Goal: Task Accomplishment & Management: Manage account settings

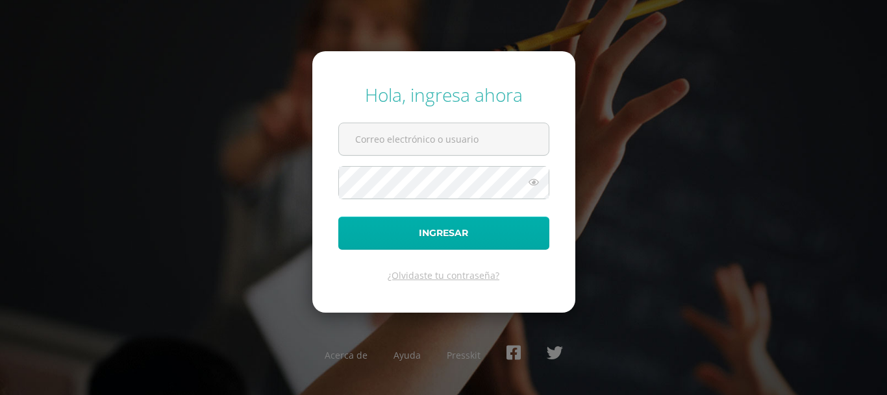
type input "delmy.carolina@colegiost.edu.gt"
click at [427, 243] on button "Ingresar" at bounding box center [443, 233] width 211 height 33
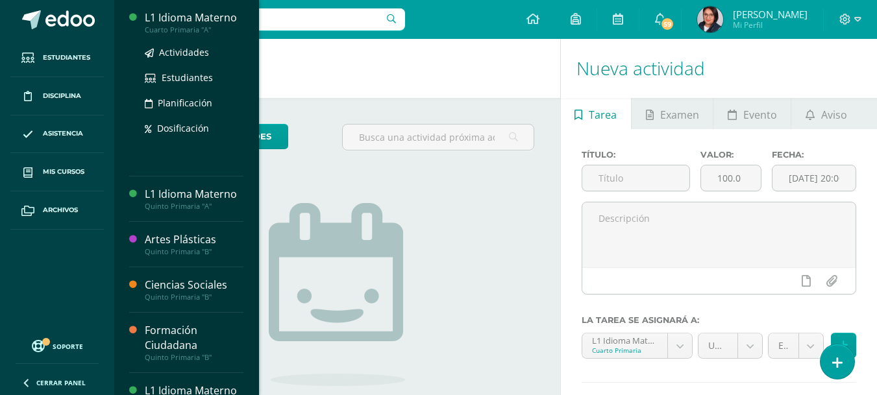
click at [193, 32] on div "Cuarto Primaria "A"" at bounding box center [194, 29] width 99 height 9
click at [185, 50] on span "Actividades" at bounding box center [184, 52] width 50 height 12
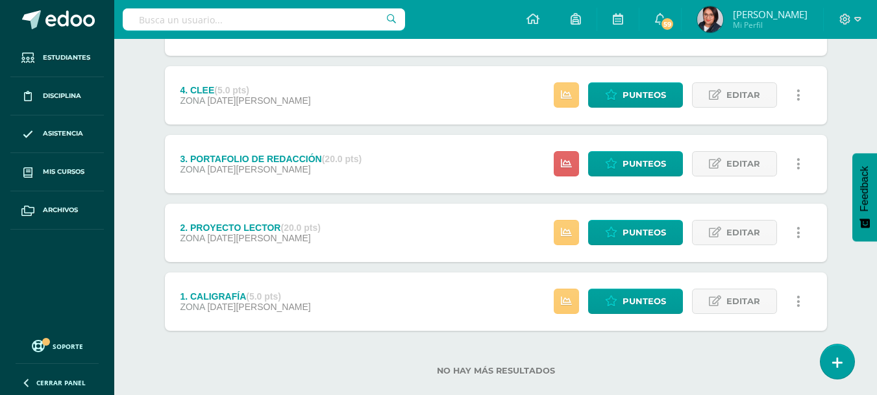
scroll to position [436, 0]
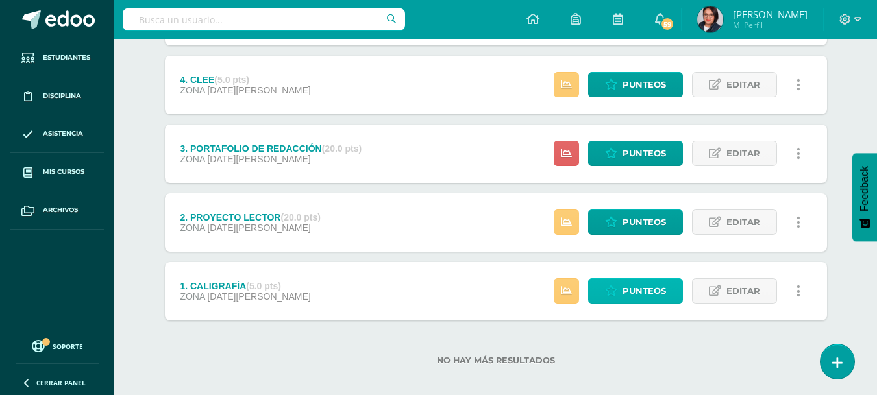
click at [649, 283] on span "Punteos" at bounding box center [644, 291] width 43 height 24
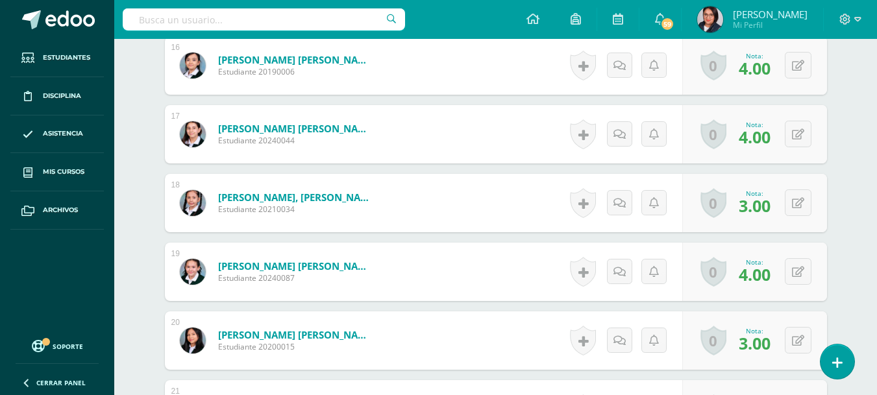
scroll to position [1506, 0]
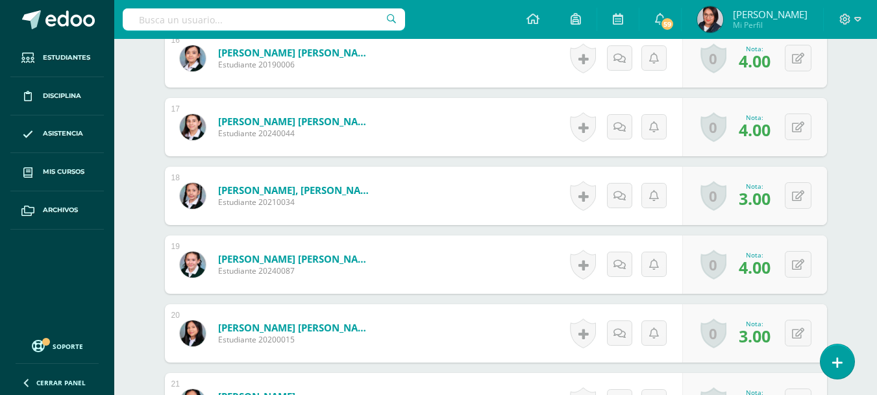
drag, startPoint x: 875, startPoint y: 303, endPoint x: 883, endPoint y: 304, distance: 7.9
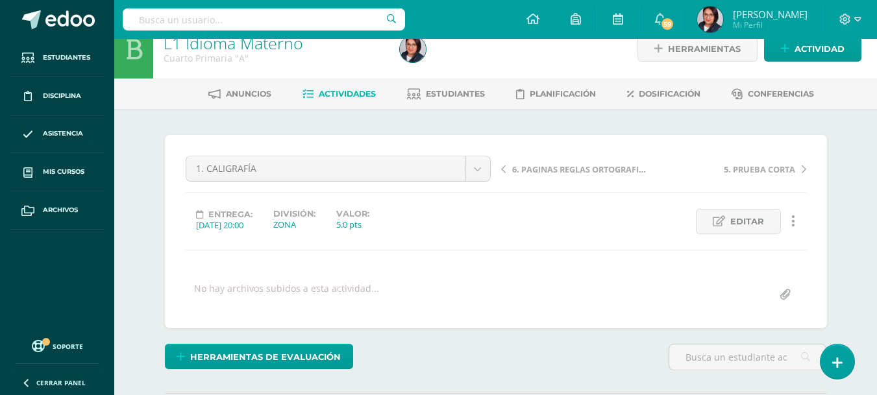
scroll to position [0, 0]
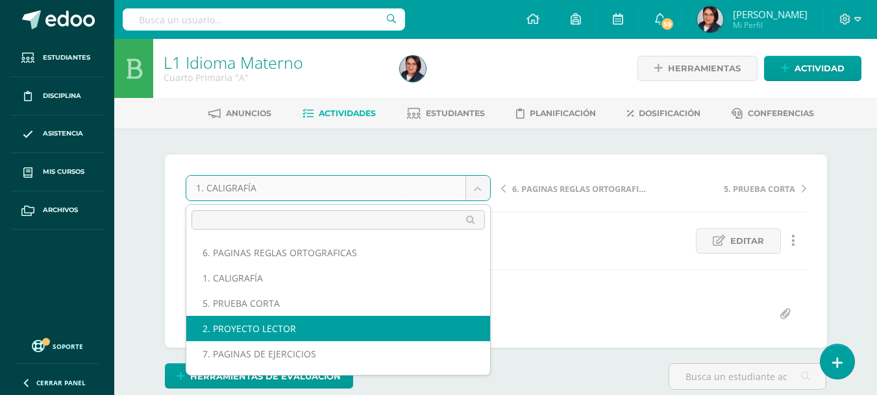
select select "/dashboard/teacher/grade-activity/107631/"
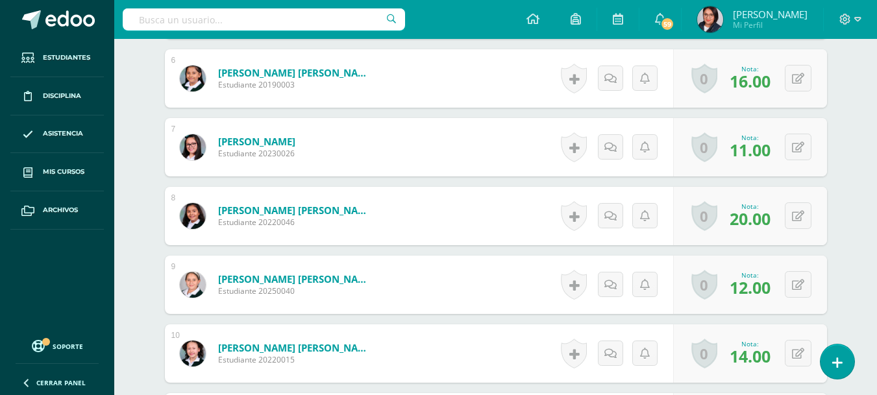
scroll to position [749, 0]
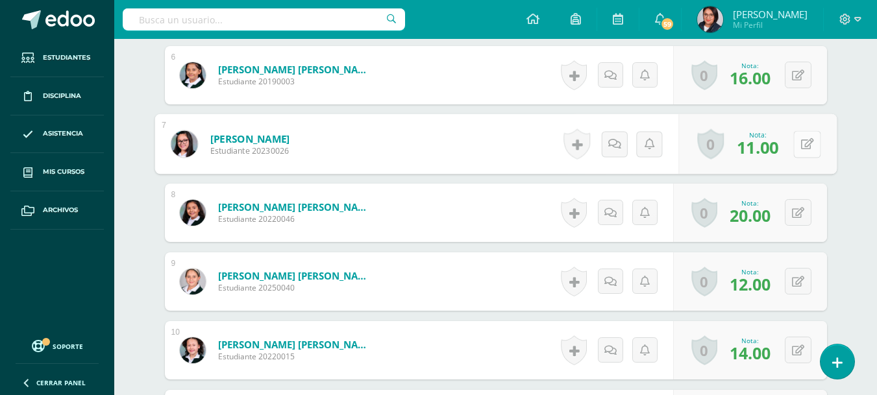
click at [794, 154] on button at bounding box center [806, 143] width 27 height 27
type input "12"
click at [776, 154] on icon at bounding box center [773, 148] width 12 height 11
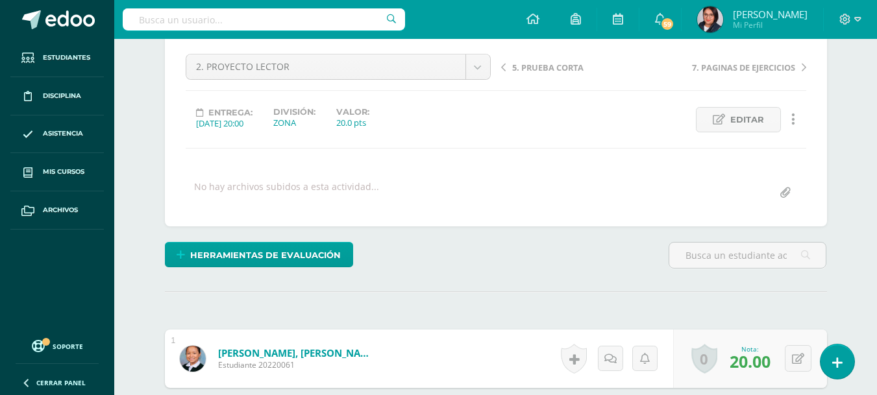
scroll to position [114, 0]
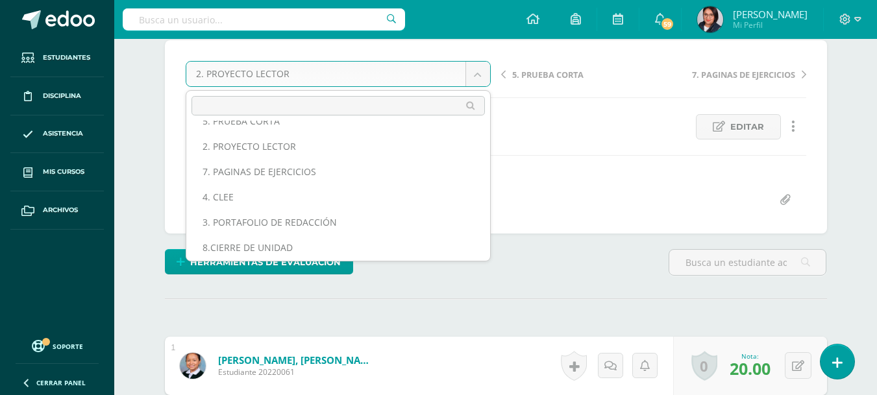
scroll to position [71, 0]
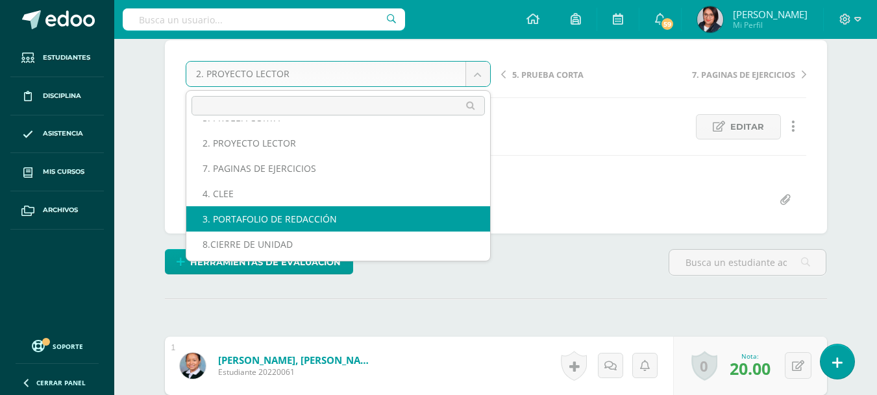
select select "/dashboard/teacher/grade-activity/107637/"
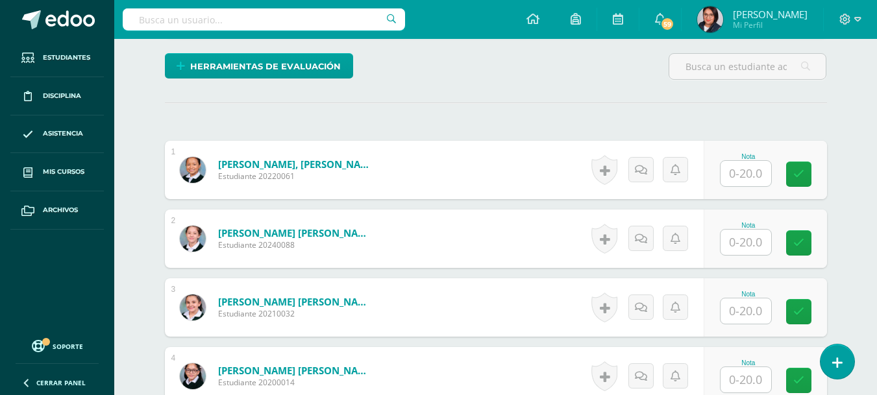
scroll to position [350, 0]
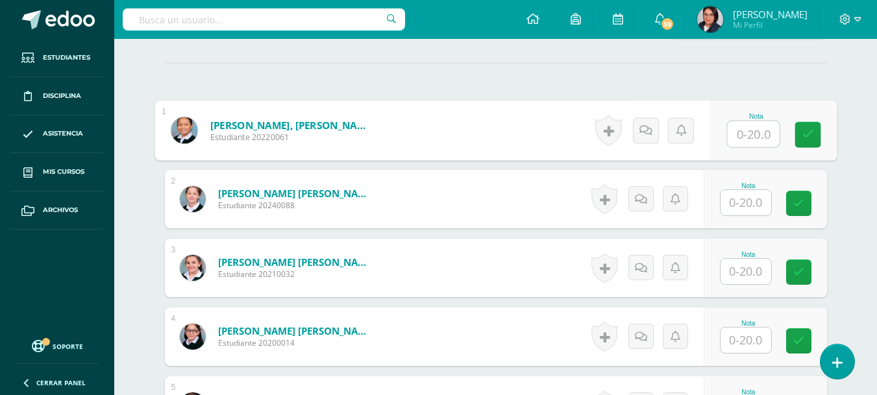
click at [747, 132] on input "text" at bounding box center [753, 134] width 52 height 26
type input "1"
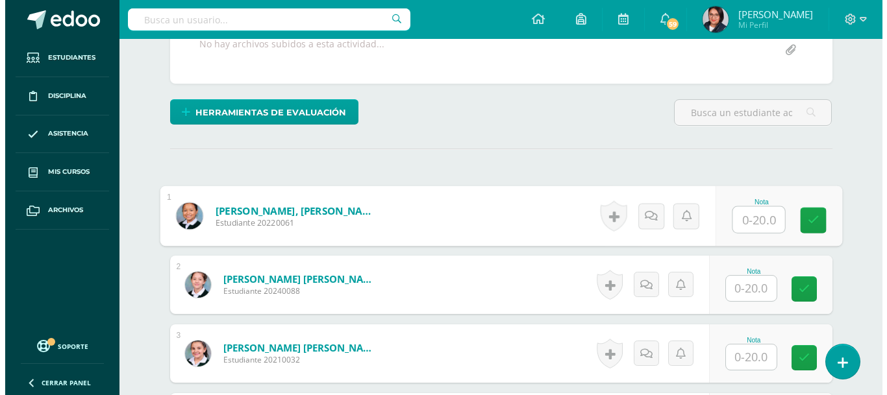
scroll to position [261, 0]
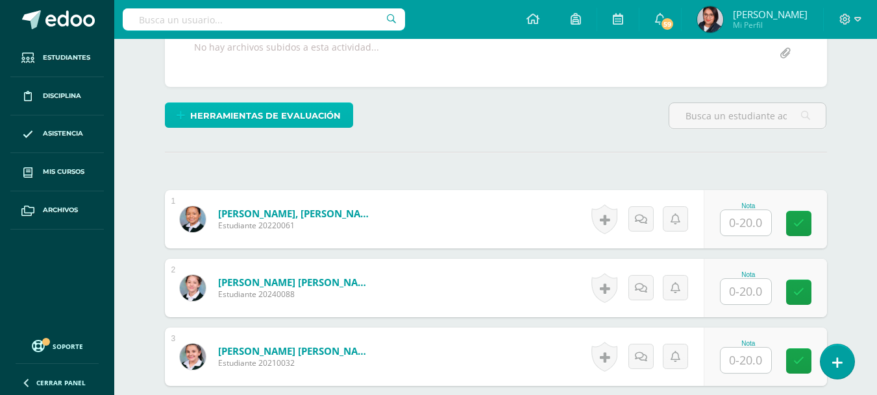
click at [337, 114] on span "Herramientas de evaluación" at bounding box center [265, 116] width 151 height 24
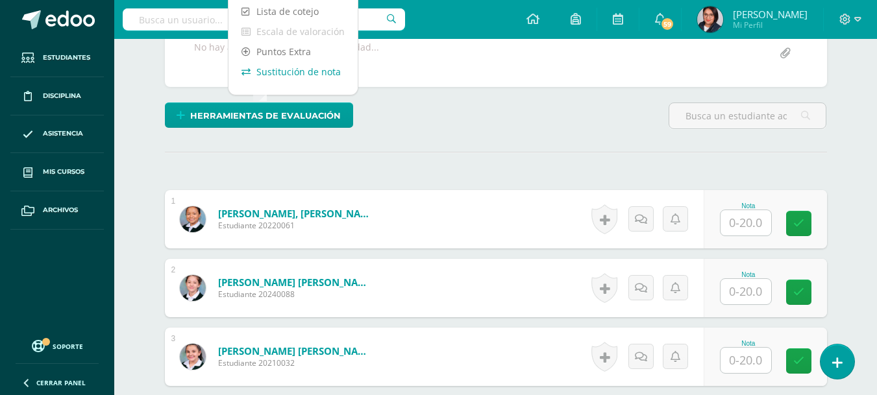
click at [301, 76] on link "Sustitución de nota" at bounding box center [293, 72] width 129 height 20
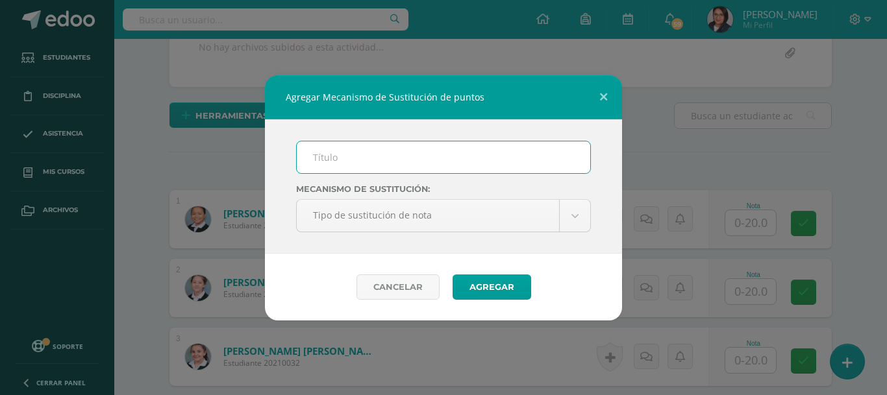
click at [341, 149] on input "text" at bounding box center [443, 158] width 293 height 32
type input "Plan de mejoramiento"
click at [491, 292] on button "Agregar" at bounding box center [492, 287] width 79 height 25
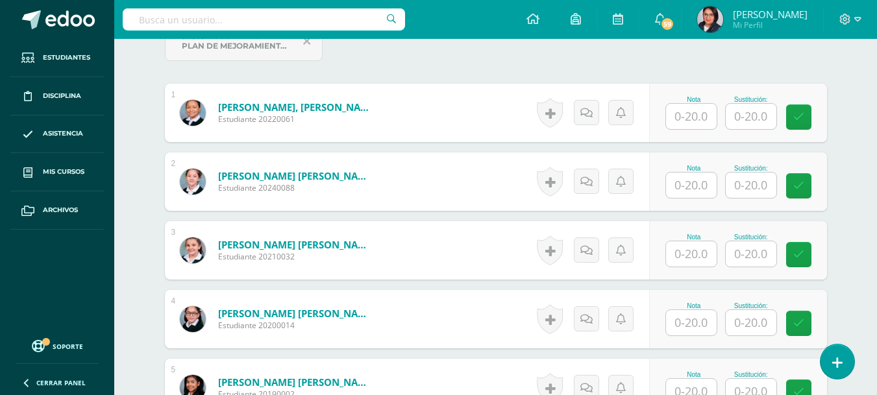
scroll to position [420, 0]
click at [689, 114] on input "text" at bounding box center [691, 115] width 51 height 25
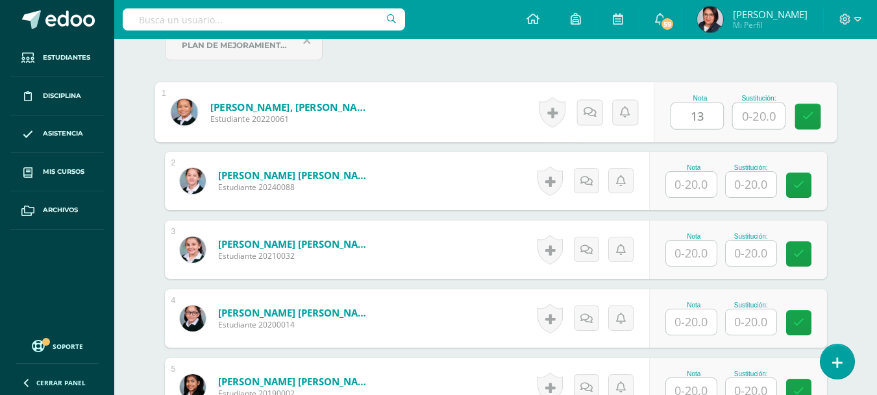
type input "13"
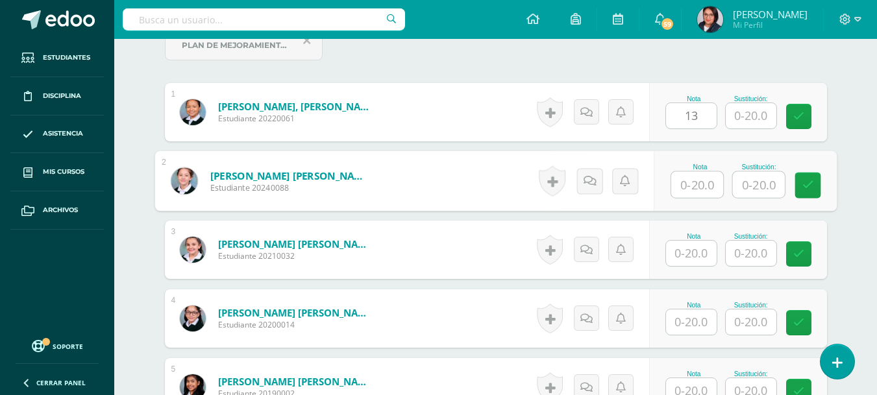
click at [683, 175] on input "text" at bounding box center [697, 185] width 52 height 26
type input "18"
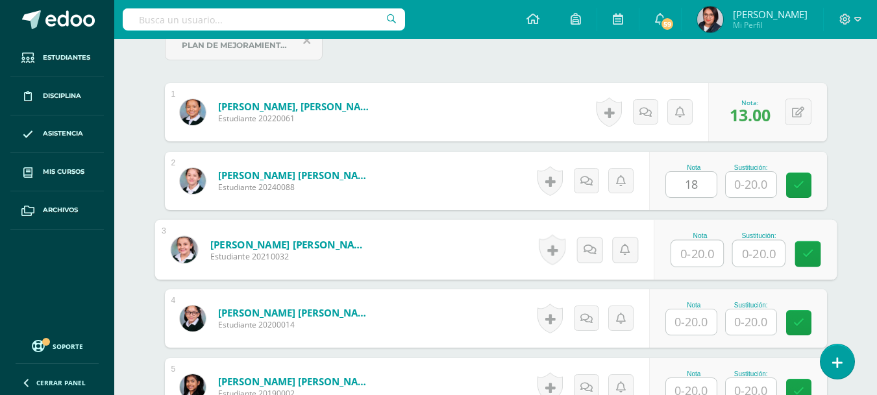
click at [703, 254] on input "text" at bounding box center [697, 254] width 52 height 26
type input "15"
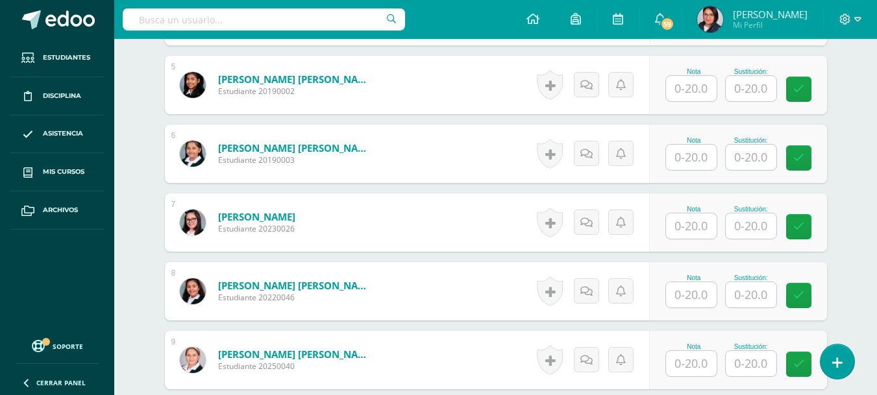
scroll to position [730, 0]
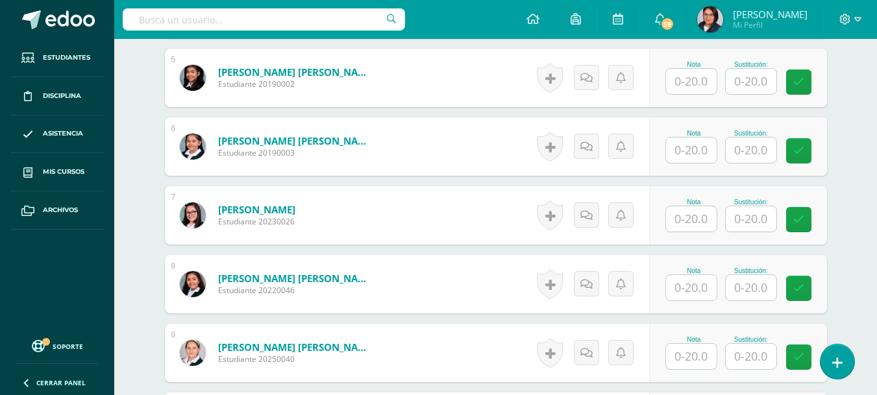
click at [691, 154] on input "text" at bounding box center [691, 150] width 51 height 25
type input "17"
click at [694, 211] on input "text" at bounding box center [691, 218] width 51 height 25
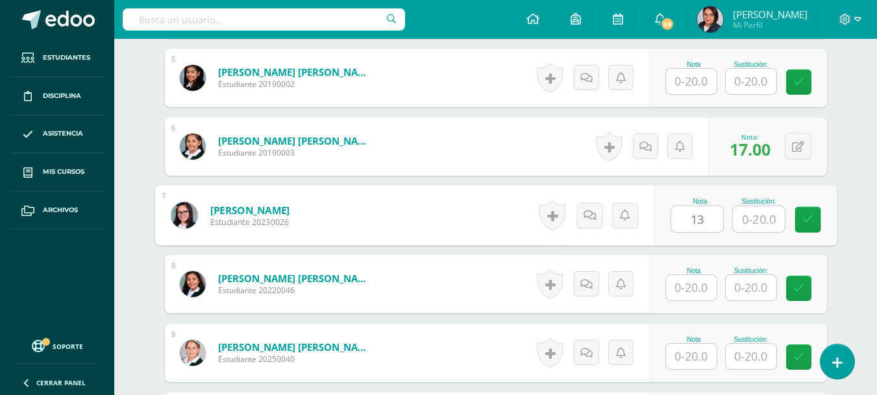
type input "13"
click at [695, 286] on input "text" at bounding box center [691, 287] width 51 height 25
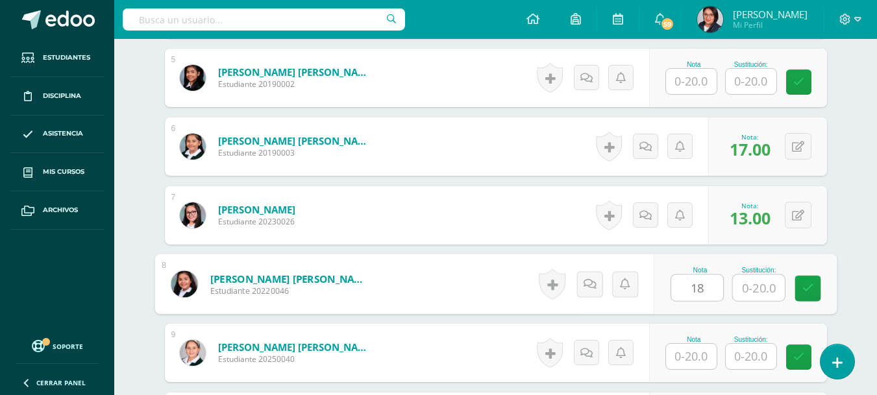
type input "18"
click at [701, 352] on input "text" at bounding box center [691, 356] width 51 height 25
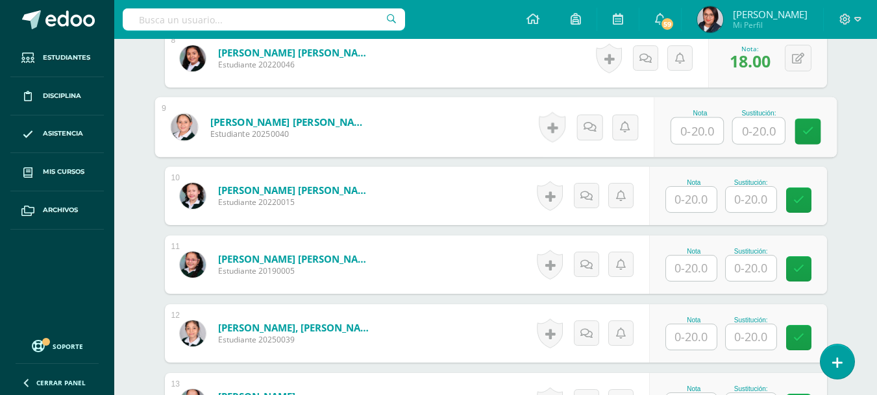
scroll to position [971, 0]
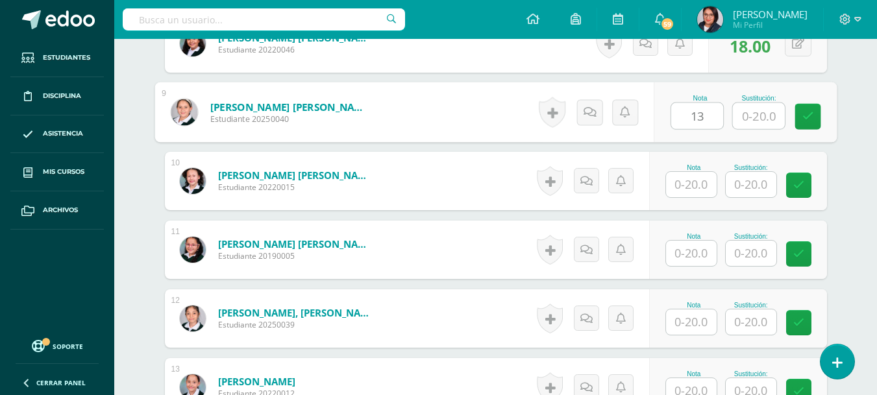
type input "13"
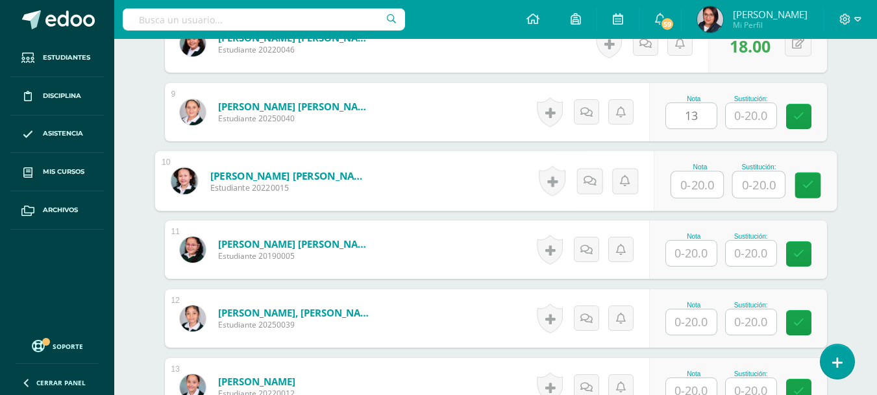
click at [702, 177] on input "text" at bounding box center [697, 185] width 52 height 26
type input "19"
click at [691, 249] on input "text" at bounding box center [691, 253] width 51 height 25
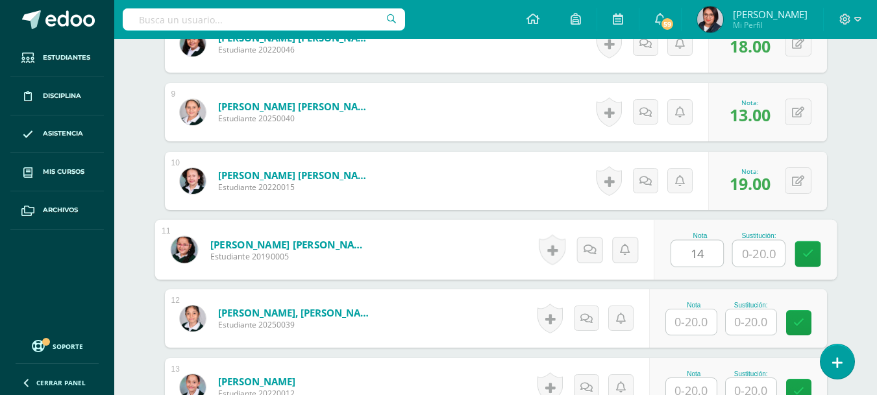
type input "14"
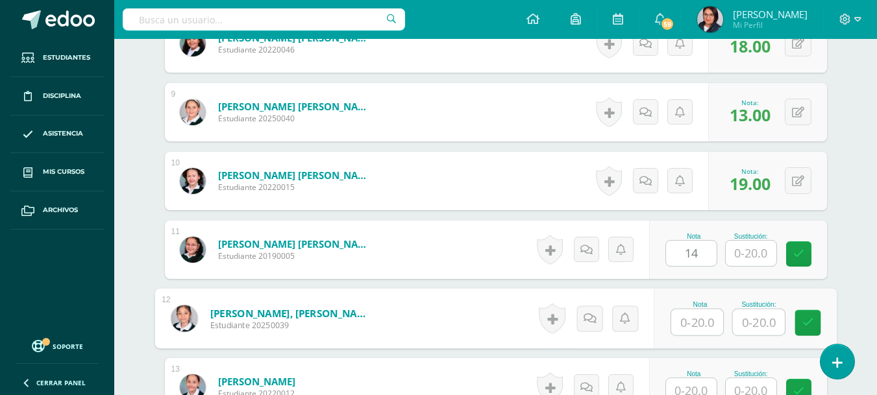
click at [692, 316] on input "text" at bounding box center [697, 323] width 52 height 26
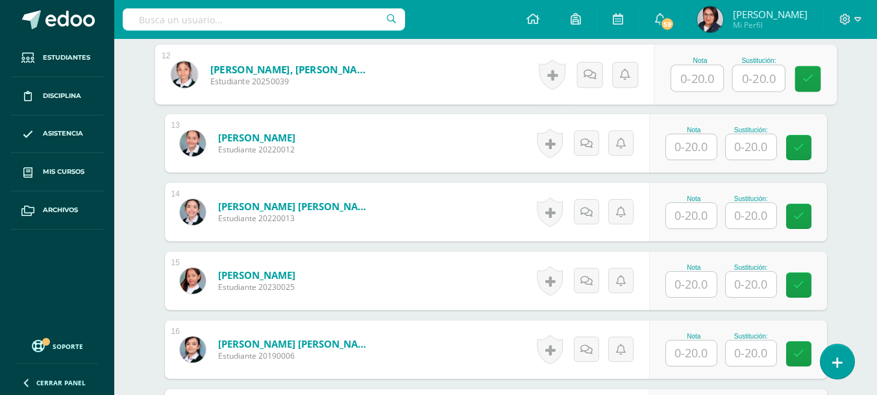
scroll to position [1226, 0]
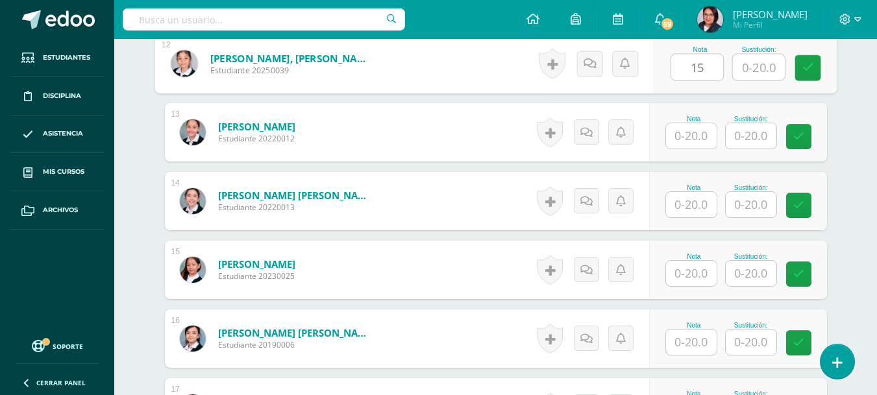
type input "15"
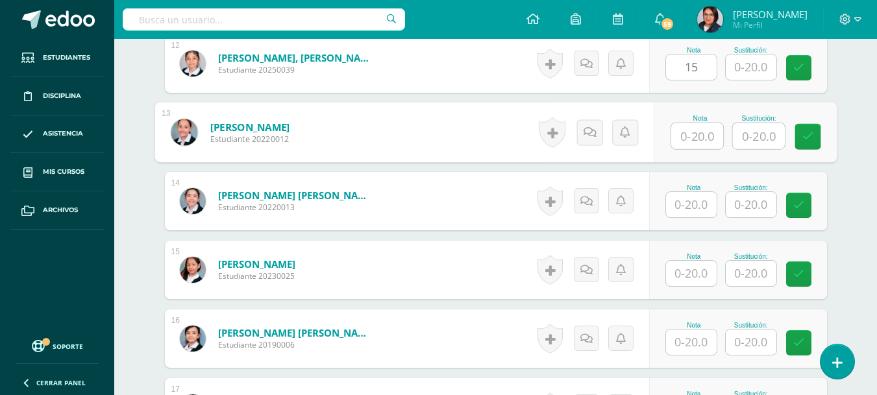
click at [701, 138] on input "text" at bounding box center [697, 136] width 52 height 26
type input "19"
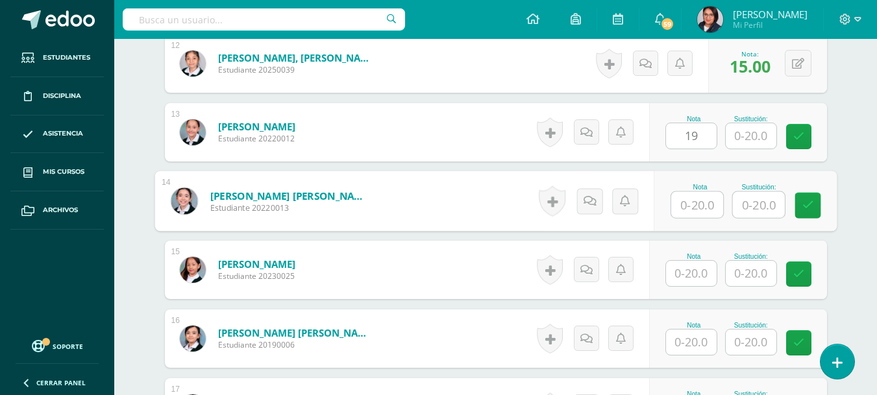
click at [693, 197] on input "text" at bounding box center [697, 205] width 52 height 26
type input "14"
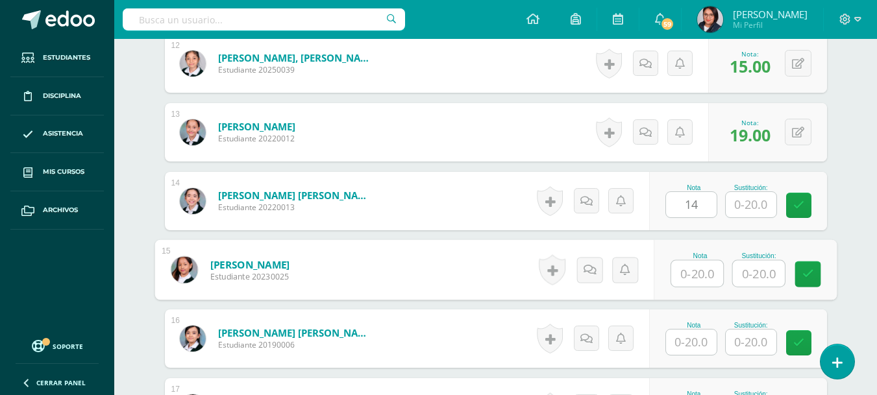
click at [704, 274] on input "text" at bounding box center [697, 274] width 52 height 26
type input "12"
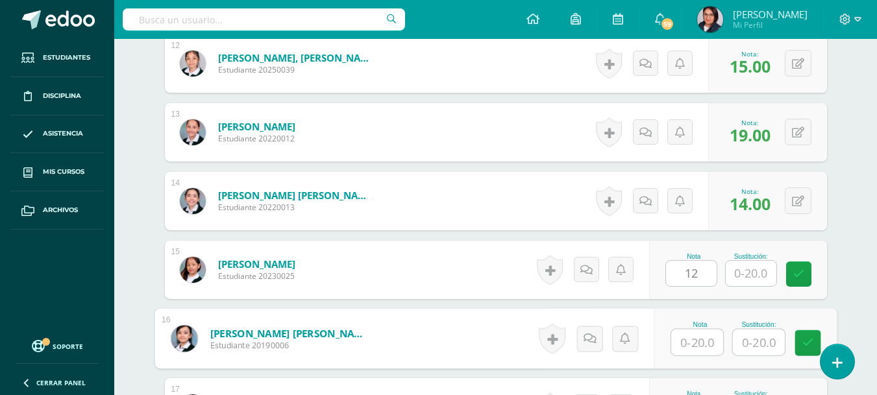
click at [688, 343] on input "text" at bounding box center [697, 343] width 52 height 26
type input "20"
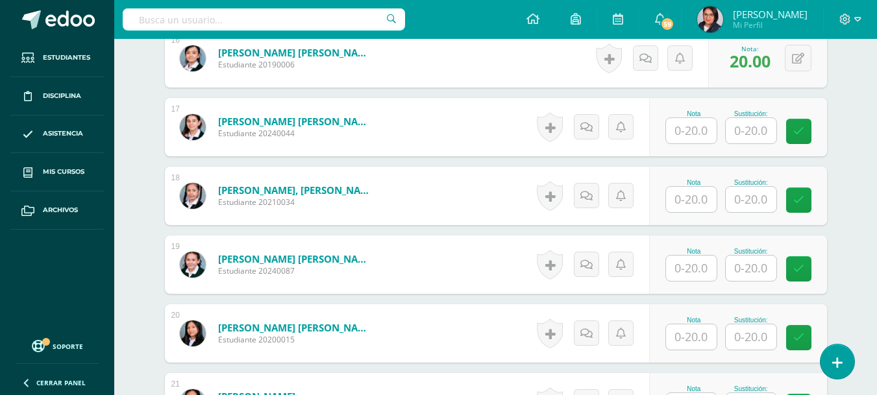
scroll to position [1539, 0]
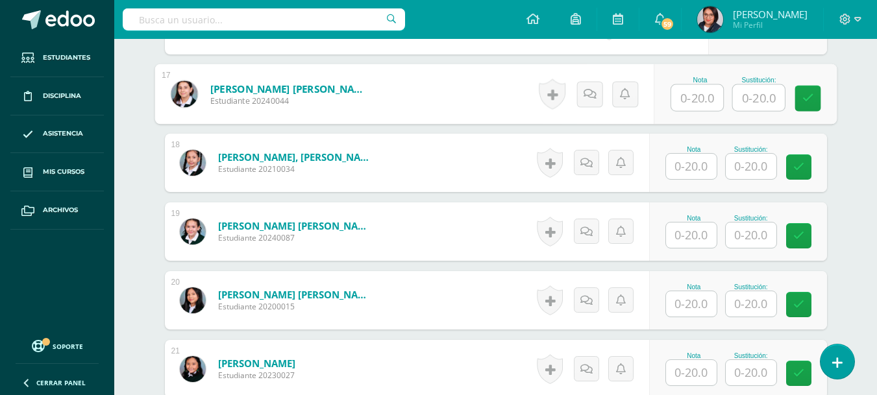
click at [684, 97] on input "text" at bounding box center [697, 98] width 52 height 26
type input "12"
click at [682, 156] on input "text" at bounding box center [691, 166] width 51 height 25
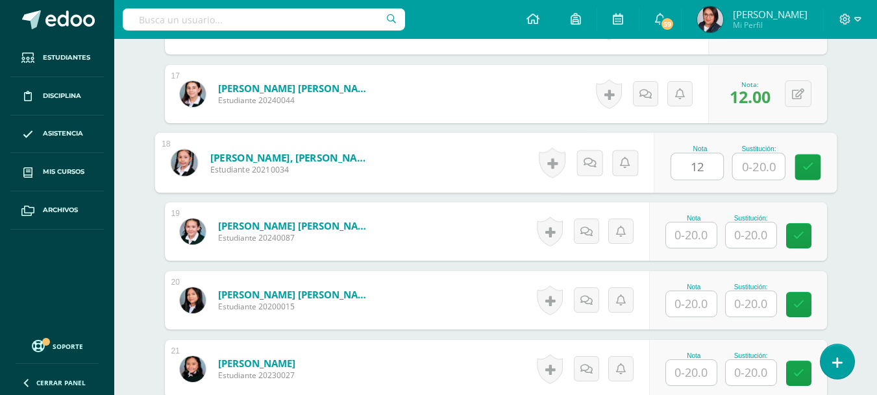
type input "12"
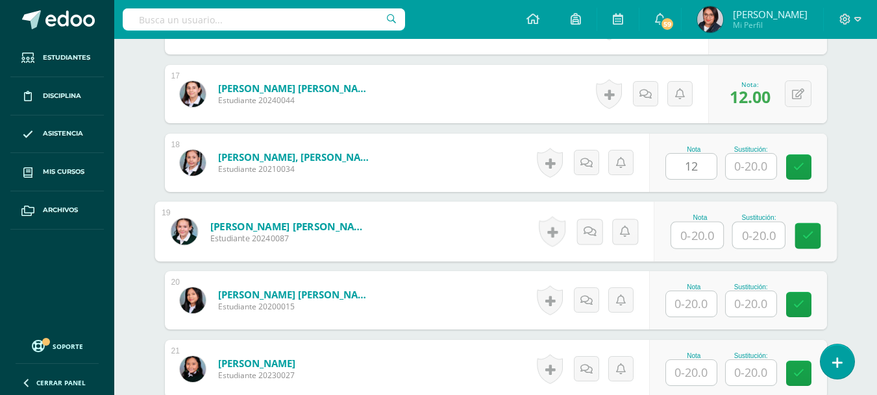
click at [692, 227] on input "text" at bounding box center [697, 236] width 52 height 26
type input "15"
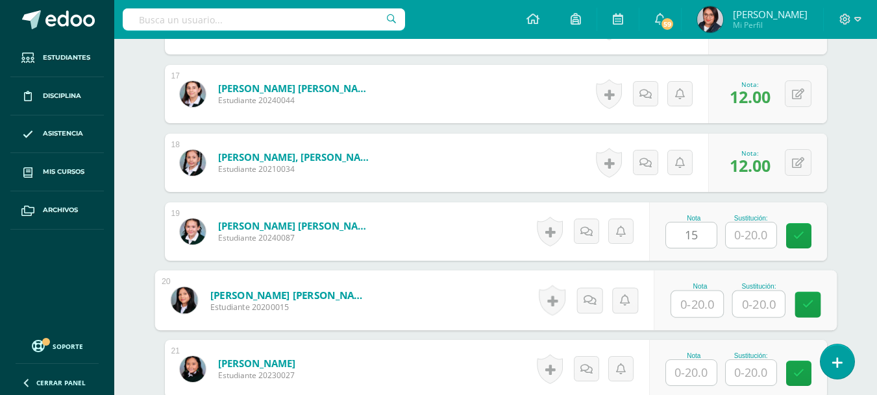
click at [702, 308] on input "text" at bounding box center [697, 305] width 52 height 26
type input "14"
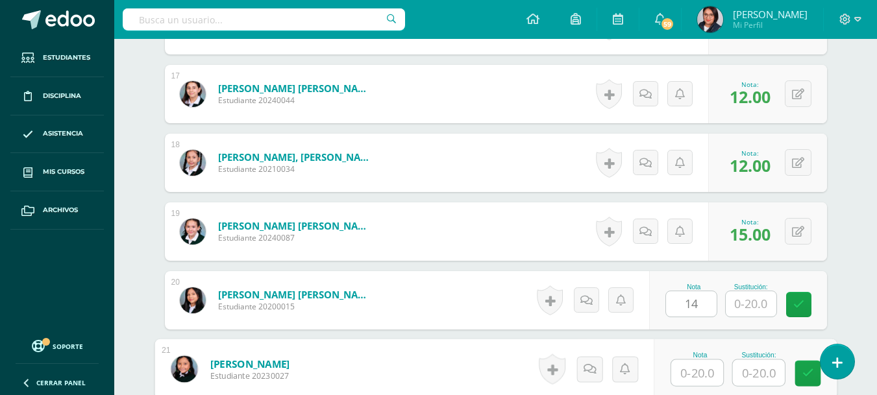
click at [705, 378] on input "text" at bounding box center [697, 373] width 52 height 26
type input "18"
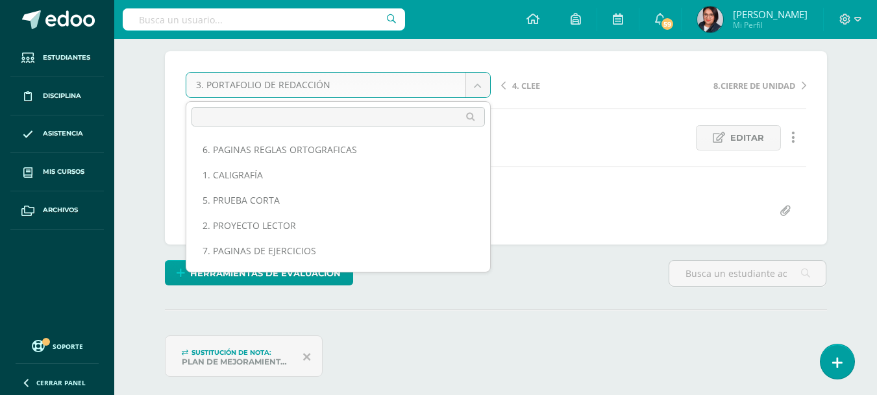
scroll to position [42, 0]
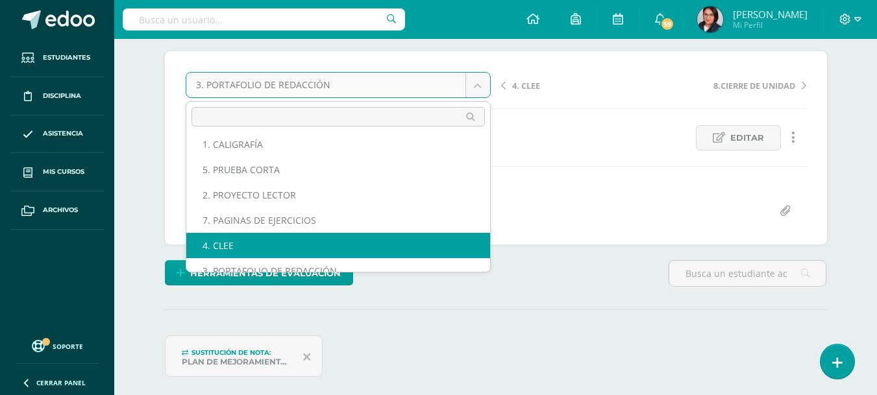
select select "/dashboard/teacher/grade-activity/107643/"
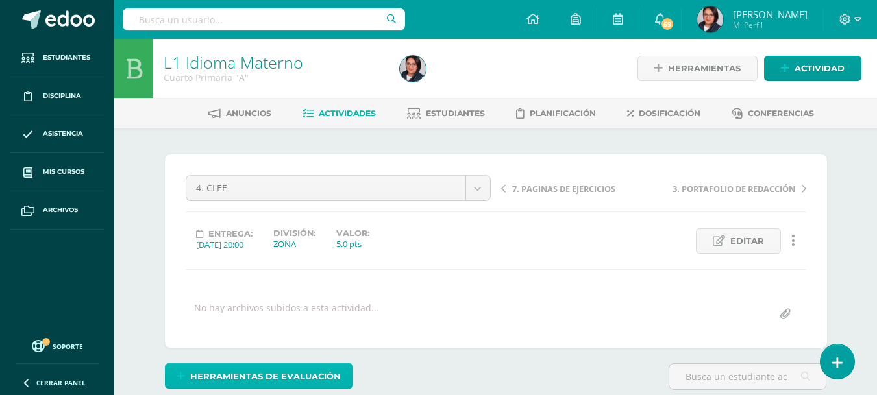
click at [312, 371] on span "Herramientas de evaluación" at bounding box center [265, 377] width 151 height 24
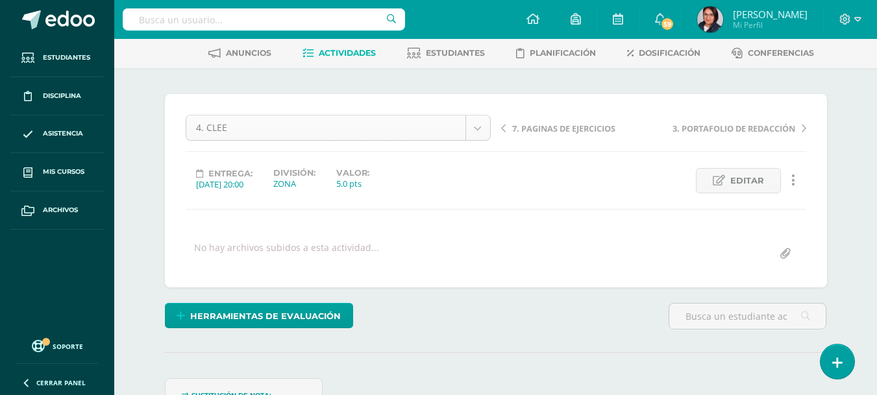
scroll to position [17, 0]
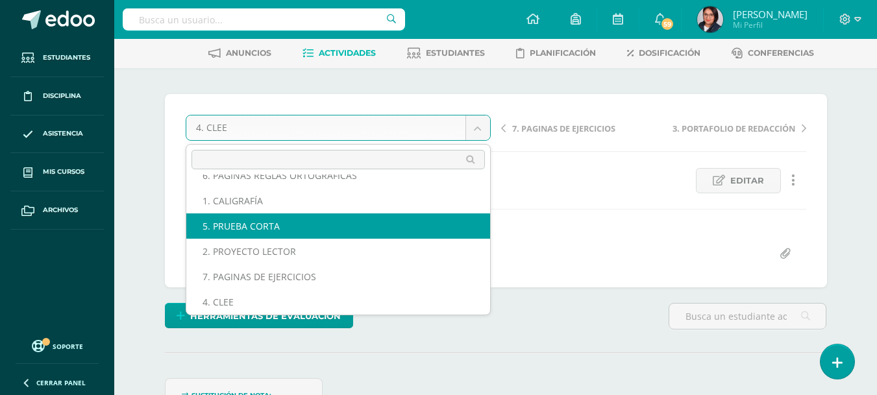
select select "/dashboard/teacher/grade-activity/107653/"
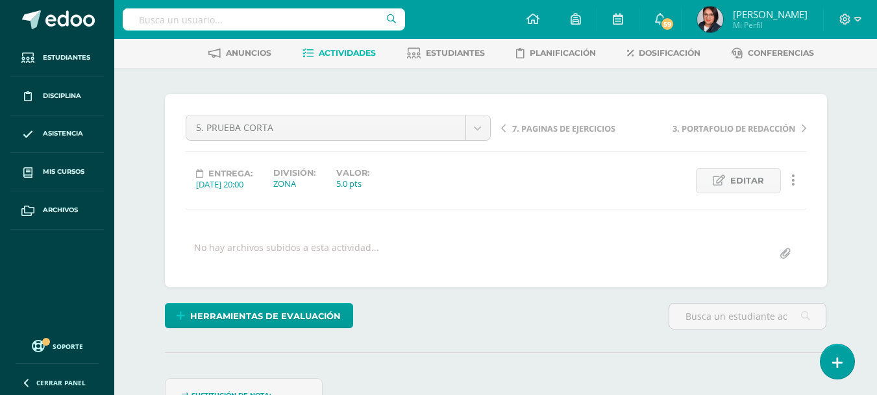
click at [228, 222] on div "5. PRUEBA CORTA 6. PAGINAS REGLAS ORTOGRAFICAS 1. CALIGRAFÍA 5. PRUEBA CORTA 2.…" at bounding box center [496, 191] width 621 height 152
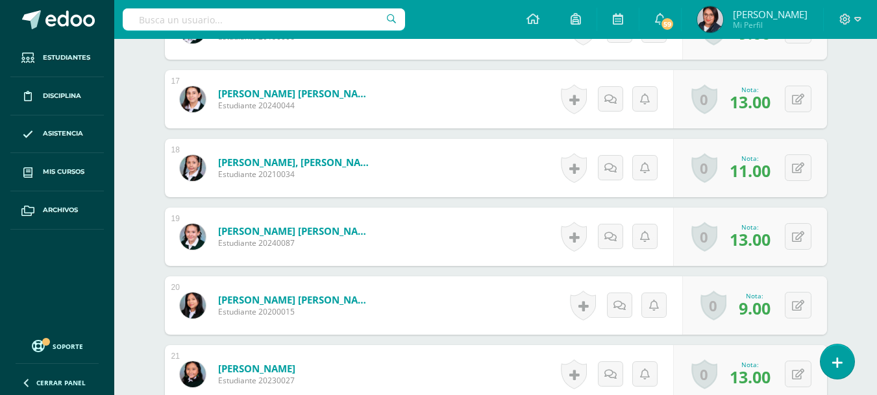
scroll to position [1542, 0]
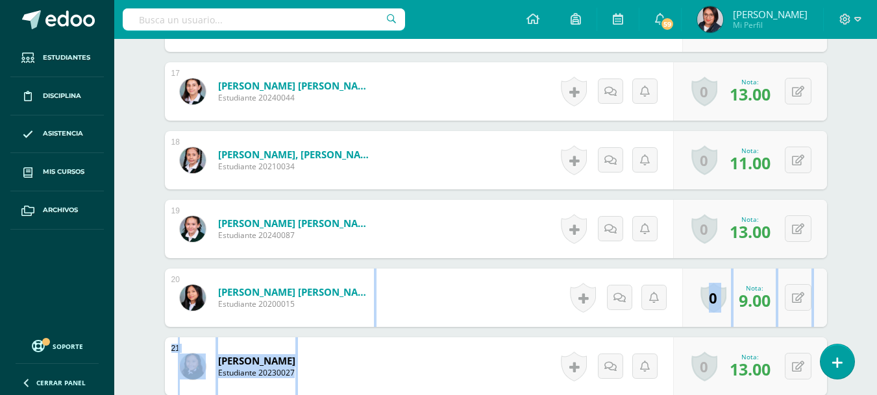
drag, startPoint x: 854, startPoint y: 325, endPoint x: 852, endPoint y: 338, distance: 13.0
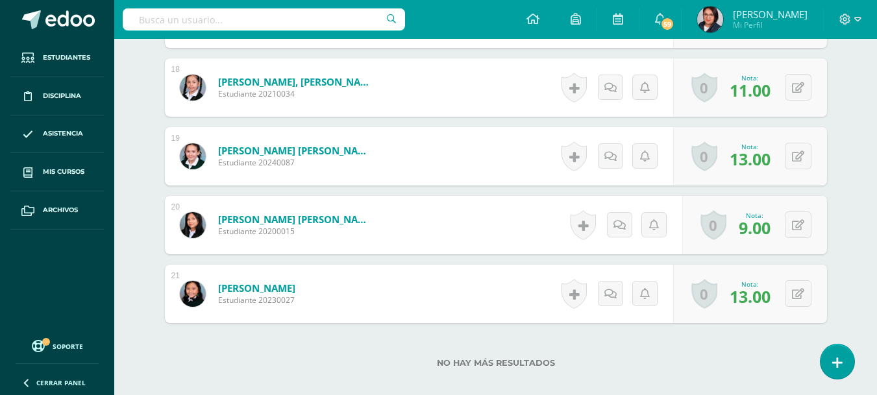
scroll to position [1619, 0]
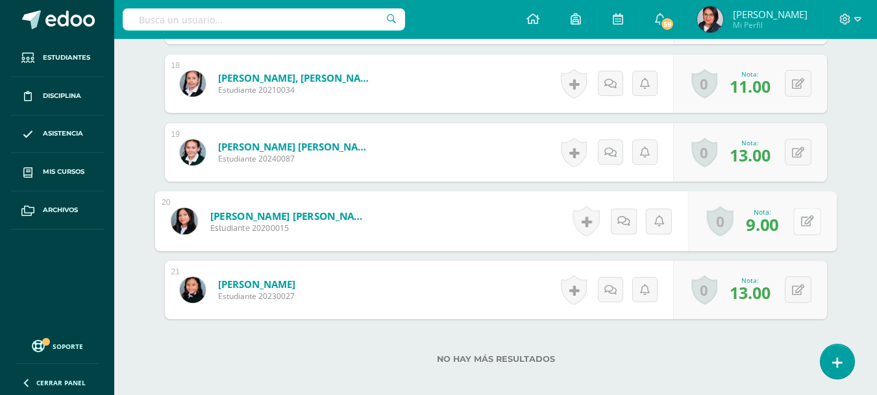
click at [803, 230] on button at bounding box center [806, 221] width 27 height 27
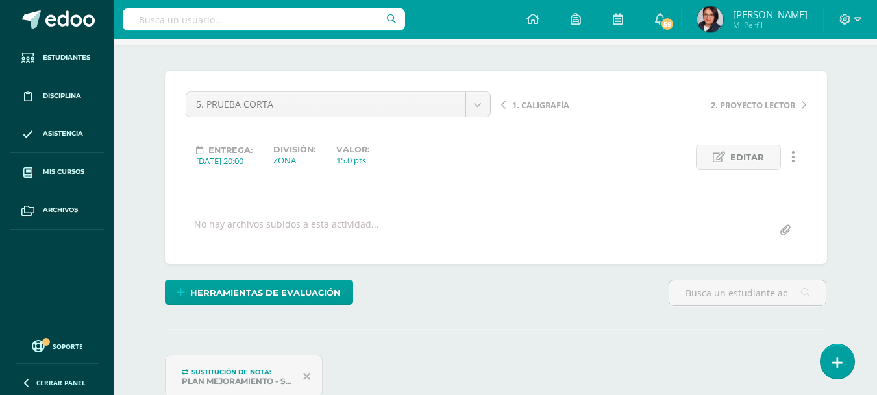
scroll to position [77, 0]
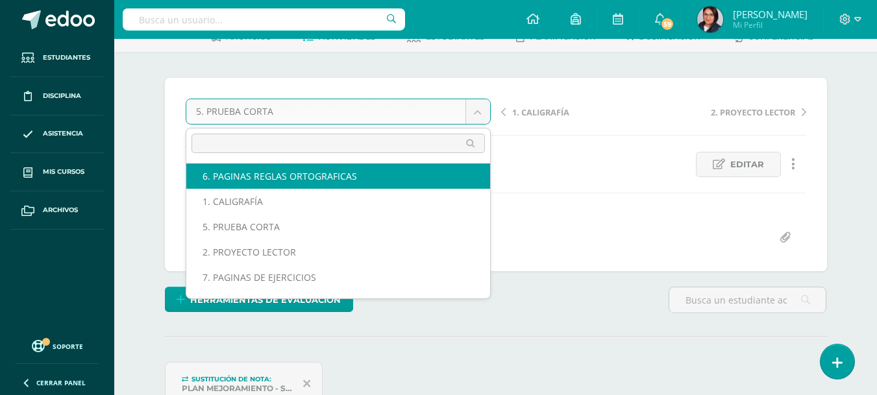
select select "/dashboard/teacher/grade-activity/107650/"
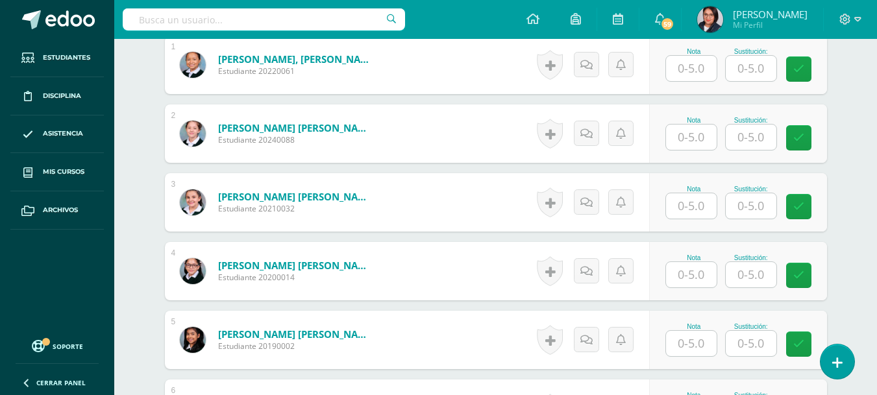
scroll to position [428, 0]
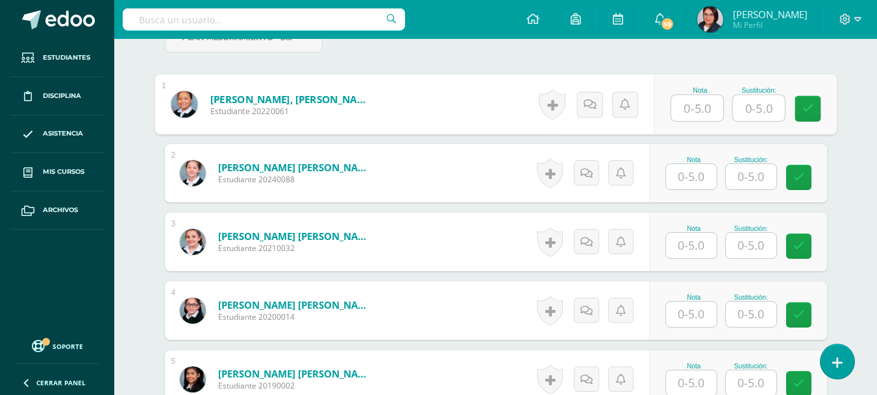
click at [693, 112] on input "text" at bounding box center [697, 108] width 52 height 26
type input "5"
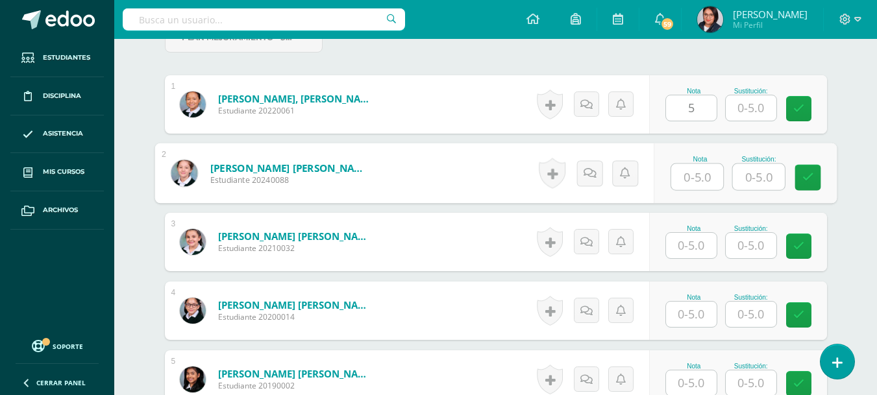
click at [697, 177] on input "text" at bounding box center [697, 177] width 52 height 26
type input "5"
click at [689, 243] on input "text" at bounding box center [691, 245] width 51 height 25
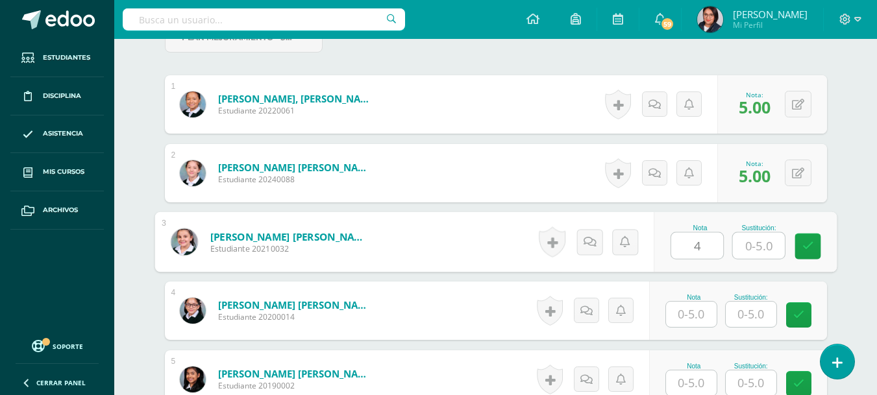
type input "4"
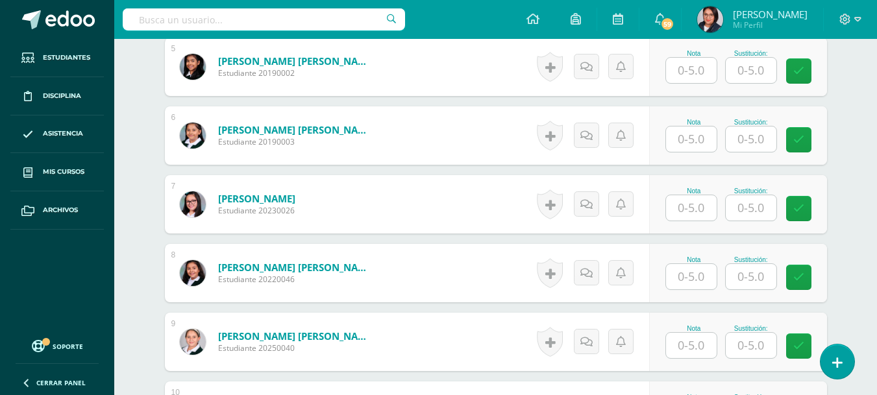
scroll to position [752, 0]
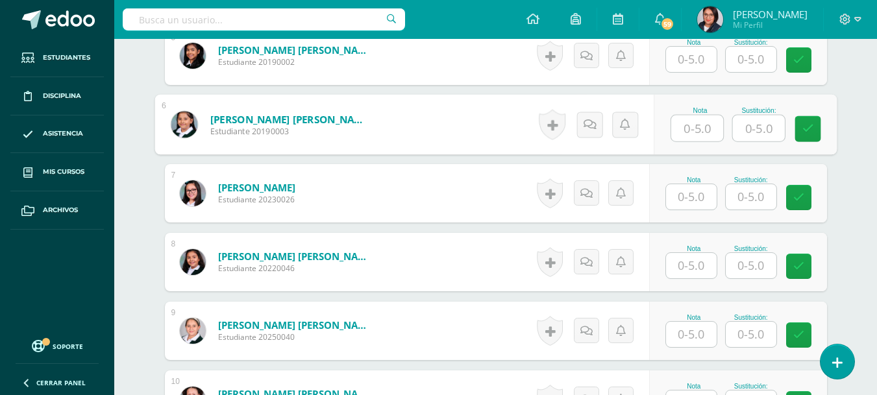
click at [699, 129] on input "text" at bounding box center [697, 129] width 52 height 26
type input "4"
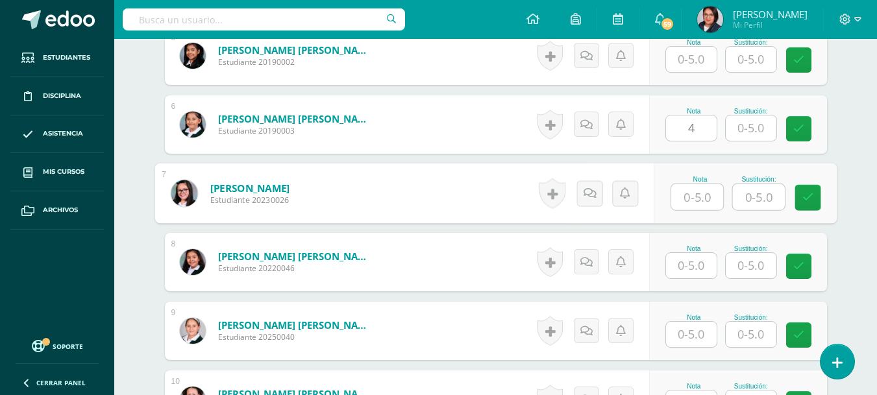
click at [689, 198] on input "text" at bounding box center [697, 197] width 52 height 26
type input "4"
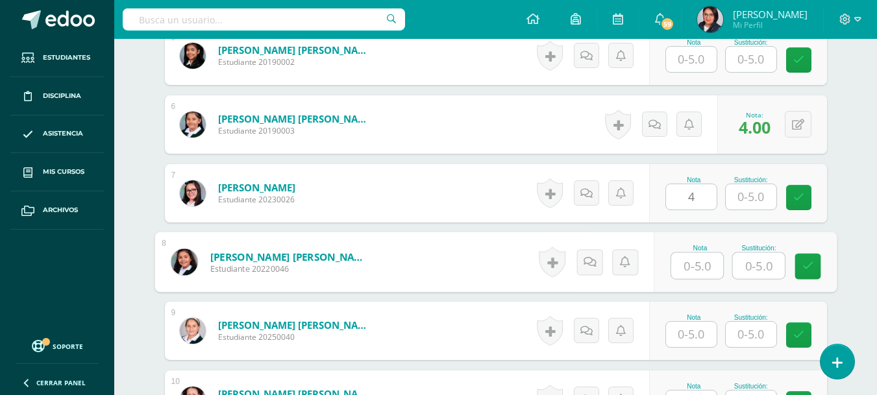
click at [691, 257] on input "text" at bounding box center [697, 266] width 52 height 26
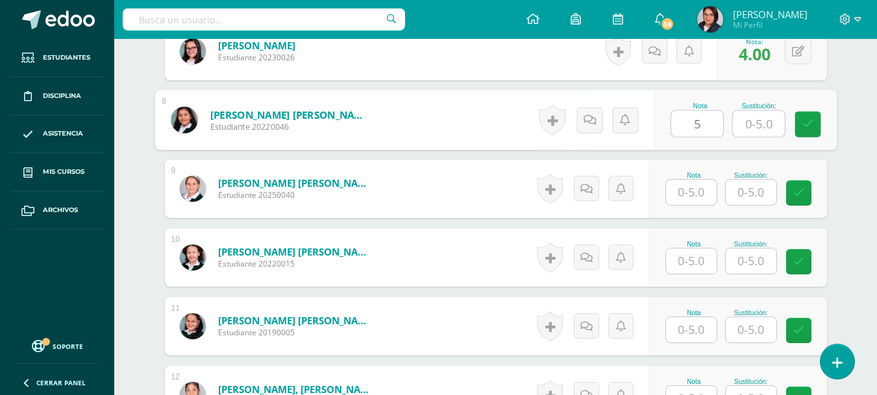
scroll to position [898, 0]
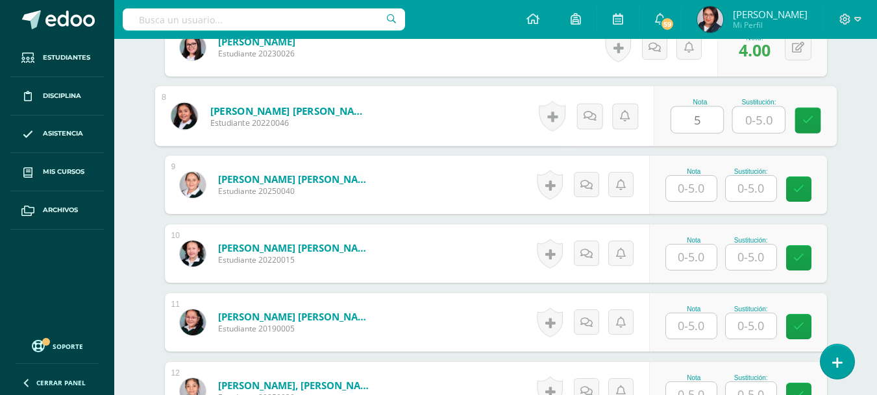
type input "5"
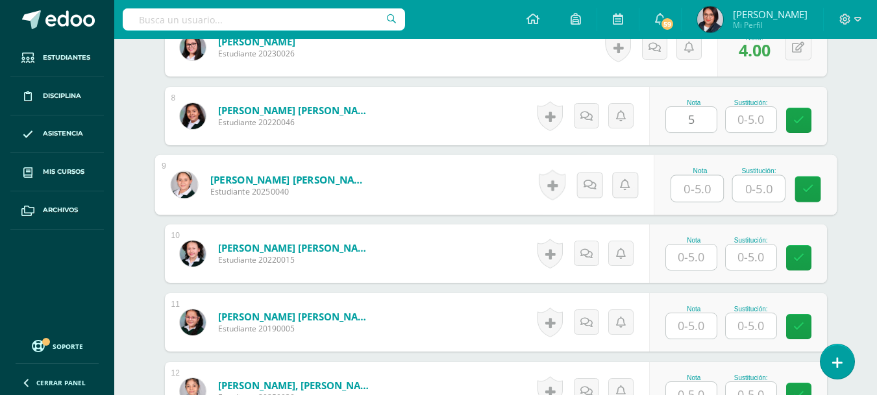
click at [691, 188] on input "text" at bounding box center [697, 189] width 52 height 26
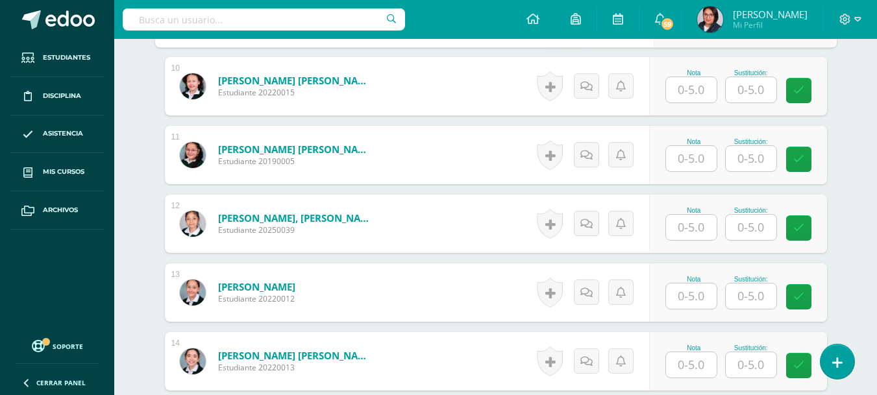
scroll to position [1069, 0]
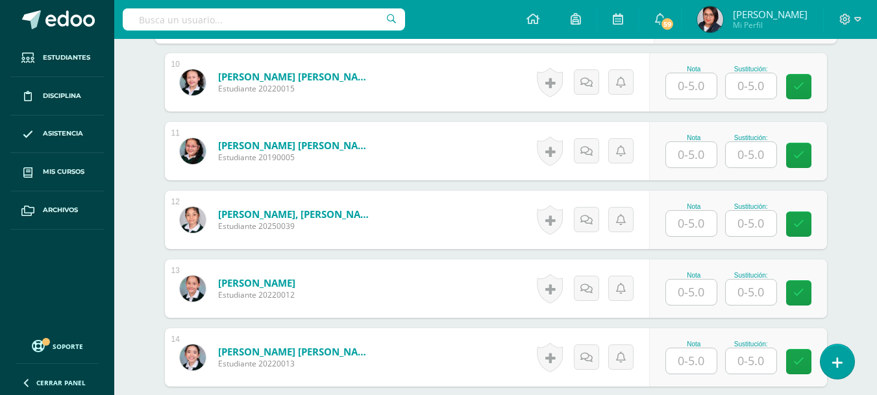
type input "4"
click at [689, 88] on input "text" at bounding box center [697, 86] width 52 height 26
type input "5"
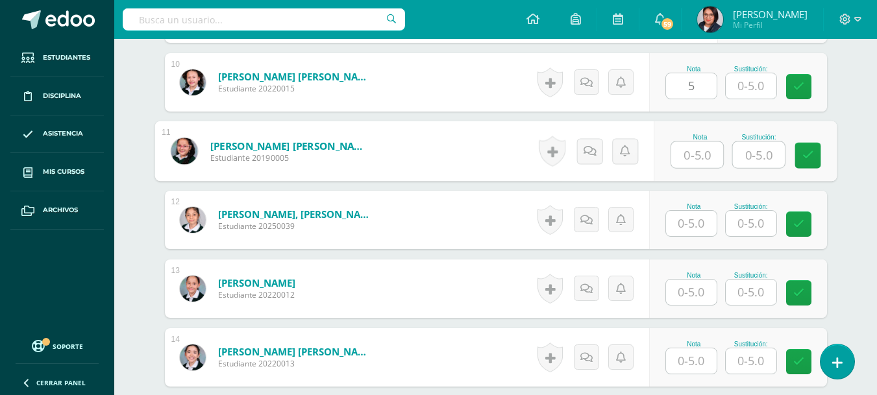
click at [697, 153] on input "text" at bounding box center [697, 155] width 52 height 26
type input "5"
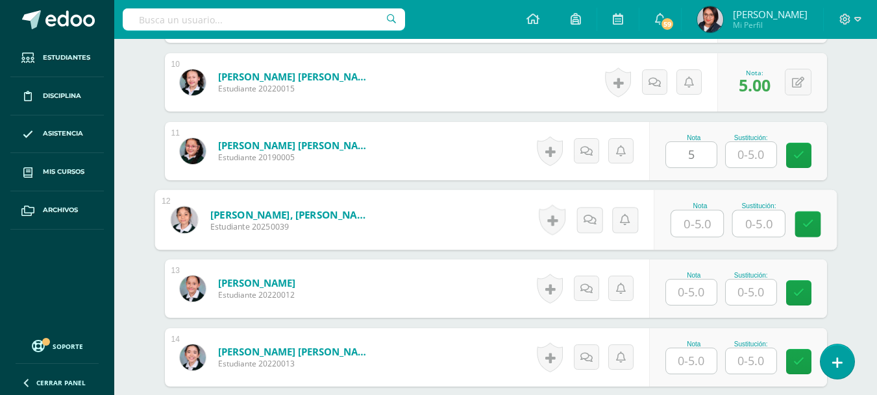
click at [694, 217] on input "text" at bounding box center [697, 224] width 52 height 26
type input "5"
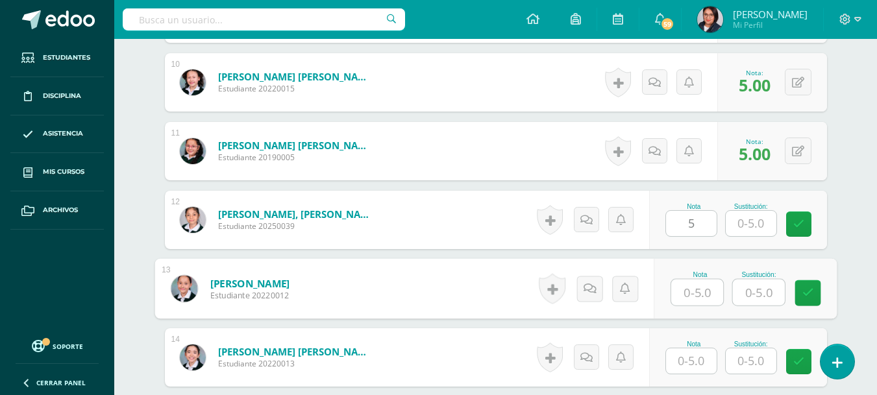
click at [690, 289] on input "text" at bounding box center [697, 293] width 52 height 26
type input "5"
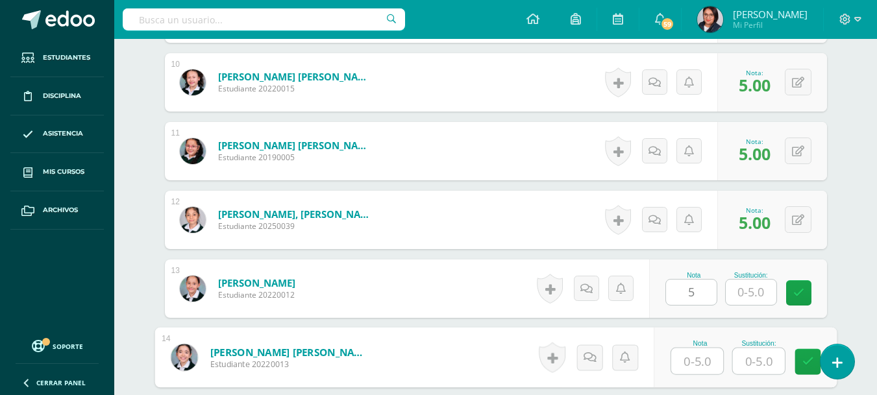
click at [696, 356] on input "text" at bounding box center [697, 362] width 52 height 26
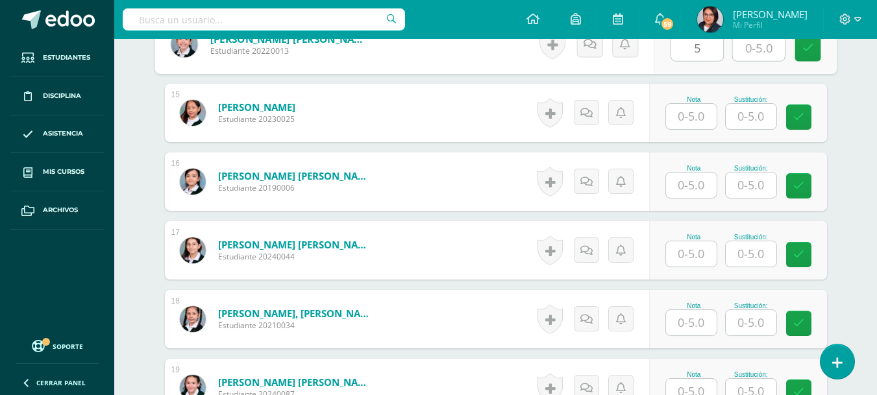
scroll to position [1386, 0]
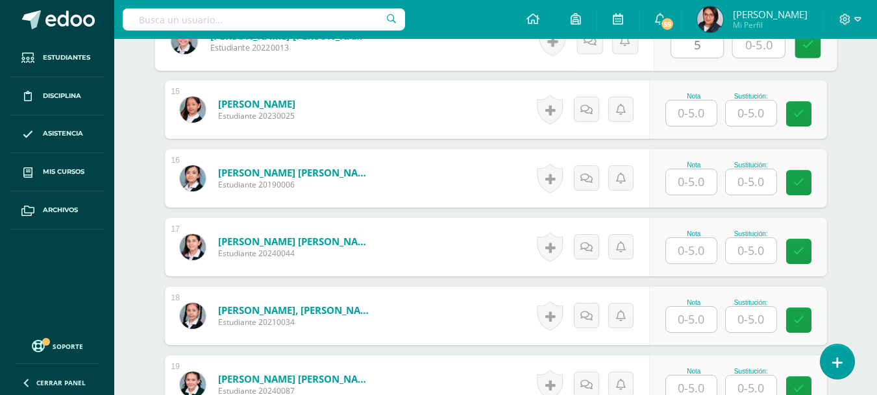
type input "5"
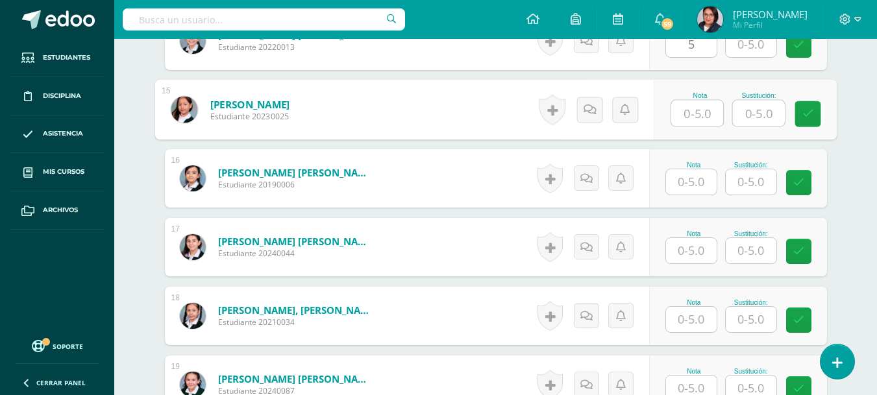
click at [695, 118] on input "text" at bounding box center [697, 114] width 52 height 26
type input "4"
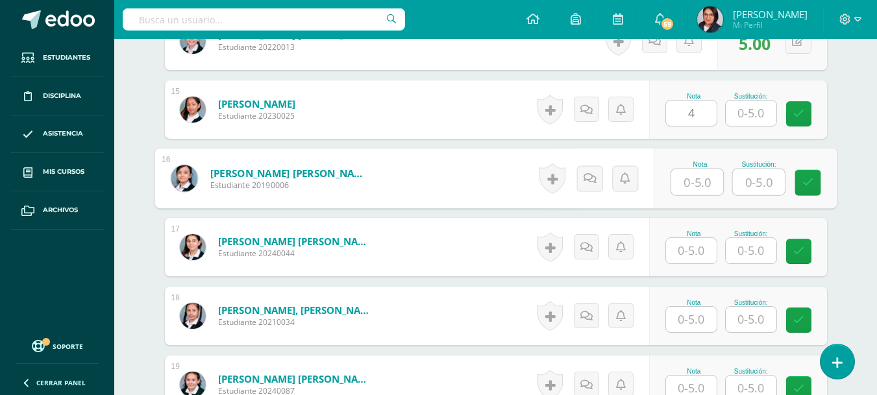
click at [692, 183] on input "text" at bounding box center [697, 182] width 52 height 26
type input "5"
click at [686, 250] on input "text" at bounding box center [691, 250] width 51 height 25
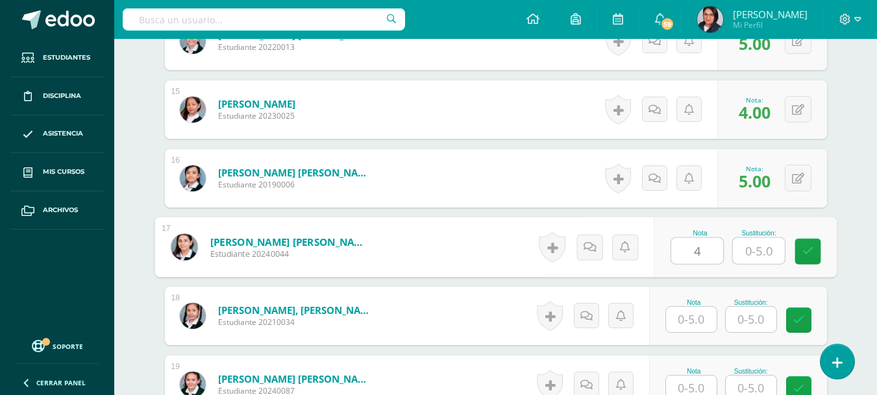
type input "4"
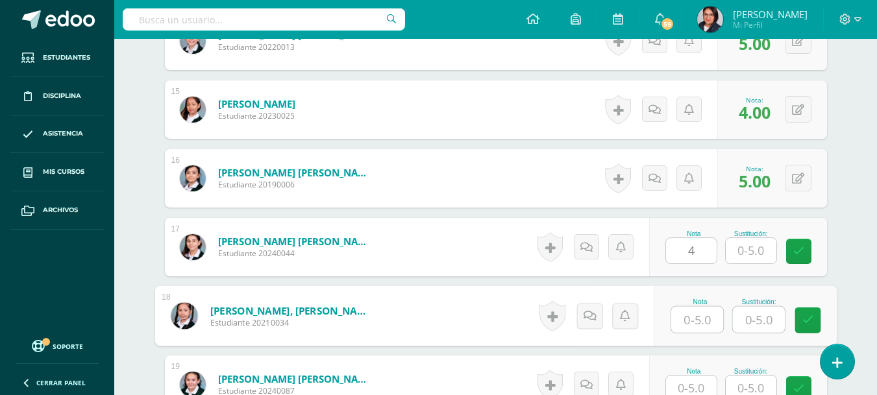
click at [691, 312] on input "text" at bounding box center [697, 320] width 52 height 26
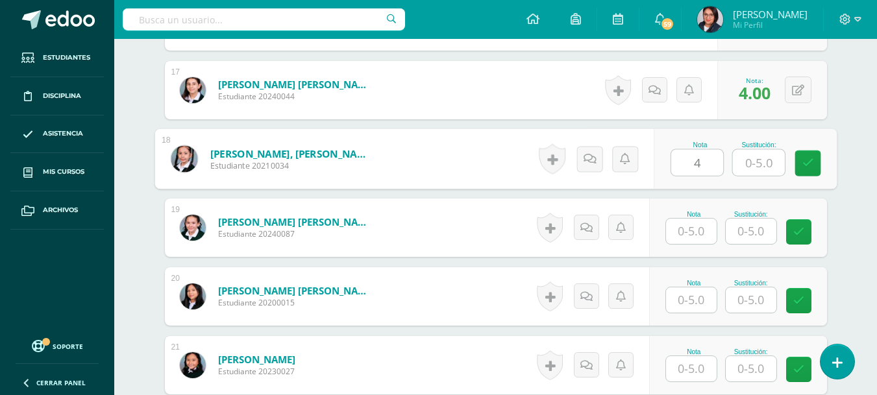
scroll to position [1557, 0]
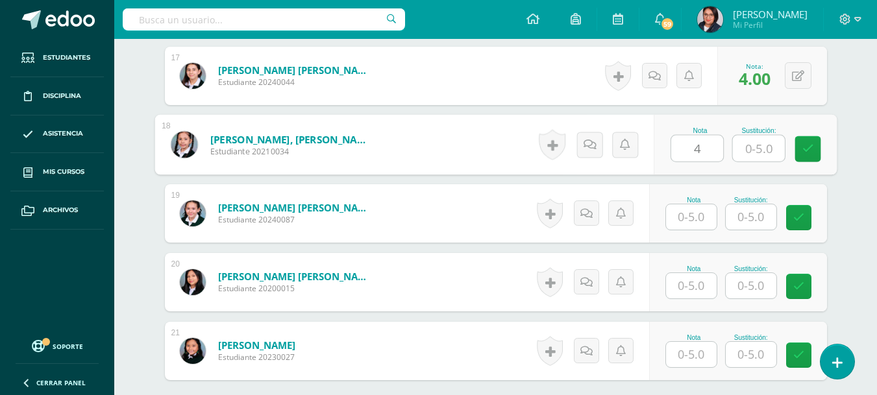
type input "4"
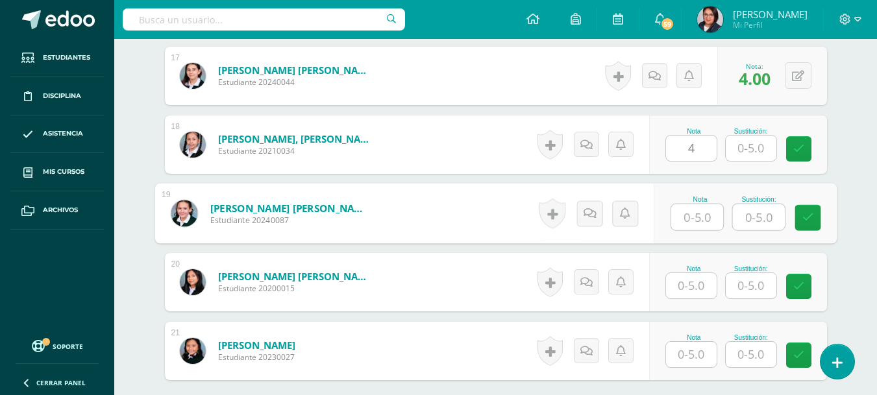
click at [686, 214] on input "text" at bounding box center [697, 218] width 52 height 26
type input "5"
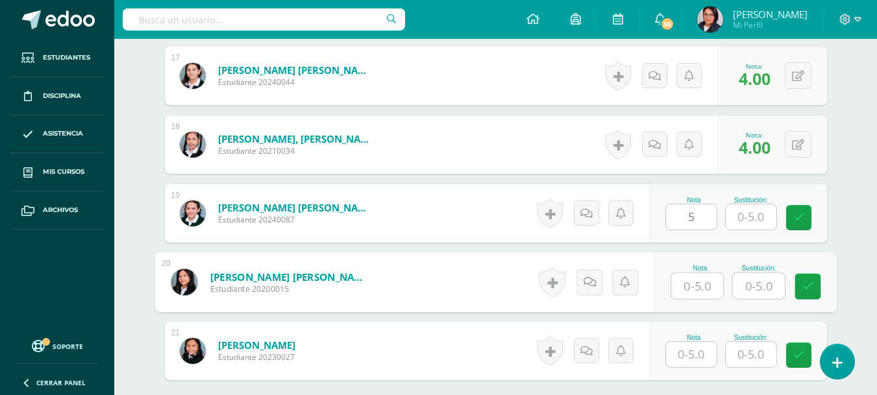
click at [693, 290] on input "text" at bounding box center [697, 286] width 52 height 26
type input "4"
click at [688, 358] on input "text" at bounding box center [691, 354] width 51 height 25
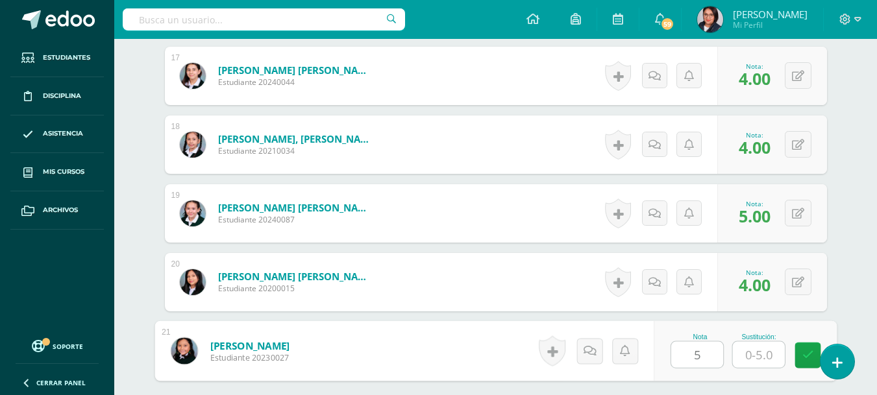
type input "5"
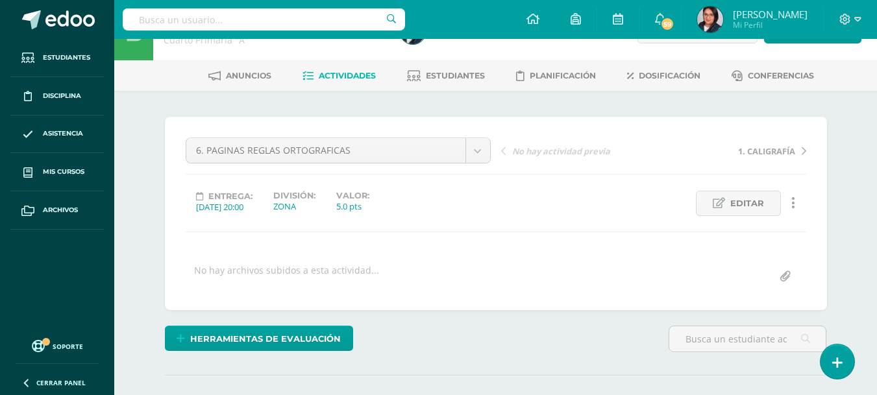
scroll to position [0, 0]
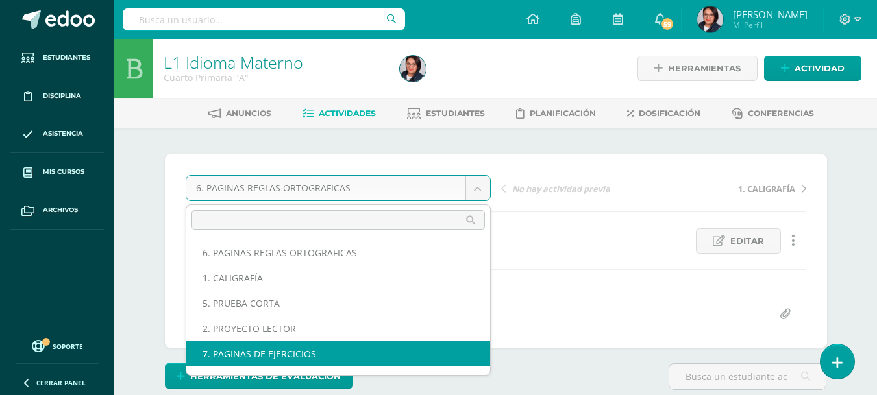
select select "/dashboard/teacher/grade-activity/107646/"
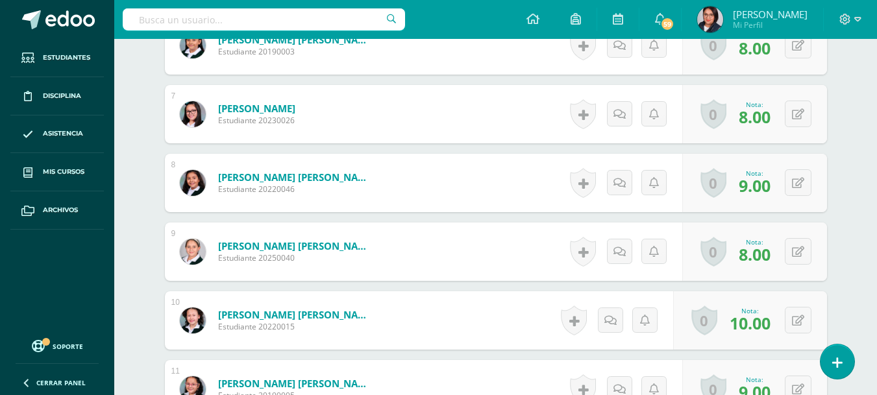
scroll to position [839, 0]
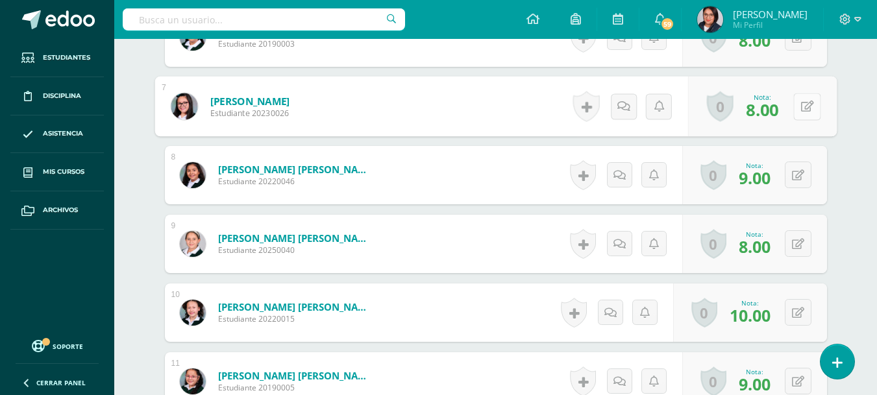
click at [801, 110] on icon at bounding box center [806, 106] width 13 height 11
drag, startPoint x: 682, startPoint y: 112, endPoint x: 567, endPoint y: 127, distance: 115.3
click at [567, 127] on form "[PERSON_NAME] Estudiante 20230026 Nota 8.00 Sustitución: 8.00" at bounding box center [496, 107] width 682 height 60
type input "9"
click at [775, 109] on icon at bounding box center [773, 110] width 12 height 11
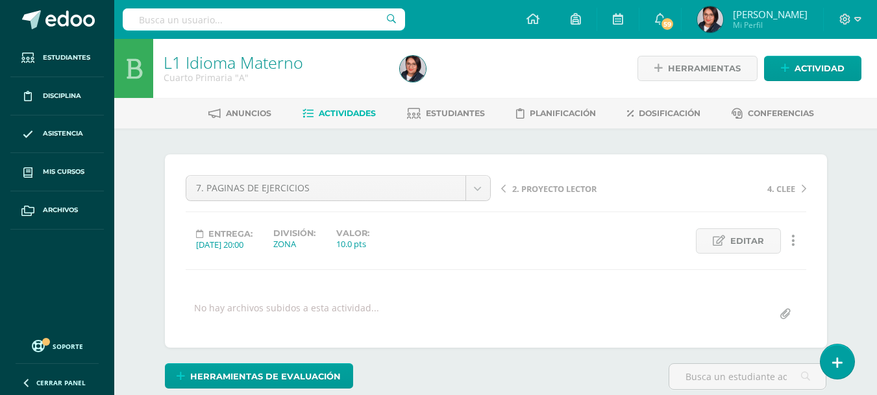
scroll to position [11, 0]
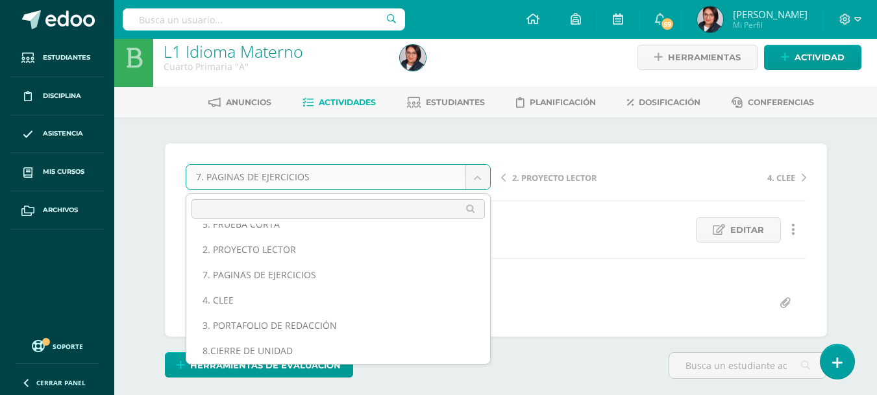
scroll to position [73, 0]
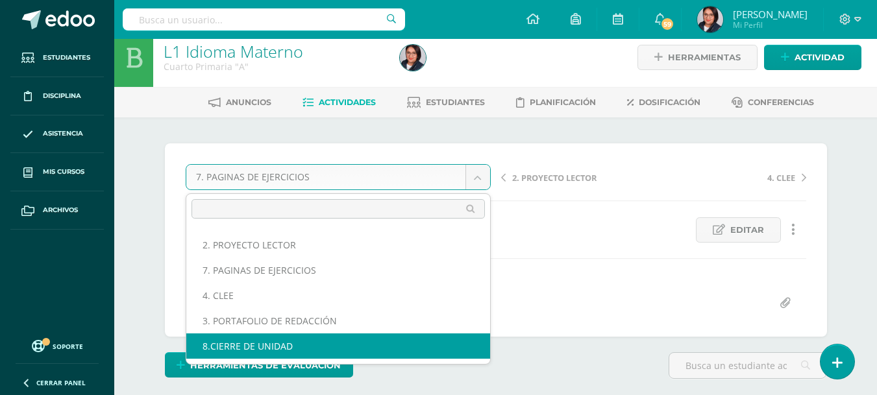
select select "/dashboard/teacher/grade-activity/107656/"
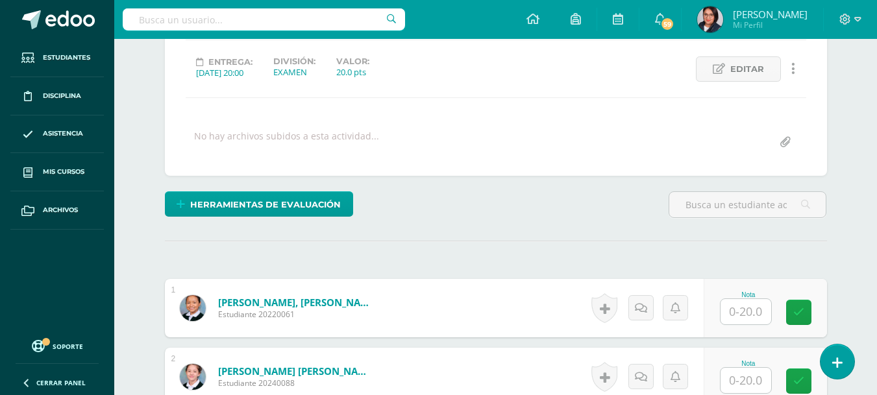
scroll to position [225, 0]
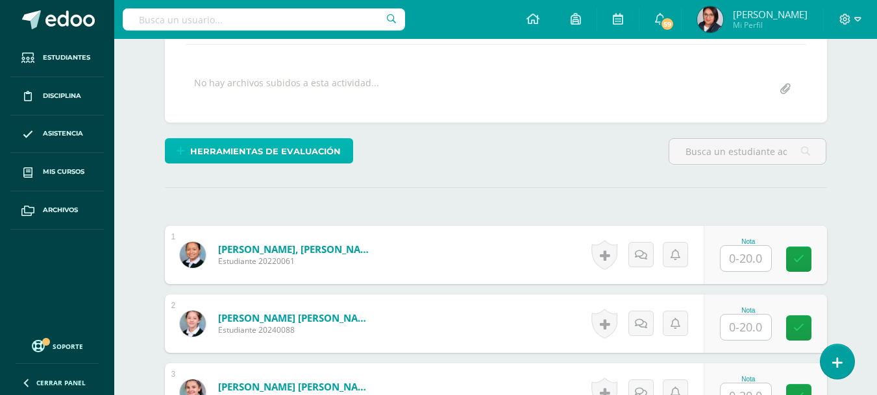
click at [295, 153] on span "Herramientas de evaluación" at bounding box center [265, 152] width 151 height 24
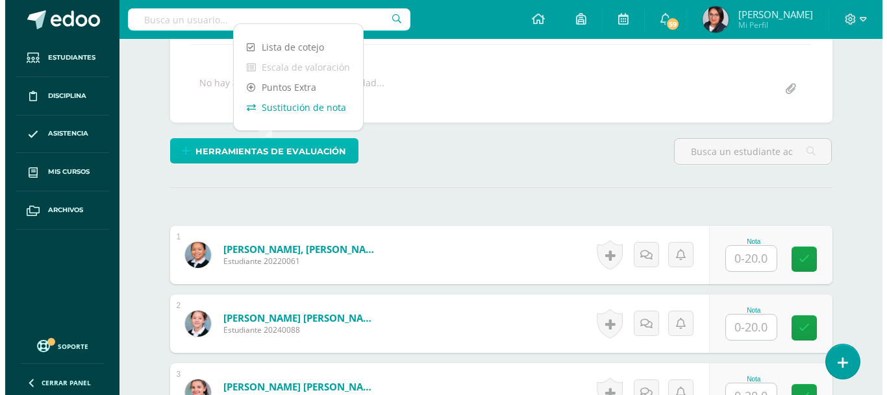
scroll to position [226, 0]
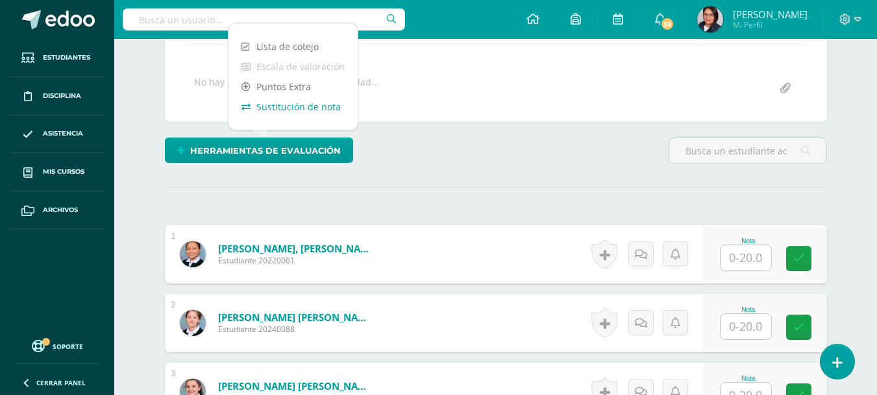
click at [285, 103] on link "Sustitución de nota" at bounding box center [293, 107] width 129 height 20
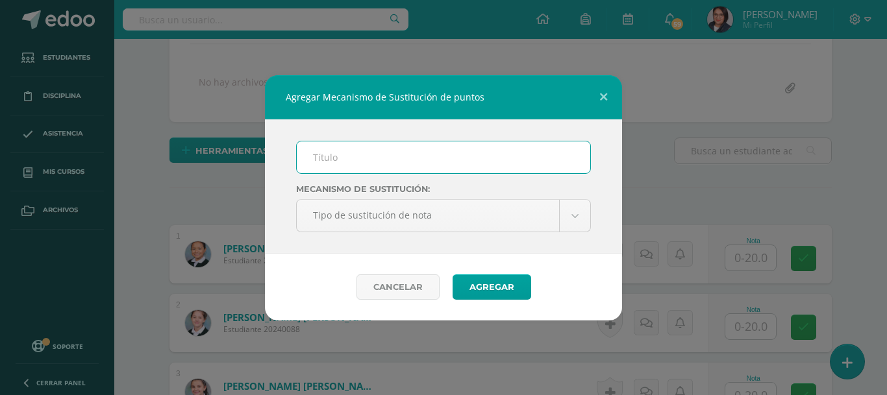
scroll to position [227, 0]
click at [362, 155] on input "text" at bounding box center [443, 158] width 293 height 32
type input "Plan de mejoramiento"
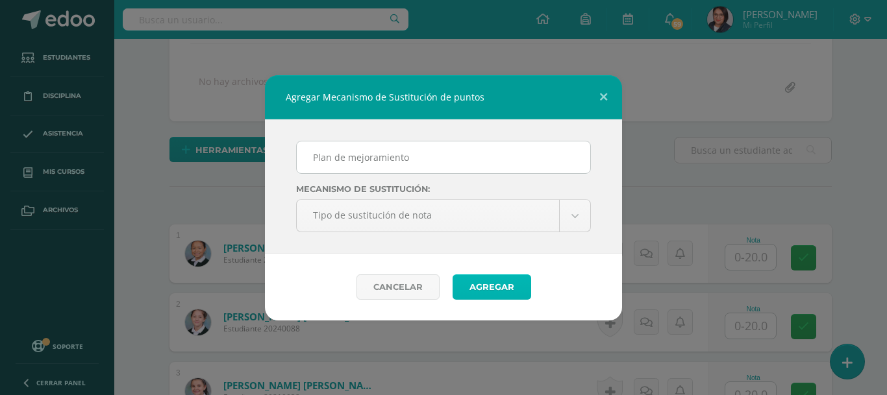
click at [482, 286] on button "Agregar" at bounding box center [492, 287] width 79 height 25
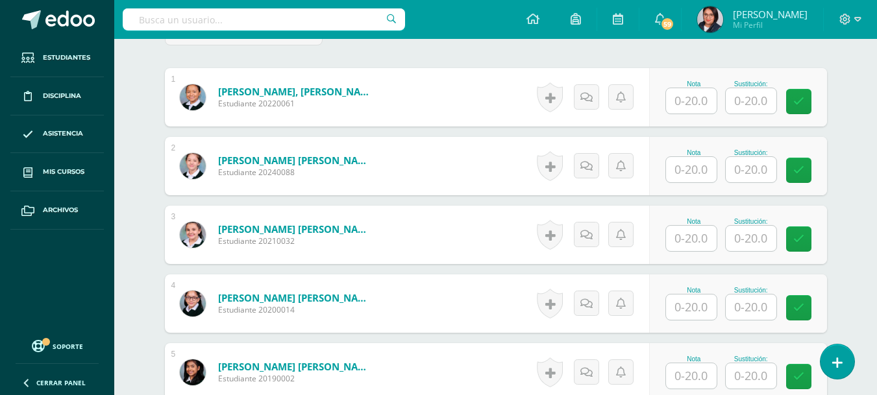
scroll to position [436, 0]
click at [696, 105] on input "text" at bounding box center [691, 100] width 51 height 25
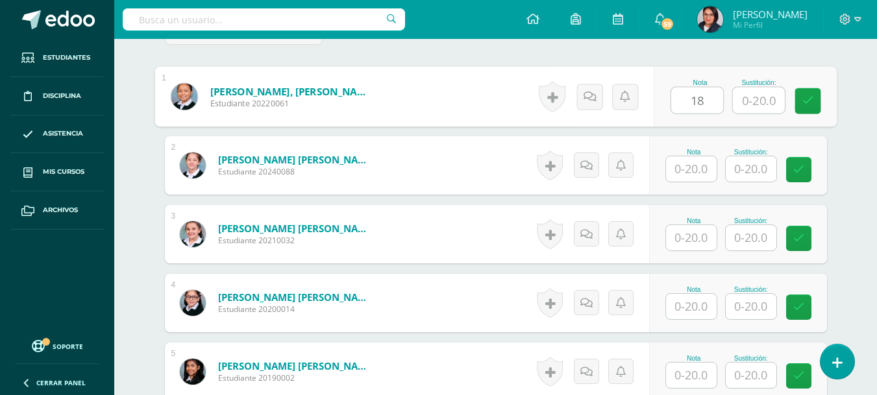
type input "18"
click at [691, 164] on input "text" at bounding box center [691, 168] width 51 height 25
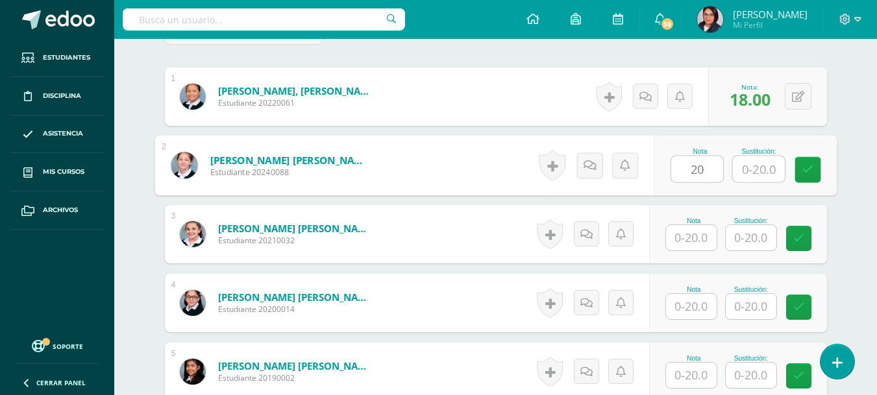
type input "20"
click at [699, 240] on input "text" at bounding box center [691, 237] width 51 height 25
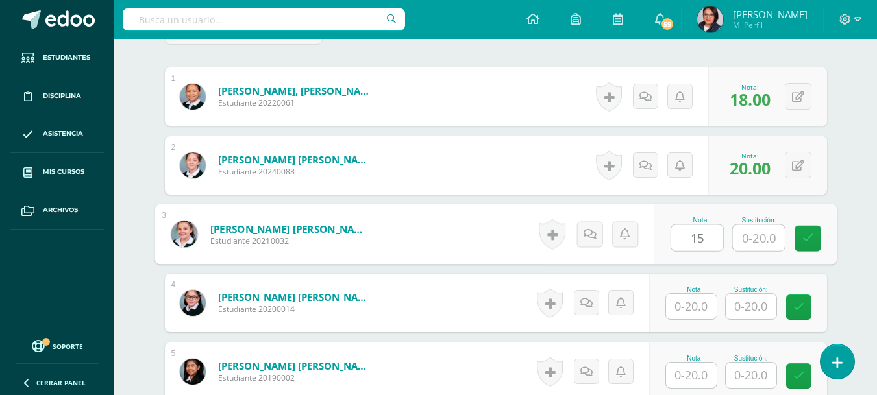
type input "15"
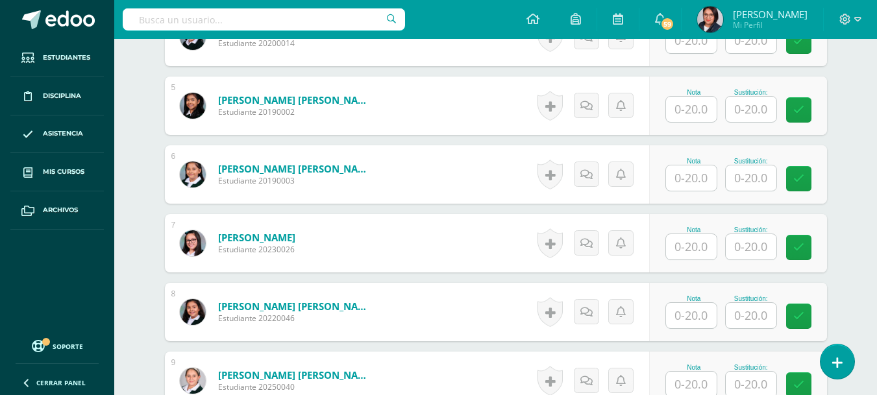
scroll to position [786, 0]
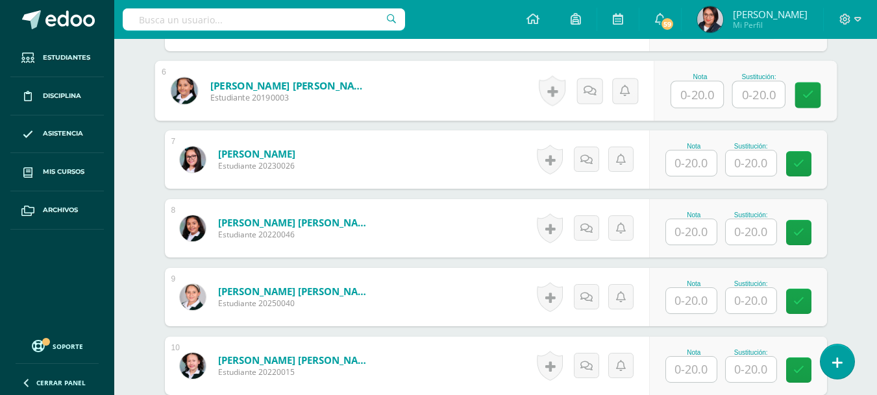
click at [686, 93] on input "text" at bounding box center [697, 95] width 52 height 26
type input "17"
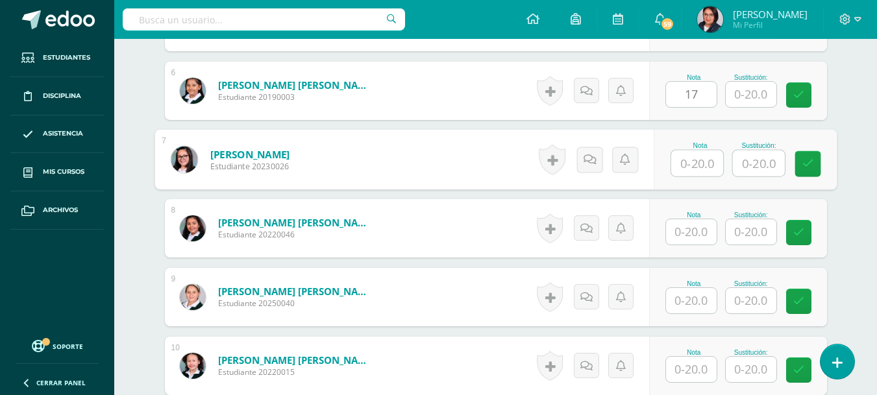
click at [691, 162] on input "text" at bounding box center [697, 164] width 52 height 26
type input "6"
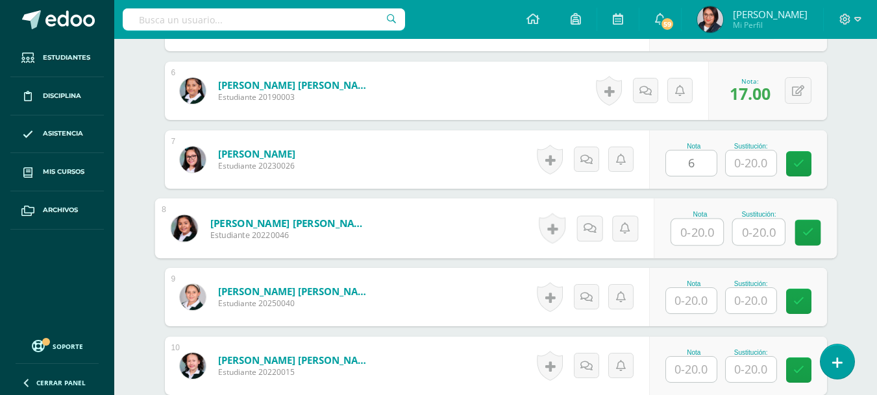
click at [693, 226] on input "text" at bounding box center [697, 232] width 52 height 26
type input "18"
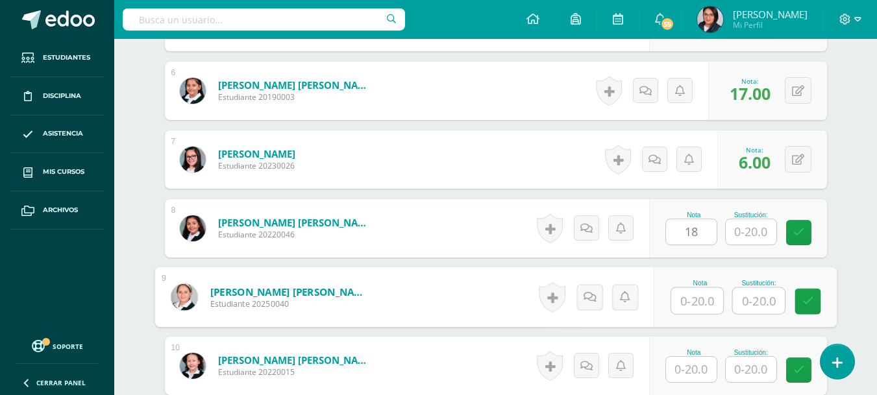
click at [686, 301] on input "text" at bounding box center [697, 301] width 52 height 26
type input "12"
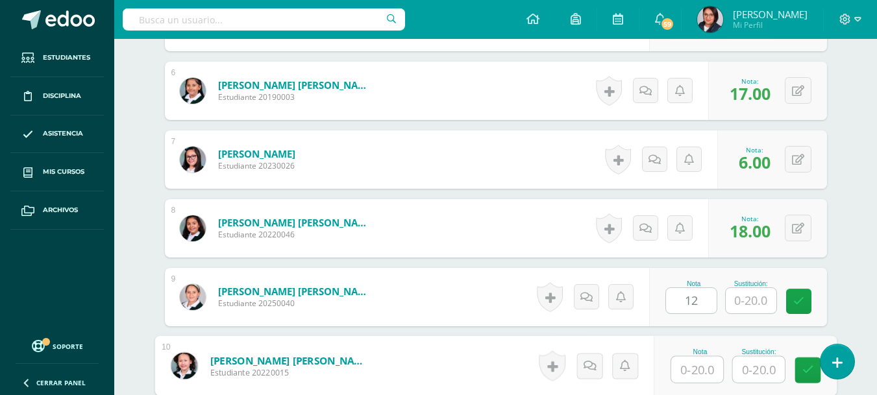
click at [695, 369] on input "text" at bounding box center [697, 370] width 52 height 26
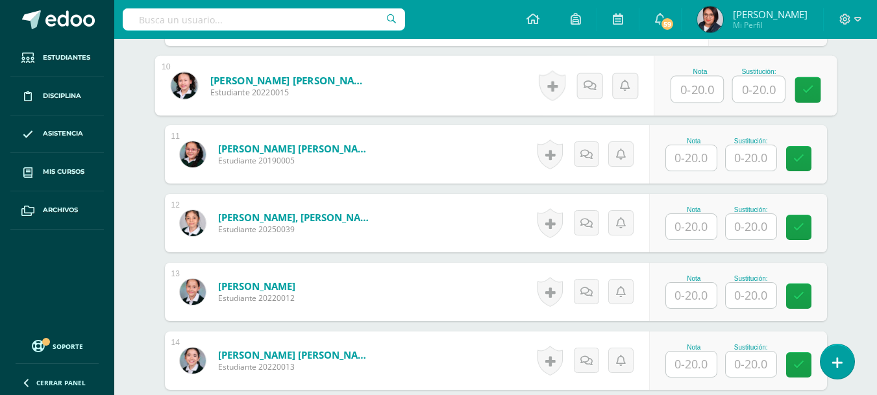
scroll to position [1084, 0]
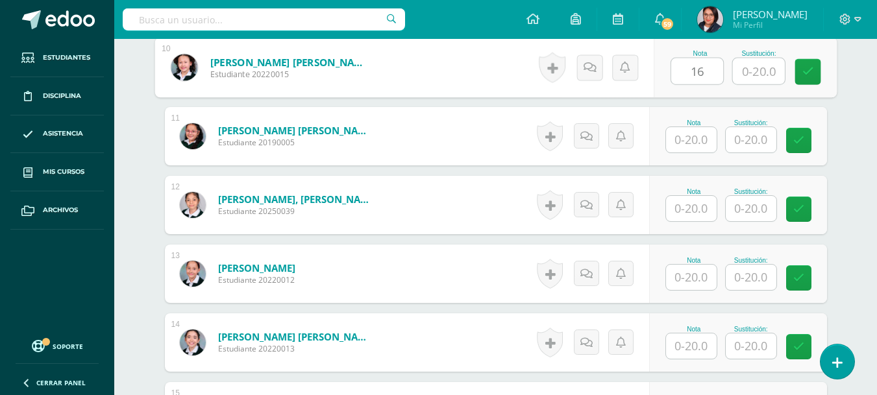
type input "16"
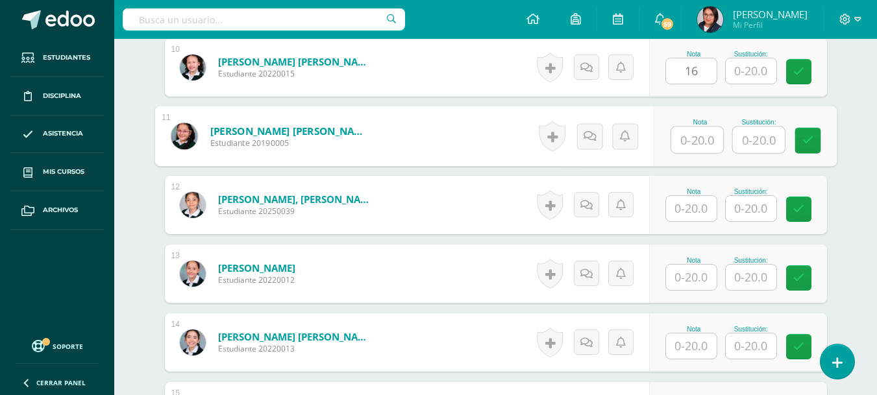
click at [695, 142] on input "text" at bounding box center [697, 140] width 52 height 26
type input "18"
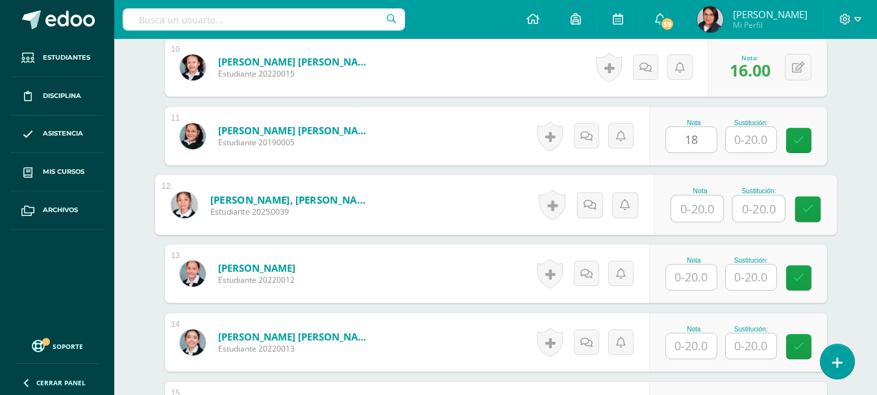
click at [691, 207] on input "text" at bounding box center [697, 209] width 52 height 26
type input "20"
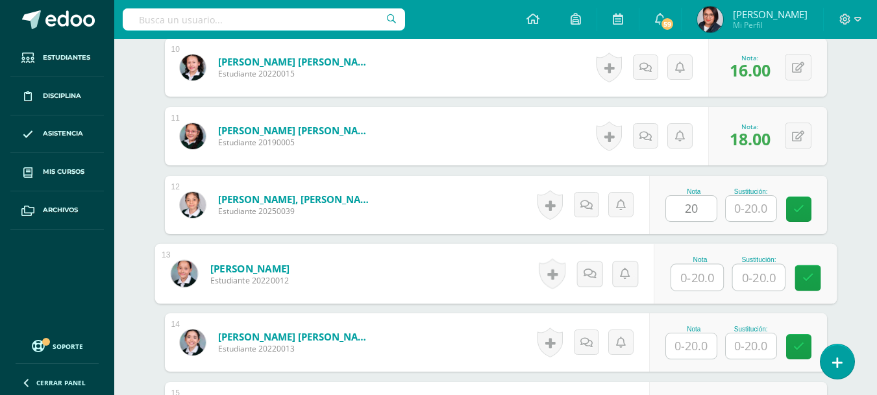
click at [681, 276] on input "text" at bounding box center [697, 278] width 52 height 26
type input "7"
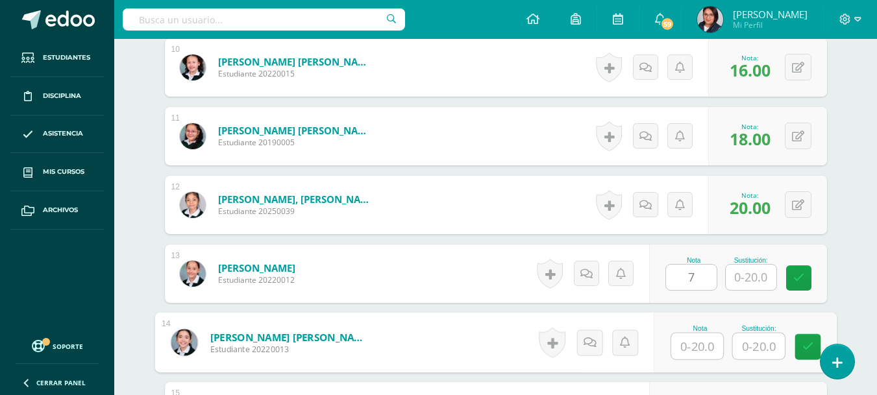
click at [690, 347] on input "text" at bounding box center [697, 347] width 52 height 26
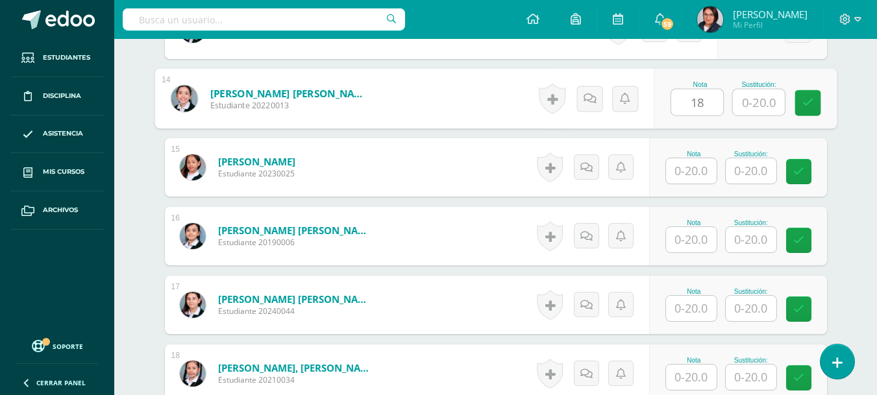
scroll to position [1336, 0]
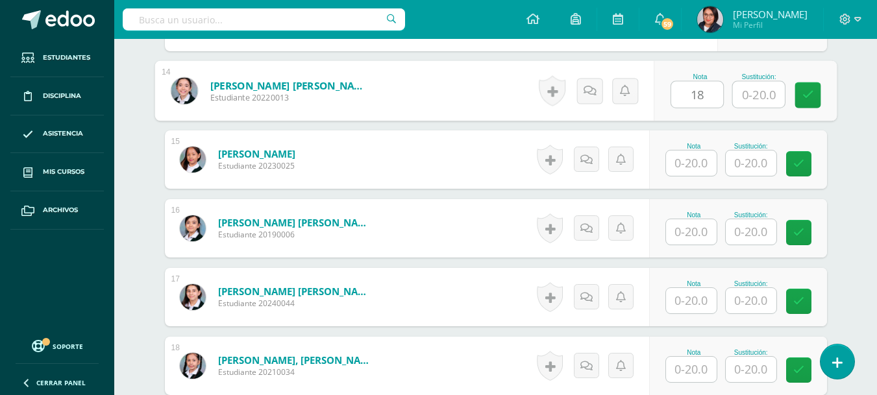
type input "18"
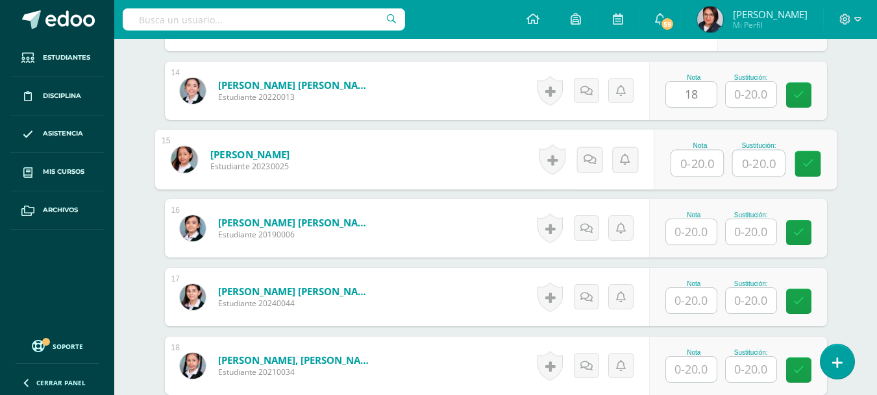
click at [705, 159] on input "text" at bounding box center [697, 164] width 52 height 26
type input "17"
click at [691, 227] on input "text" at bounding box center [691, 231] width 51 height 25
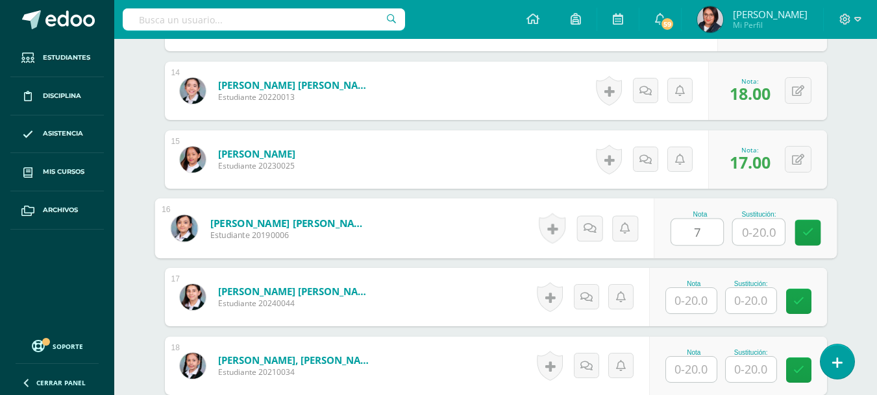
type input "7"
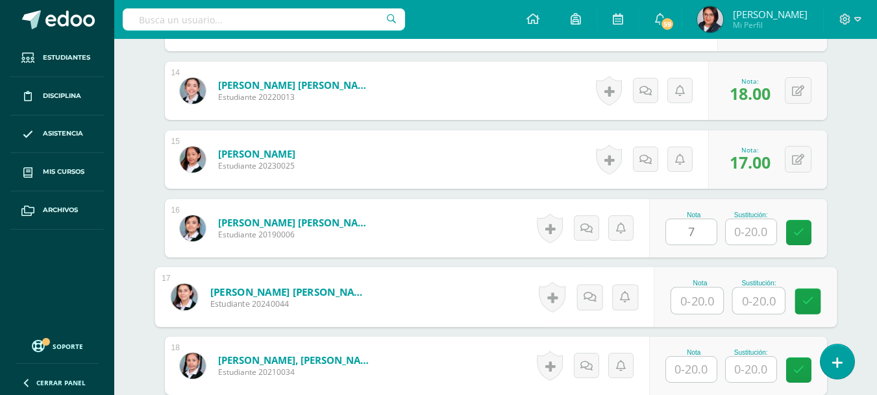
click at [689, 302] on input "text" at bounding box center [697, 301] width 52 height 26
type input "14"
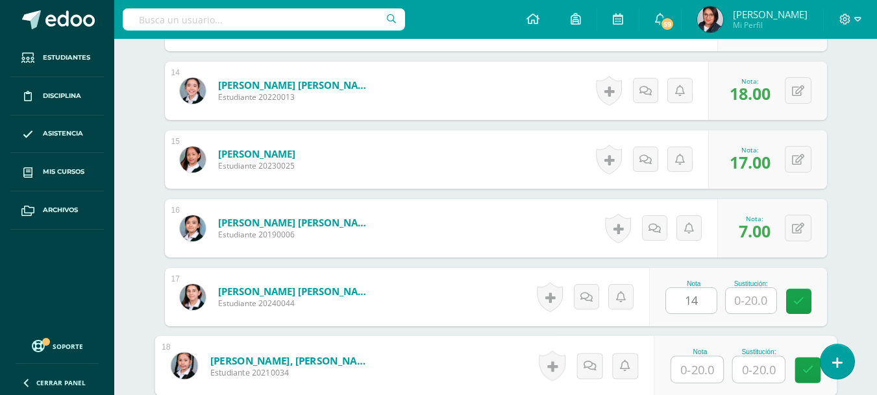
click at [685, 373] on input "text" at bounding box center [697, 370] width 52 height 26
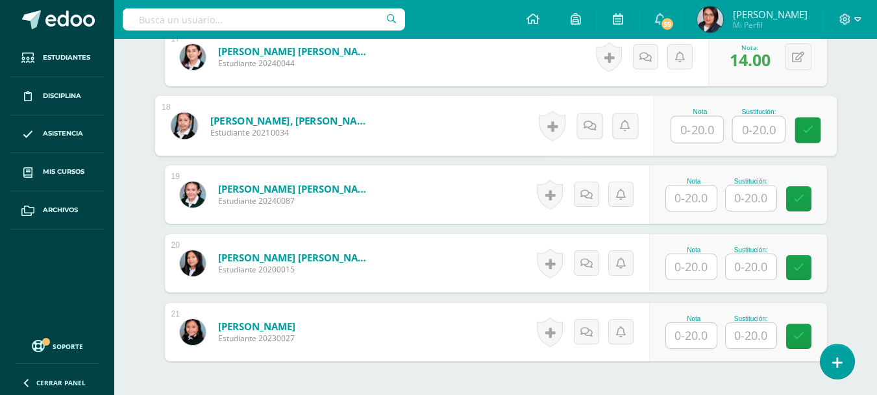
scroll to position [1591, 0]
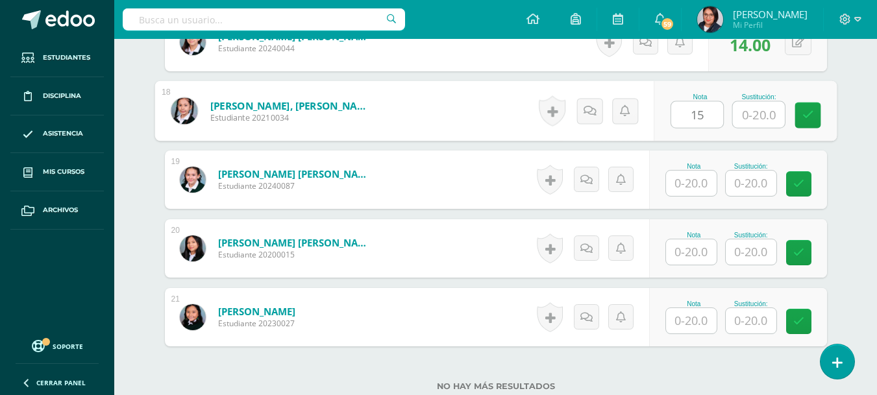
type input "15"
click at [691, 184] on input "text" at bounding box center [691, 183] width 51 height 25
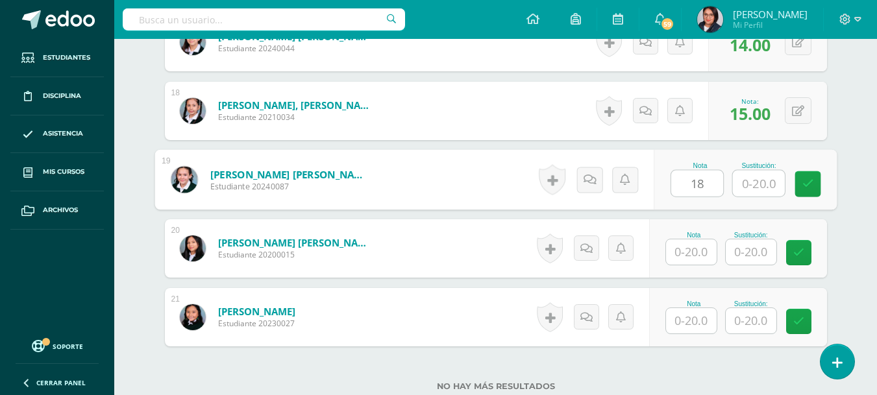
type input "18"
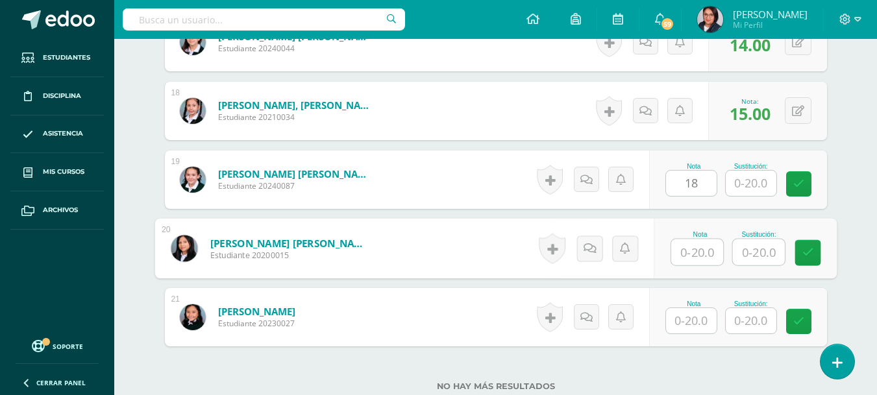
click at [680, 250] on input "text" at bounding box center [697, 253] width 52 height 26
type input "13"
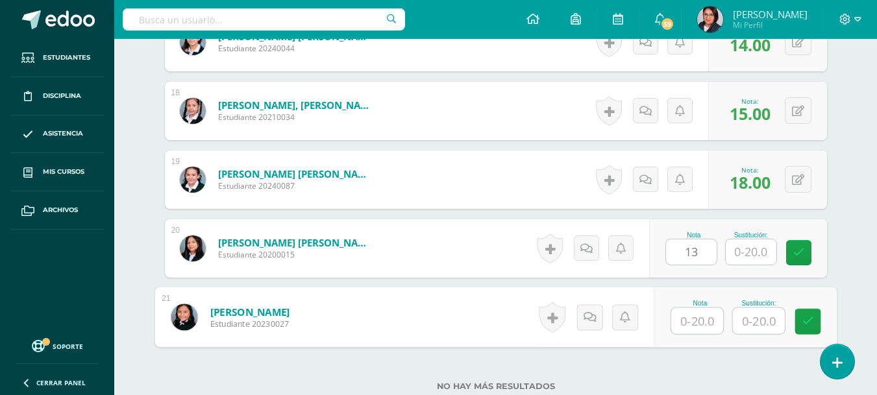
click at [695, 322] on input "text" at bounding box center [697, 321] width 52 height 26
type input "10"
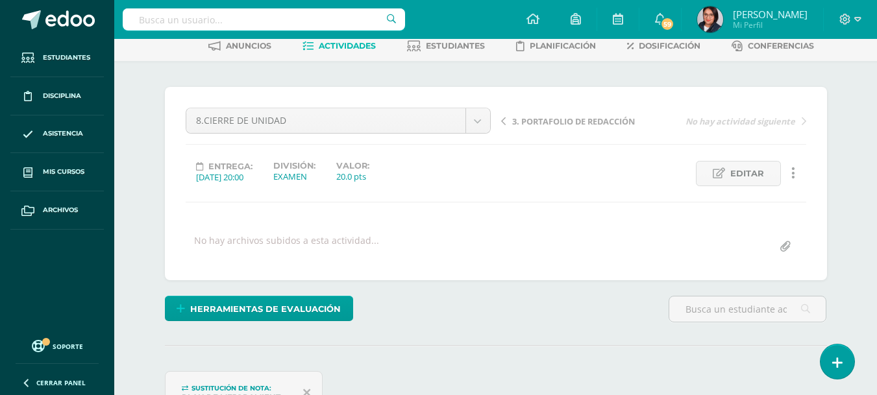
scroll to position [56, 0]
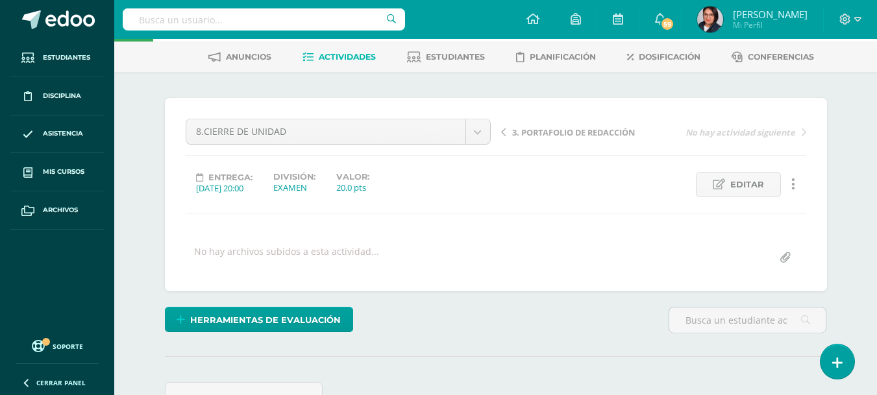
click at [346, 50] on link "Actividades" at bounding box center [339, 57] width 73 height 21
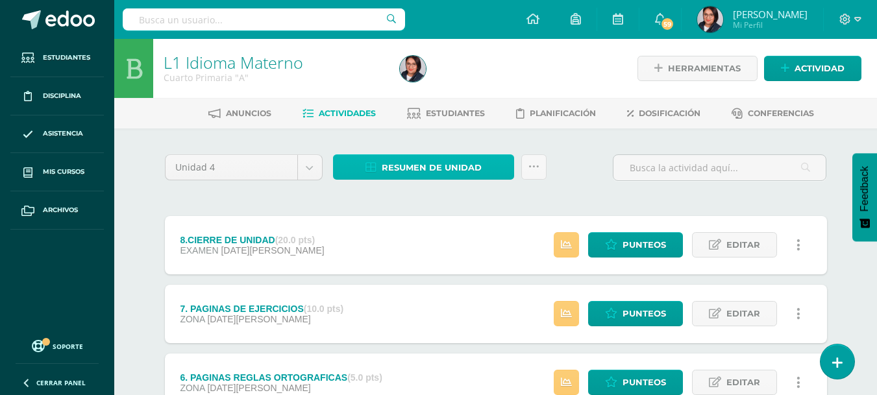
click at [406, 171] on span "Resumen de unidad" at bounding box center [432, 168] width 100 height 24
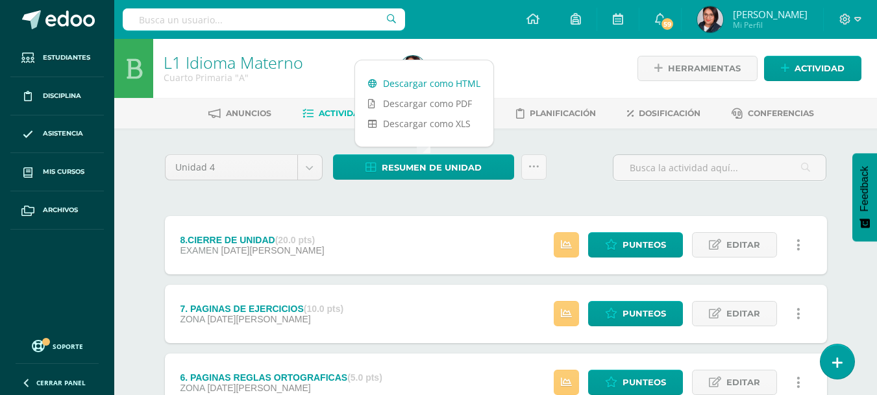
click at [419, 87] on link "Descargar como HTML" at bounding box center [424, 83] width 138 height 20
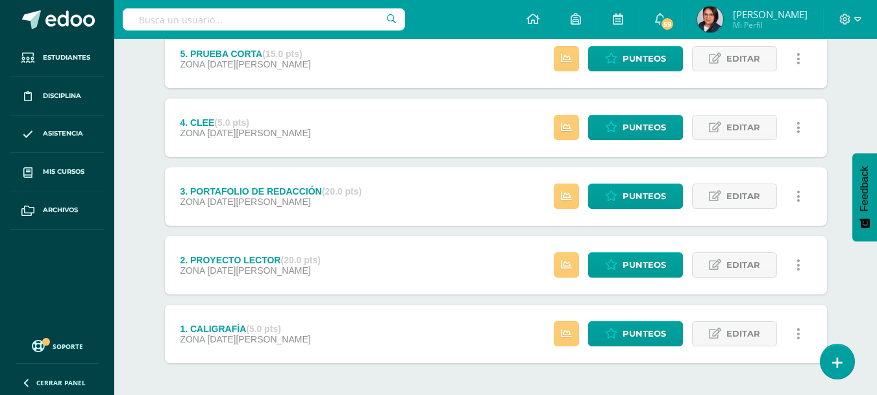
scroll to position [394, 0]
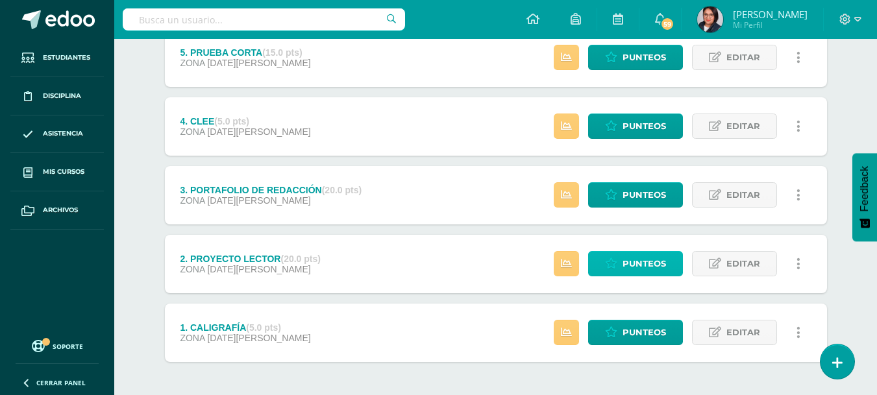
click at [638, 268] on span "Punteos" at bounding box center [644, 264] width 43 height 24
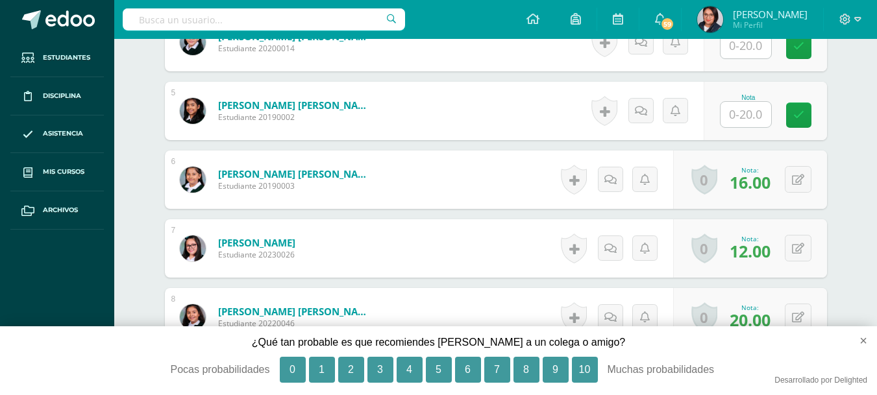
click at [867, 239] on div "L1 Idioma Materno Cuarto Primaria "A" Herramientas Detalle de asistencias Activ…" at bounding box center [495, 355] width 763 height 1922
drag, startPoint x: 867, startPoint y: 239, endPoint x: 863, endPoint y: 264, distance: 25.0
click at [863, 264] on div "L1 Idioma Materno Cuarto Primaria "A" Herramientas Detalle de asistencias Activ…" at bounding box center [495, 355] width 763 height 1922
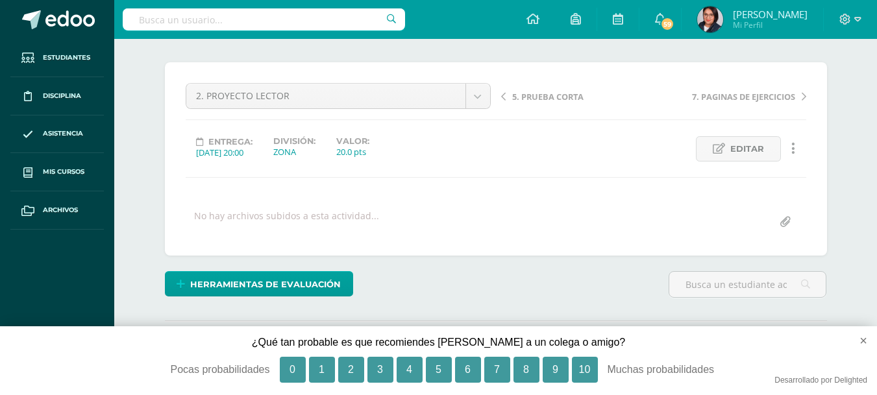
scroll to position [0, 0]
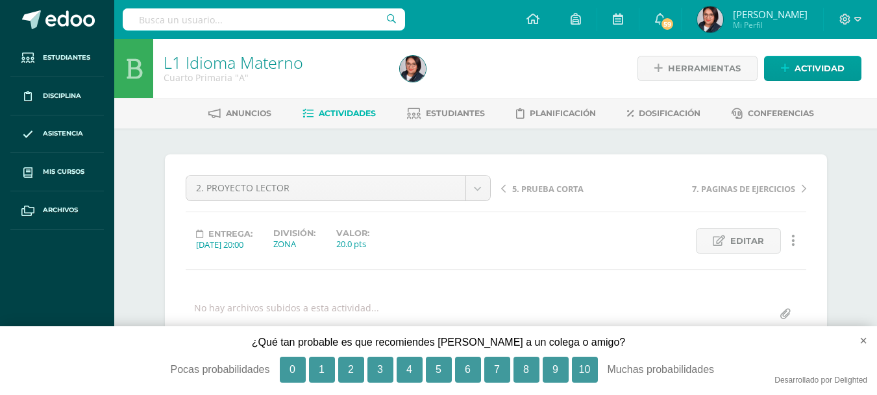
click at [362, 112] on span "Actividades" at bounding box center [347, 113] width 57 height 10
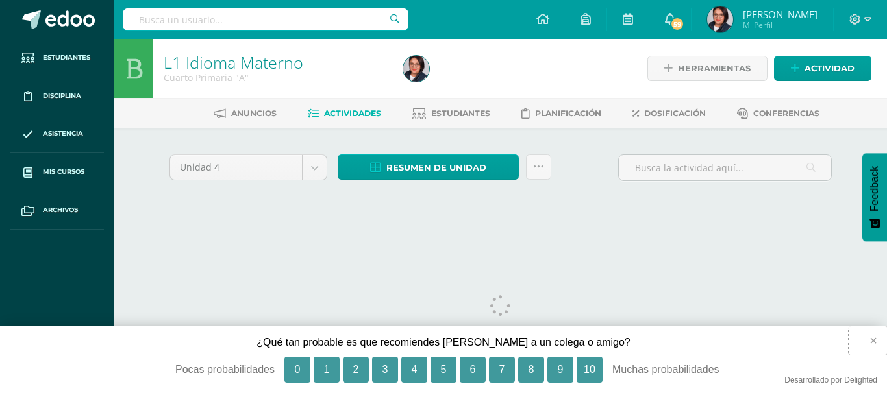
click at [876, 341] on button "×" at bounding box center [868, 341] width 38 height 29
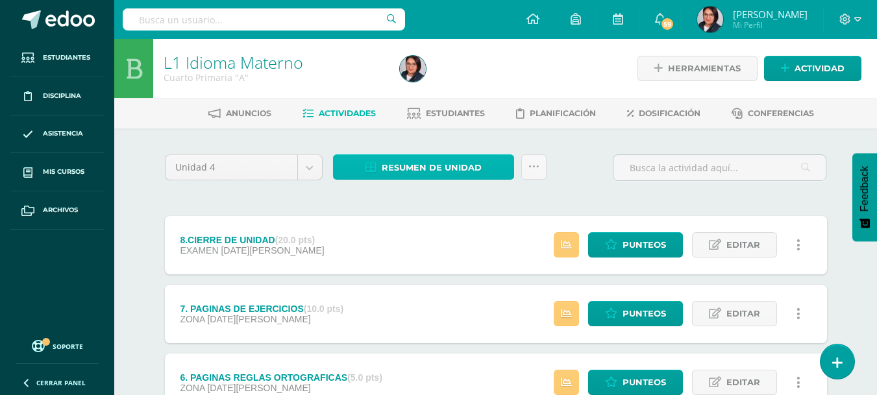
click at [430, 172] on span "Resumen de unidad" at bounding box center [432, 168] width 100 height 24
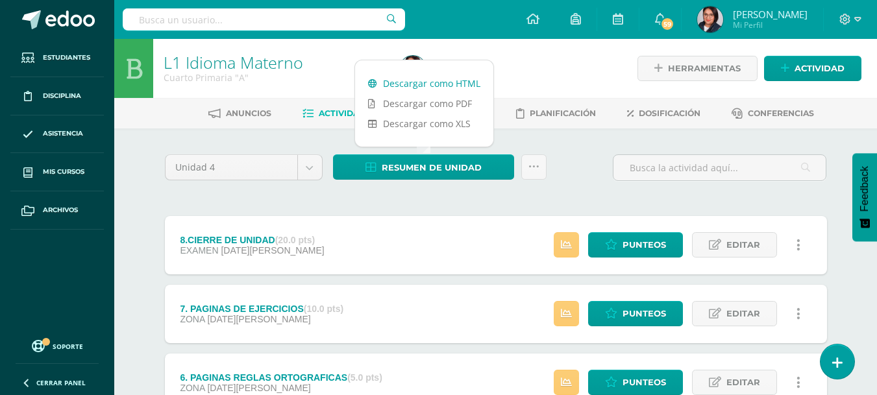
click at [455, 81] on link "Descargar como HTML" at bounding box center [424, 83] width 138 height 20
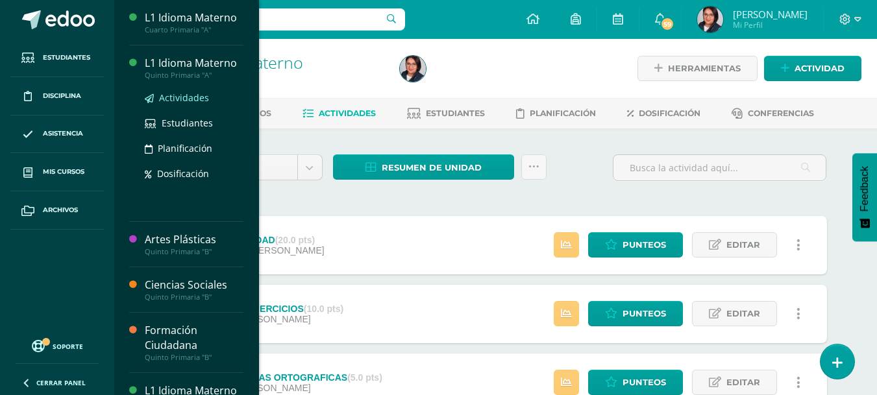
click at [181, 96] on span "Actividades" at bounding box center [184, 98] width 50 height 12
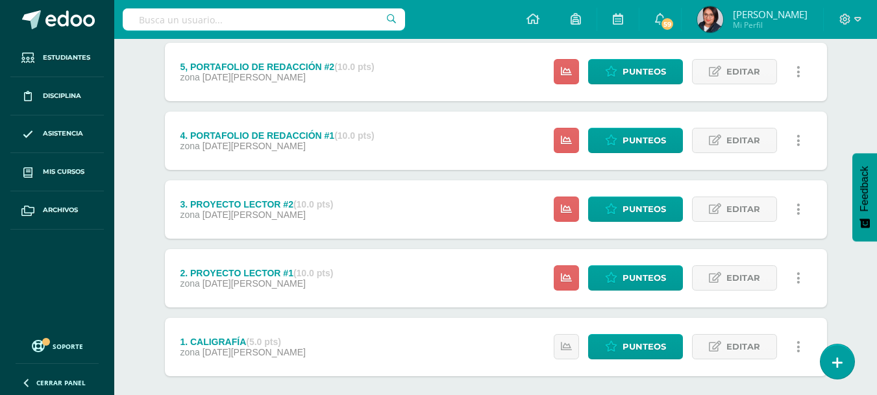
scroll to position [519, 0]
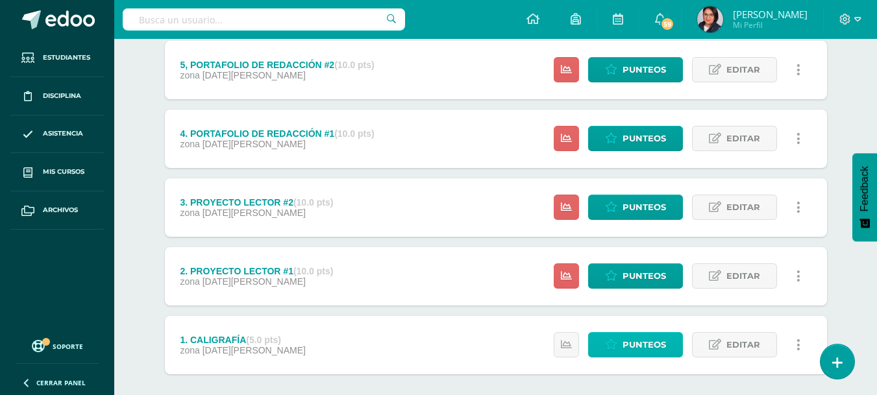
click at [662, 347] on span "Punteos" at bounding box center [644, 345] width 43 height 24
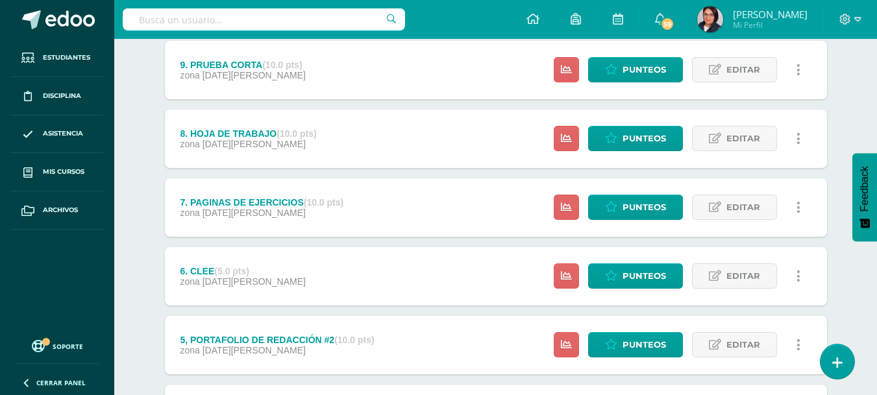
scroll to position [243, 0]
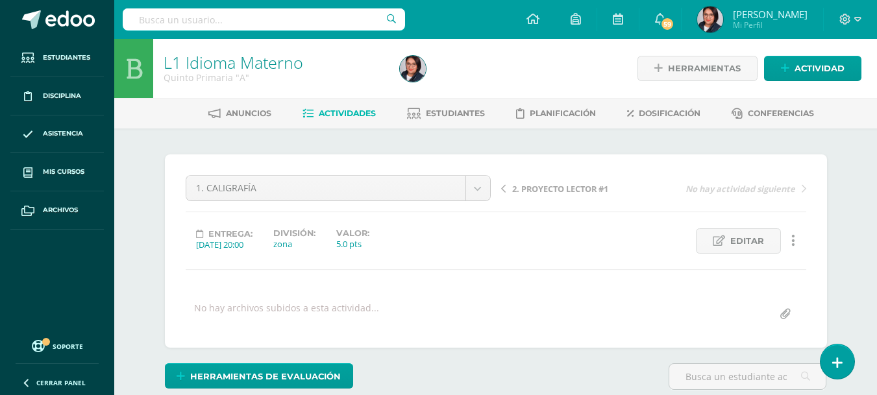
click at [542, 180] on div "2. PROYECTO LECTOR #1 No hay actividad siguiente" at bounding box center [654, 193] width 316 height 36
click at [541, 186] on span "2. PROYECTO LECTOR #1" at bounding box center [560, 189] width 96 height 12
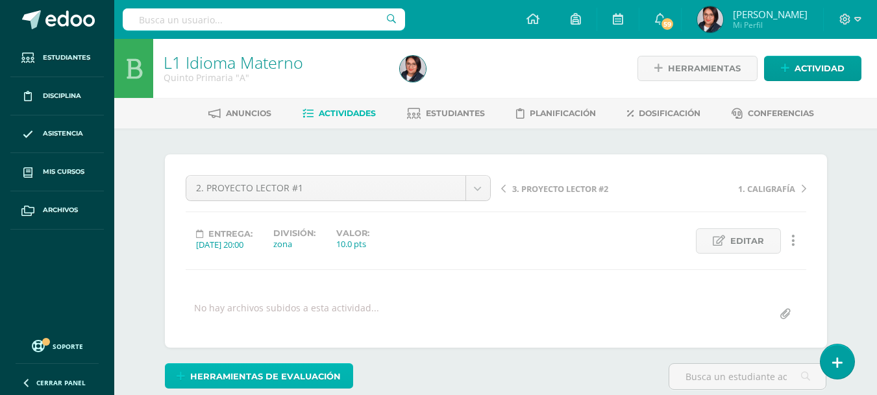
click at [252, 375] on span "Herramientas de evaluación" at bounding box center [265, 377] width 151 height 24
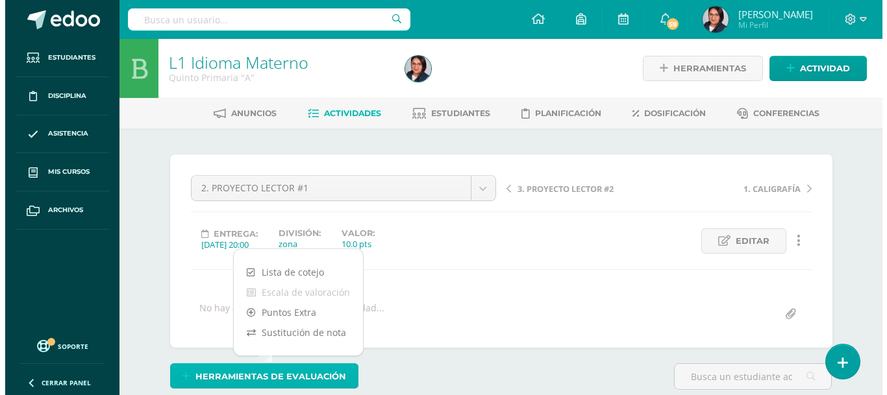
scroll to position [1, 0]
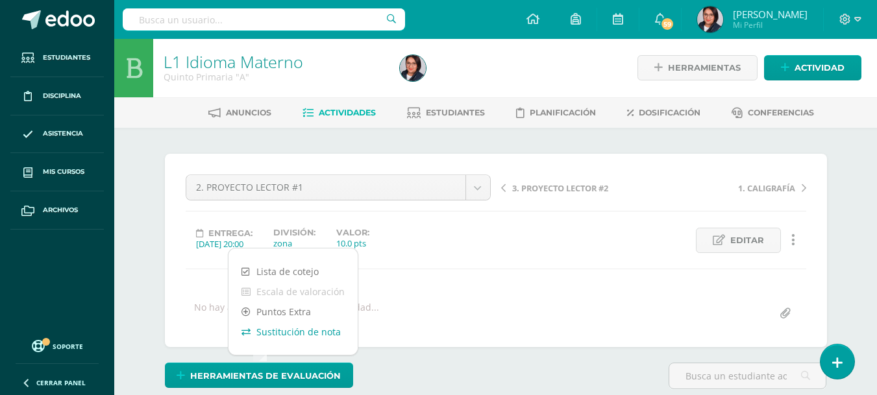
click at [295, 333] on link "Sustitución de nota" at bounding box center [293, 332] width 129 height 20
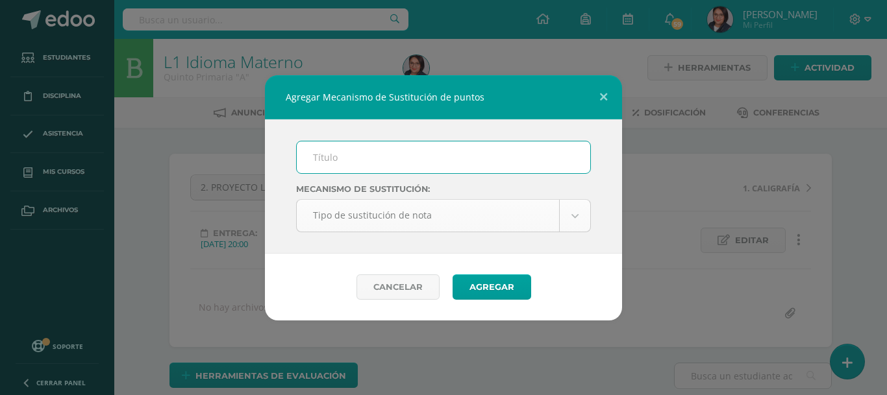
scroll to position [1, 0]
click at [441, 158] on input "text" at bounding box center [443, 158] width 293 height 32
type input "Plan de mejoramiento"
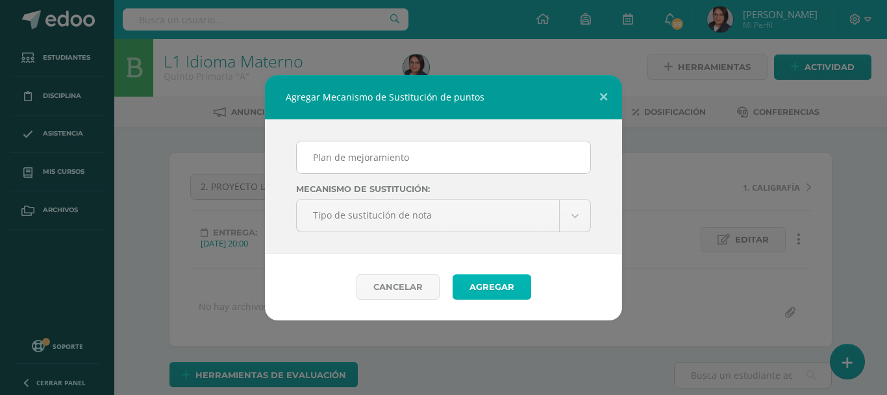
click at [491, 290] on button "Agregar" at bounding box center [492, 287] width 79 height 25
click at [491, 290] on span "submit" at bounding box center [491, 287] width 54 height 17
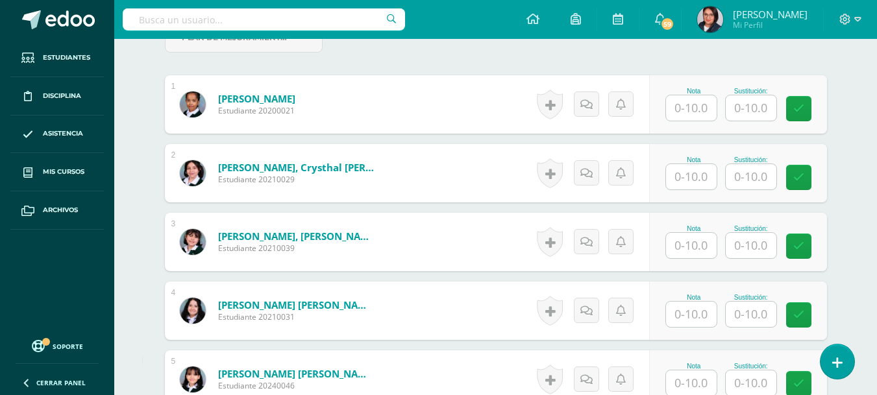
scroll to position [428, 0]
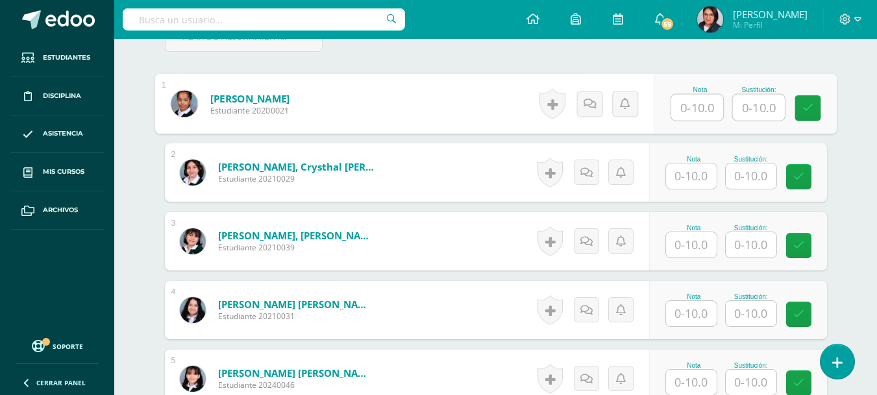
click at [691, 112] on input "text" at bounding box center [697, 108] width 52 height 26
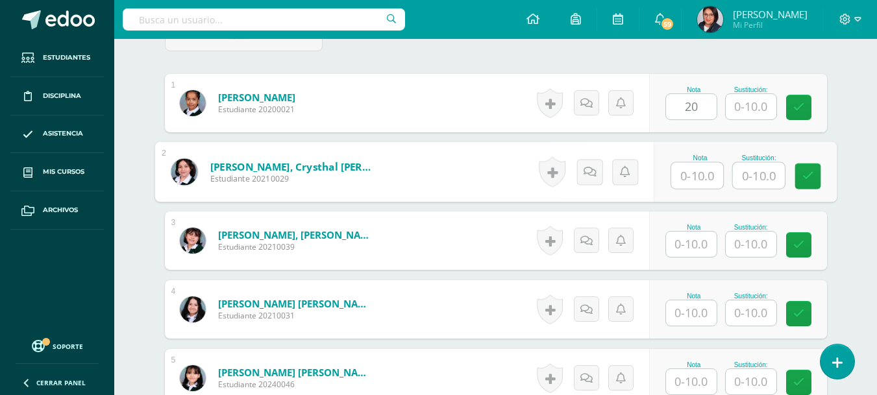
click at [695, 175] on input "text" at bounding box center [697, 176] width 52 height 26
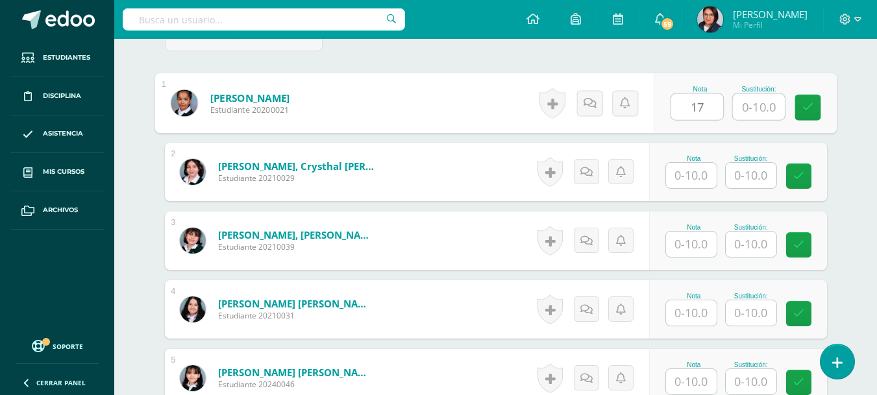
scroll to position [430, 0]
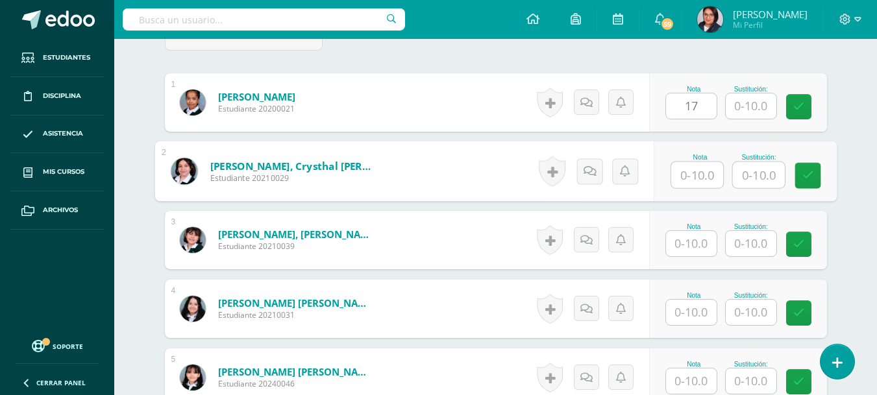
click at [698, 167] on input "text" at bounding box center [697, 175] width 52 height 26
click at [689, 173] on input "text" at bounding box center [697, 175] width 52 height 26
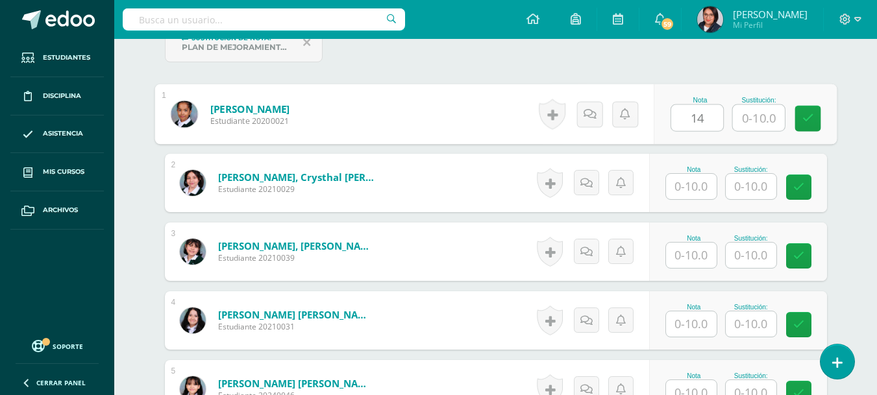
scroll to position [398, 0]
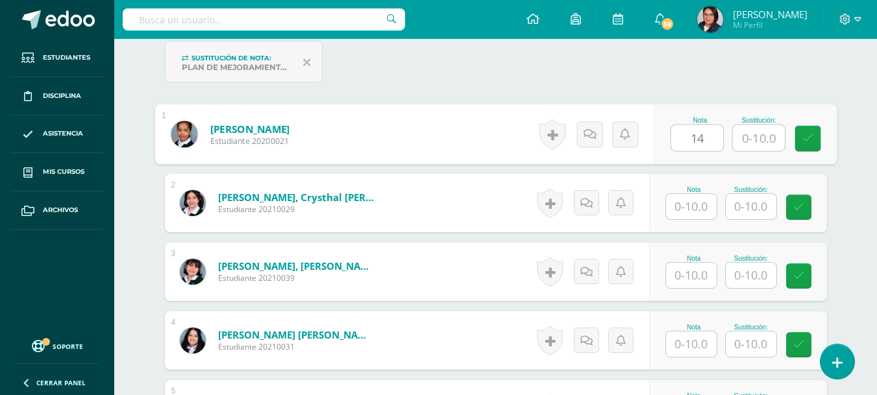
type input "1"
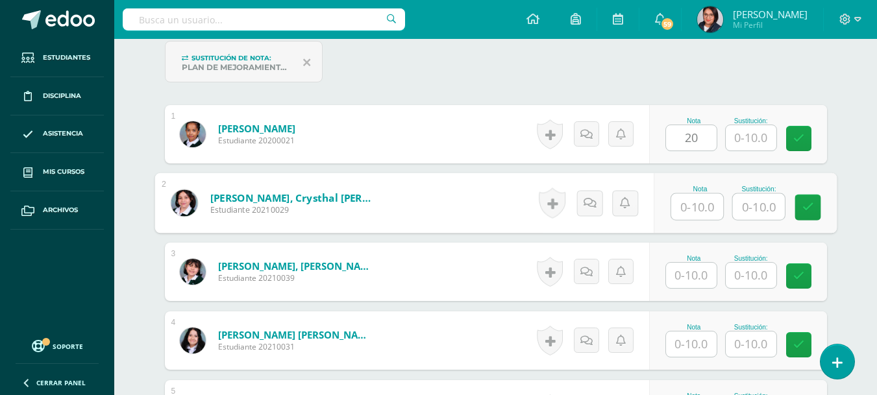
click at [691, 197] on input "text" at bounding box center [697, 207] width 52 height 26
type input "0"
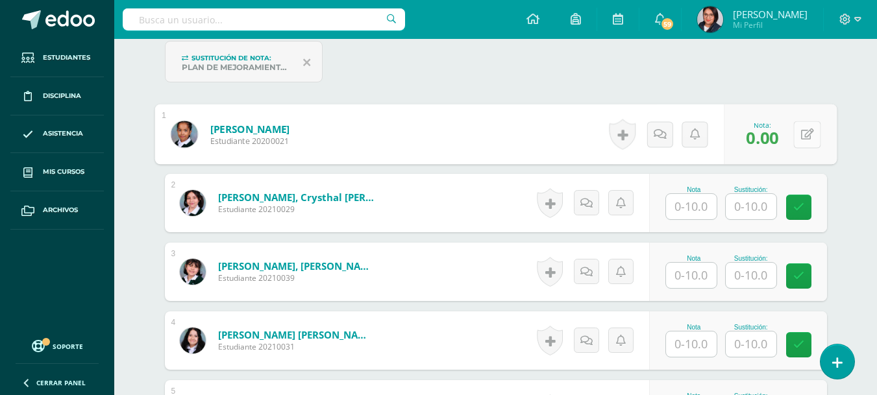
click at [797, 142] on button at bounding box center [806, 134] width 27 height 27
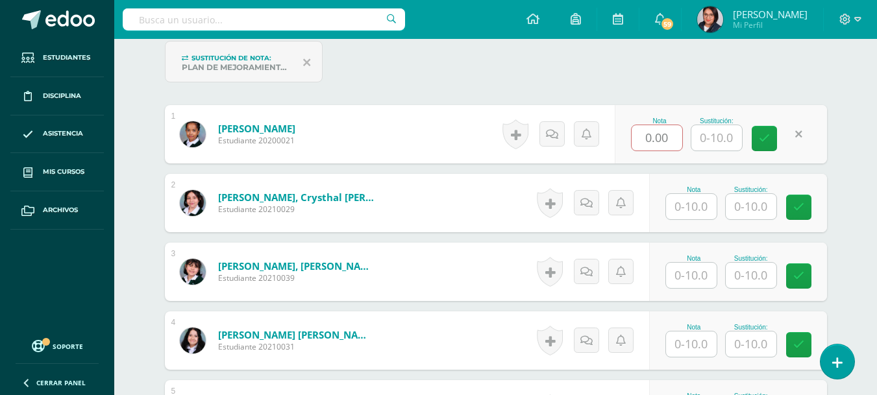
click at [712, 118] on div "Sustitución:" at bounding box center [717, 121] width 52 height 7
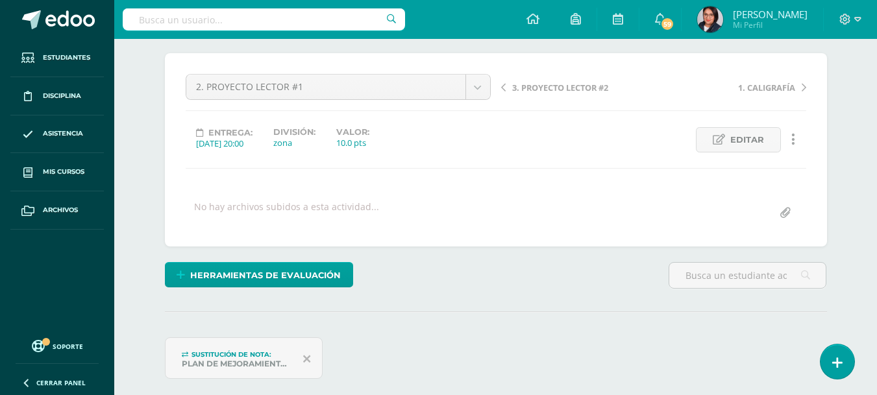
scroll to position [99, 0]
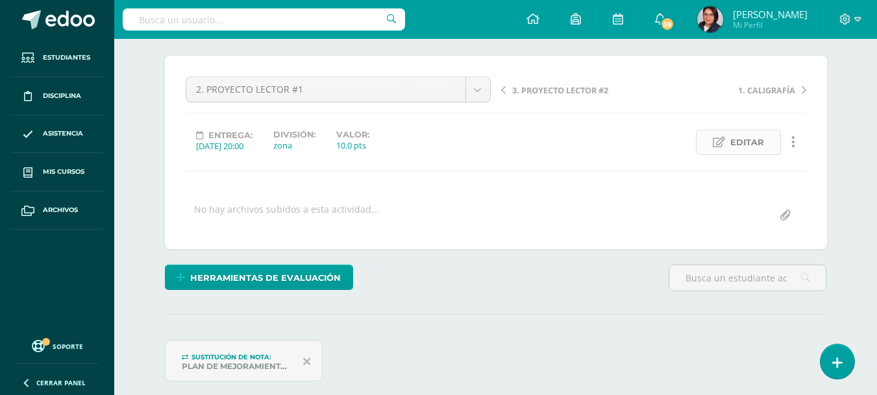
click at [750, 130] on span "Editar" at bounding box center [747, 142] width 34 height 24
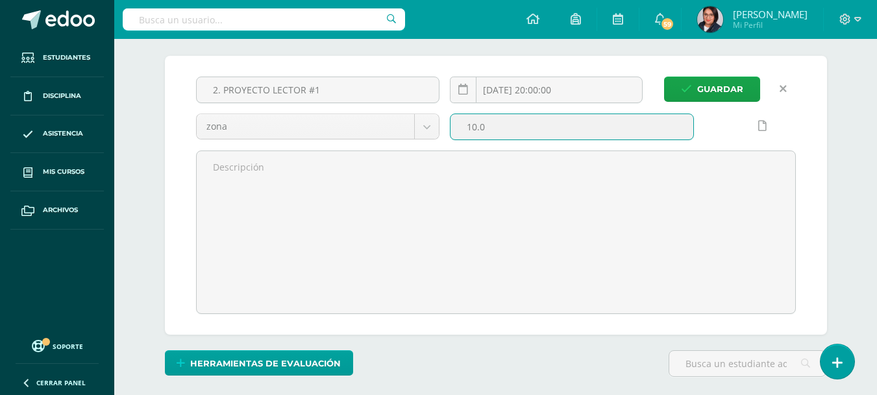
click at [473, 124] on input "10.0" at bounding box center [572, 126] width 243 height 25
type input "20.0"
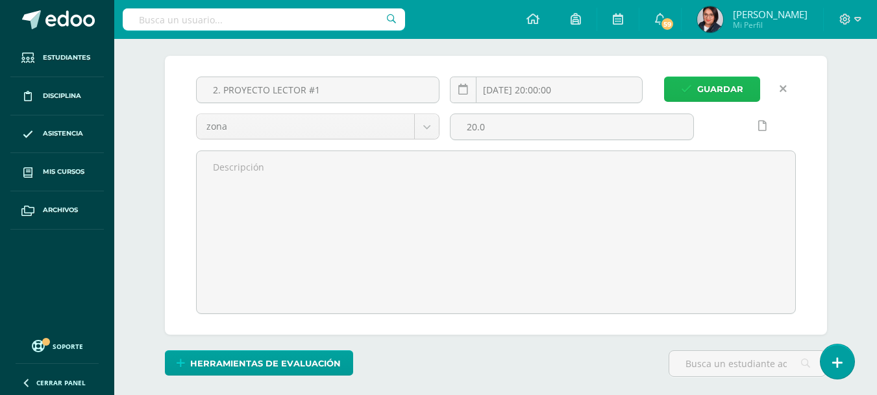
click at [717, 94] on span "Guardar" at bounding box center [720, 89] width 46 height 24
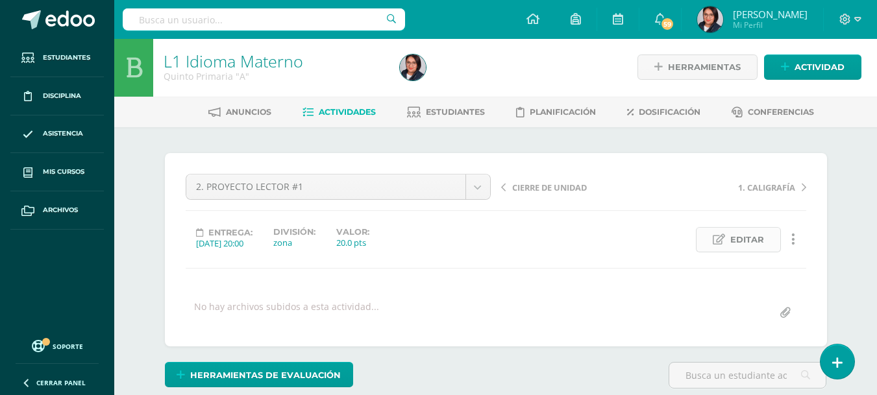
scroll to position [2, 0]
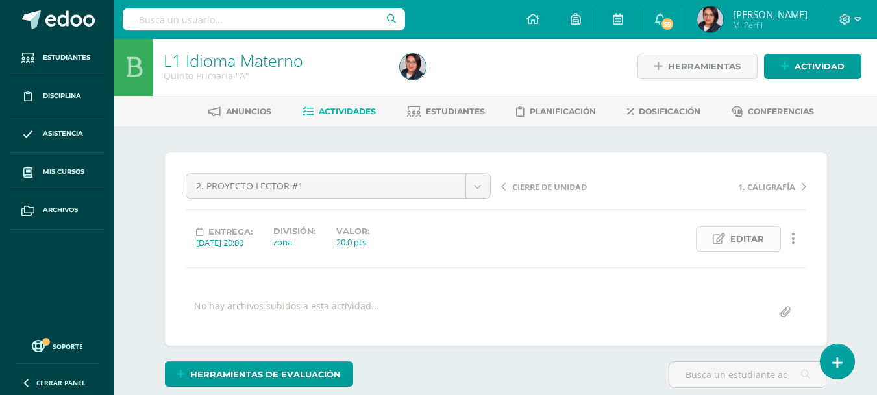
click at [723, 248] on link "Editar" at bounding box center [738, 239] width 85 height 25
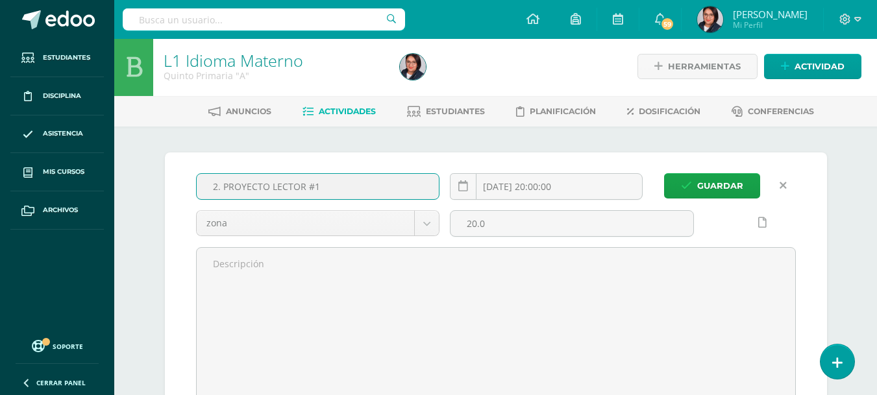
click at [322, 186] on input "2. PROYECTO LECTOR #1" at bounding box center [318, 186] width 243 height 25
type input "2. PROYECTO LECTOR"
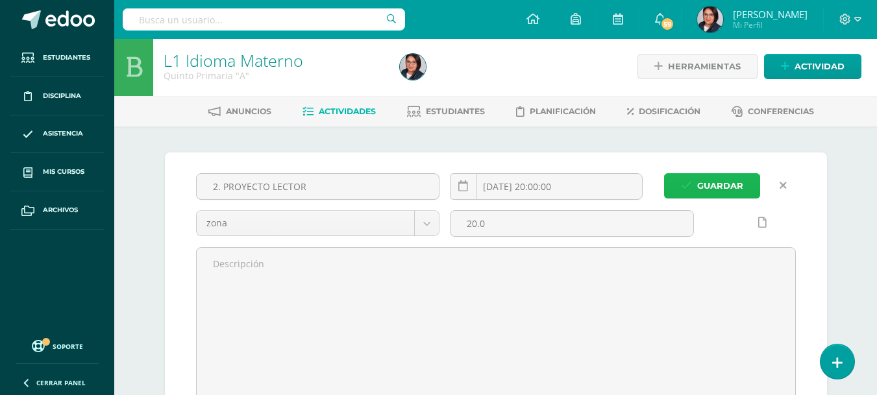
click at [719, 187] on span "Guardar" at bounding box center [720, 186] width 46 height 24
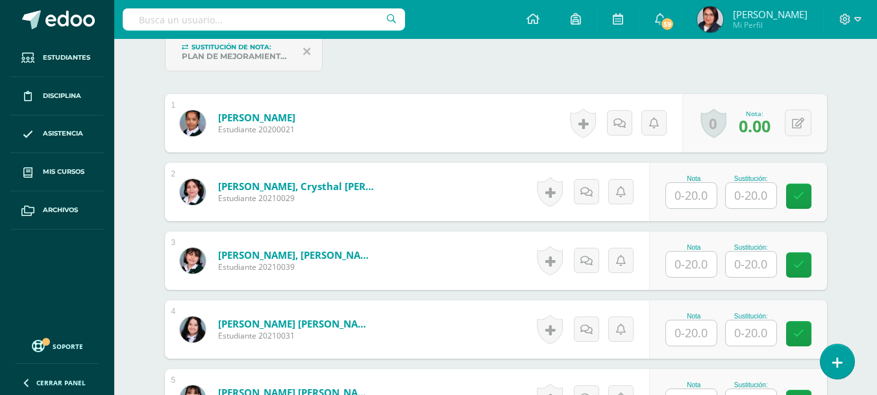
scroll to position [410, 0]
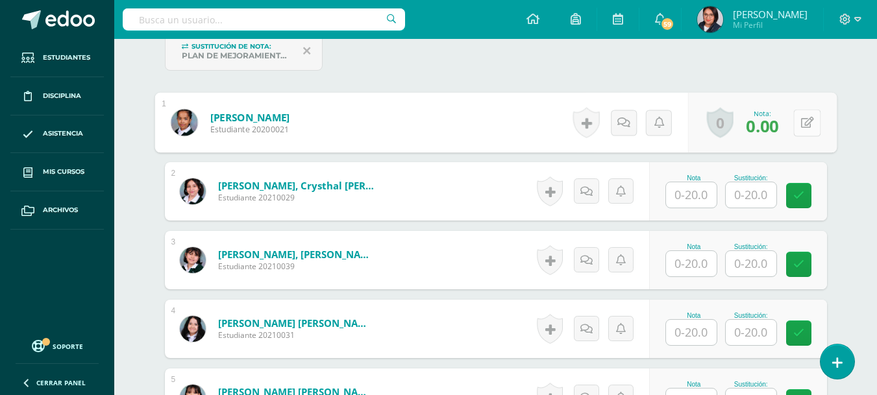
click at [798, 127] on button at bounding box center [806, 122] width 27 height 27
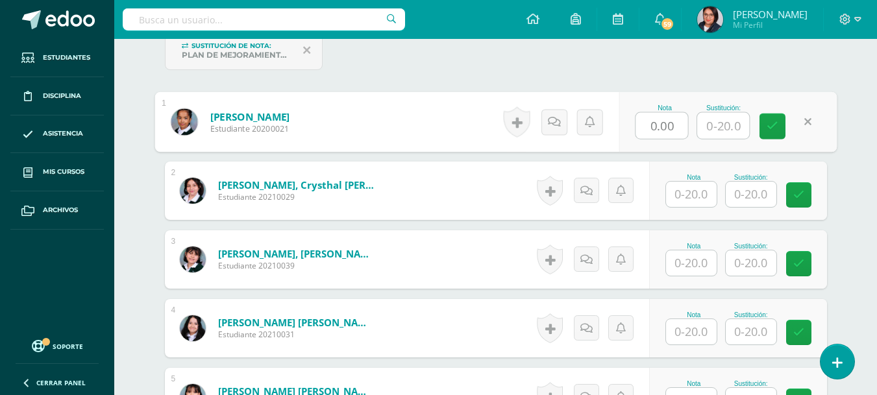
click at [667, 121] on input "0.00" at bounding box center [662, 126] width 52 height 26
type input "0.0200"
drag, startPoint x: 683, startPoint y: 127, endPoint x: 619, endPoint y: 122, distance: 64.5
click at [619, 122] on form "Alfaro Melgar, Mia Mercedes Estudiante 20200021 Nota 0.0200 Sustitución:" at bounding box center [496, 122] width 682 height 60
type input "20"
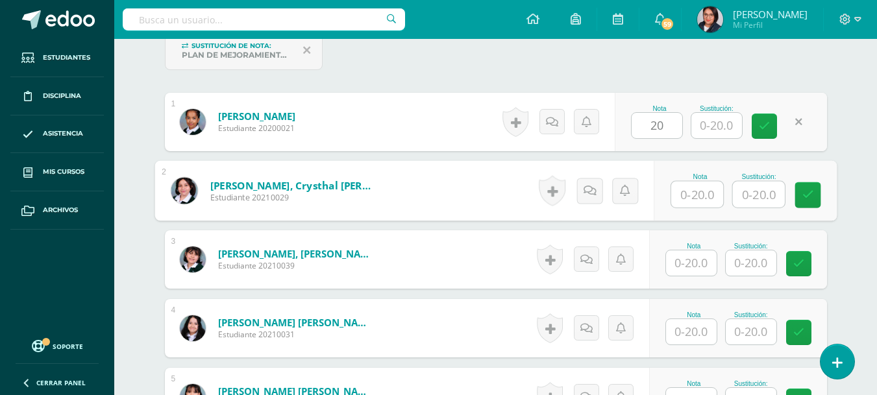
click at [697, 192] on input "text" at bounding box center [697, 195] width 52 height 26
type input "17"
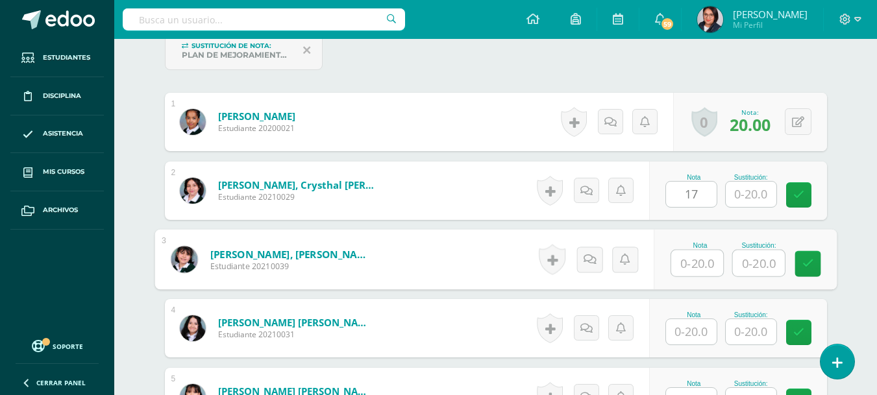
click at [694, 264] on input "text" at bounding box center [697, 264] width 52 height 26
type input "17"
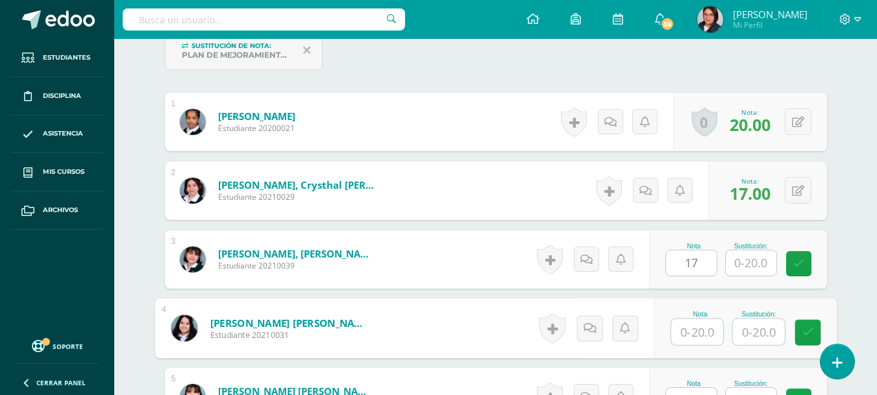
click at [691, 335] on input "text" at bounding box center [697, 332] width 52 height 26
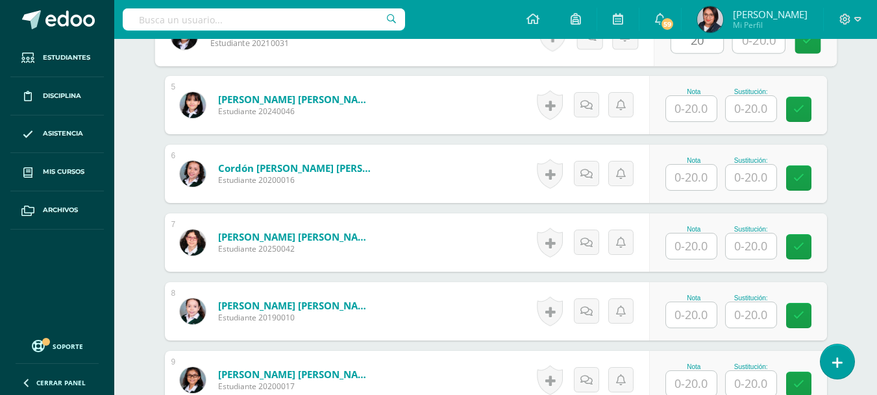
scroll to position [695, 0]
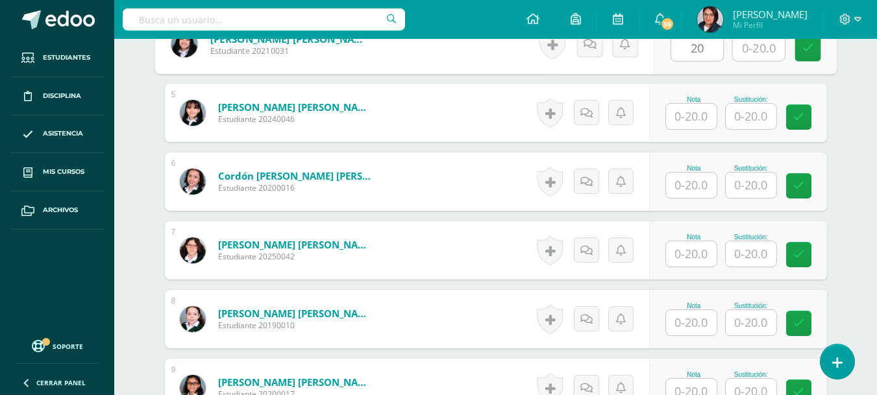
type input "20"
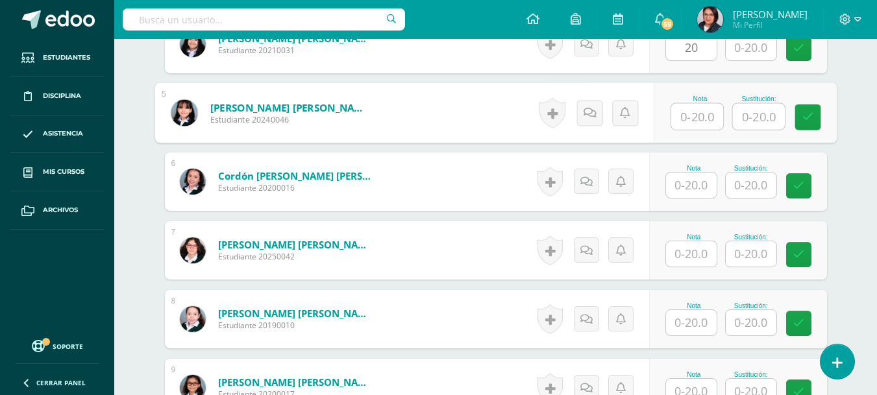
click at [704, 117] on input "text" at bounding box center [697, 117] width 52 height 26
type input "14"
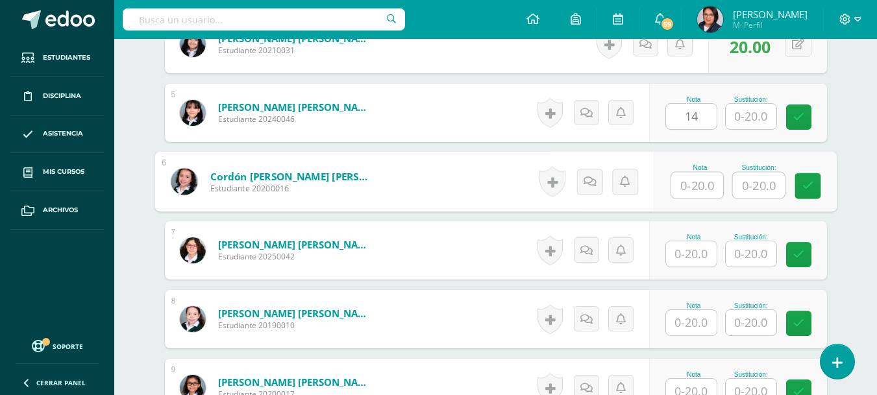
click at [701, 186] on input "text" at bounding box center [697, 186] width 52 height 26
type input "15"
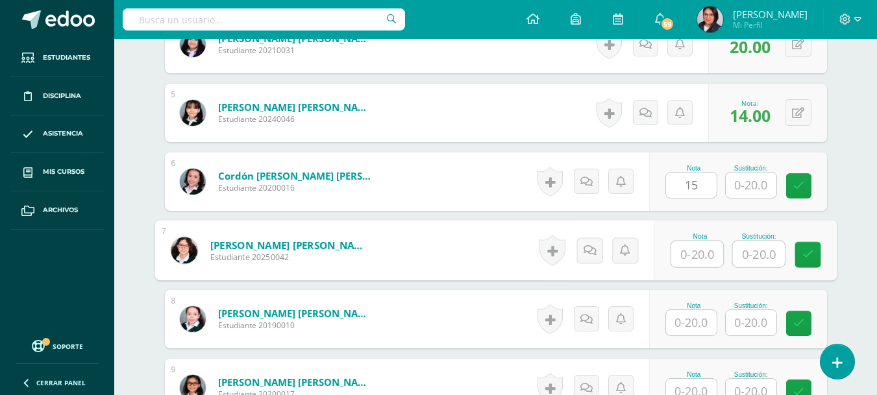
click at [691, 256] on input "text" at bounding box center [697, 255] width 52 height 26
type input "17"
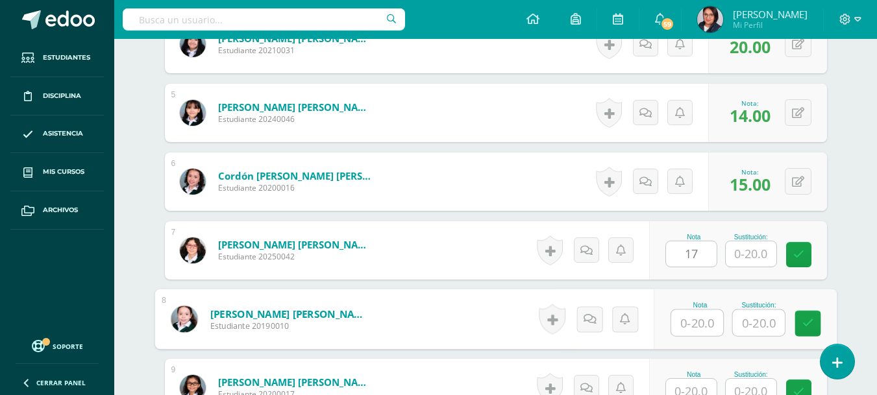
click at [697, 320] on input "text" at bounding box center [697, 323] width 52 height 26
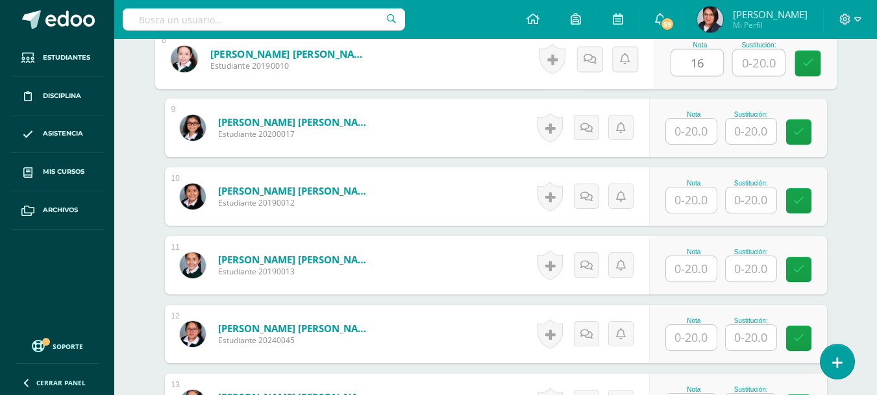
scroll to position [971, 0]
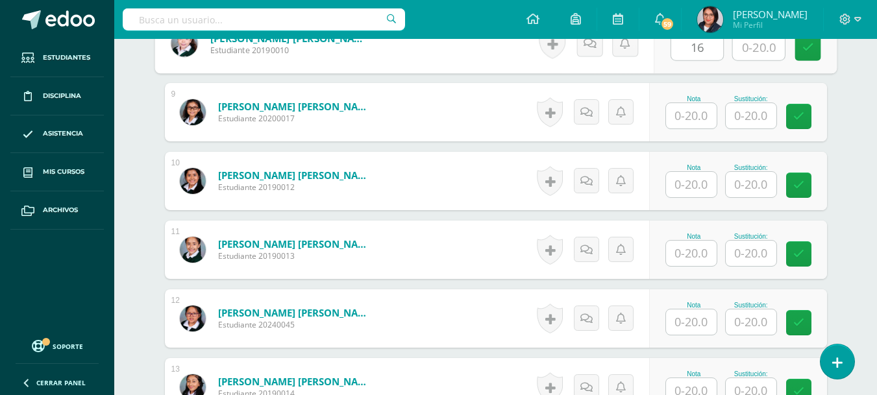
type input "16"
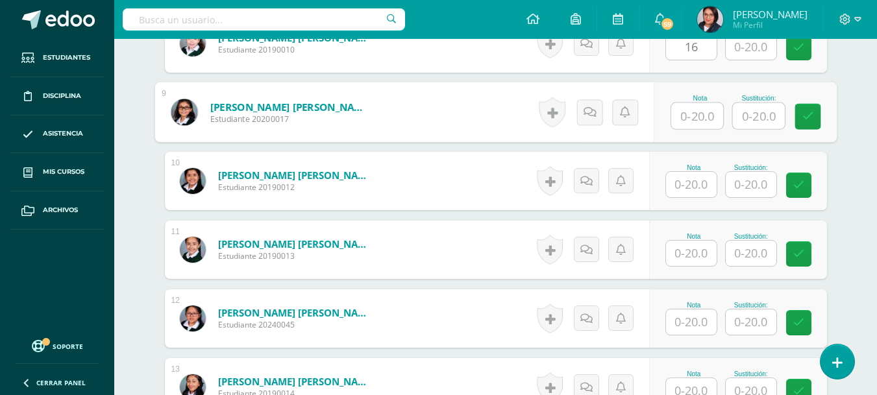
click at [692, 112] on input "text" at bounding box center [697, 116] width 52 height 26
type input "18"
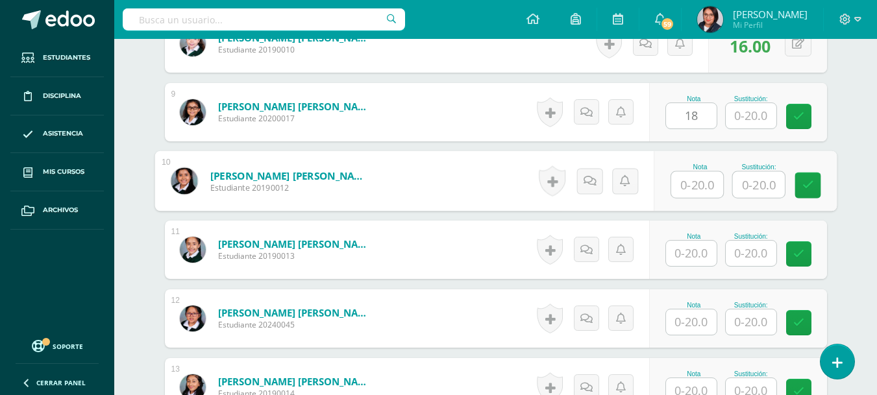
click at [693, 180] on input "text" at bounding box center [697, 185] width 52 height 26
type input "14"
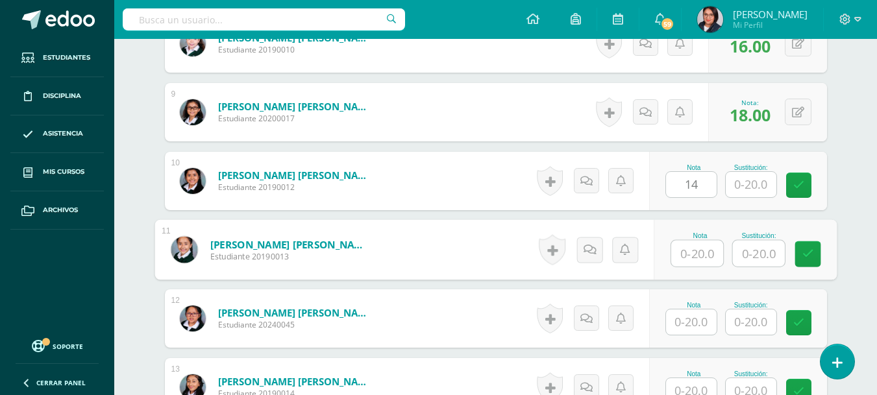
click at [696, 248] on input "text" at bounding box center [697, 254] width 52 height 26
type input "20"
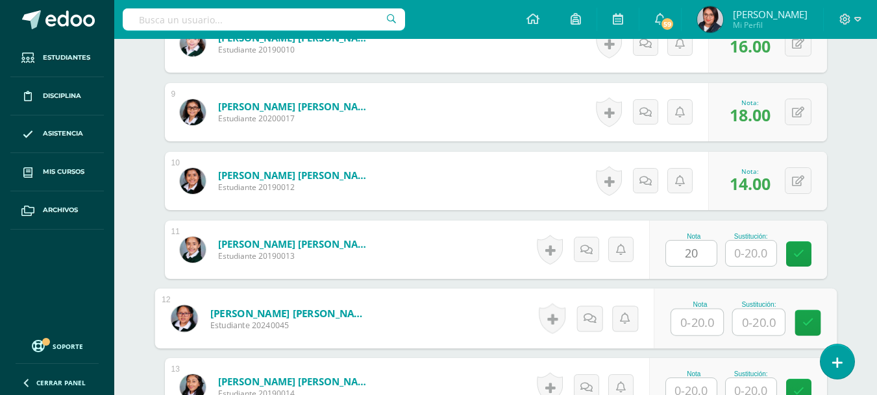
click at [700, 325] on input "text" at bounding box center [697, 323] width 52 height 26
type input "18"
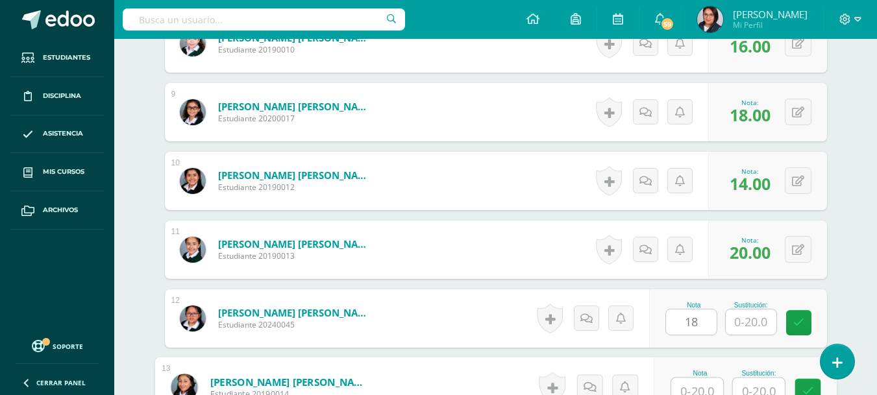
click at [692, 389] on input "text" at bounding box center [697, 391] width 52 height 26
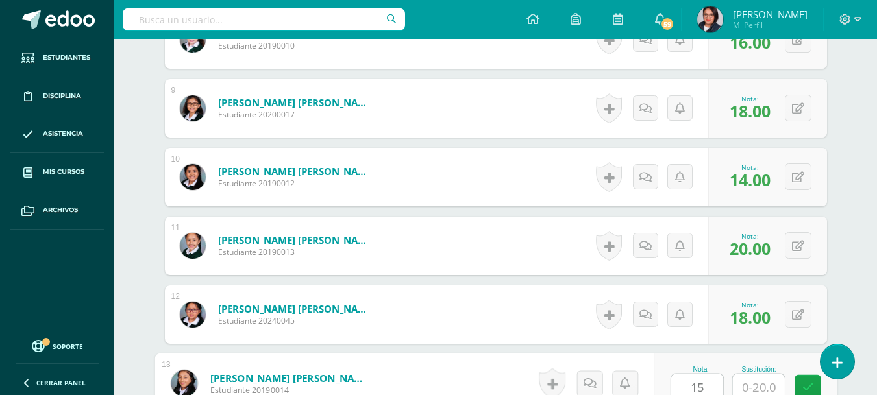
type input "15"
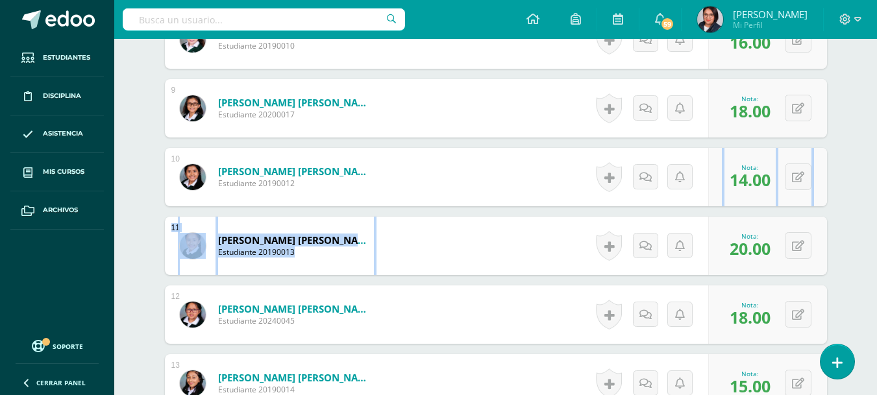
drag, startPoint x: 861, startPoint y: 273, endPoint x: 882, endPoint y: 204, distance: 72.7
click at [877, 204] on html "La tarea 2. PROYECTO LECTOR fue editada exitosamente. Estudiantes Disciplina As…" at bounding box center [438, 172] width 877 height 2293
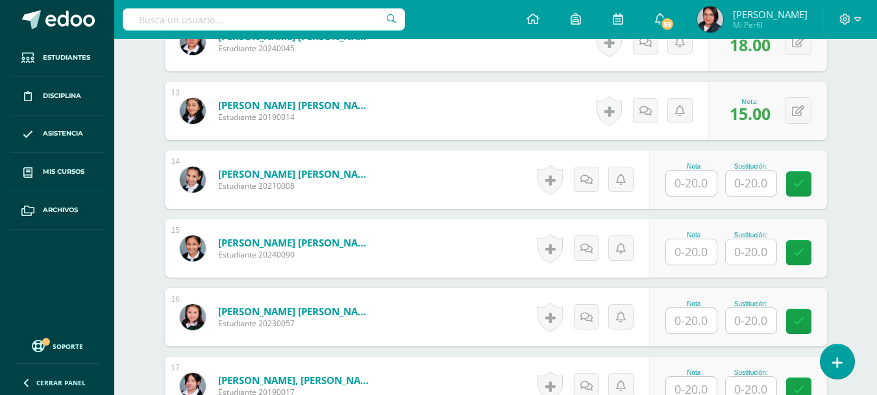
scroll to position [1251, 0]
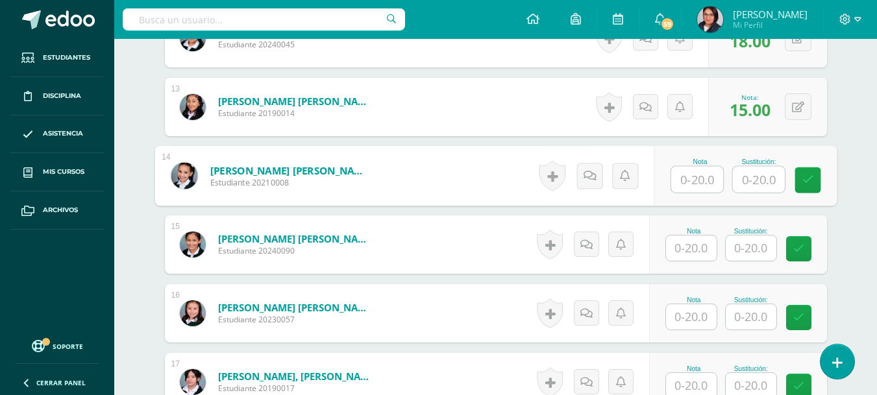
click at [693, 179] on input "text" at bounding box center [697, 180] width 52 height 26
type input "15"
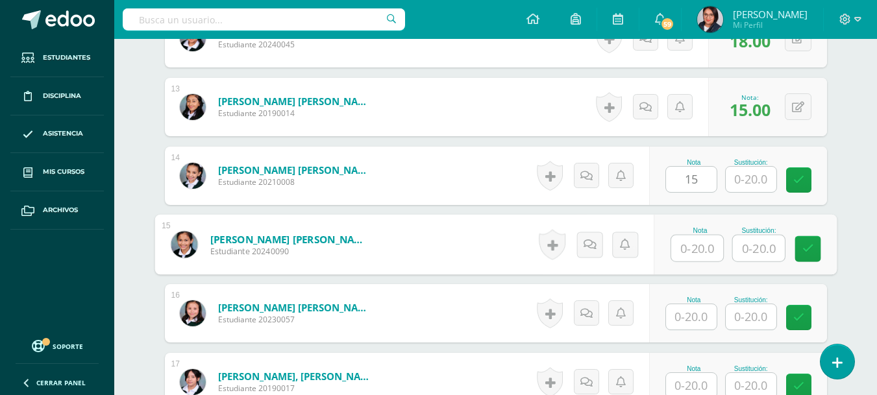
click at [686, 247] on input "text" at bounding box center [697, 249] width 52 height 26
type input "16"
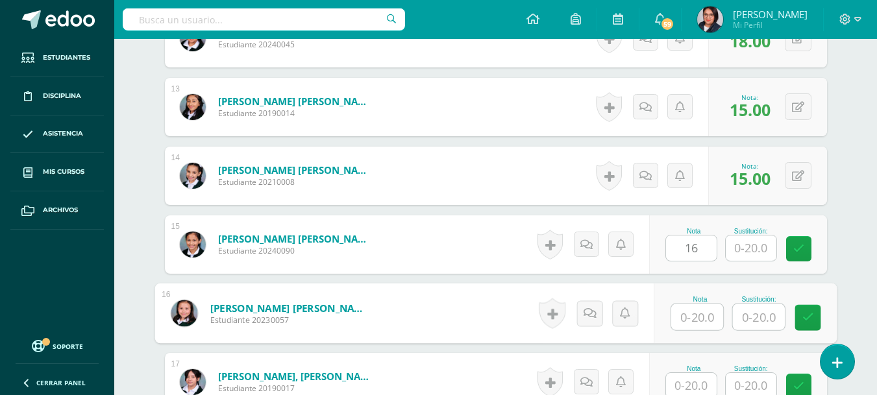
click at [701, 319] on input "text" at bounding box center [697, 317] width 52 height 26
type input "15"
click at [691, 388] on input "text" at bounding box center [691, 385] width 51 height 25
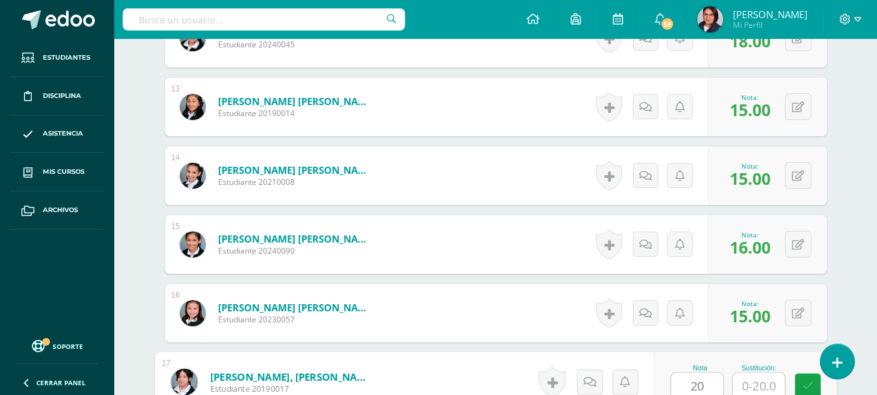
type input "20"
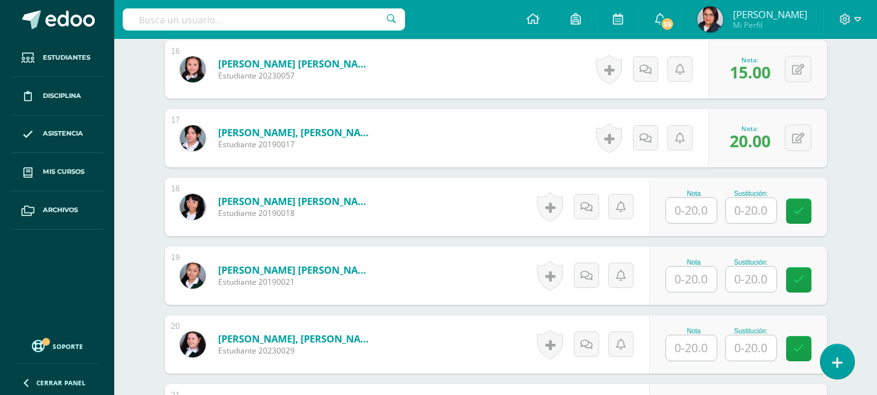
scroll to position [1519, 0]
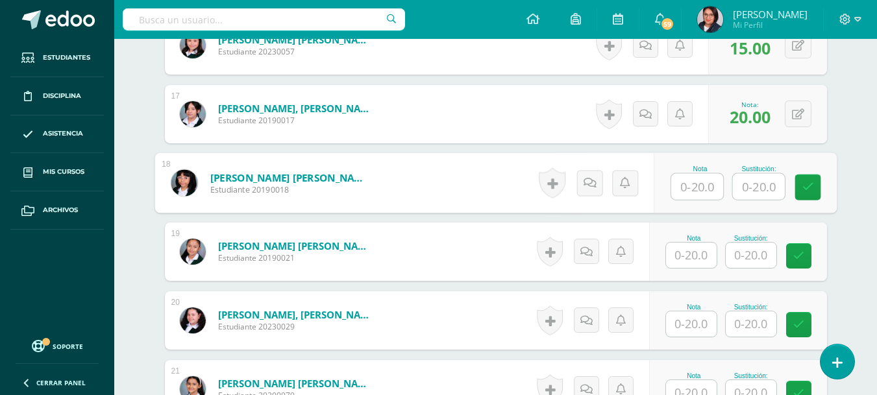
click at [704, 190] on input "text" at bounding box center [697, 187] width 52 height 26
type input "15"
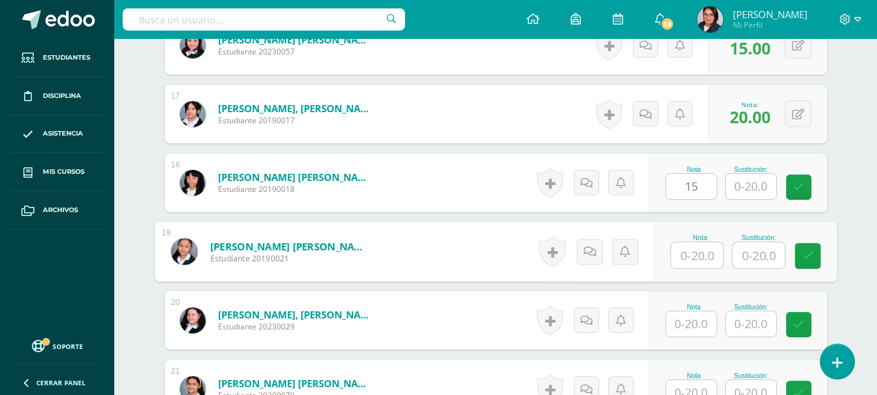
click at [689, 256] on input "text" at bounding box center [697, 256] width 52 height 26
type input "16"
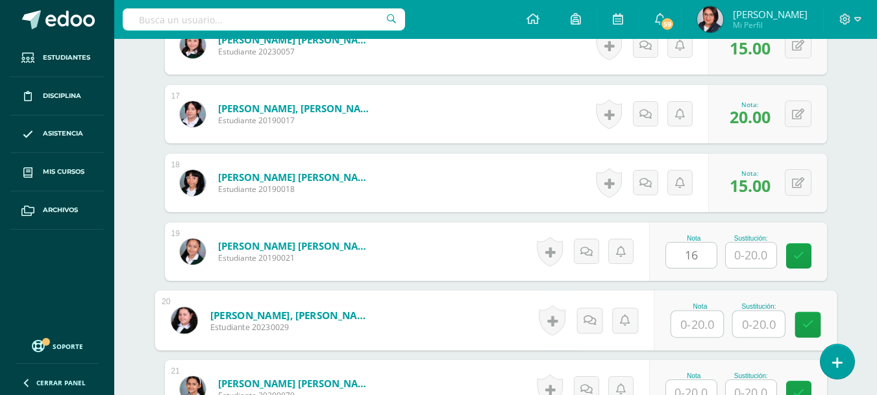
click at [706, 330] on input "text" at bounding box center [697, 325] width 52 height 26
type input "19"
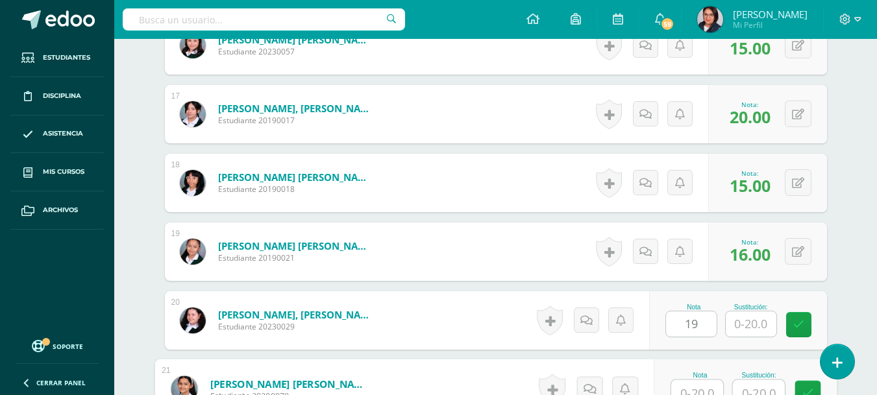
click at [691, 390] on input "text" at bounding box center [697, 393] width 52 height 26
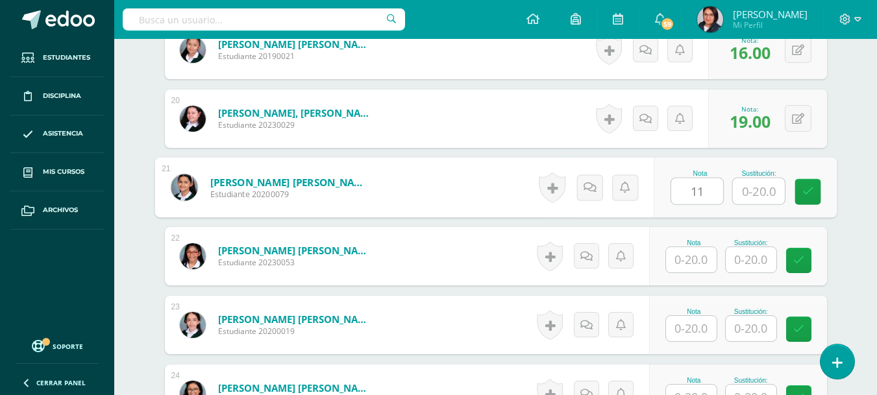
scroll to position [1730, 0]
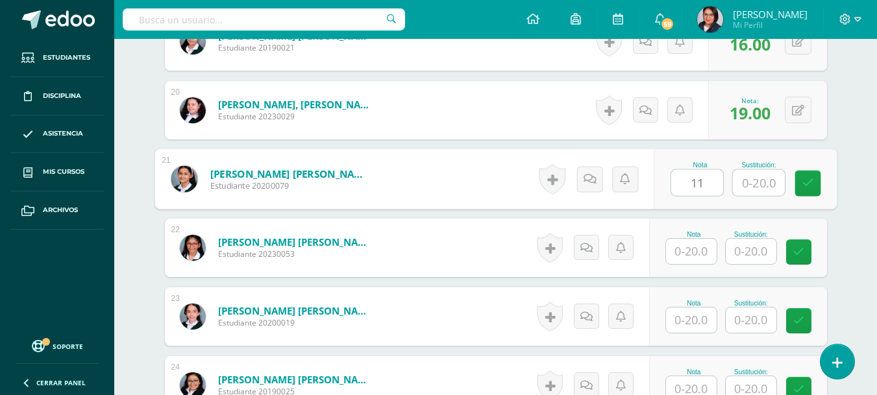
type input "11"
click at [694, 254] on input "text" at bounding box center [691, 251] width 51 height 25
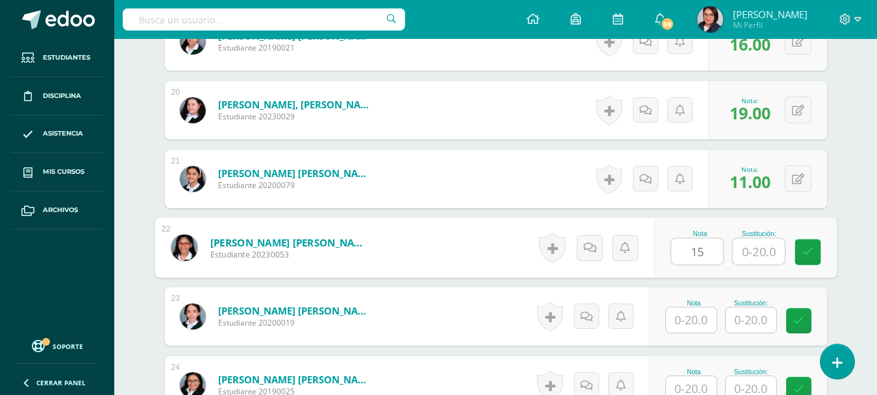
type input "15"
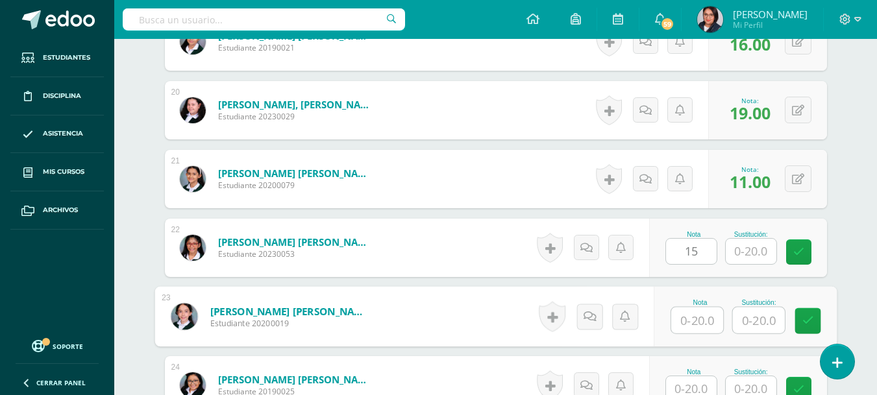
click at [684, 323] on input "text" at bounding box center [697, 321] width 52 height 26
type input "18"
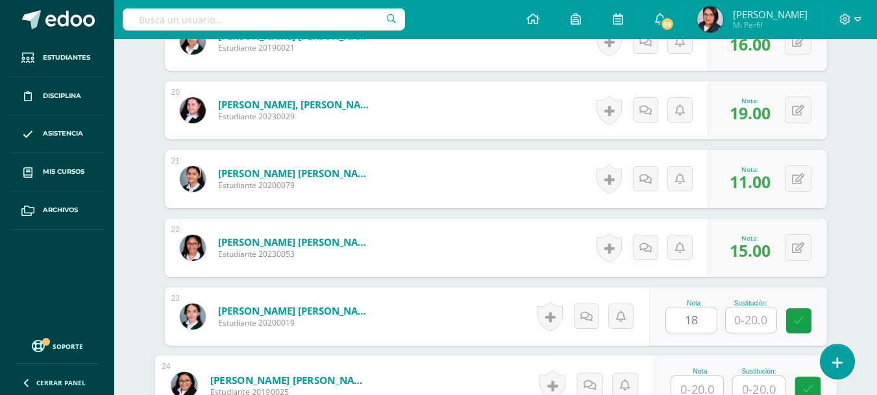
click at [680, 384] on input "text" at bounding box center [697, 390] width 52 height 26
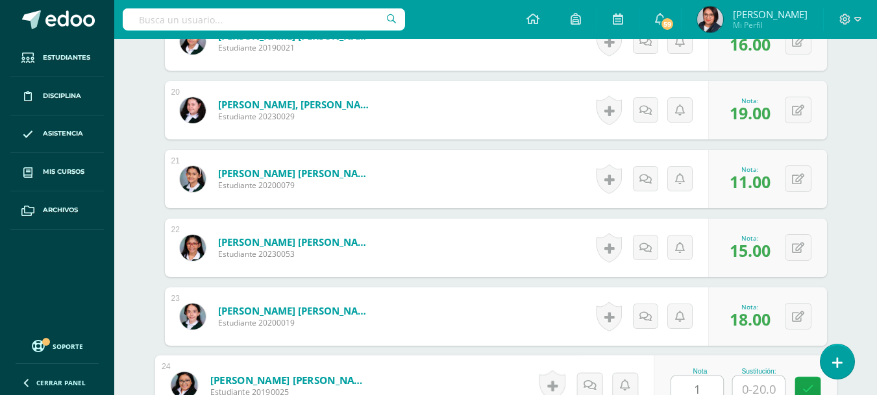
scroll to position [1731, 0]
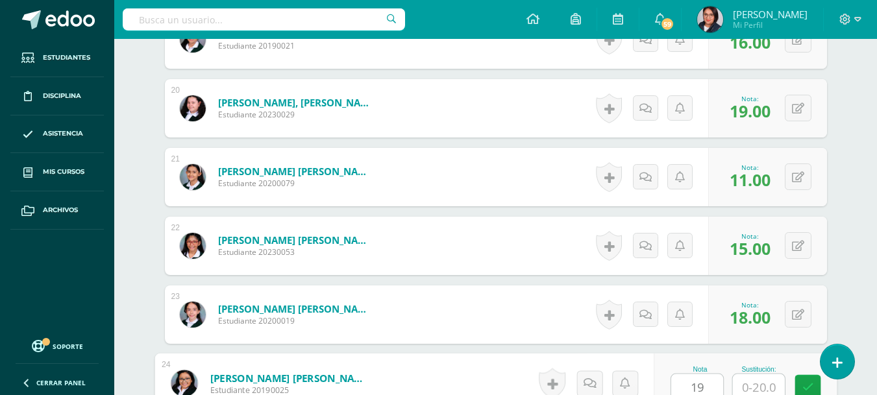
type input "19"
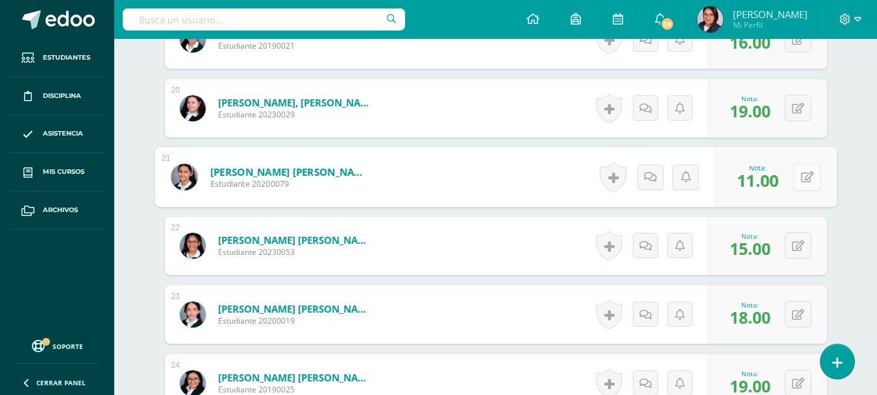
click at [796, 184] on button at bounding box center [806, 177] width 27 height 27
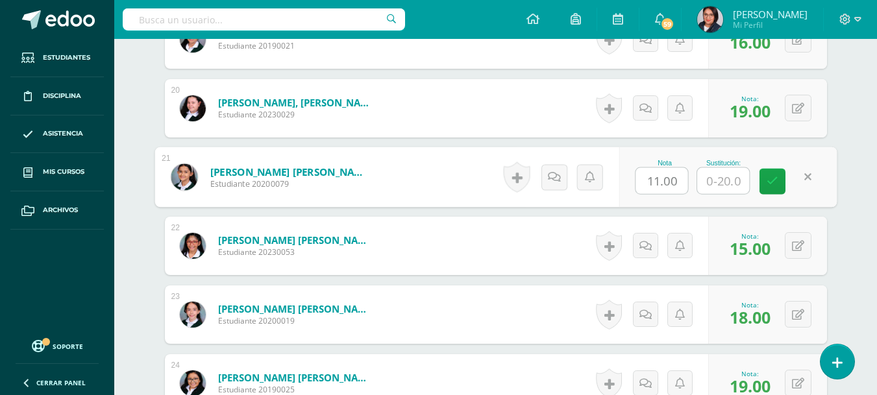
click at [657, 182] on input "11.00" at bounding box center [662, 181] width 52 height 26
type input "12.00"
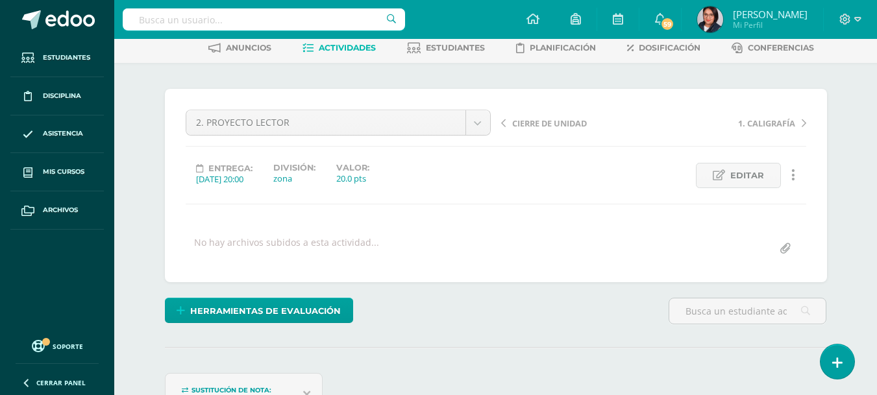
scroll to position [50, 0]
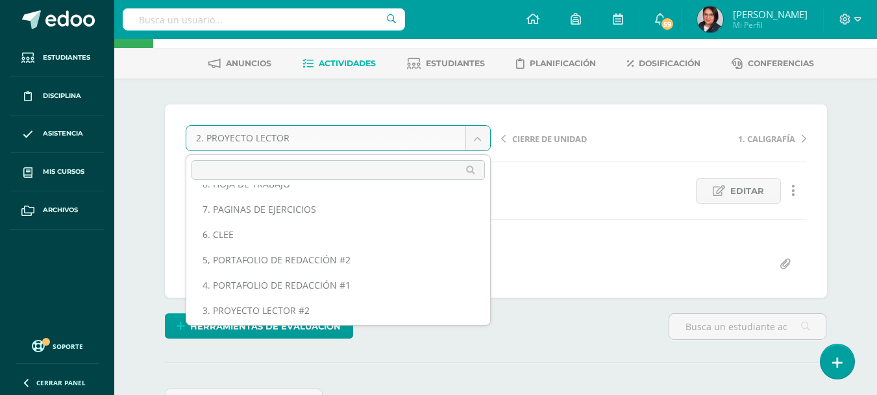
scroll to position [123, 0]
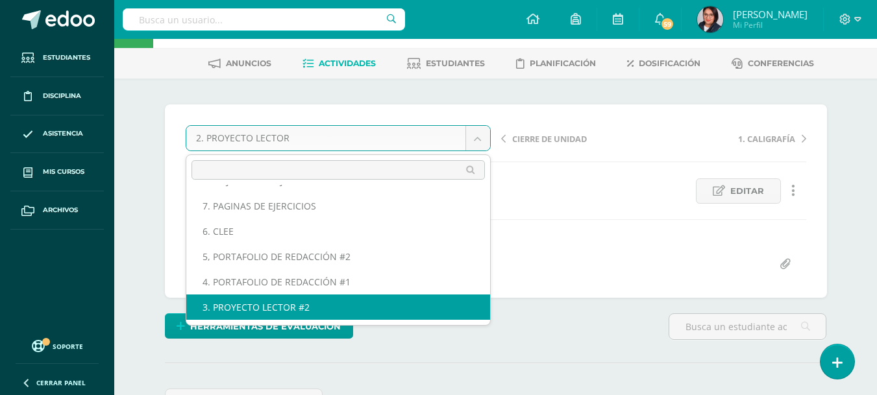
select select "/dashboard/teacher/grade-activity/107635/"
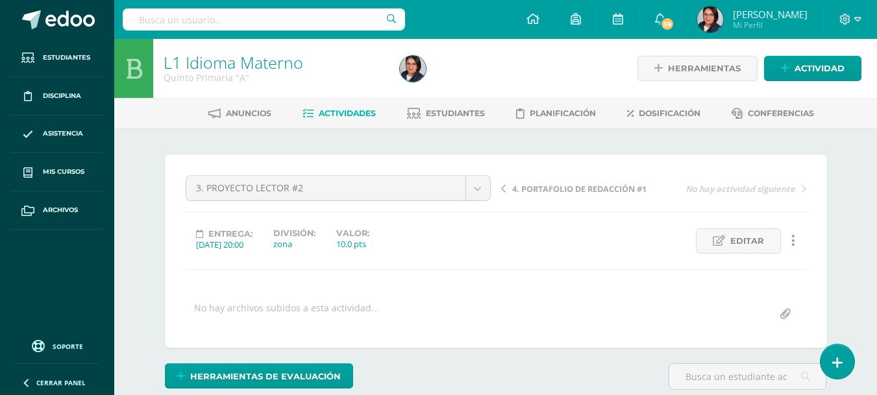
click at [795, 242] on link at bounding box center [793, 241] width 25 height 25
click at [789, 247] on link at bounding box center [793, 241] width 25 height 25
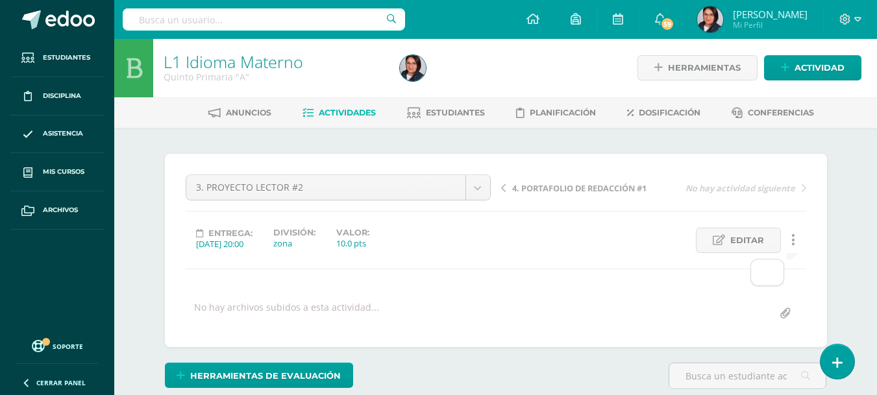
click at [793, 242] on icon at bounding box center [793, 240] width 4 height 14
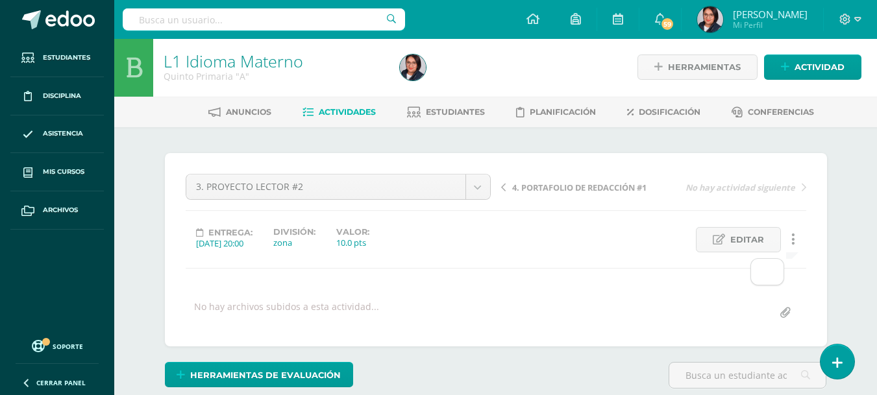
click at [495, 320] on div "No hay archivos subidos a esta actividad..." at bounding box center [495, 313] width 631 height 25
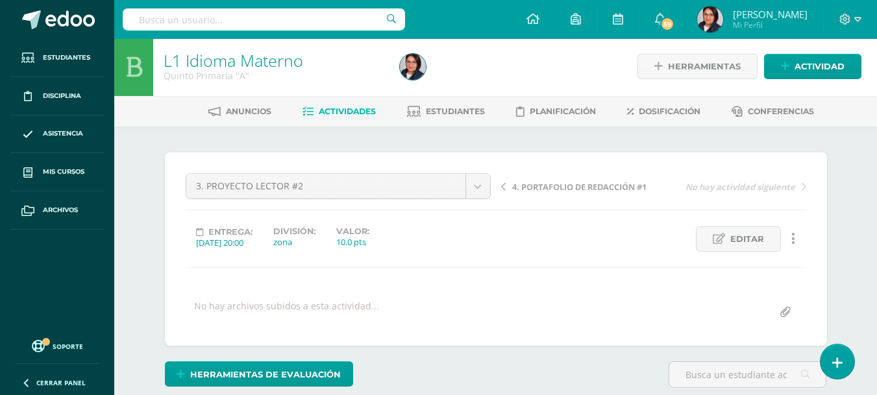
click at [787, 238] on link at bounding box center [793, 239] width 25 height 25
click at [795, 240] on link at bounding box center [793, 239] width 25 height 25
click at [554, 307] on div "No hay archivos subidos a esta actividad..." at bounding box center [495, 312] width 631 height 25
click at [746, 242] on span "Editar" at bounding box center [747, 239] width 34 height 24
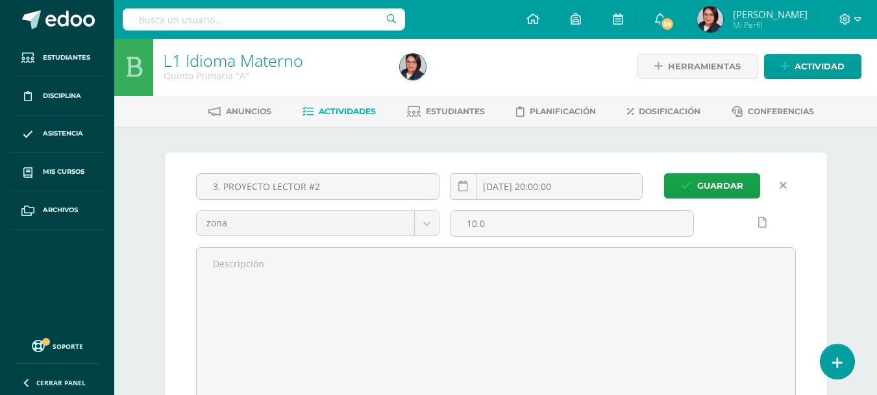
click at [783, 186] on icon at bounding box center [783, 185] width 7 height 11
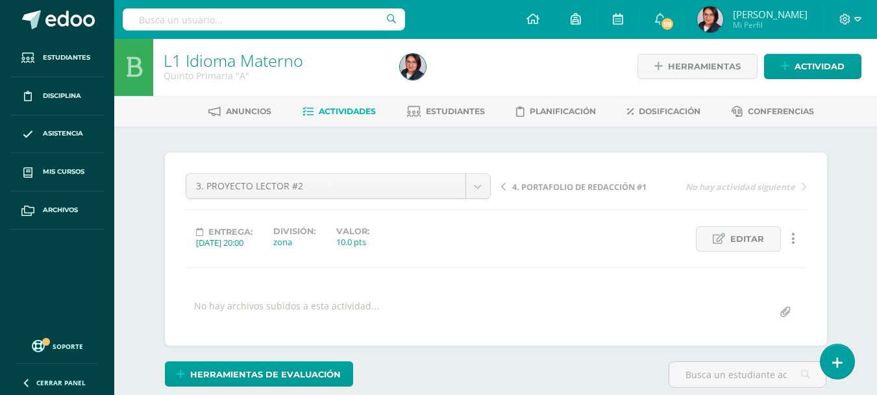
click at [792, 238] on icon at bounding box center [793, 239] width 4 height 14
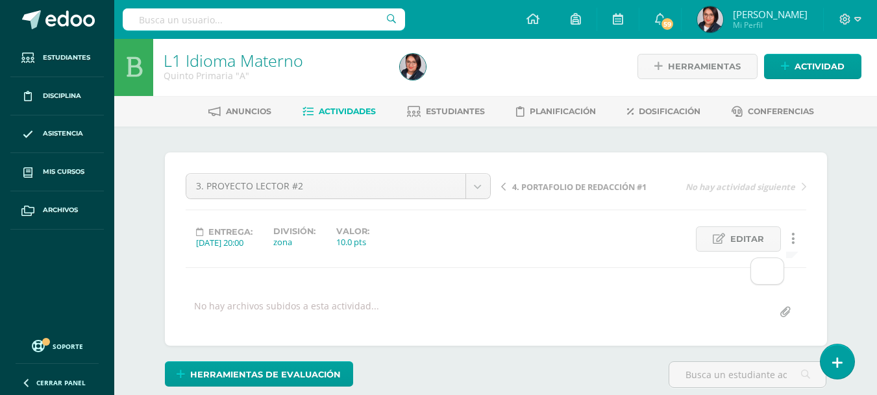
click at [792, 238] on icon at bounding box center [793, 239] width 4 height 14
click at [590, 288] on div "3. PROYECTO LECTOR #2 CIERRE DE UNIDAD 2. PROYECTO LECTOR 1. CALIGRAFÍA 9. PRUE…" at bounding box center [496, 249] width 621 height 152
click at [798, 241] on link at bounding box center [793, 239] width 25 height 25
click at [791, 244] on icon at bounding box center [793, 239] width 4 height 14
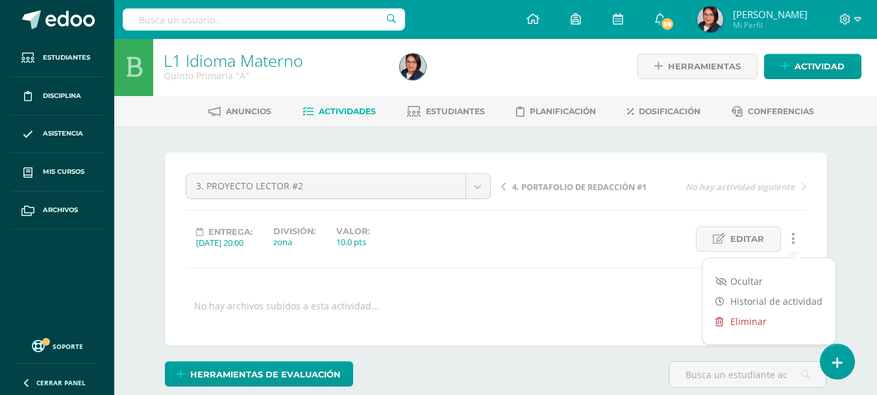
click at [767, 327] on link "Eliminar" at bounding box center [768, 322] width 133 height 20
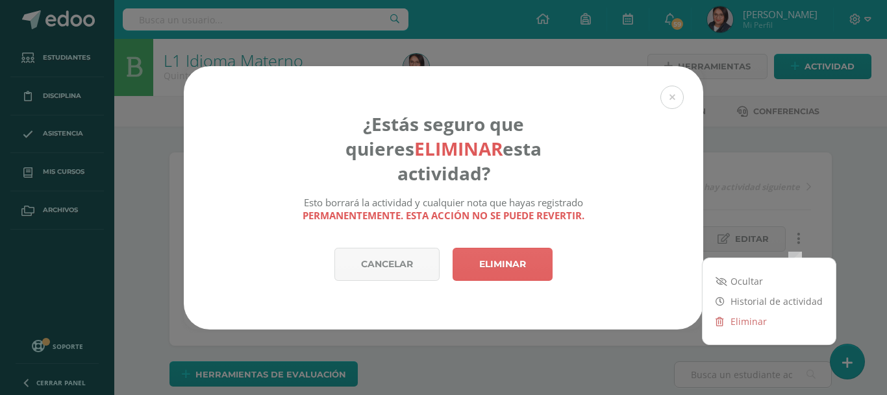
scroll to position [3, 0]
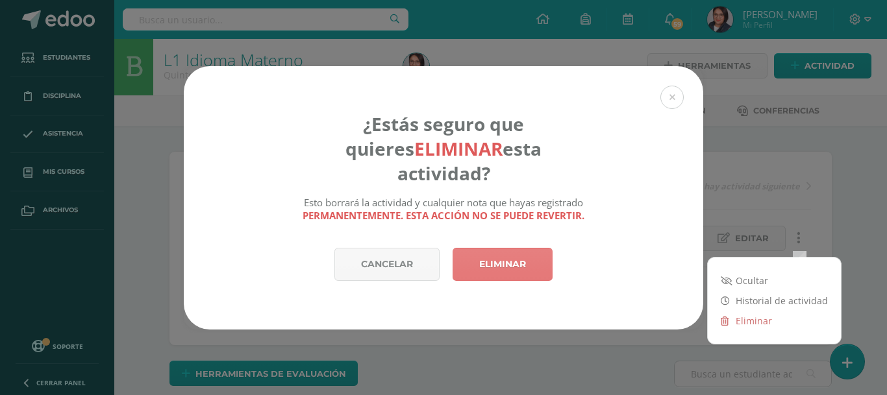
click at [508, 248] on link "Eliminar" at bounding box center [503, 264] width 100 height 33
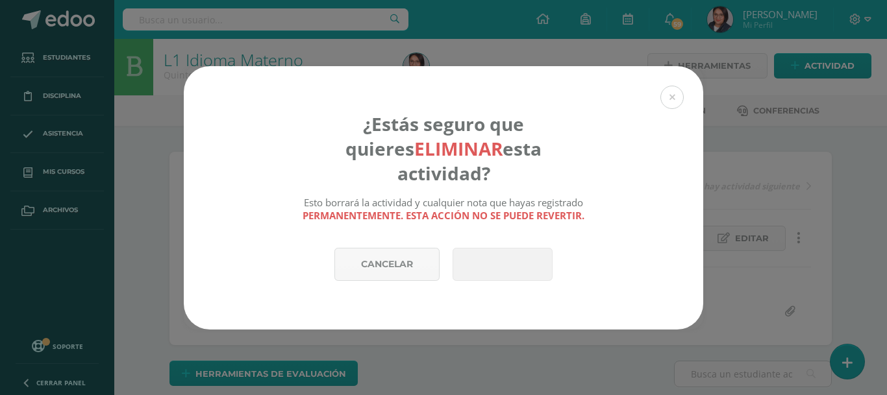
scroll to position [3, 0]
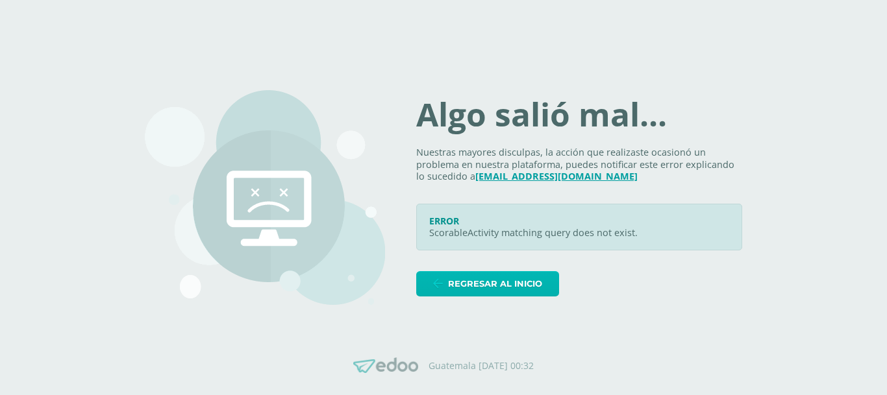
click at [466, 284] on span "Regresar al inicio" at bounding box center [495, 284] width 94 height 24
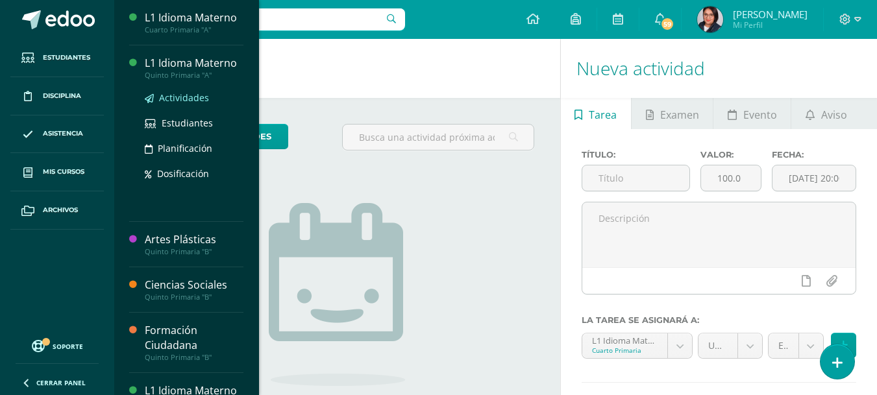
click at [179, 95] on span "Actividades" at bounding box center [184, 98] width 50 height 12
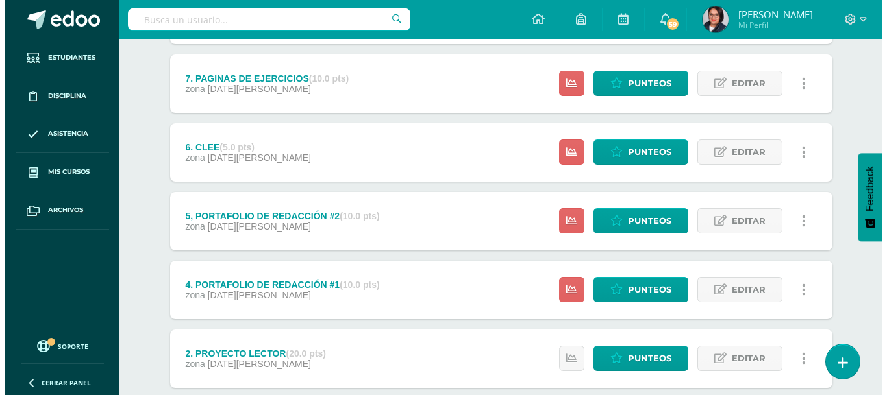
scroll to position [373, 0]
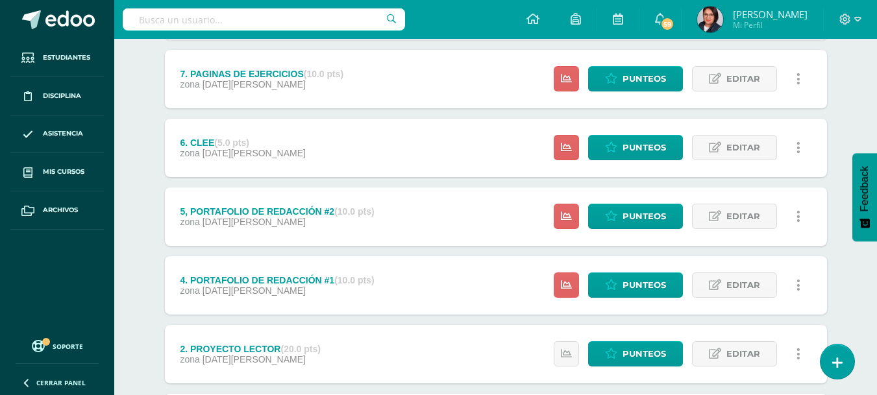
click at [795, 215] on link at bounding box center [798, 216] width 25 height 25
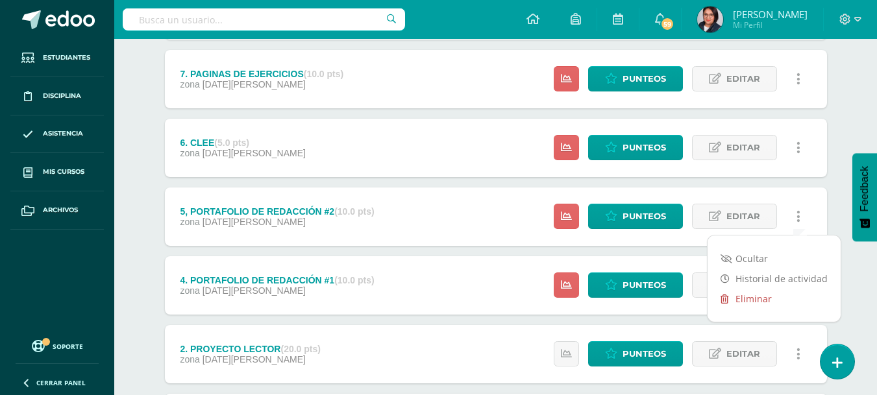
click at [755, 298] on link "Eliminar" at bounding box center [774, 299] width 133 height 20
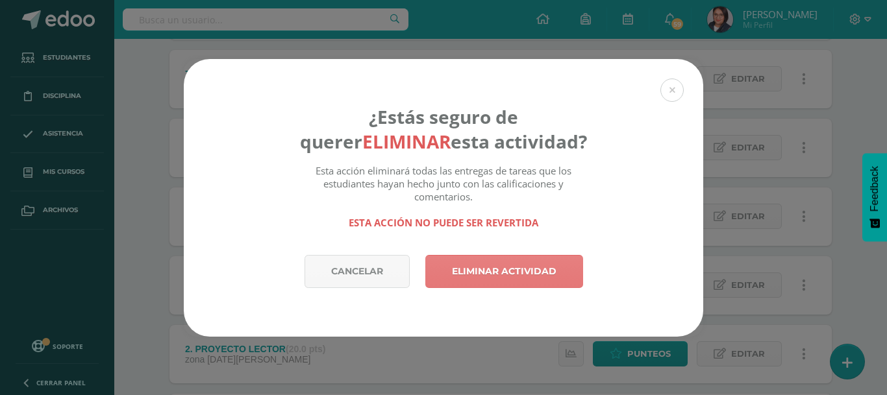
click at [555, 269] on link "Eliminar actividad" at bounding box center [504, 271] width 158 height 33
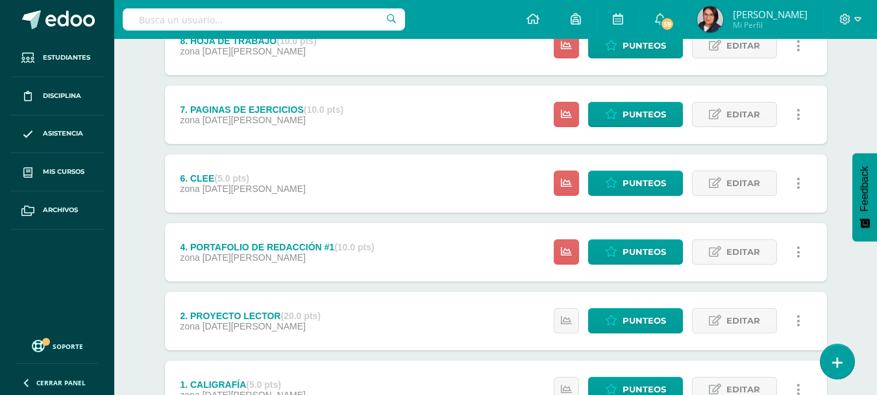
scroll to position [336, 0]
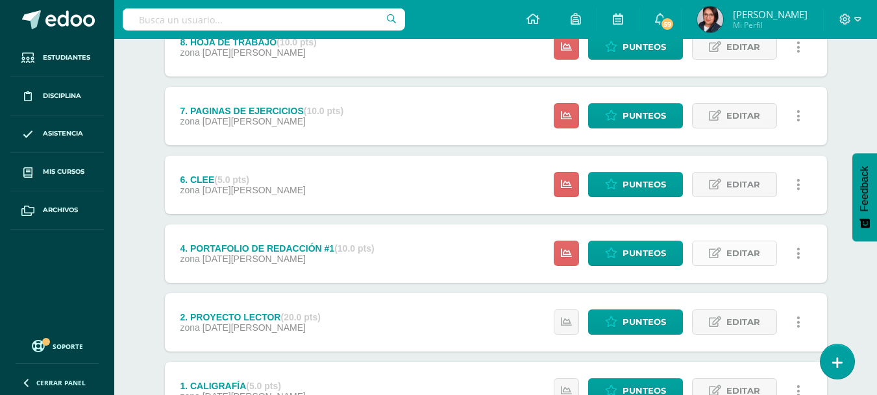
click at [738, 259] on span "Editar" at bounding box center [743, 254] width 34 height 24
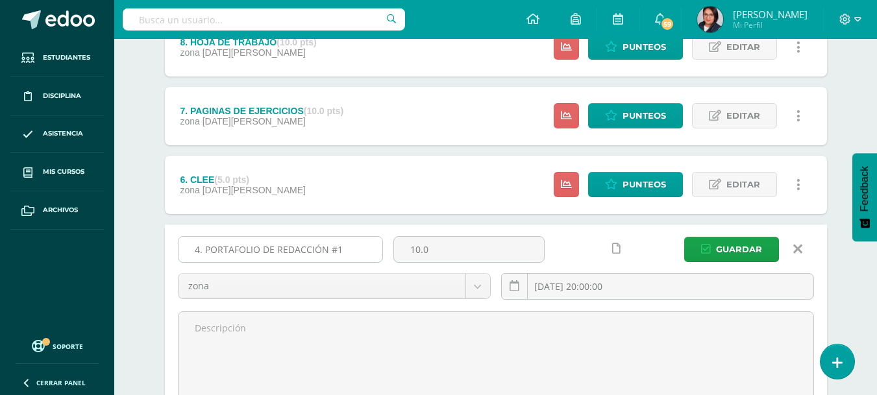
click at [200, 248] on input "4. PORTAFOLIO DE REDACCIÓN #1" at bounding box center [281, 249] width 204 height 25
type input "3. PORTAFOLIO DE REDACCIÓN #1"
click at [428, 251] on input "10.0" at bounding box center [469, 249] width 150 height 25
type input "1"
type input "20"
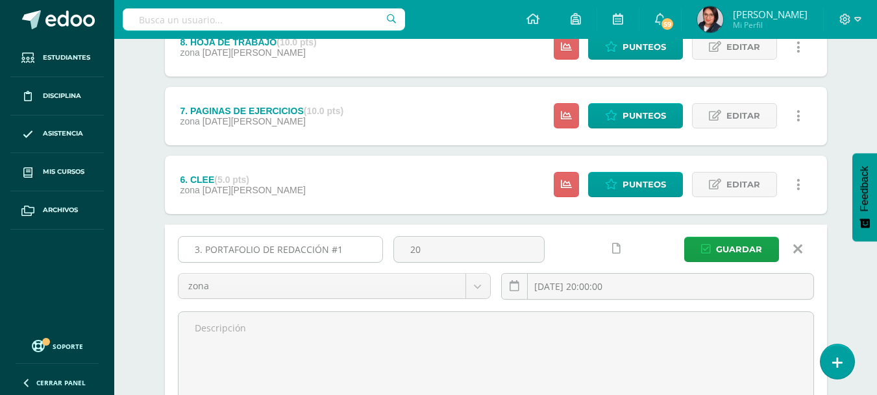
click at [341, 250] on input "3. PORTAFOLIO DE REDACCIÓN #1" at bounding box center [281, 249] width 204 height 25
type input "3. PORTAFOLIO DE REDACCIÓN"
click at [747, 254] on span "Guardar" at bounding box center [739, 250] width 46 height 24
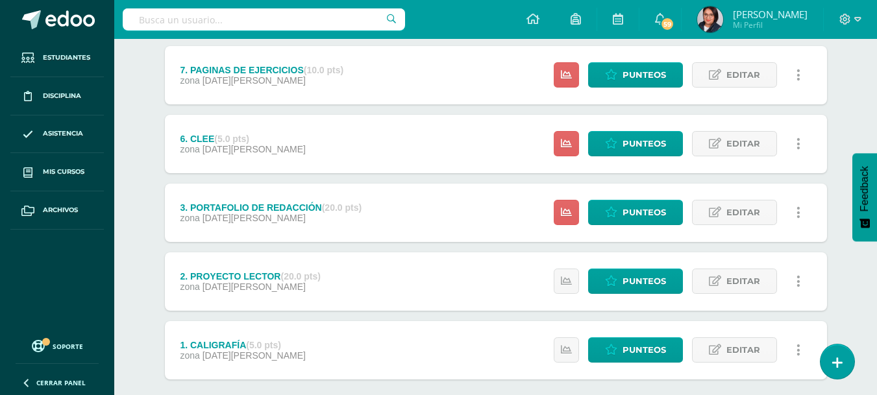
scroll to position [378, 0]
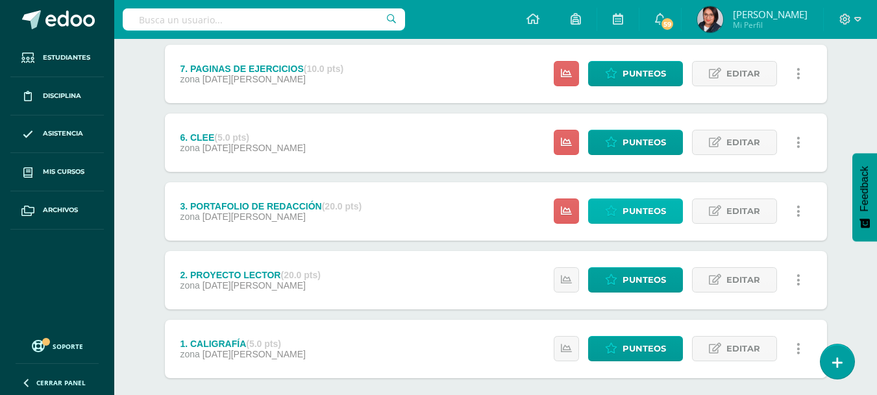
click at [660, 215] on span "Punteos" at bounding box center [644, 211] width 43 height 24
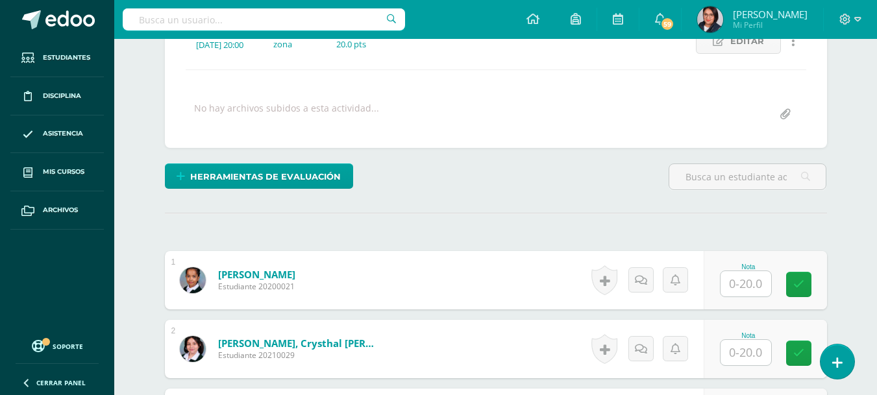
scroll to position [201, 0]
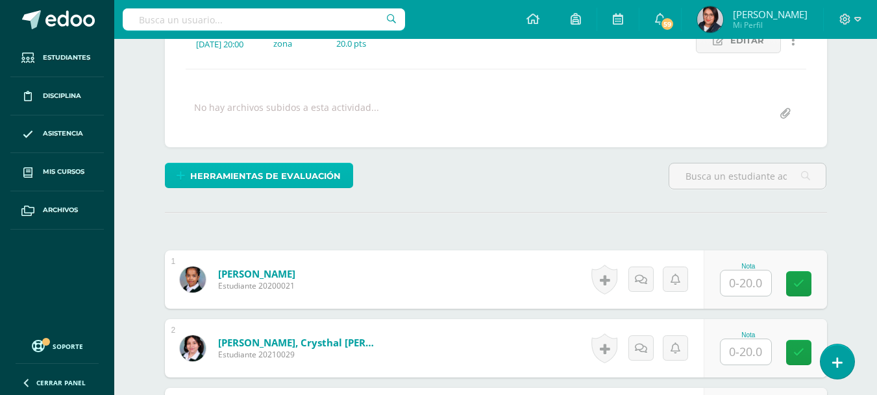
click at [316, 173] on span "Herramientas de evaluación" at bounding box center [265, 176] width 151 height 24
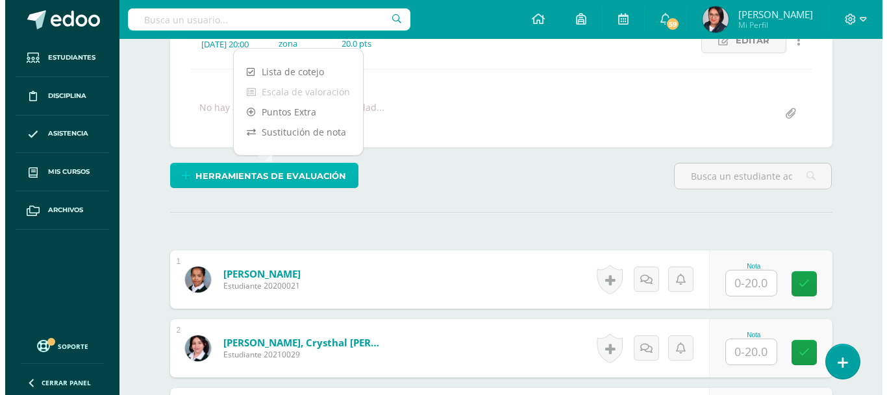
scroll to position [201, 0]
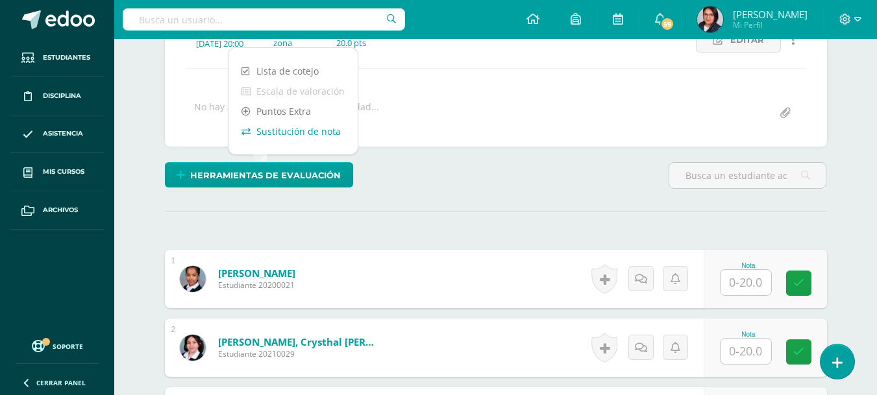
click at [290, 132] on link "Sustitución de nota" at bounding box center [293, 131] width 129 height 20
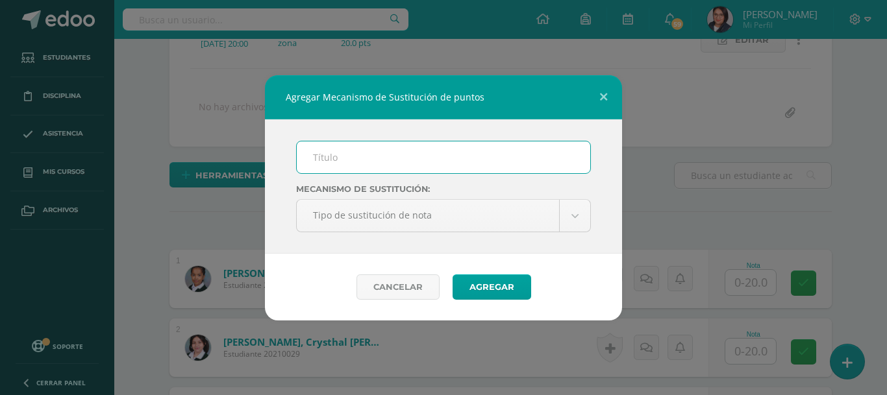
click at [325, 155] on input "text" at bounding box center [443, 158] width 293 height 32
type input "Plan de mejoramiento"
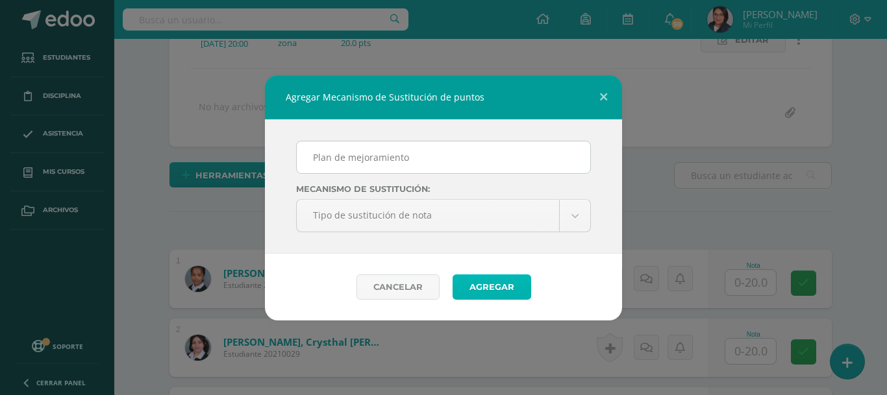
click at [475, 284] on button "Agregar" at bounding box center [492, 287] width 79 height 25
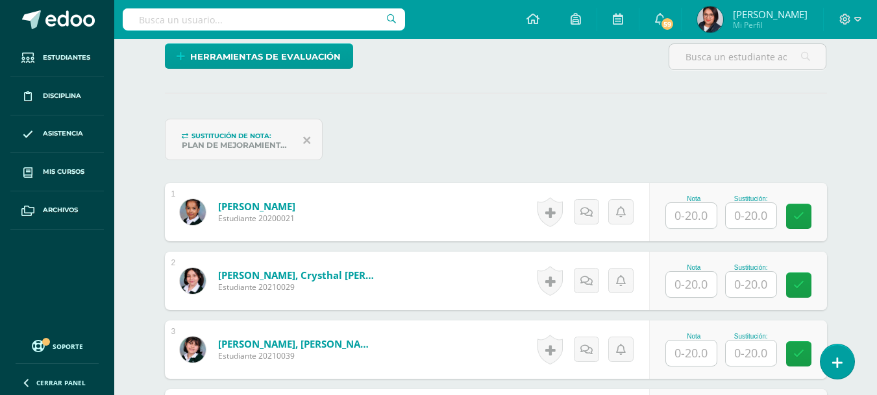
scroll to position [321, 0]
click at [682, 190] on div "Nota Sustitución:" at bounding box center [738, 211] width 178 height 58
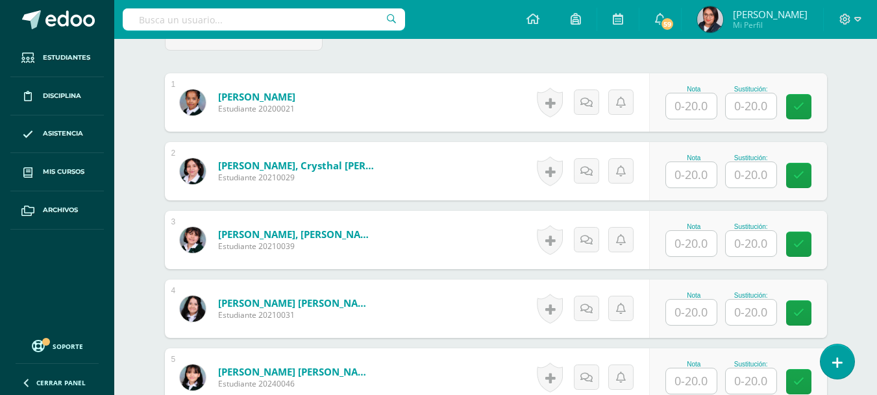
scroll to position [458, 0]
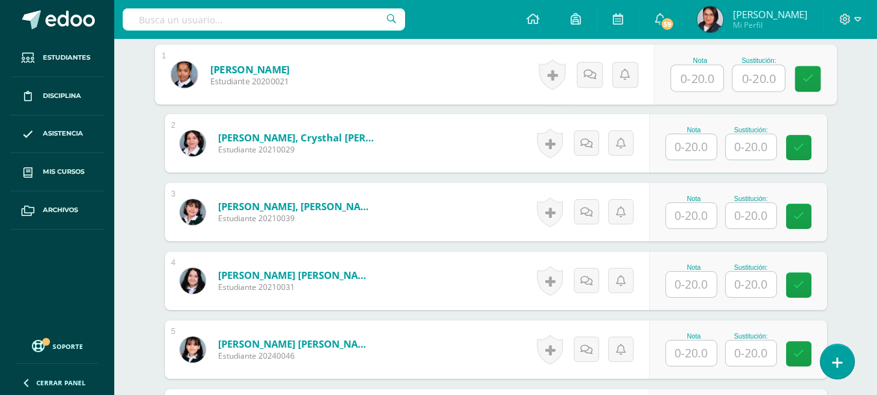
click at [686, 81] on input "text" at bounding box center [697, 79] width 52 height 26
type input "18"
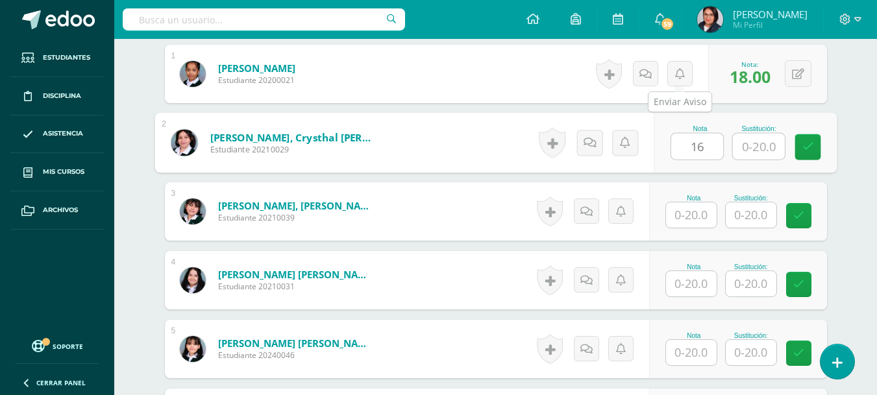
type input "16"
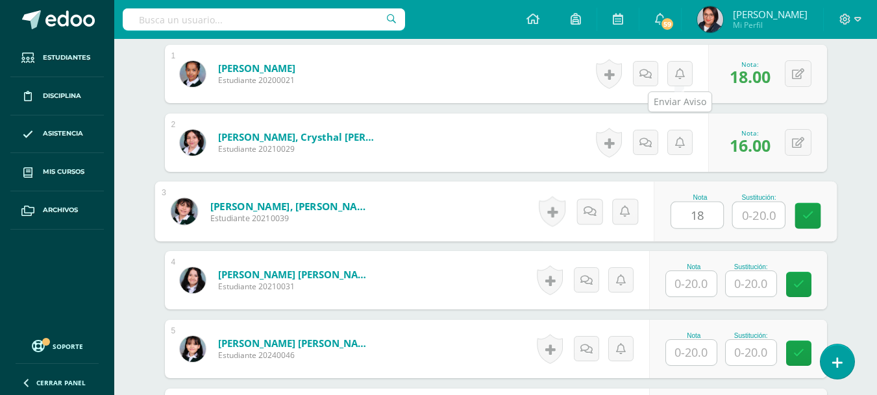
type input "18"
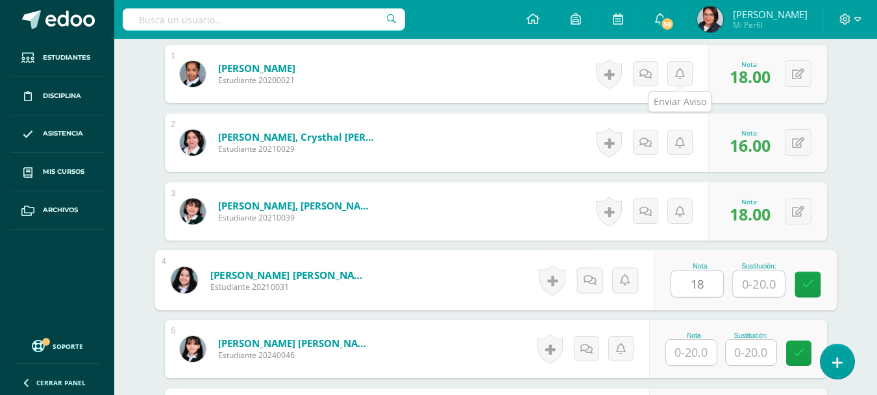
type input "18"
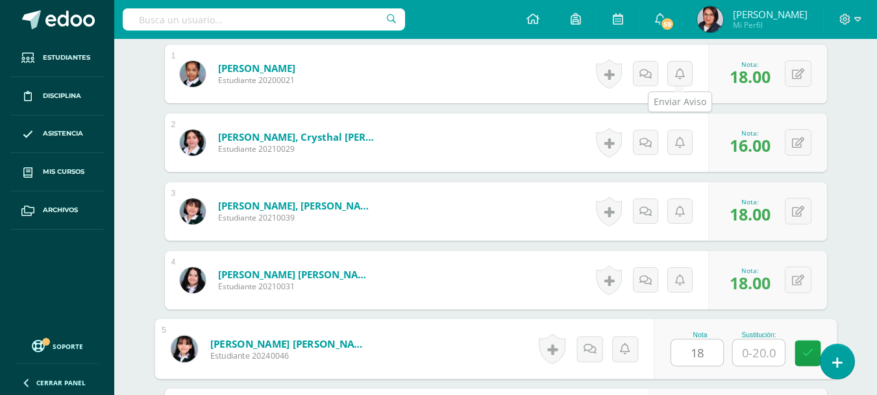
type input "18"
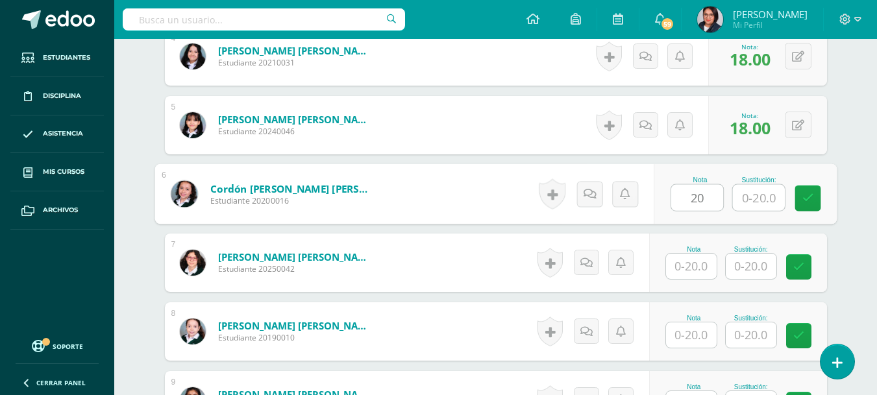
type input "20"
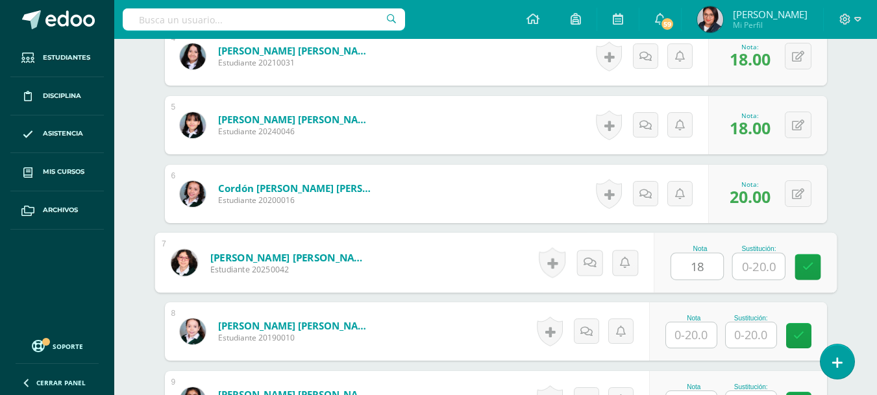
type input "18"
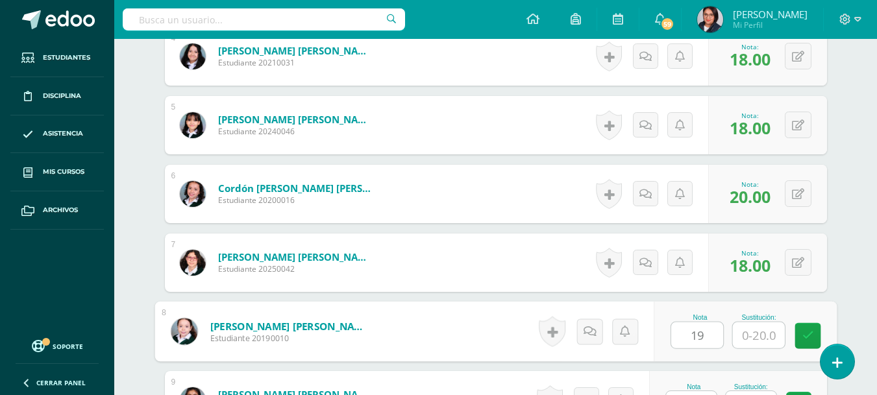
type input "19"
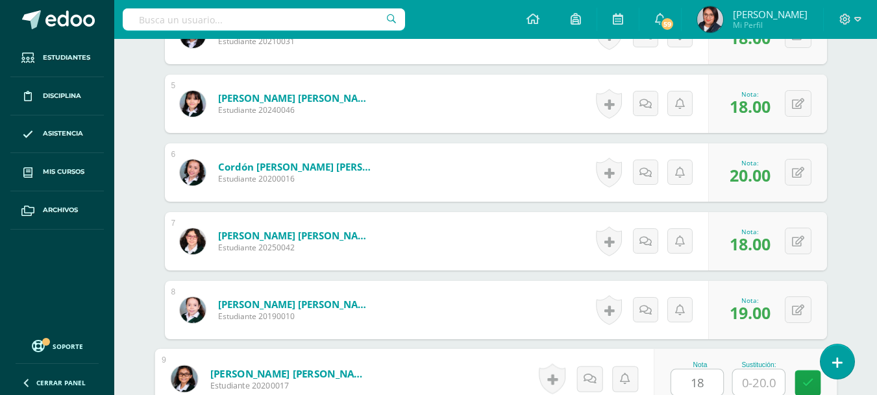
type input "18"
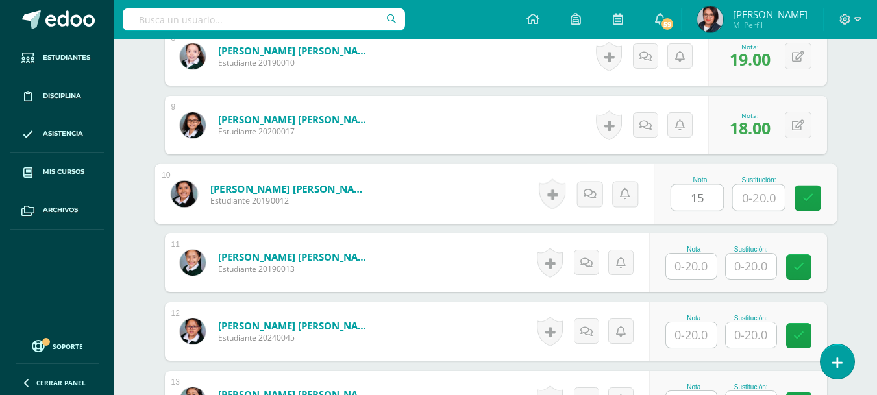
type input "15"
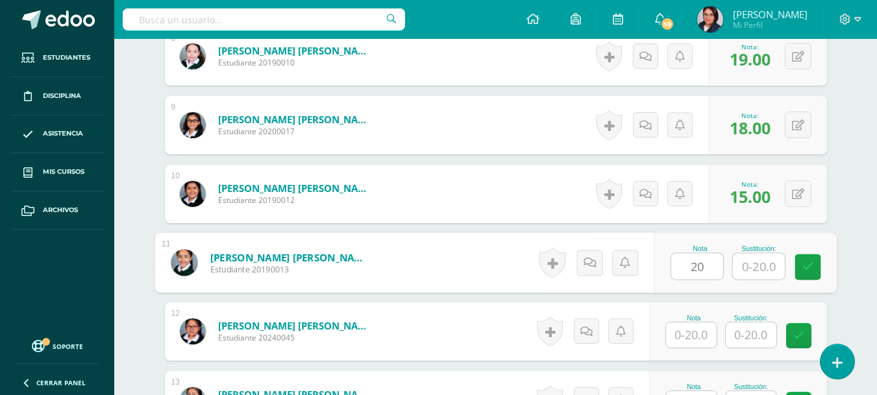
type input "20"
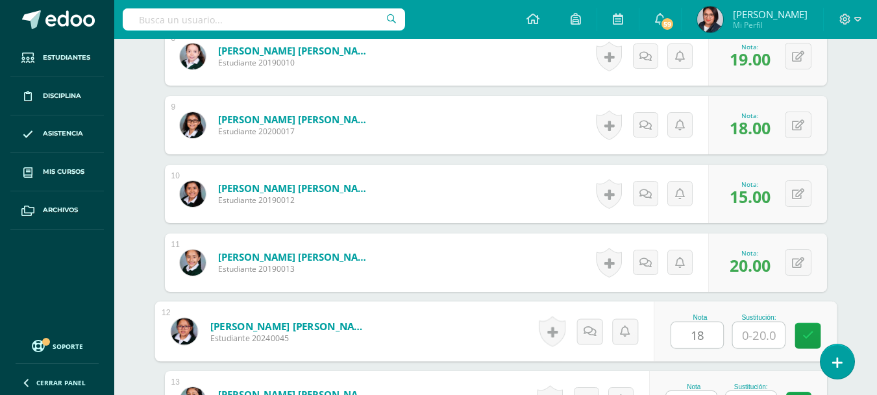
type input "18"
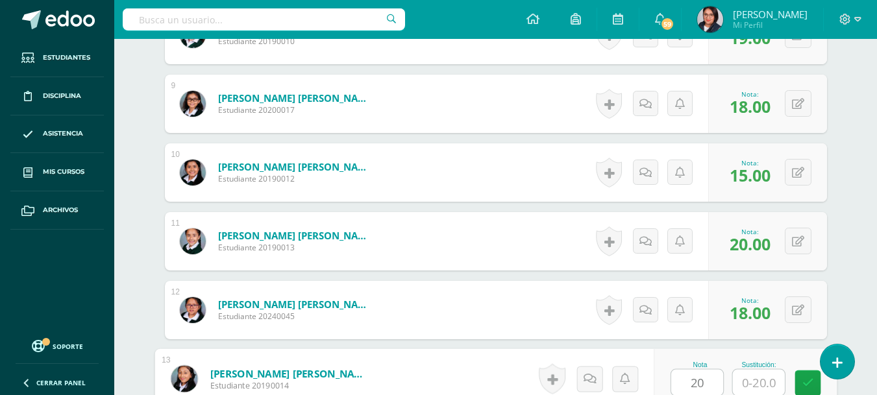
type input "20"
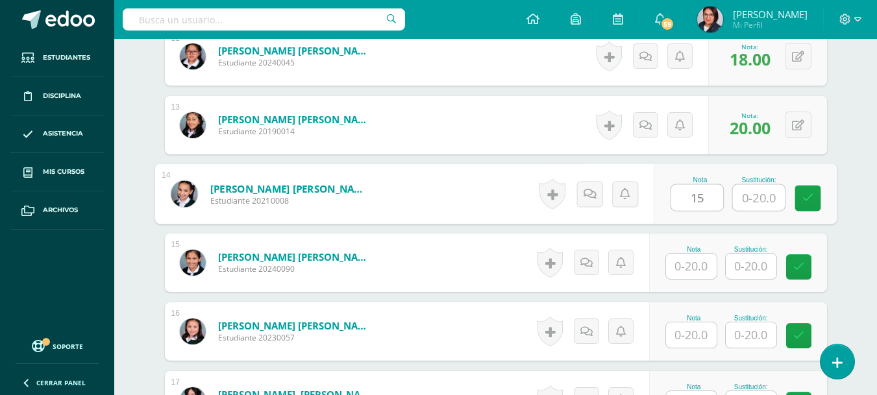
type input "15"
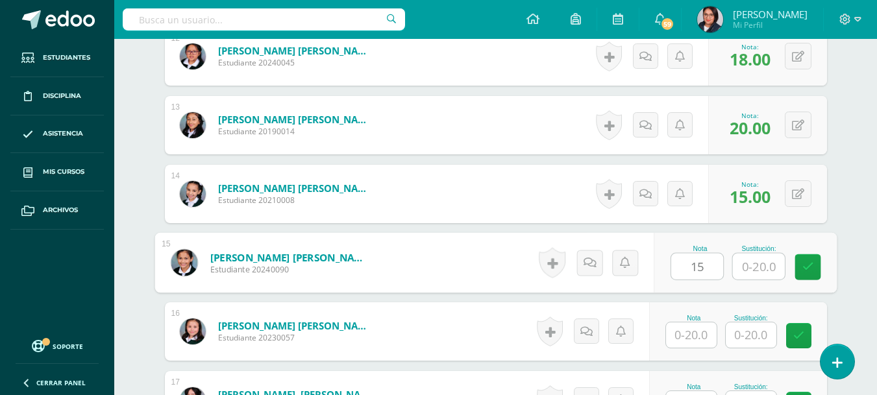
type input "15"
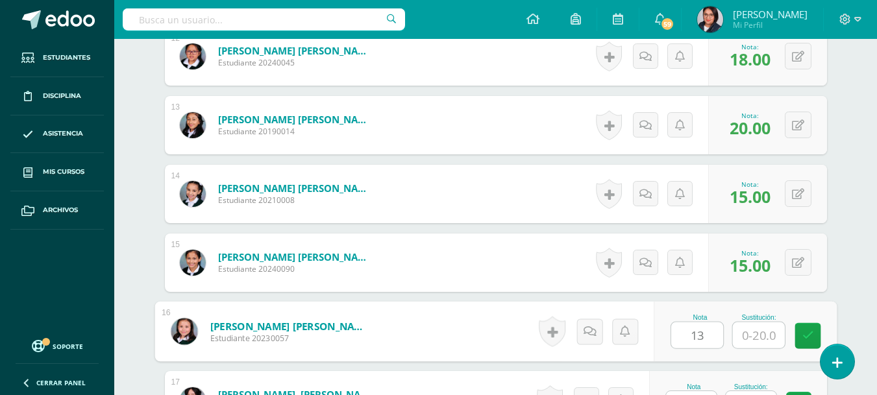
type input "13"
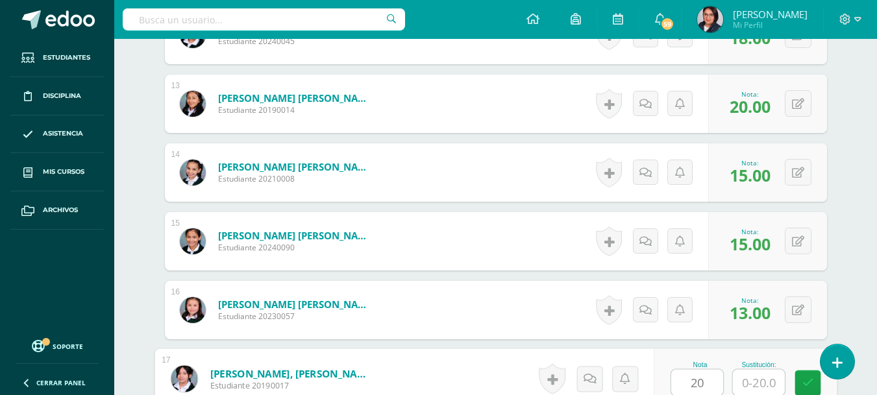
type input "20"
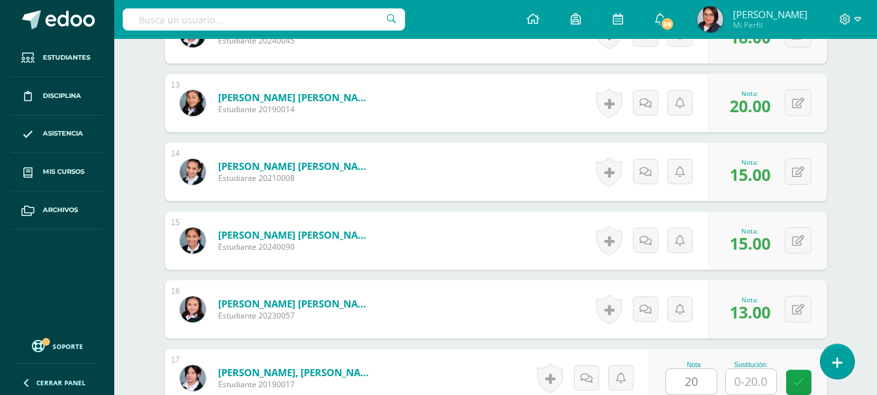
scroll to position [1508, 0]
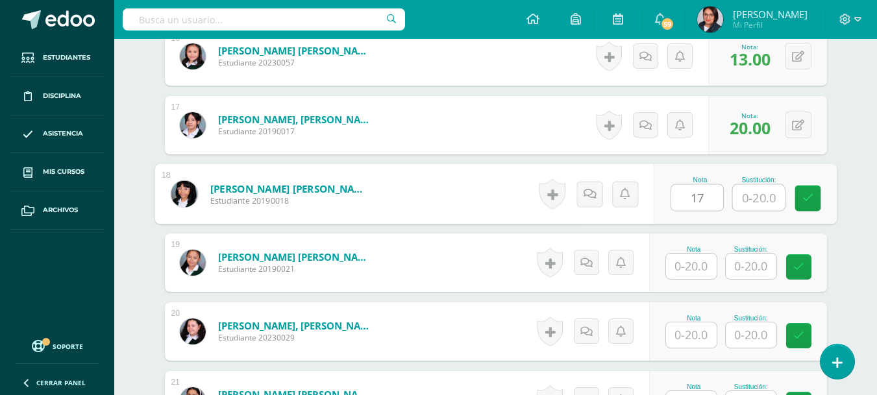
type input "17"
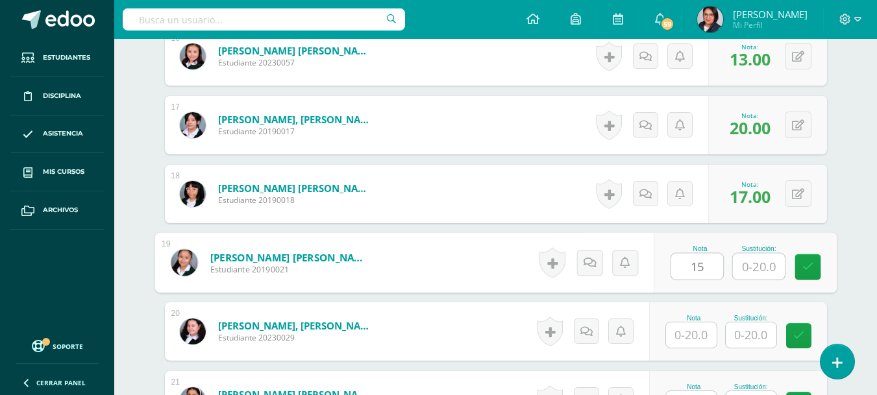
type input "15"
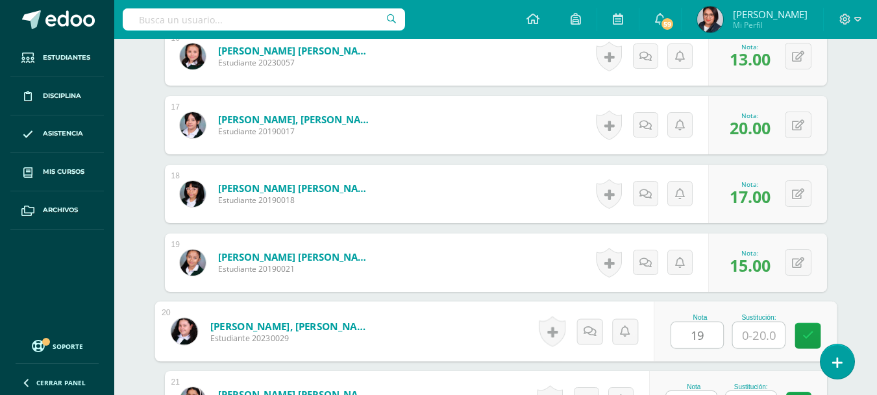
type input "19"
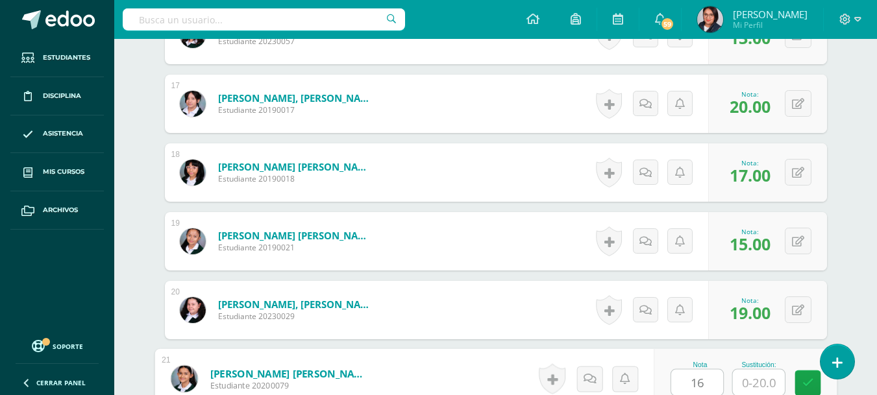
type input "16"
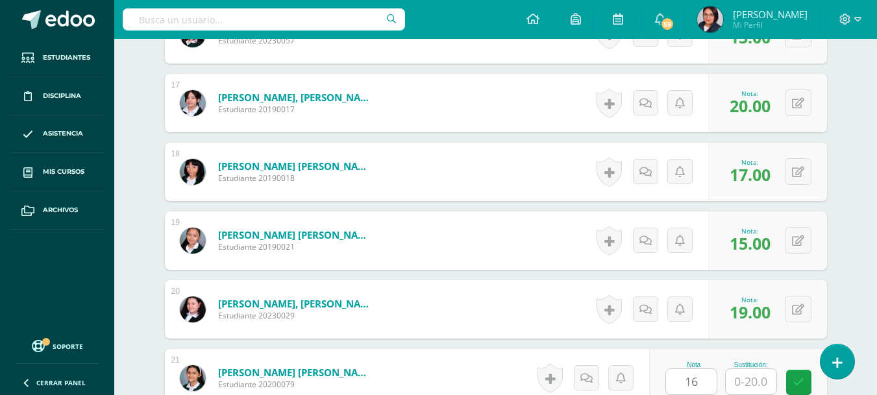
scroll to position [1783, 0]
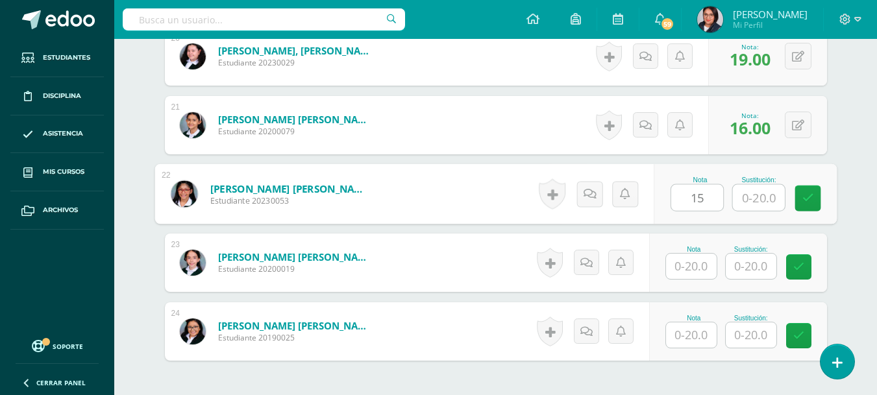
type input "15"
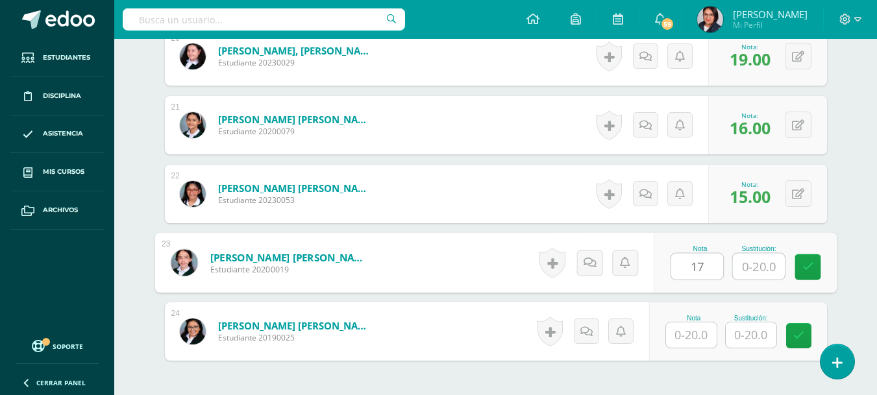
type input "17"
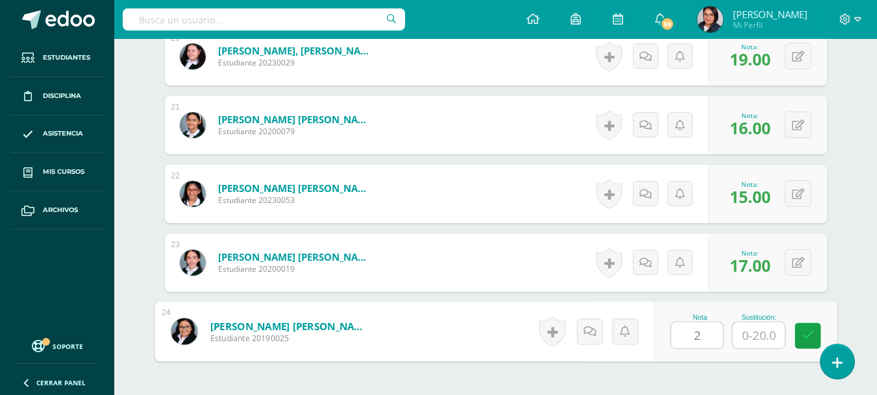
type input "20"
click at [812, 323] on link at bounding box center [808, 336] width 26 height 26
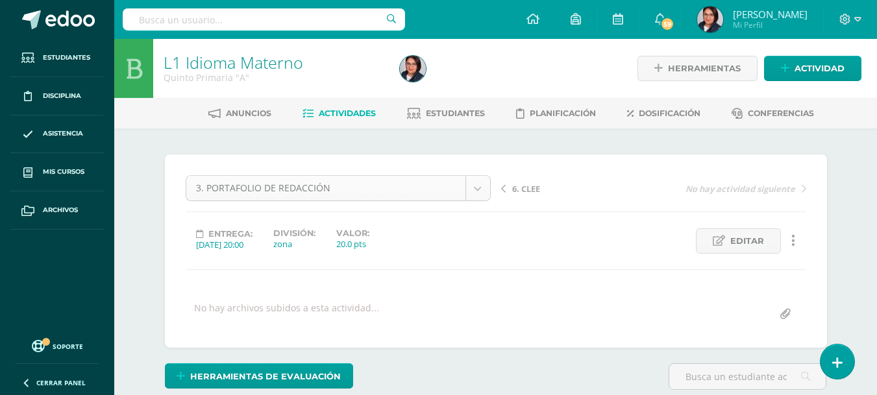
scroll to position [68, 0]
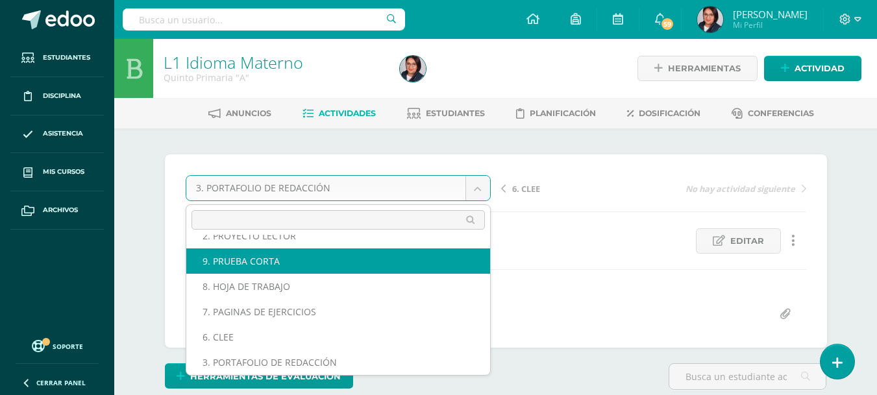
scroll to position [56, 0]
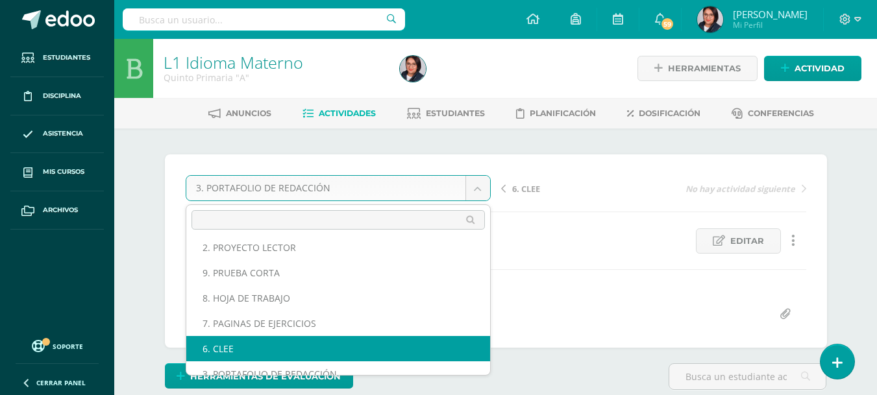
select select "/dashboard/teacher/grade-activity/107644/"
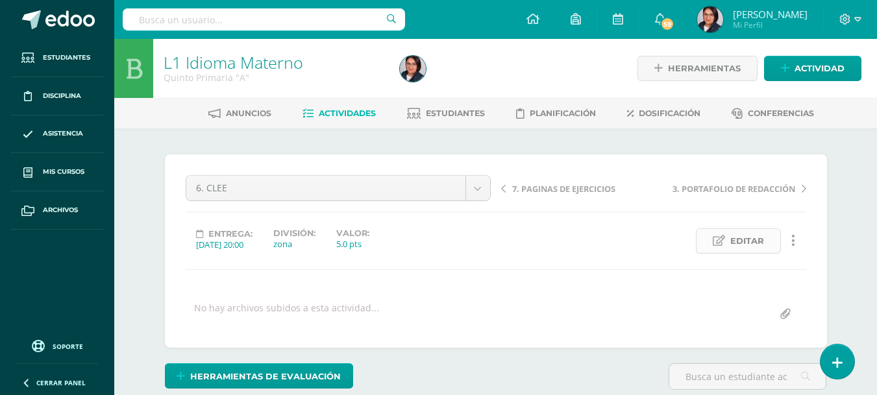
click at [708, 232] on link "Editar" at bounding box center [738, 241] width 85 height 25
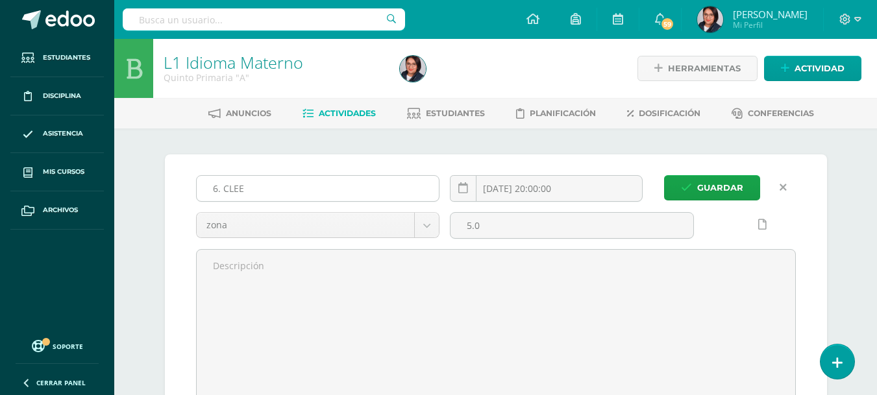
scroll to position [1, 0]
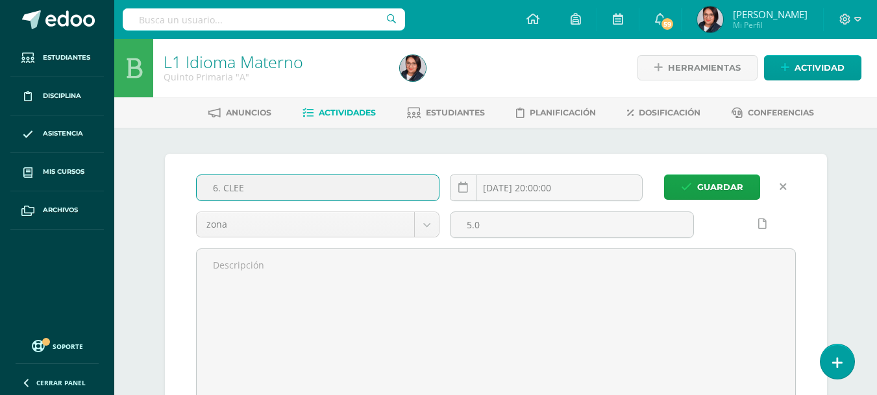
click at [223, 192] on input "6. CLEE" at bounding box center [318, 187] width 243 height 25
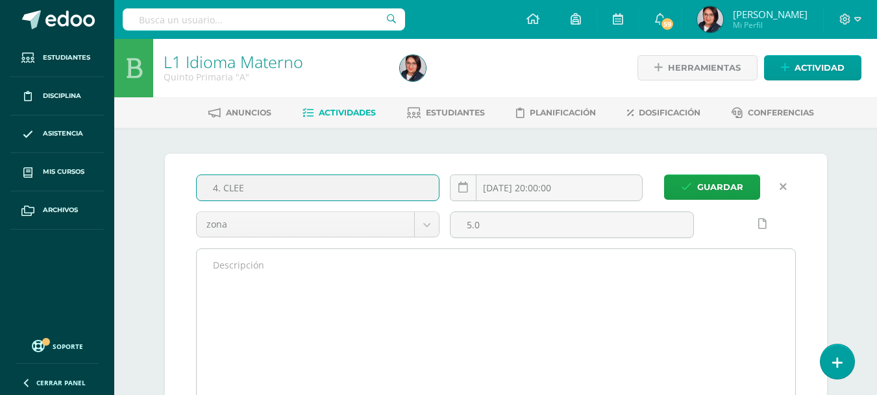
scroll to position [1, 0]
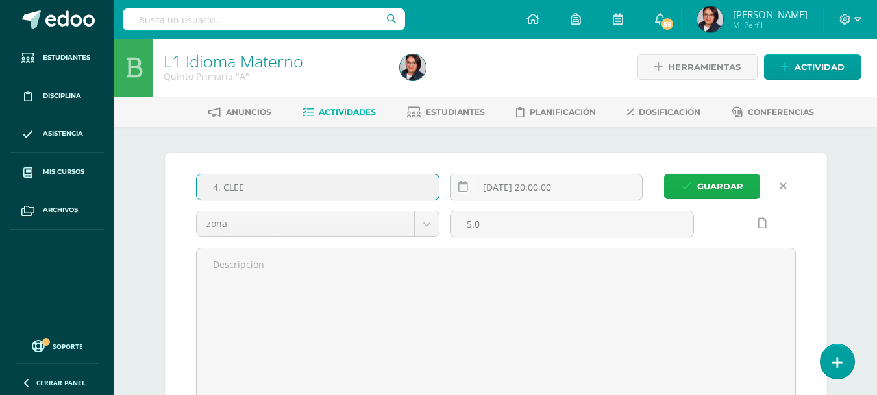
type input "4. CLEE"
click at [696, 184] on button "Guardar" at bounding box center [712, 186] width 96 height 25
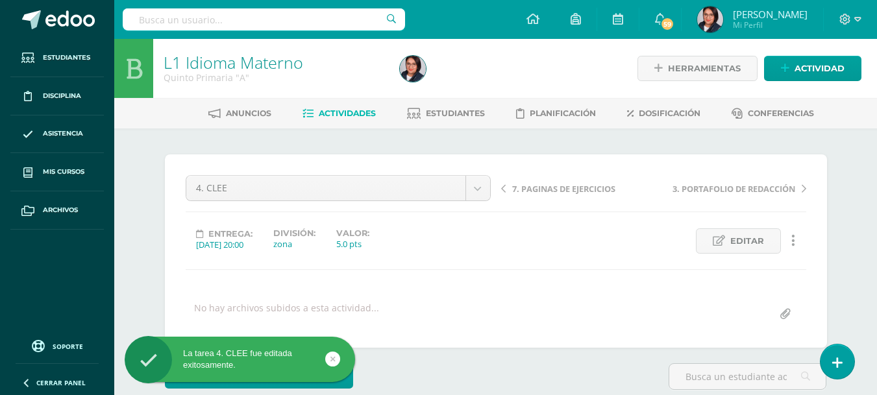
scroll to position [159, 0]
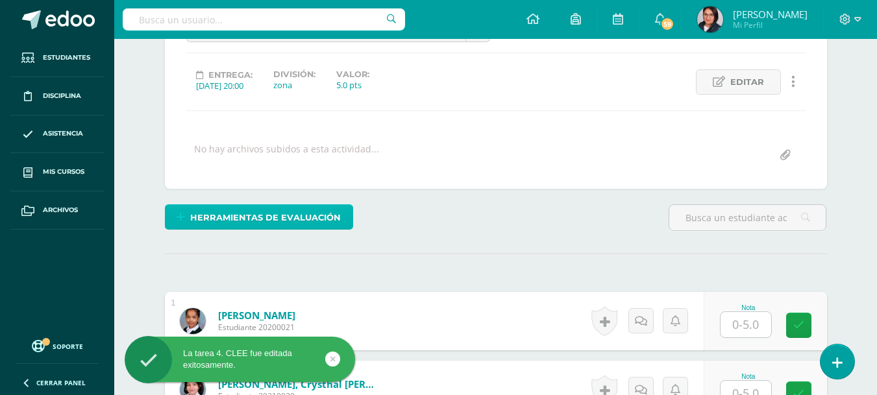
click at [316, 221] on span "Herramientas de evaluación" at bounding box center [265, 218] width 151 height 24
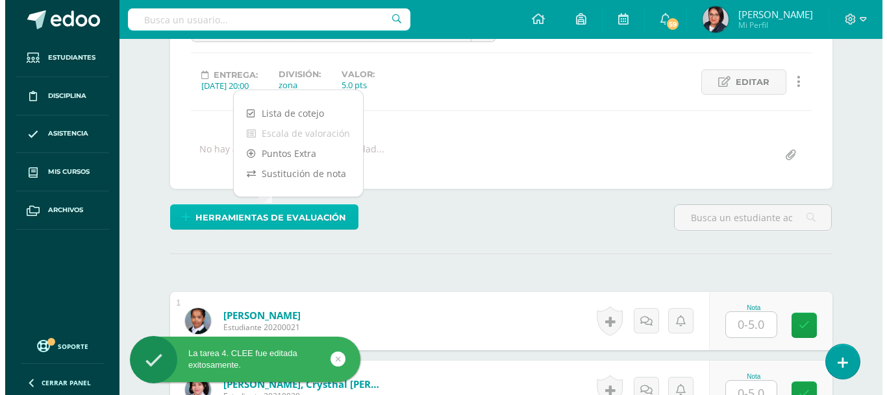
scroll to position [160, 0]
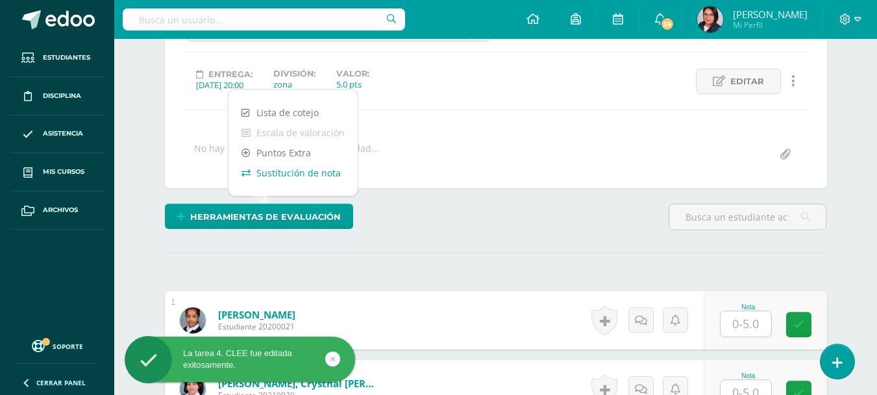
click at [309, 177] on link "Sustitución de nota" at bounding box center [293, 173] width 129 height 20
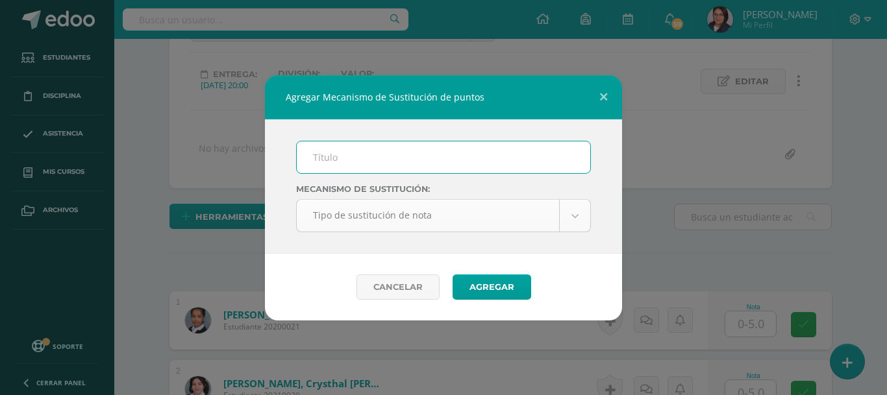
scroll to position [160, 0]
click at [487, 153] on input "text" at bounding box center [443, 158] width 293 height 32
click at [421, 164] on input "text" at bounding box center [443, 158] width 293 height 32
type input "Plan de mejoramiento"
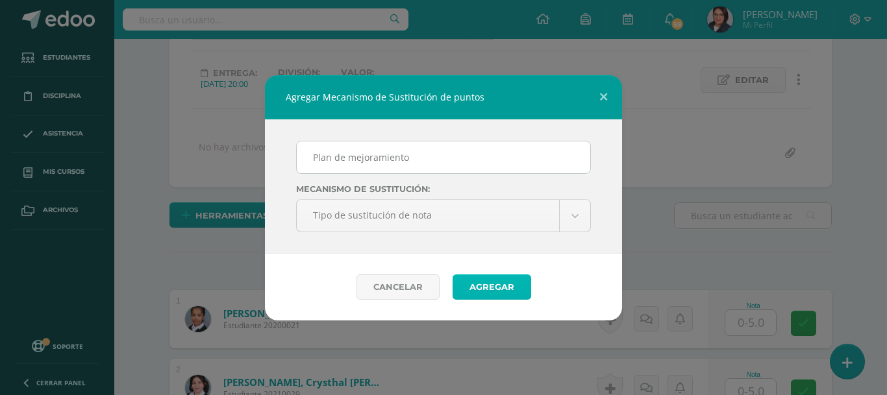
click at [486, 290] on button "Agregar" at bounding box center [492, 287] width 79 height 25
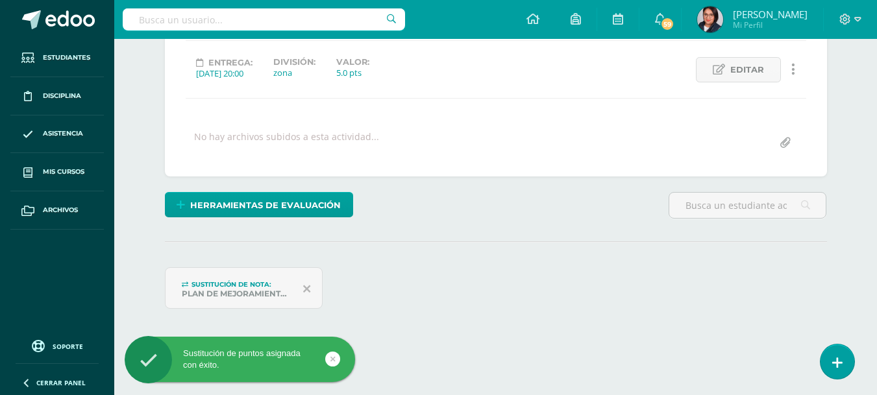
scroll to position [172, 0]
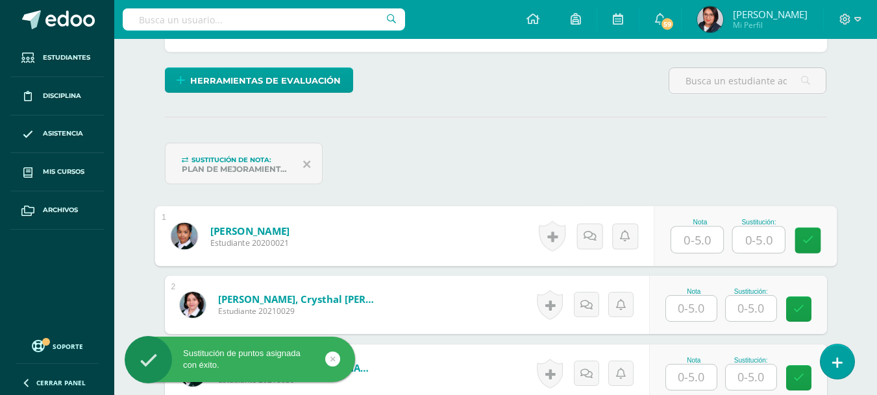
click at [682, 233] on input "text" at bounding box center [697, 240] width 52 height 26
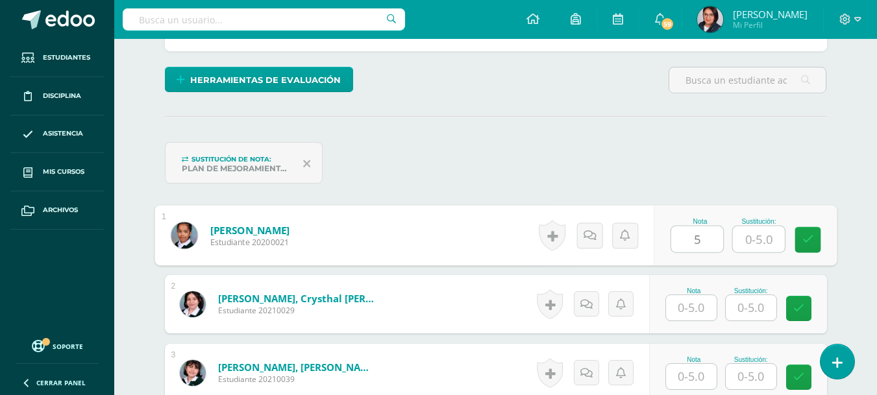
scroll to position [297, 0]
type input "5"
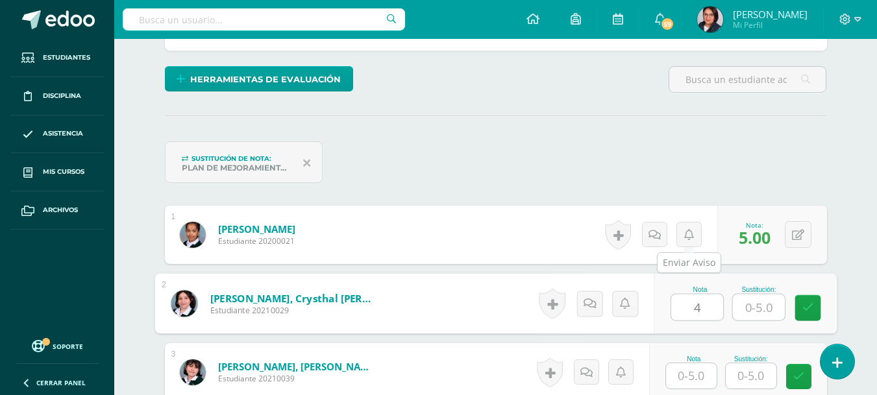
type input "4"
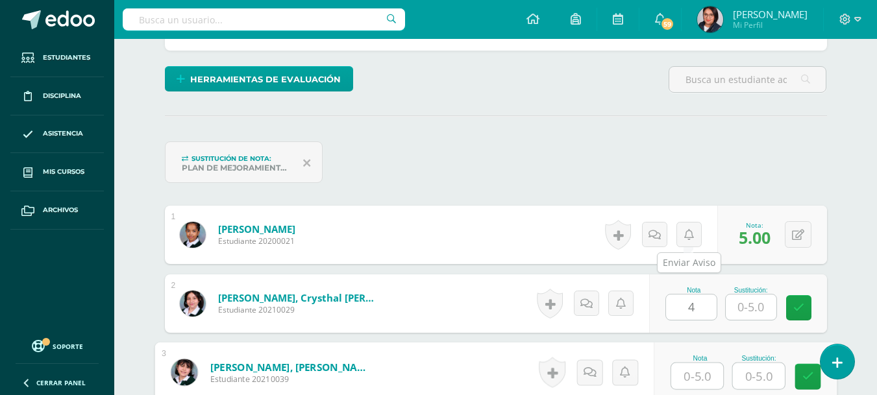
scroll to position [298, 0]
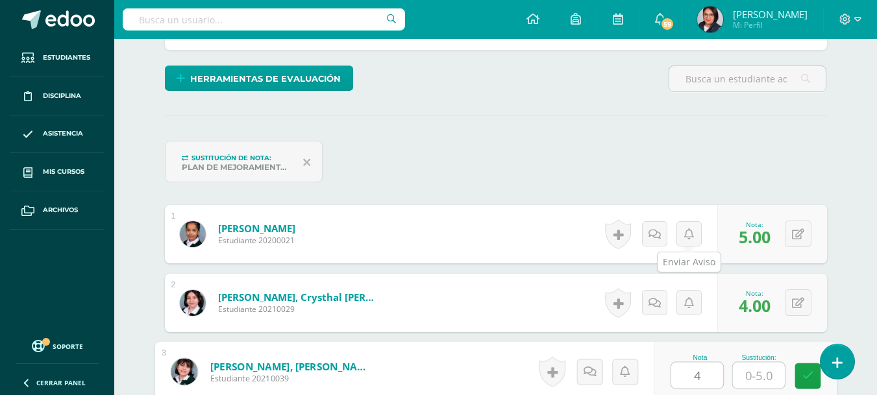
type input "4"
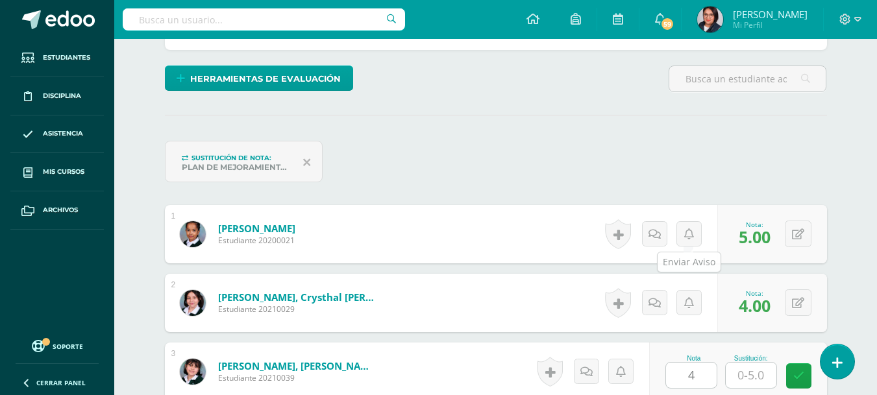
scroll to position [545, 0]
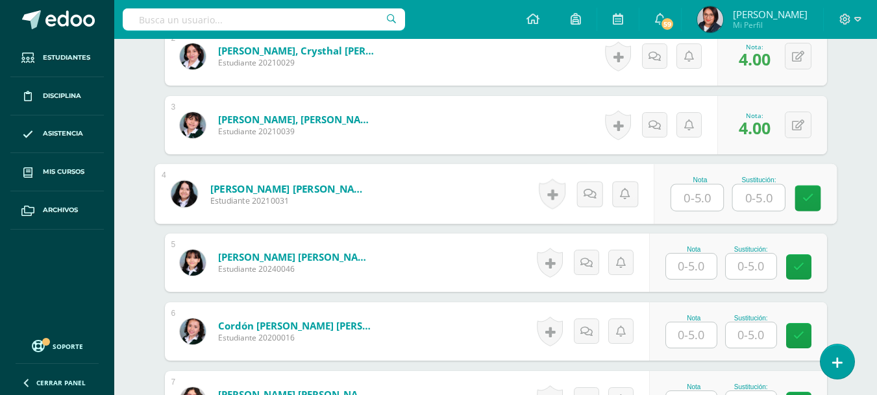
type input "5"
type input "4"
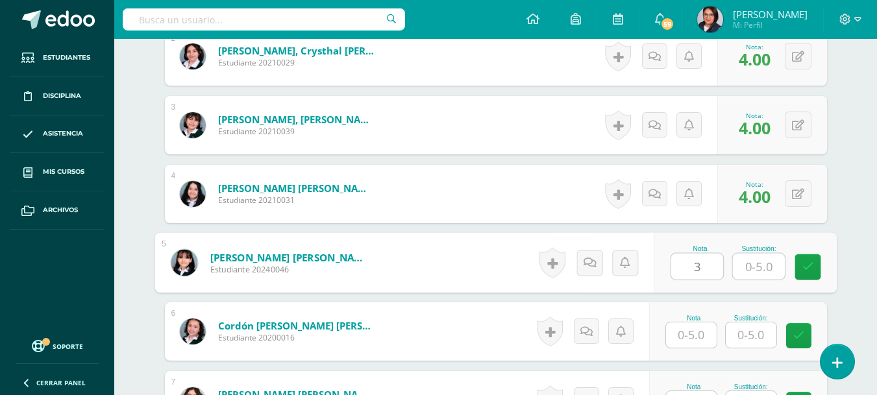
type input "3"
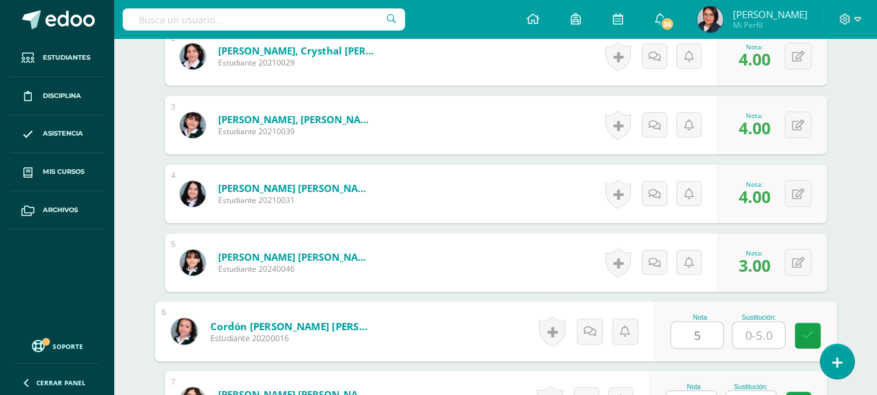
type input "5"
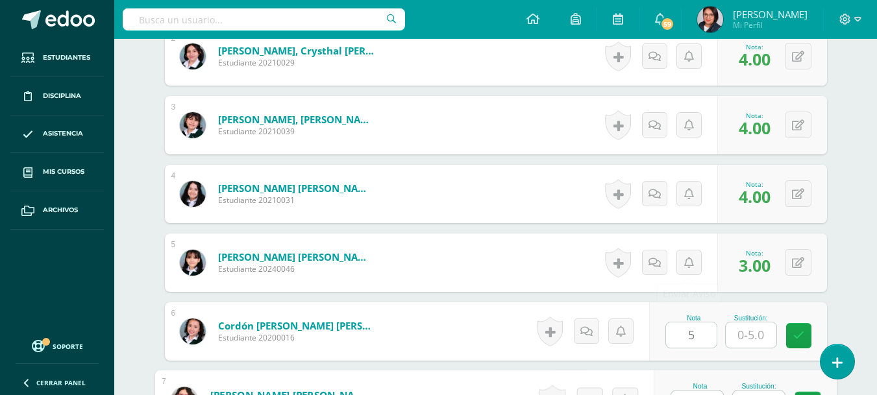
scroll to position [566, 0]
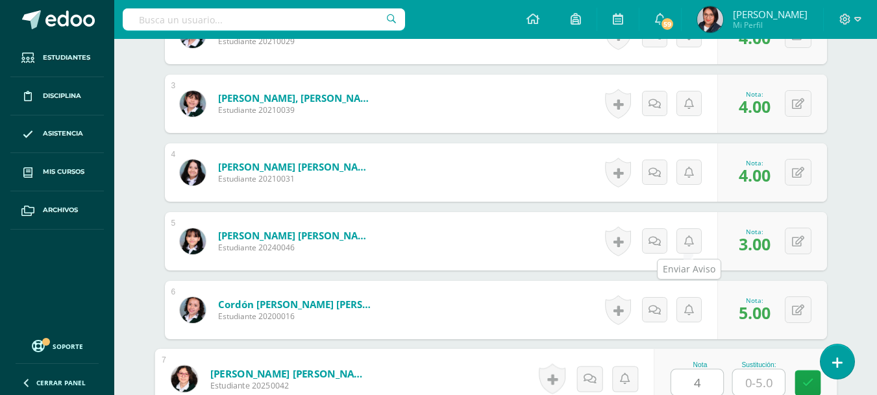
type input "4"
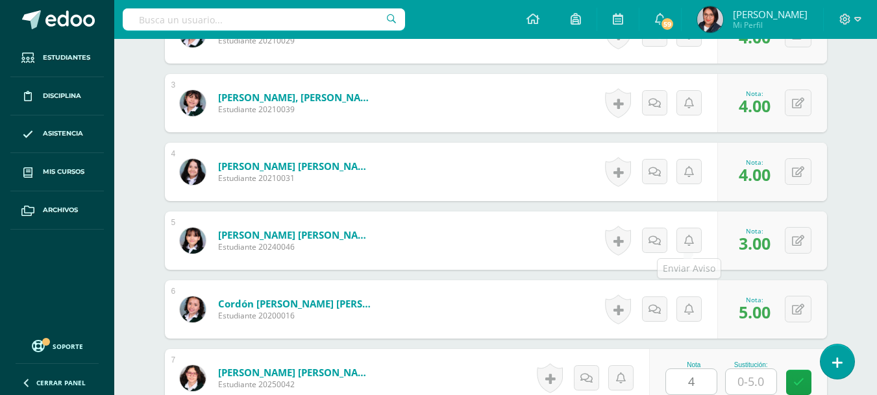
scroll to position [820, 0]
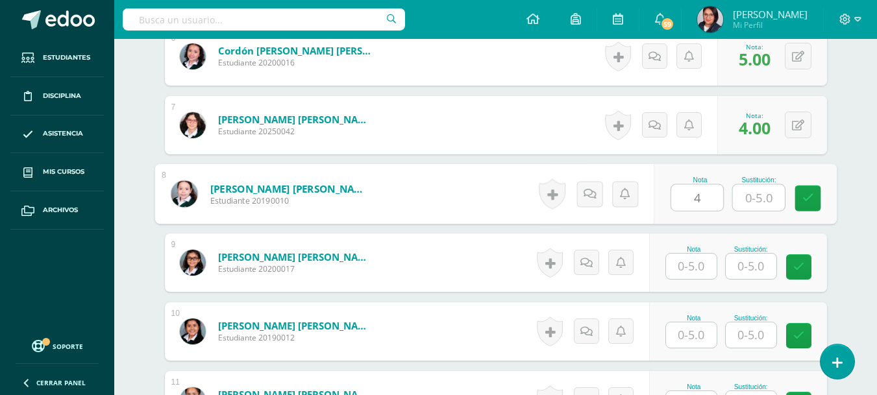
type input "4"
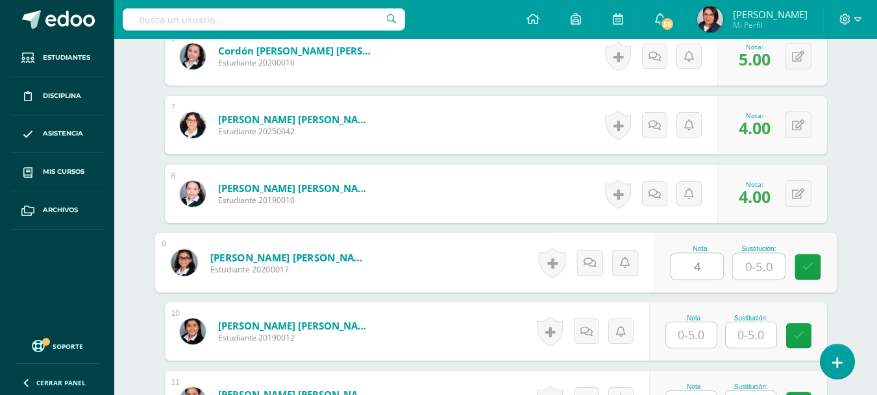
type input "4"
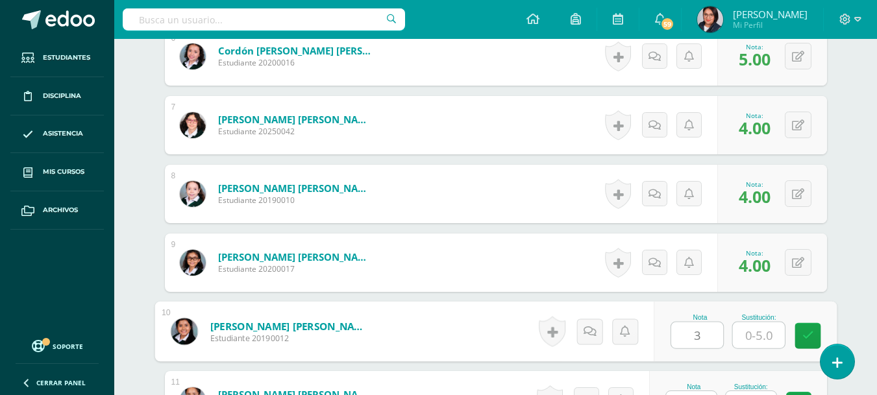
type input "3"
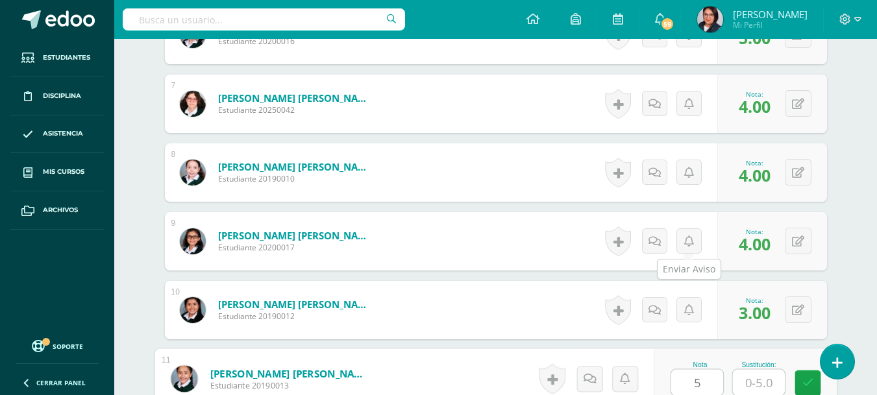
type input "5"
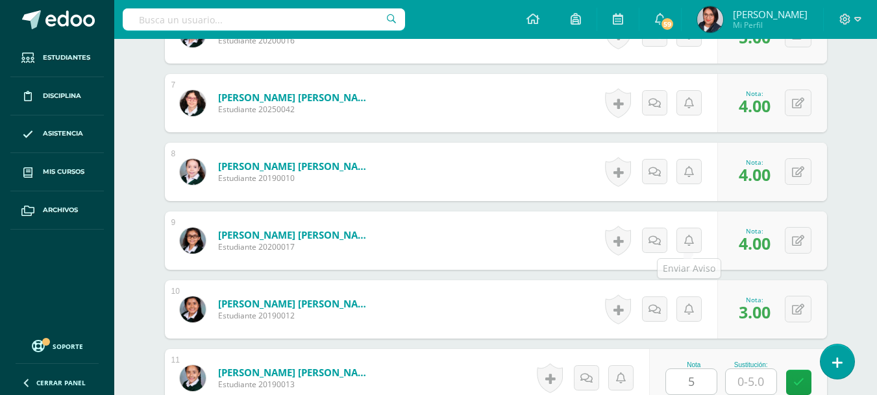
scroll to position [1095, 0]
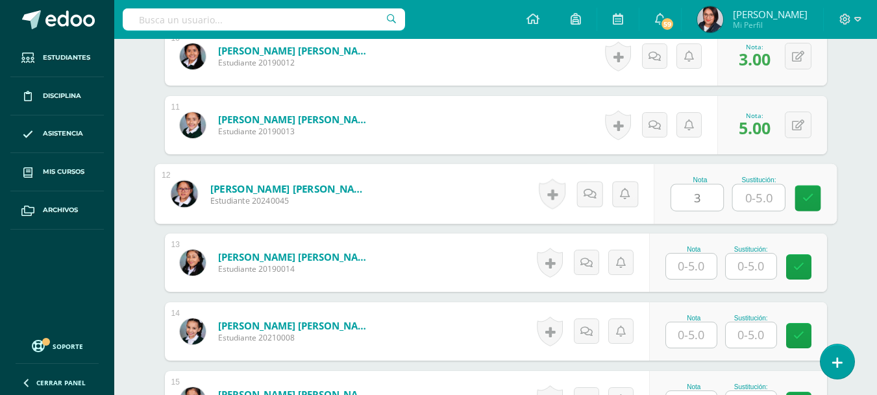
type input "3"
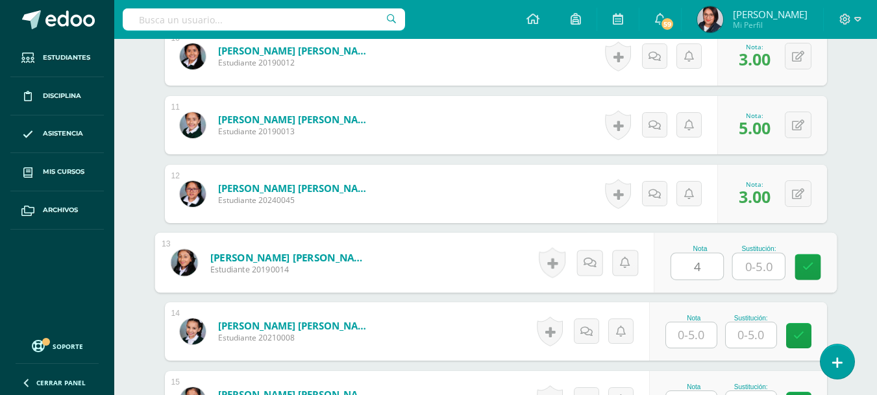
type input "4"
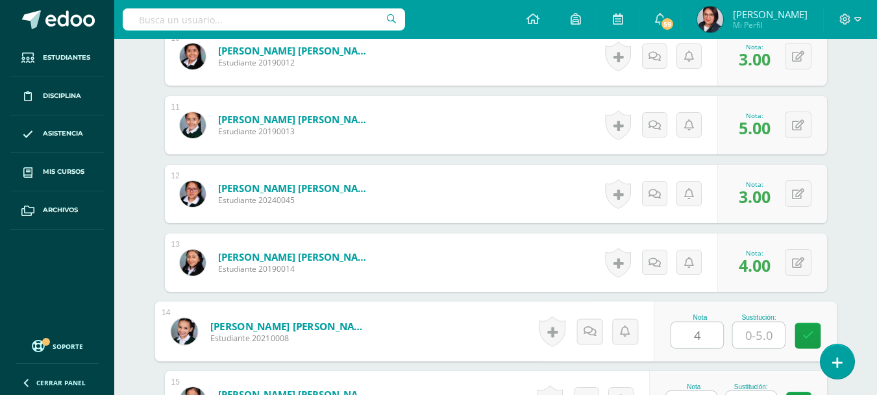
type input "4"
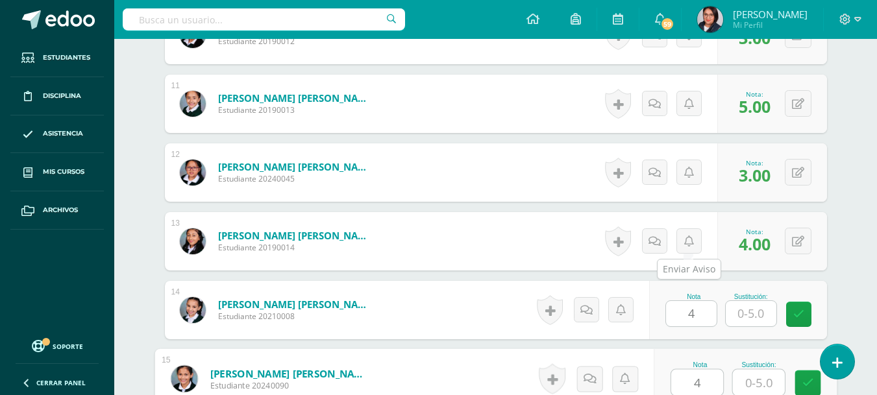
type input "4"
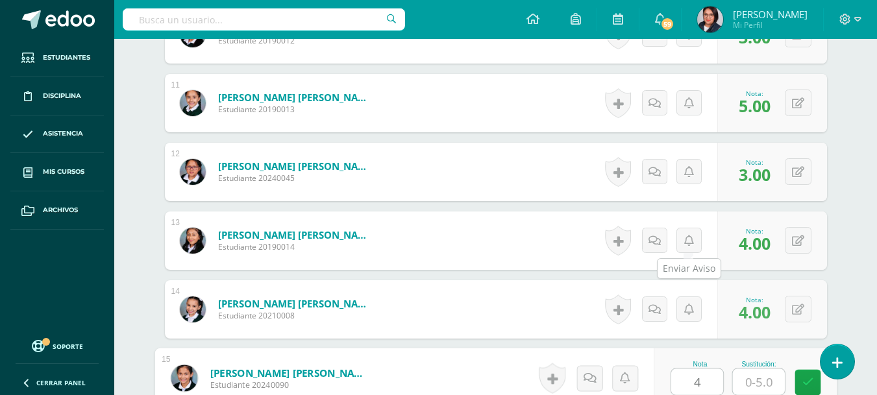
scroll to position [1371, 0]
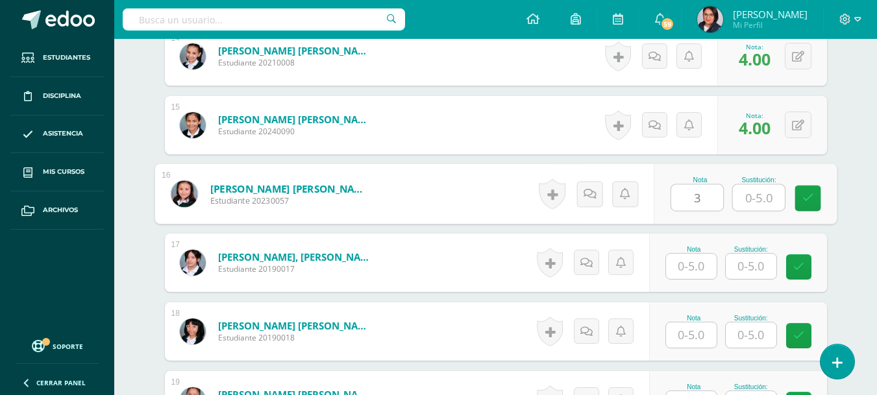
type input "3"
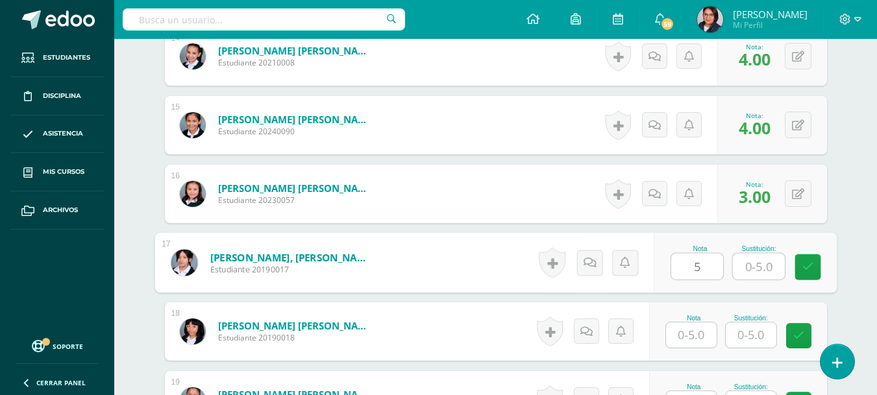
type input "5"
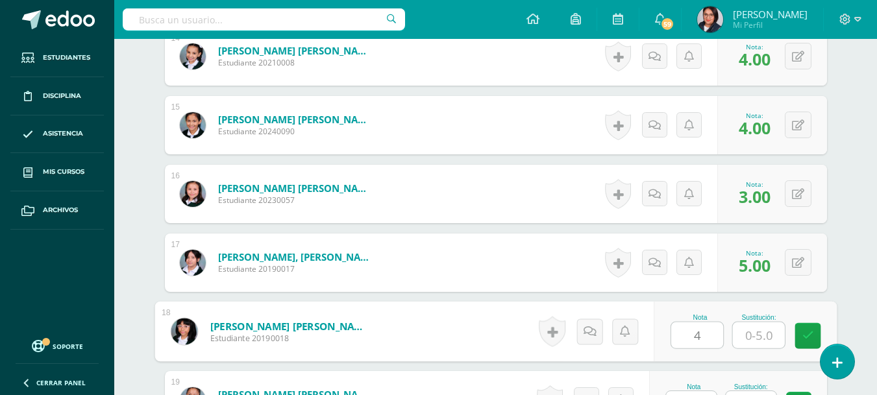
type input "4"
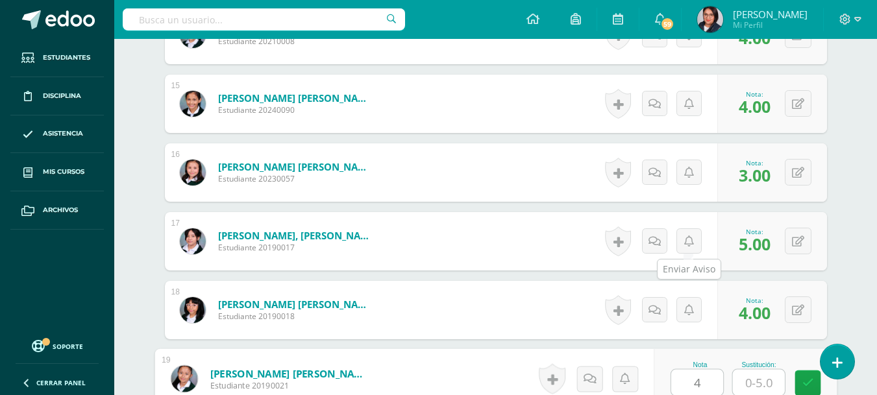
type input "4"
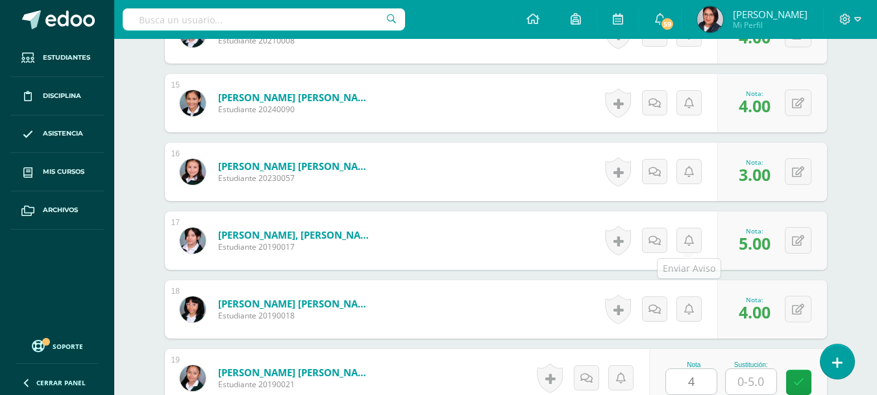
scroll to position [1646, 0]
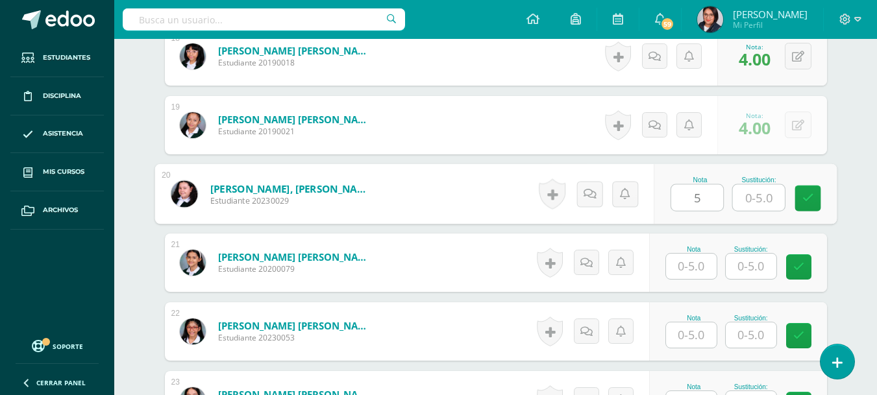
type input "5"
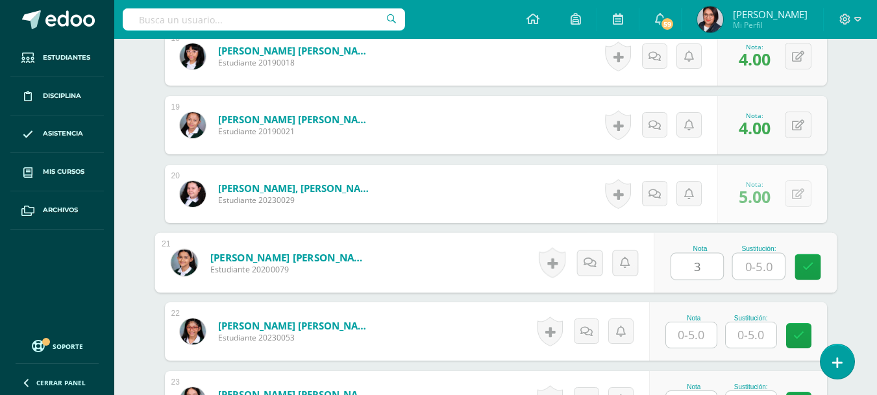
type input "3"
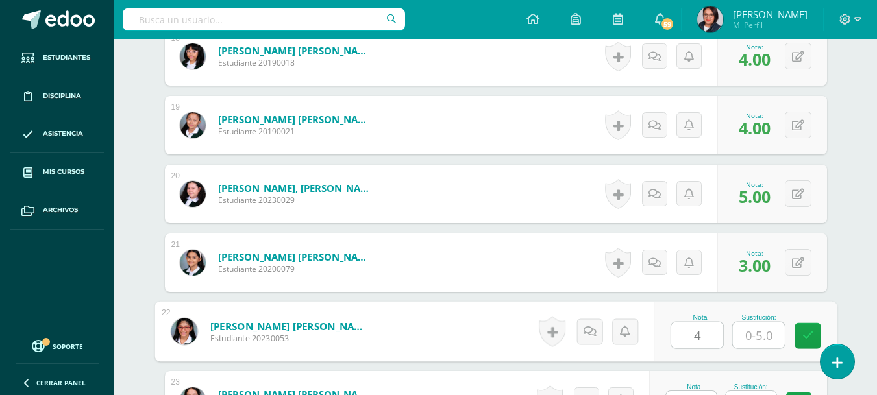
type input "4"
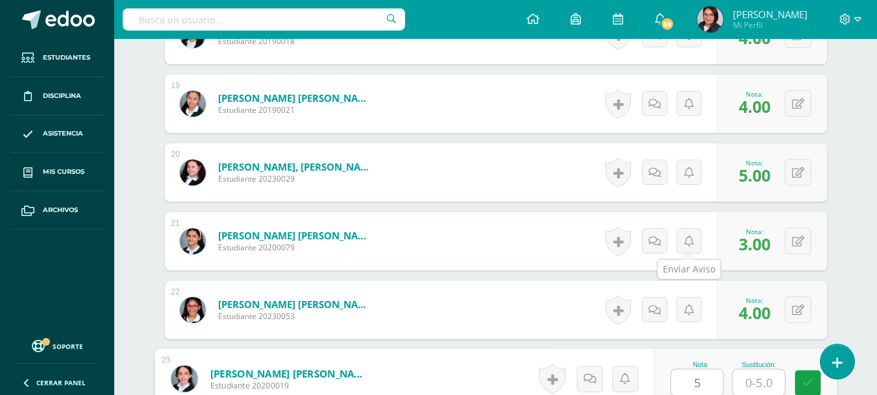
type input "5"
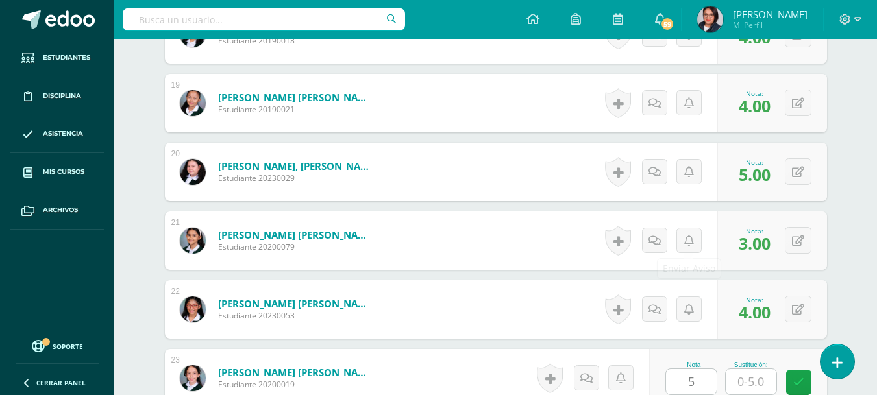
scroll to position [1898, 0]
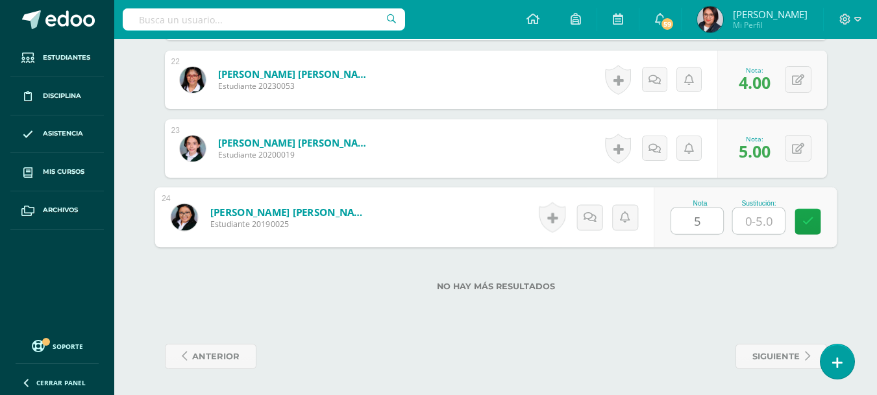
type input "5"
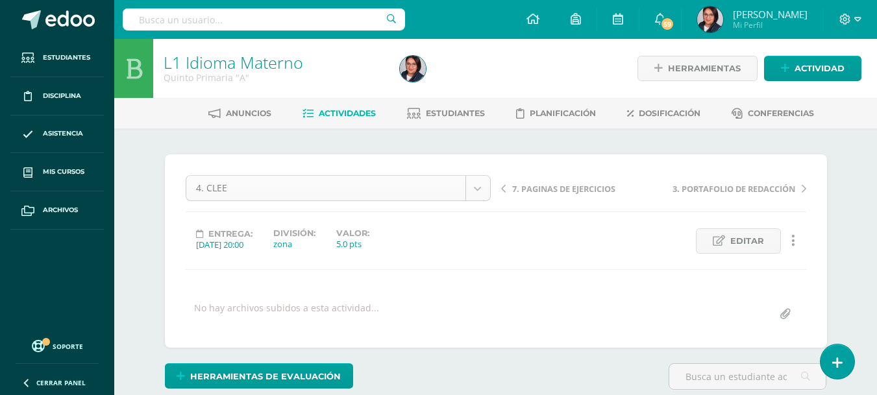
scroll to position [42, 0]
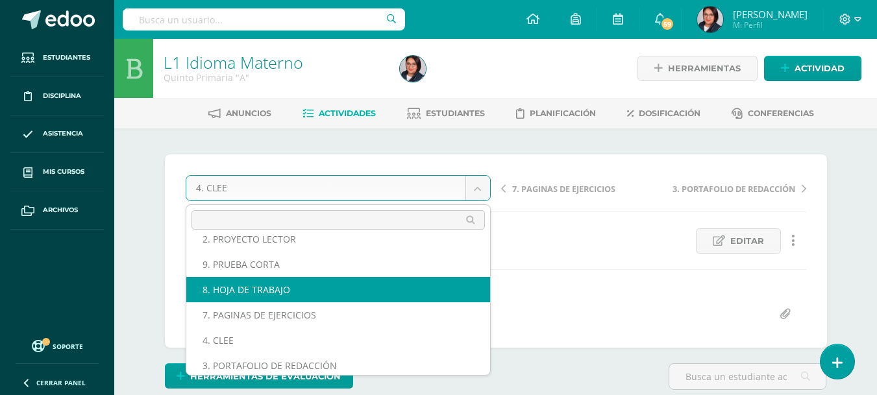
scroll to position [66, 0]
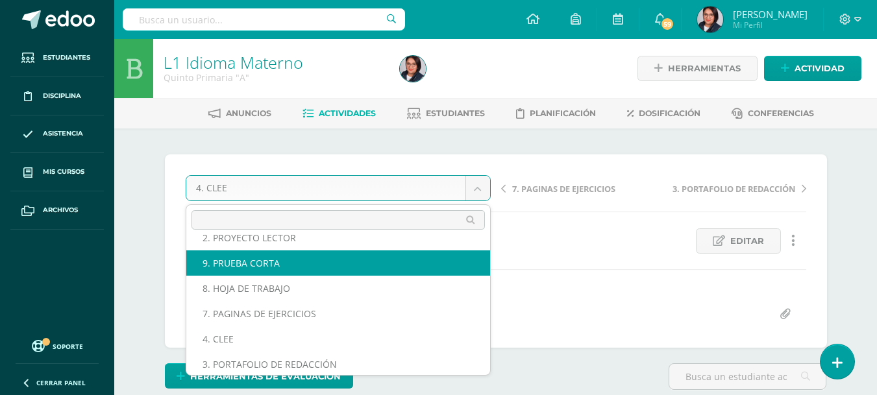
select select "/dashboard/teacher/grade-activity/107654/"
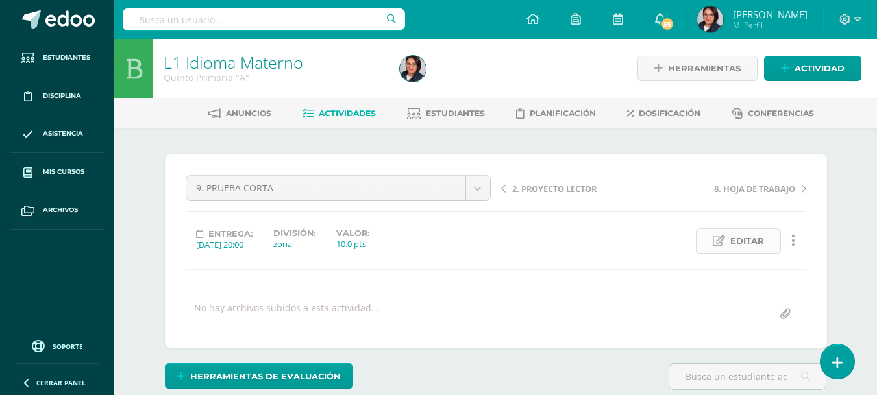
click at [741, 242] on span "Editar" at bounding box center [747, 241] width 34 height 24
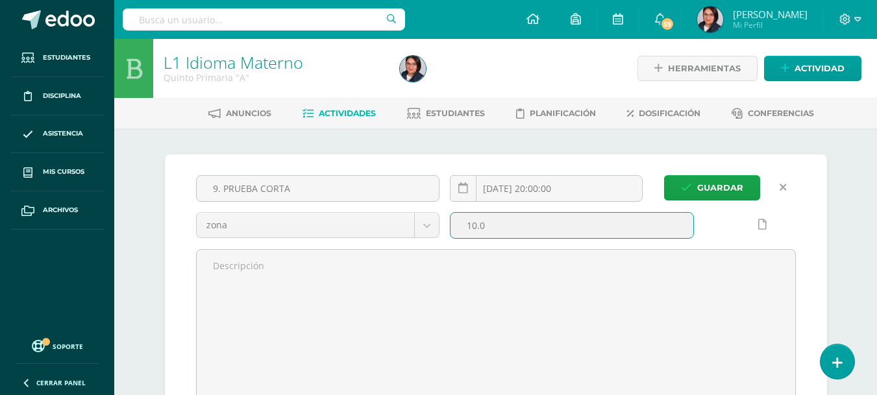
click at [486, 229] on input "10.0" at bounding box center [572, 225] width 243 height 25
type input "15.0"
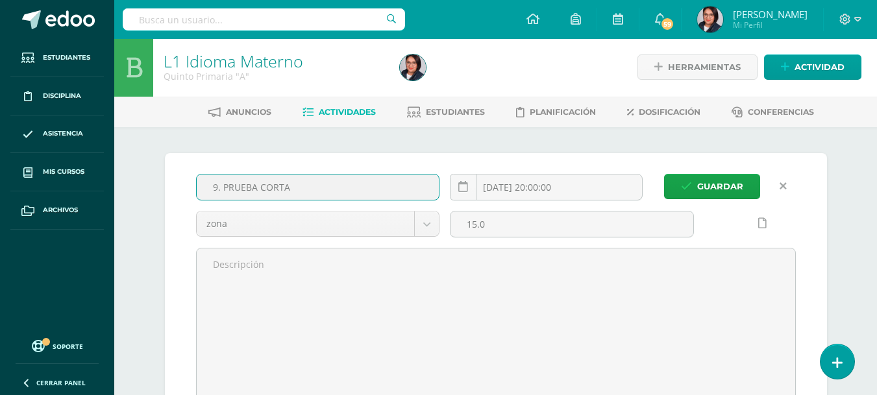
click at [218, 186] on input "9. PRUEBA CORTA" at bounding box center [318, 187] width 243 height 25
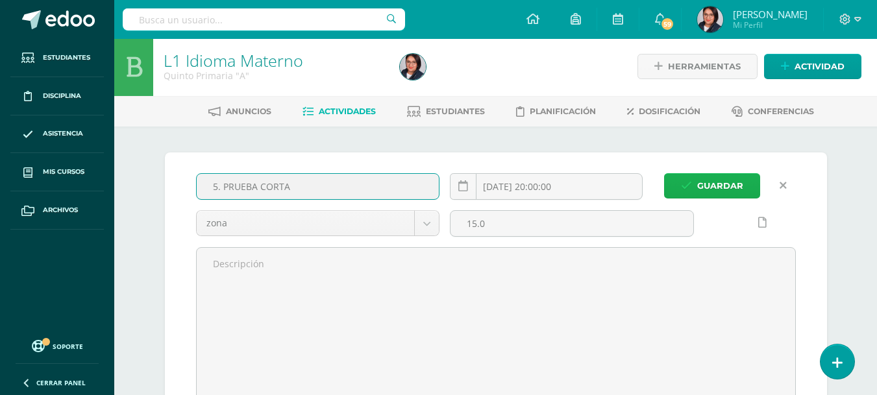
type input "5. PRUEBA CORTA"
click at [686, 181] on icon "submit" at bounding box center [686, 185] width 11 height 11
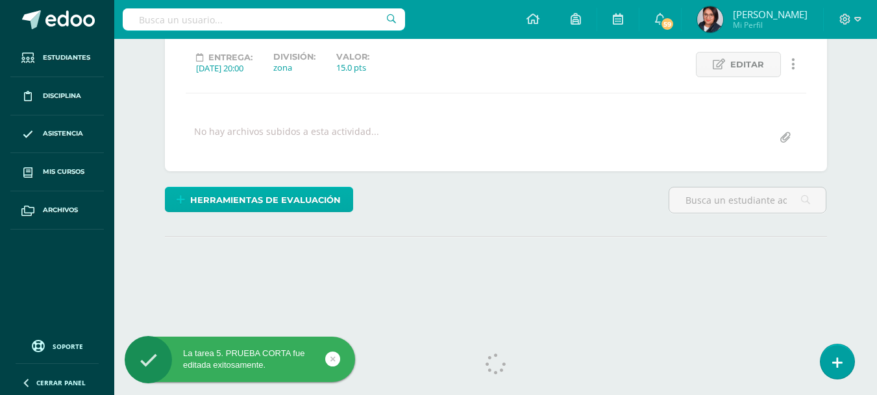
scroll to position [177, 0]
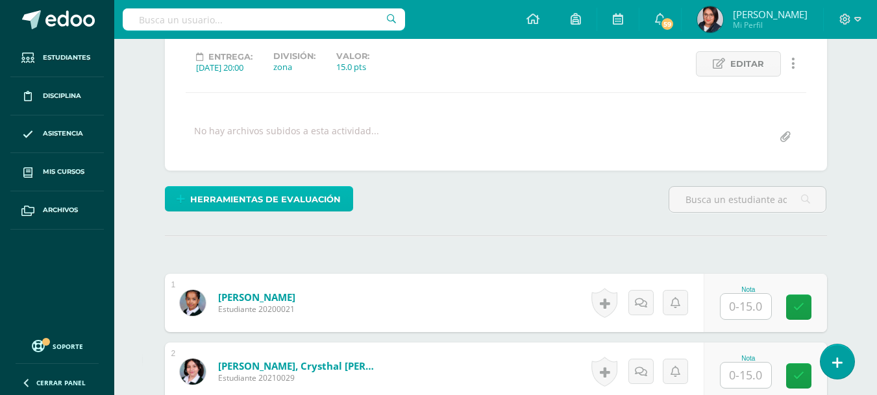
click at [289, 206] on span "Herramientas de evaluación" at bounding box center [265, 200] width 151 height 24
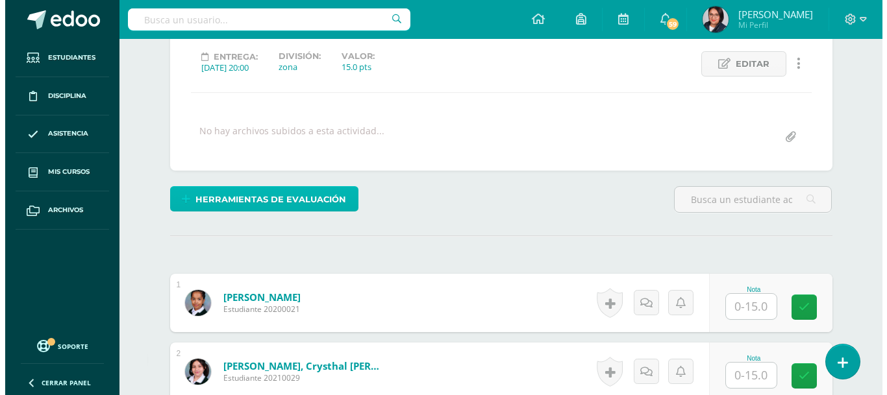
scroll to position [178, 0]
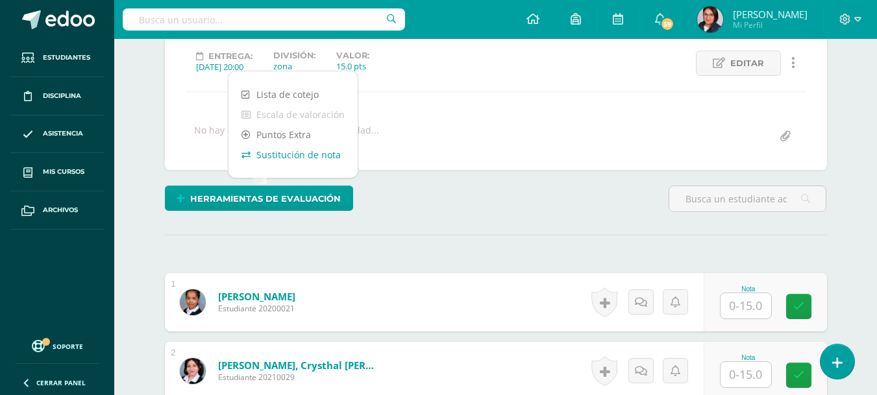
click at [310, 164] on link "Sustitución de nota" at bounding box center [293, 155] width 129 height 20
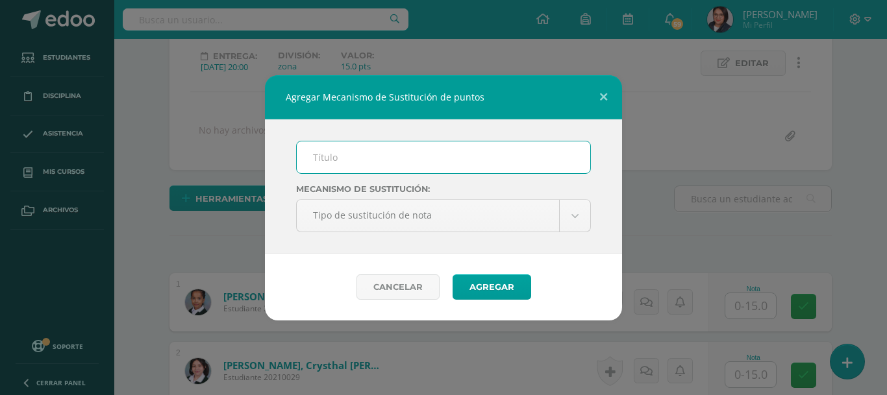
click at [340, 164] on input "text" at bounding box center [443, 158] width 293 height 32
click at [364, 156] on input "text" at bounding box center [443, 158] width 293 height 32
click at [455, 168] on input "text" at bounding box center [443, 158] width 293 height 32
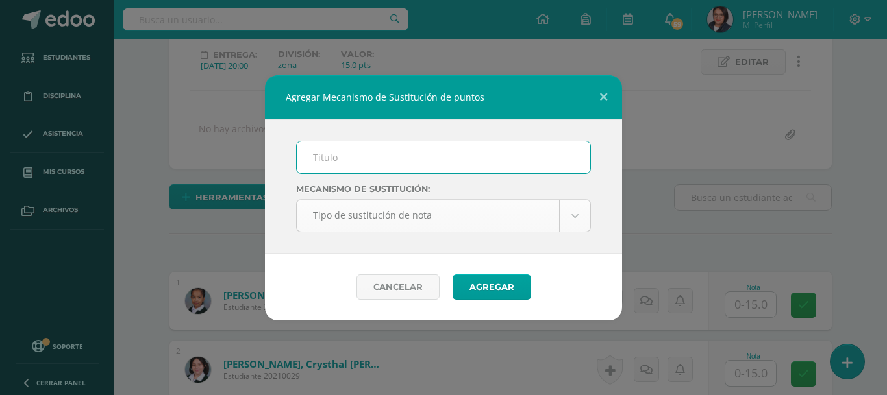
type input "Plan de mejoramiento"
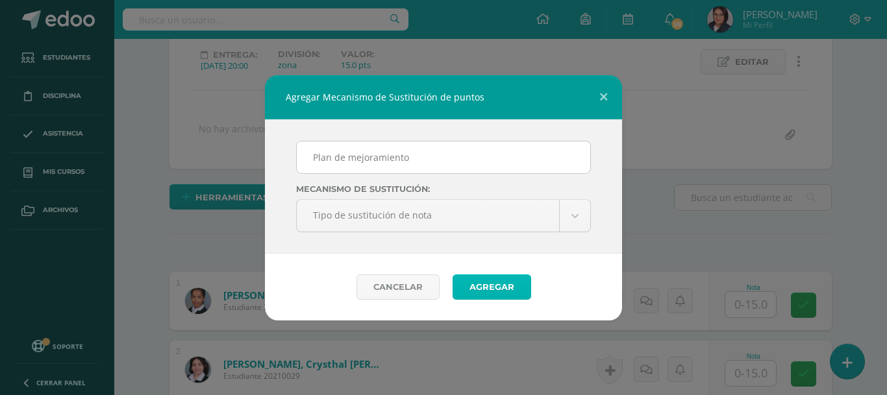
click at [477, 288] on button "Agregar" at bounding box center [492, 287] width 79 height 25
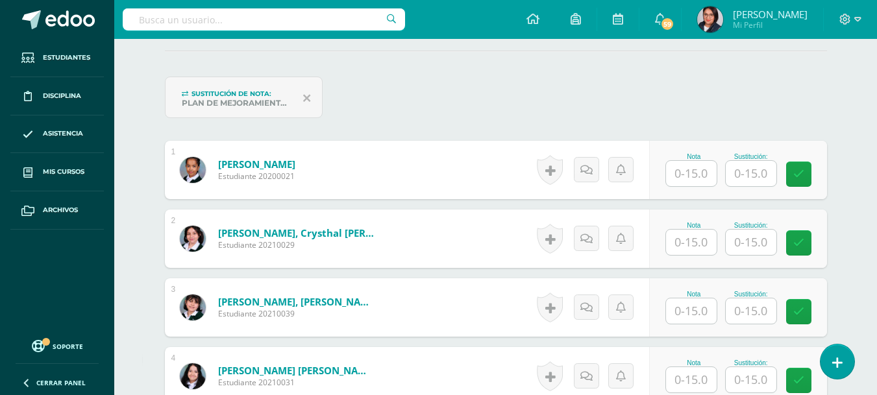
scroll to position [365, 0]
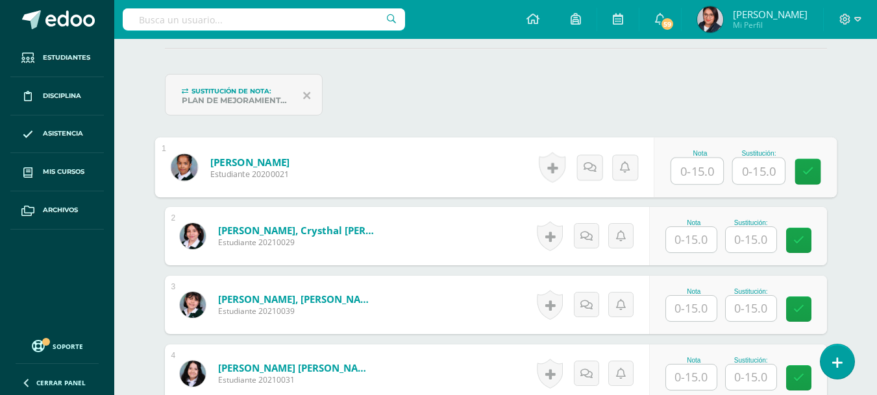
click at [691, 175] on input "text" at bounding box center [697, 171] width 52 height 26
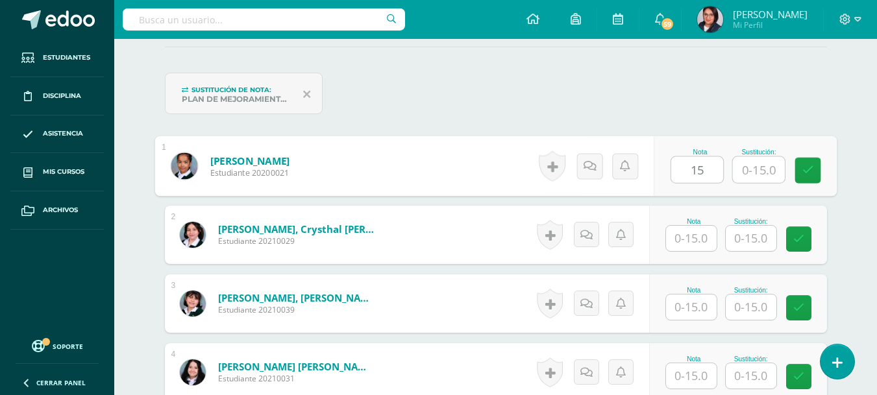
type input "15"
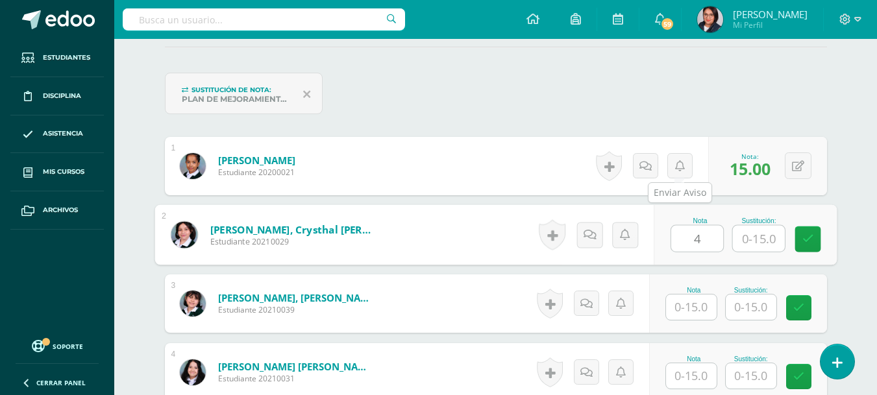
type input "4"
type input "9"
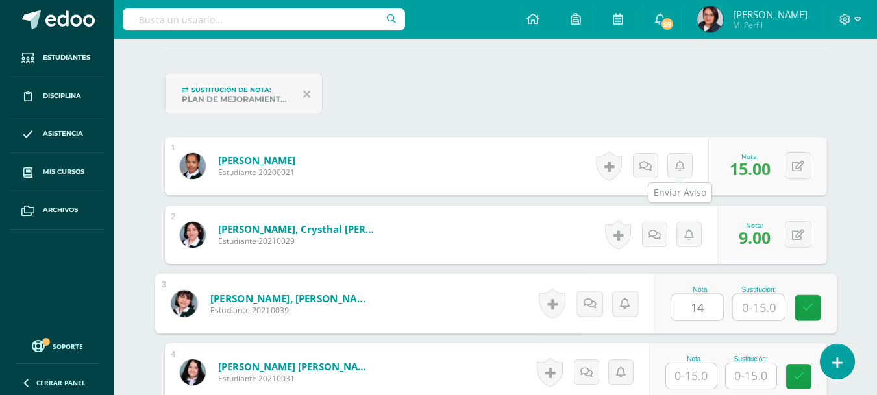
type input "14"
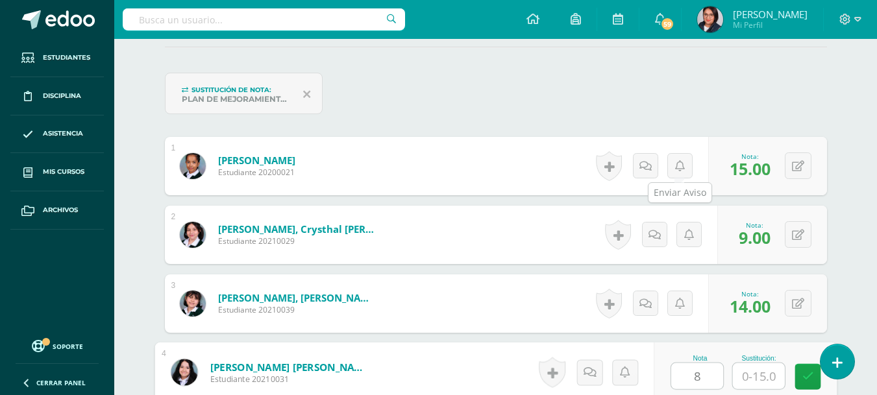
type input "8"
type input "9"
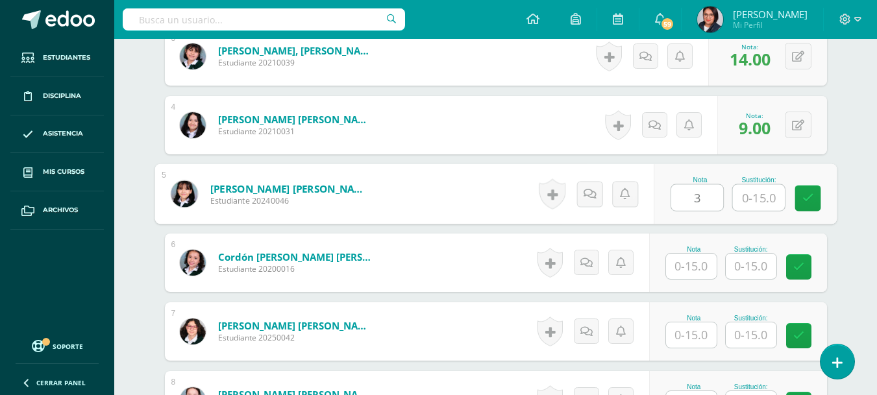
type input "3"
type input "9"
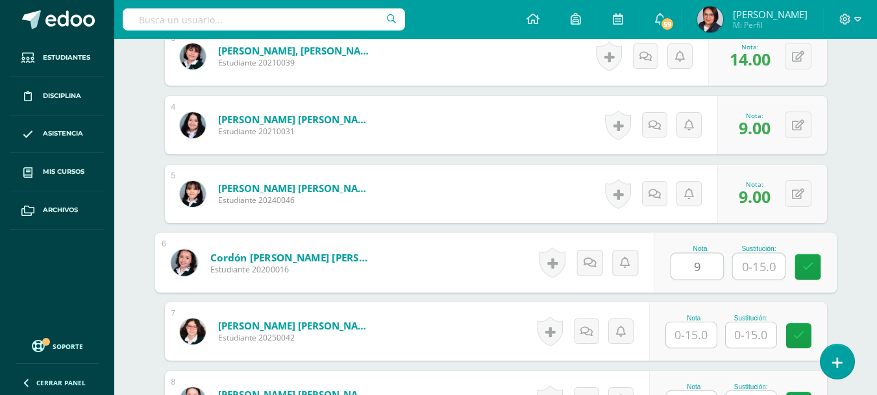
type input "9"
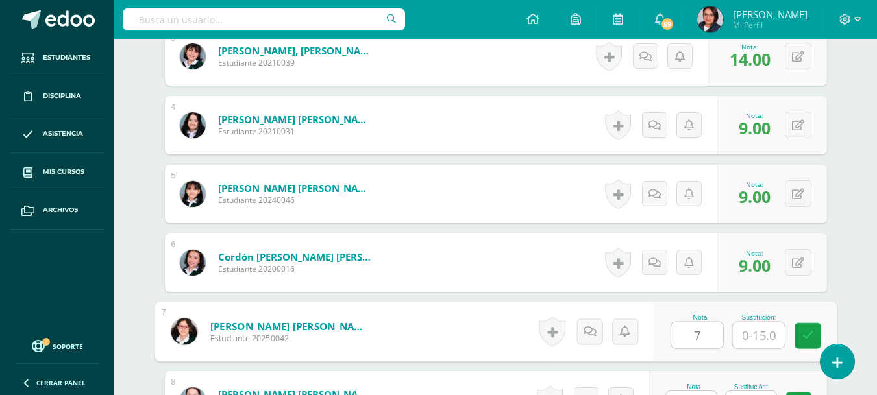
type input "7"
type input "9"
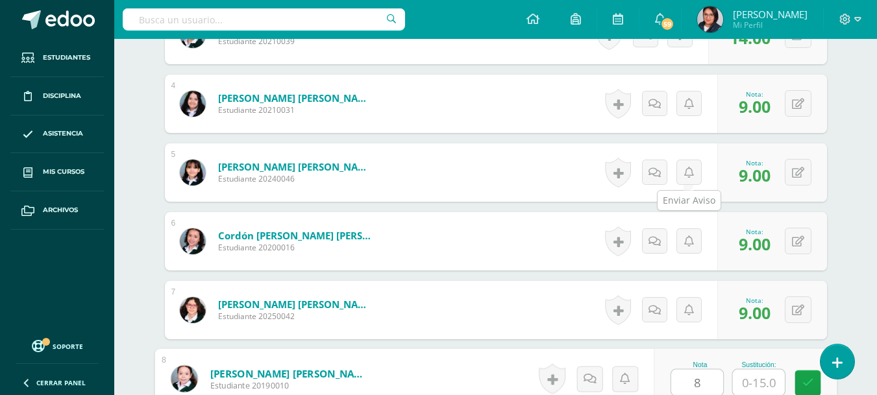
type input "8"
type input "9"
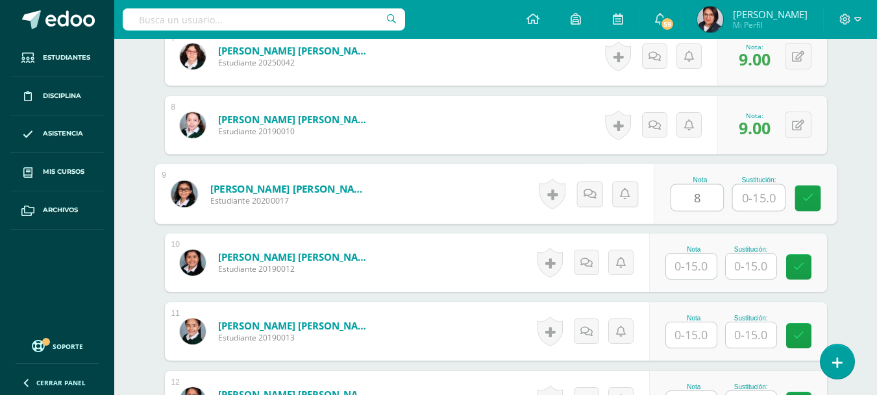
type input "8"
type input "9"
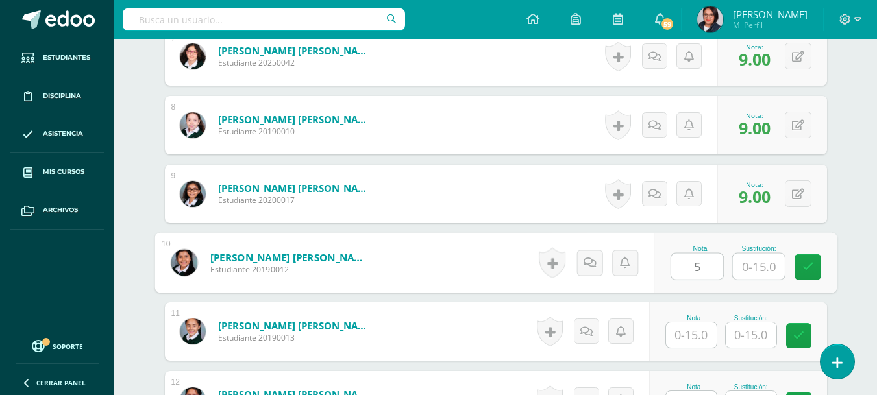
type input "5"
type input "9"
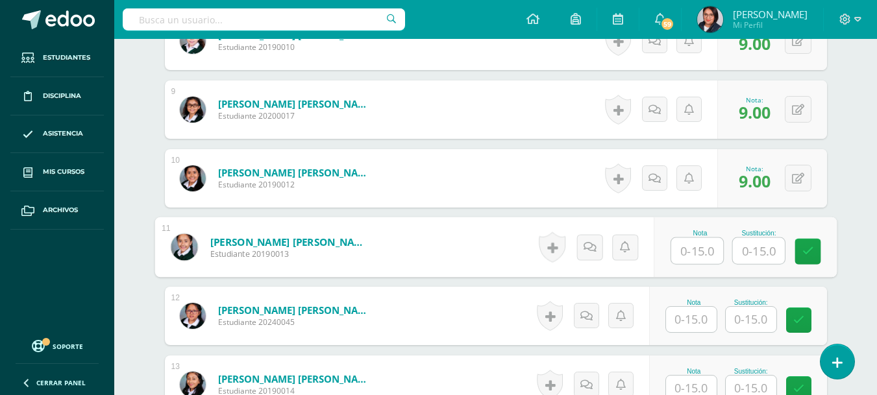
scroll to position [974, 0]
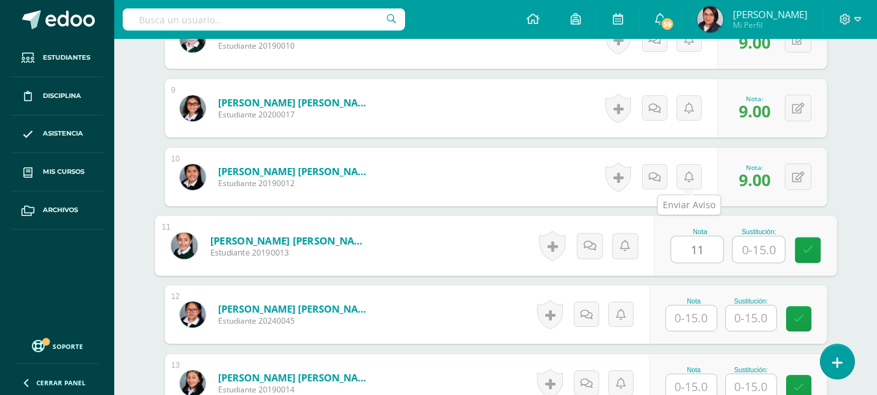
type input "11"
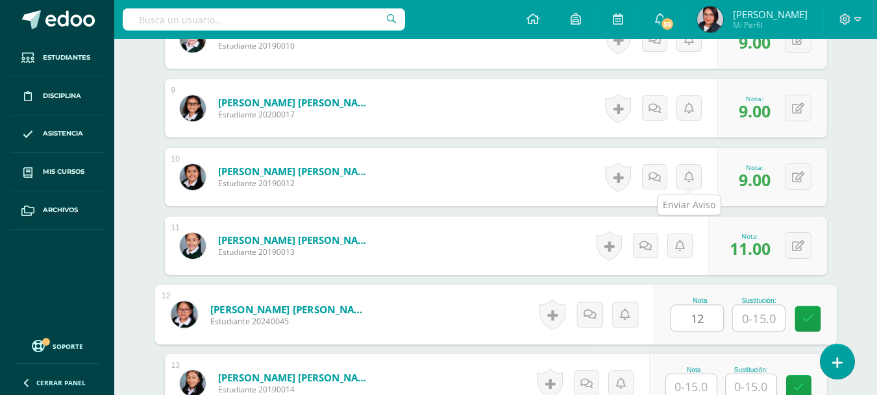
type input "12"
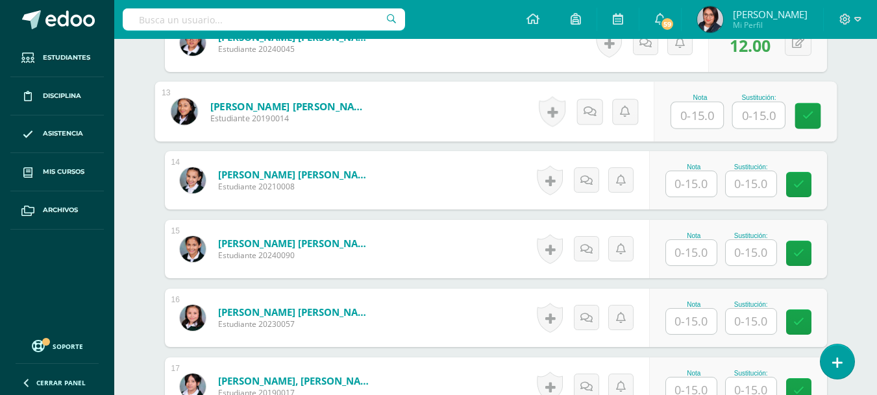
scroll to position [1247, 0]
type input "7"
type input "9"
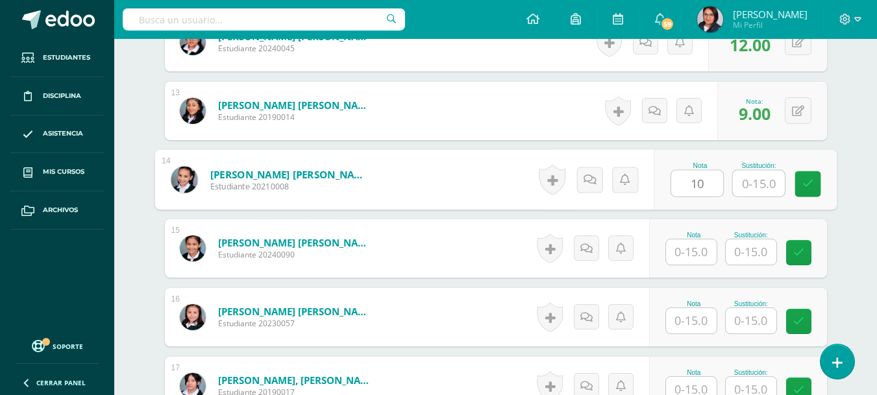
type input "10"
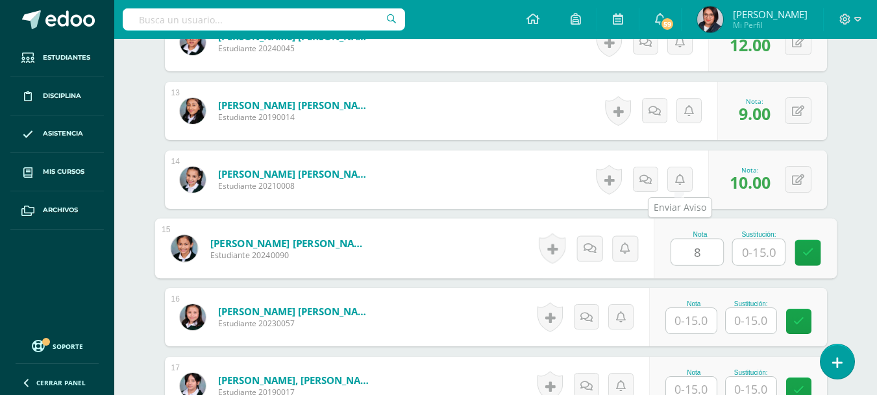
type input "8"
type input "9"
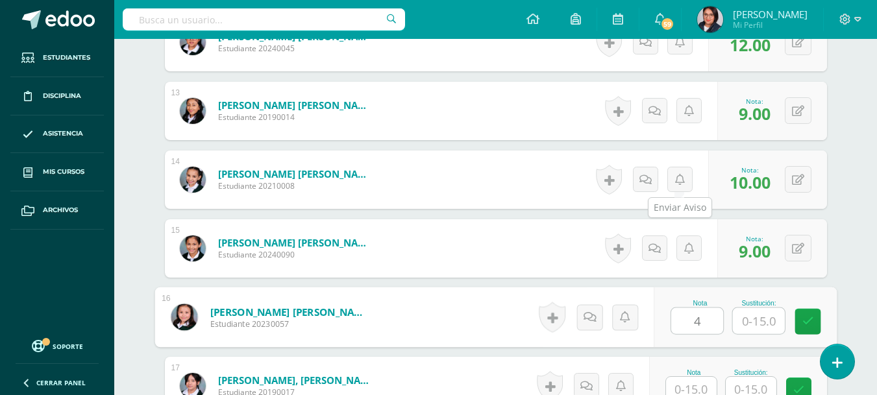
type input "4"
type input "7"
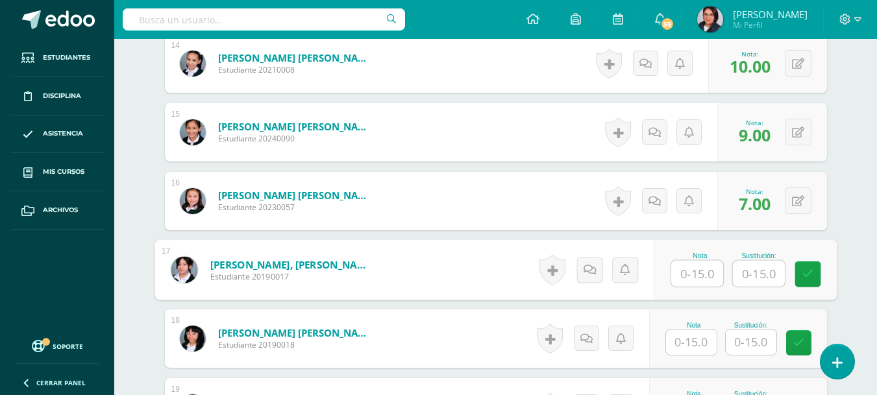
scroll to position [1364, 0]
click at [692, 269] on input "text" at bounding box center [697, 273] width 52 height 26
type input "14"
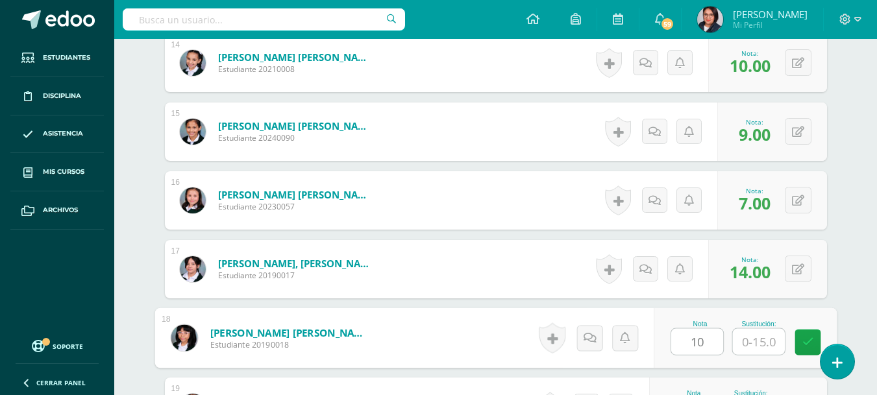
type input "10"
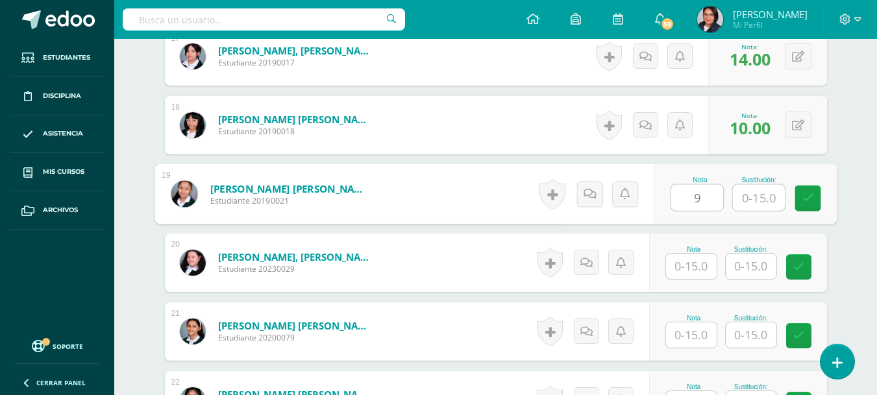
type input "9"
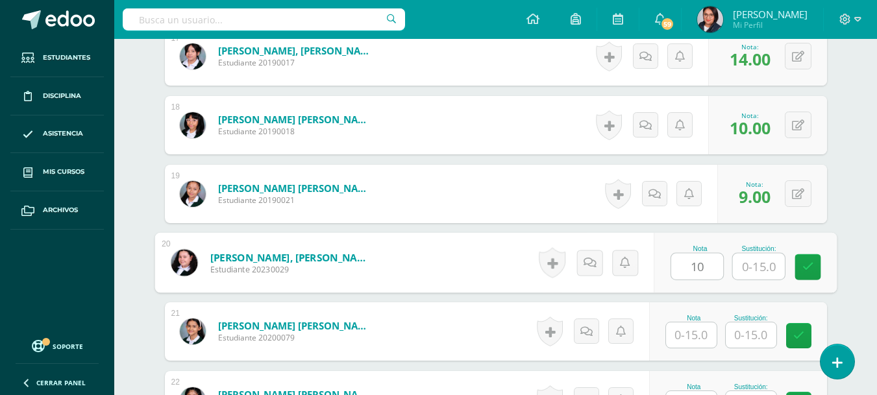
type input "10"
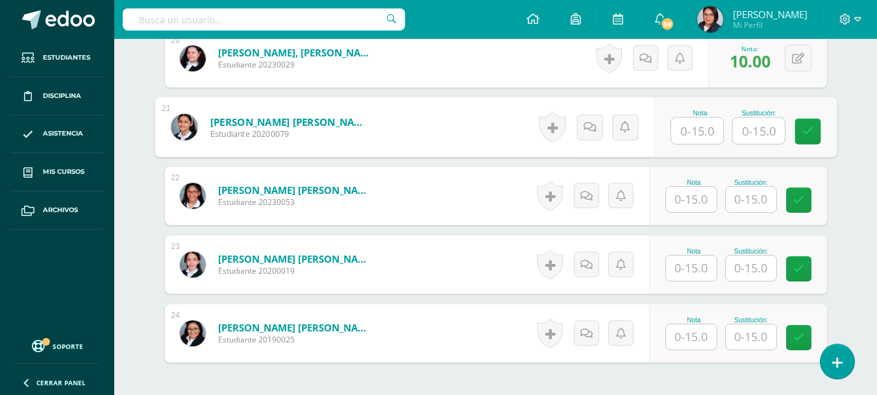
scroll to position [1782, 0]
type input "7"
type input "9"
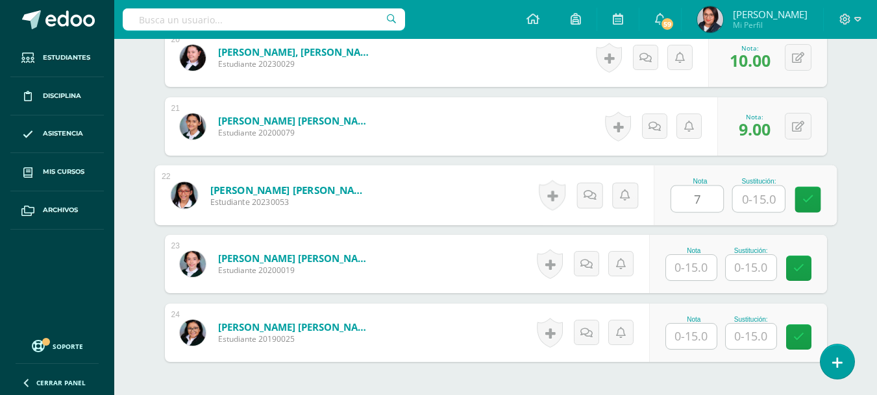
type input "7"
type input "9"
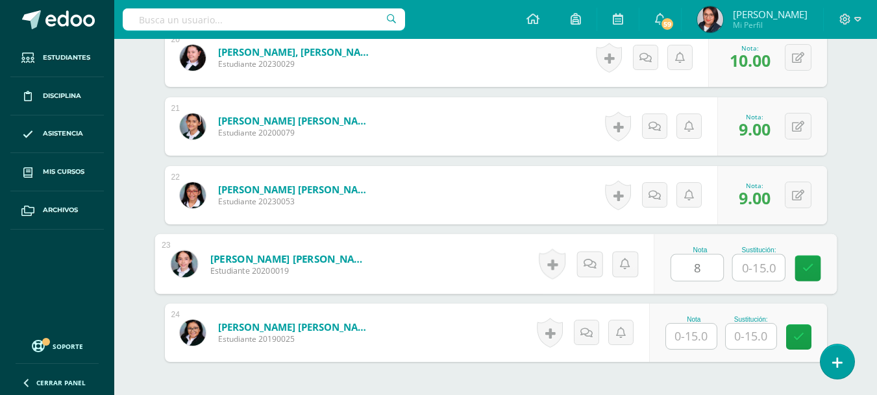
type input "8"
type input "9"
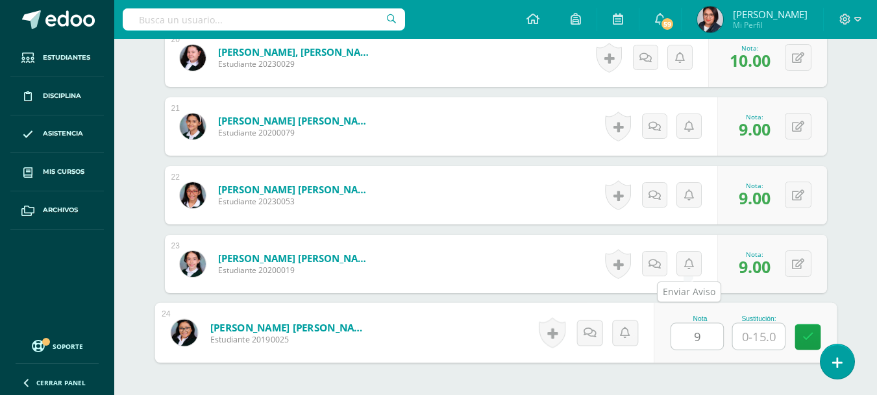
type input "9"
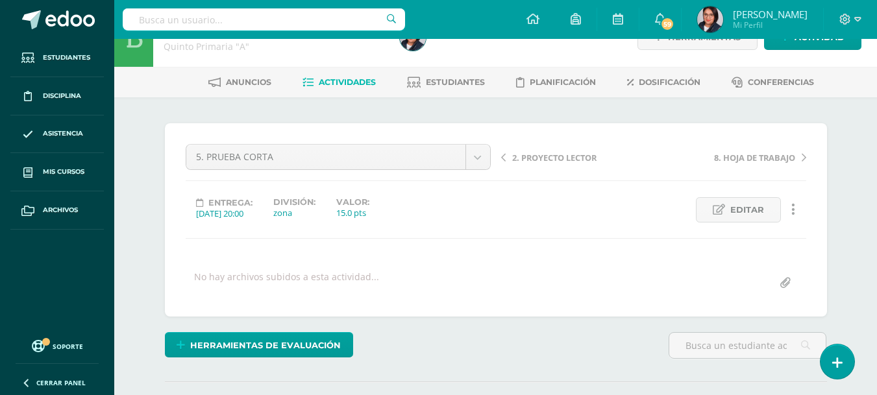
scroll to position [0, 0]
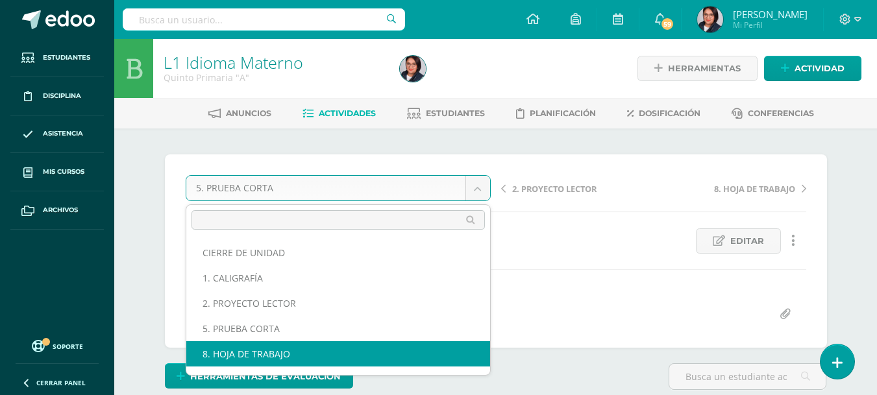
select select "/dashboard/teacher/grade-activity/107651/"
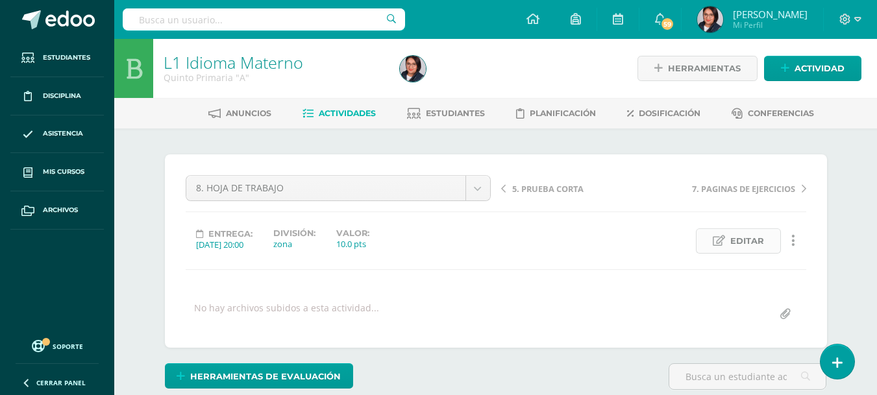
click at [733, 230] on span "Editar" at bounding box center [747, 241] width 34 height 24
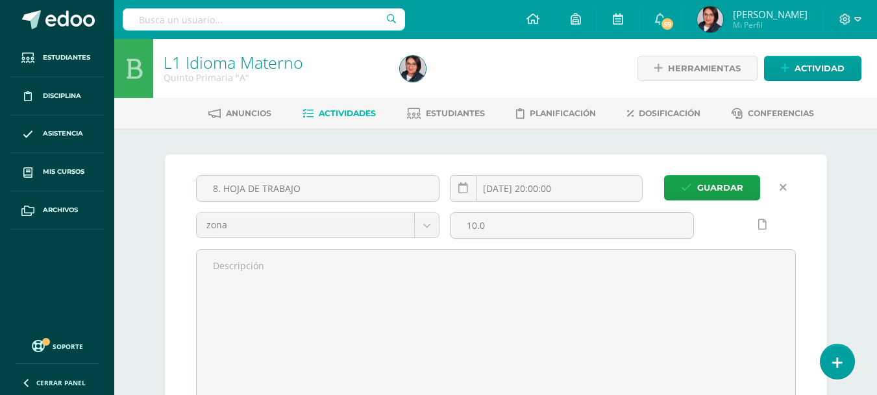
scroll to position [1, 0]
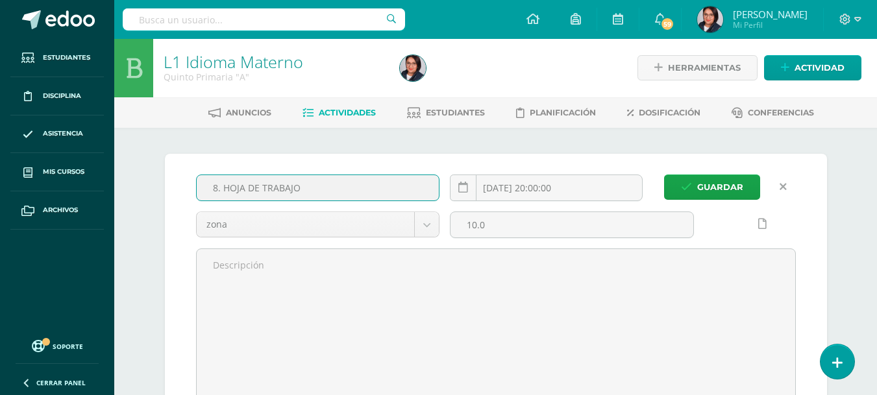
click at [217, 187] on input "8. HOJA DE TRABAJO" at bounding box center [318, 187] width 243 height 25
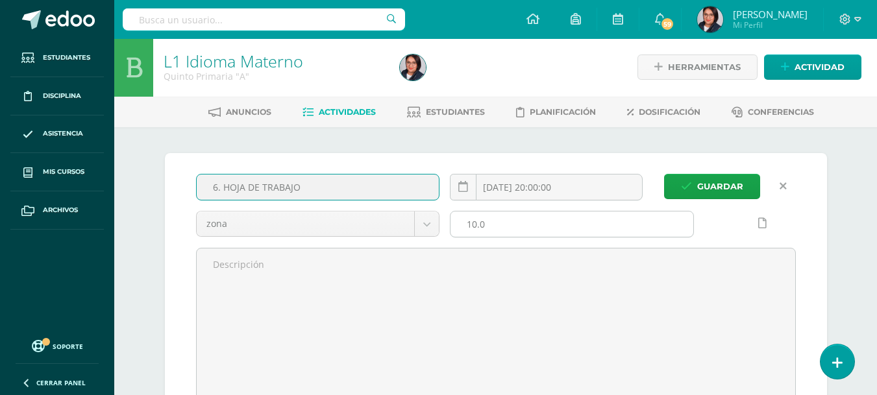
type input "6. HOJA DE TRABAJO"
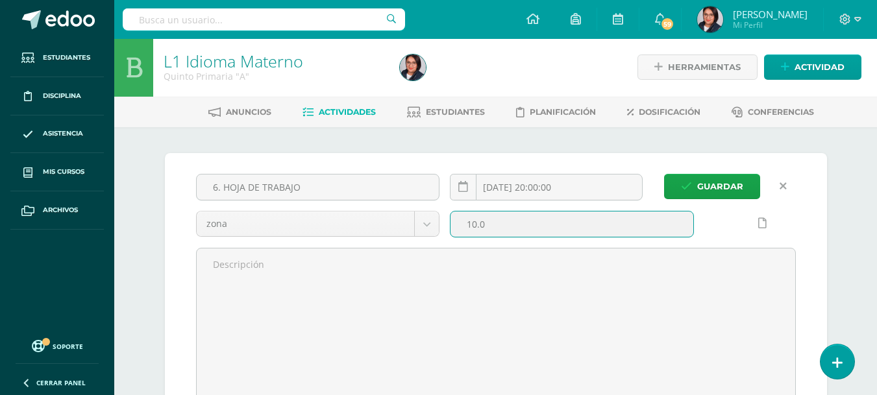
click at [476, 220] on input "10.0" at bounding box center [572, 224] width 243 height 25
type input "5.0"
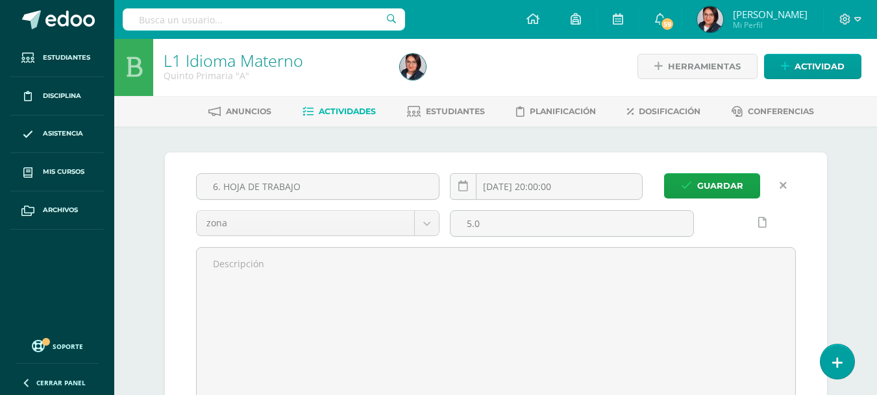
click at [669, 172] on div "Guardar 6. HOJA DE TRABAJO [DATE] 20:00:00 zona Evaluación zona 5.0" at bounding box center [496, 292] width 662 height 279
click at [677, 188] on button "Guardar" at bounding box center [712, 185] width 96 height 25
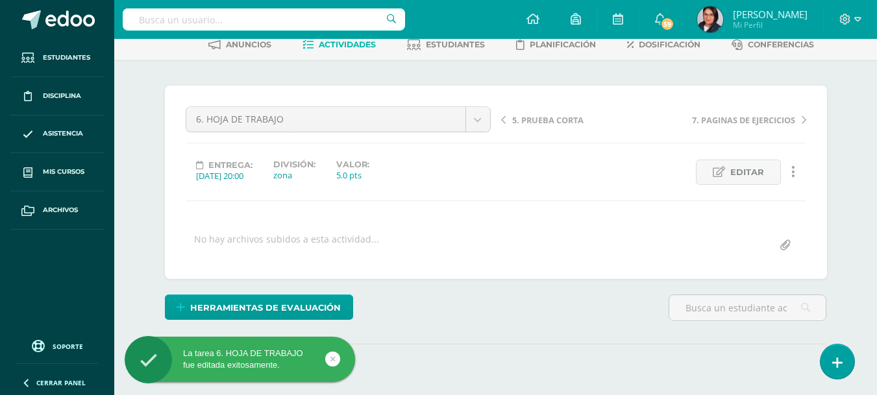
scroll to position [142, 0]
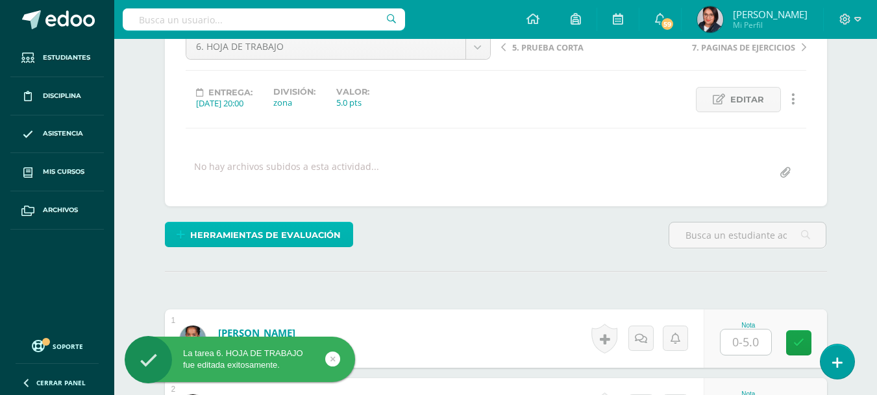
click at [313, 229] on span "Herramientas de evaluación" at bounding box center [265, 235] width 151 height 24
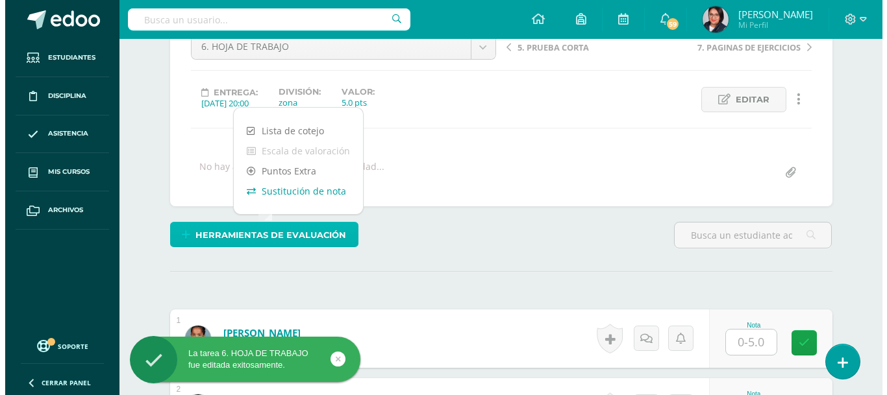
scroll to position [142, 0]
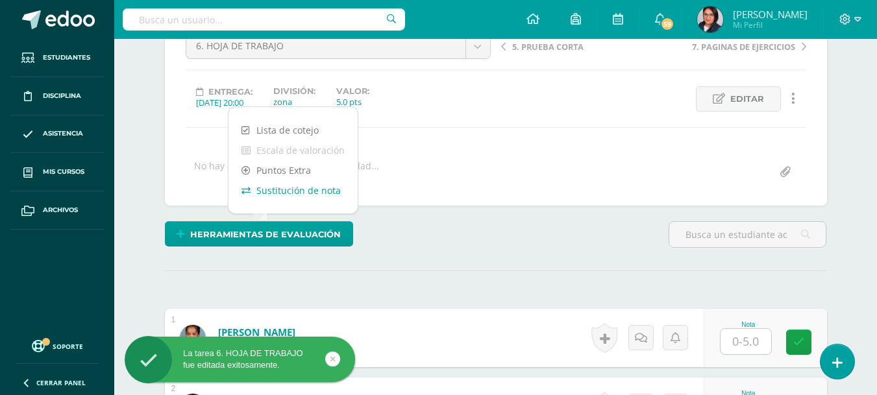
click at [292, 188] on link "Sustitución de nota" at bounding box center [293, 190] width 129 height 20
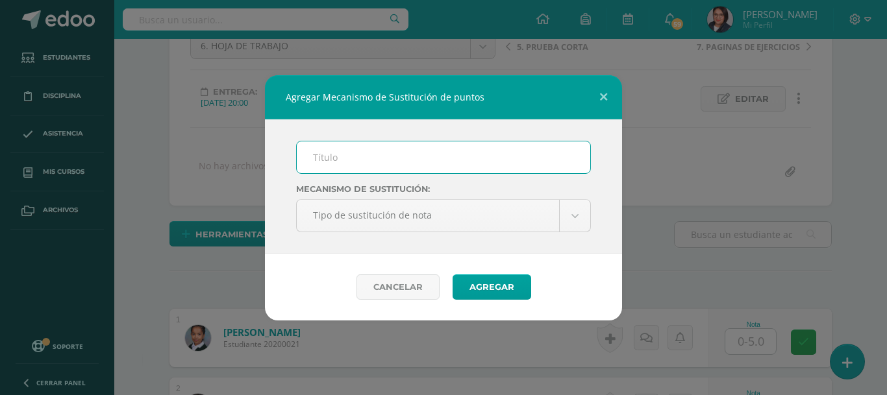
click at [378, 166] on input "text" at bounding box center [443, 158] width 293 height 32
type input "Plan de mejoramiento"
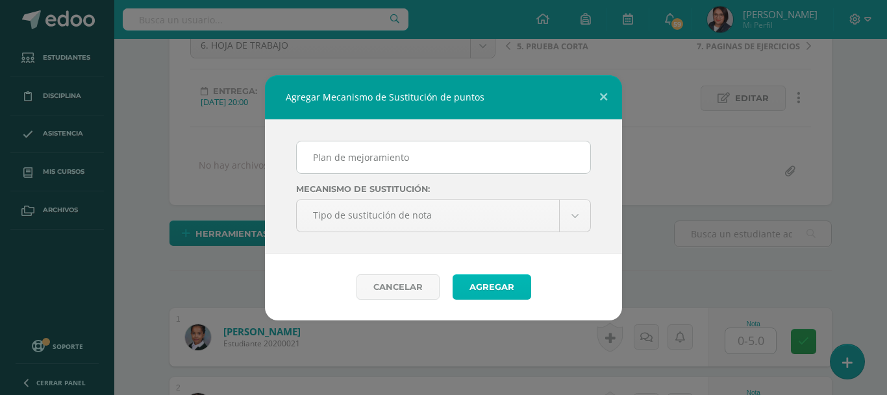
click at [465, 285] on button "Agregar" at bounding box center [492, 287] width 79 height 25
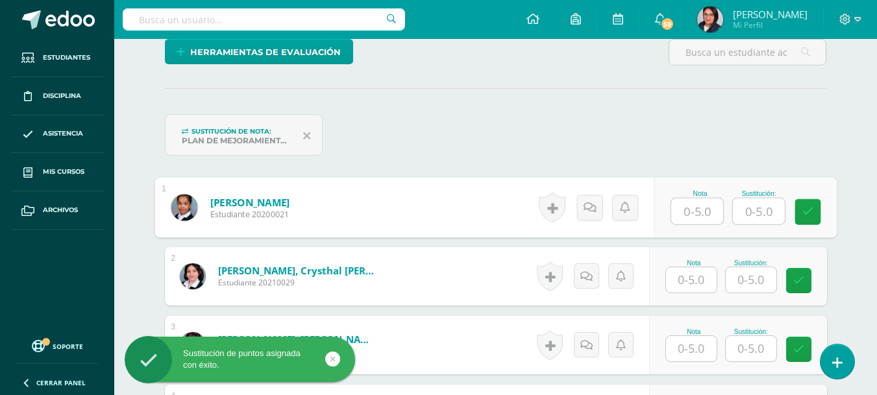
scroll to position [325, 0]
click at [687, 211] on input "text" at bounding box center [697, 211] width 52 height 26
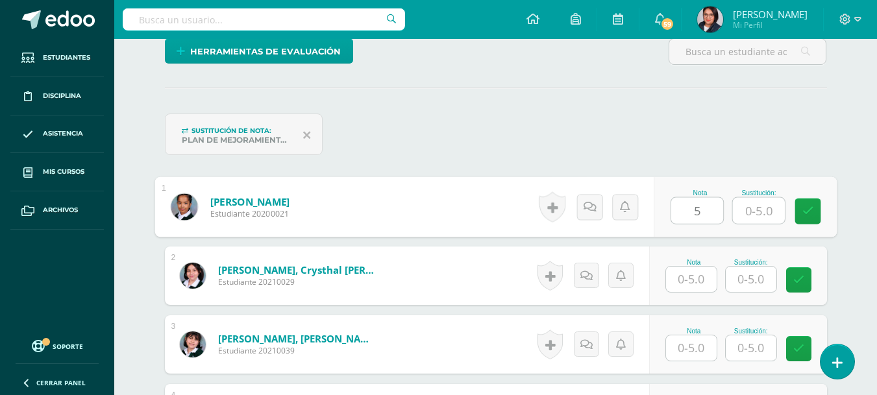
type input "5"
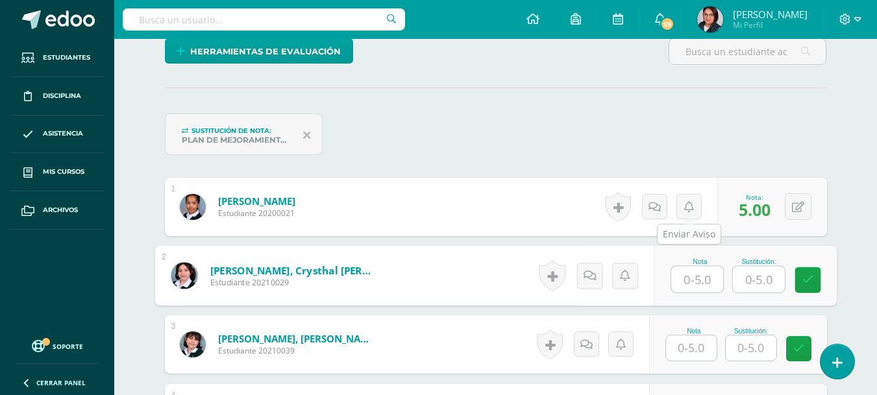
scroll to position [326, 0]
type input "4"
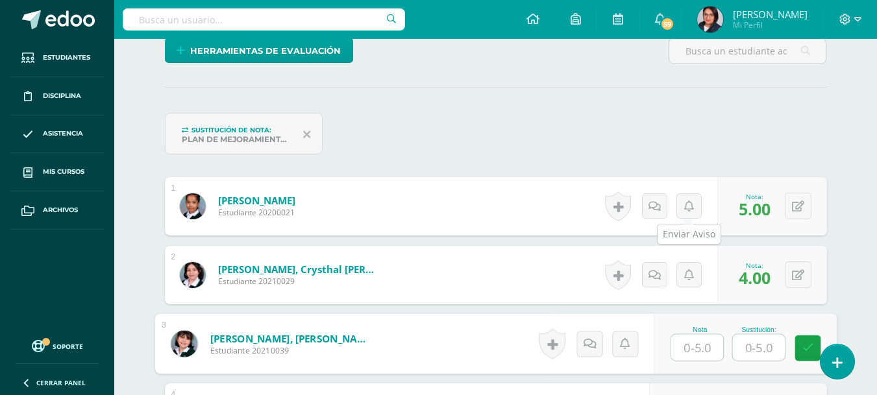
scroll to position [327, 0]
type input "3"
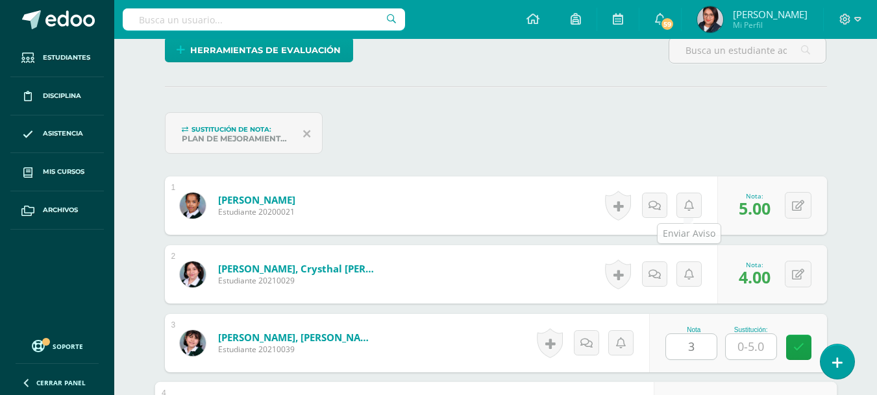
scroll to position [545, 0]
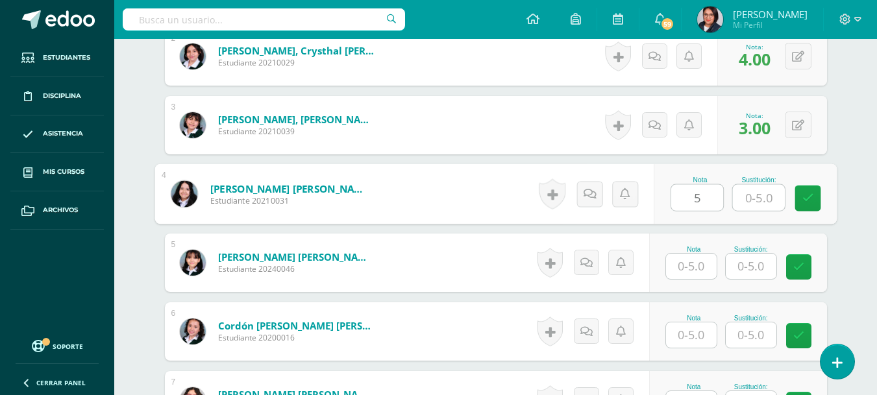
type input "5"
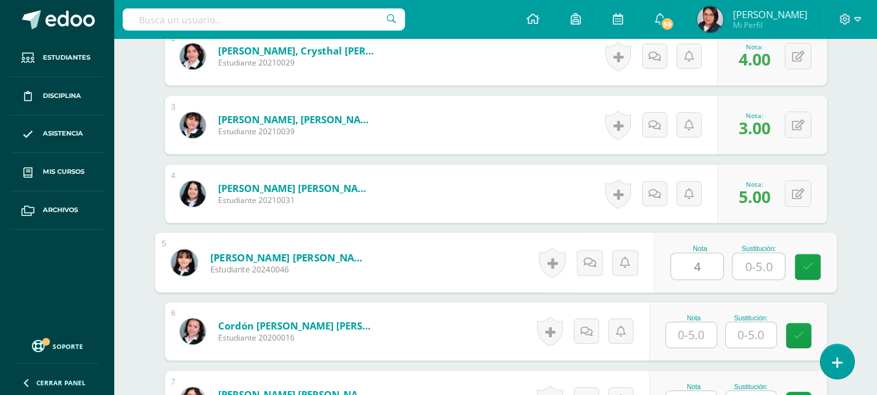
type input "4"
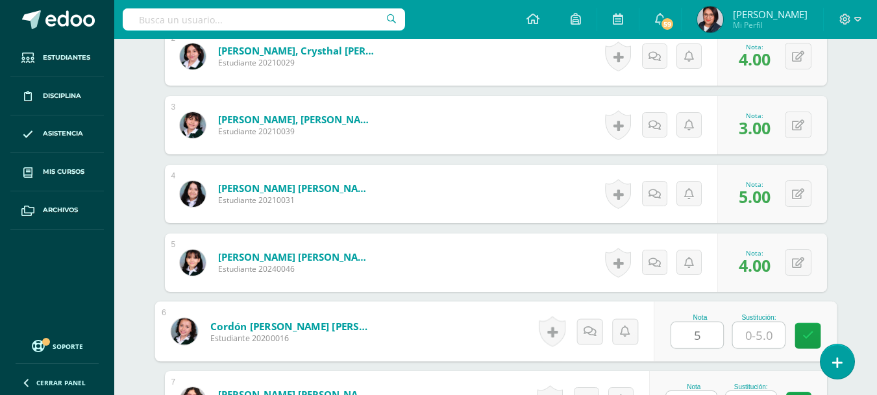
type input "5"
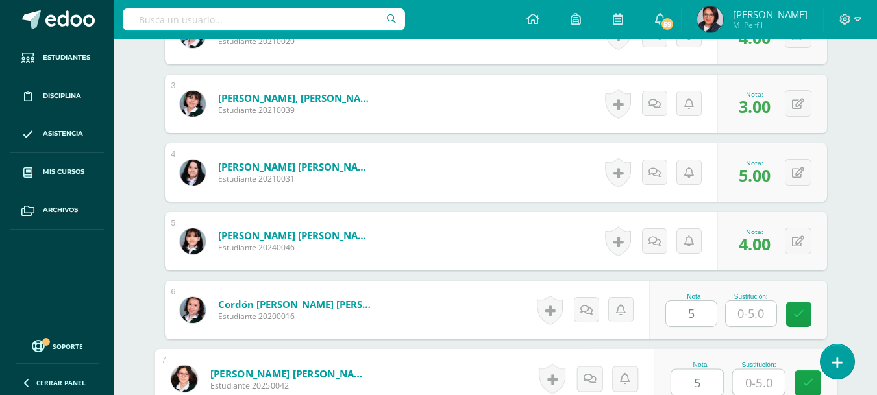
type input "5"
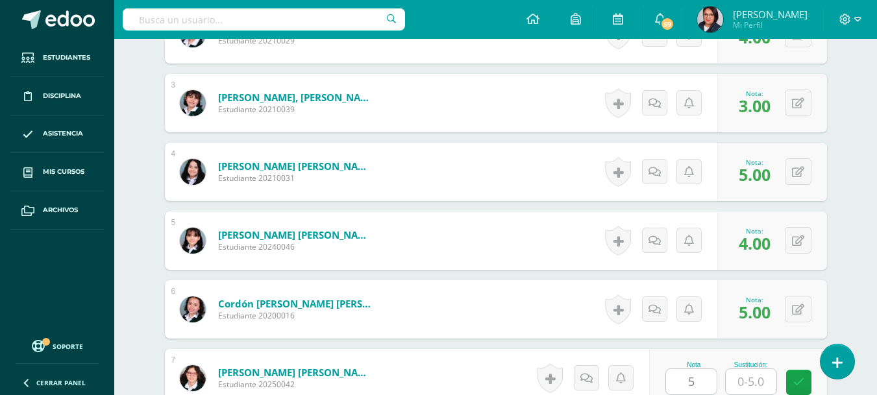
scroll to position [820, 0]
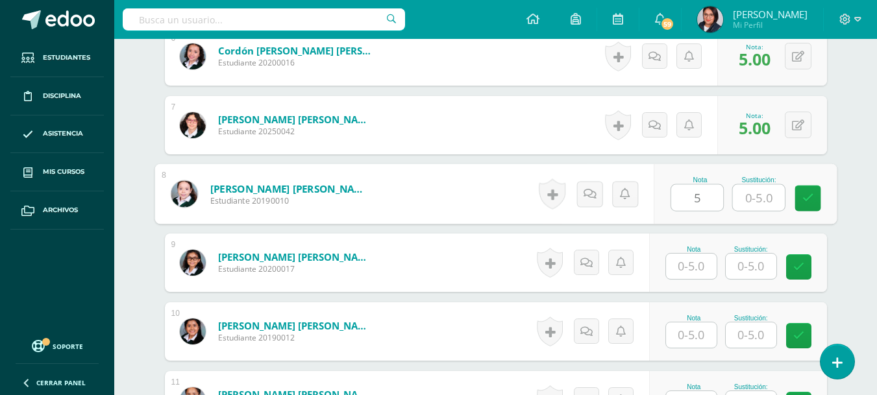
type input "5"
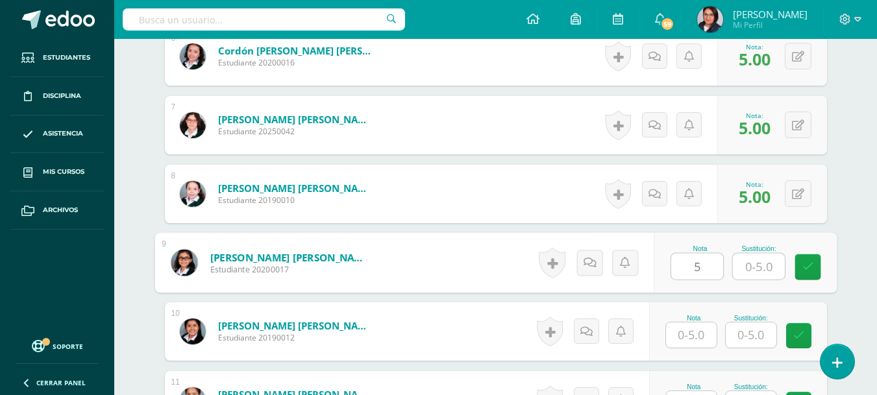
type input "5"
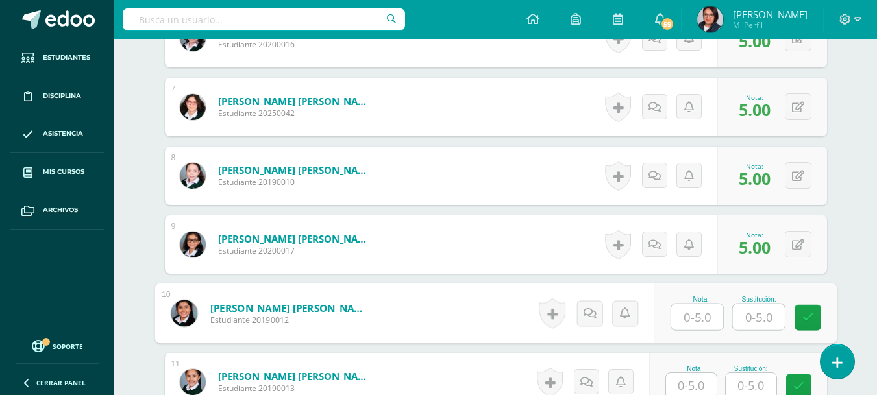
scroll to position [839, 0]
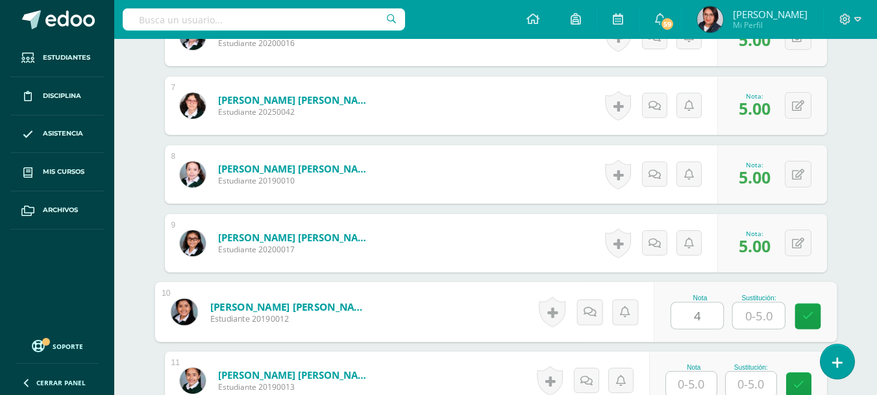
type input "4"
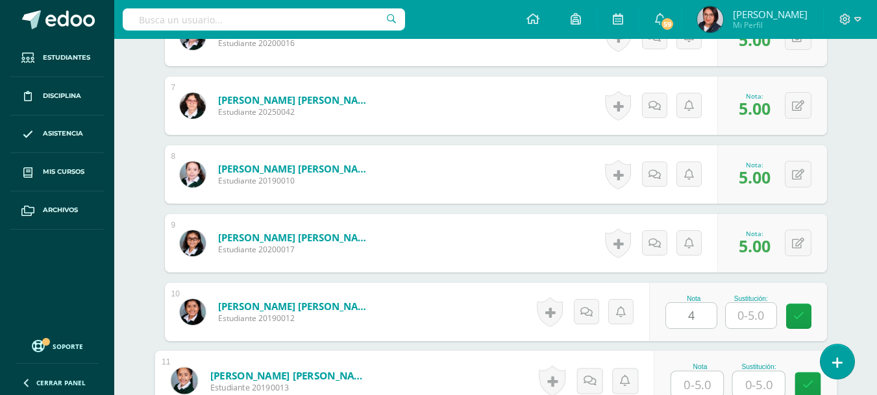
scroll to position [841, 0]
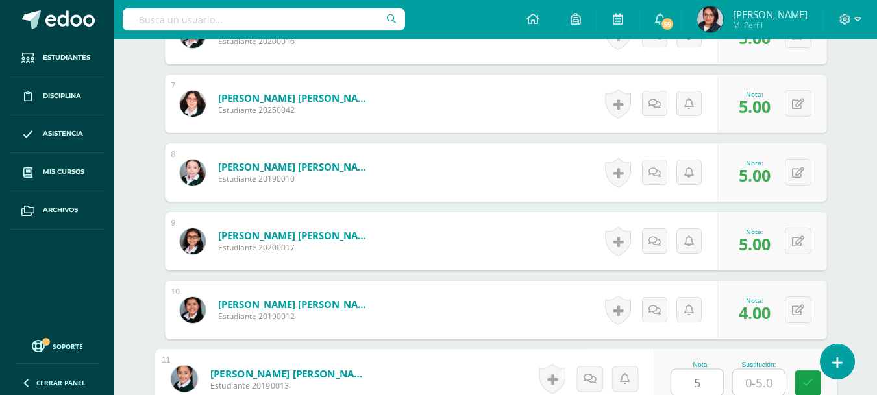
type input "5"
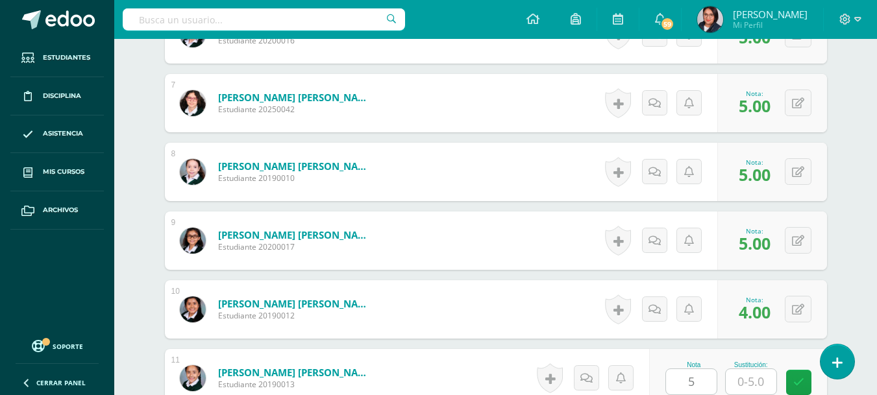
scroll to position [1095, 0]
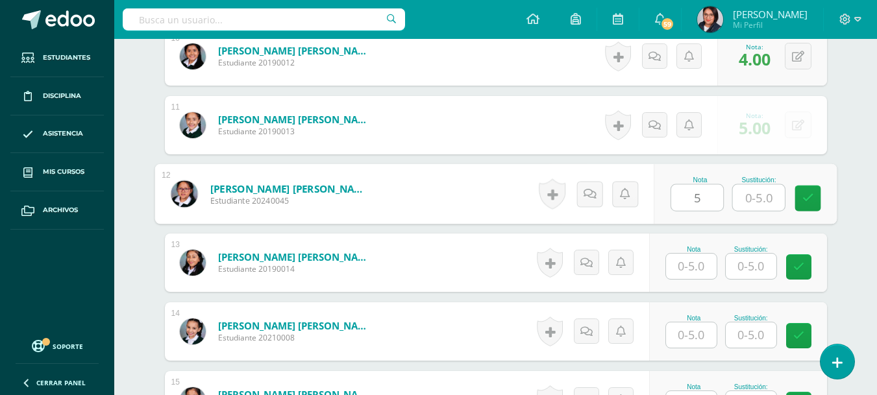
type input "5"
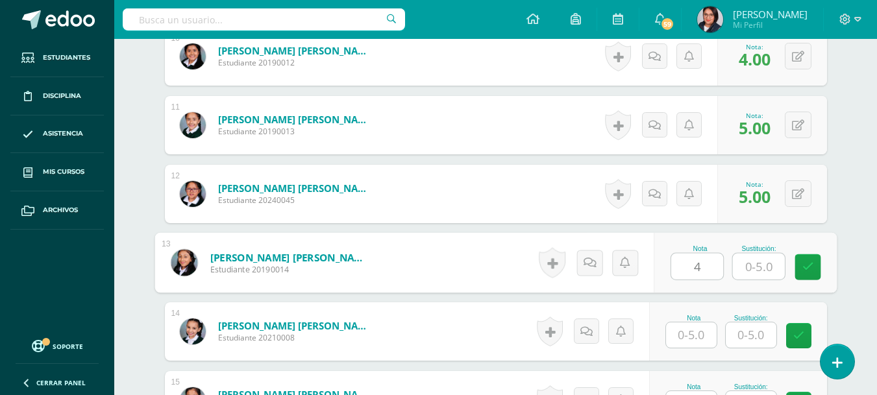
type input "4"
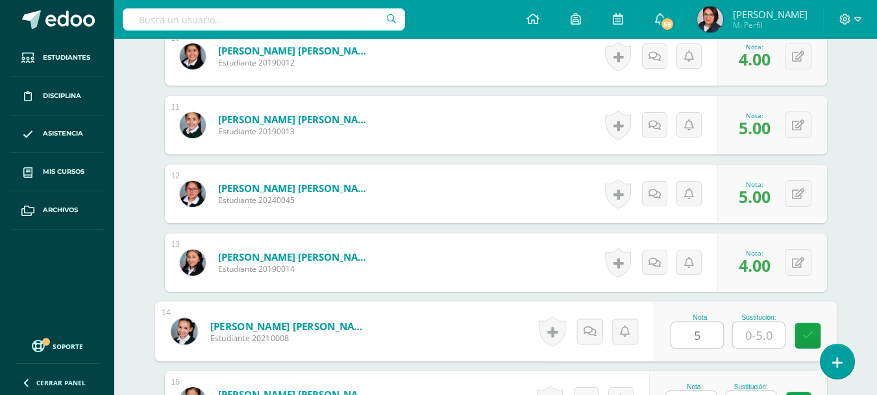
type input "5"
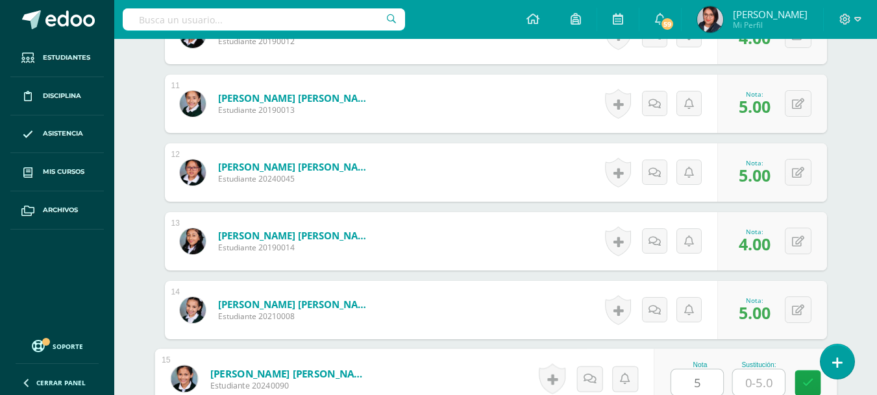
type input "5"
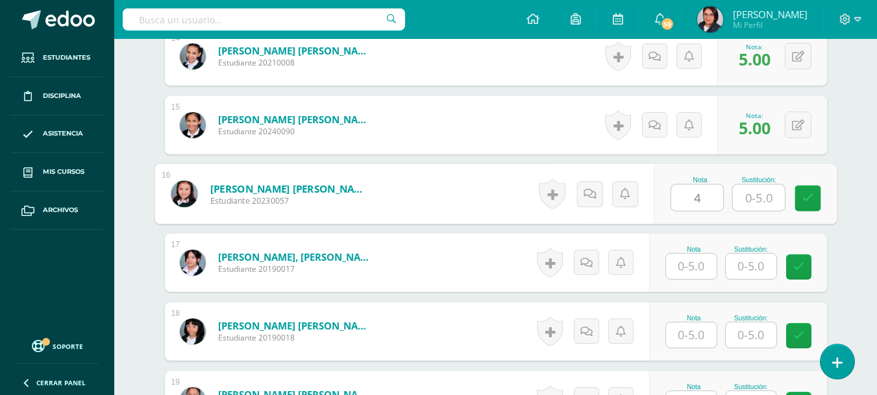
type input "4"
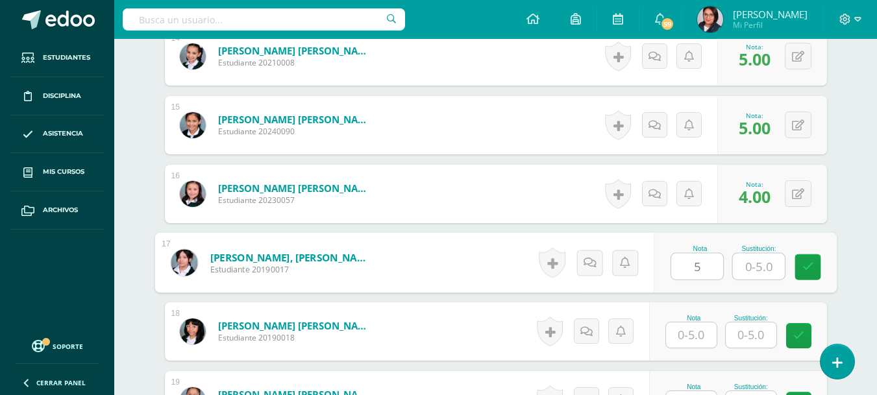
type input "5"
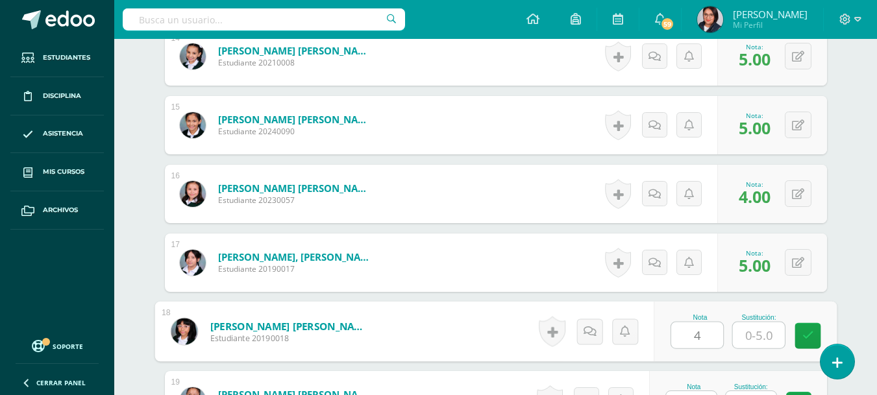
type input "4"
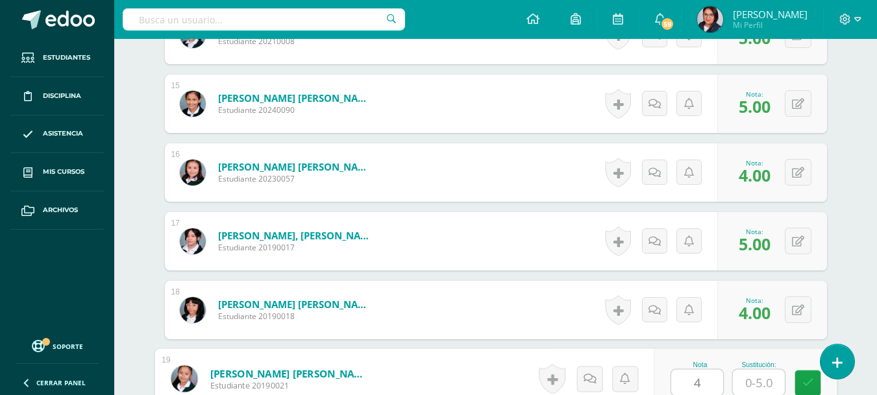
type input "4"
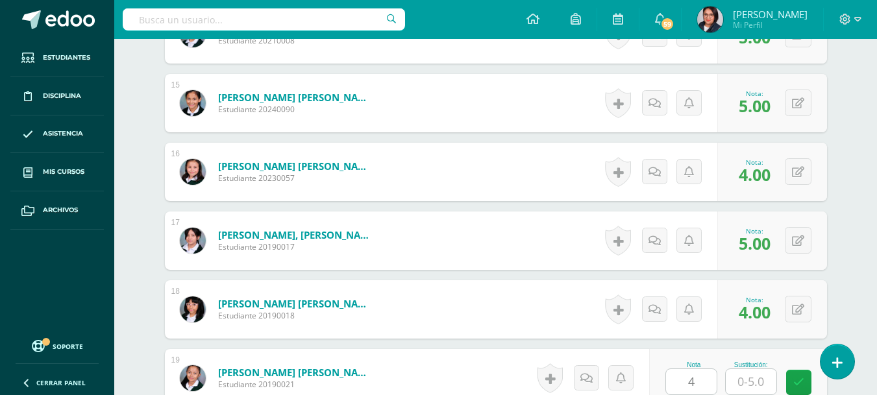
scroll to position [1646, 0]
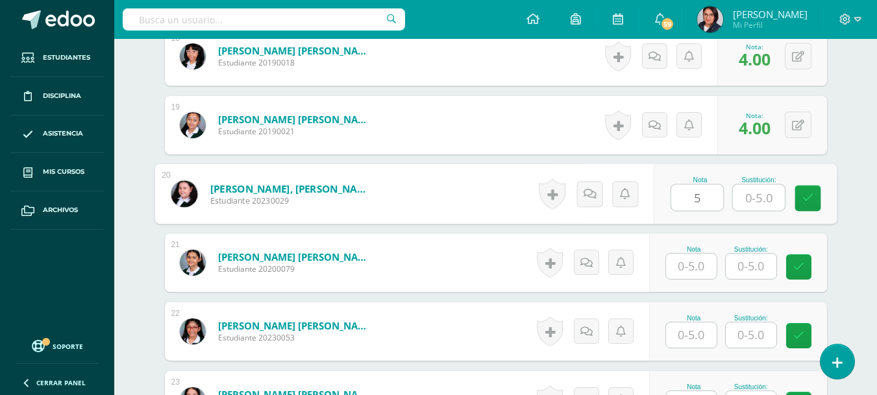
type input "5"
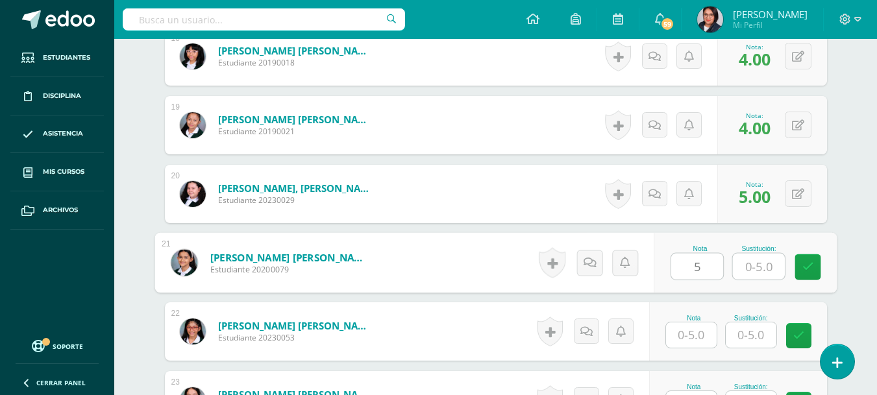
type input "5"
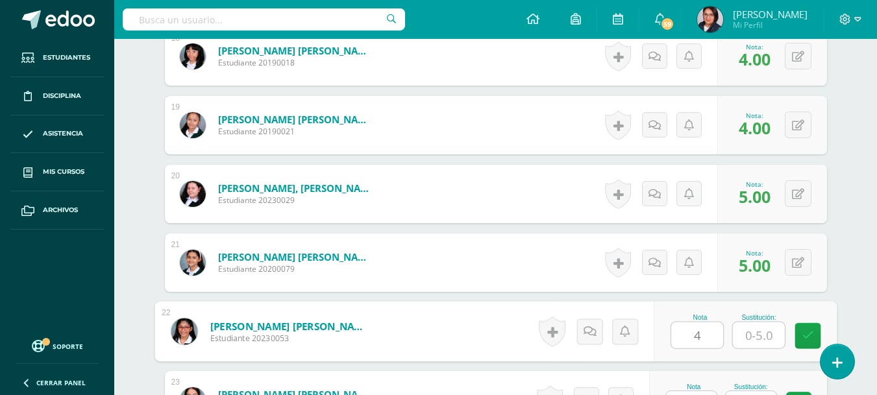
type input "4"
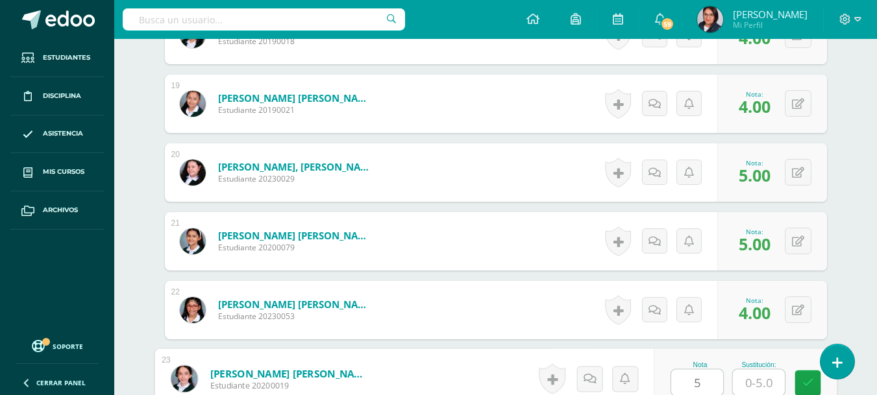
type input "5"
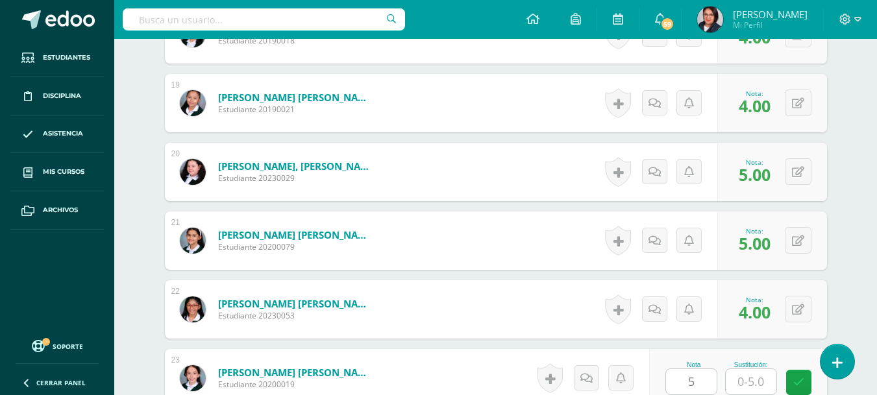
scroll to position [1898, 0]
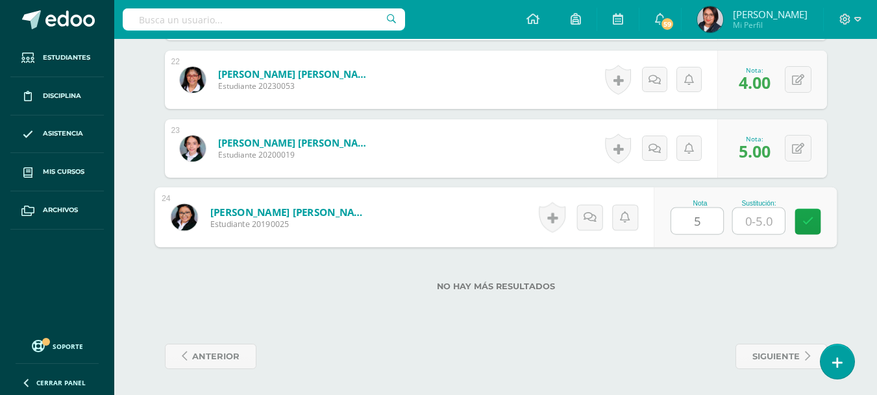
type input "5"
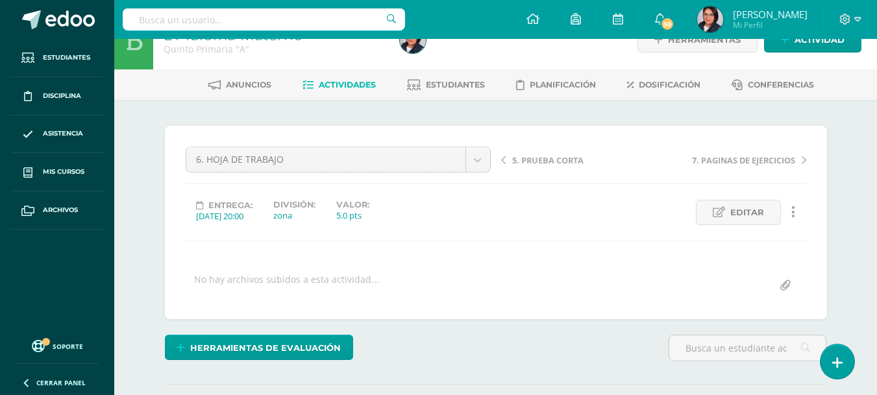
scroll to position [6, 0]
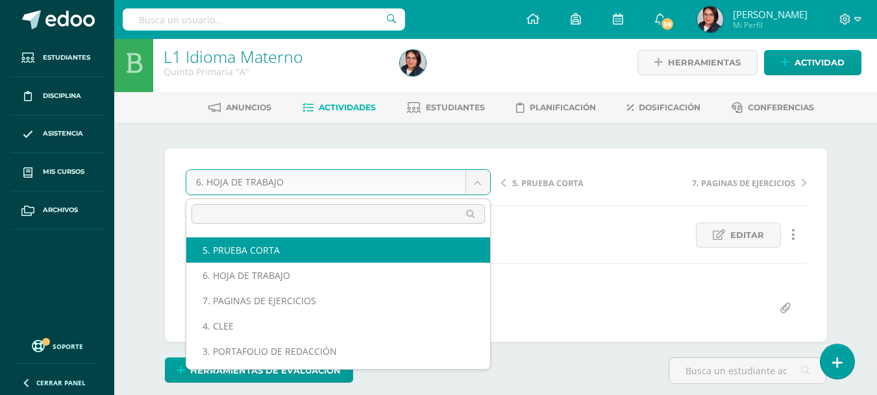
scroll to position [71, 0]
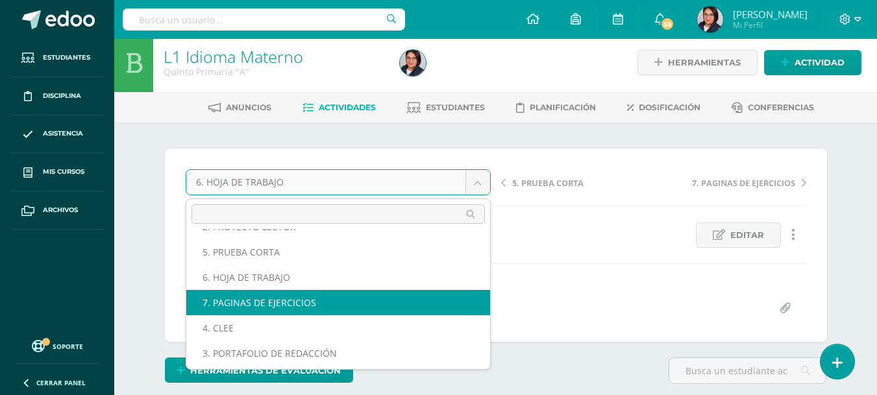
select select "/dashboard/teacher/grade-activity/107647/"
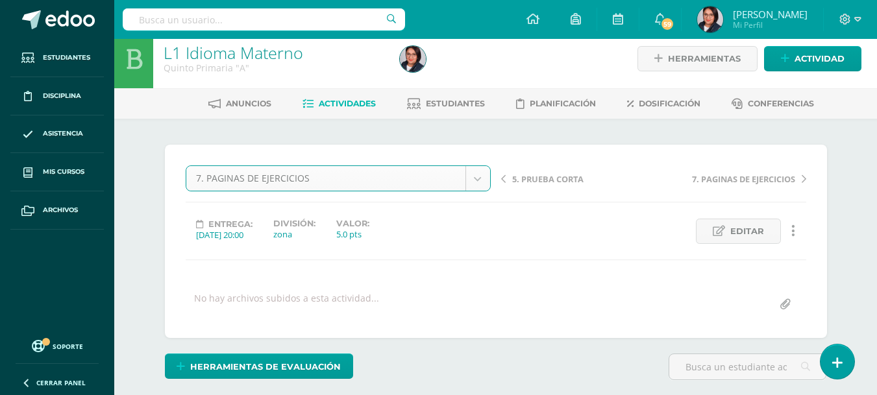
scroll to position [10, 0]
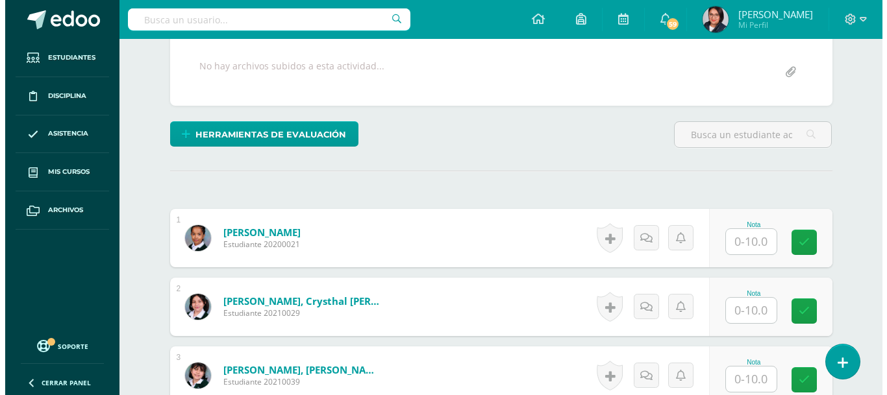
scroll to position [243, 0]
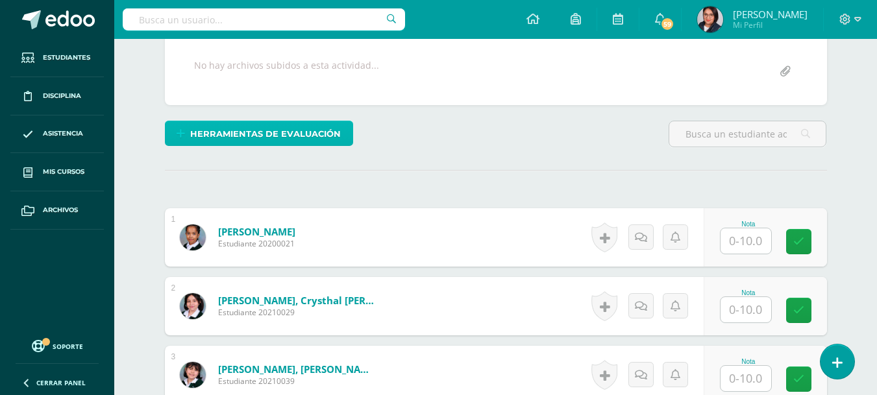
click at [288, 128] on span "Herramientas de evaluación" at bounding box center [265, 134] width 151 height 24
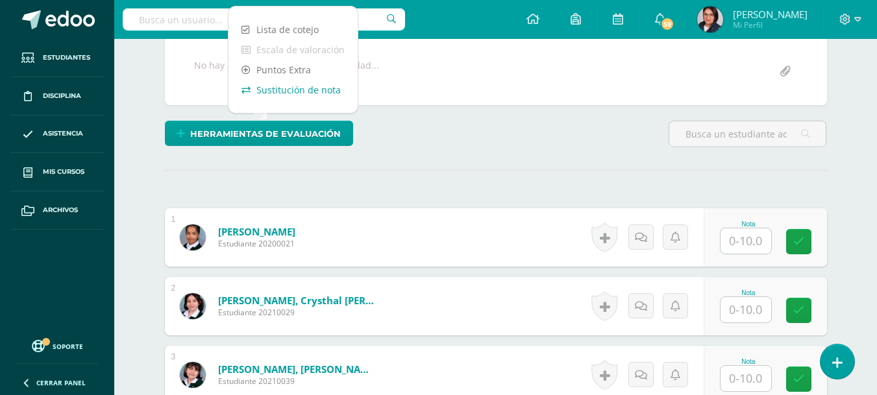
click at [292, 89] on link "Sustitución de nota" at bounding box center [293, 90] width 129 height 20
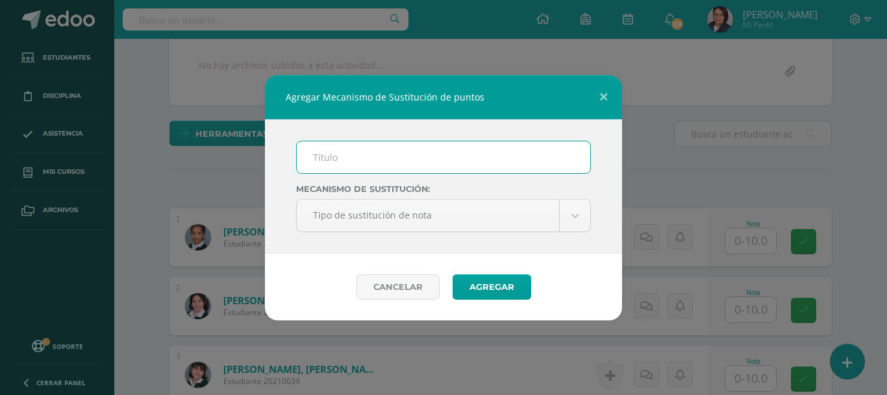
click at [365, 164] on input "text" at bounding box center [443, 158] width 293 height 32
click at [374, 174] on div "Mecanismo de sustitución: Tipo de sustitución de nota Tipo de sustitución de no…" at bounding box center [443, 186] width 357 height 134
click at [373, 167] on input "text" at bounding box center [443, 158] width 293 height 32
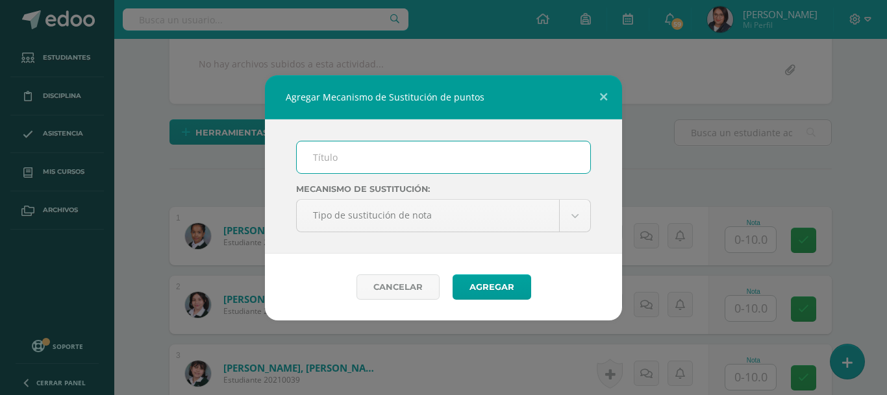
type input "Plan de mejoramiento"
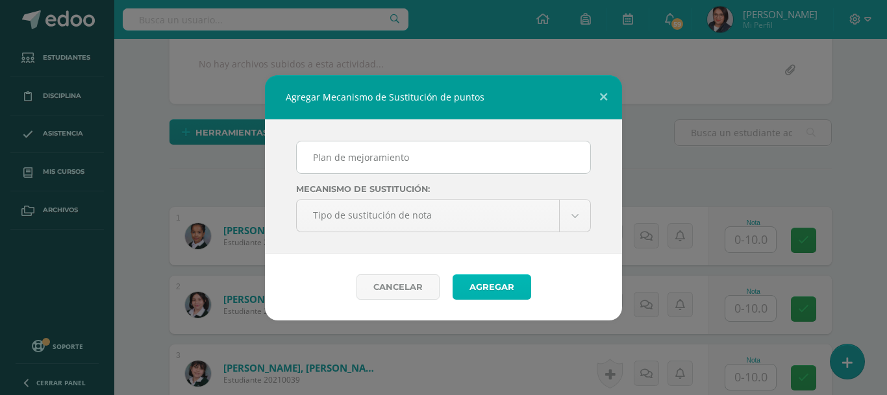
click at [495, 285] on button "Agregar" at bounding box center [492, 287] width 79 height 25
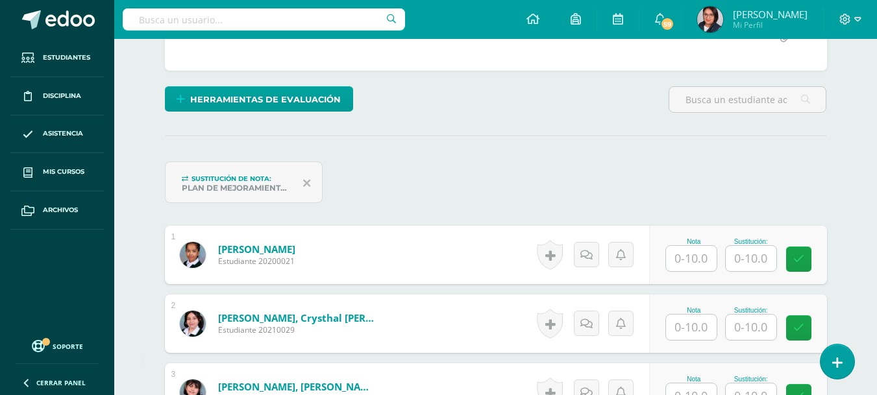
scroll to position [278, 0]
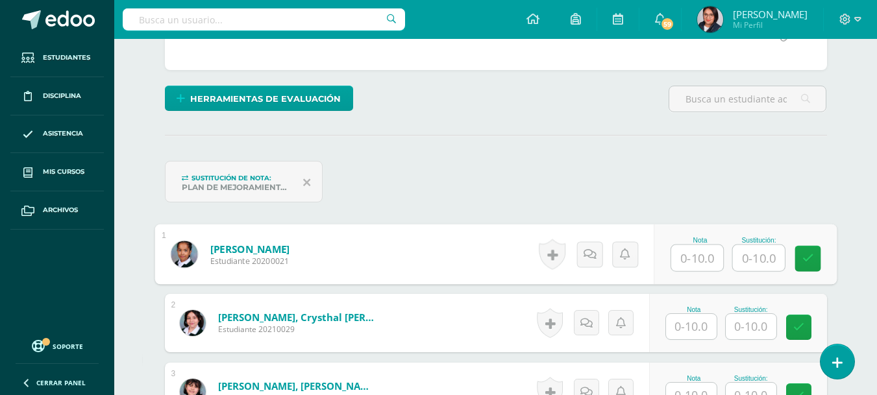
click at [686, 267] on input "text" at bounding box center [697, 258] width 52 height 26
type input "10"
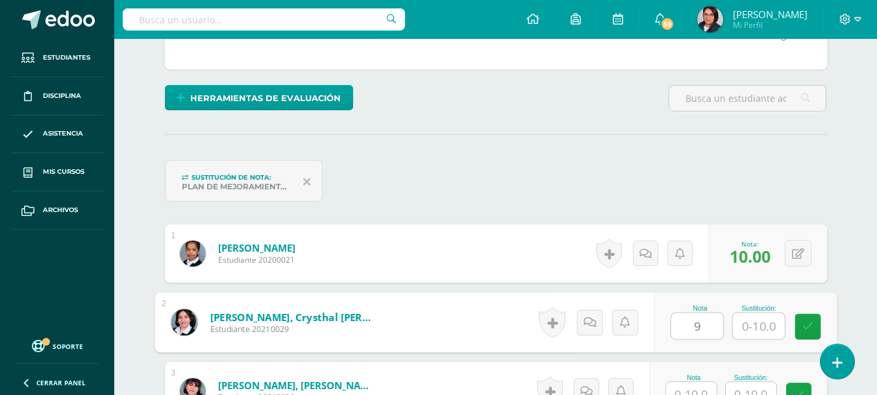
type input "9"
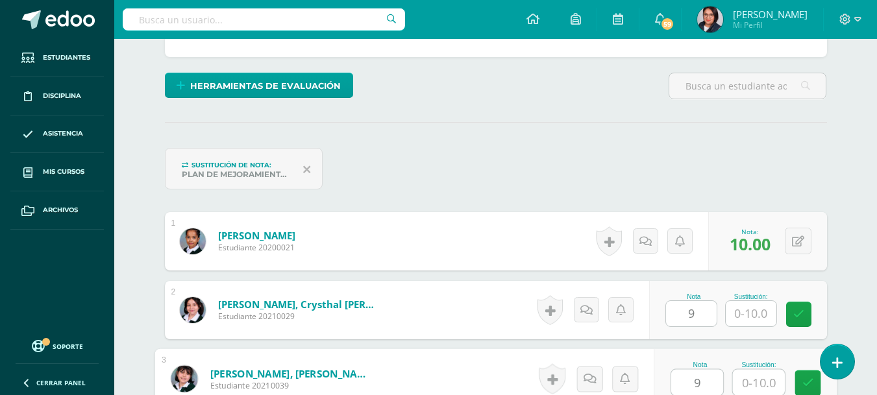
type input "9"
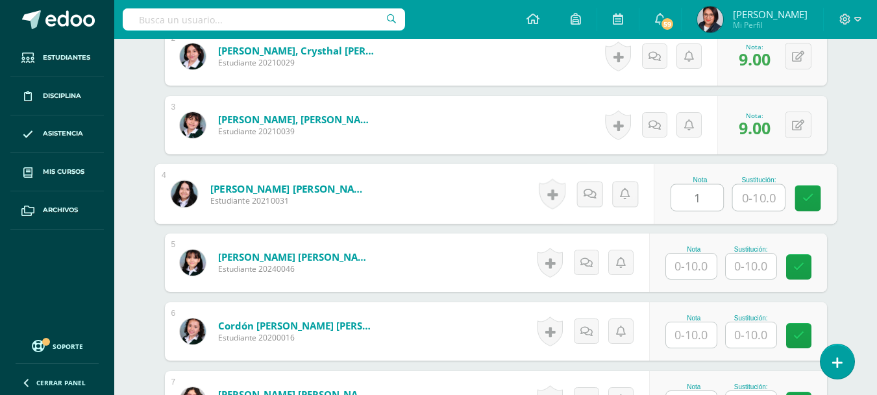
scroll to position [545, 0]
type input "10"
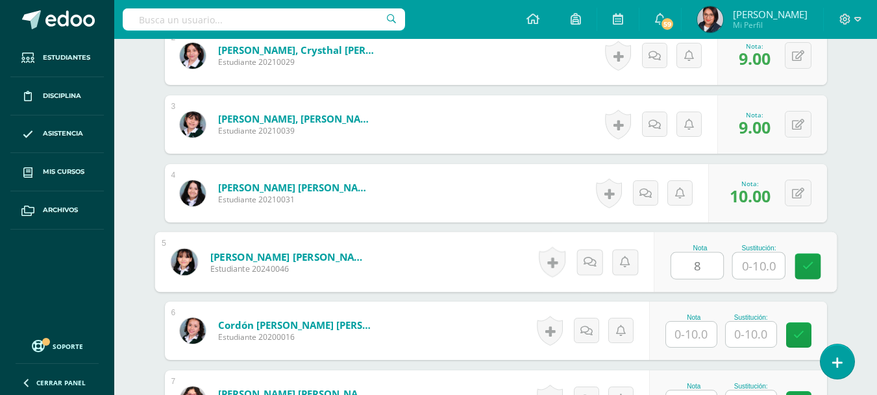
type input "8"
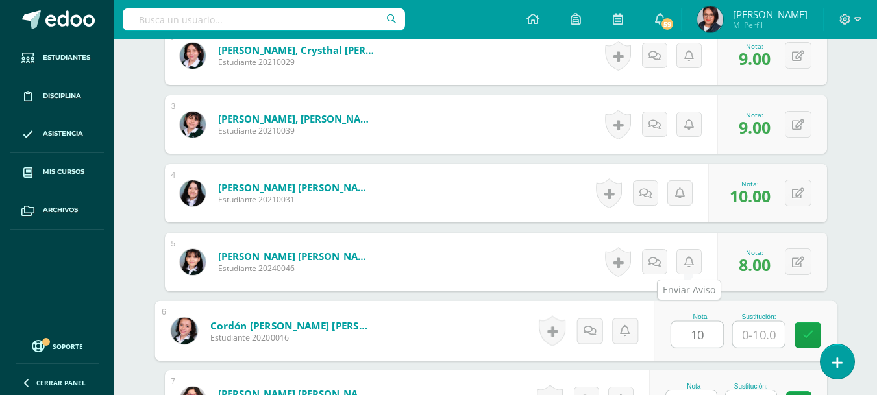
type input "10"
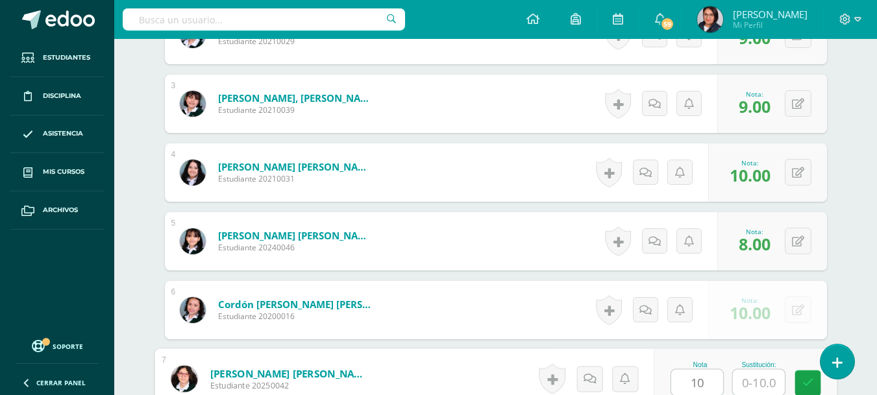
type input "10"
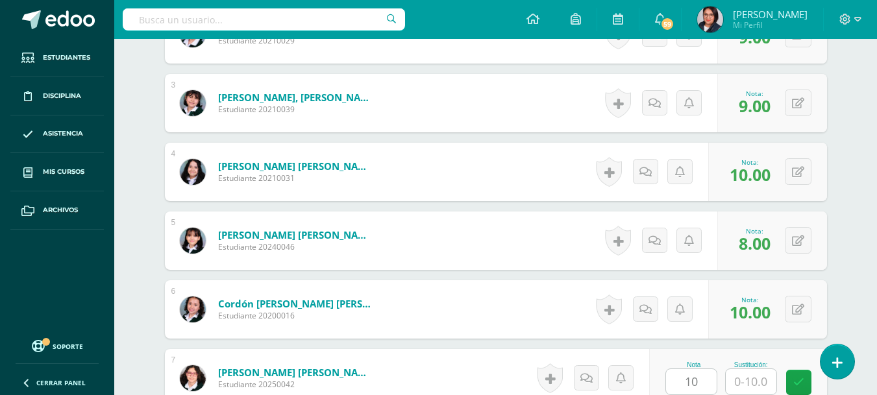
scroll to position [820, 0]
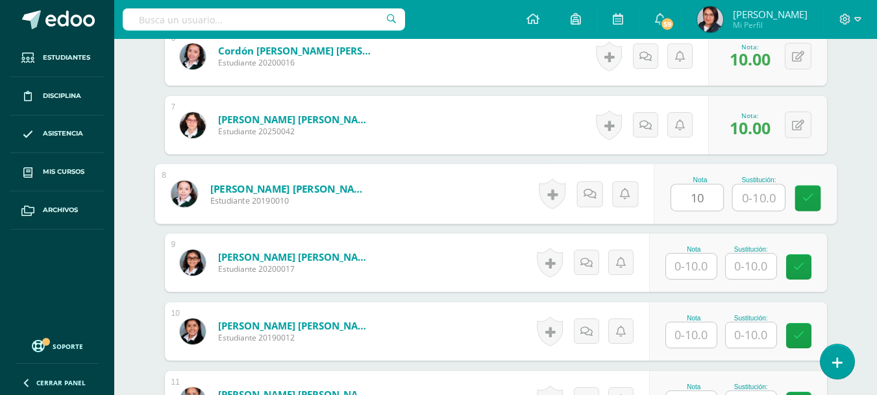
type input "10"
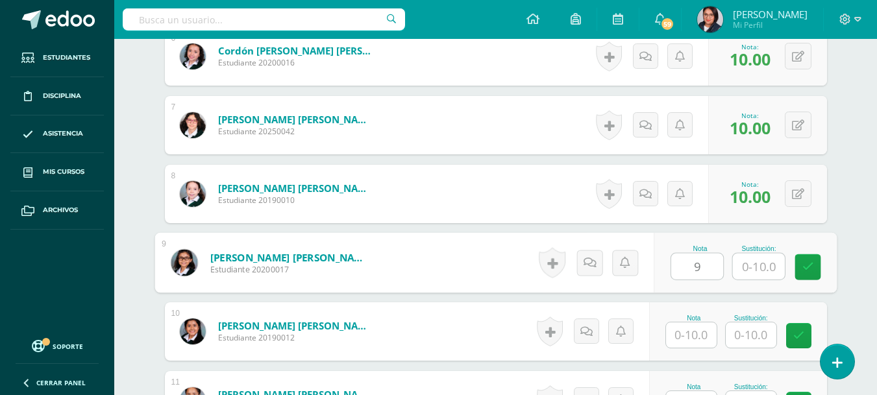
type input "9"
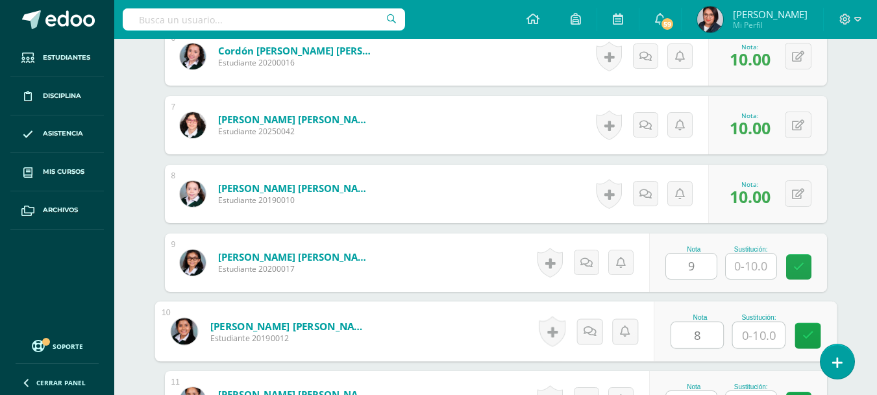
type input "8"
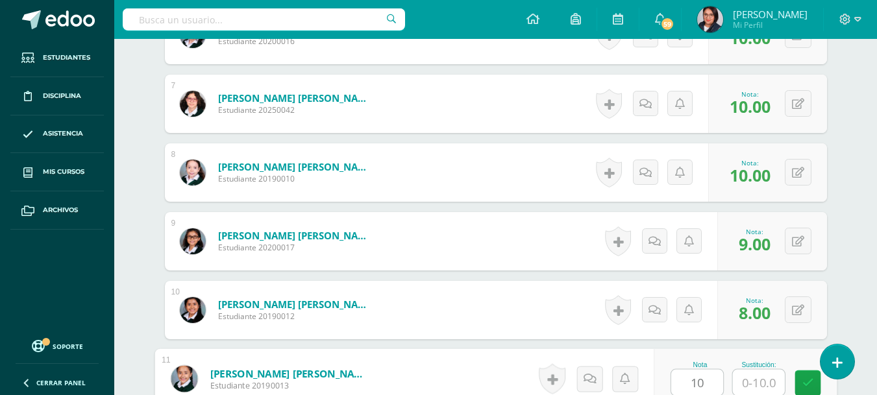
type input "10"
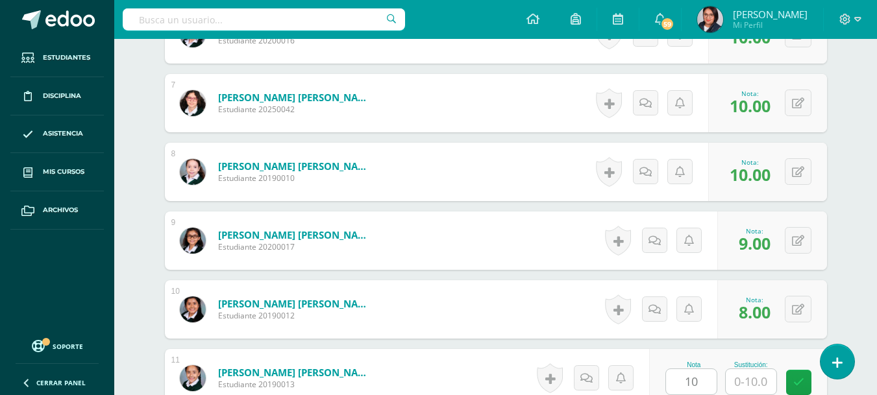
scroll to position [1095, 0]
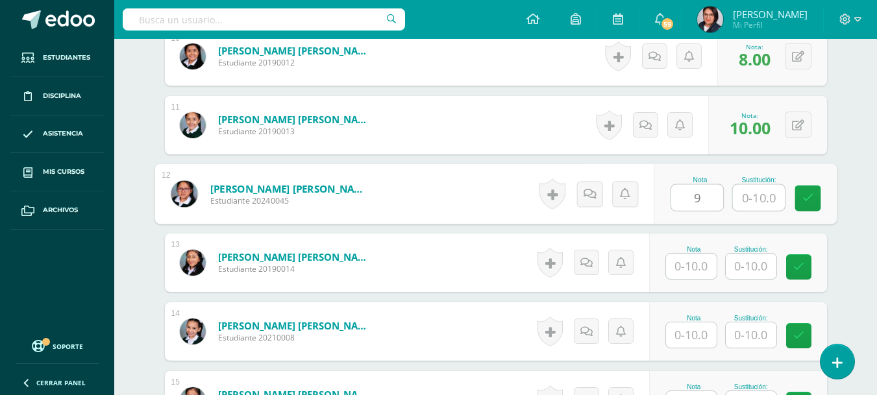
type input "9"
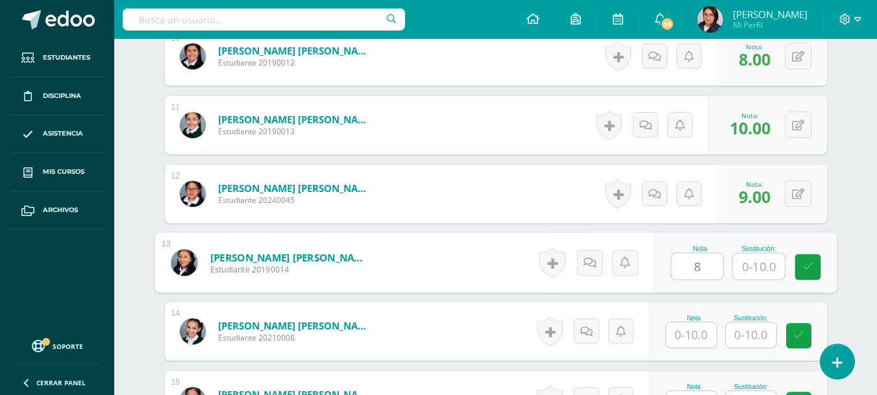
type input "8"
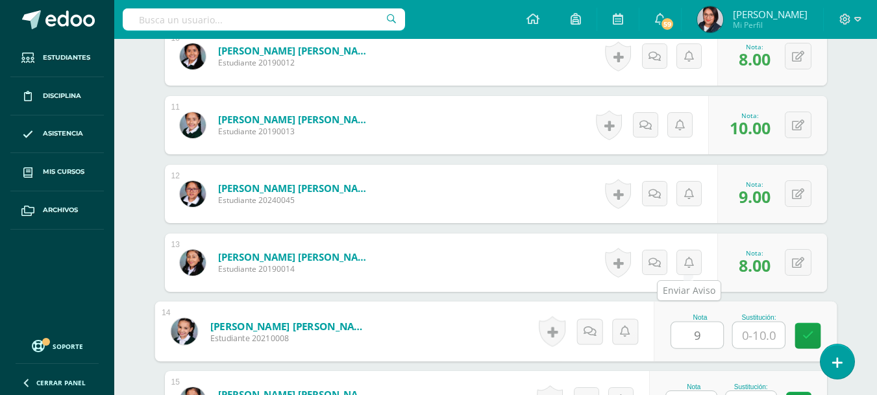
type input "9"
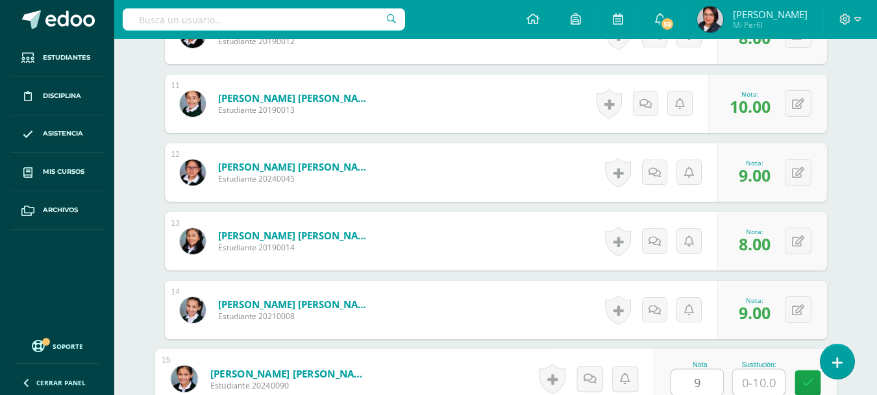
type input "9"
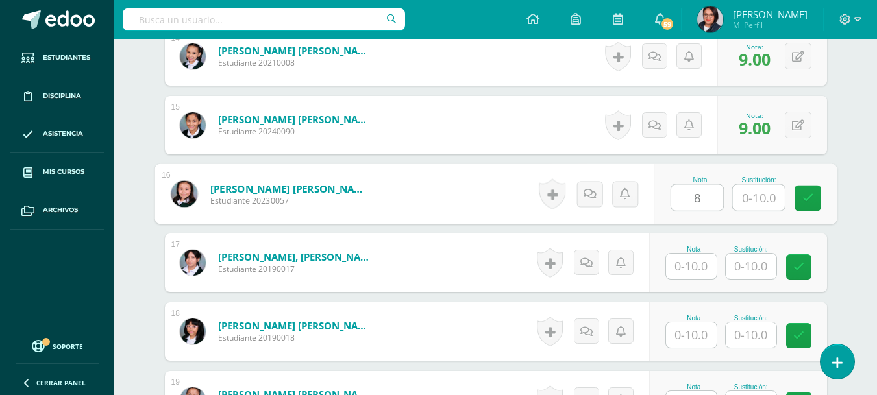
type input "8"
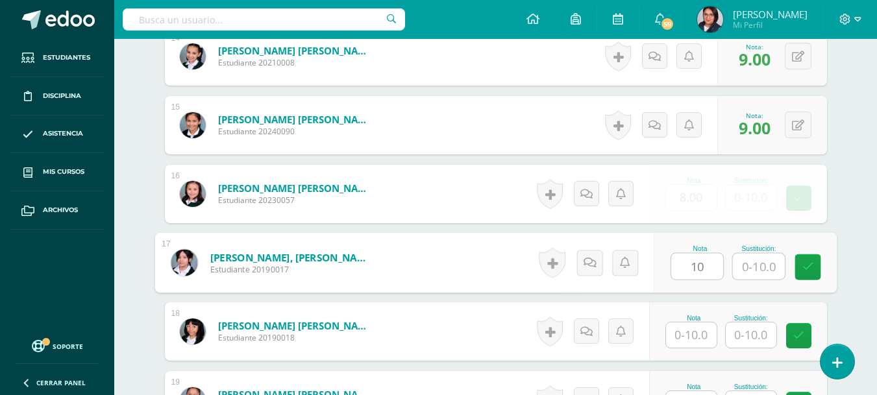
type input "10"
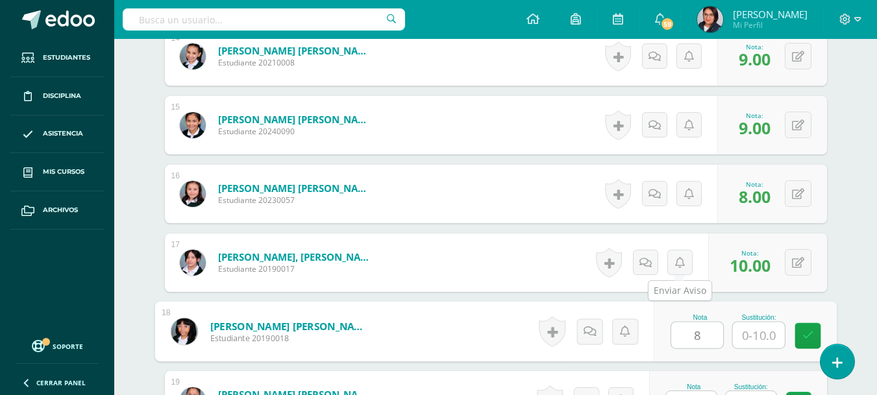
type input "8"
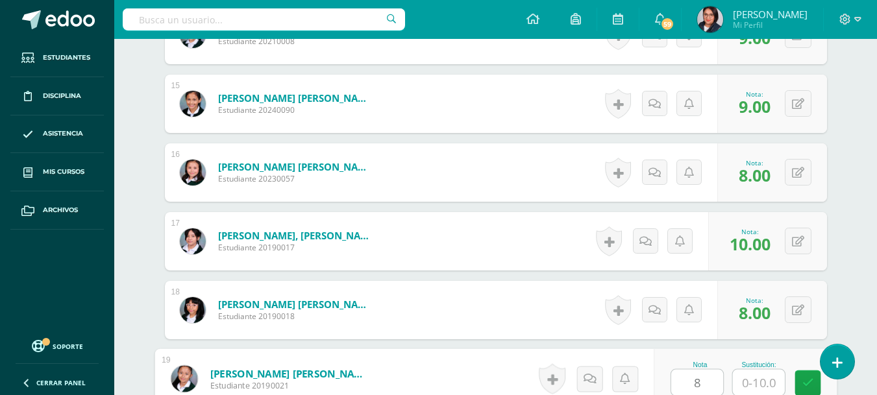
type input "8"
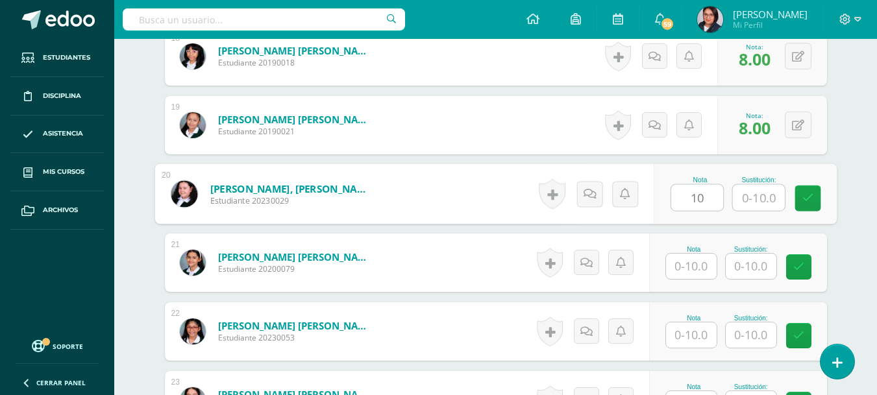
type input "10"
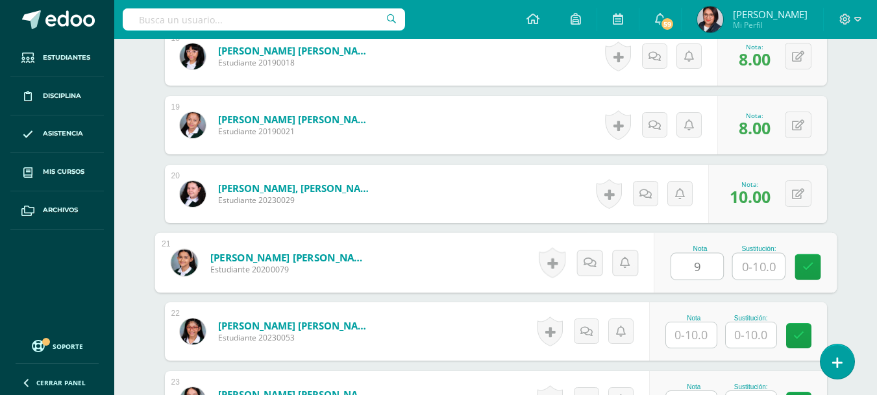
type input "9"
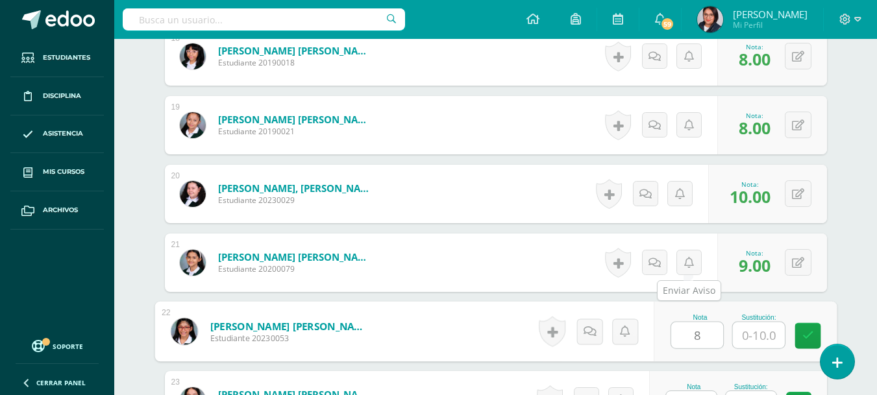
type input "8"
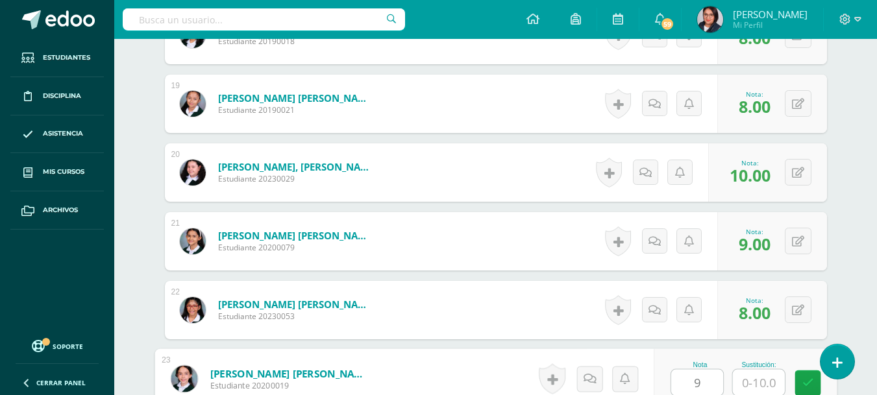
type input "9"
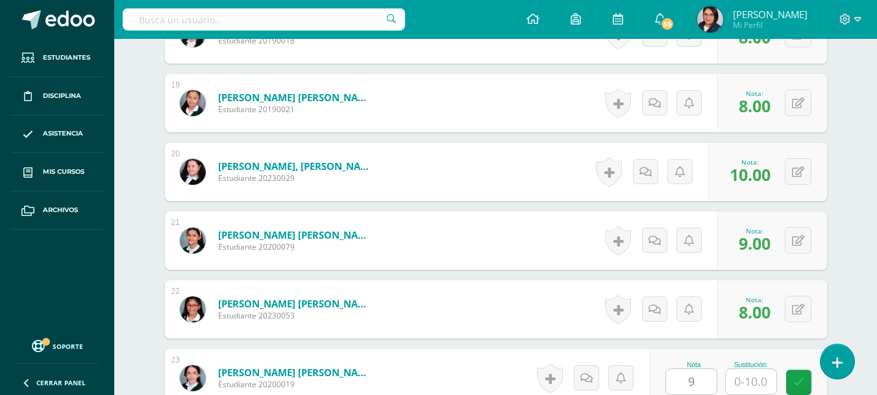
scroll to position [1898, 0]
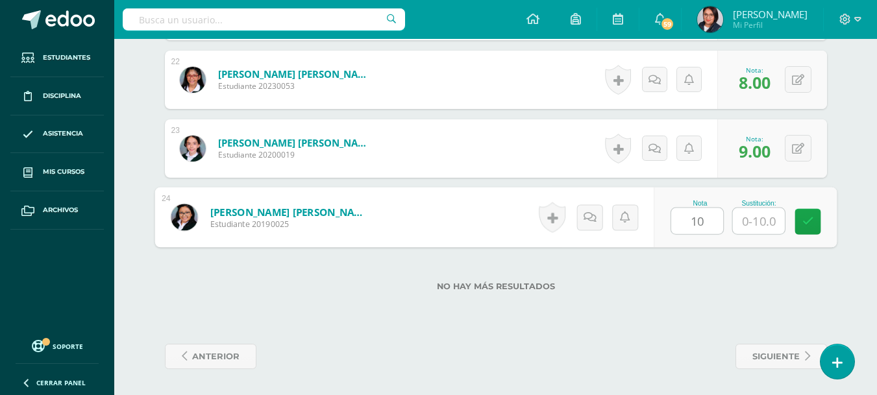
type input "10"
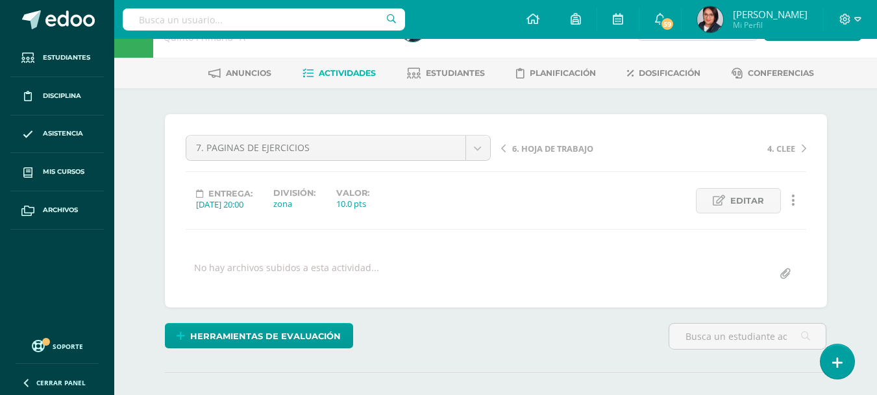
scroll to position [0, 0]
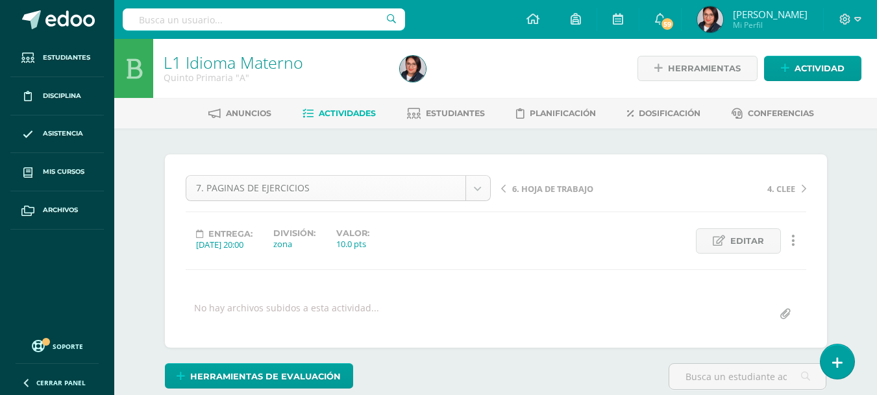
click at [490, 188] on div "7. PAGINAS DE EJERCICIOS" at bounding box center [338, 188] width 305 height 26
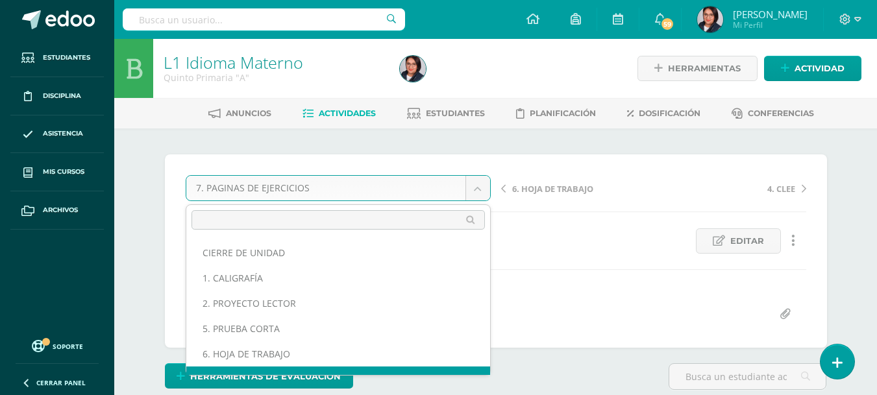
scroll to position [17, 0]
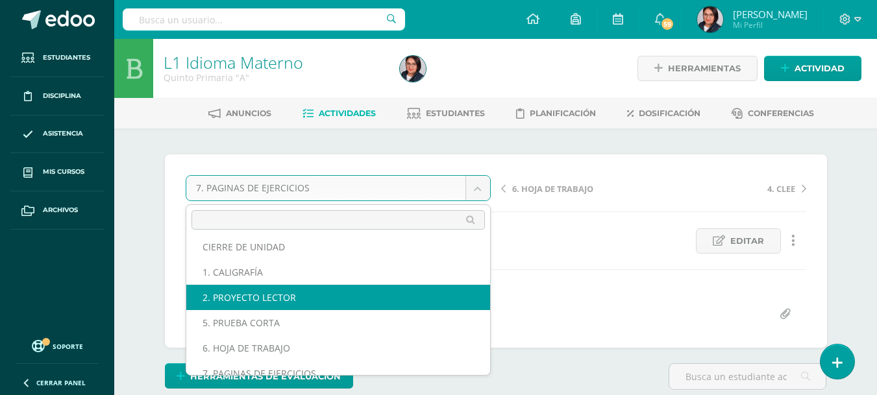
scroll to position [0, 0]
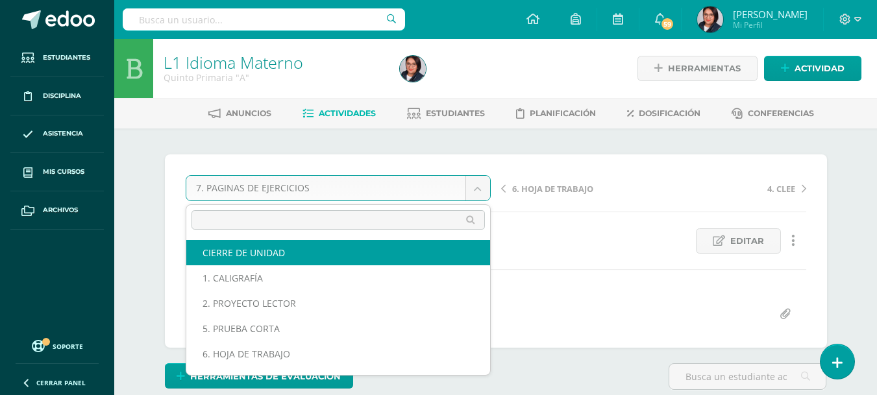
select select "/dashboard/teacher/grade-activity/107658/"
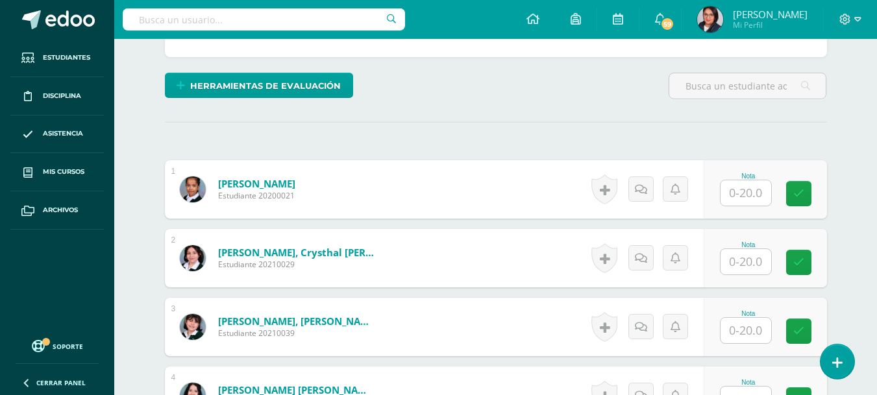
scroll to position [292, 0]
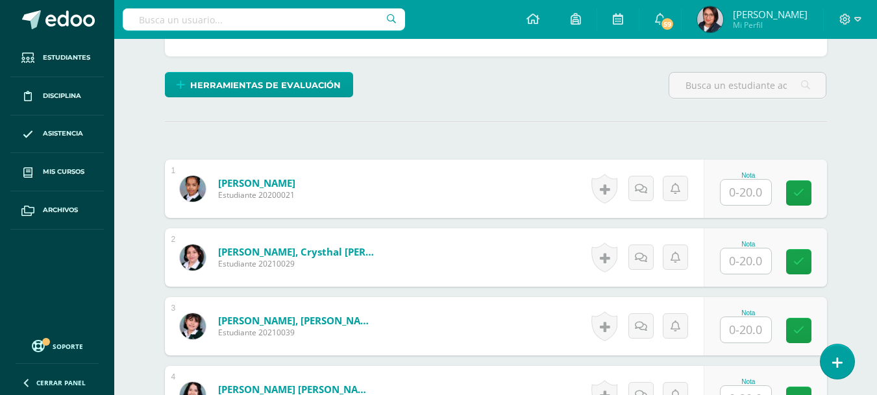
click at [747, 195] on input "text" at bounding box center [746, 192] width 51 height 25
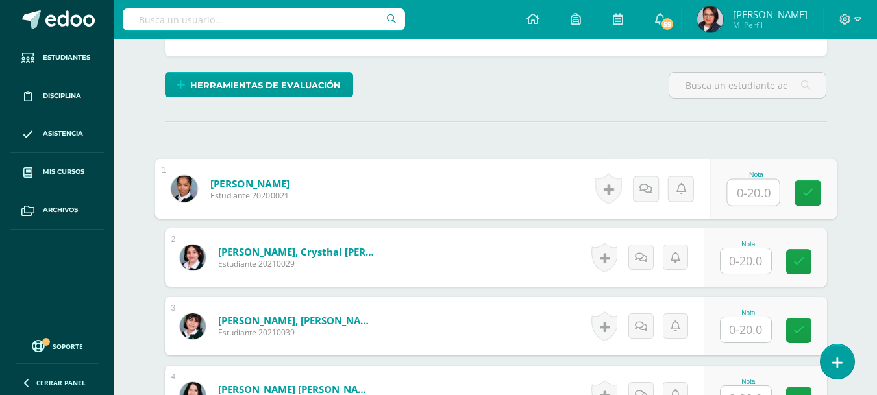
scroll to position [292, 0]
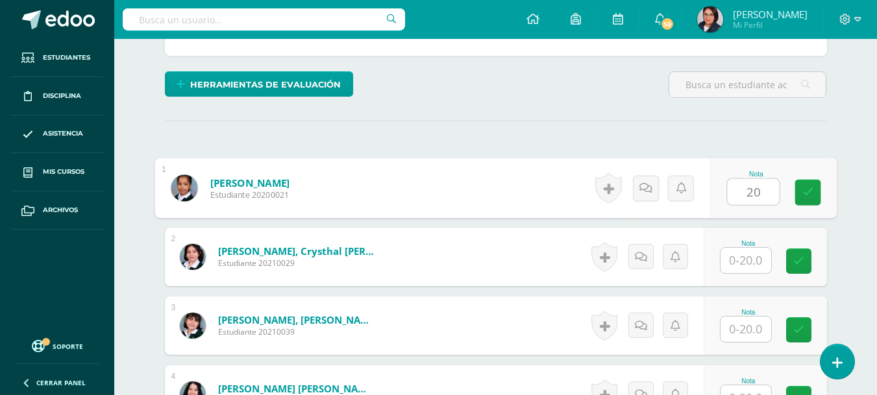
type input "20"
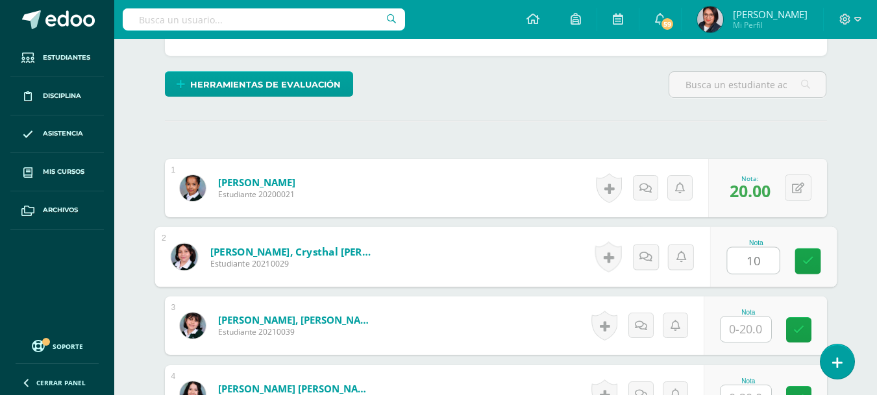
type input "10"
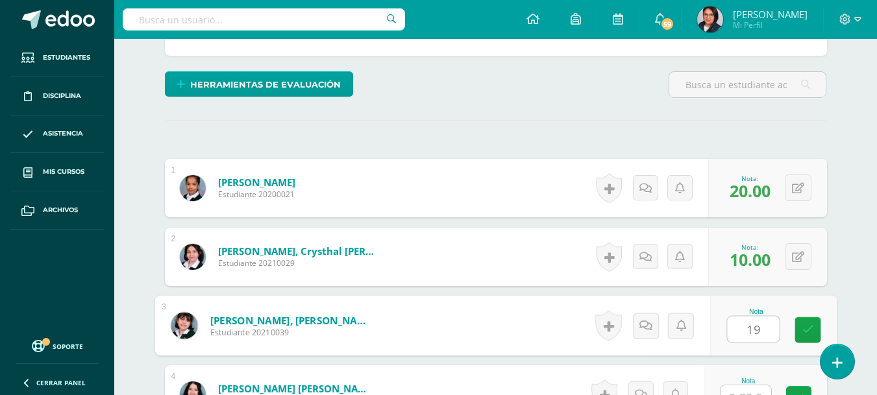
type input "19"
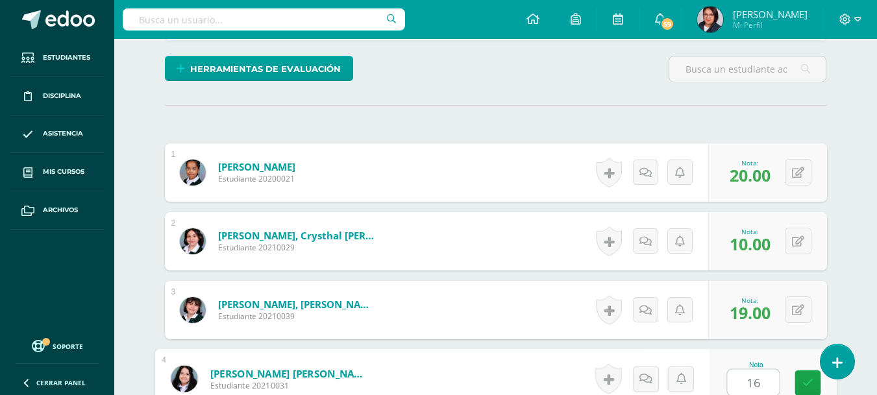
type input "16"
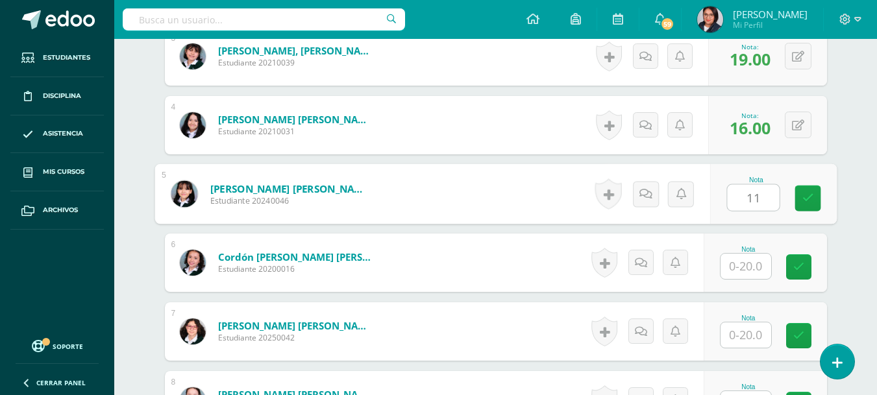
type input "11"
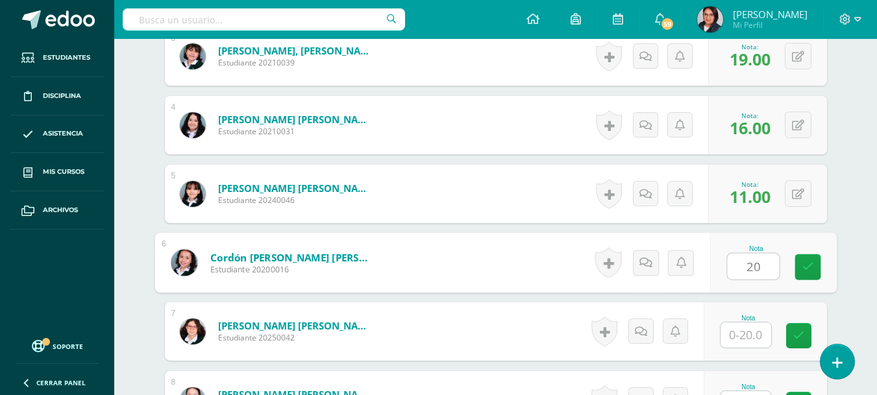
type input "20"
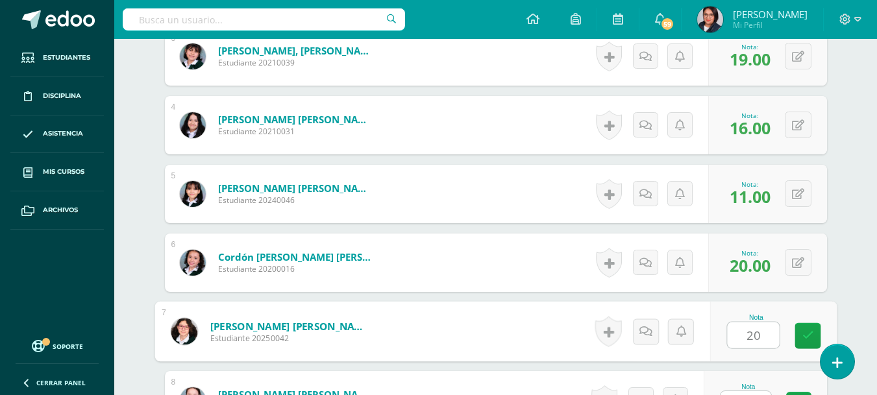
type input "20"
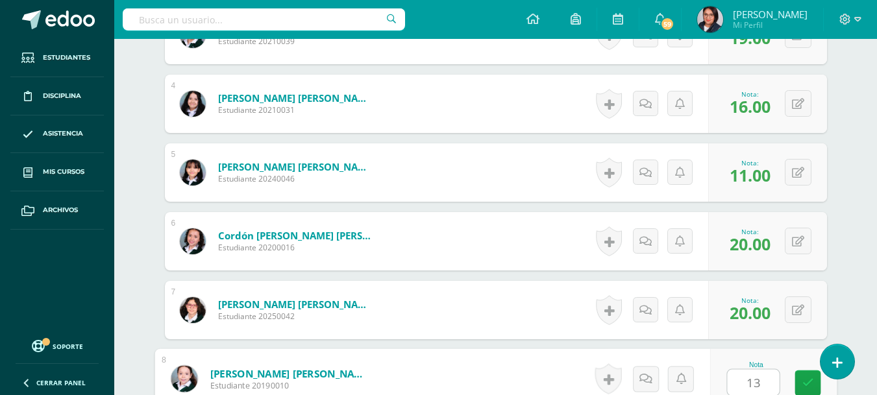
type input "13"
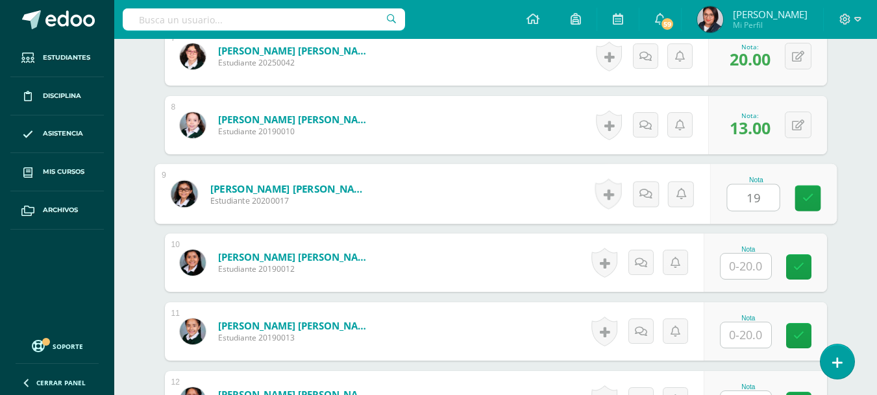
type input "19"
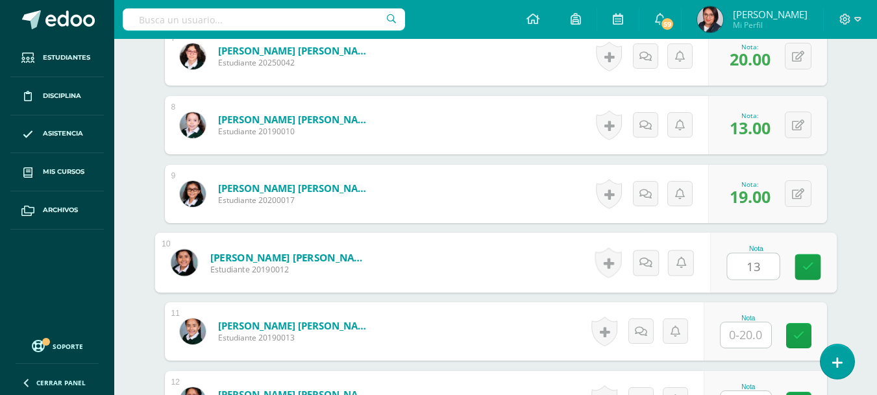
type input "13"
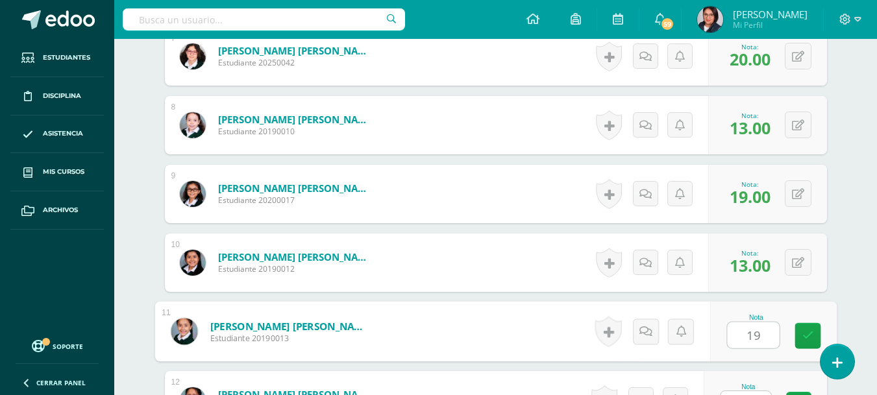
type input "19"
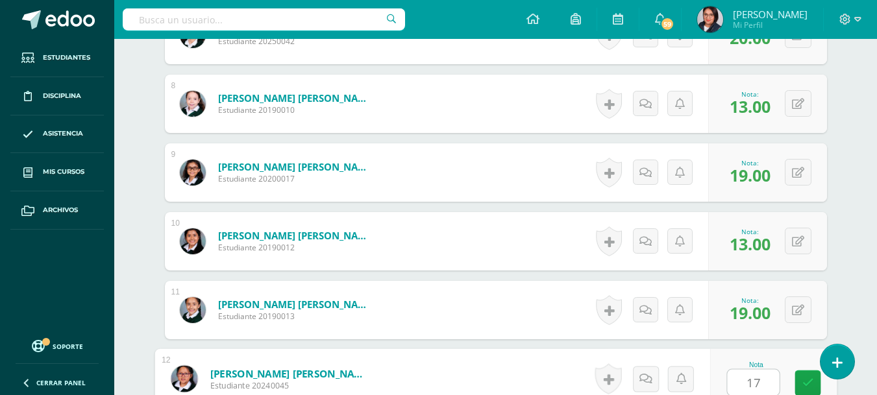
type input "17"
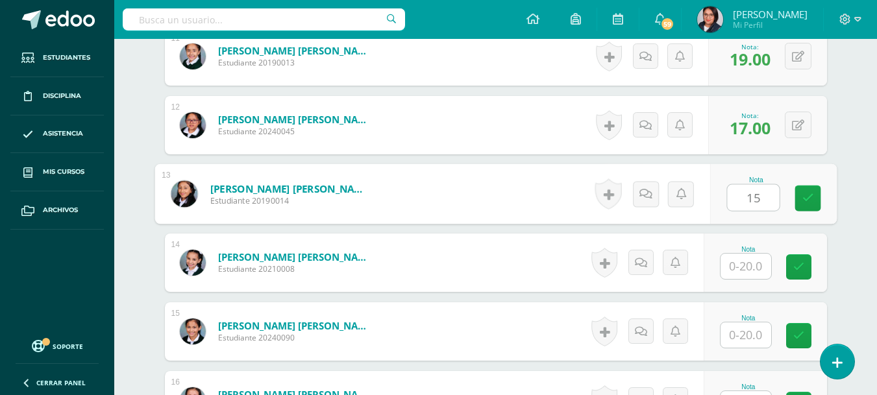
type input "15"
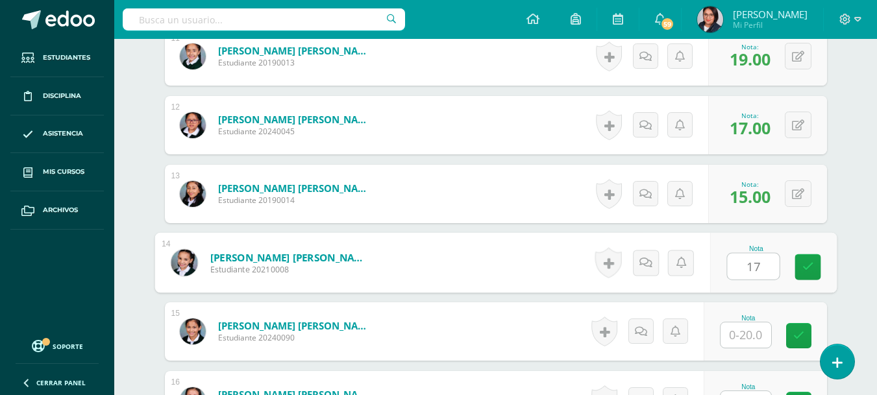
type input "17"
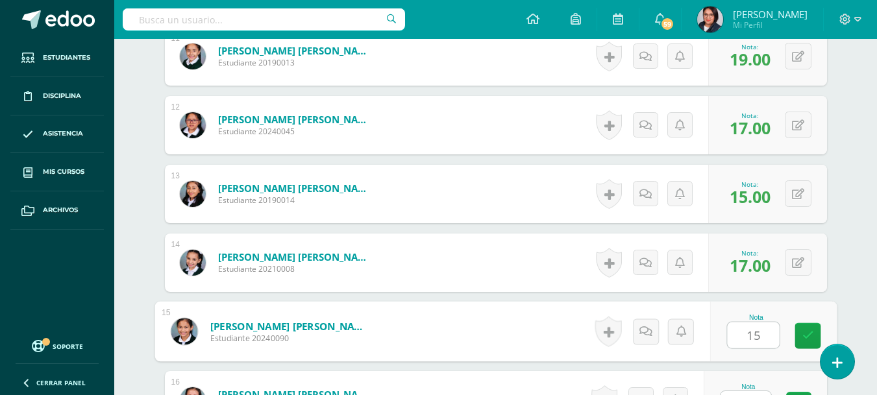
type input "15"
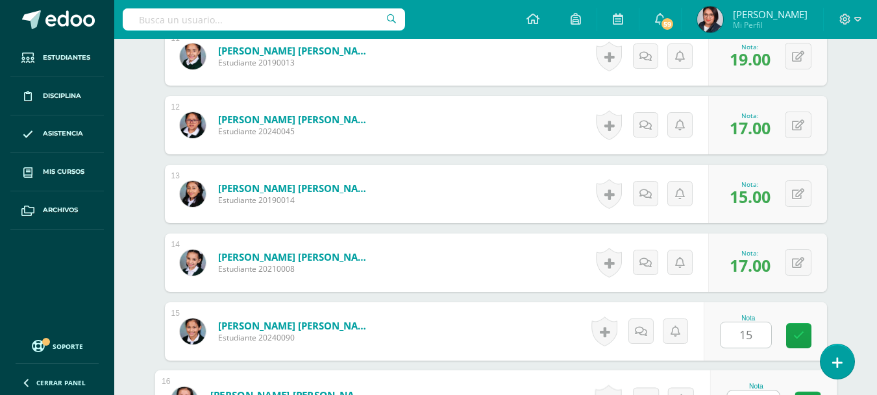
scroll to position [1134, 0]
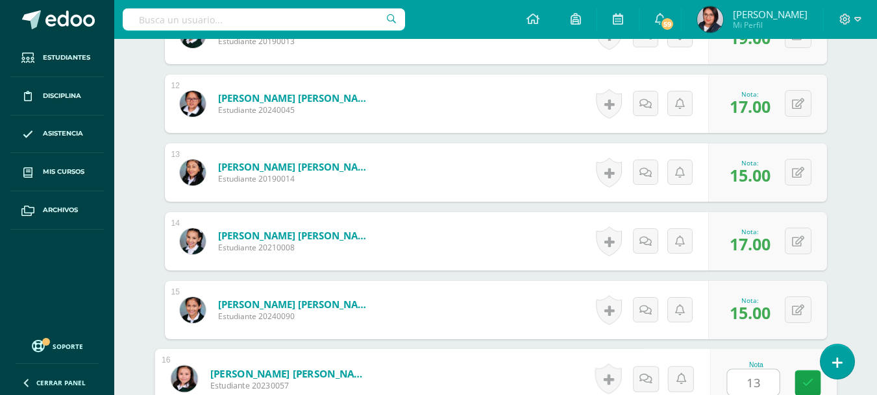
type input "13"
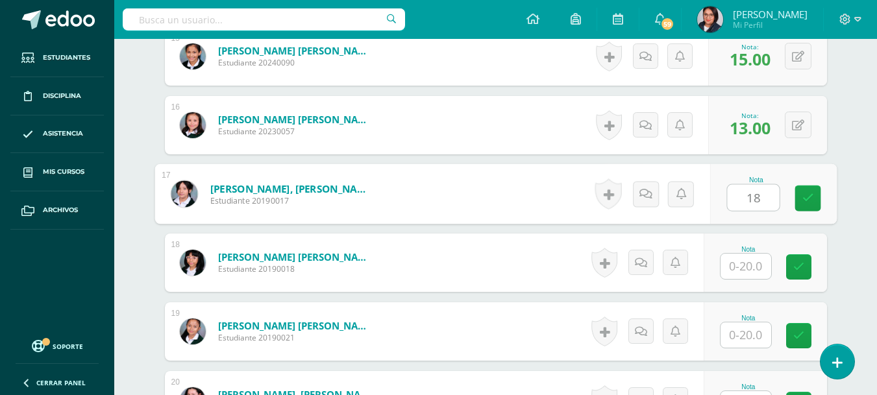
type input "18"
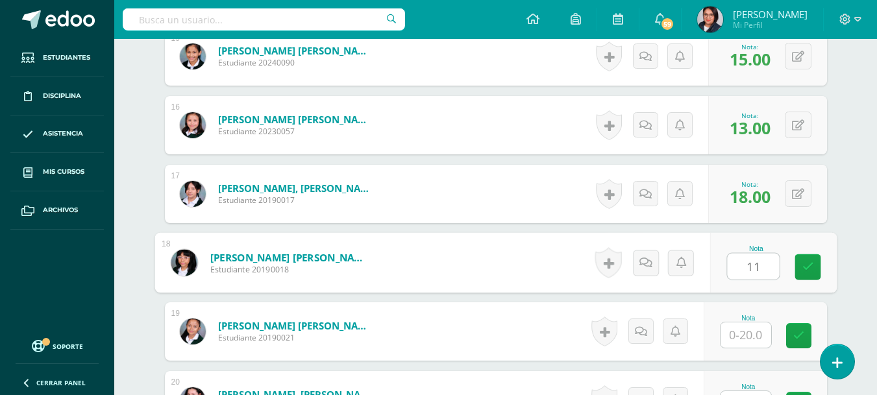
type input "11"
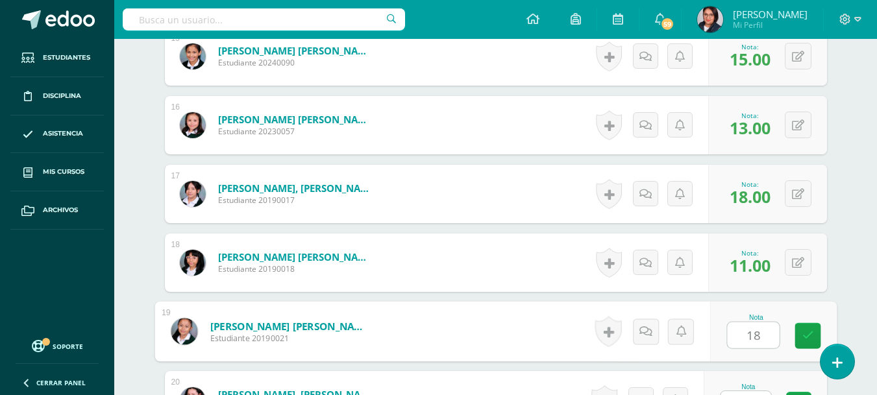
type input "18"
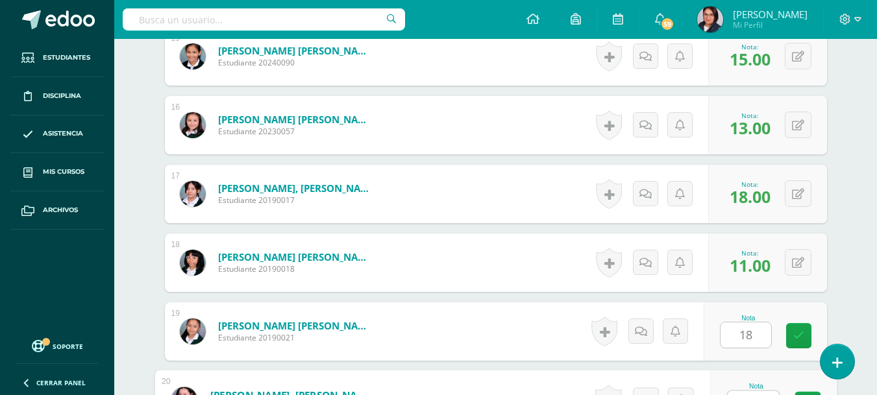
scroll to position [1409, 0]
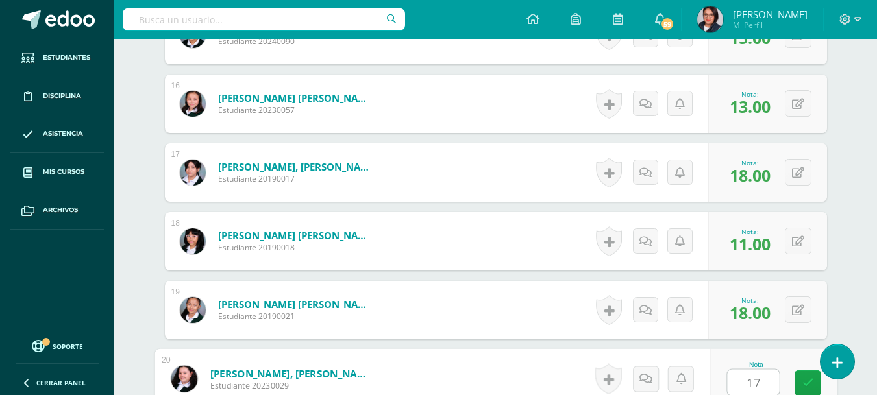
type input "17"
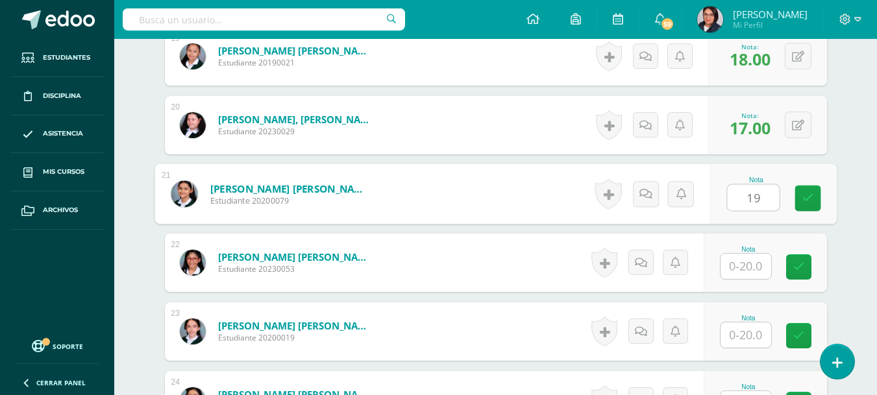
type input "19"
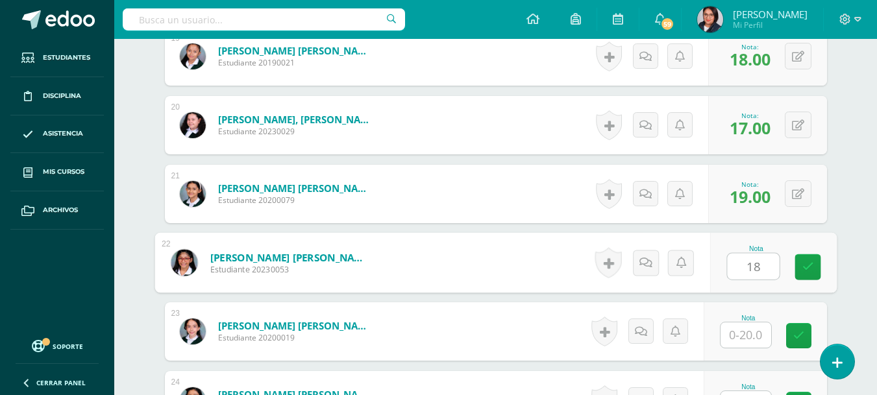
type input "18"
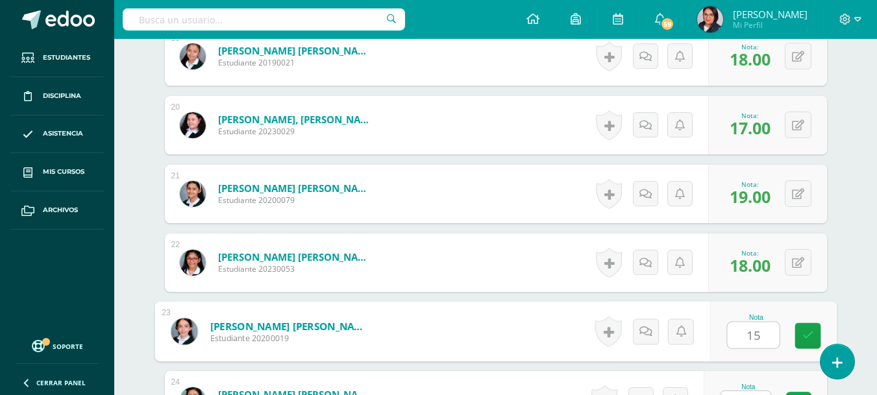
type input "15"
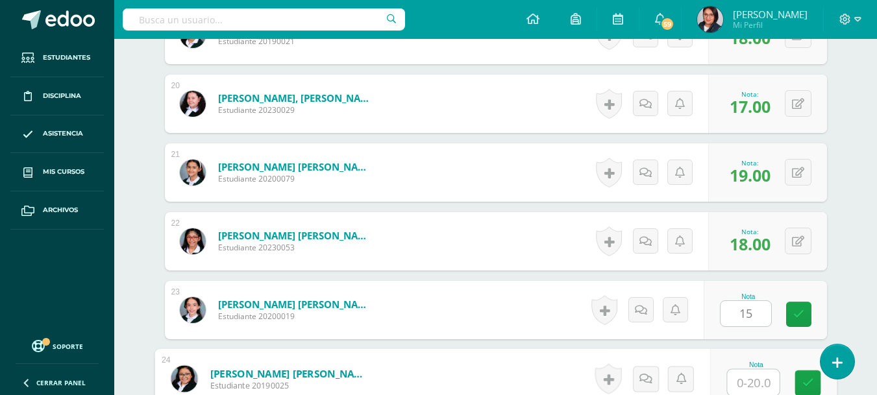
type input "1"
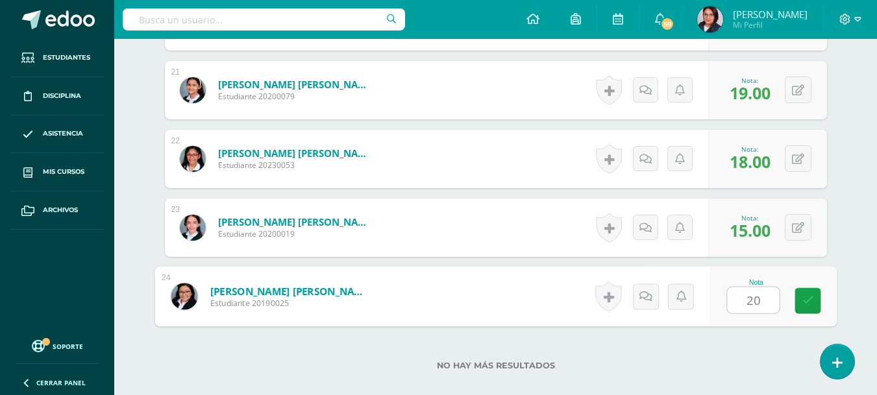
type input "20"
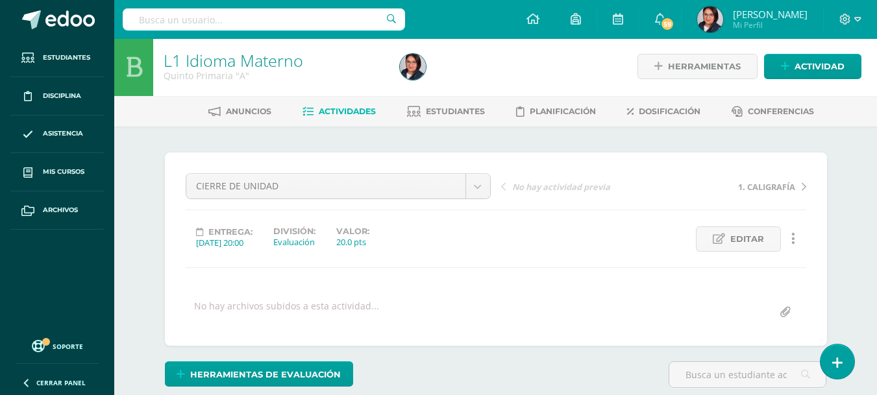
scroll to position [0, 0]
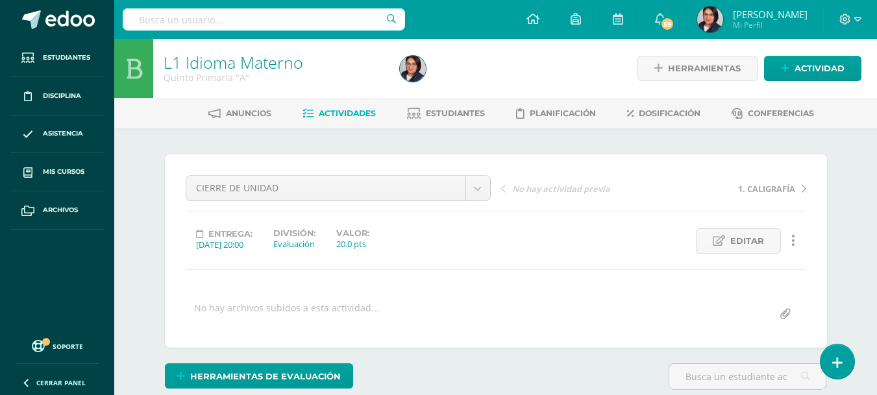
click at [341, 103] on link "Actividades" at bounding box center [339, 113] width 73 height 21
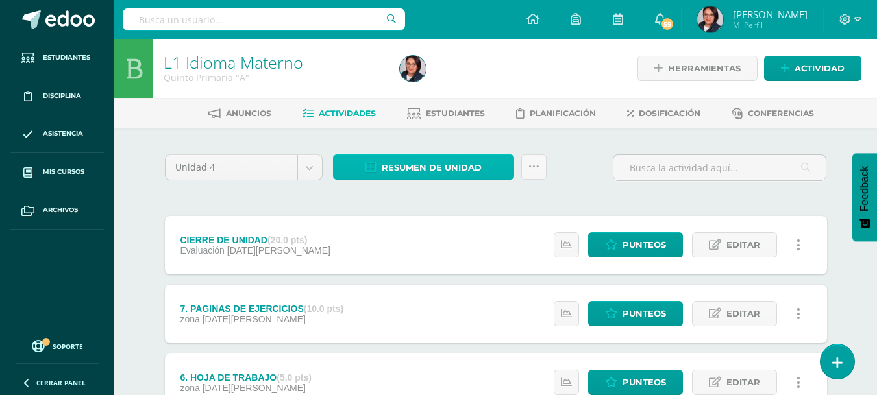
click at [482, 162] on link "Resumen de unidad" at bounding box center [423, 167] width 181 height 25
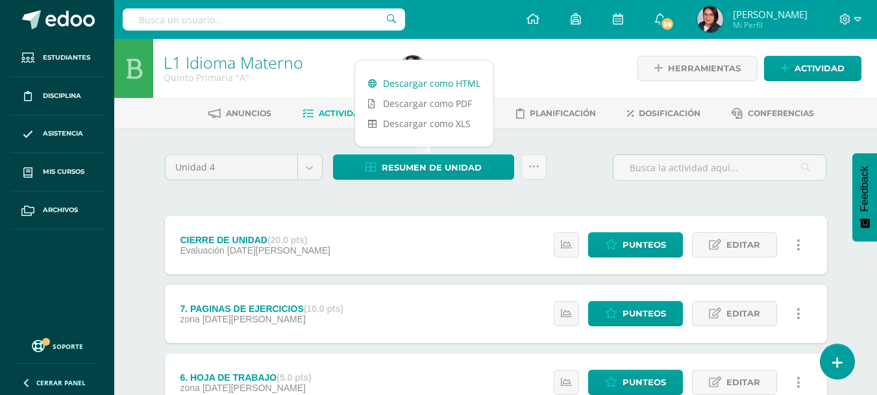
click at [455, 75] on link "Descargar como HTML" at bounding box center [424, 83] width 138 height 20
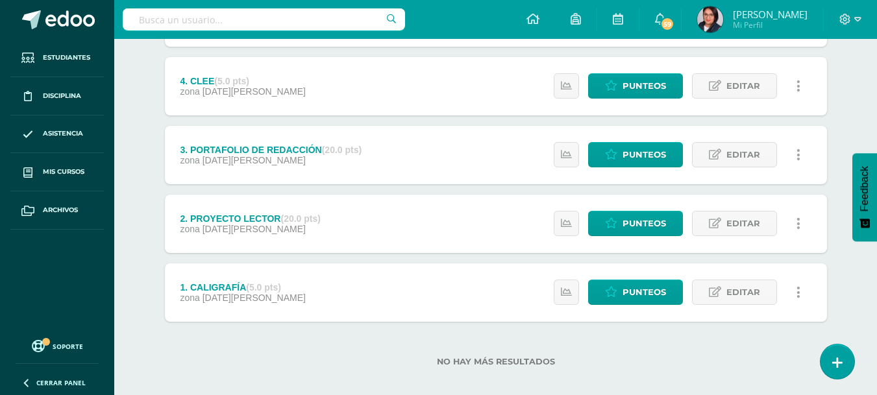
scroll to position [447, 0]
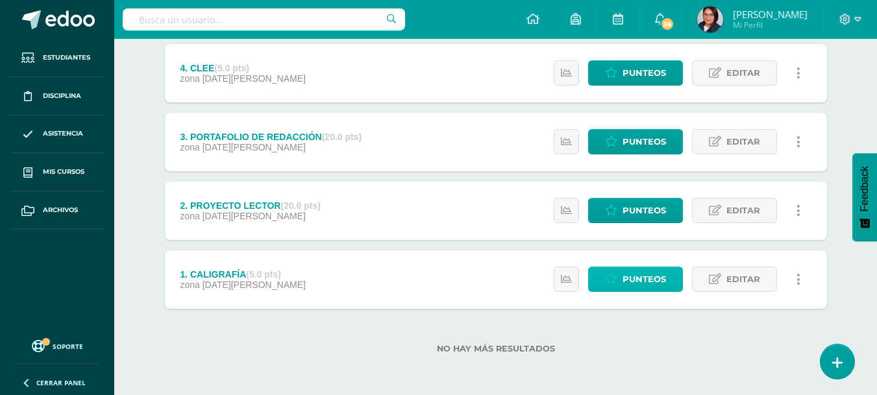
click at [619, 279] on link "Punteos" at bounding box center [635, 279] width 95 height 25
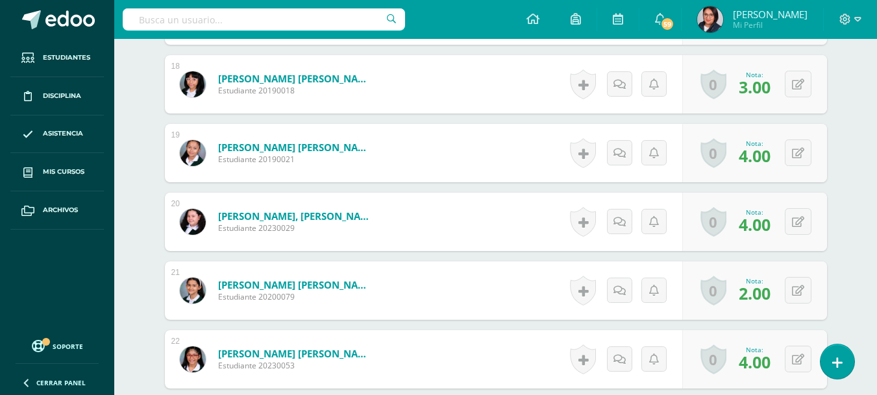
scroll to position [1619, 0]
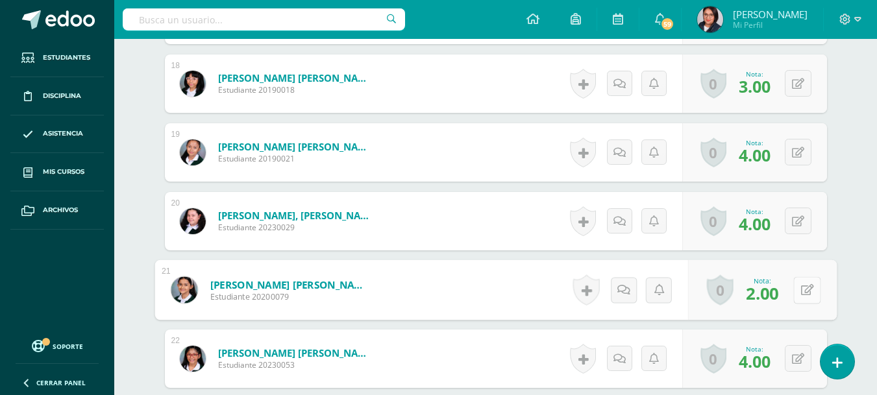
click at [785, 297] on div "0 [GEOGRAPHIC_DATA] Logros obtenidos Aún no hay logros agregados Nota: 2.00" at bounding box center [762, 290] width 149 height 60
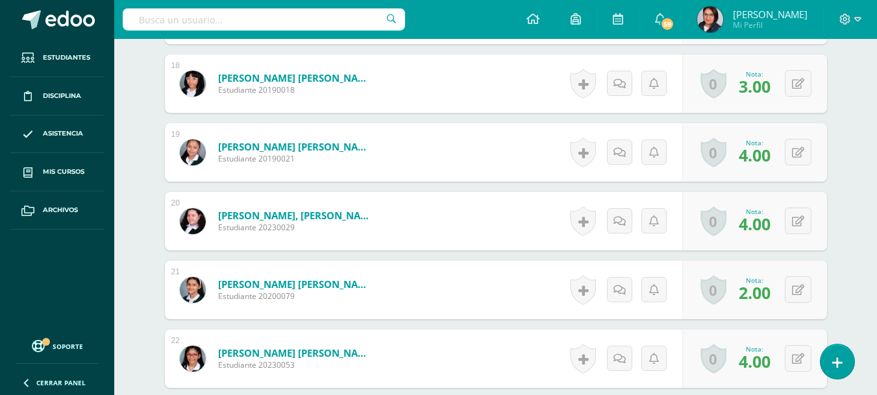
click at [792, 284] on div "0 Logros Logros obtenidos Aún no hay logros agregados Nota: 2.00" at bounding box center [754, 290] width 145 height 58
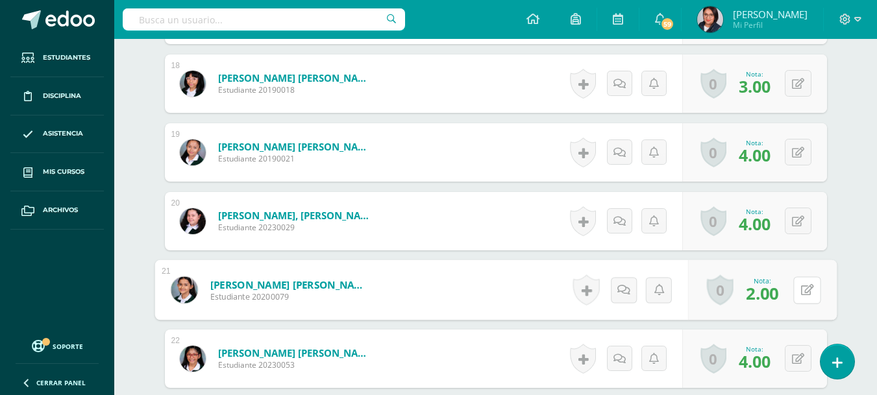
click at [792, 284] on div "0 Logros Logros obtenidos Aún no hay logros agregados Nota: 2.00" at bounding box center [762, 290] width 149 height 60
click at [797, 285] on button at bounding box center [806, 290] width 27 height 27
click at [656, 290] on input "2.00" at bounding box center [662, 294] width 52 height 26
type input "3.00"
click at [778, 301] on link at bounding box center [773, 295] width 26 height 26
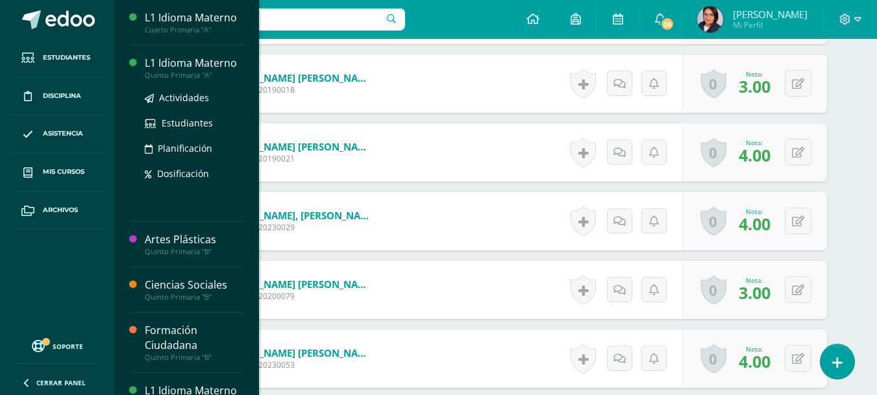
click at [157, 55] on div "L1 Idioma Materno Quinto Primaria "A" Actividades Estudiantes Planificación Dos…" at bounding box center [186, 133] width 114 height 177
click at [176, 94] on span "Actividades" at bounding box center [184, 98] width 50 height 12
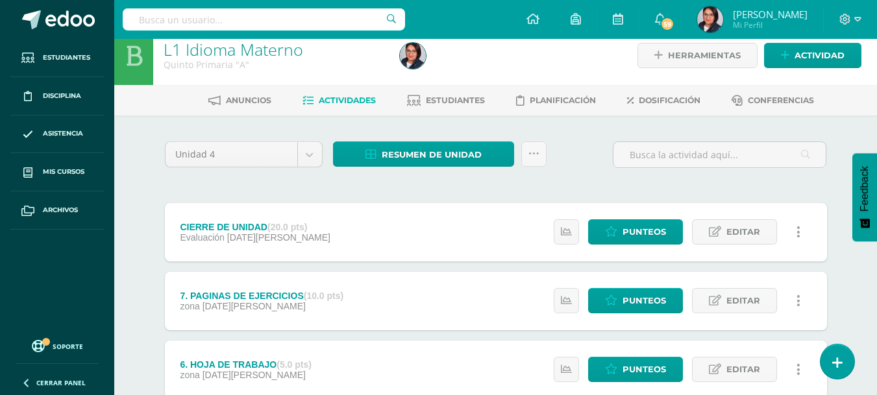
scroll to position [35, 0]
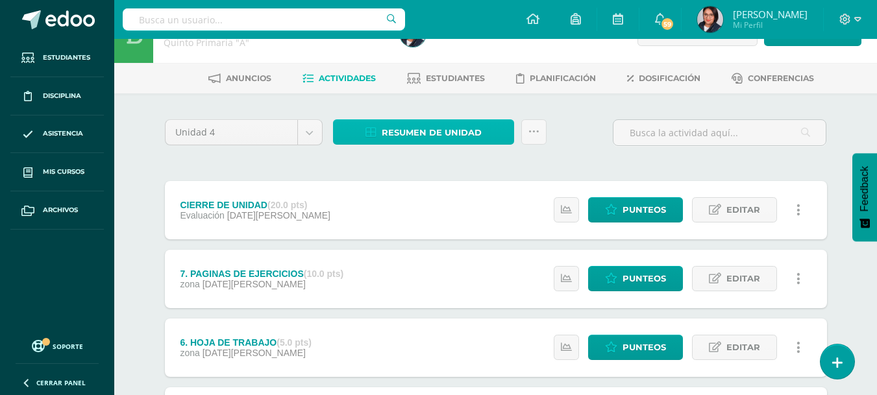
click at [417, 139] on span "Resumen de unidad" at bounding box center [432, 133] width 100 height 24
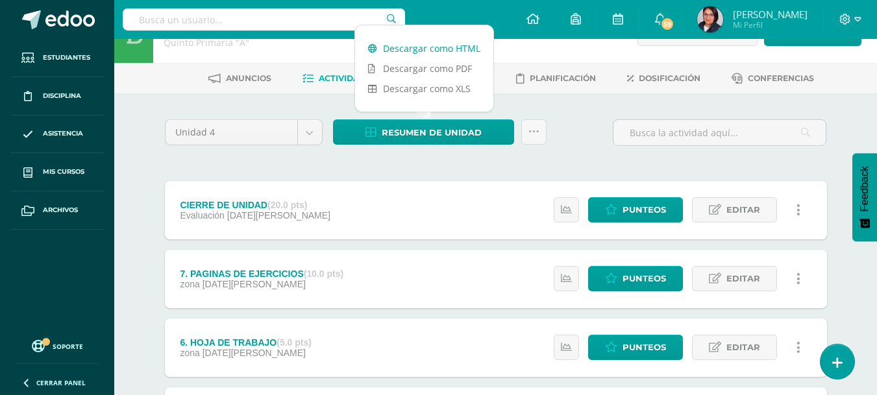
click at [420, 47] on link "Descargar como HTML" at bounding box center [424, 48] width 138 height 20
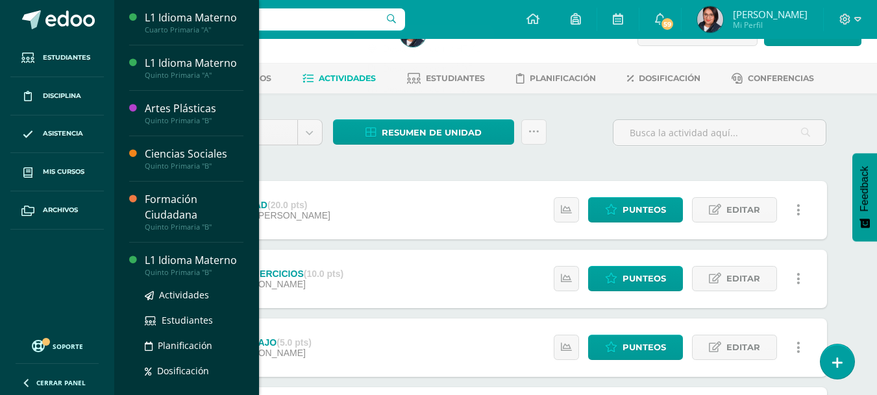
click at [175, 269] on div "Quinto Primaria "B"" at bounding box center [194, 272] width 99 height 9
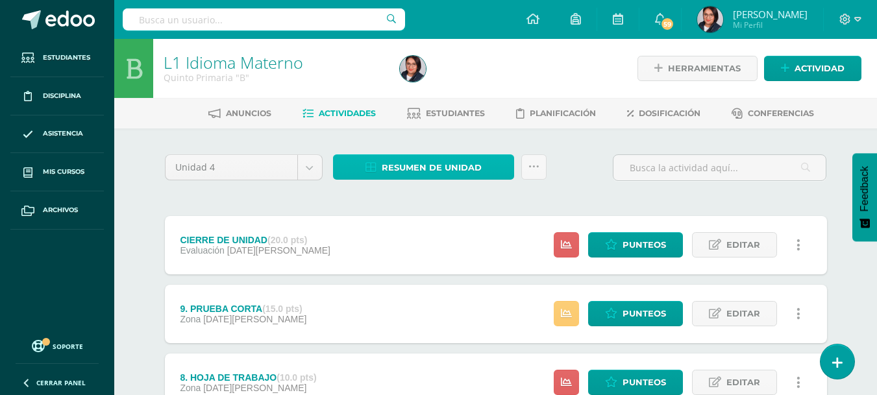
click at [444, 169] on span "Resumen de unidad" at bounding box center [432, 168] width 100 height 24
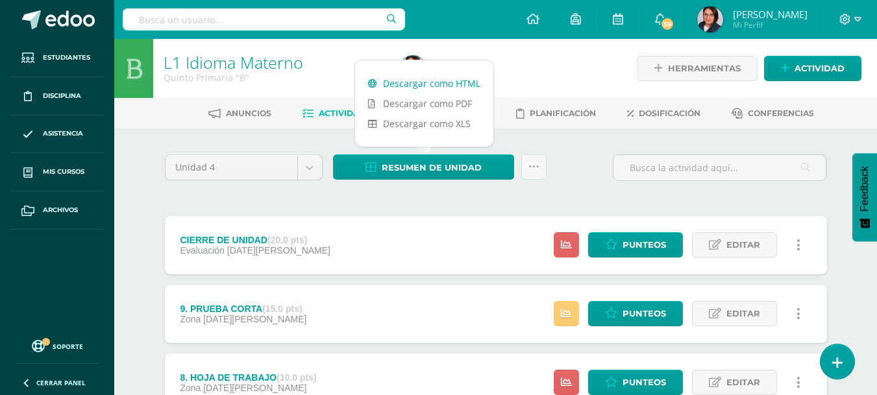
click at [448, 75] on link "Descargar como HTML" at bounding box center [424, 83] width 138 height 20
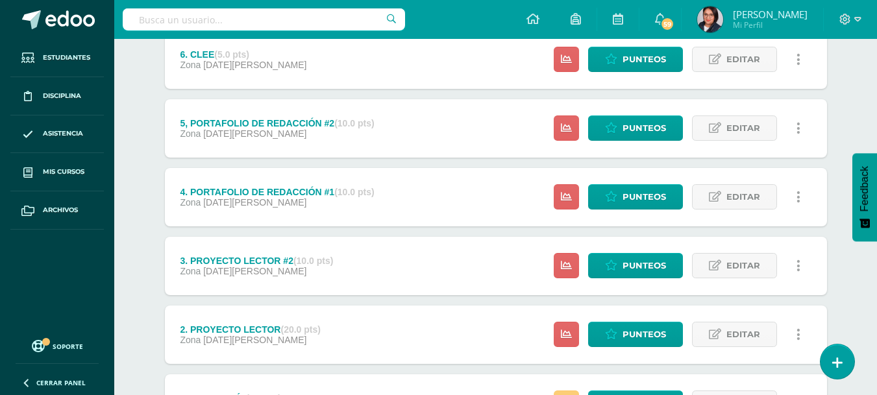
scroll to position [580, 0]
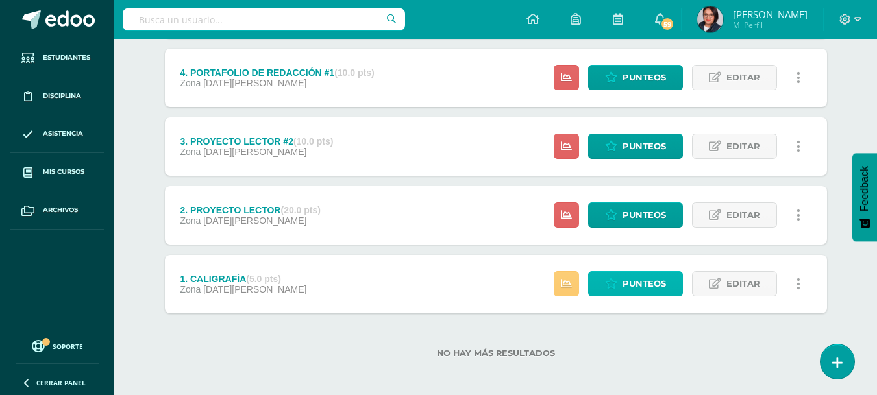
click at [636, 281] on span "Punteos" at bounding box center [644, 284] width 43 height 24
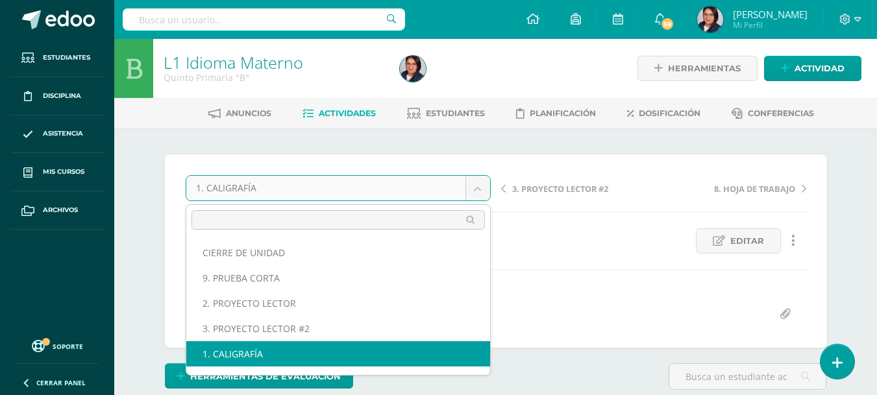
scroll to position [1, 0]
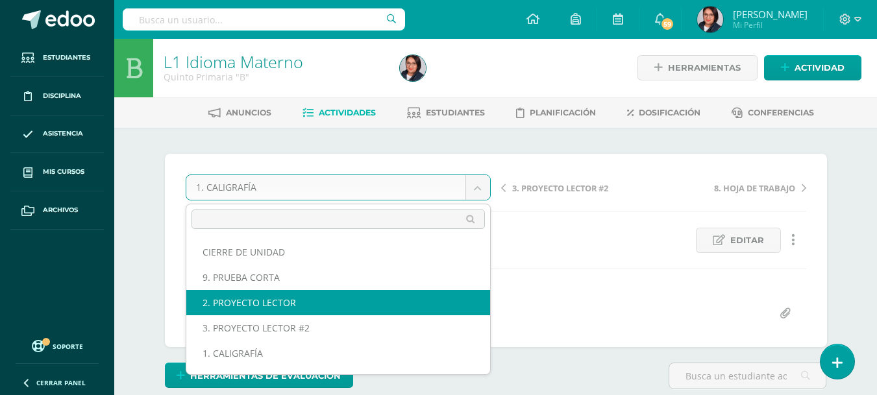
select select "/dashboard/teacher/grade-activity/107633/"
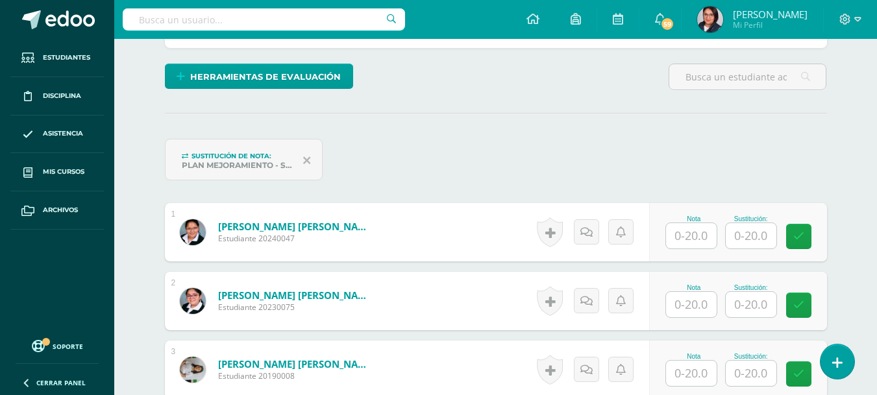
scroll to position [301, 0]
click at [682, 238] on input "text" at bounding box center [691, 235] width 51 height 25
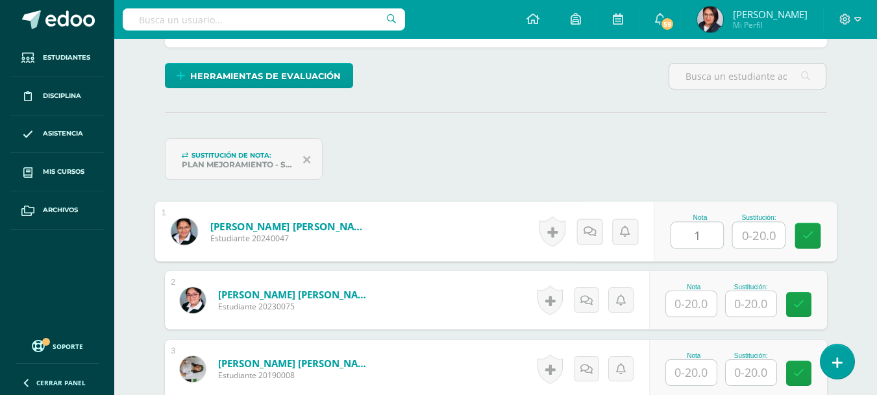
scroll to position [301, 0]
type input "16"
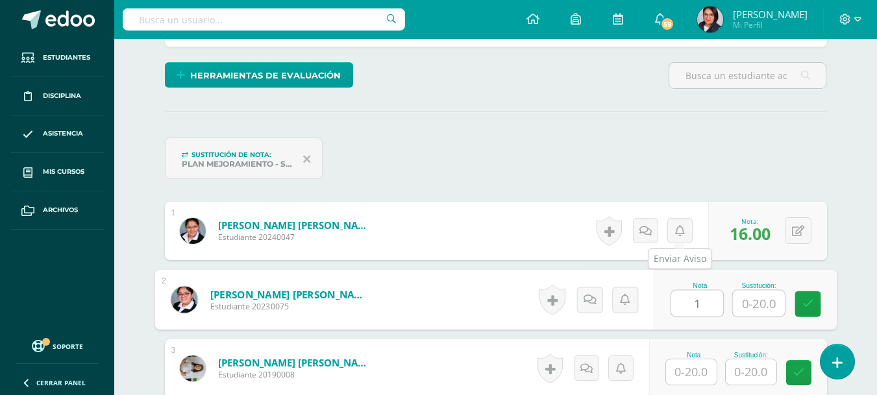
scroll to position [302, 0]
type input "19"
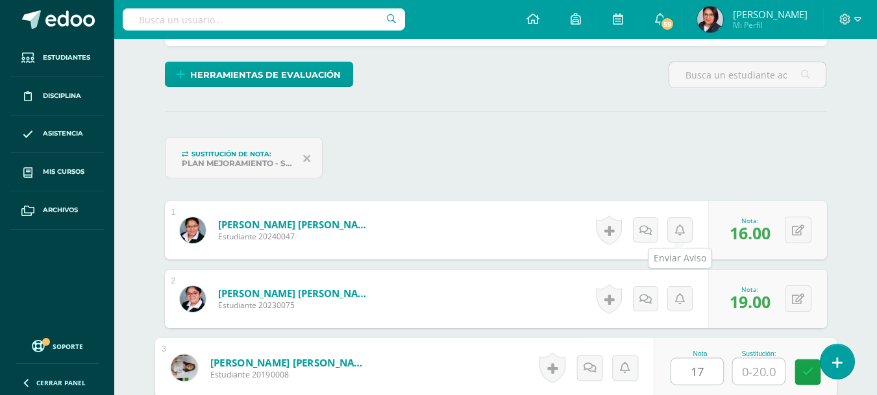
type input "17"
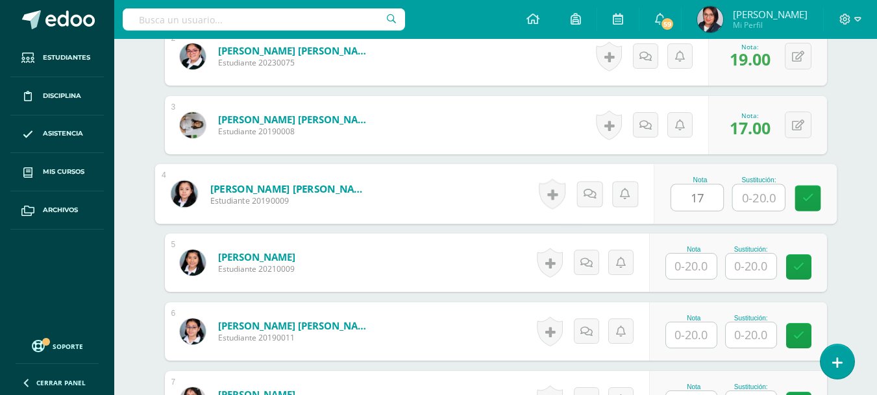
type input "17"
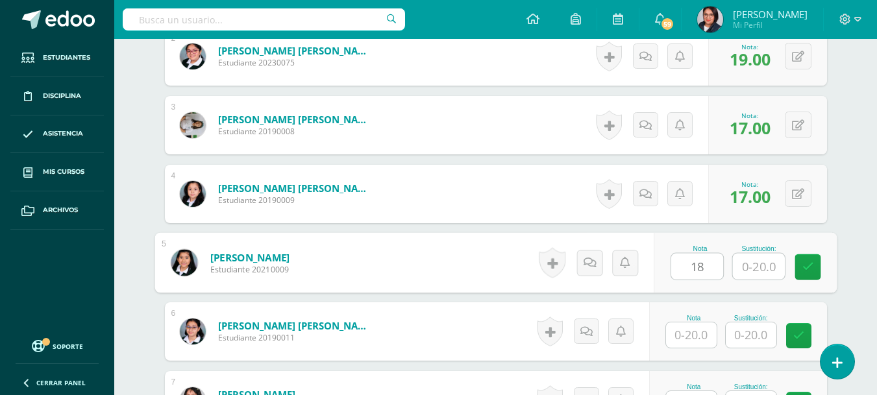
type input "18"
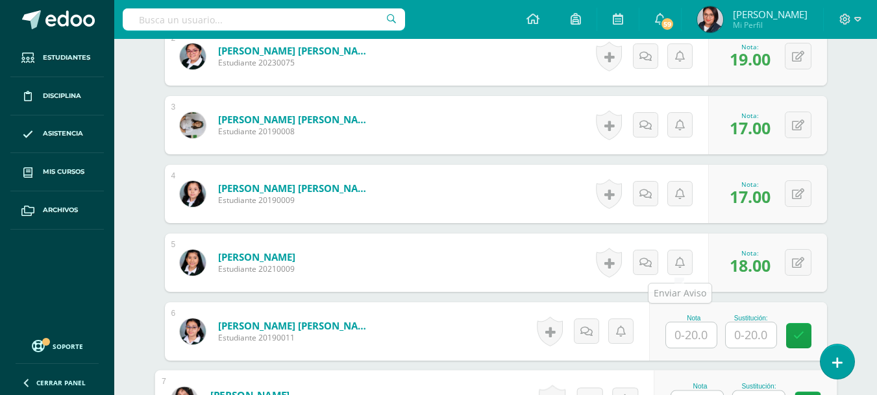
scroll to position [566, 0]
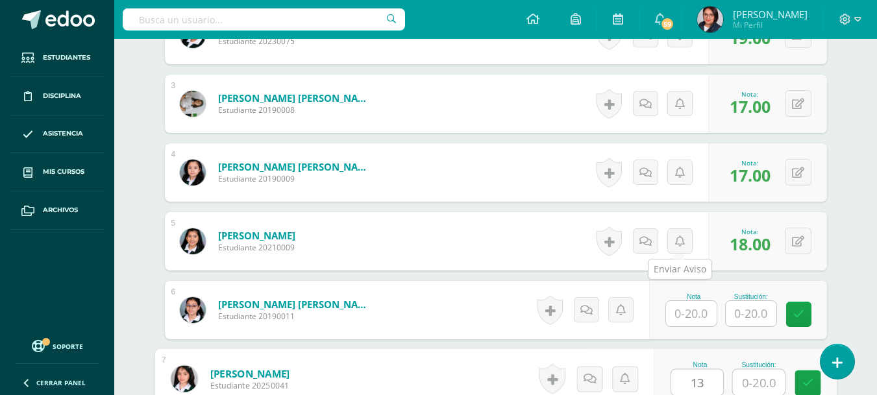
type input "13"
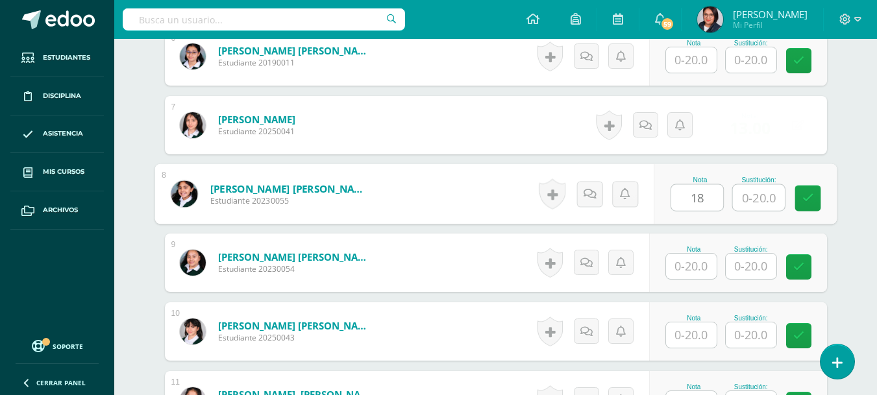
type input "18"
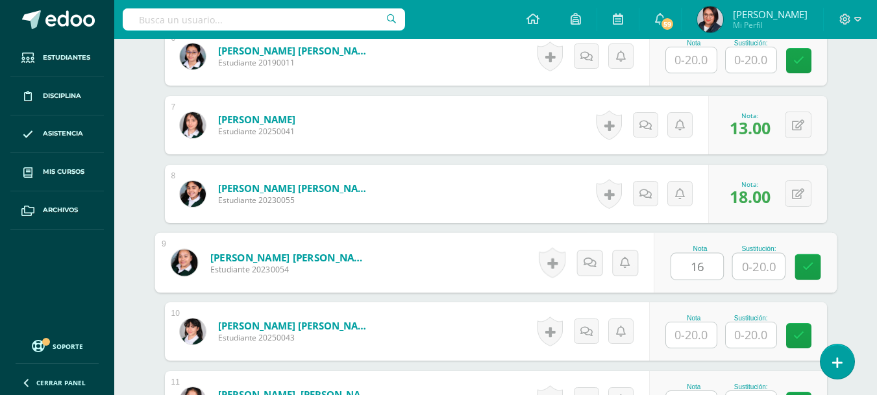
type input "16"
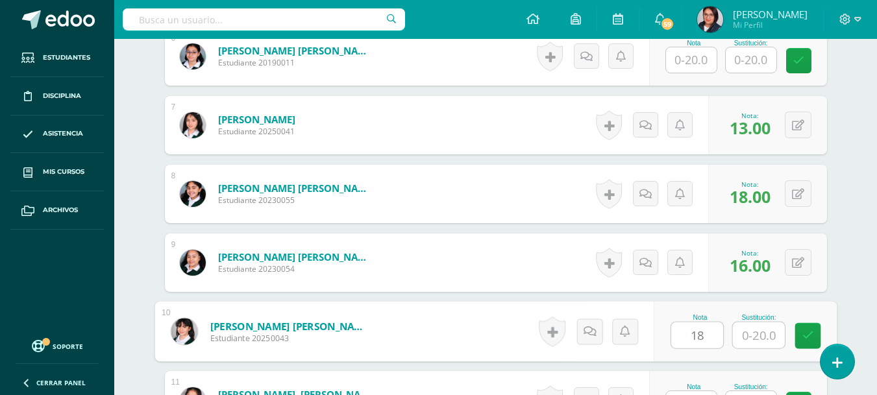
type input "18"
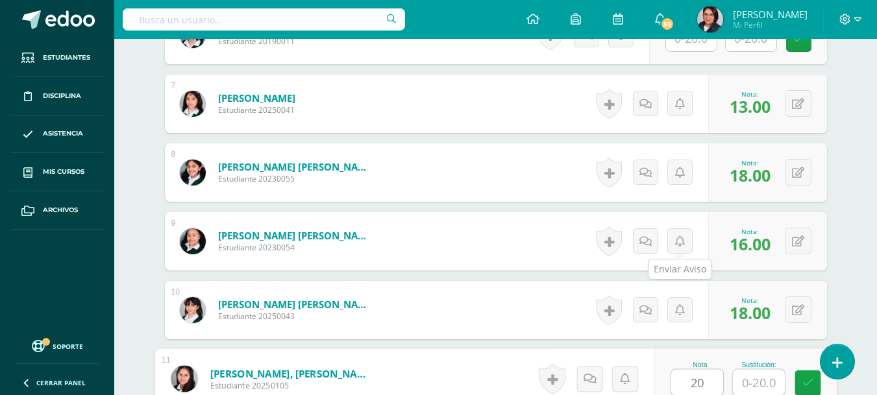
type input "20"
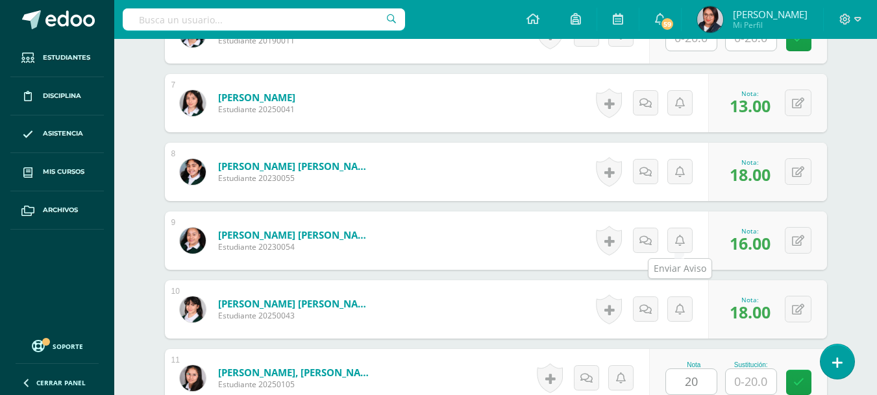
scroll to position [1095, 0]
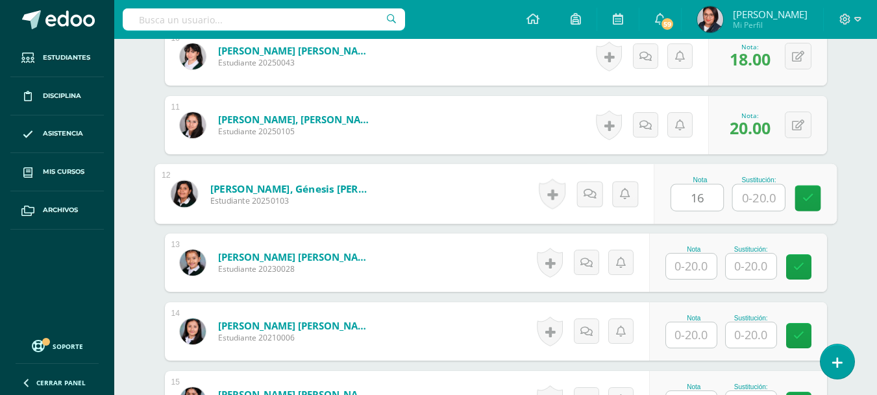
type input "16"
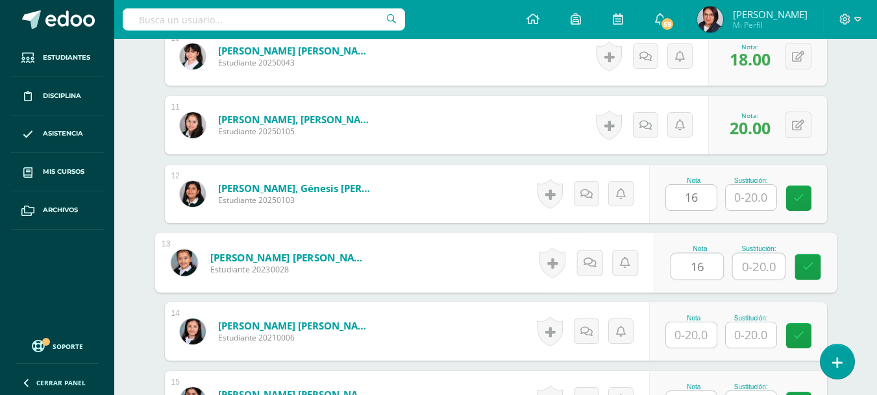
type input "16"
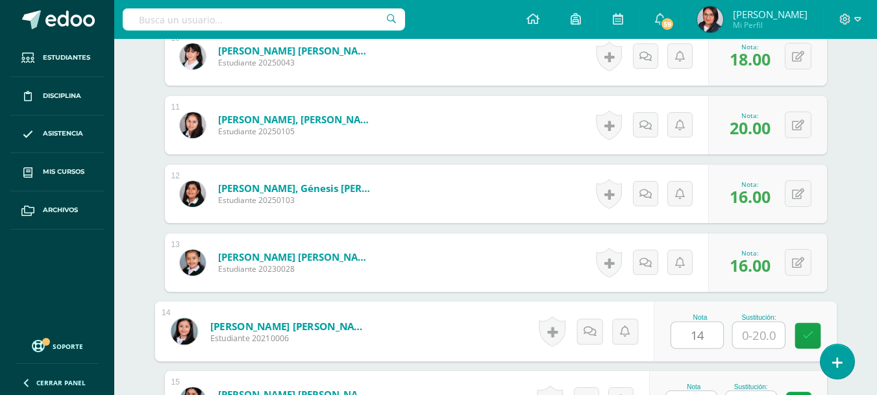
type input "14"
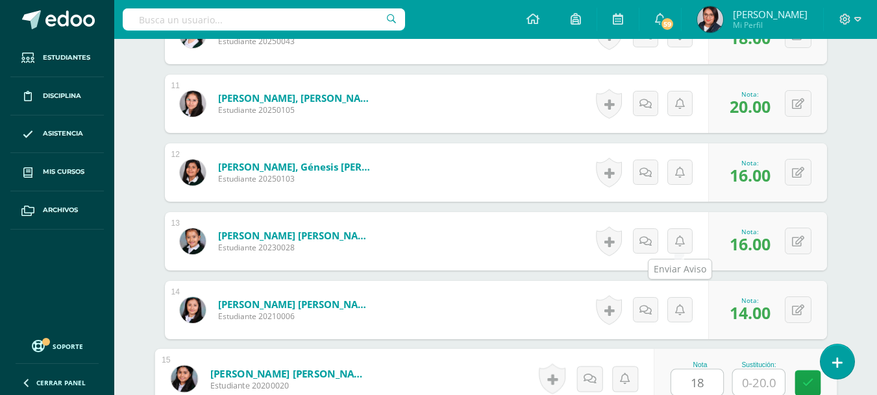
type input "18"
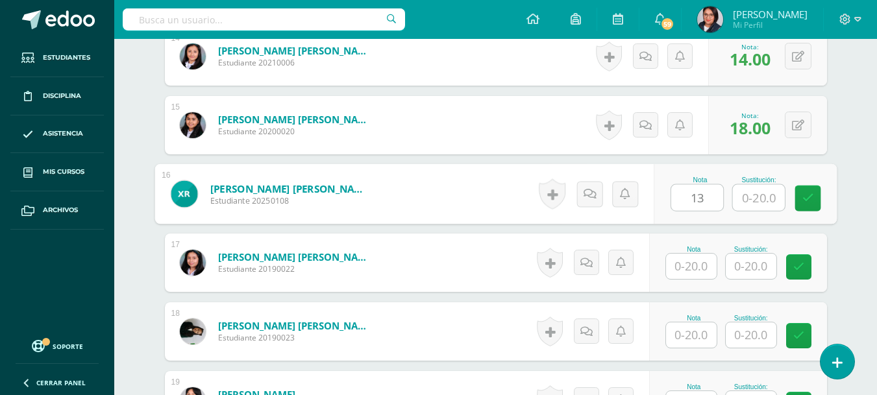
type input "13"
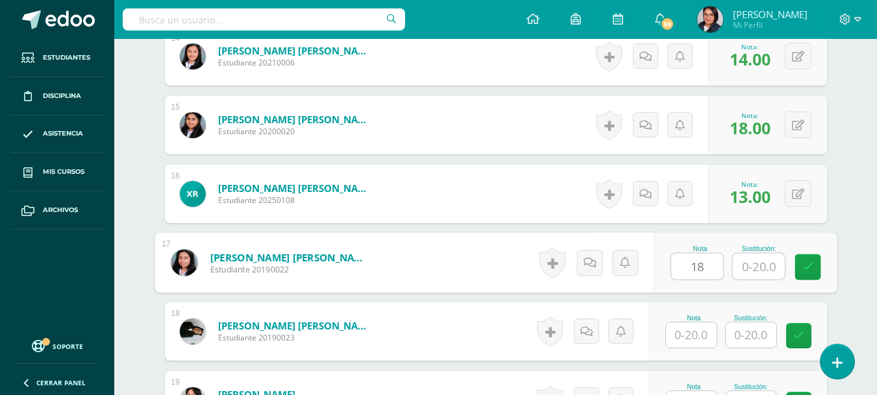
type input "18"
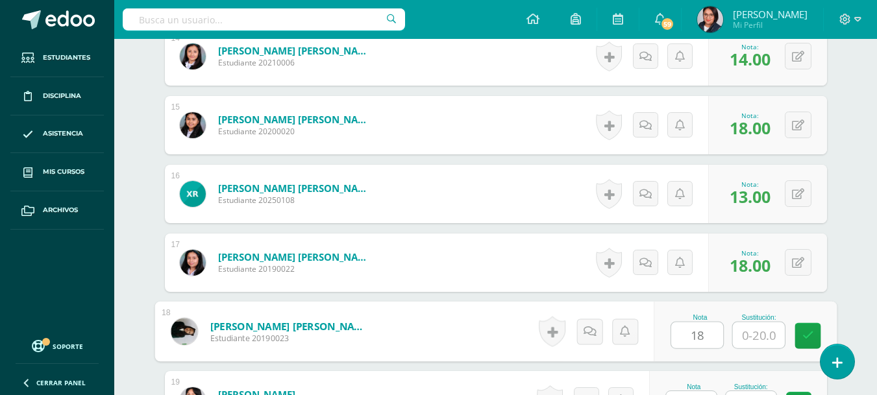
type input "18"
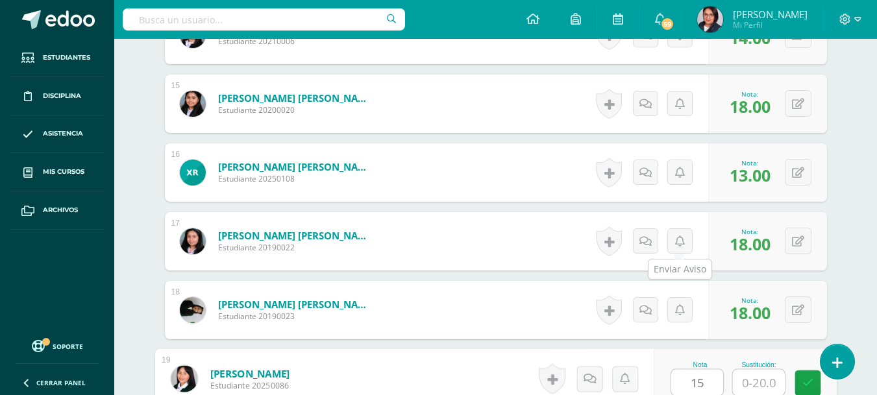
type input "15"
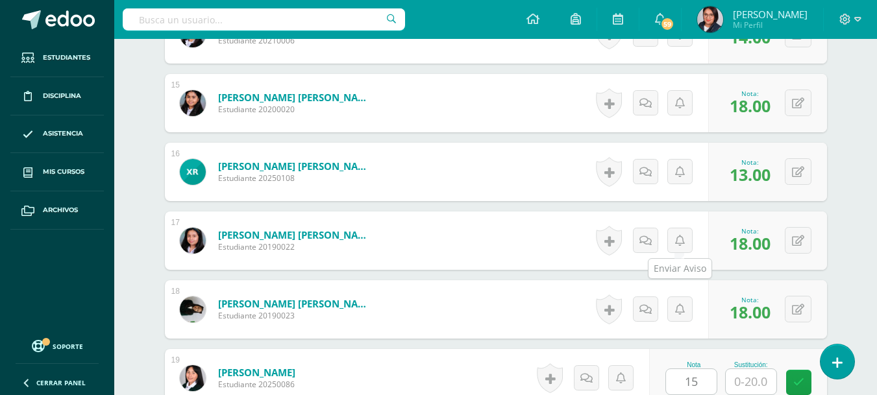
scroll to position [1646, 0]
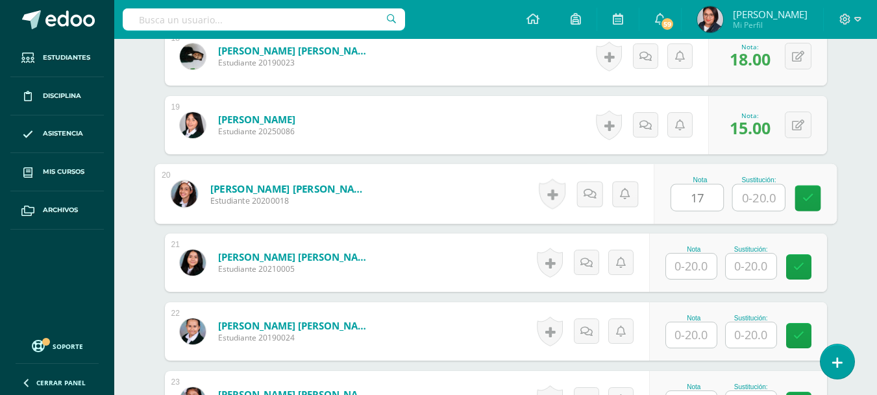
type input "17"
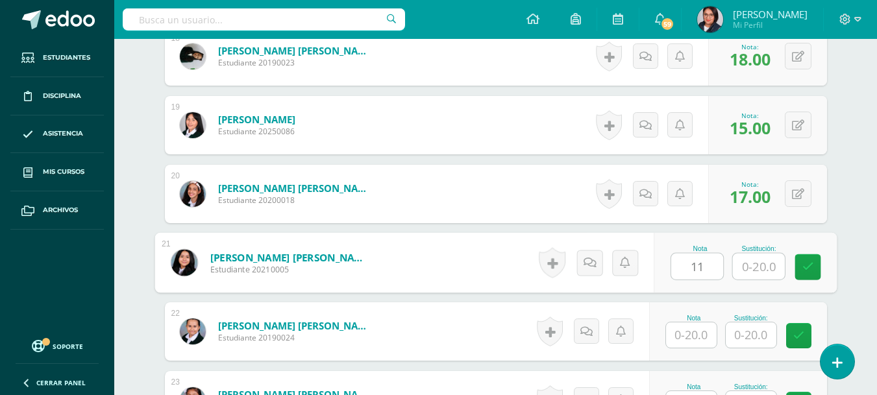
type input "11"
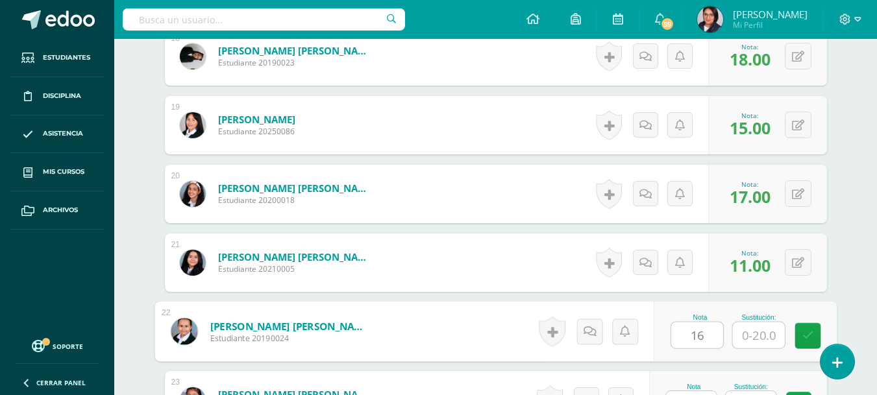
type input "16"
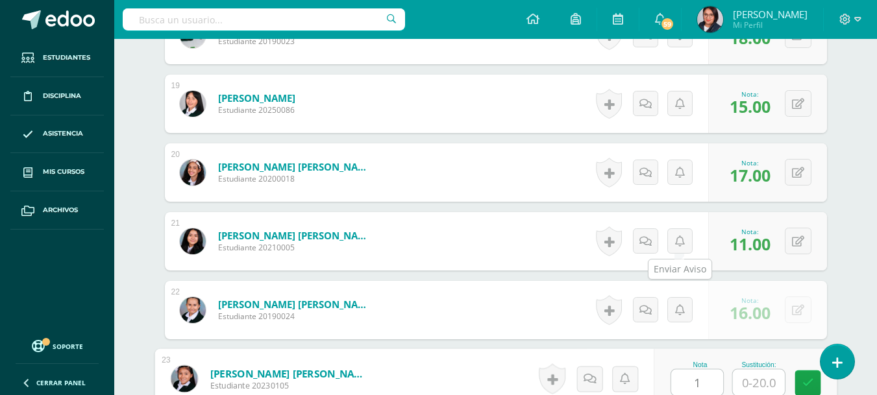
type input "18"
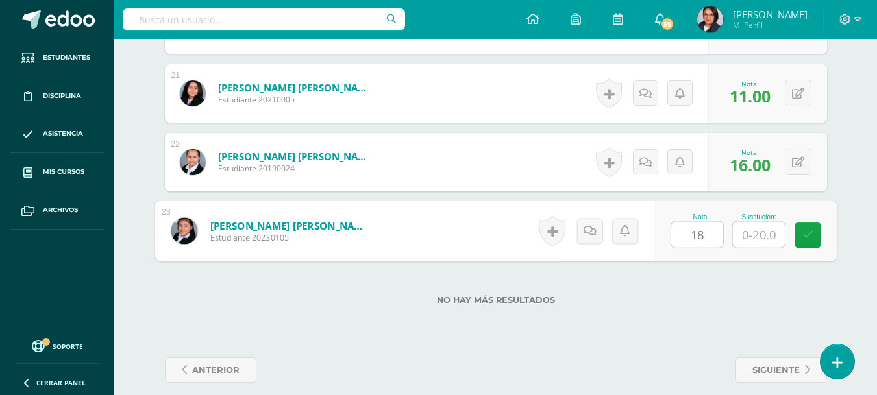
scroll to position [1816, 0]
click at [814, 234] on link at bounding box center [808, 235] width 26 height 26
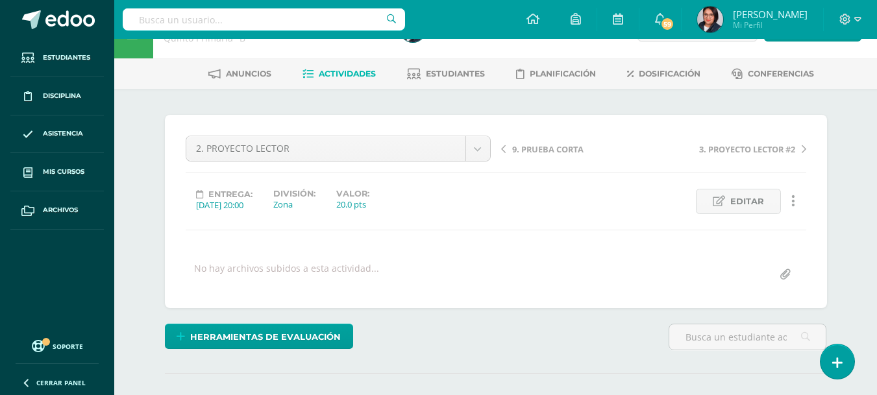
scroll to position [39, 0]
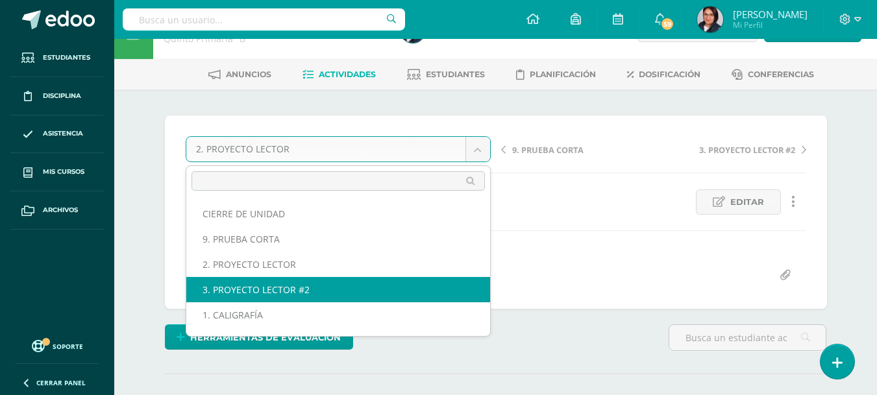
select select "/dashboard/teacher/grade-activity/107636/"
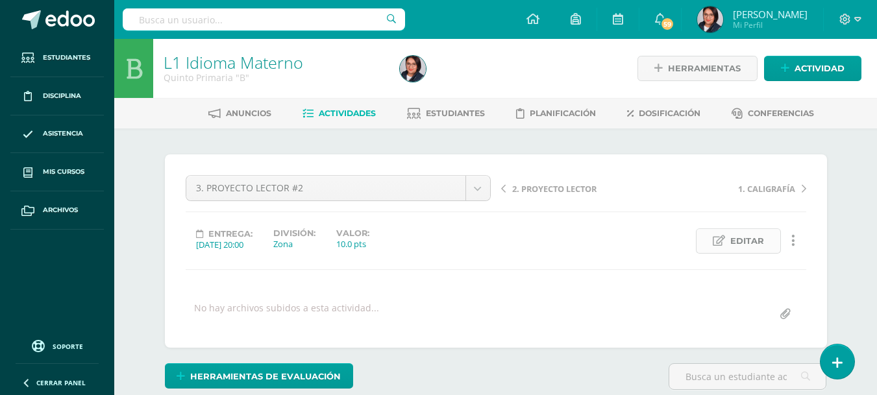
click at [753, 239] on span "Editar" at bounding box center [747, 241] width 34 height 24
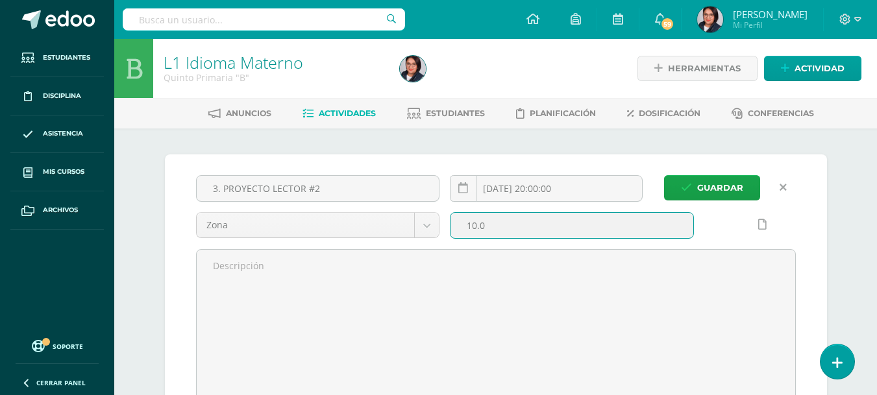
click at [474, 226] on input "10.0" at bounding box center [572, 225] width 243 height 25
type input "20.0"
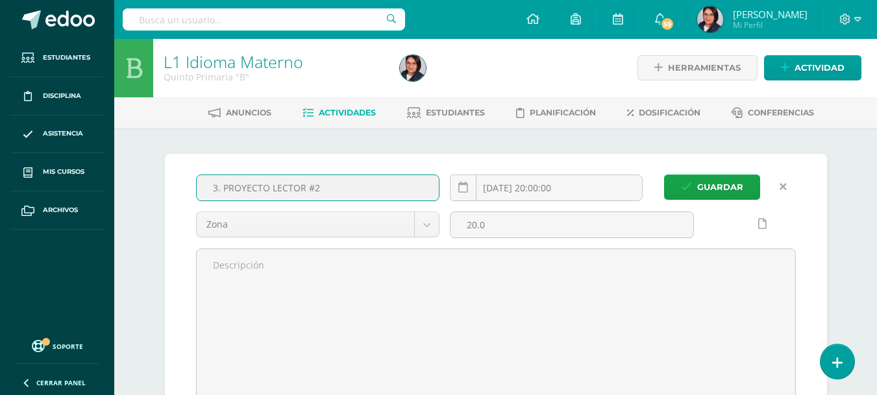
click at [375, 192] on input "3. PROYECTO LECTOR #2" at bounding box center [318, 187] width 243 height 25
type input "3. PROYECTO LECTOR"
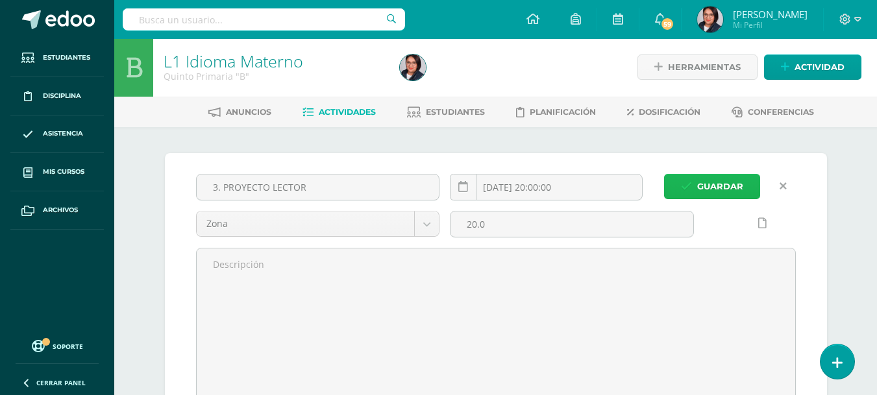
click at [703, 188] on span "Guardar" at bounding box center [720, 187] width 46 height 24
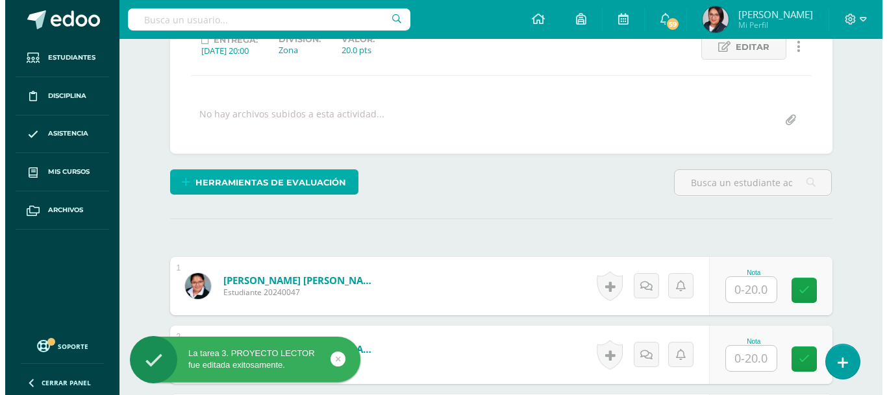
scroll to position [195, 0]
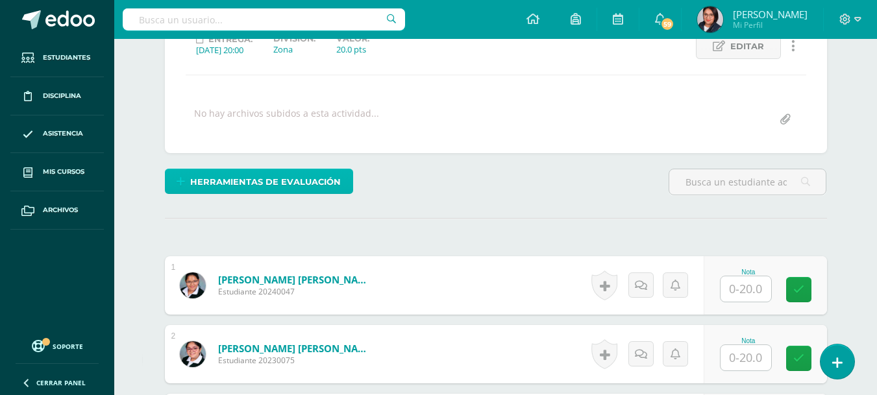
click at [297, 169] on link "Herramientas de evaluación" at bounding box center [259, 181] width 188 height 25
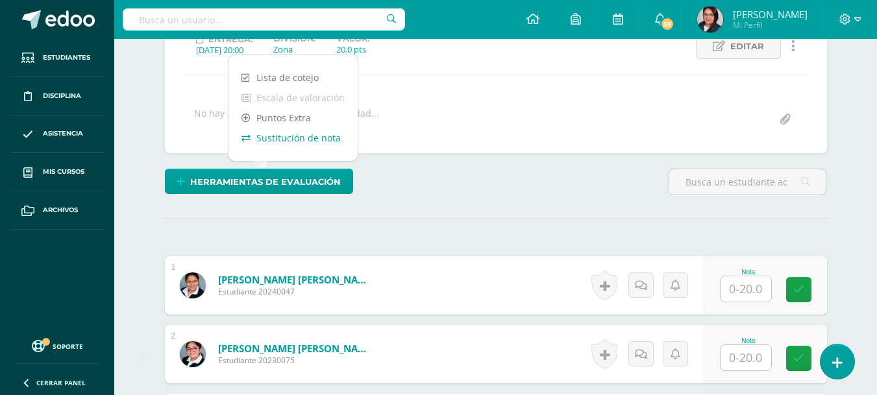
click at [302, 144] on link "Sustitución de nota" at bounding box center [293, 138] width 129 height 20
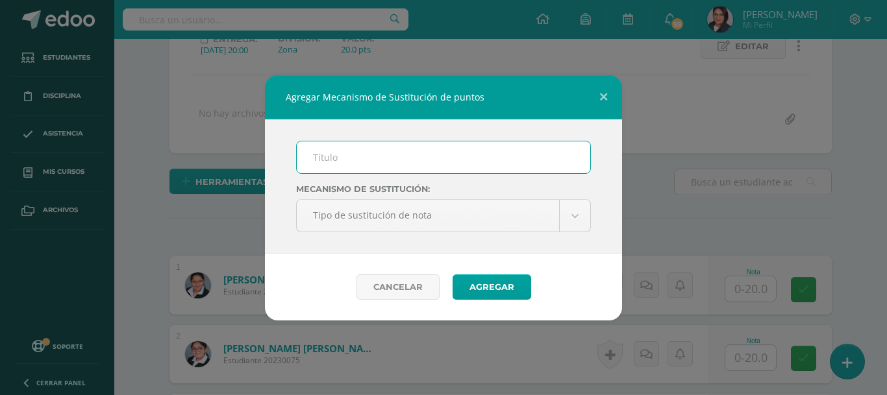
click at [337, 168] on input "text" at bounding box center [443, 158] width 293 height 32
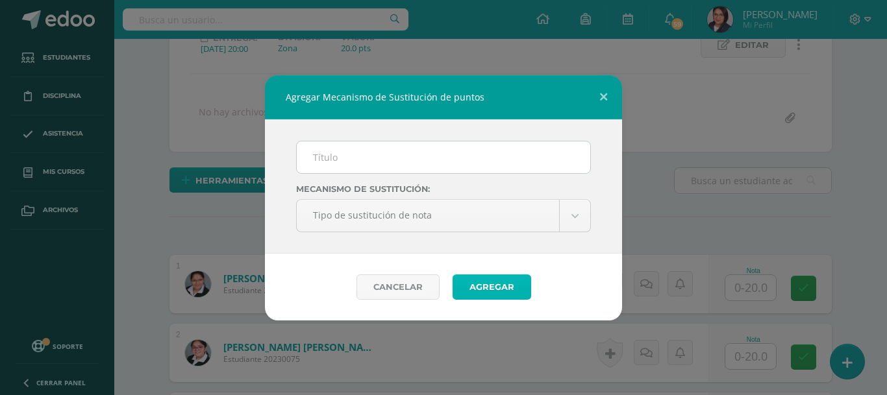
click at [503, 295] on button "Agregar" at bounding box center [492, 287] width 79 height 25
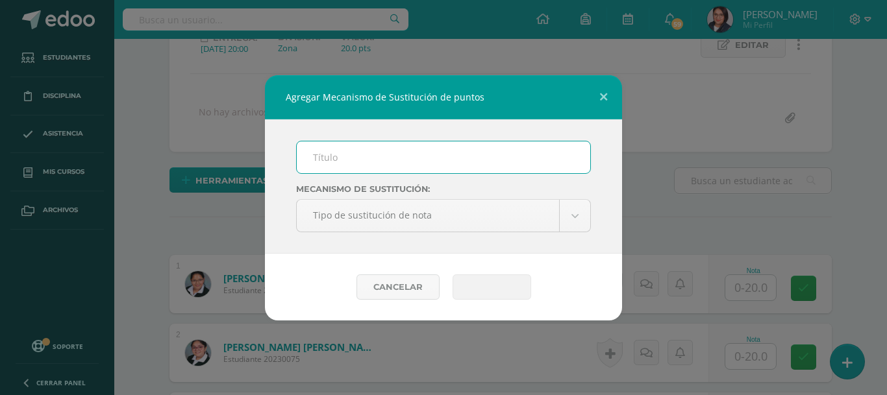
click at [430, 168] on input "text" at bounding box center [443, 158] width 293 height 32
type input "Plan de mejoramiento"
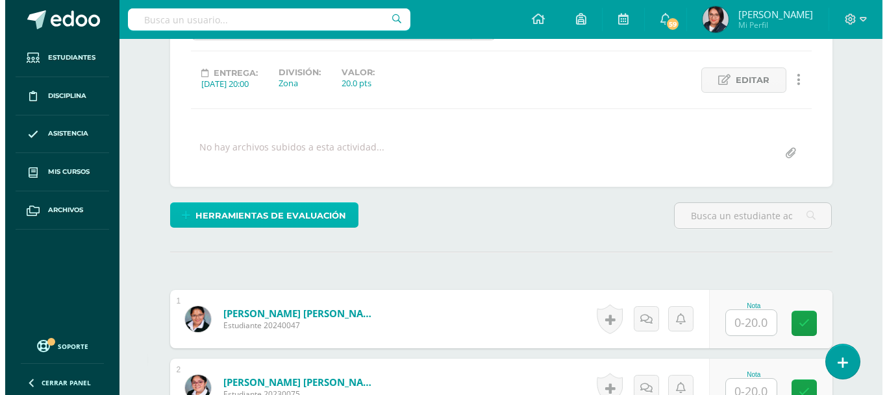
scroll to position [162, 0]
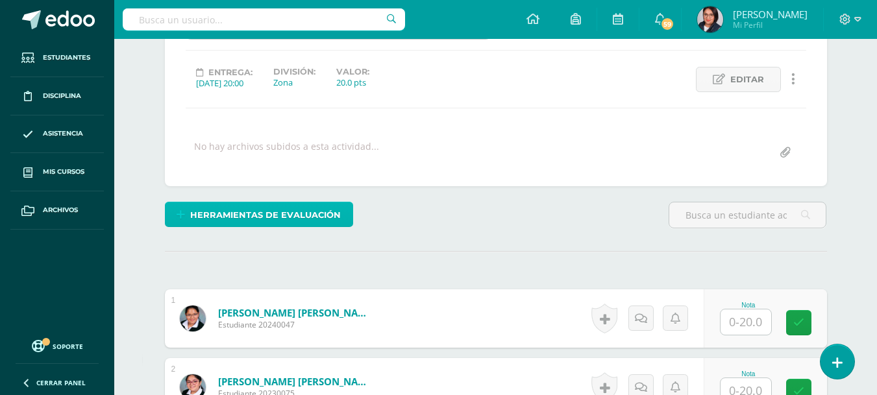
click at [290, 224] on span "Herramientas de evaluación" at bounding box center [265, 215] width 151 height 24
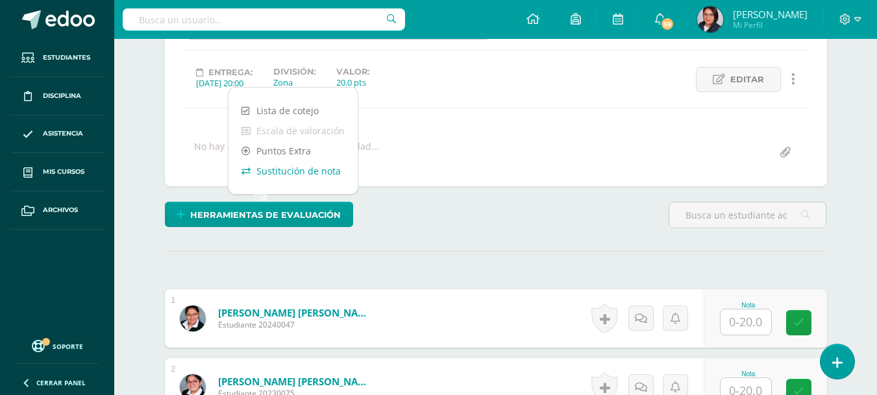
click at [321, 167] on link "Sustitución de nota" at bounding box center [293, 171] width 129 height 20
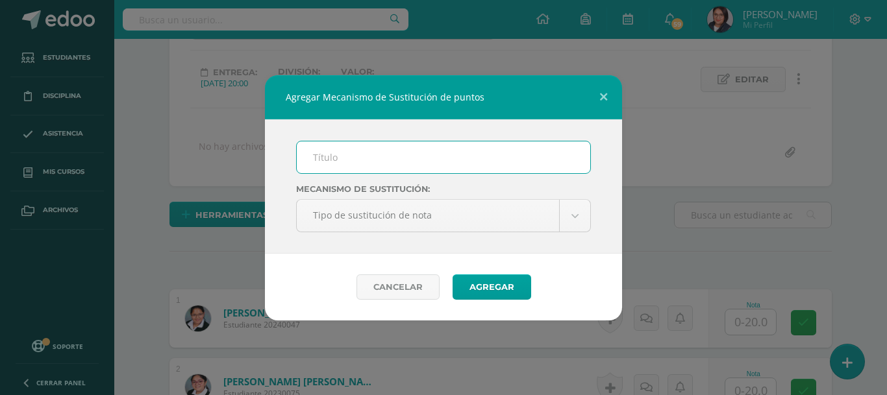
click at [363, 167] on input "text" at bounding box center [443, 158] width 293 height 32
click at [453, 275] on button "Agregar" at bounding box center [492, 287] width 79 height 25
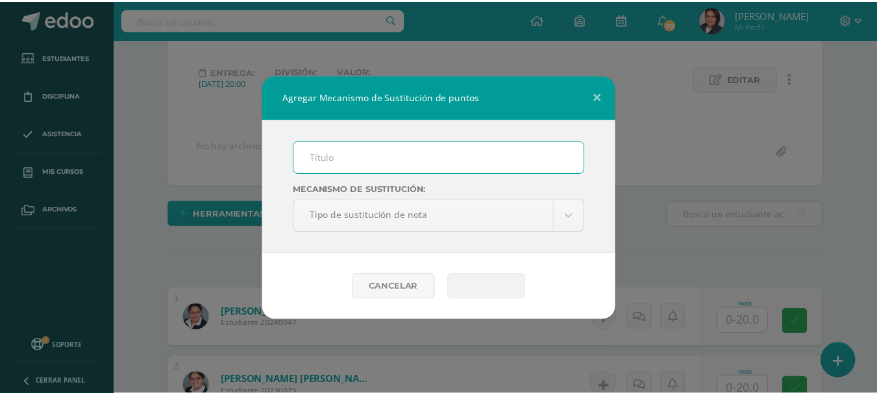
scroll to position [163, 0]
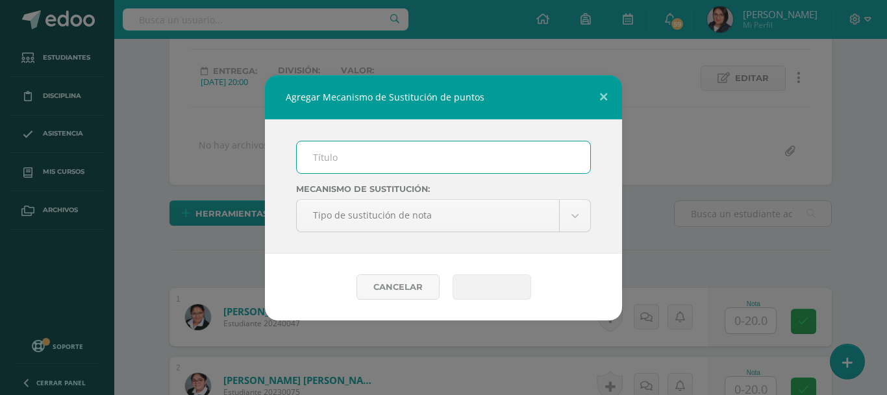
click at [387, 158] on input "text" at bounding box center [443, 158] width 293 height 32
type input "Plan de mejoramiento"
click at [496, 298] on button "Agregar" at bounding box center [492, 287] width 79 height 25
click at [604, 90] on button at bounding box center [603, 97] width 37 height 44
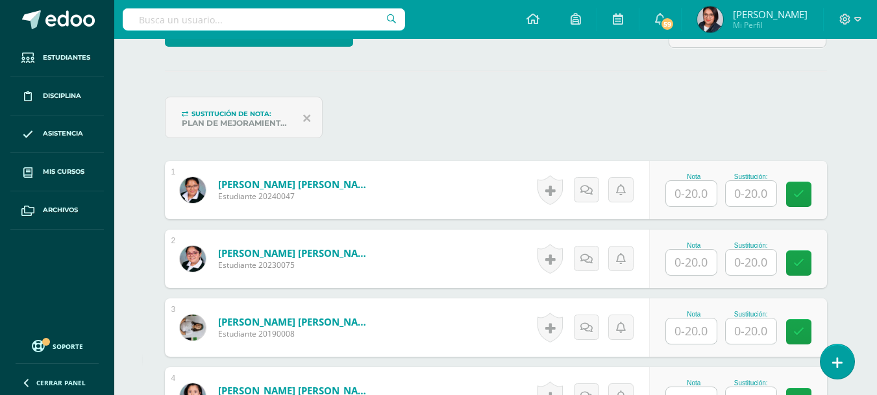
scroll to position [343, 0]
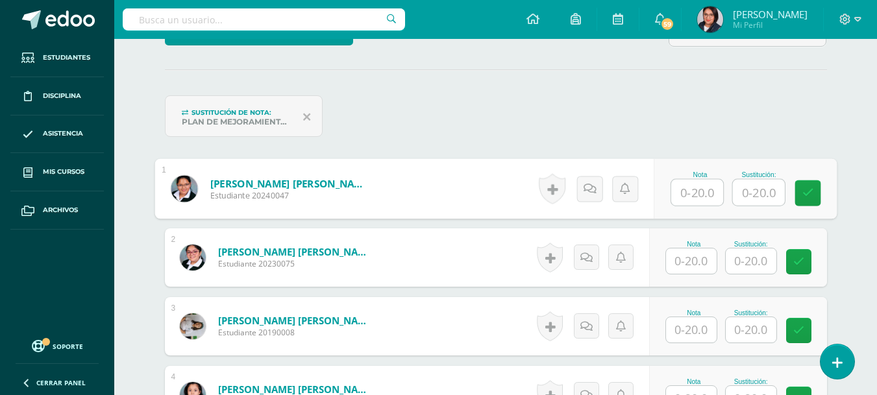
click at [676, 187] on input "text" at bounding box center [697, 193] width 52 height 26
type input "13"
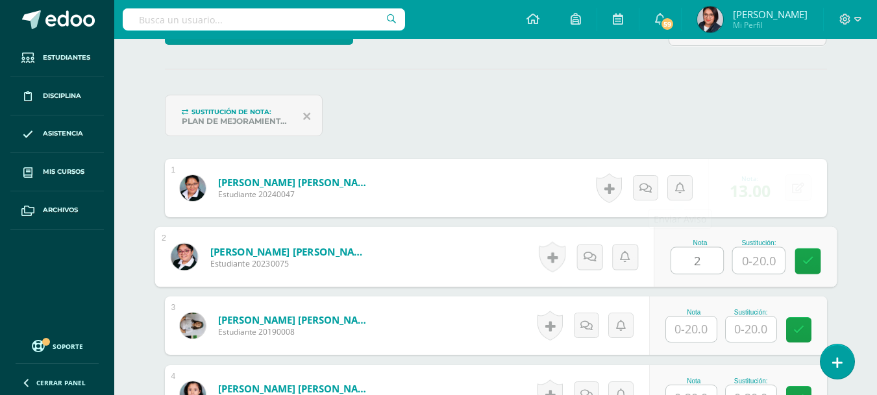
scroll to position [345, 0]
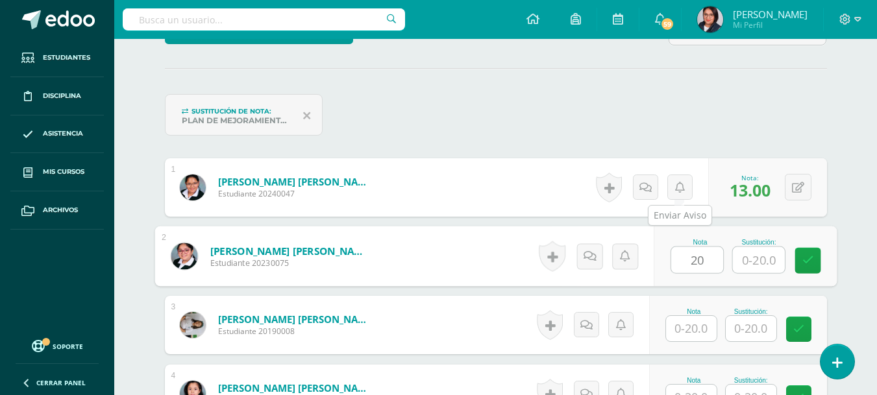
type input "20"
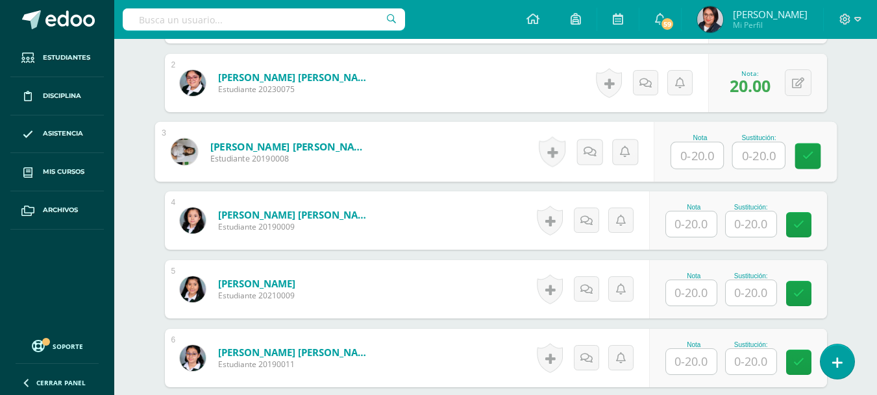
scroll to position [521, 0]
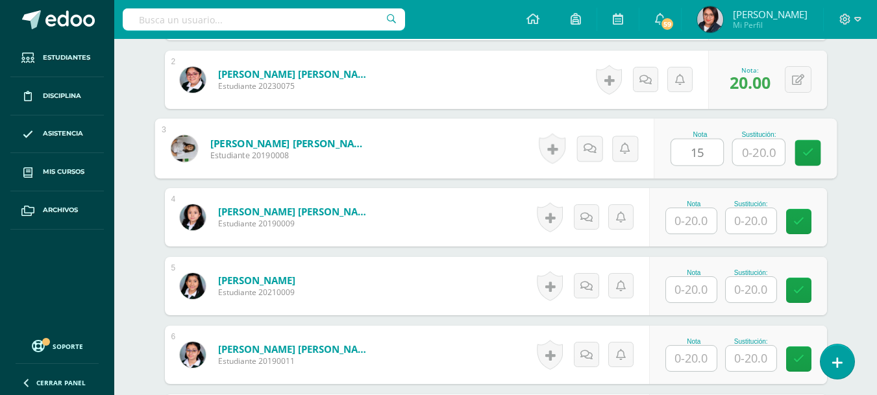
type input "15"
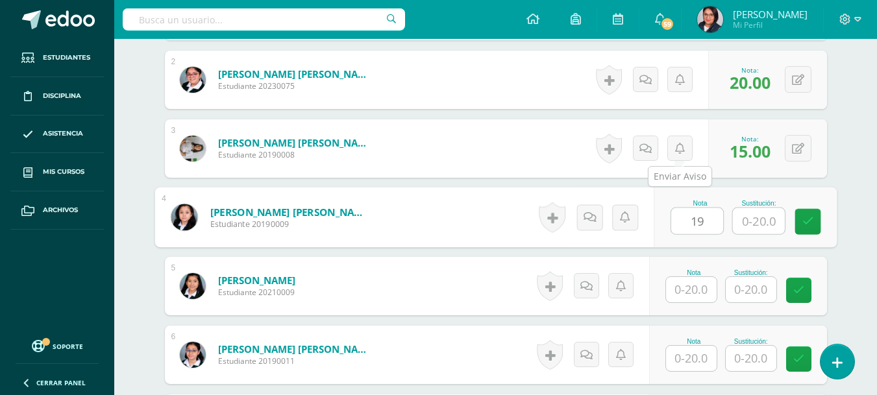
type input "19"
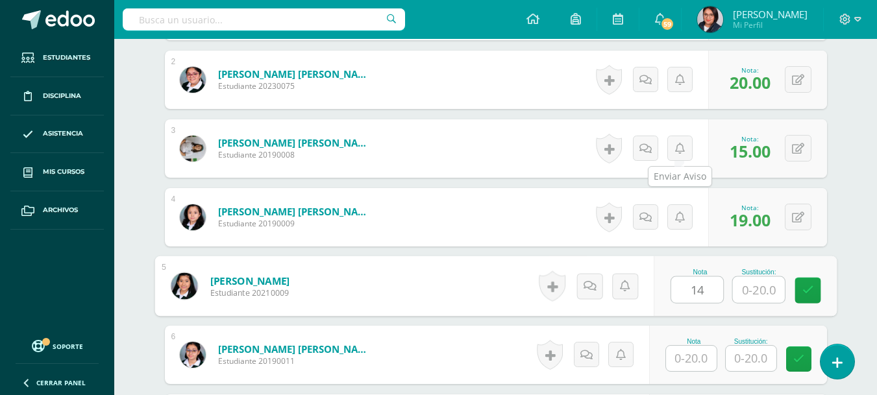
type input "14"
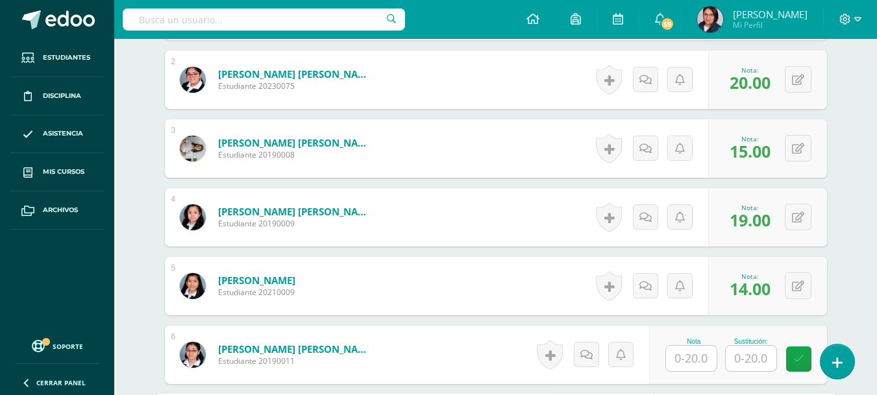
scroll to position [751, 0]
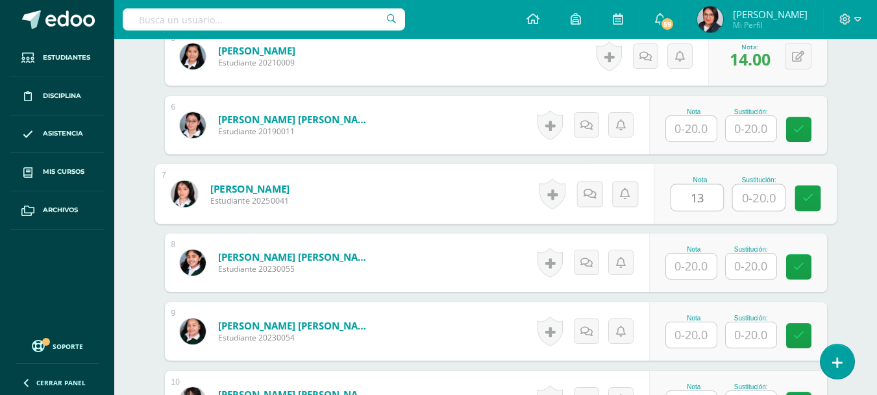
type input "13"
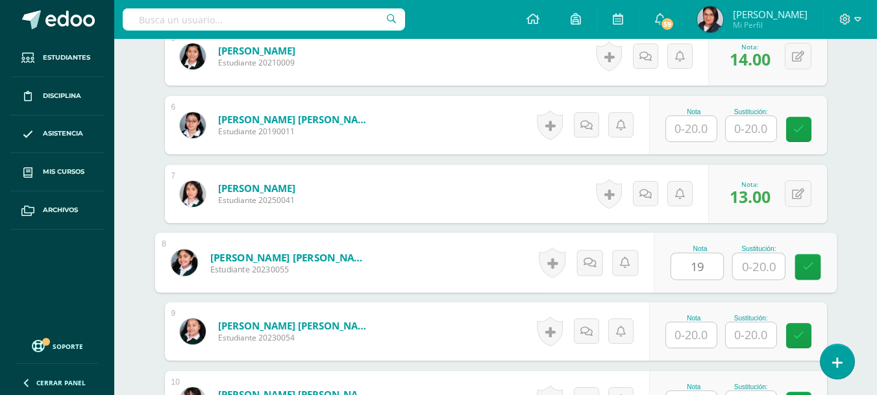
type input "19"
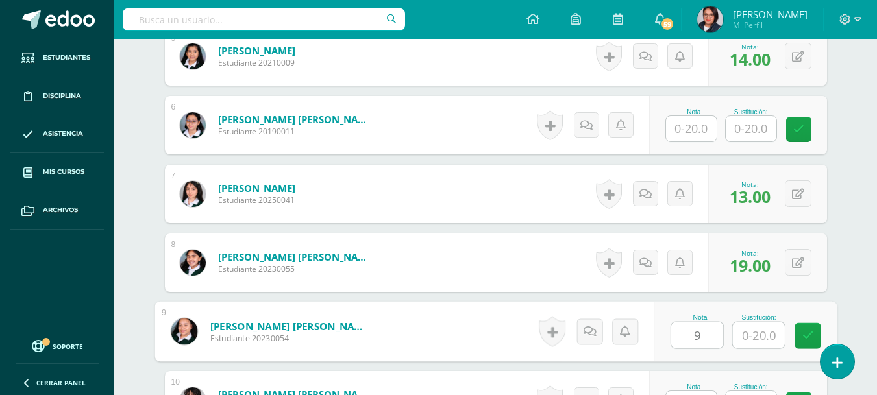
type input "9"
type input "6"
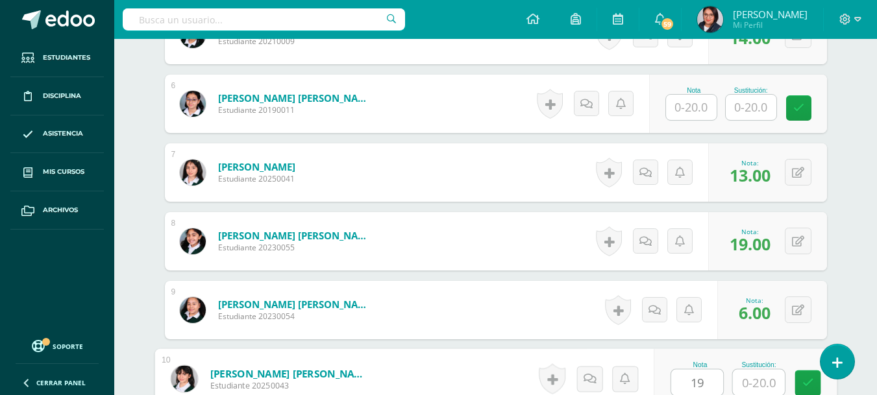
type input "19"
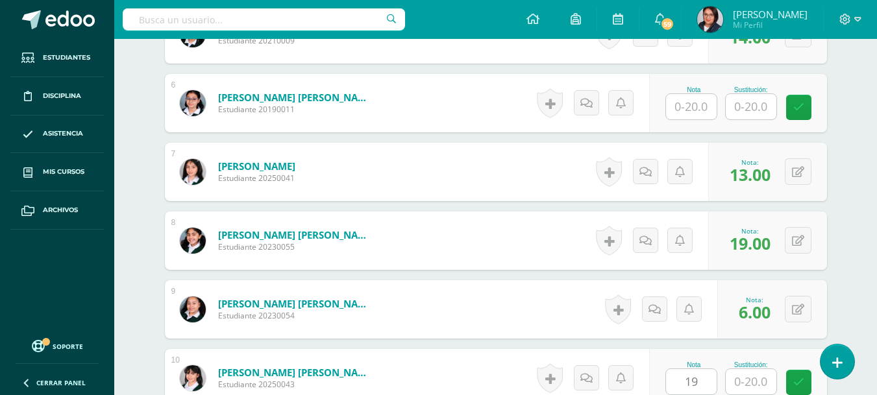
scroll to position [1026, 0]
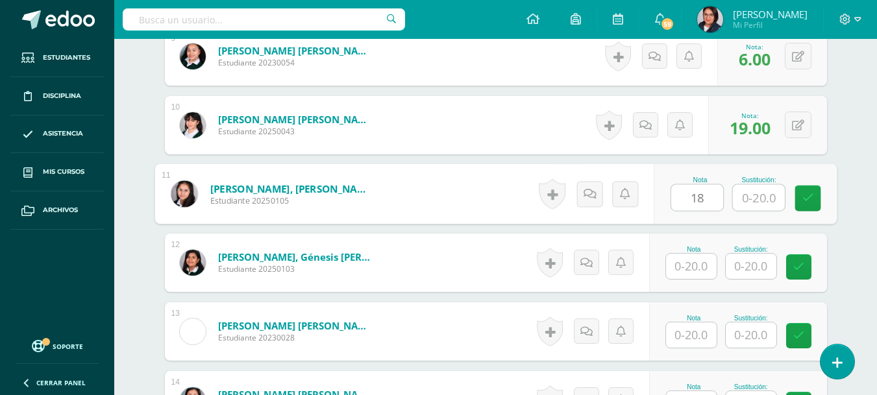
type input "18"
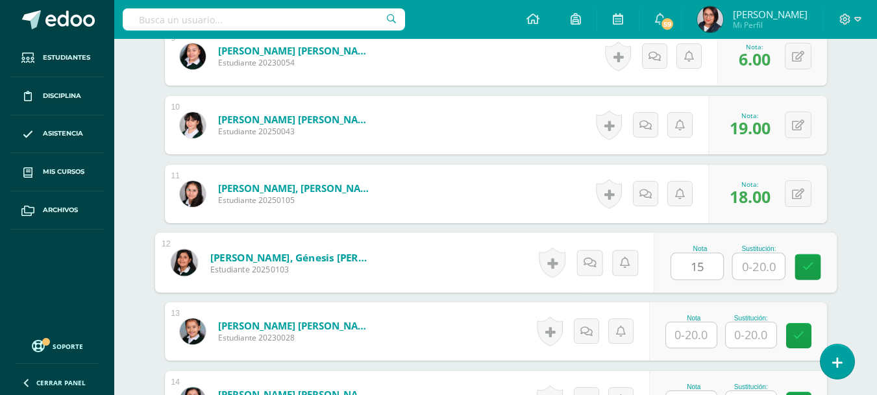
type input "15"
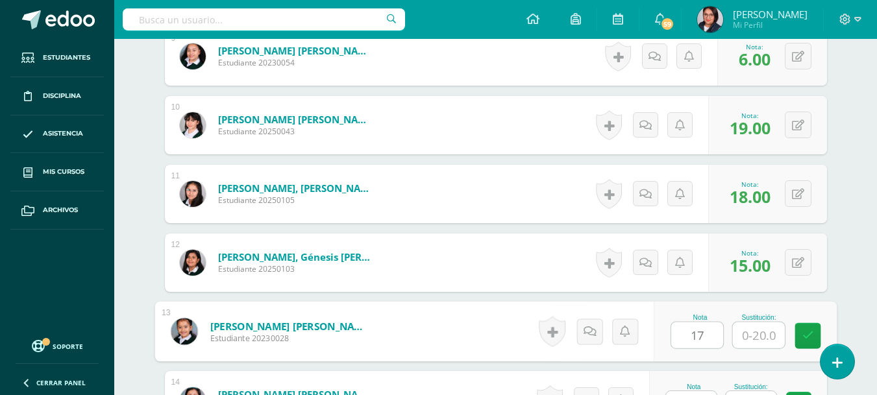
type input "17"
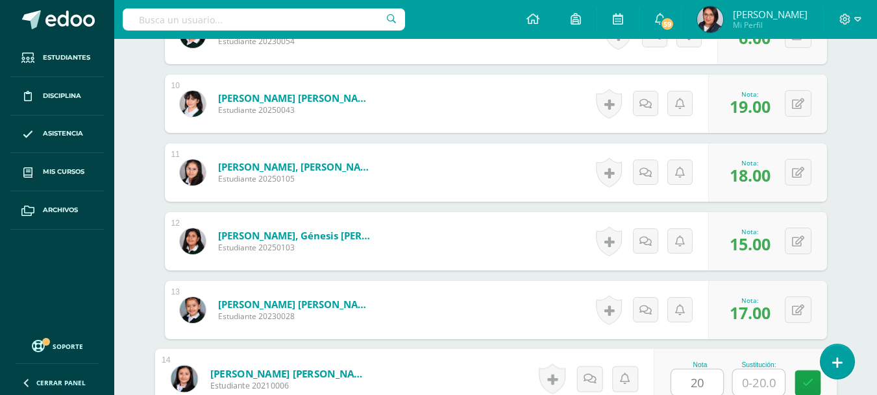
type input "20"
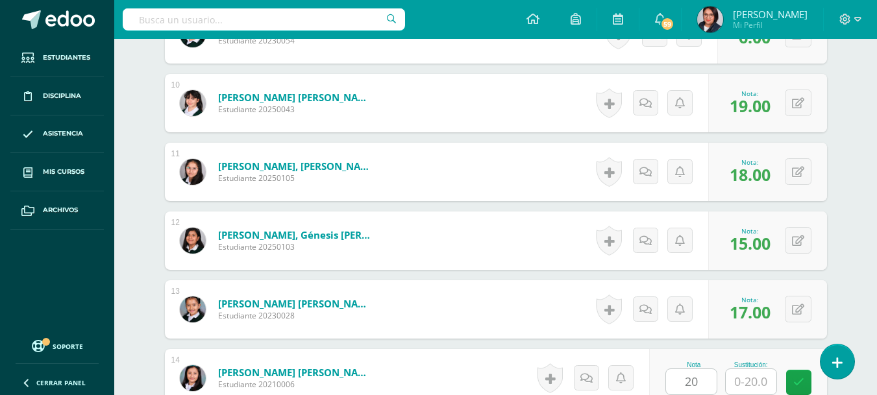
scroll to position [1302, 0]
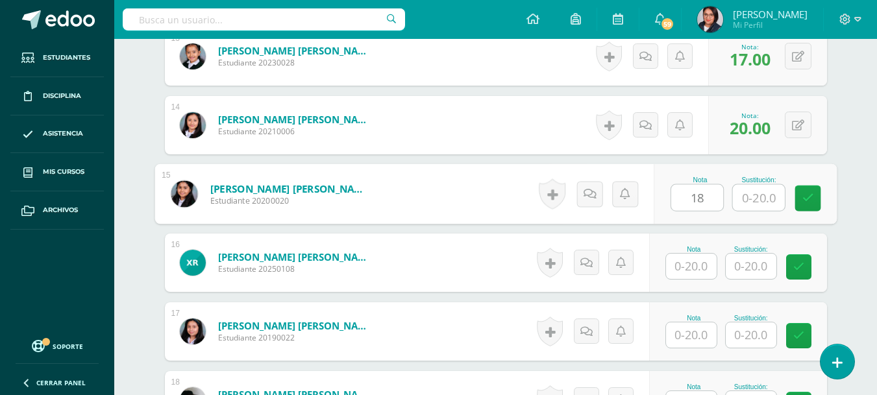
type input "18"
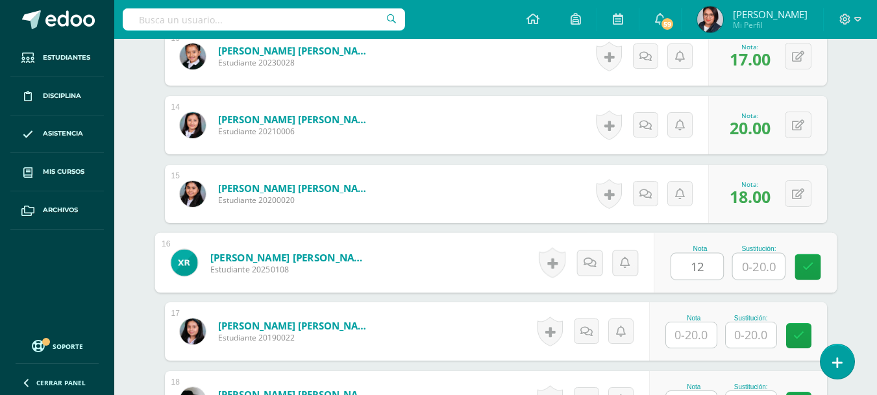
type input "12"
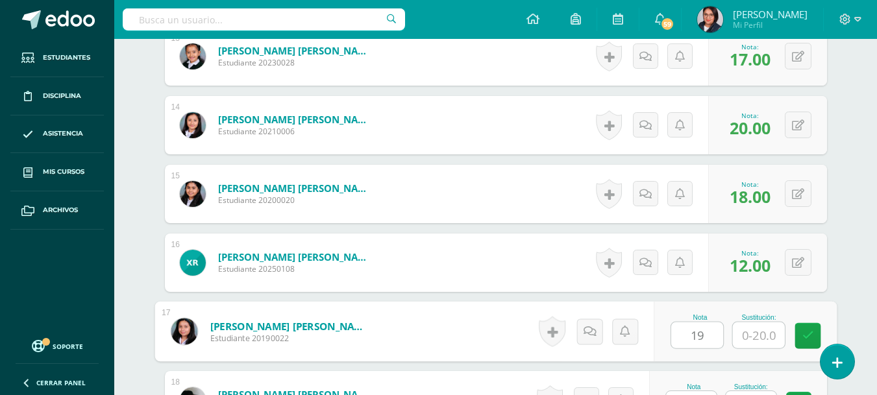
type input "19"
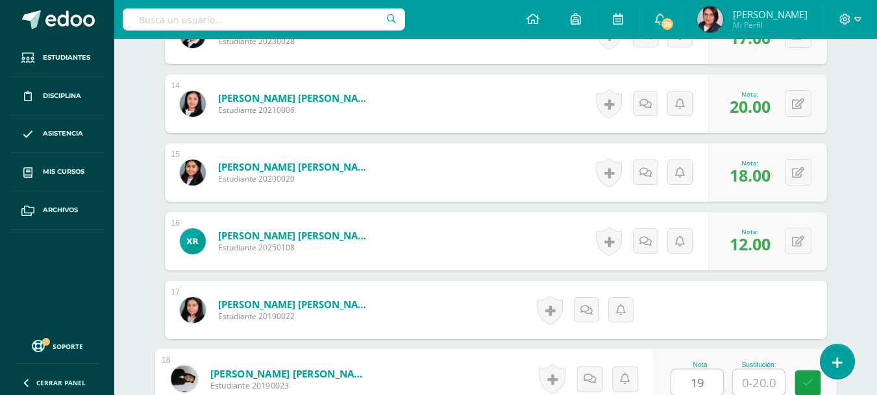
type input "19"
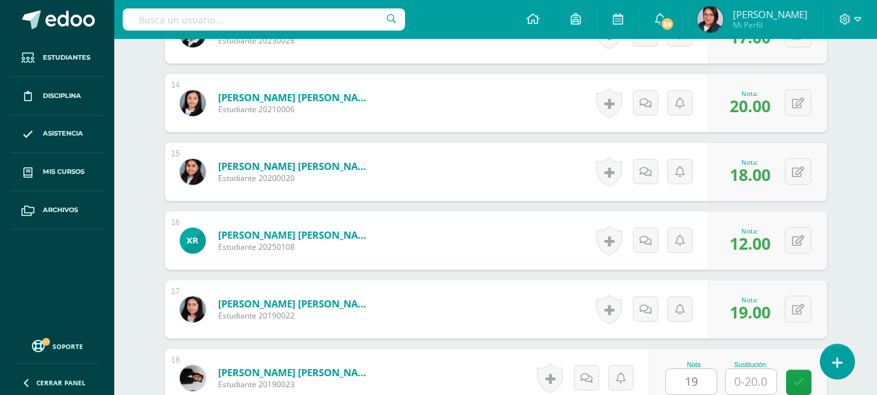
scroll to position [1577, 0]
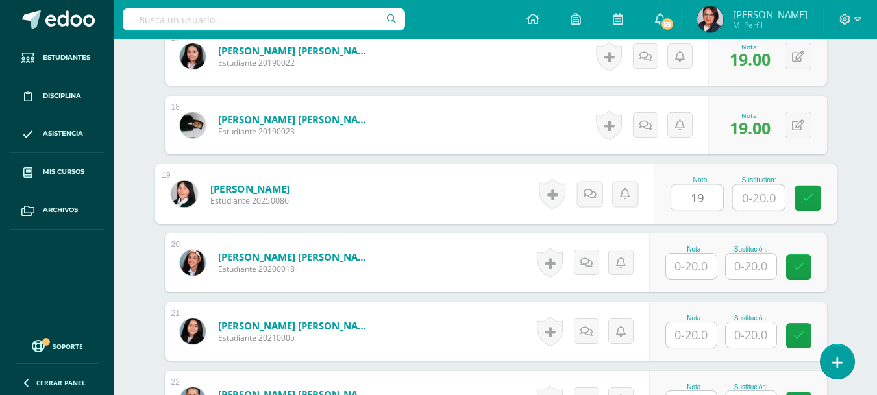
type input "19"
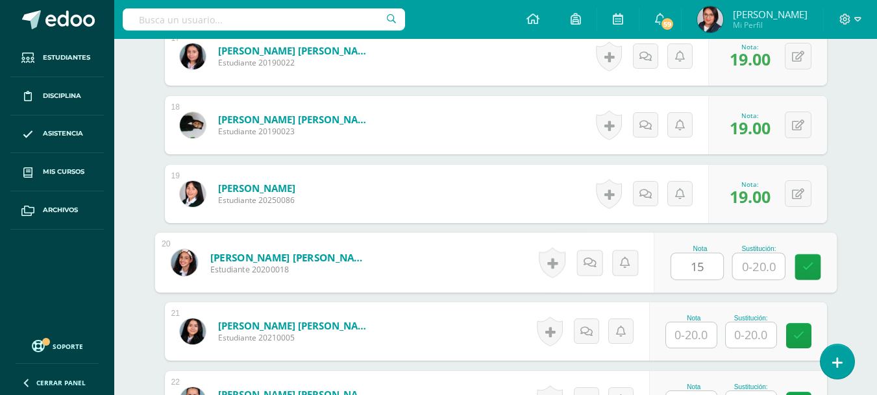
type input "15"
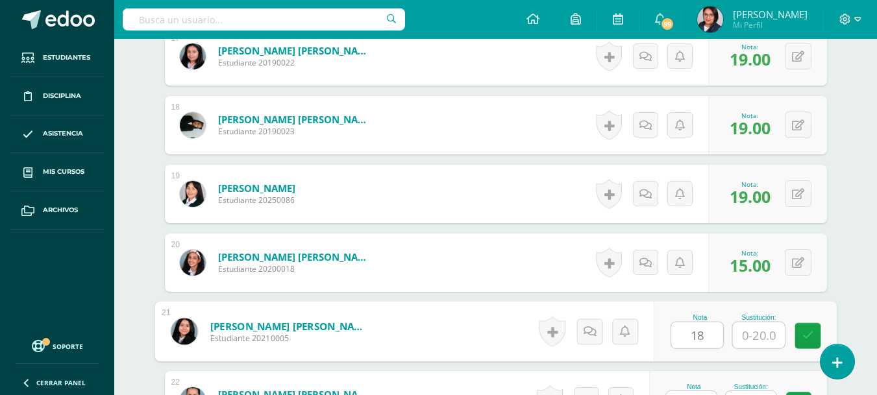
type input "18"
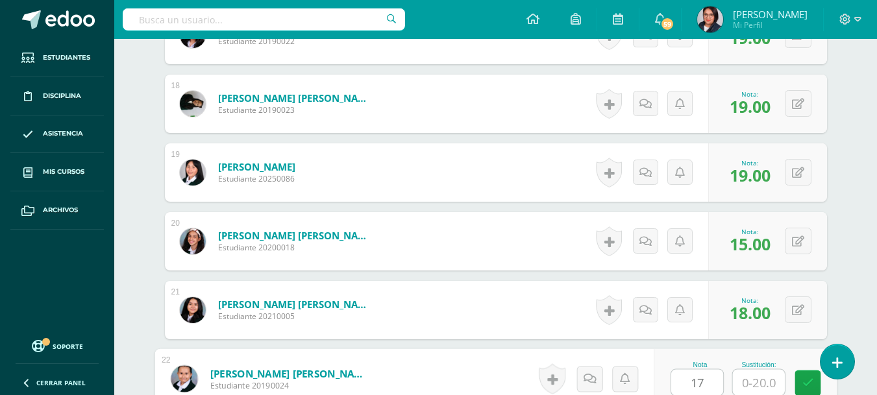
type input "17"
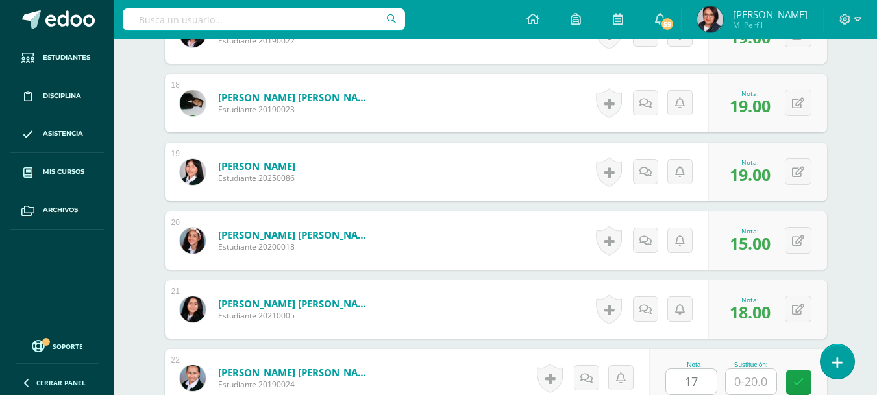
scroll to position [1829, 0]
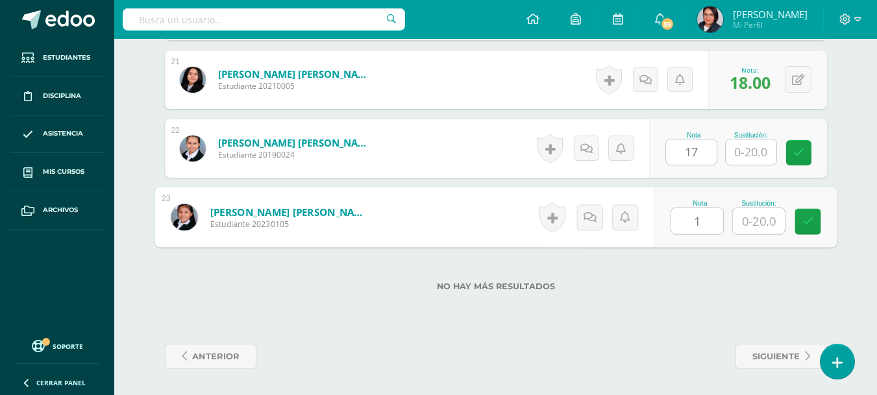
type input "17"
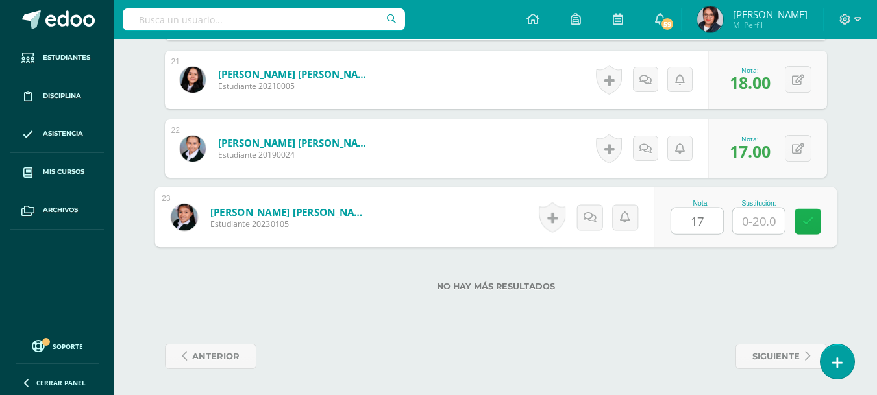
click at [808, 229] on link at bounding box center [808, 222] width 26 height 26
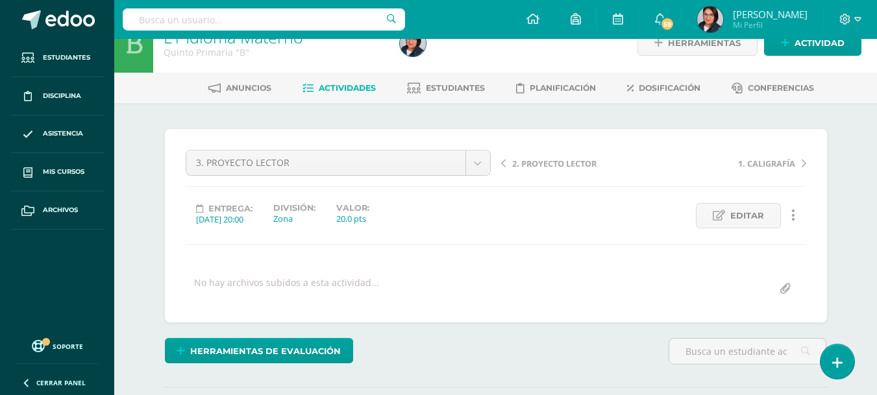
scroll to position [15, 0]
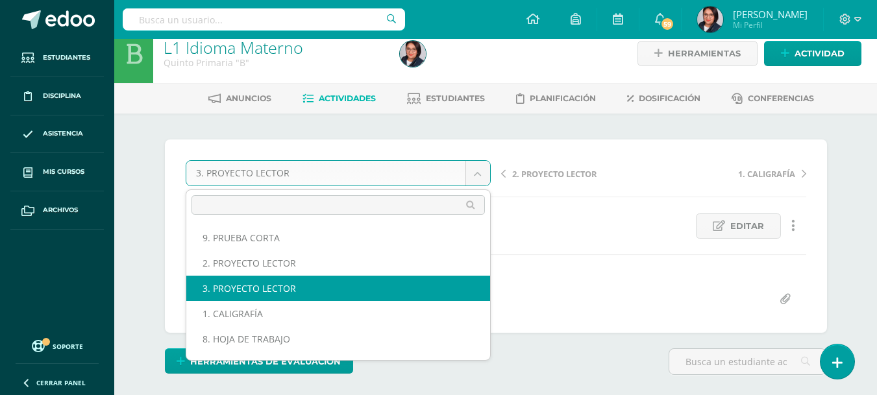
scroll to position [123, 0]
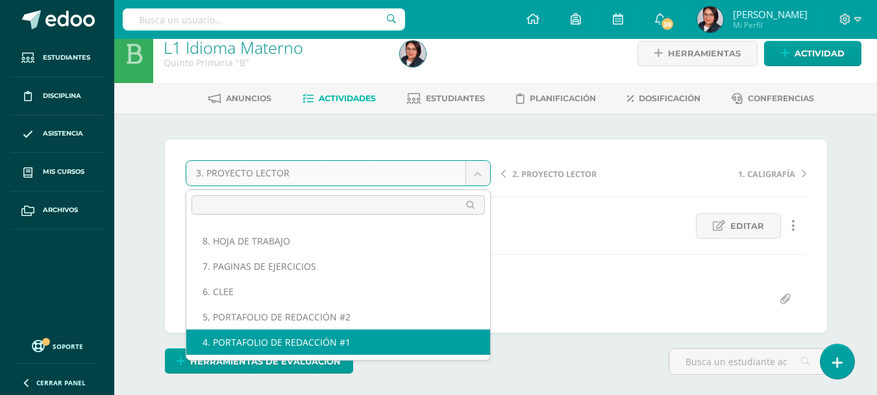
select select "/dashboard/teacher/grade-activity/107639/"
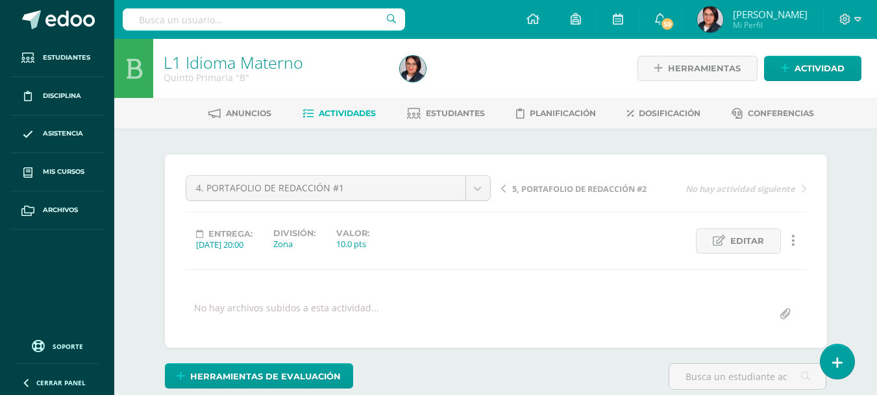
click at [797, 240] on link at bounding box center [793, 241] width 25 height 25
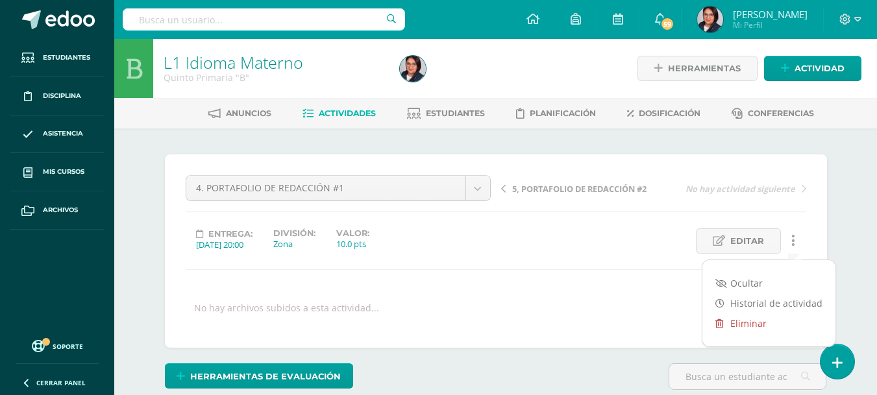
click at [743, 319] on link "Eliminar" at bounding box center [768, 324] width 133 height 20
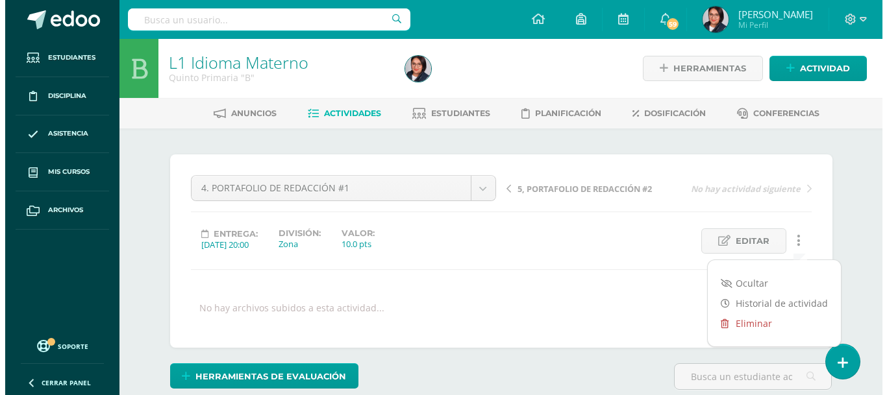
scroll to position [1, 0]
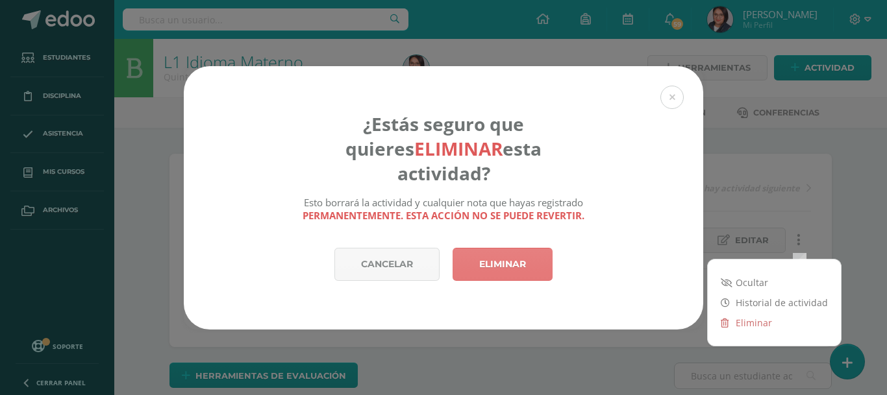
click at [529, 257] on link "Eliminar" at bounding box center [503, 264] width 100 height 33
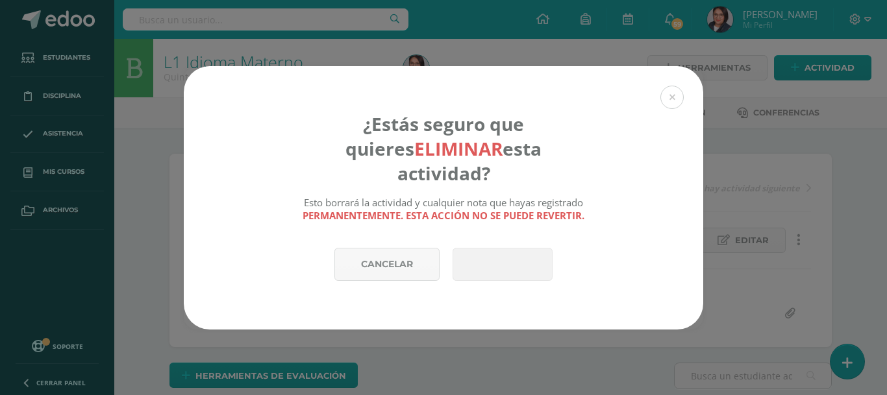
scroll to position [1, 0]
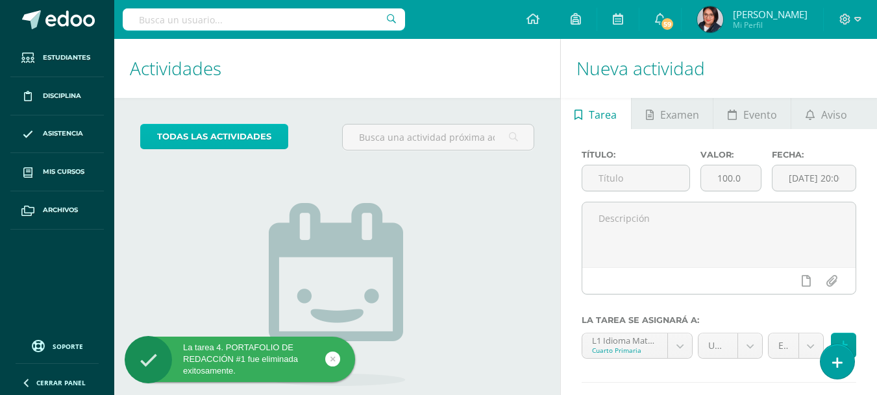
click at [267, 138] on link "todas las Actividades" at bounding box center [214, 136] width 148 height 25
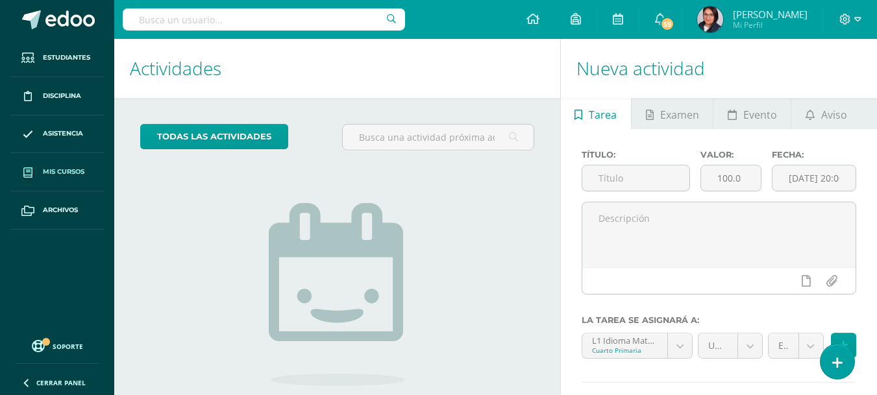
click at [71, 166] on link "Mis cursos" at bounding box center [56, 172] width 93 height 38
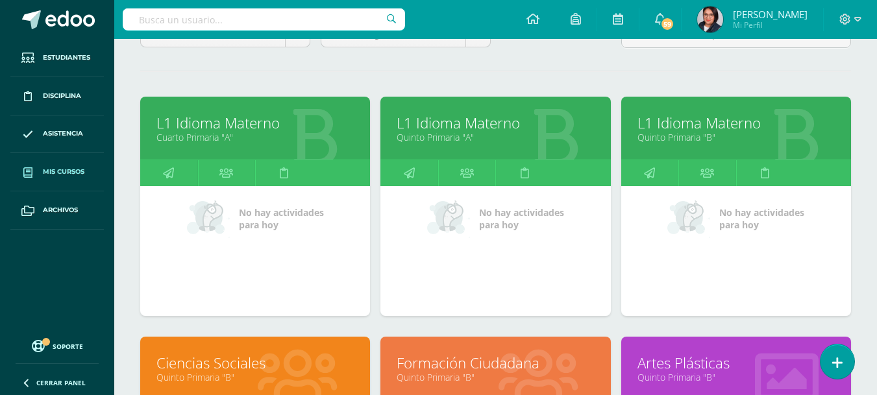
scroll to position [145, 0]
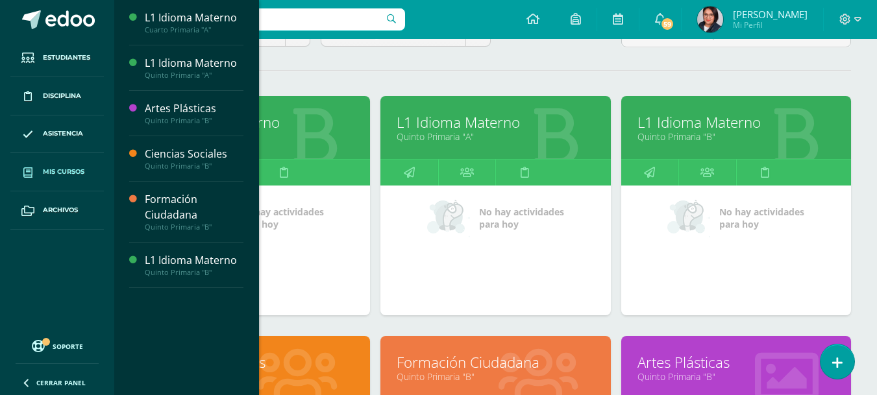
click at [772, 229] on span "No hay actividades para [DATE]" at bounding box center [761, 218] width 85 height 25
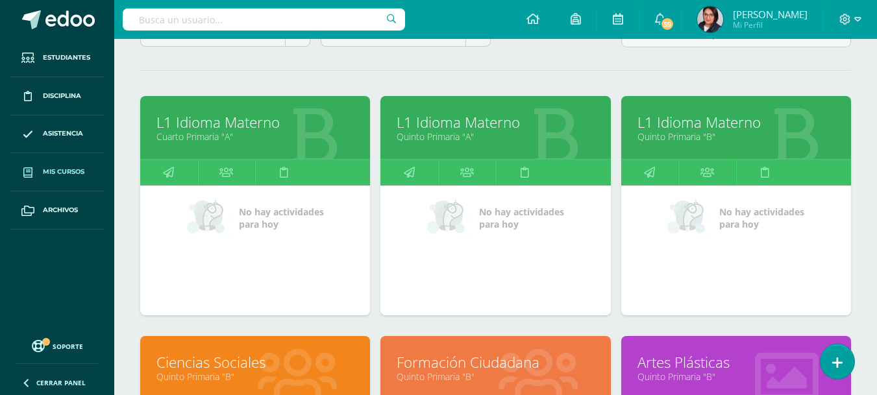
click at [214, 264] on body "Estudiantes Disciplina Asistencia Mis cursos Archivos Soporte Ayuda Reportar un…" at bounding box center [438, 259] width 877 height 808
click at [87, 171] on link "Mis cursos" at bounding box center [56, 172] width 93 height 38
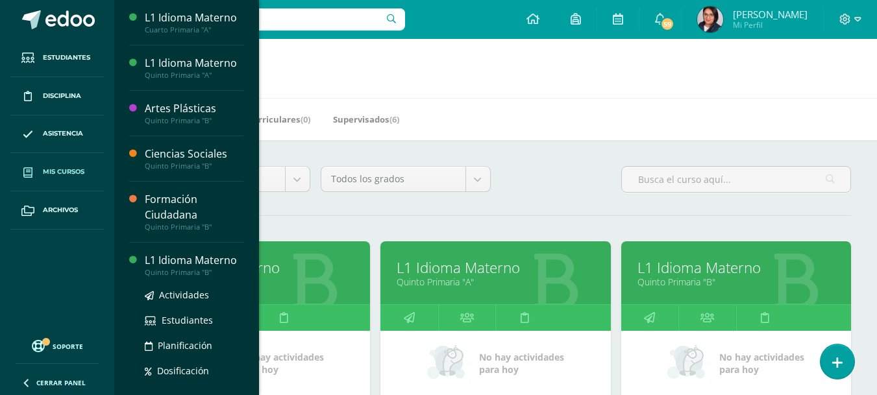
click at [156, 266] on div "L1 Idioma Materno Cuarto Primaria "A"" at bounding box center [255, 273] width 230 height 63
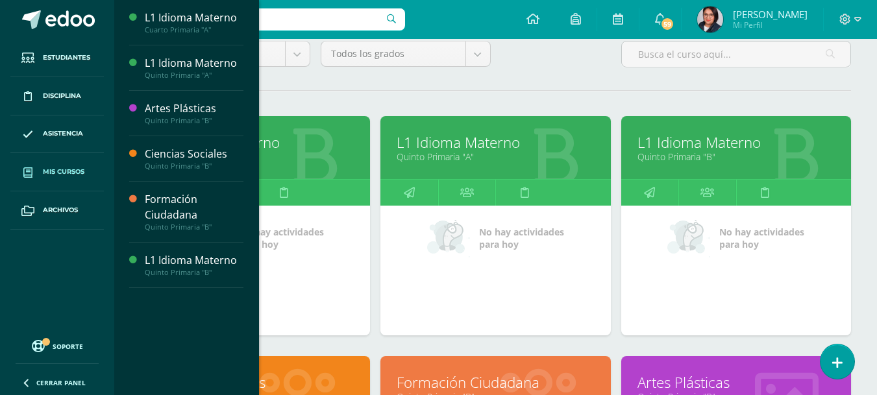
scroll to position [127, 0]
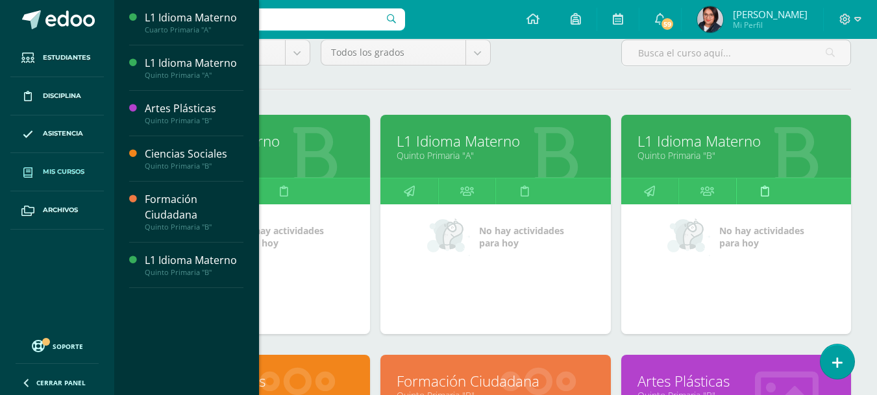
click at [755, 187] on link at bounding box center [765, 192] width 58 height 26
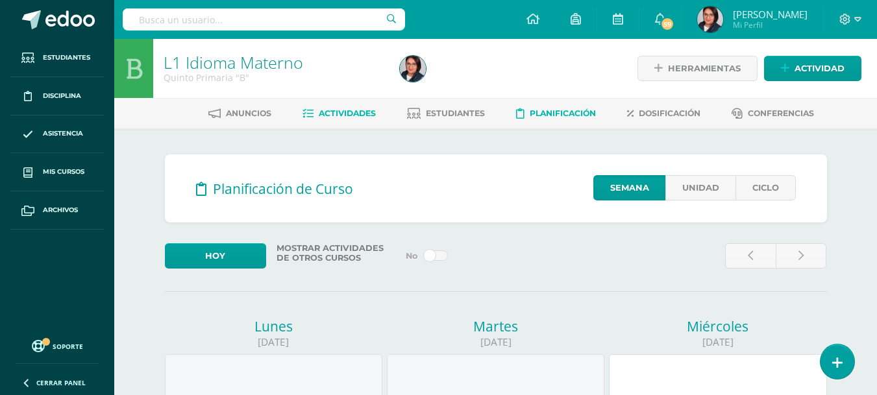
click at [347, 116] on span "Actividades" at bounding box center [347, 113] width 57 height 10
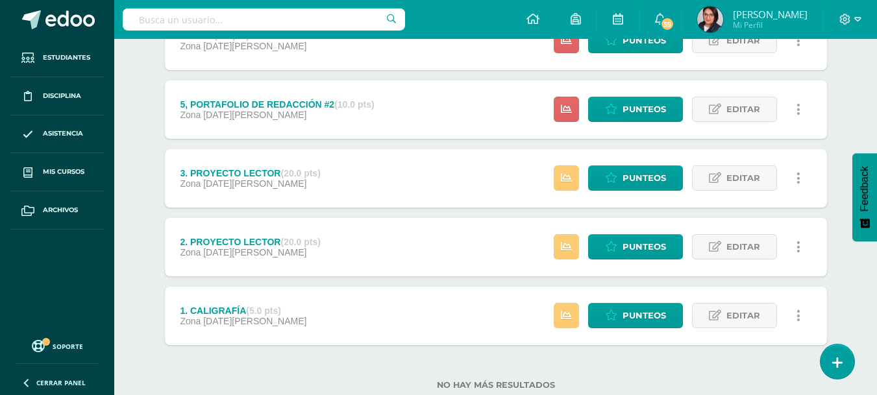
scroll to position [479, 0]
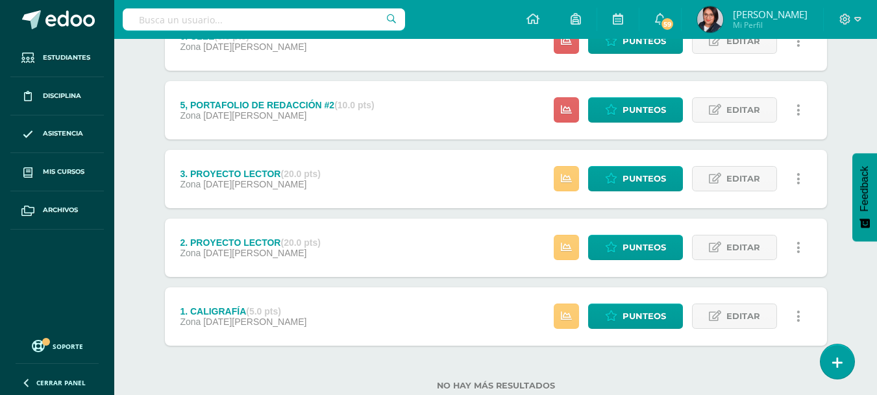
click at [330, 195] on div "3. PROYECTO LECTOR (20.0 pts) Zona [DATE][PERSON_NAME]" at bounding box center [250, 179] width 171 height 58
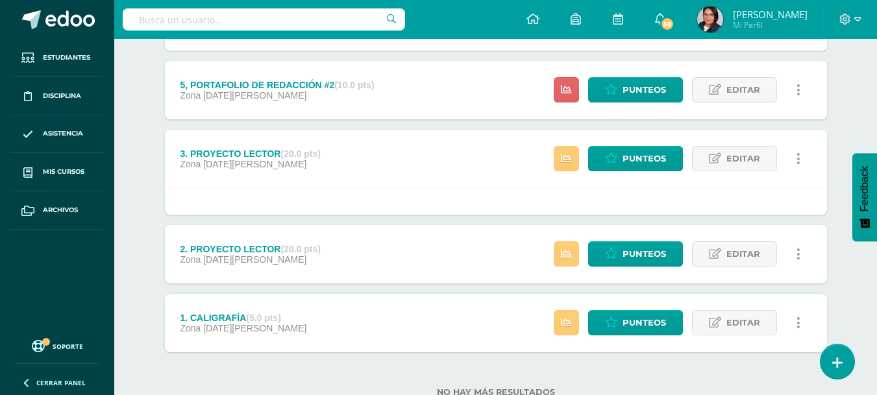
scroll to position [500, 0]
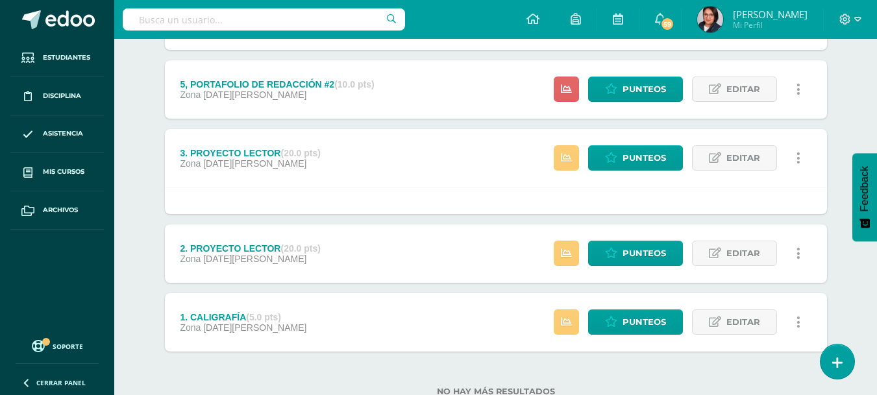
click at [321, 168] on div "Zona [DATE][PERSON_NAME]" at bounding box center [250, 163] width 141 height 10
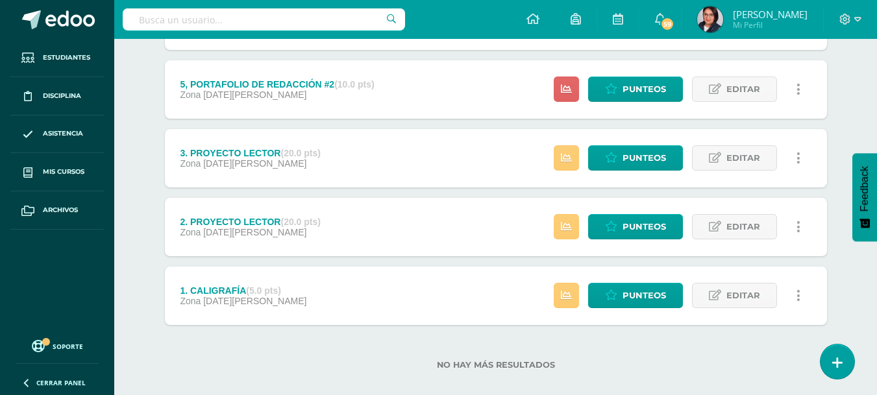
click at [267, 145] on div "3. PROYECTO LECTOR (20.0 pts) Zona [DATE][PERSON_NAME]" at bounding box center [250, 158] width 171 height 58
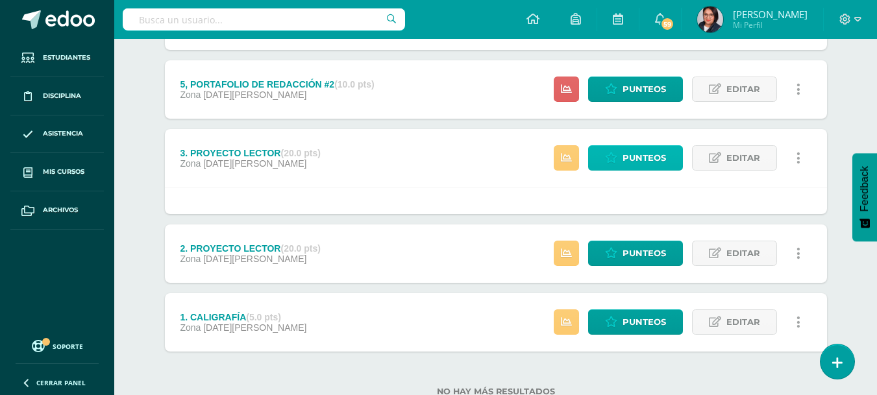
click at [602, 149] on link "Punteos" at bounding box center [635, 157] width 95 height 25
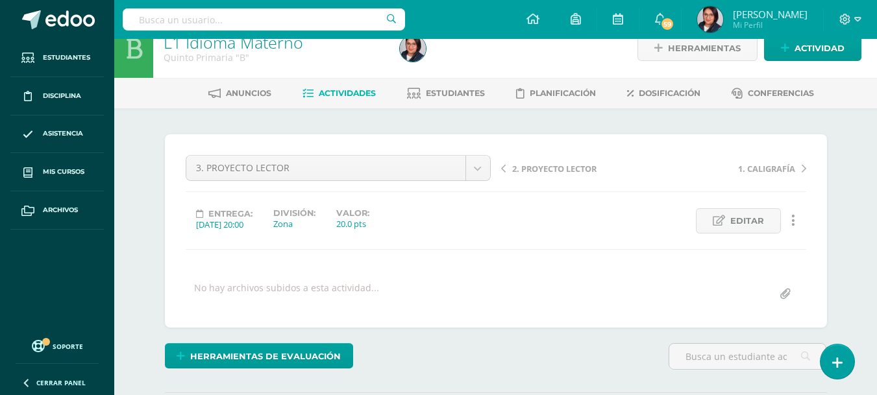
scroll to position [19, 0]
click at [739, 222] on span "Editar" at bounding box center [747, 222] width 34 height 24
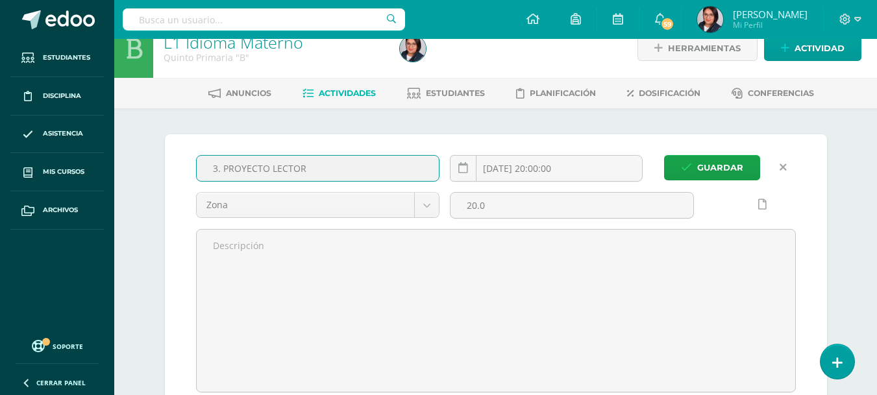
click at [353, 173] on input "3. PROYECTO LECTOR" at bounding box center [318, 168] width 243 height 25
drag, startPoint x: 353, startPoint y: 173, endPoint x: 294, endPoint y: 184, distance: 60.1
click at [294, 184] on div "3. PROYECTO LECTOR" at bounding box center [318, 173] width 254 height 37
type input "3. PORTAFOLIO DE REDACCIÓN"
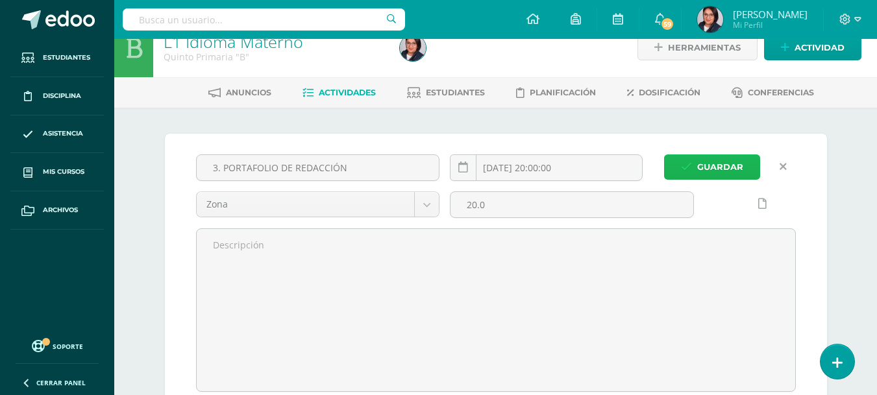
click at [665, 157] on button "Guardar" at bounding box center [712, 167] width 96 height 25
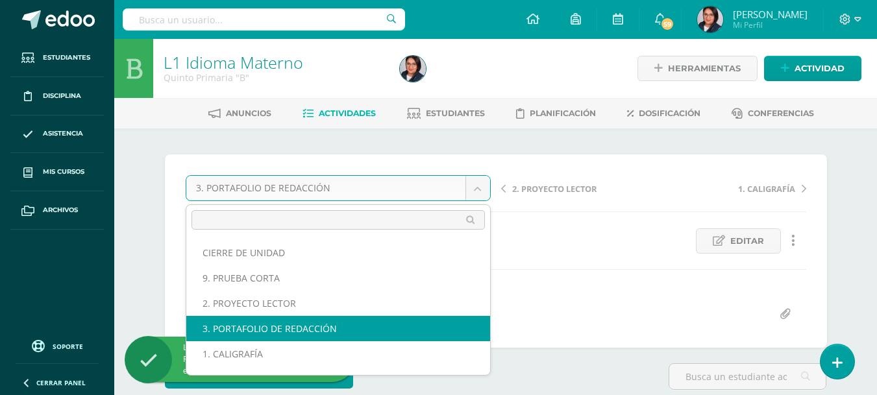
click at [473, 180] on body "La tarea 3. PORTAFOLIO DE REDACCIÓN fue editada exitosamente. Estudiantes Disci…" at bounding box center [438, 283] width 877 height 566
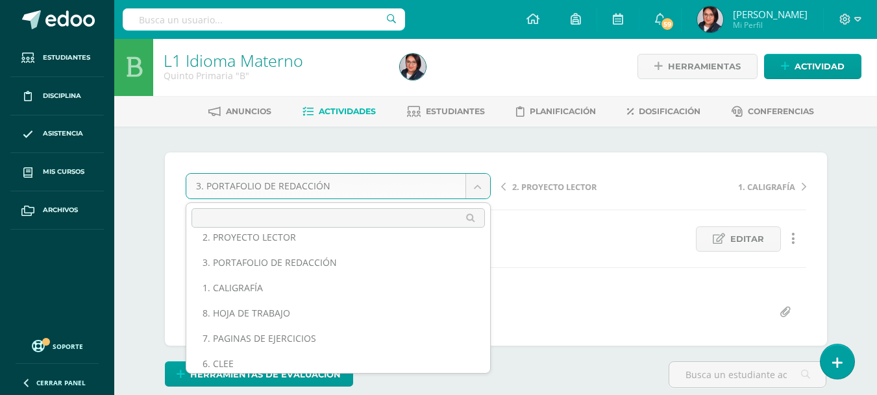
scroll to position [98, 0]
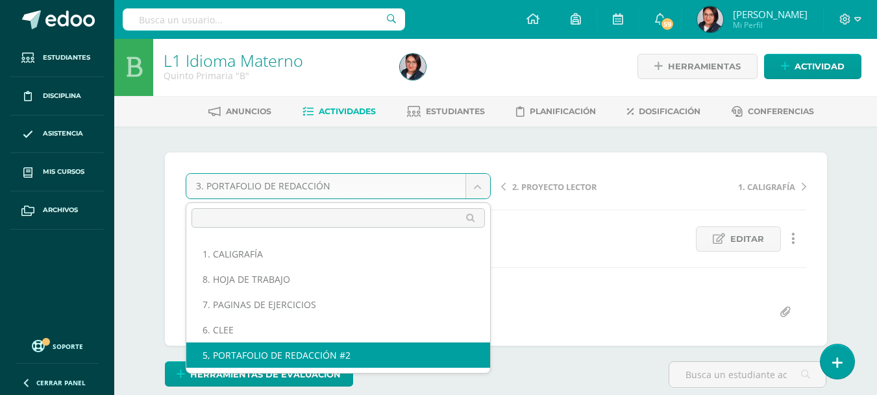
select select "/dashboard/teacher/grade-activity/107642/"
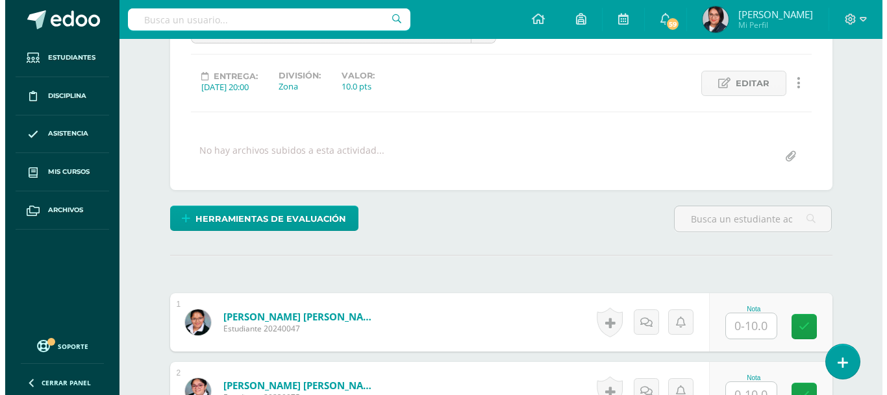
scroll to position [158, 0]
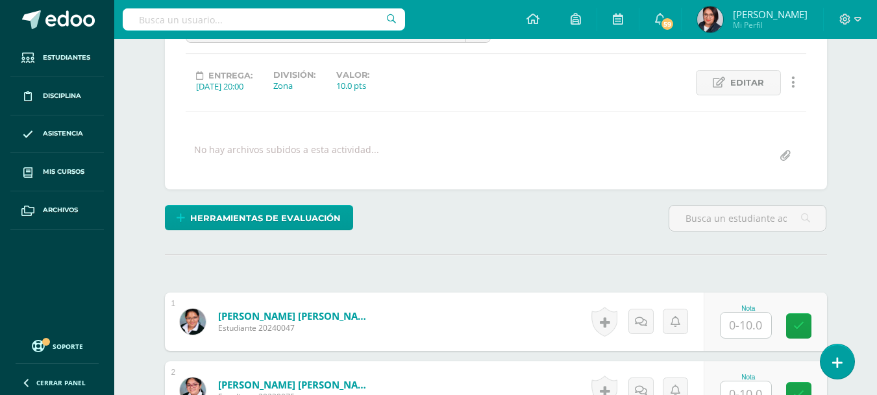
click at [798, 79] on link at bounding box center [793, 82] width 25 height 25
click at [751, 166] on link "Eliminar" at bounding box center [768, 165] width 133 height 20
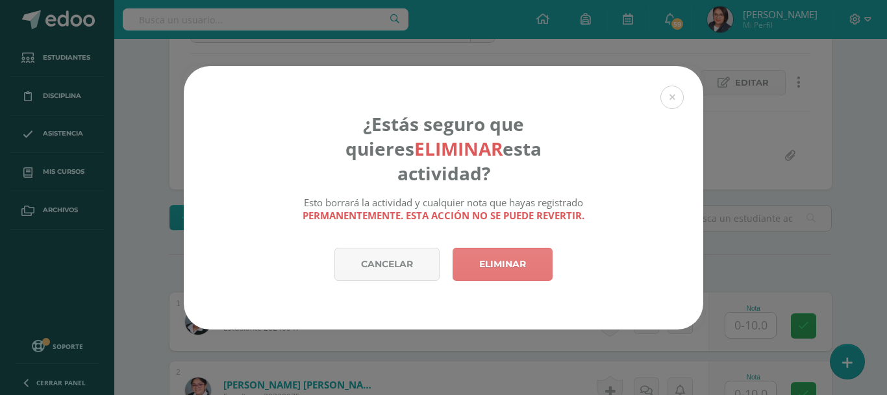
click at [532, 253] on link "Eliminar" at bounding box center [503, 264] width 100 height 33
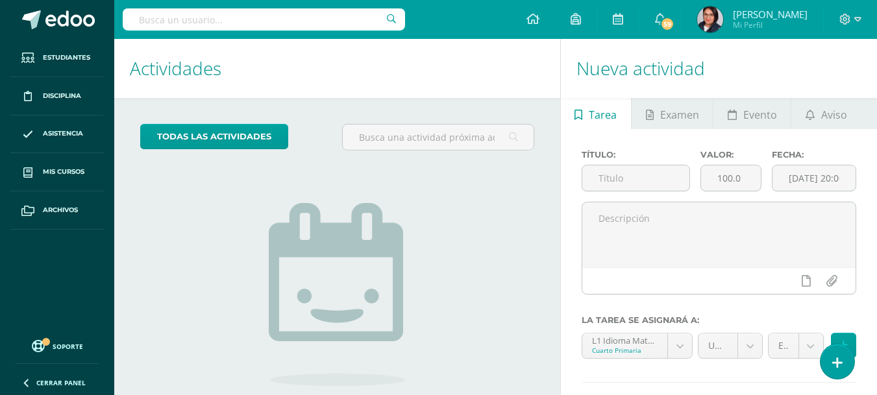
click at [414, 249] on div "No tienes actividades Échale un vistazo a los demás períodos o sal y disfruta d…" at bounding box center [337, 309] width 260 height 297
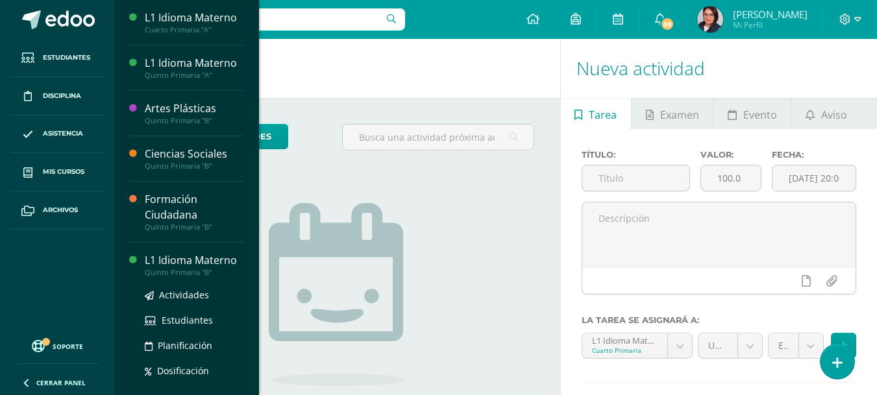
click at [175, 270] on div "Quinto Primaria "B"" at bounding box center [194, 272] width 99 height 9
click at [175, 288] on link "Actividades" at bounding box center [194, 295] width 99 height 15
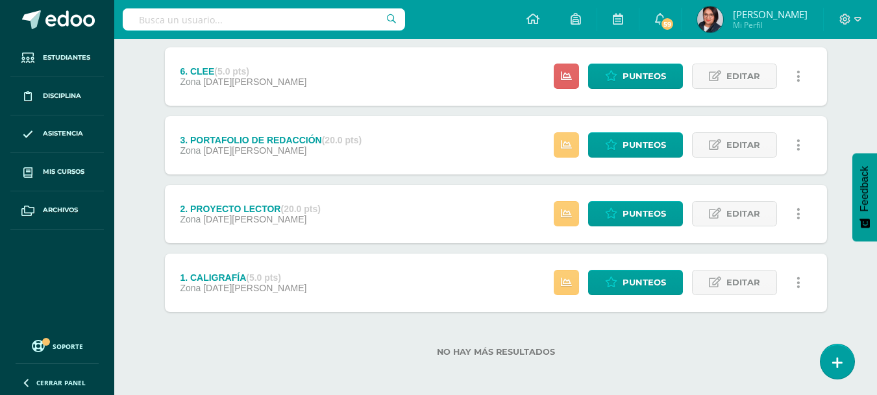
scroll to position [447, 0]
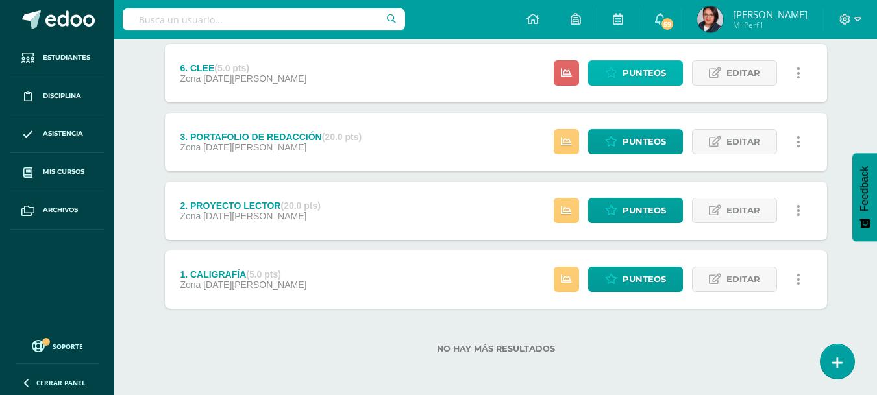
click at [641, 82] on span "Punteos" at bounding box center [644, 73] width 43 height 24
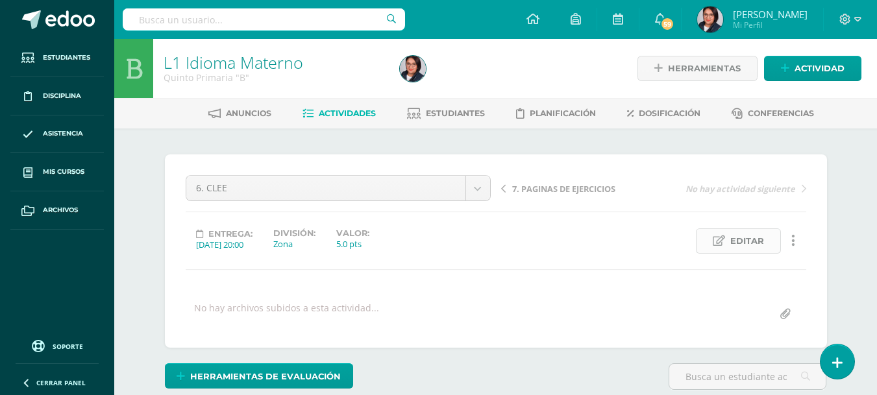
click at [719, 251] on link "Editar" at bounding box center [738, 241] width 85 height 25
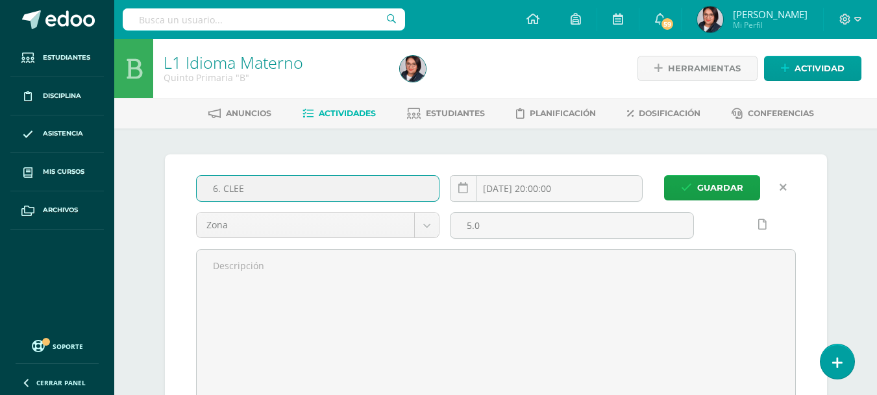
scroll to position [1, 0]
click at [215, 191] on input "6. CLEE" at bounding box center [318, 187] width 243 height 25
type input "4. CLEE"
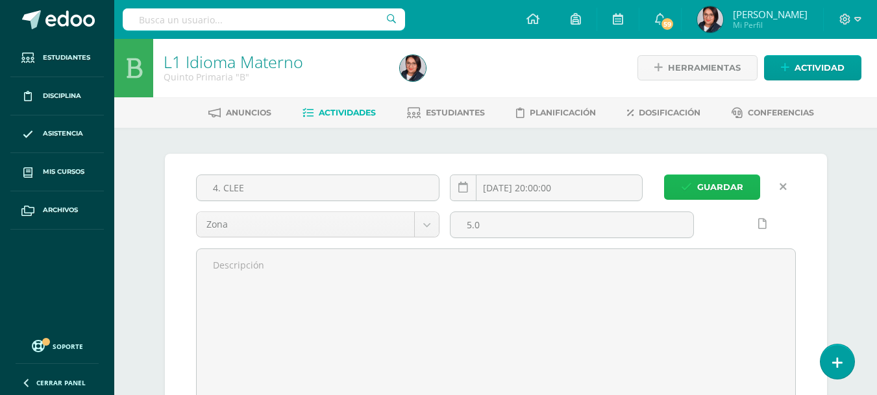
scroll to position [1, 0]
click at [714, 192] on span "Guardar" at bounding box center [720, 187] width 46 height 24
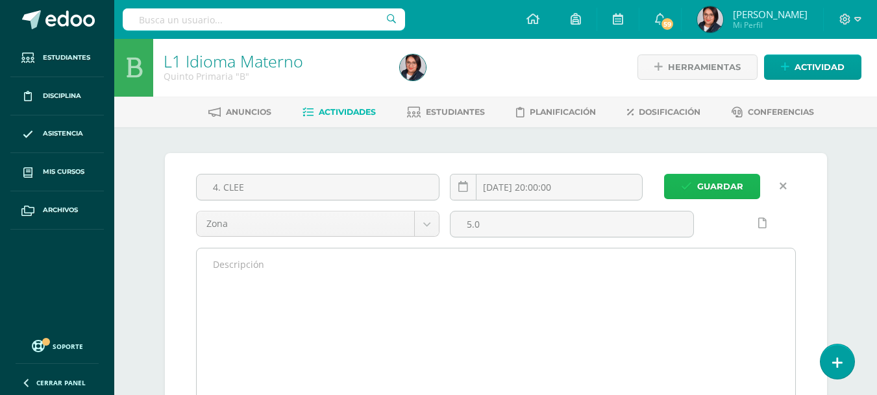
scroll to position [2, 0]
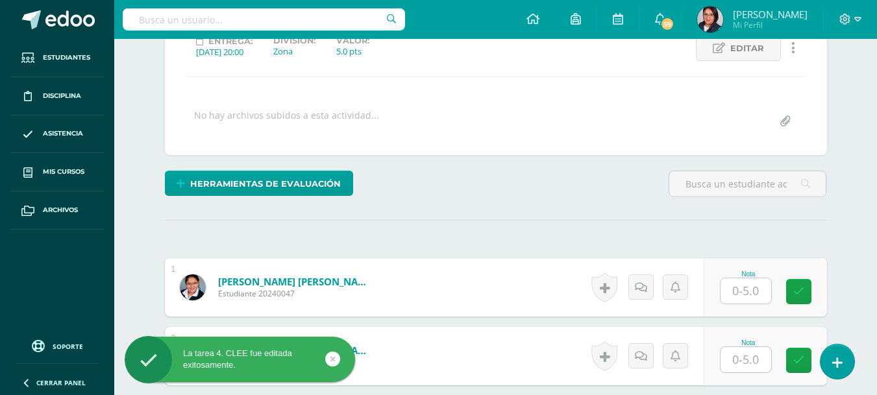
scroll to position [219, 0]
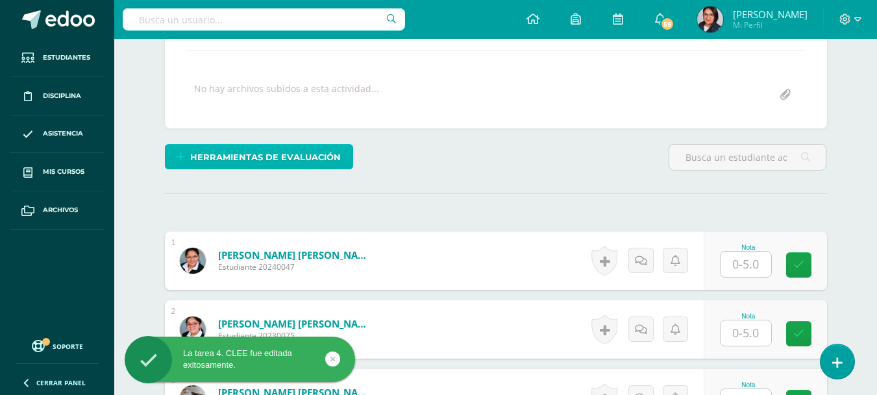
click at [298, 155] on span "Herramientas de evaluación" at bounding box center [265, 157] width 151 height 24
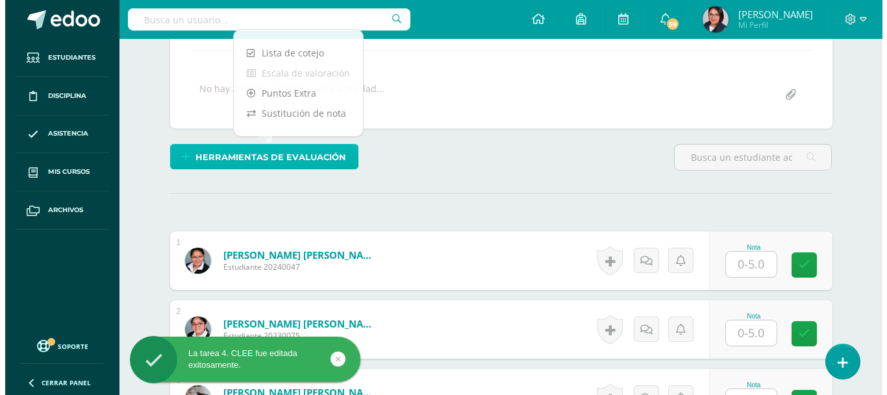
scroll to position [220, 0]
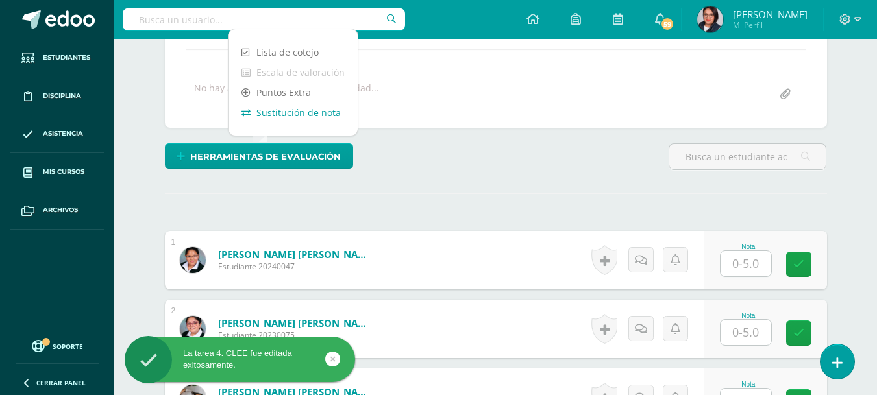
click at [316, 111] on link "Sustitución de nota" at bounding box center [293, 113] width 129 height 20
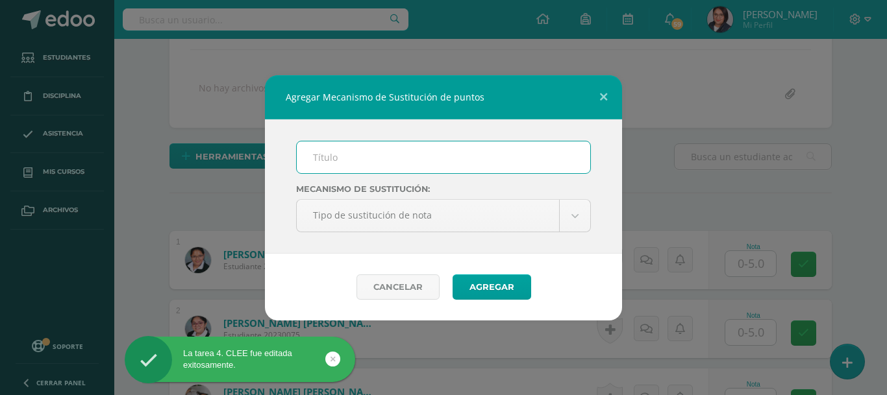
click at [332, 136] on div "Mecanismo de sustitución: Tipo de sustitución de nota Tipo de sustitución de no…" at bounding box center [443, 186] width 357 height 134
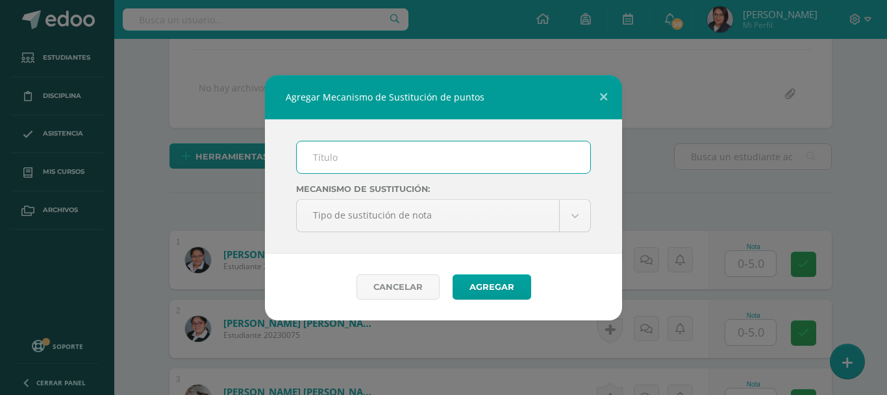
click at [330, 163] on input "text" at bounding box center [443, 158] width 293 height 32
click at [401, 160] on input "text" at bounding box center [443, 158] width 293 height 32
click at [389, 167] on input "text" at bounding box center [443, 158] width 293 height 32
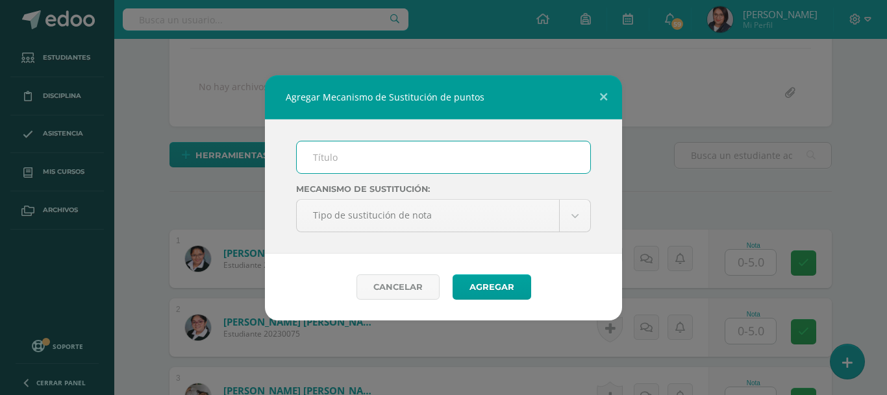
type input "Plan de mejoramiento"
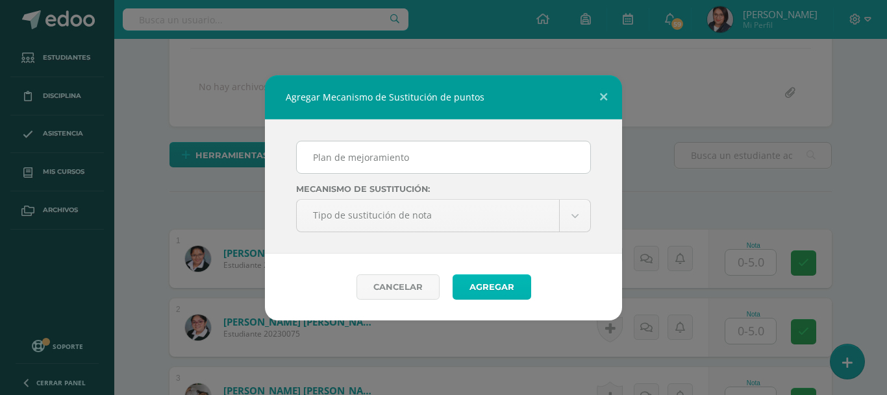
click at [464, 293] on button "Agregar" at bounding box center [492, 287] width 79 height 25
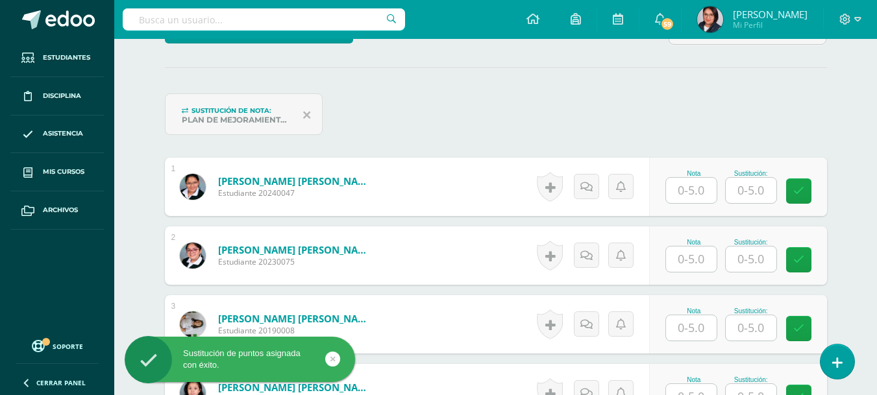
scroll to position [346, 0]
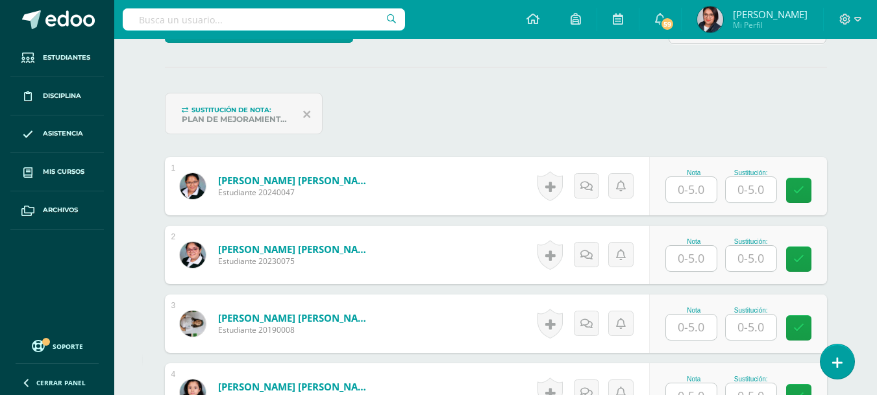
click at [702, 197] on input "text" at bounding box center [691, 189] width 51 height 25
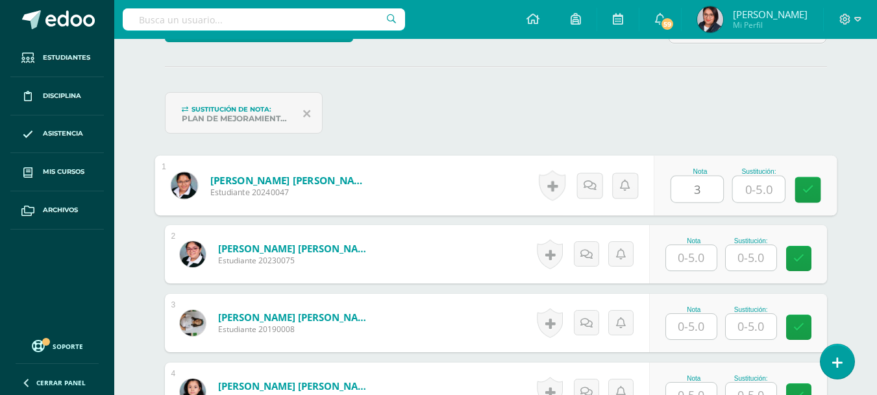
type input "3"
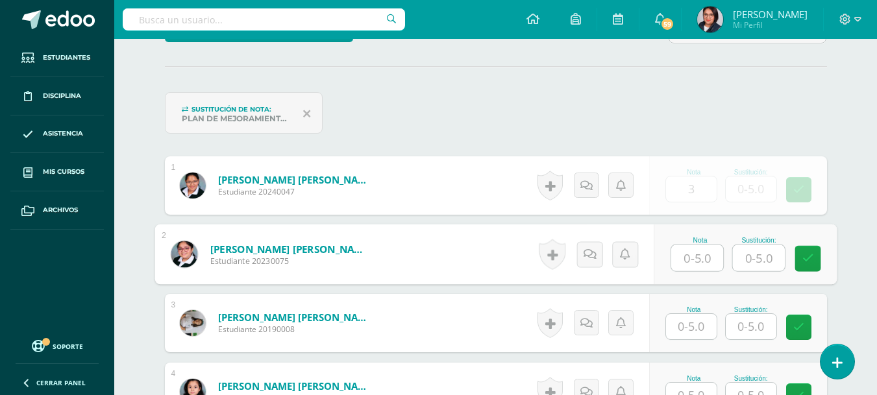
scroll to position [347, 0]
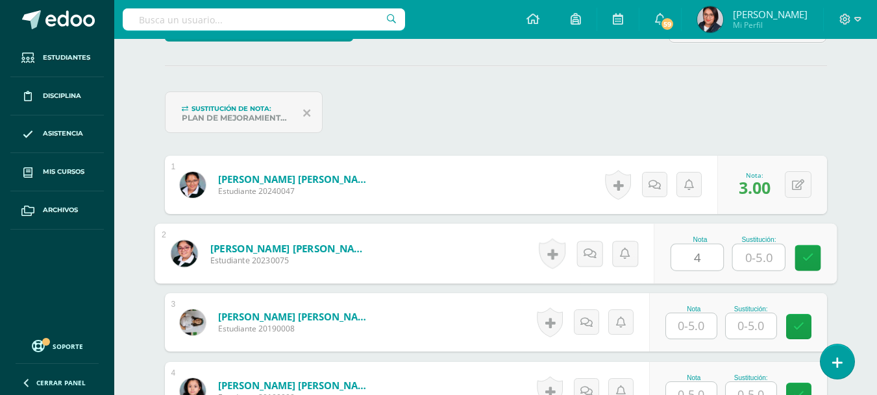
type input "4"
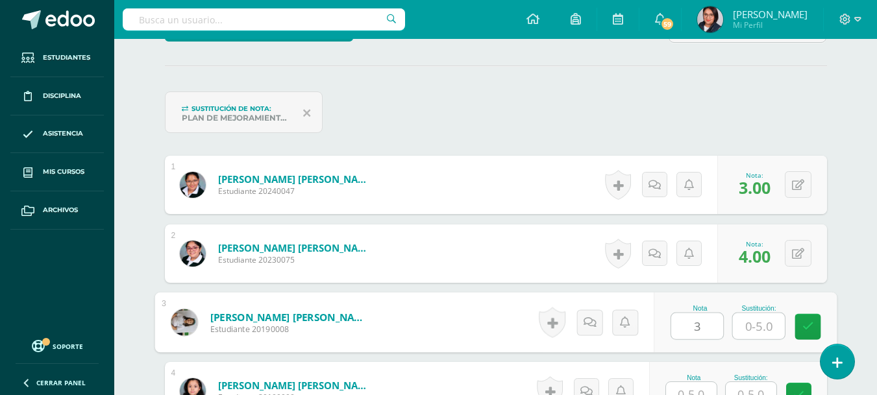
type input "3"
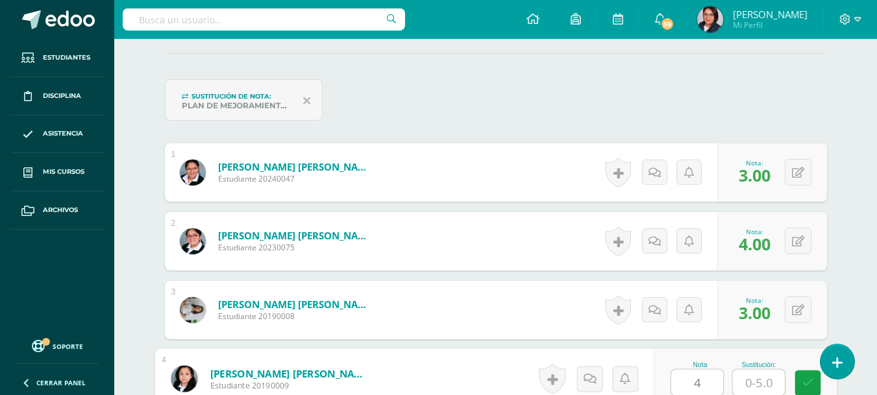
type input "4"
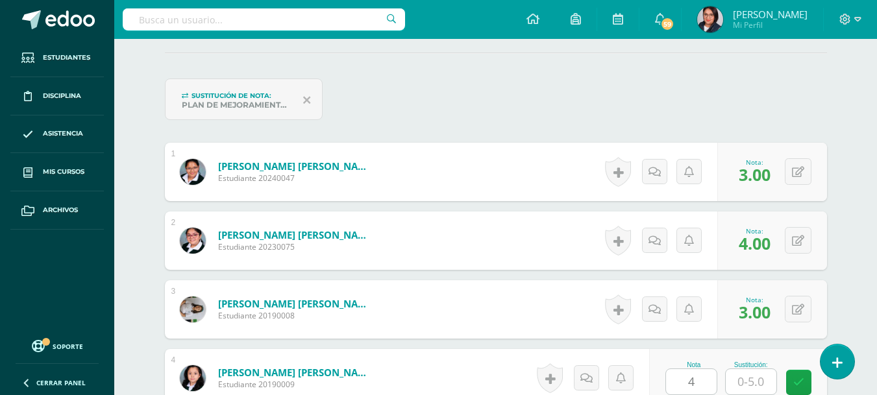
scroll to position [614, 0]
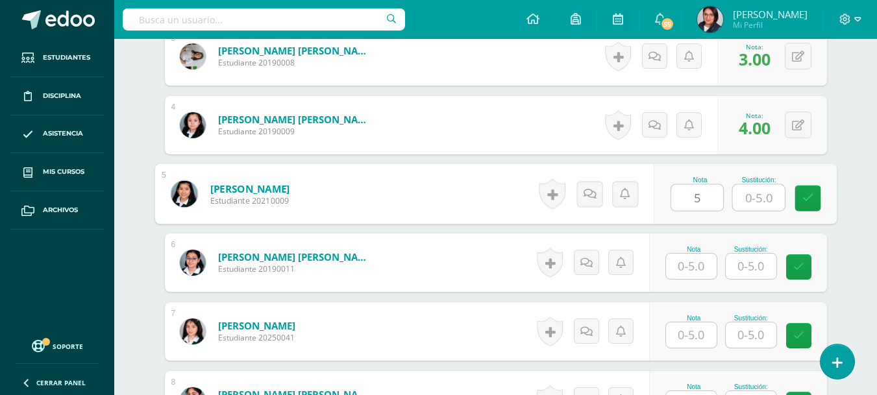
type input "5"
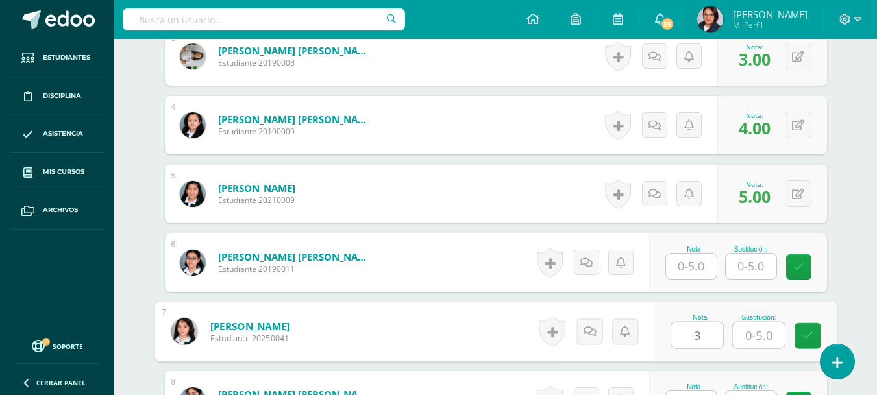
type input "3"
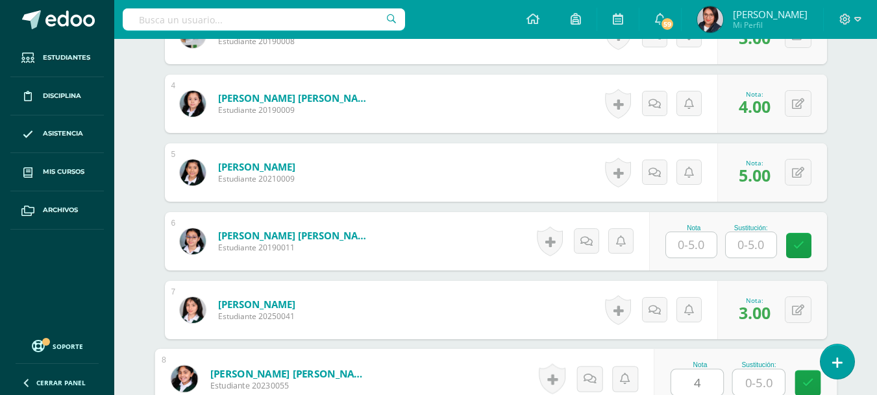
type input "4"
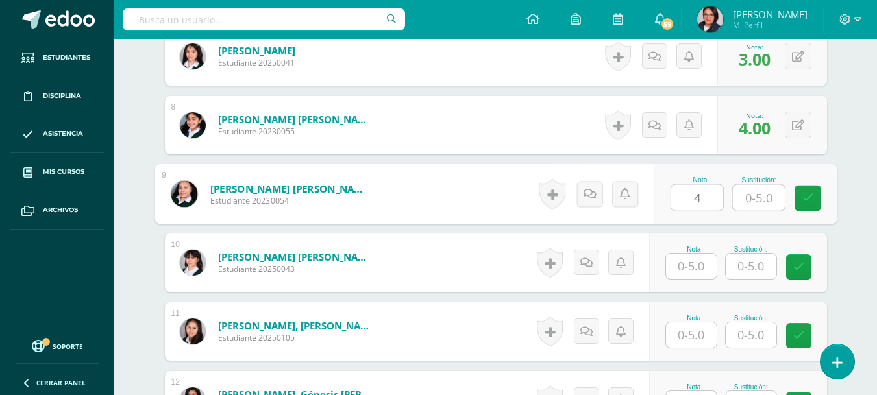
type input "4"
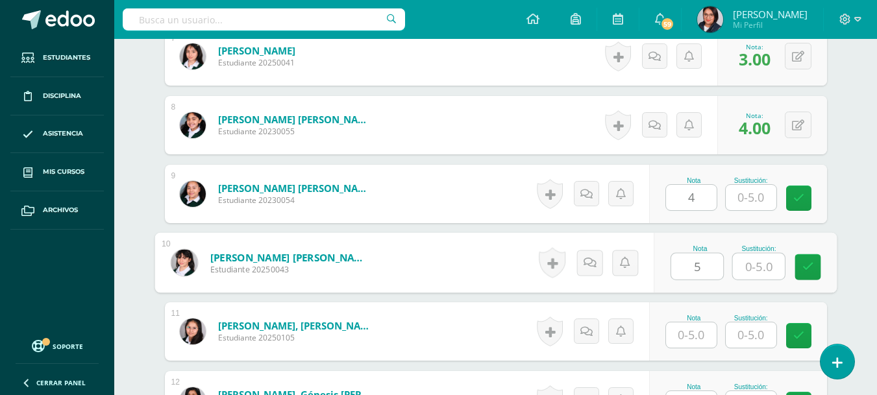
type input "5"
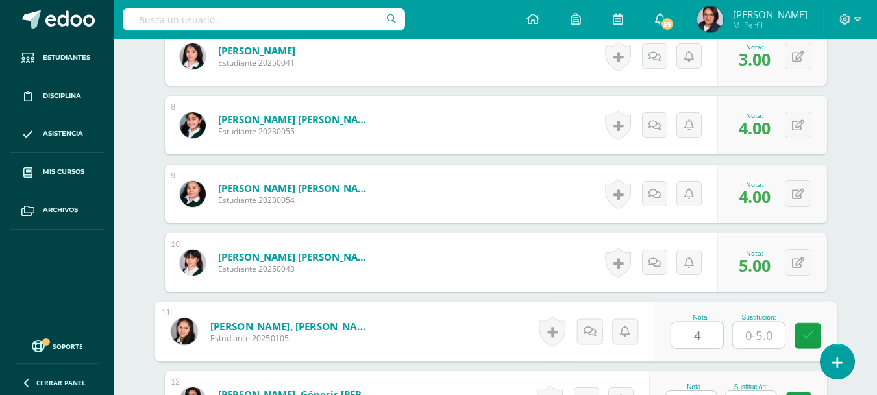
type input "4"
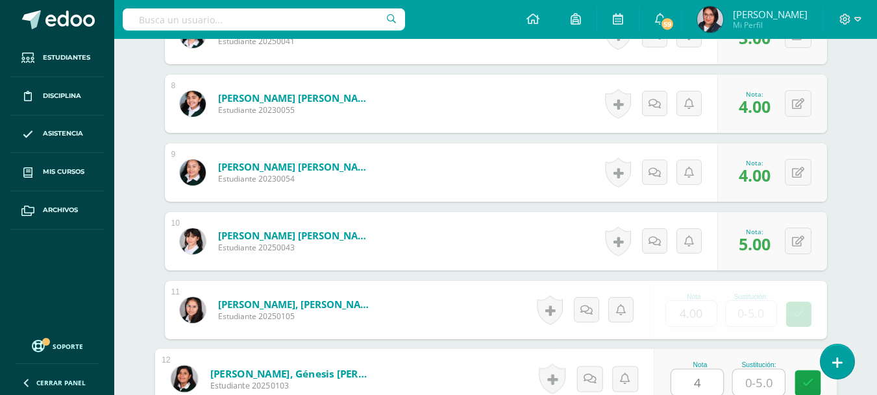
type input "4"
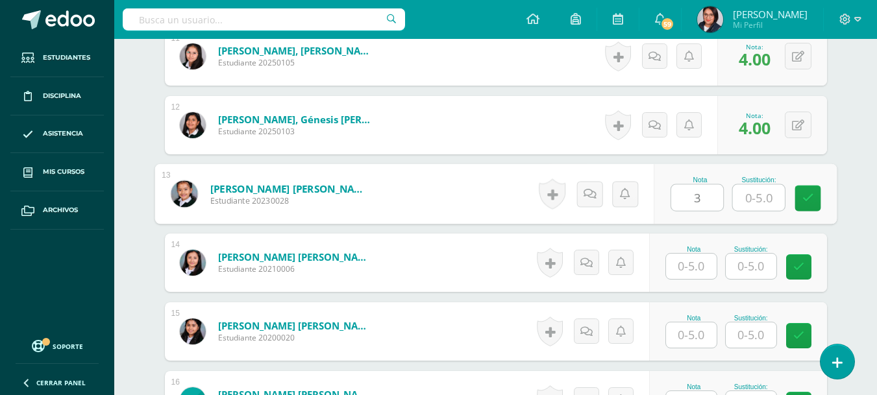
type input "3"
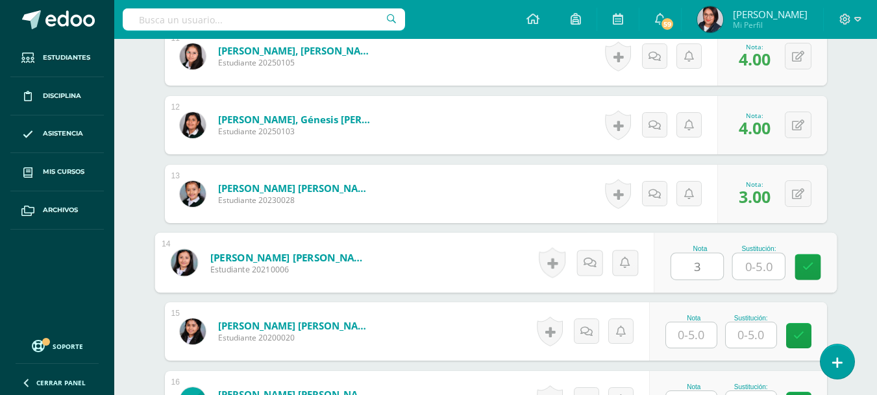
type input "3"
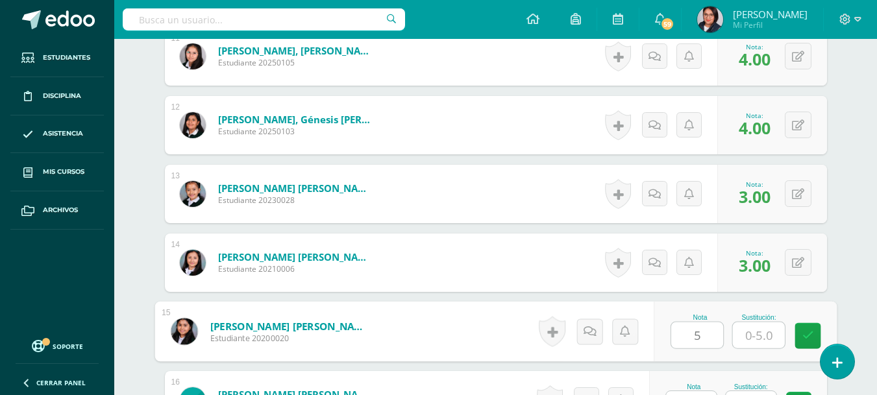
type input "5"
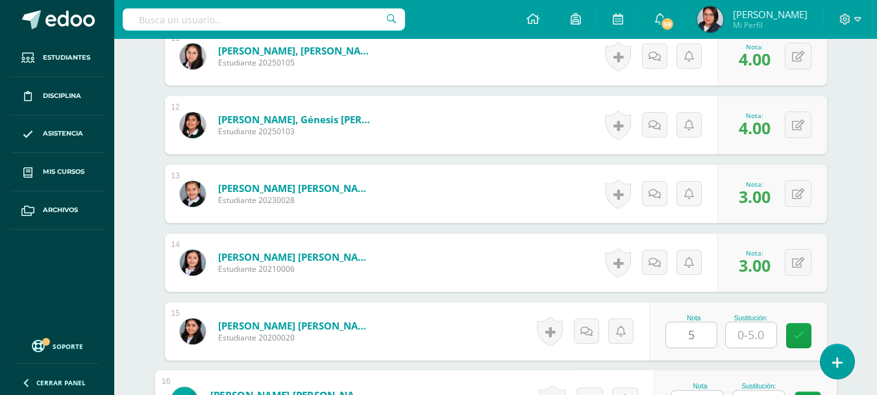
scroll to position [1185, 0]
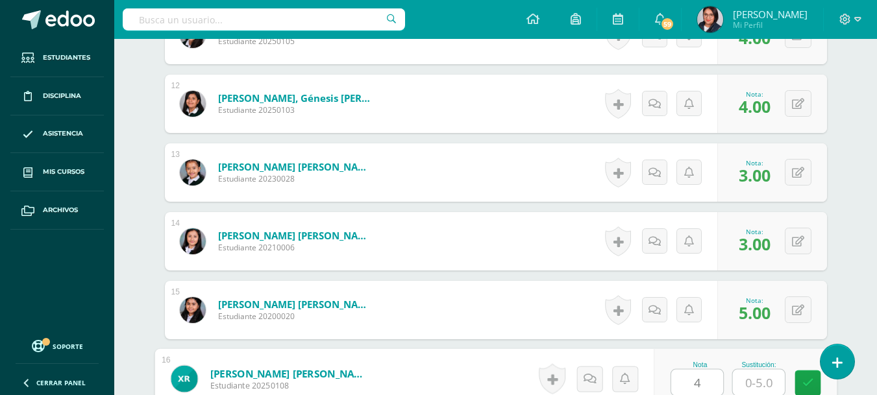
type input "4"
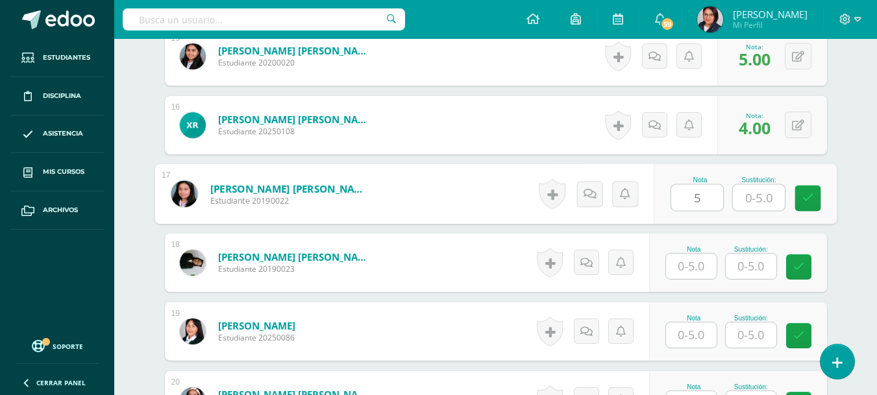
type input "5"
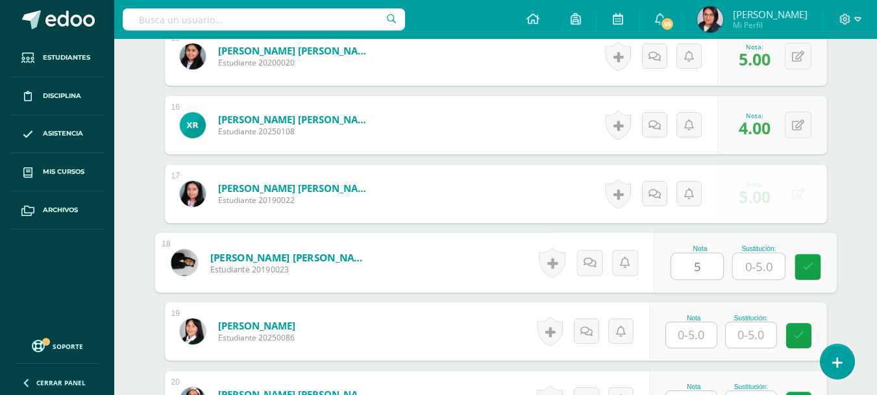
type input "5"
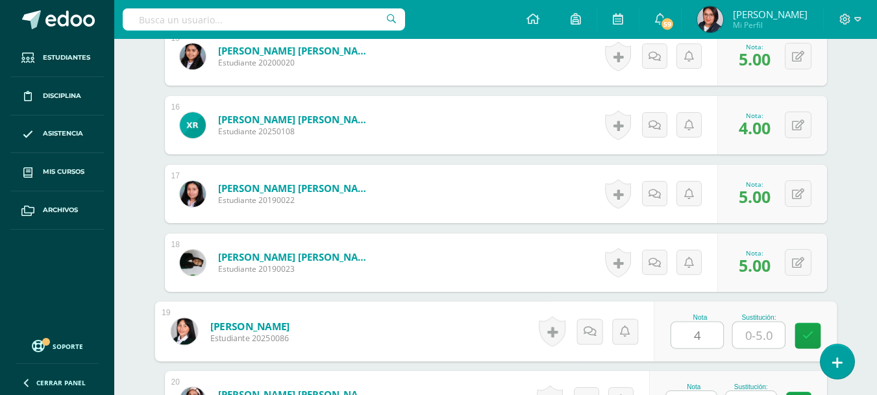
type input "4"
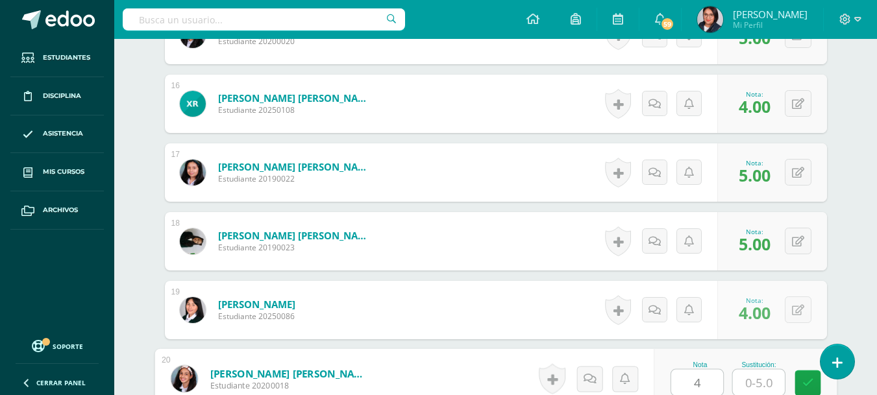
type input "4"
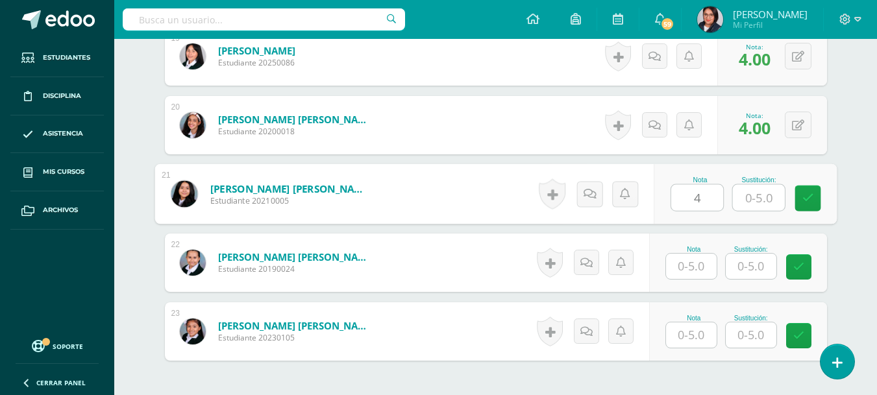
type input "4"
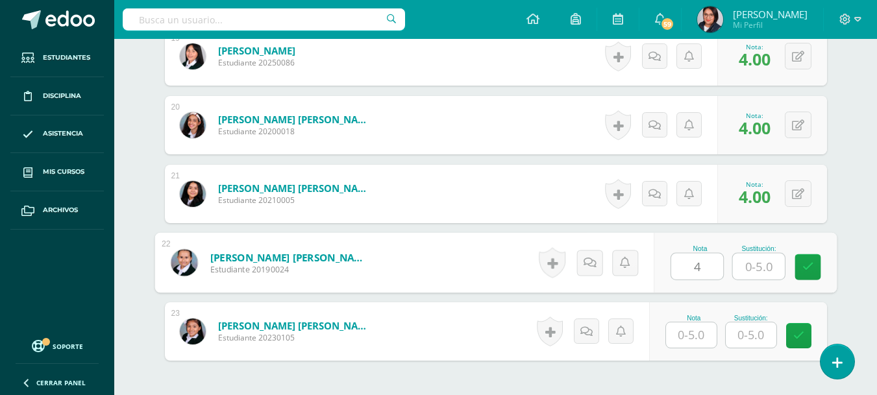
type input "4"
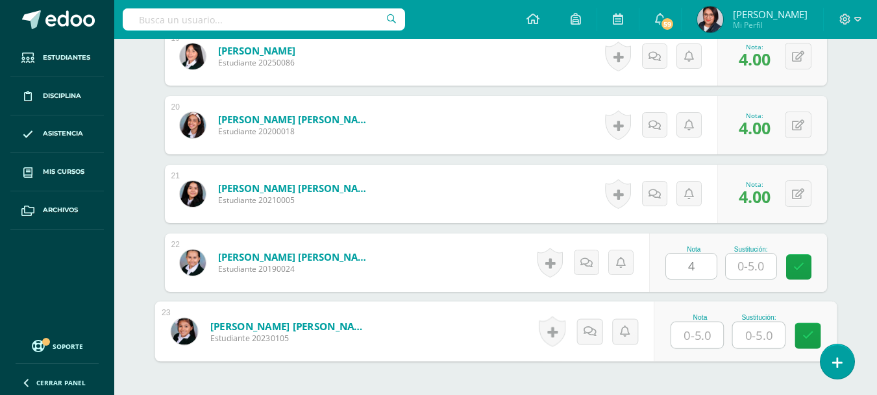
type input "4"
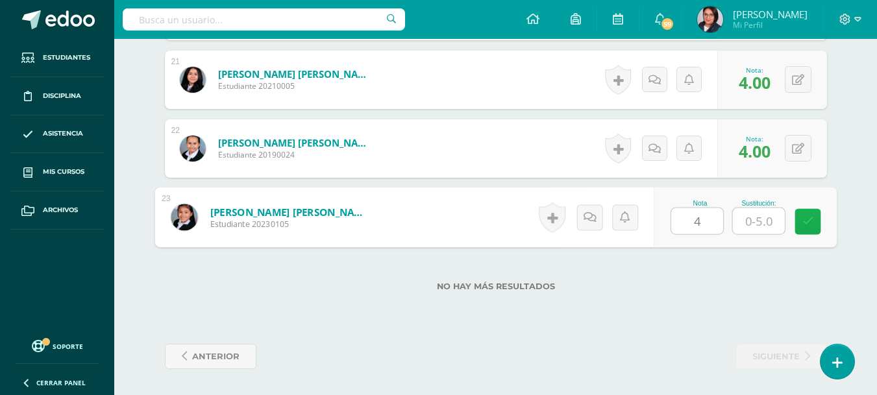
click at [806, 219] on icon at bounding box center [808, 221] width 12 height 11
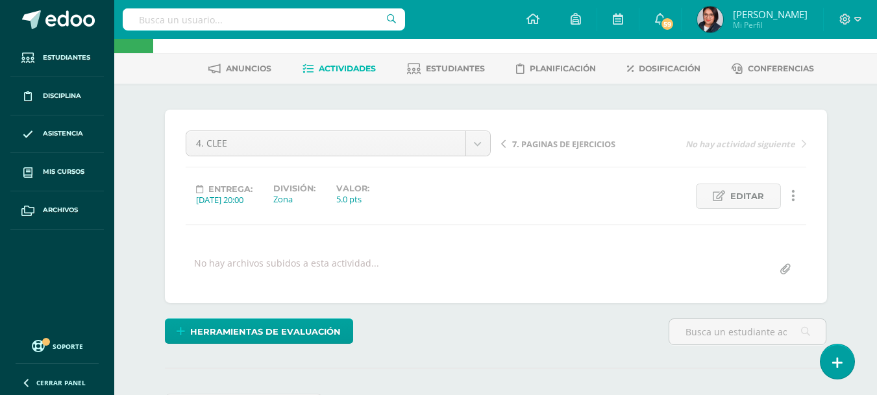
scroll to position [0, 0]
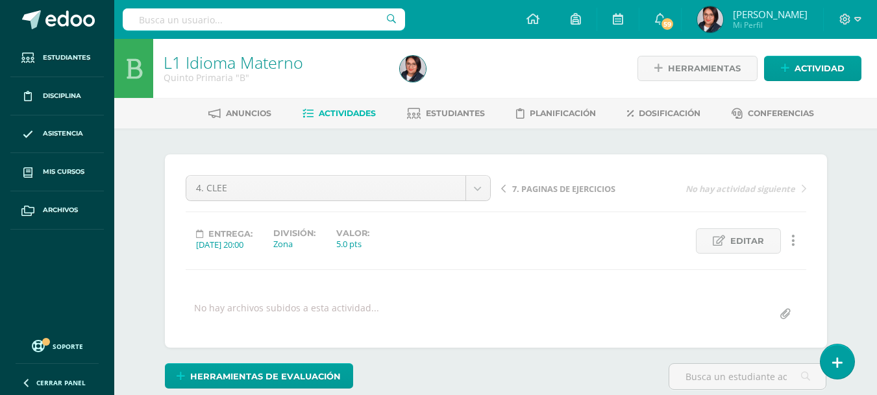
click at [481, 202] on div "4. CLEE CIERRE DE UNIDAD 9. PRUEBA CORTA 2. PROYECTO LECTOR 3. PORTAFOLIO DE RE…" at bounding box center [338, 193] width 316 height 36
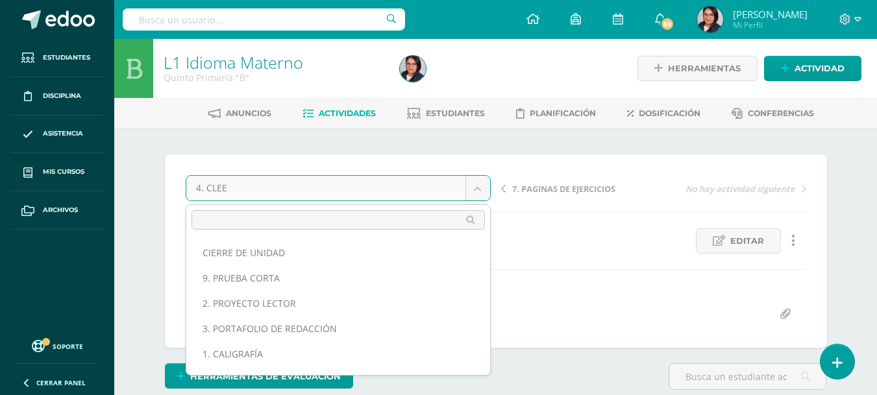
scroll to position [68, 0]
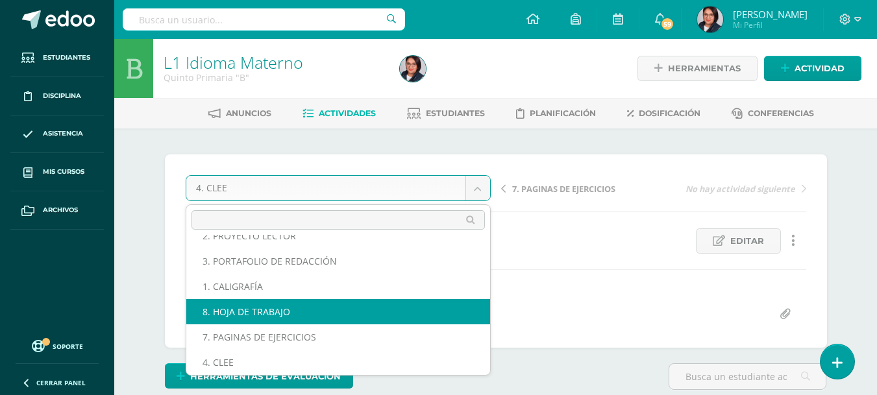
select select "/dashboard/teacher/grade-activity/107652/"
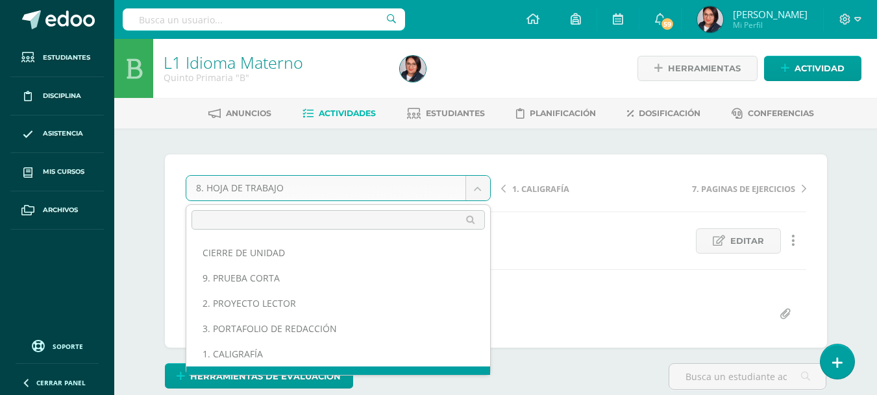
scroll to position [17, 0]
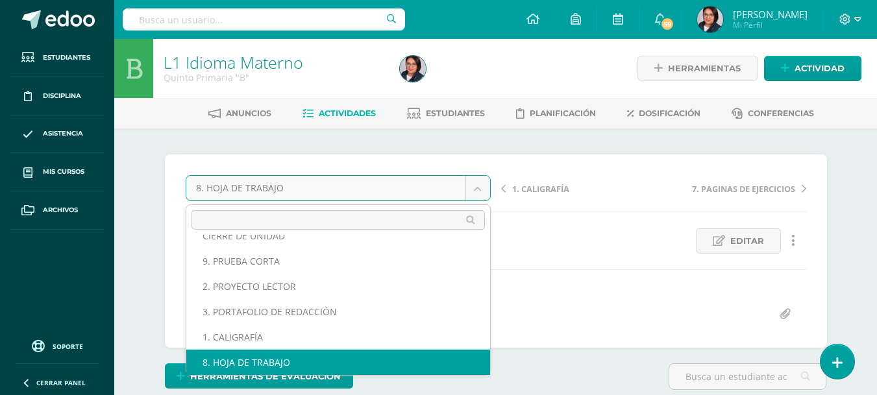
click at [484, 196] on body "Estudiantes Disciplina Asistencia Mis cursos Archivos Soporte Ayuda Reportar un…" at bounding box center [438, 257] width 877 height 514
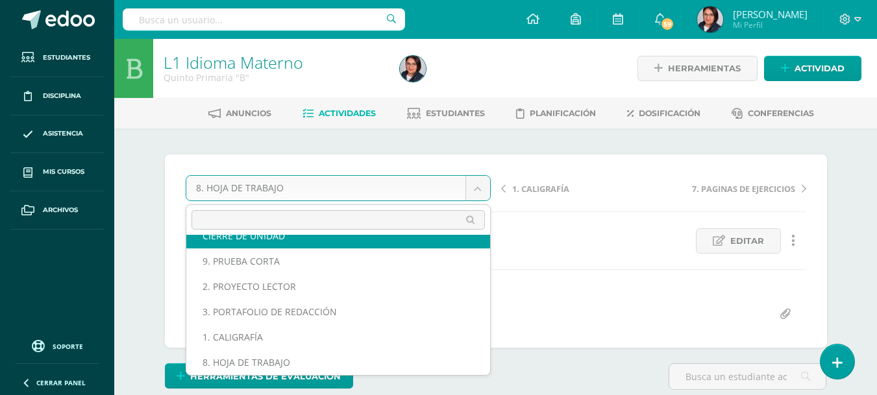
scroll to position [0, 0]
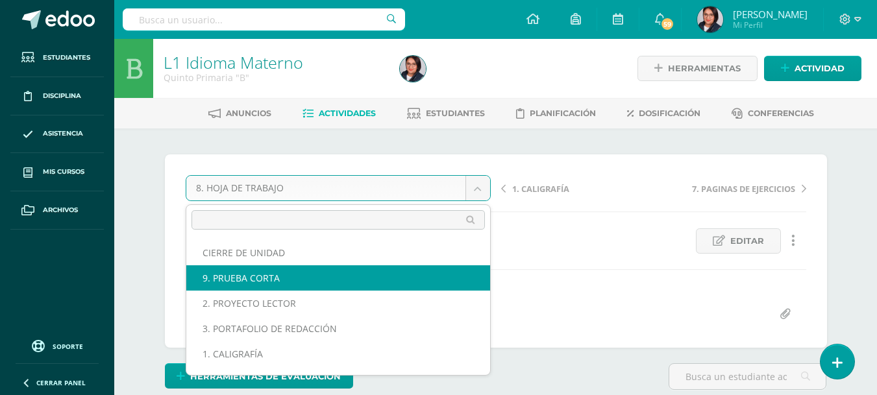
select select "/dashboard/teacher/grade-activity/107655/"
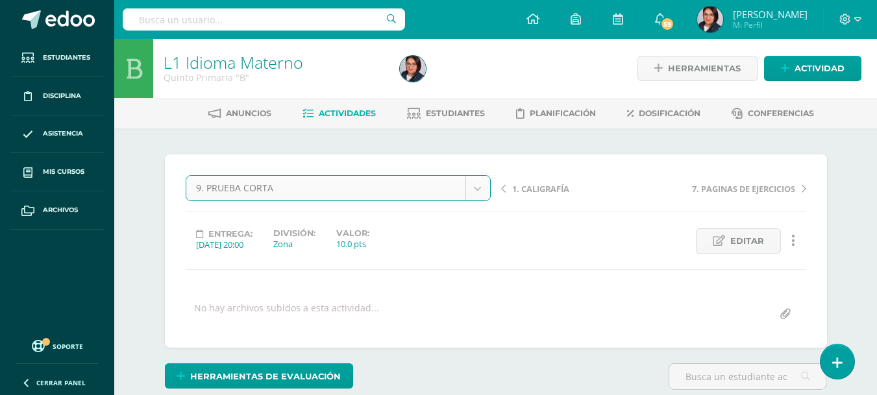
scroll to position [1, 0]
click at [744, 236] on span "Editar" at bounding box center [747, 241] width 34 height 24
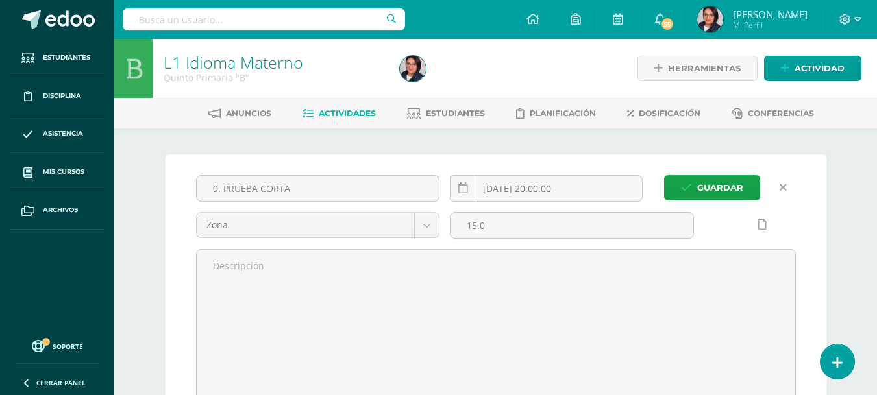
scroll to position [1, 0]
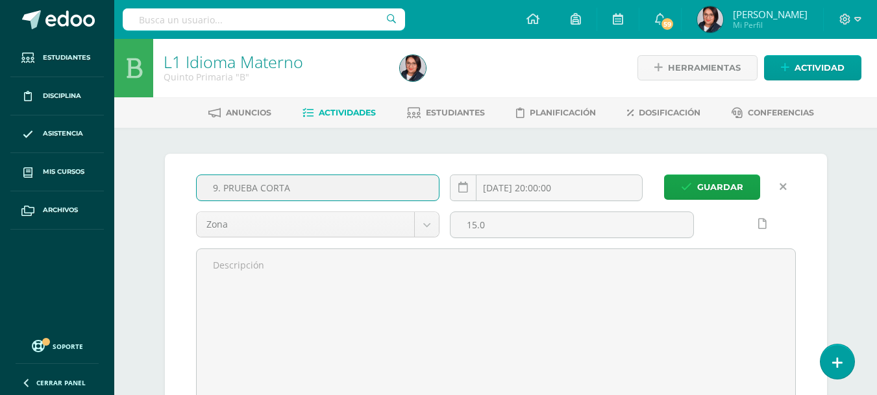
click at [212, 186] on input "9. PRUEBA CORTA" at bounding box center [318, 187] width 243 height 25
type input "5. PRUEBA CORTA"
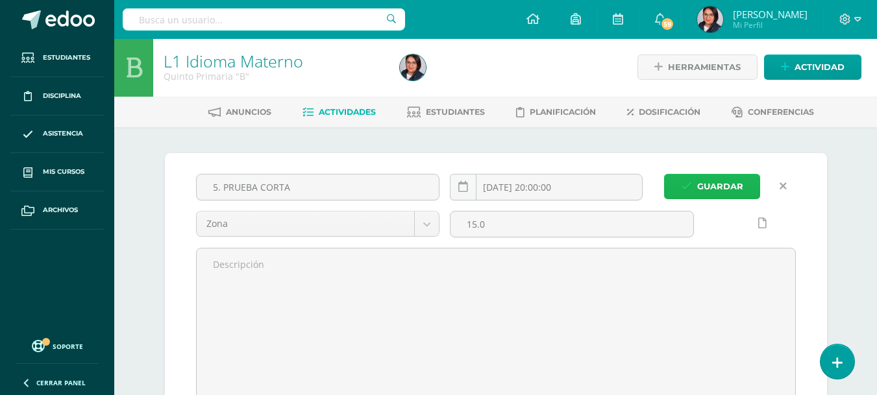
click at [693, 192] on button "Guardar" at bounding box center [712, 186] width 96 height 25
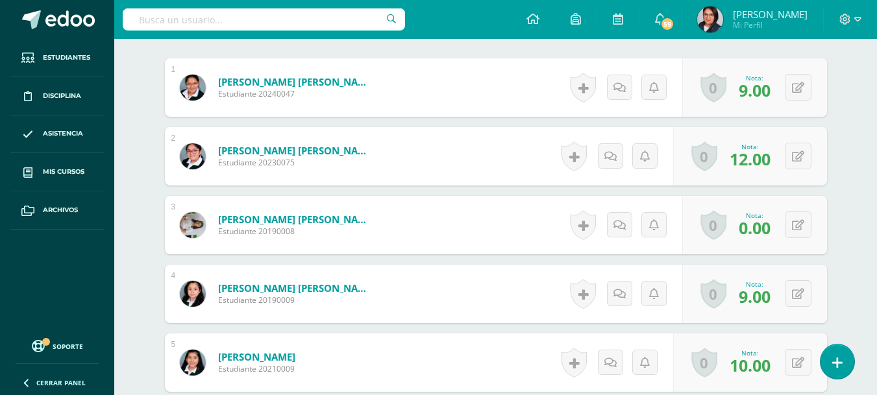
scroll to position [446, 0]
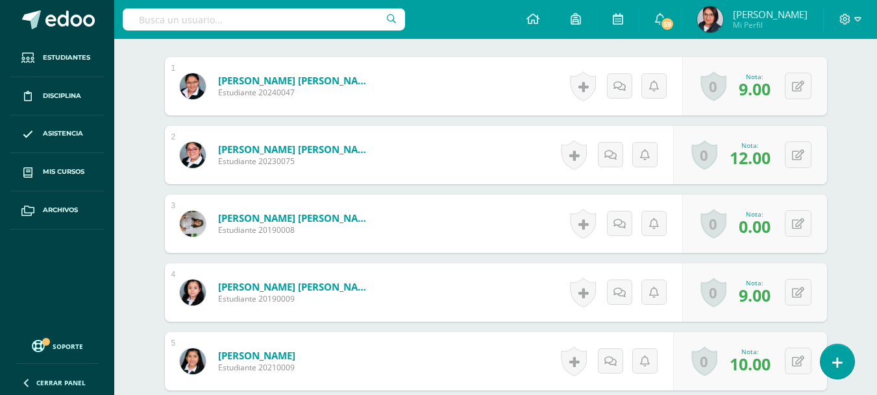
click at [782, 234] on div "0 Logros Logros obtenidos Aún no hay logros agregados Nota: 0.00" at bounding box center [754, 224] width 145 height 58
click at [795, 219] on button at bounding box center [806, 223] width 27 height 27
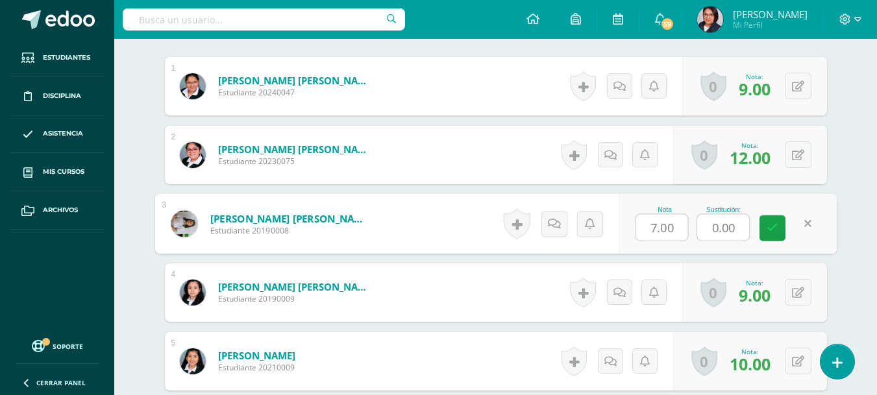
click at [738, 234] on input "0.00" at bounding box center [723, 228] width 52 height 26
drag, startPoint x: 738, startPoint y: 234, endPoint x: 689, endPoint y: 238, distance: 48.2
click at [689, 238] on div "Nota 7.00 Sustitución: 0.00" at bounding box center [728, 224] width 218 height 60
click at [777, 223] on icon at bounding box center [773, 228] width 12 height 11
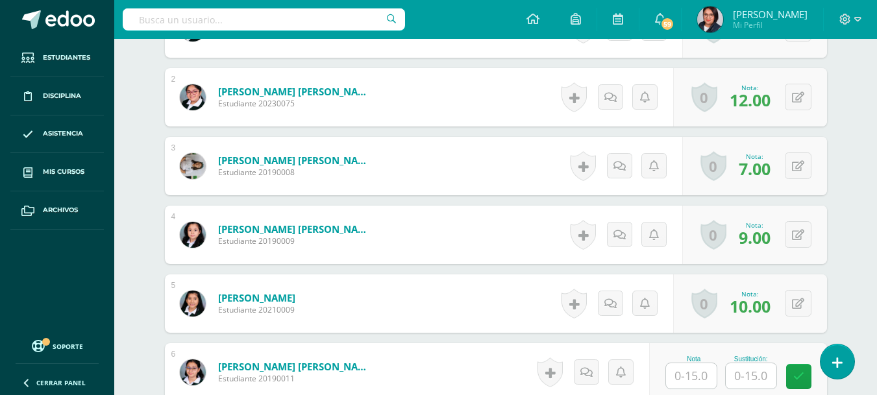
scroll to position [504, 0]
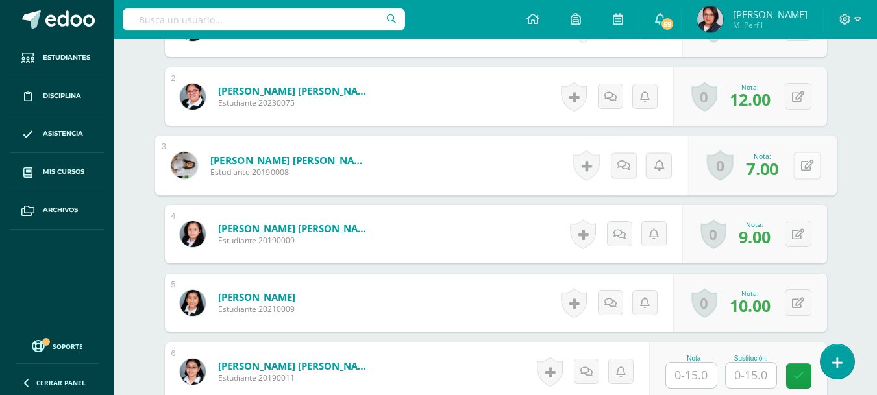
click at [804, 170] on button at bounding box center [806, 165] width 27 height 27
type input "0"
click at [767, 174] on icon at bounding box center [773, 169] width 12 height 11
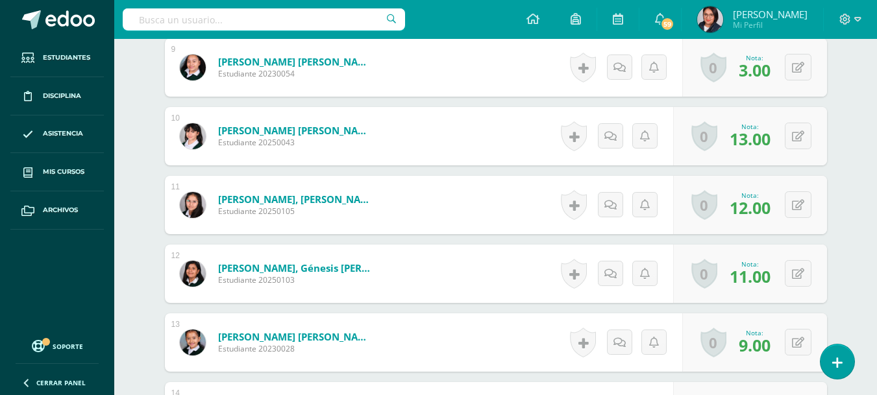
scroll to position [1015, 0]
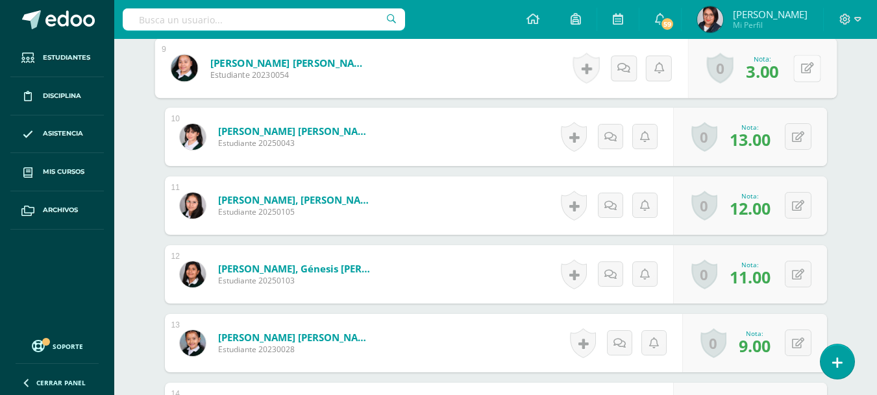
click at [795, 68] on button at bounding box center [806, 68] width 27 height 27
type input "5"
click at [775, 73] on icon at bounding box center [773, 72] width 12 height 11
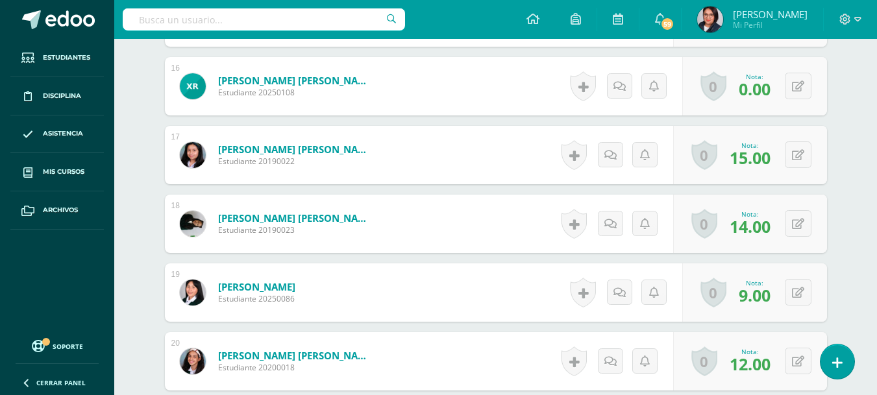
scroll to position [1479, 0]
click at [790, 96] on div "0 Logros Logros obtenidos Aún no hay logros agregados Nota: 0.00" at bounding box center [754, 85] width 145 height 58
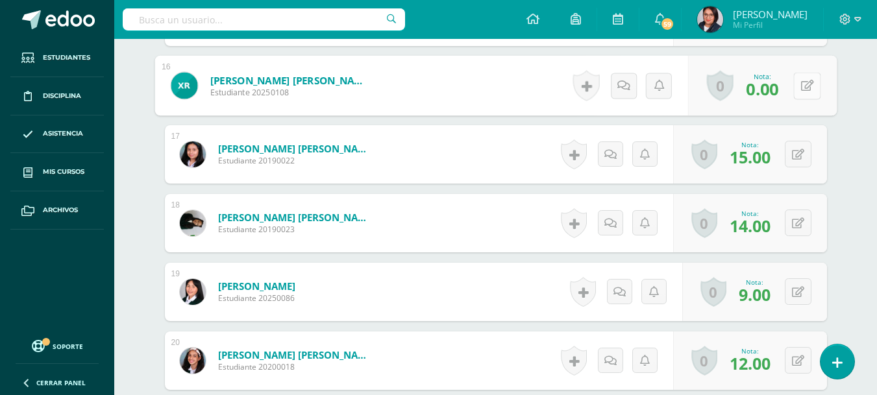
click at [809, 84] on icon at bounding box center [806, 85] width 13 height 11
click at [780, 88] on link at bounding box center [773, 90] width 26 height 26
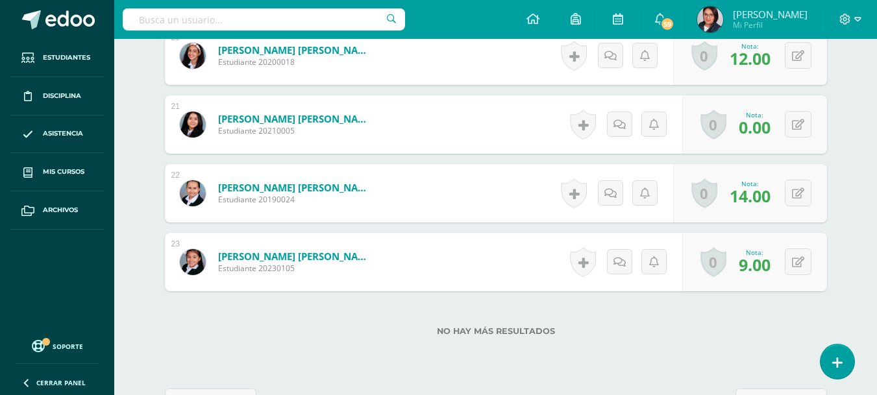
scroll to position [1786, 0]
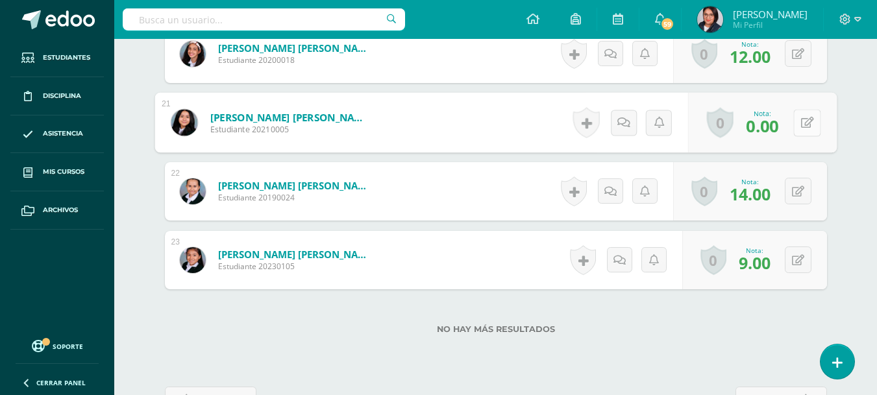
click at [793, 131] on button at bounding box center [806, 122] width 27 height 27
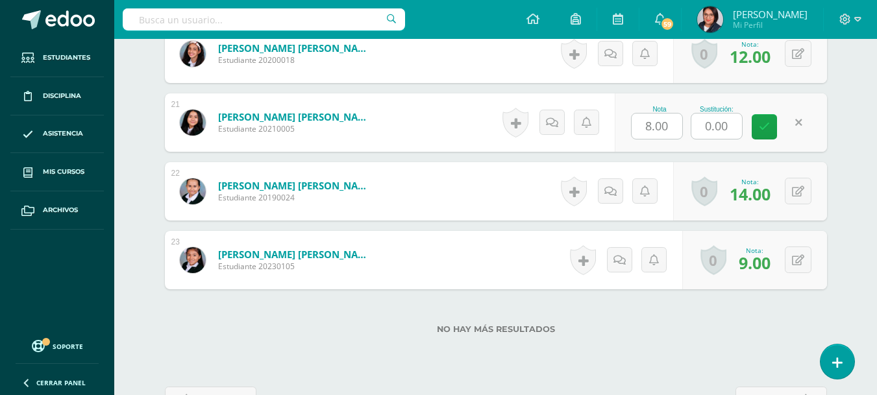
click at [810, 118] on link at bounding box center [798, 122] width 25 height 25
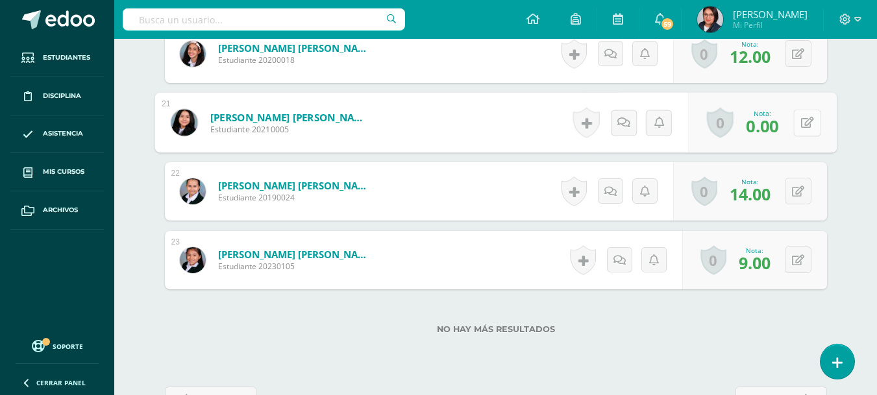
click at [803, 121] on icon at bounding box center [806, 122] width 13 height 11
type input "9"
click at [760, 122] on link at bounding box center [773, 127] width 26 height 26
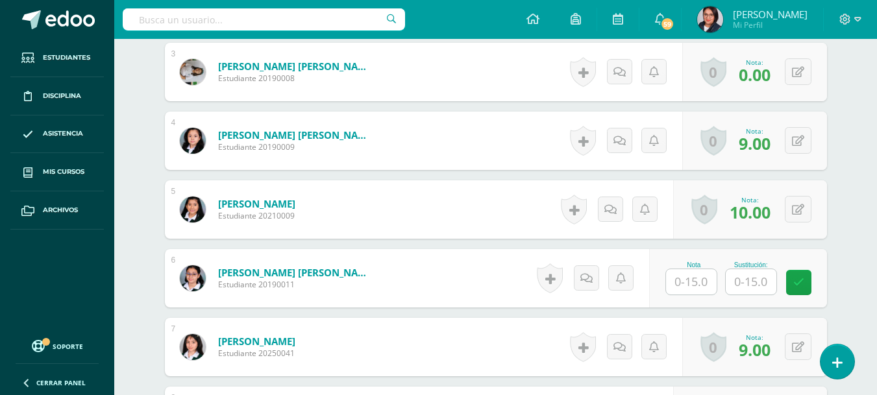
scroll to position [0, 0]
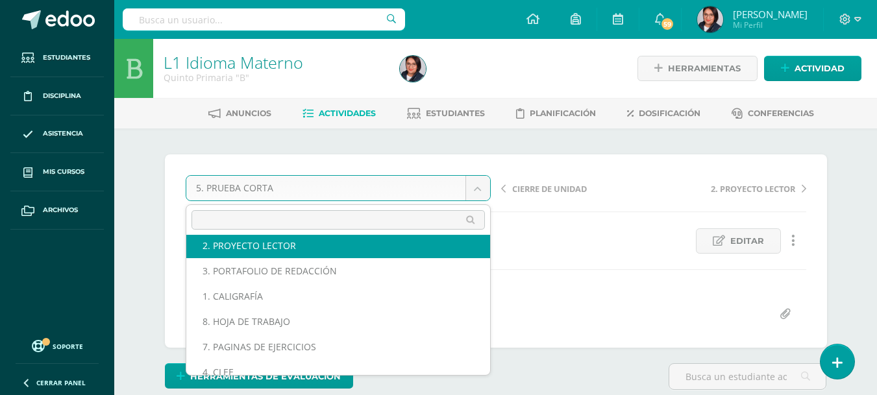
scroll to position [73, 0]
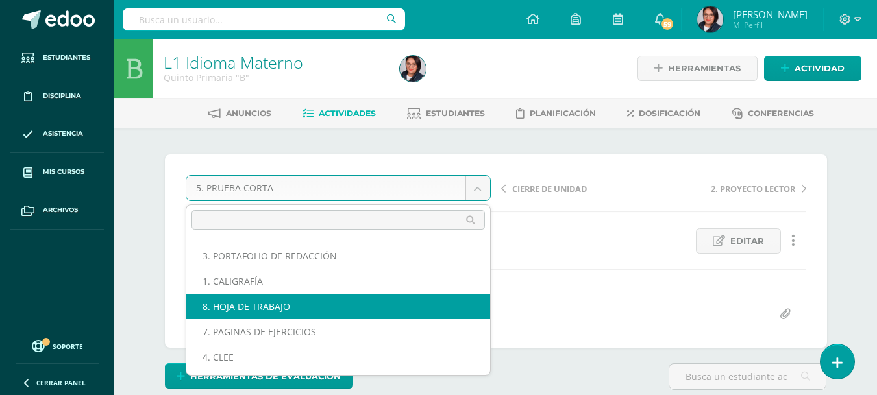
select select "/dashboard/teacher/grade-activity/107652/"
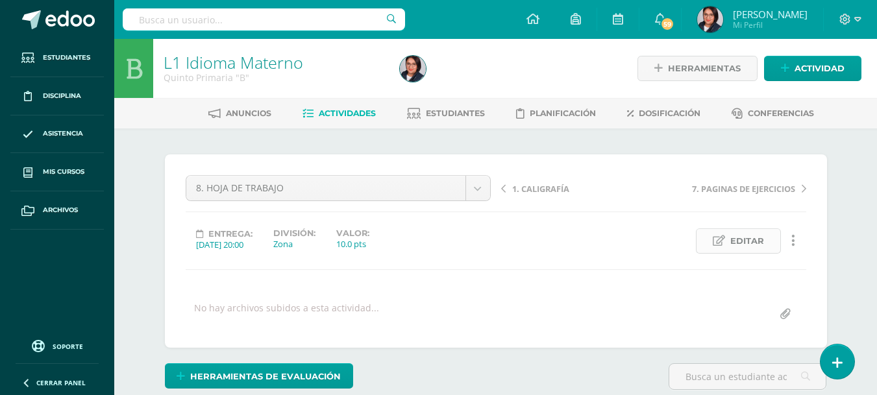
click at [734, 238] on span "Editar" at bounding box center [747, 241] width 34 height 24
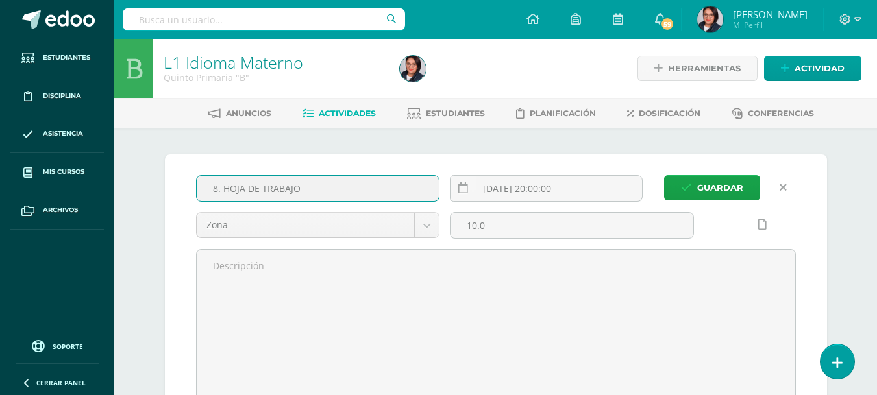
click at [214, 184] on input "8. HOJA DE TRABAJO" at bounding box center [318, 188] width 243 height 25
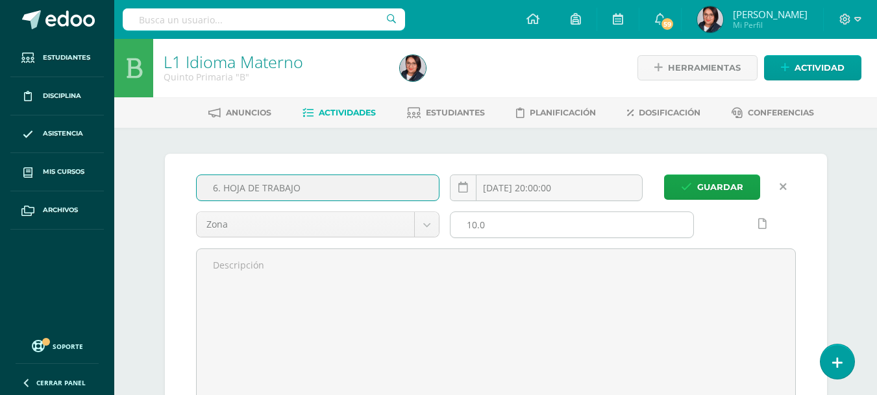
type input "6. HOJA DE TRABAJO"
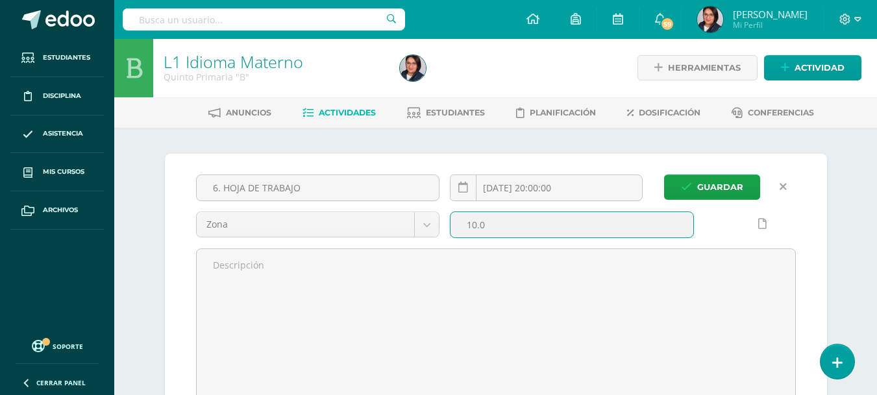
click at [477, 220] on input "10.0" at bounding box center [572, 224] width 243 height 25
type input "5.0"
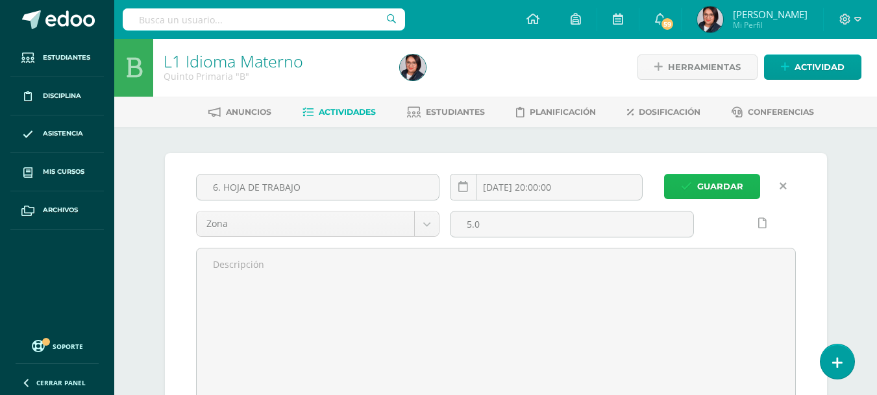
click at [691, 180] on button "Guardar" at bounding box center [712, 186] width 96 height 25
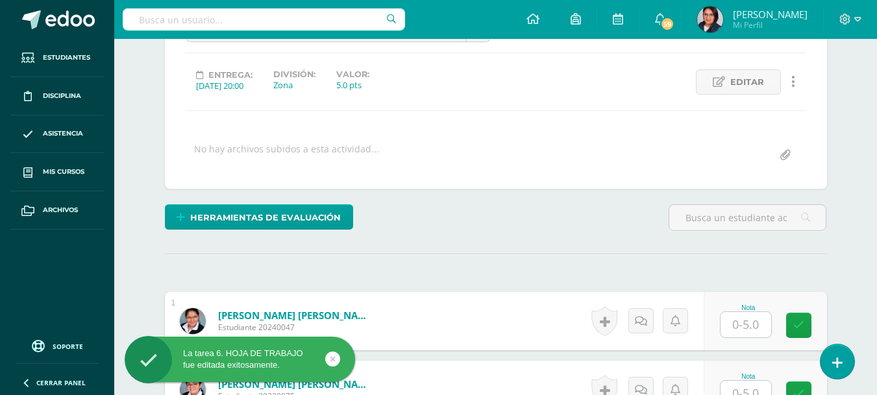
scroll to position [190, 0]
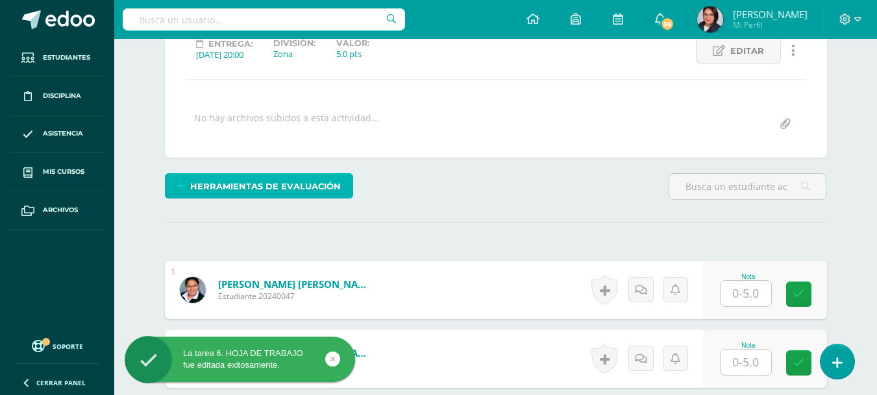
click at [310, 197] on span "Herramientas de evaluación" at bounding box center [265, 187] width 151 height 24
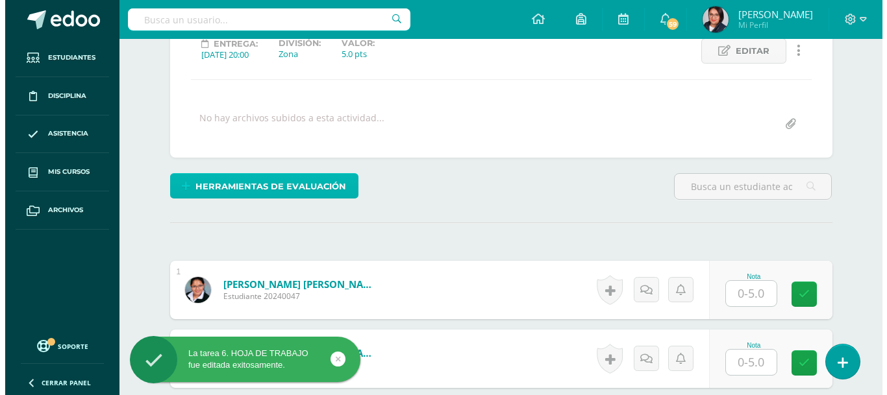
scroll to position [191, 0]
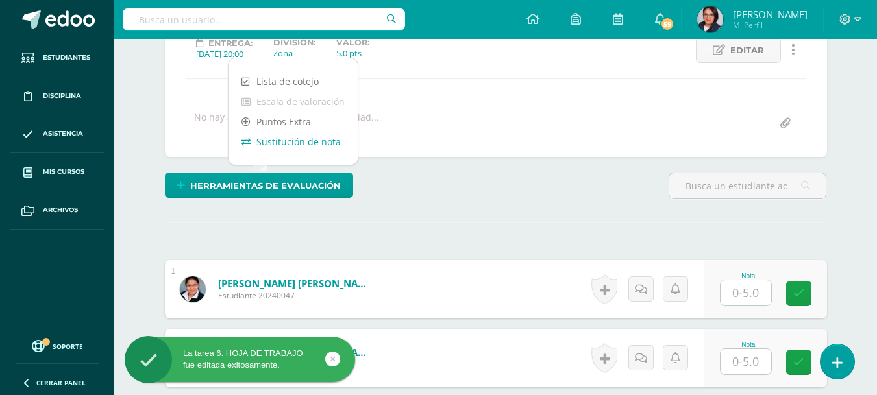
click at [320, 138] on link "Sustitución de nota" at bounding box center [293, 142] width 129 height 20
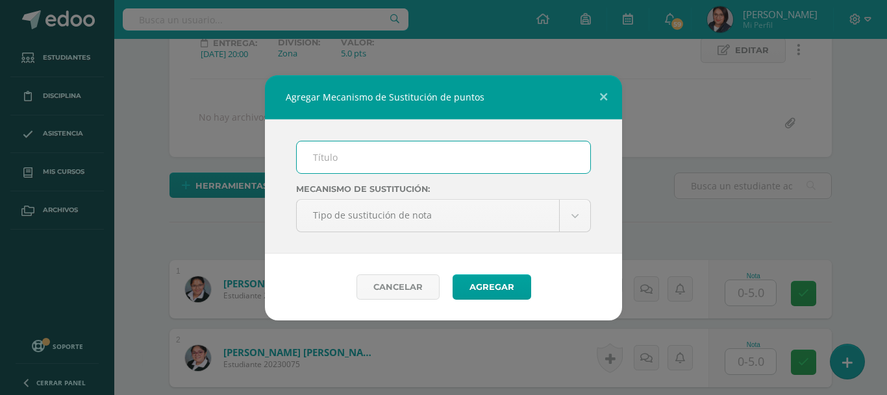
click at [331, 143] on input "text" at bounding box center [443, 158] width 293 height 32
type input "Plan de mejoramiento"
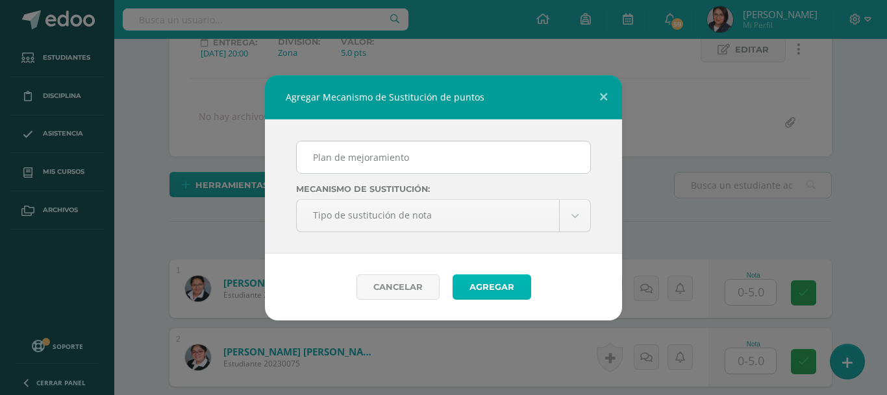
click at [471, 279] on button "Agregar" at bounding box center [492, 287] width 79 height 25
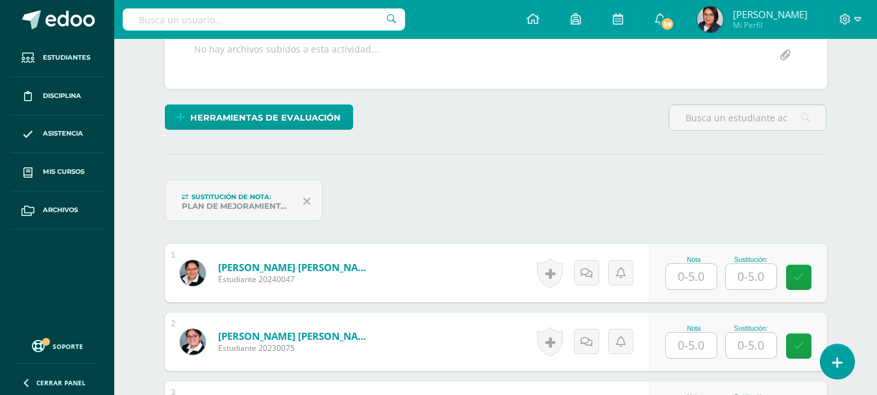
scroll to position [260, 0]
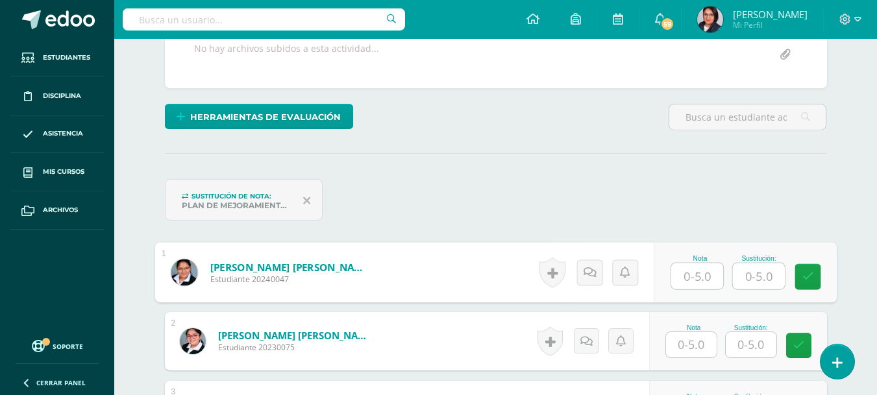
click at [677, 279] on input "text" at bounding box center [697, 277] width 52 height 26
type input "4"
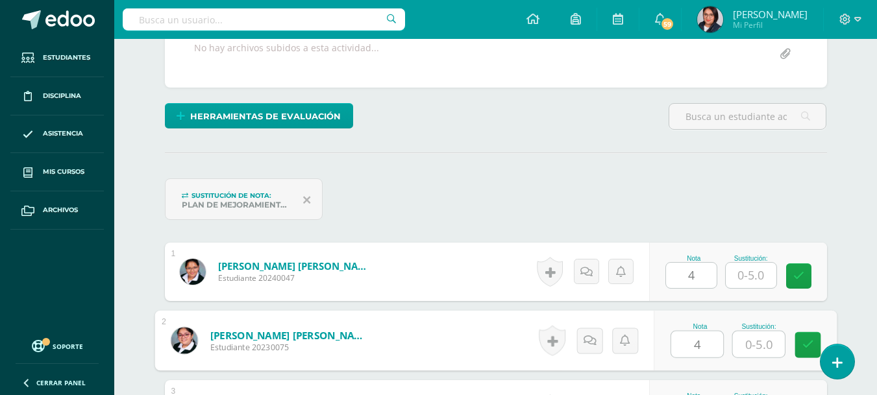
type input "4"
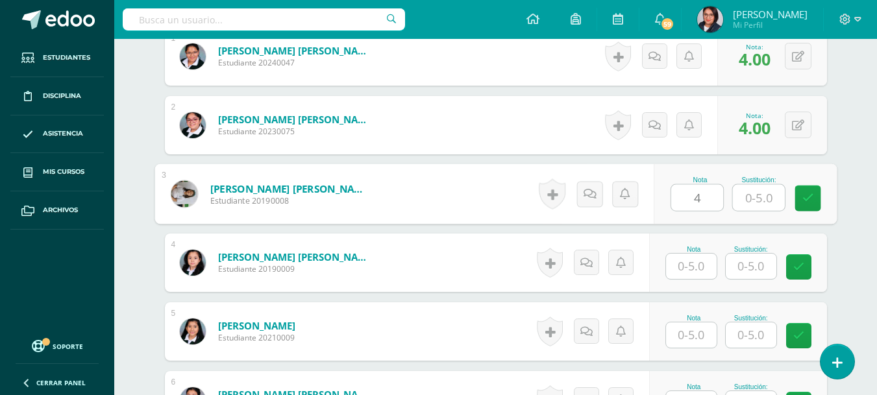
type input "4"
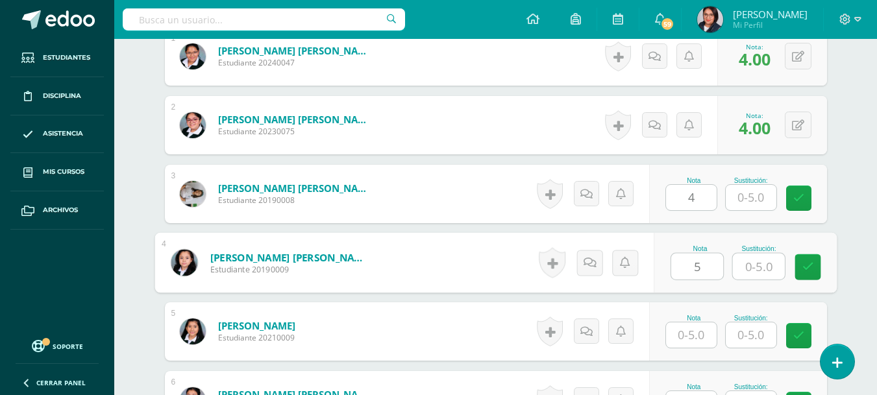
type input "5"
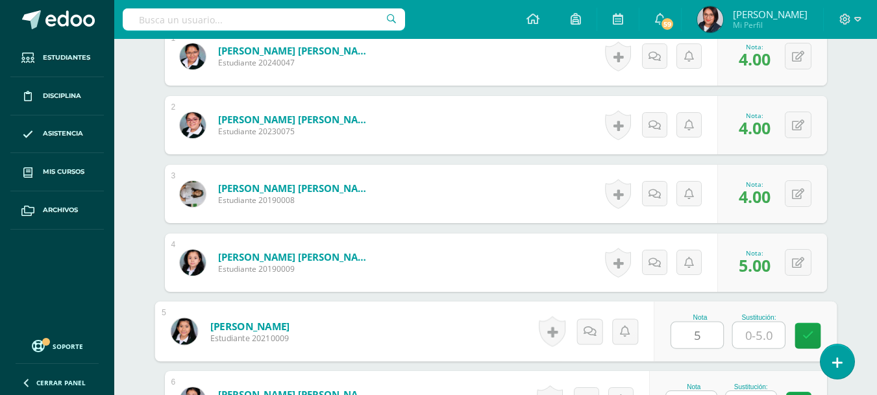
type input "5"
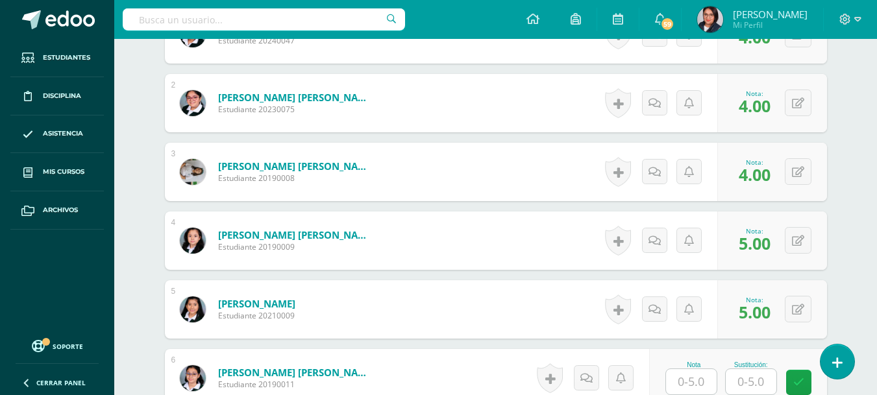
scroll to position [751, 0]
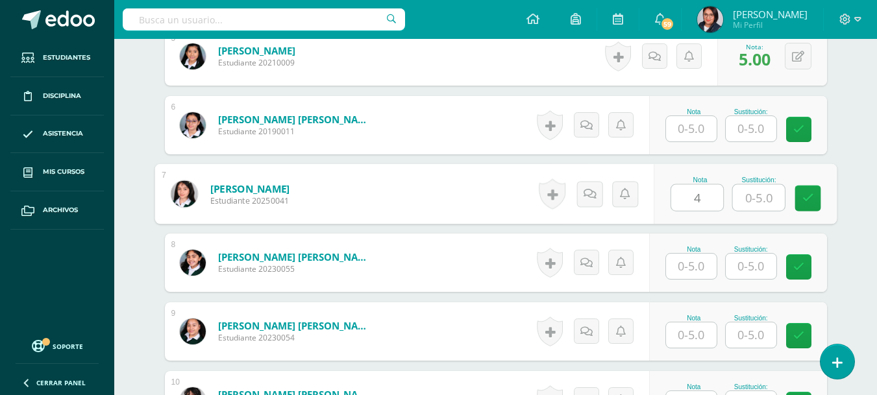
type input "4"
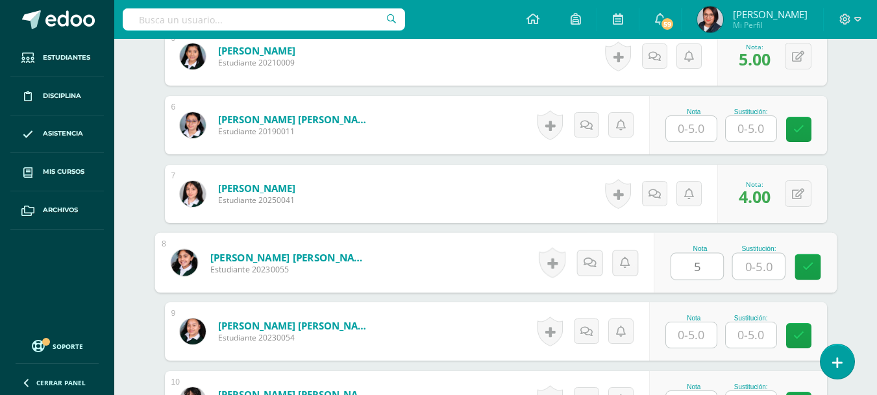
type input "5"
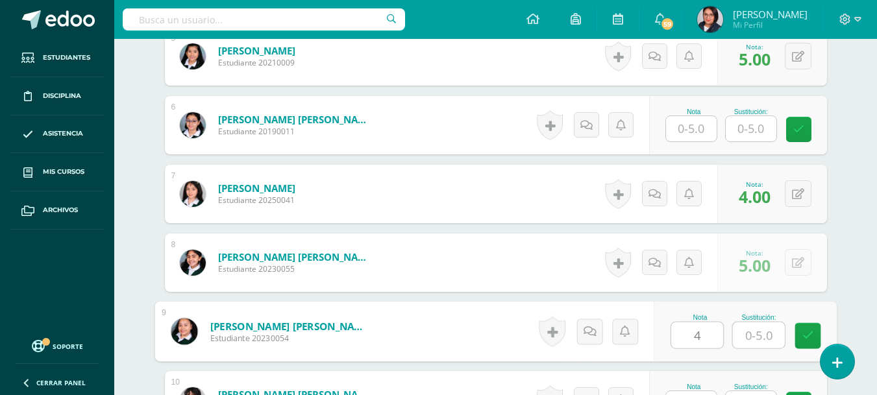
type input "4"
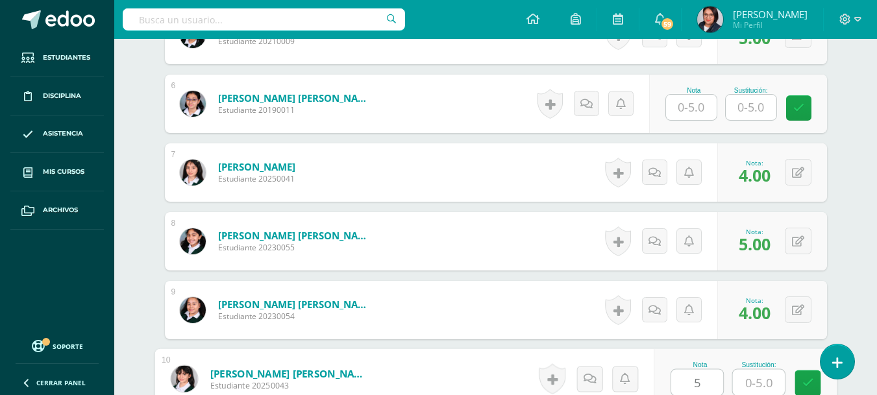
type input "5"
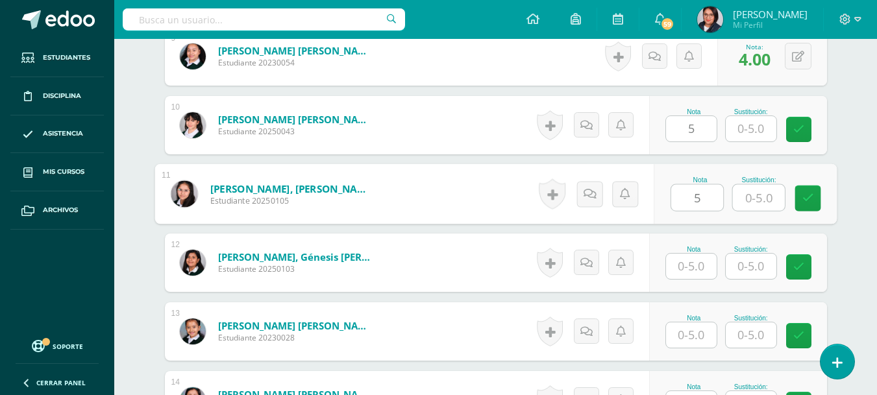
type input "5"
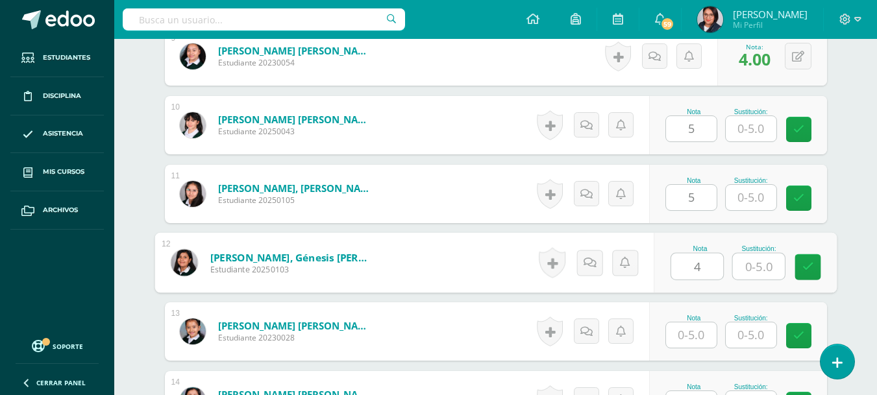
type input "4"
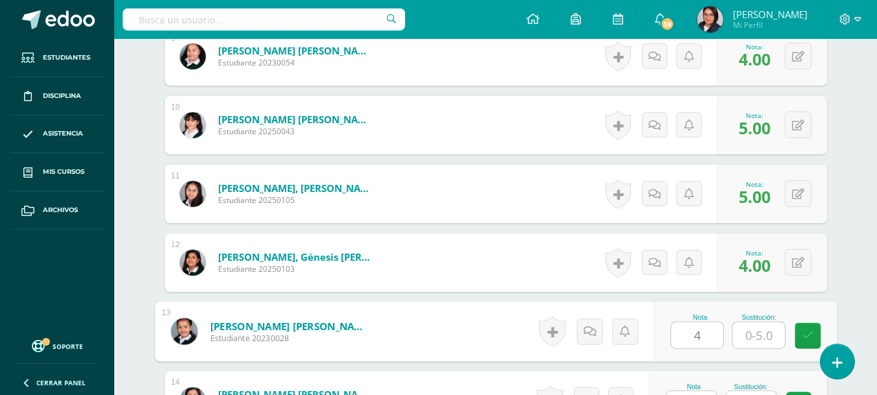
type input "4"
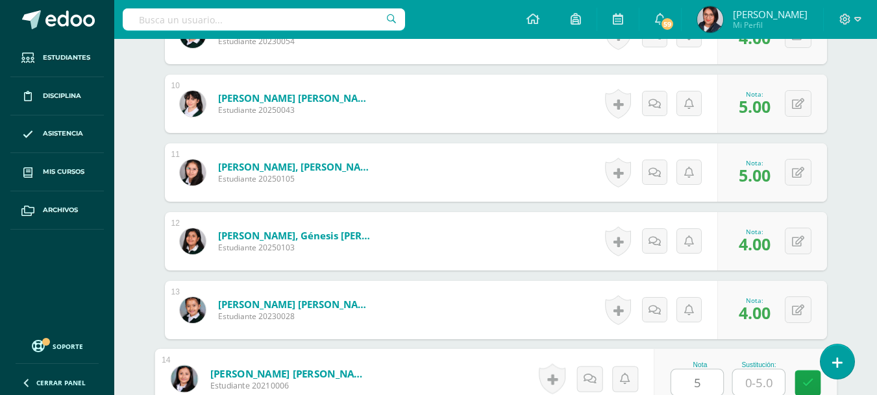
type input "5"
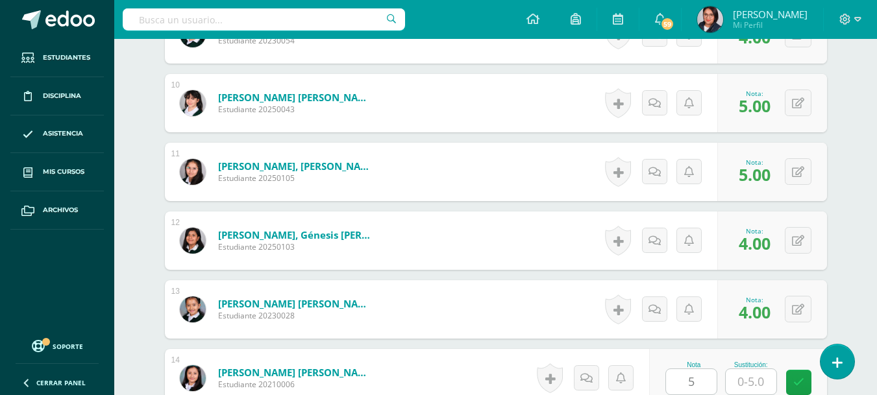
scroll to position [1302, 0]
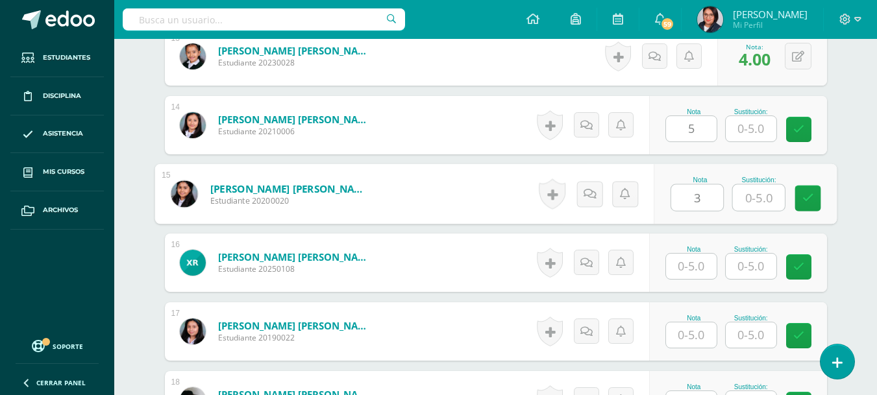
type input "3"
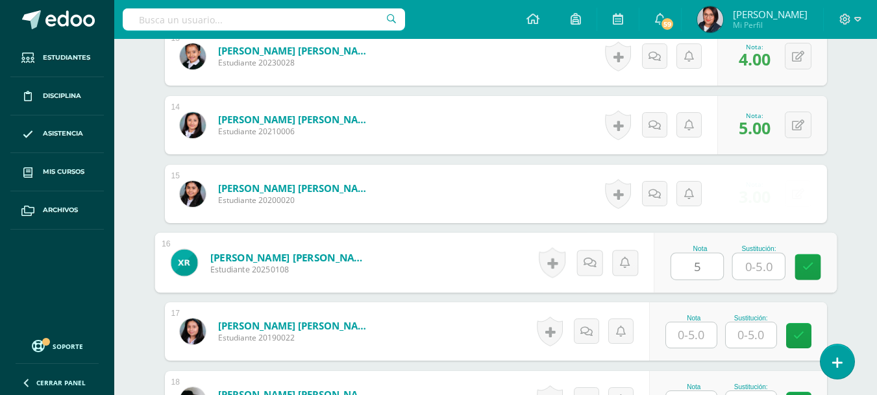
type input "5"
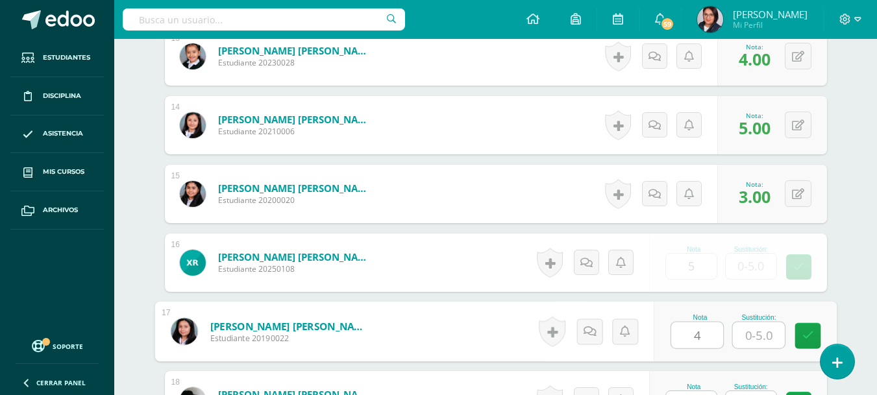
type input "4"
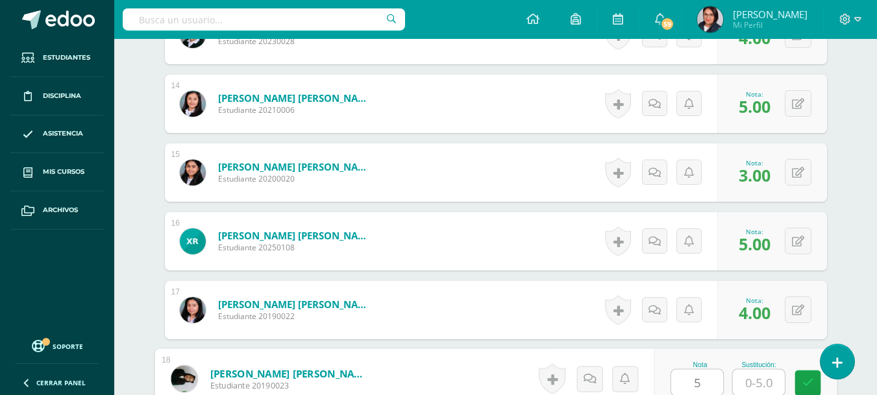
type input "5"
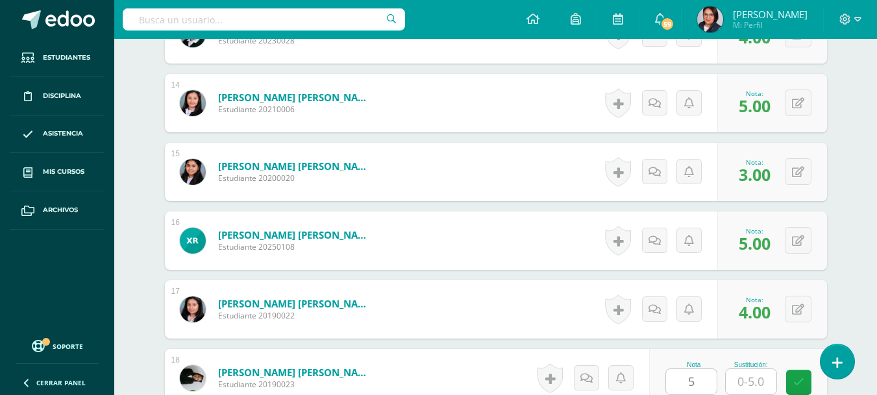
scroll to position [1577, 0]
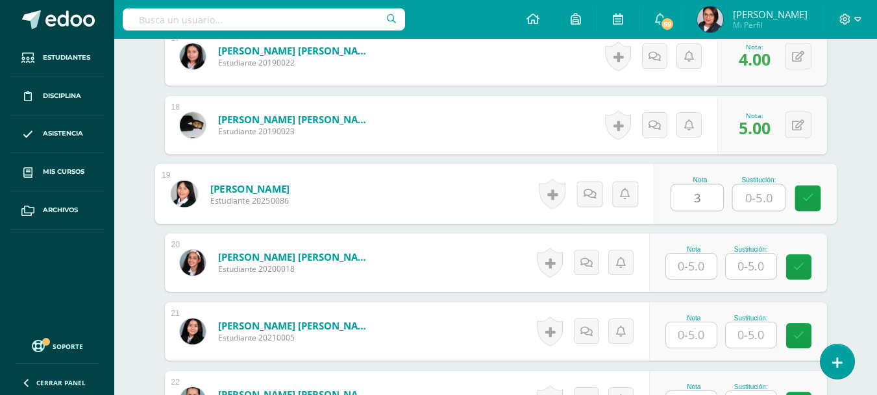
type input "3"
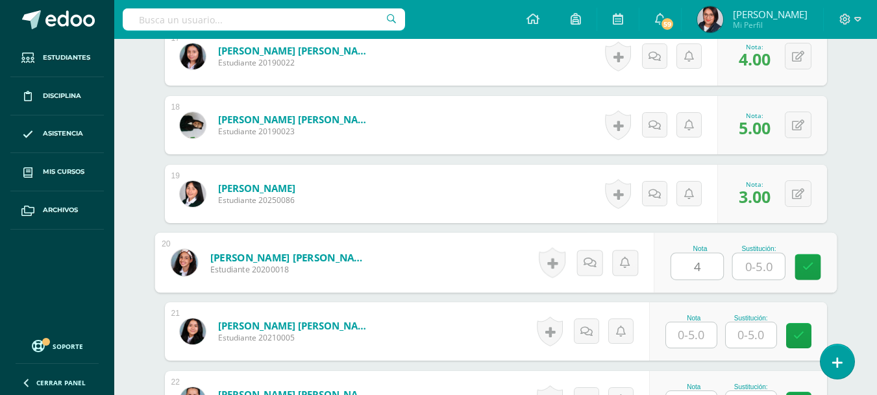
type input "4"
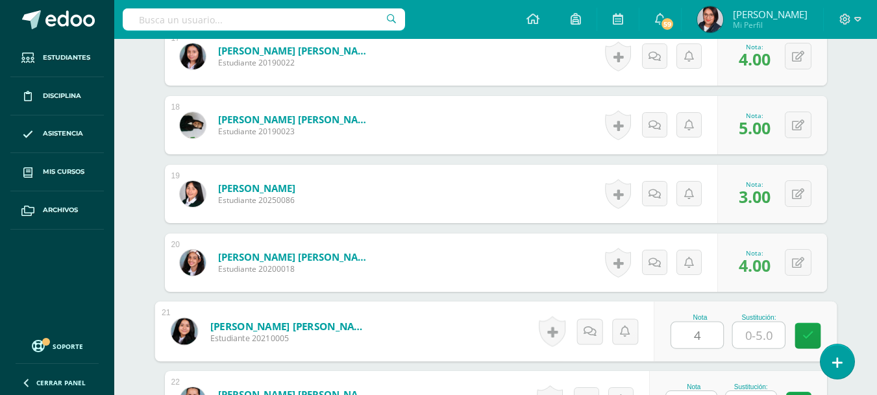
type input "4"
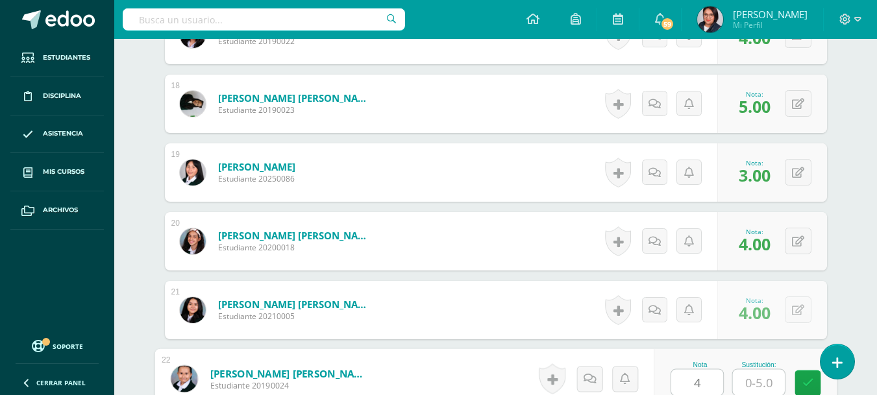
type input "4"
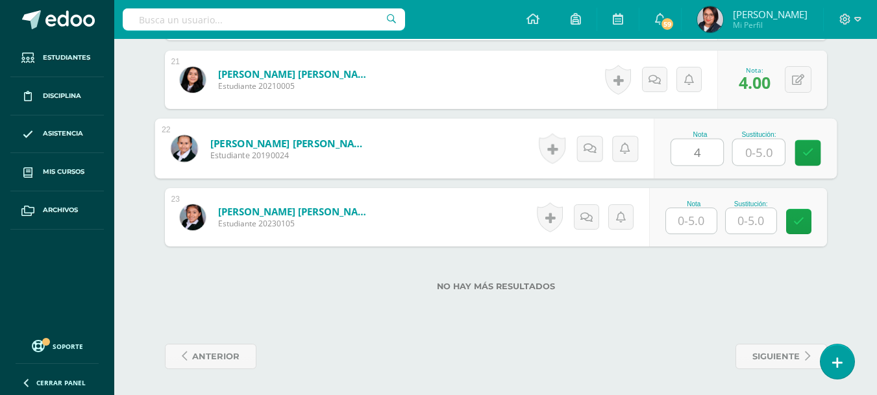
type input "5"
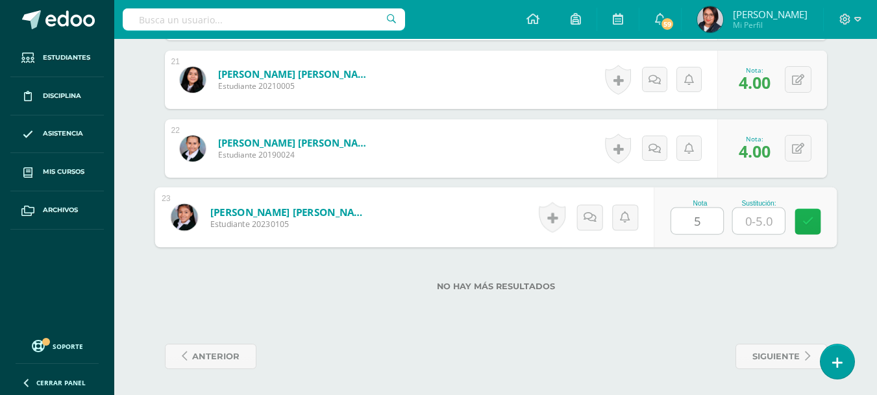
click at [813, 214] on link at bounding box center [808, 222] width 26 height 26
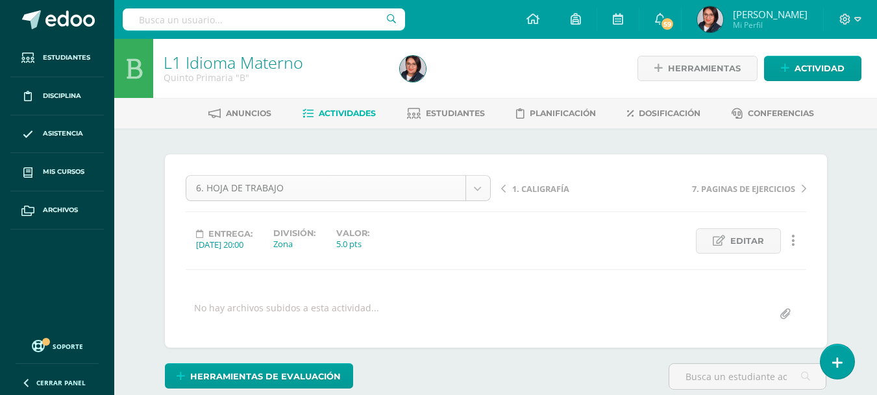
scroll to position [17, 0]
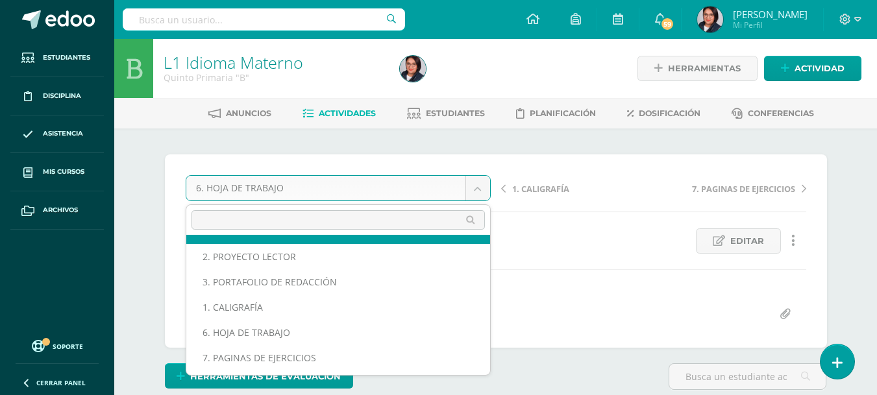
scroll to position [73, 0]
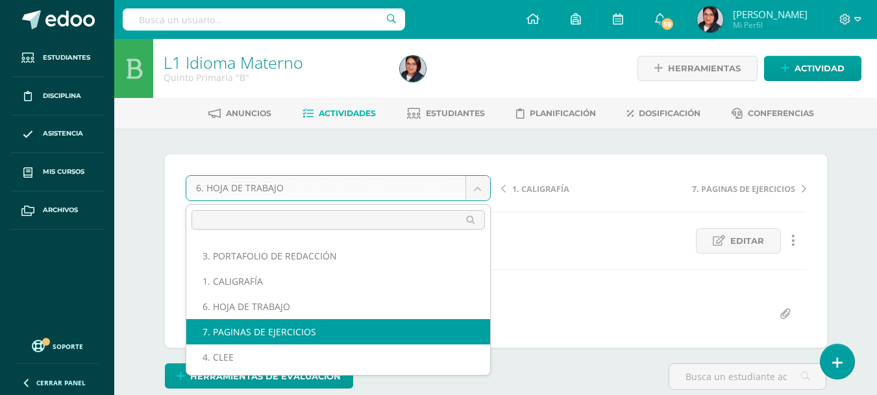
select select "/dashboard/teacher/grade-activity/107648/"
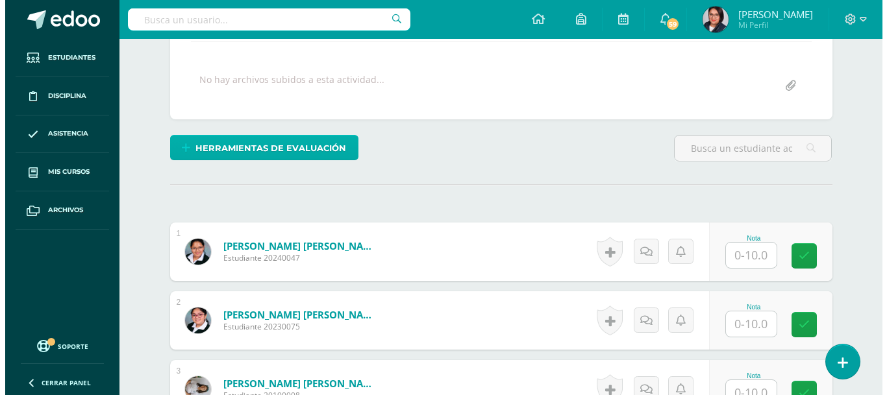
scroll to position [229, 0]
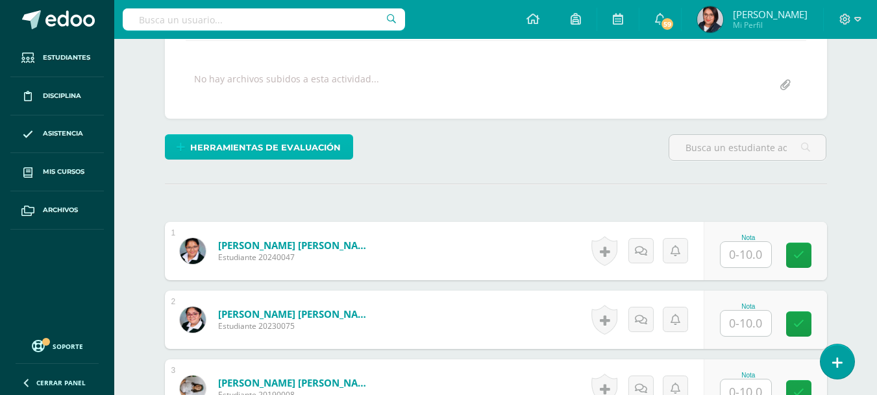
click at [338, 148] on span "Herramientas de evaluación" at bounding box center [265, 148] width 151 height 24
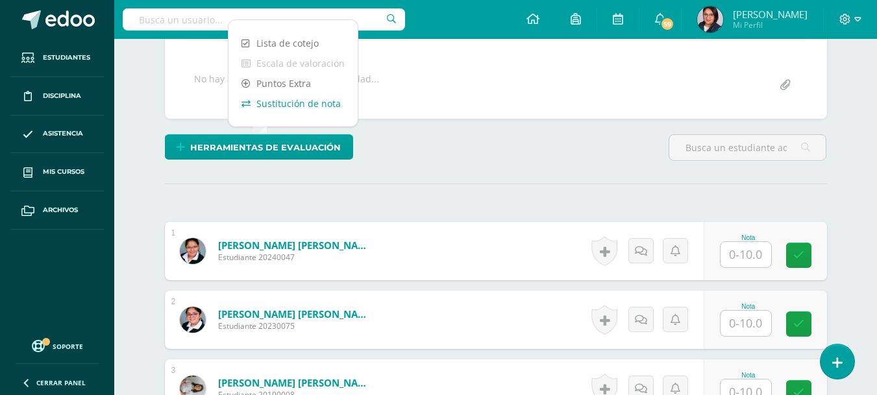
click at [310, 110] on link "Sustitución de nota" at bounding box center [293, 103] width 129 height 20
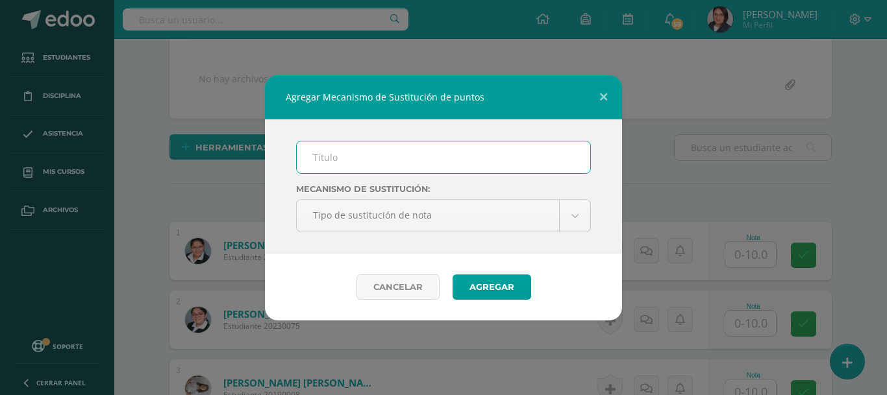
click at [324, 165] on input "text" at bounding box center [443, 158] width 293 height 32
click at [403, 149] on input "text" at bounding box center [443, 158] width 293 height 32
click at [360, 164] on input "text" at bounding box center [443, 158] width 293 height 32
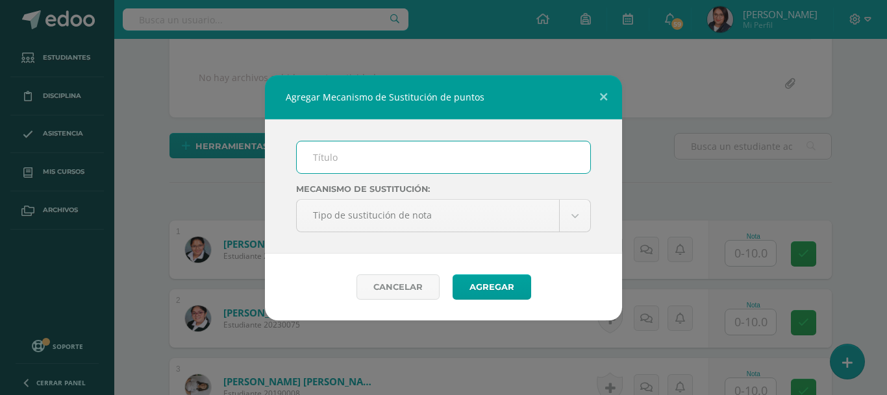
type input "Plan de mejoramiento"
click at [502, 276] on button "Agregar" at bounding box center [492, 287] width 79 height 25
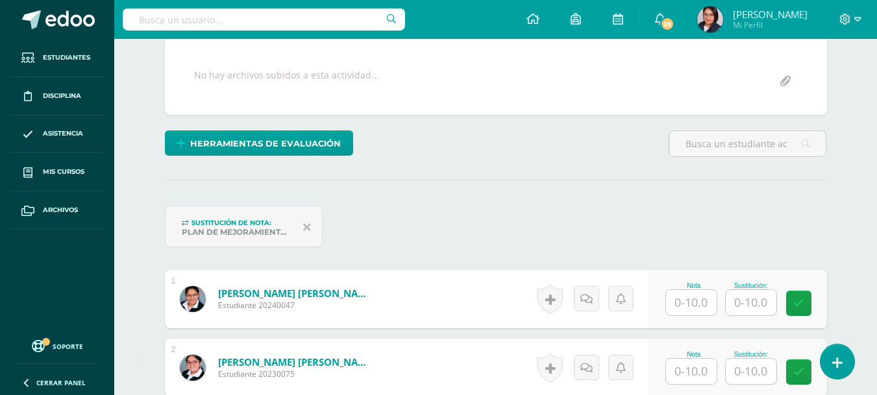
scroll to position [234, 0]
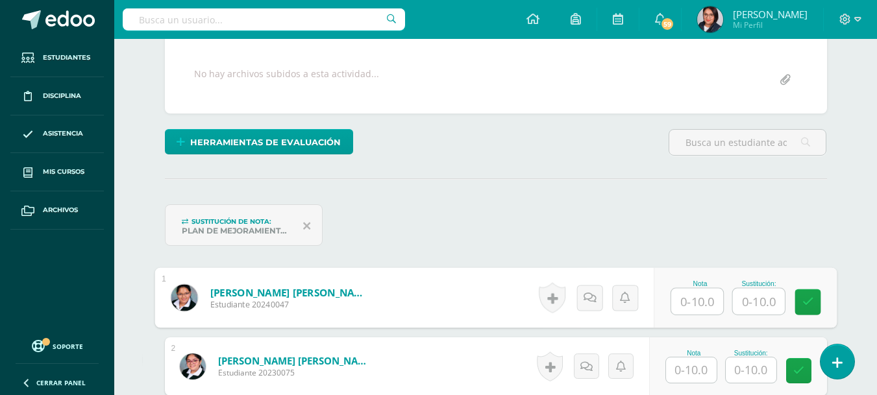
click at [678, 301] on input "text" at bounding box center [697, 302] width 52 height 26
type input "9"
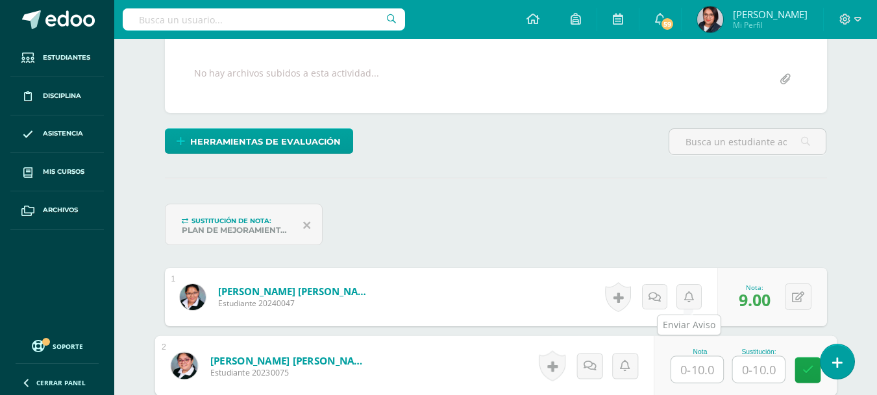
scroll to position [236, 0]
type input "10"
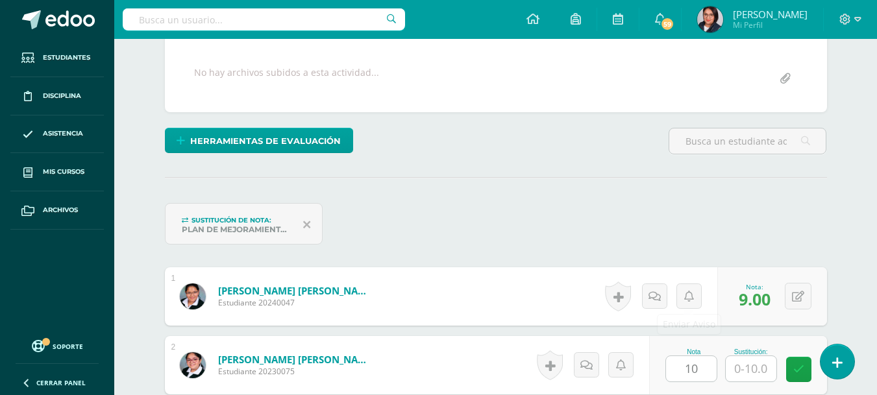
scroll to position [476, 0]
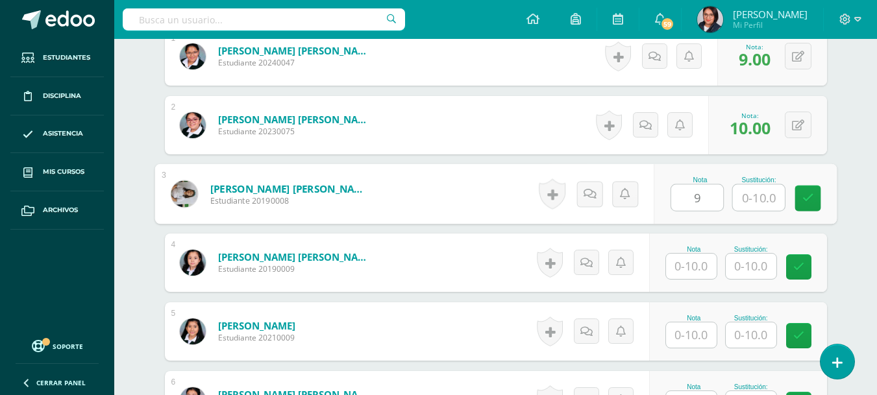
type input "9"
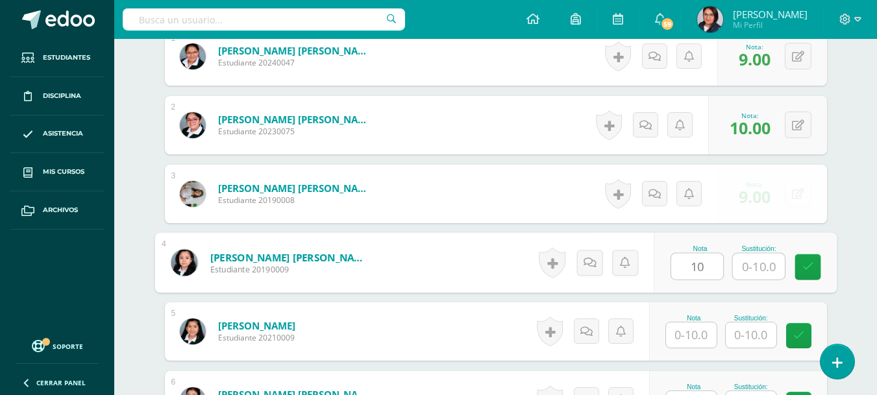
type input "10"
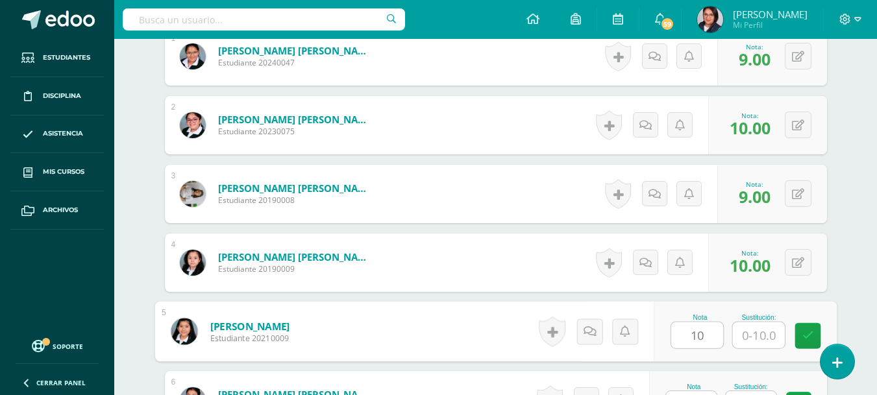
type input "10"
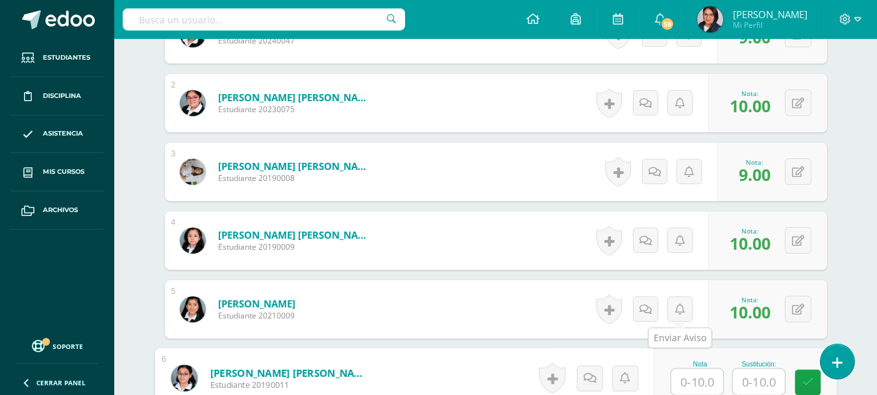
scroll to position [751, 0]
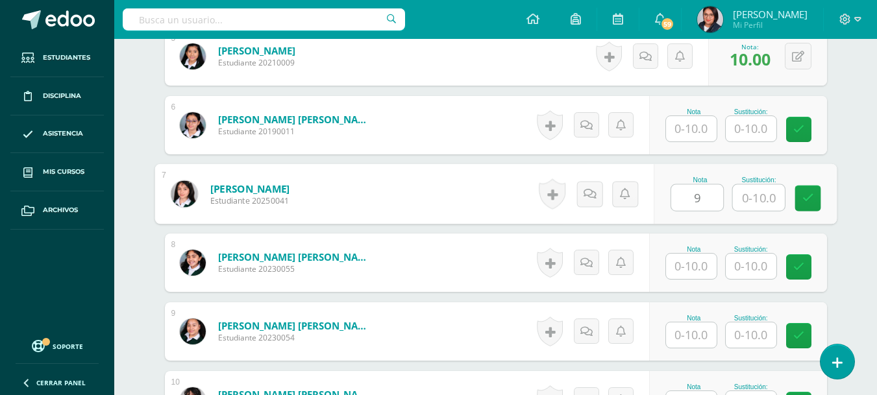
type input "9"
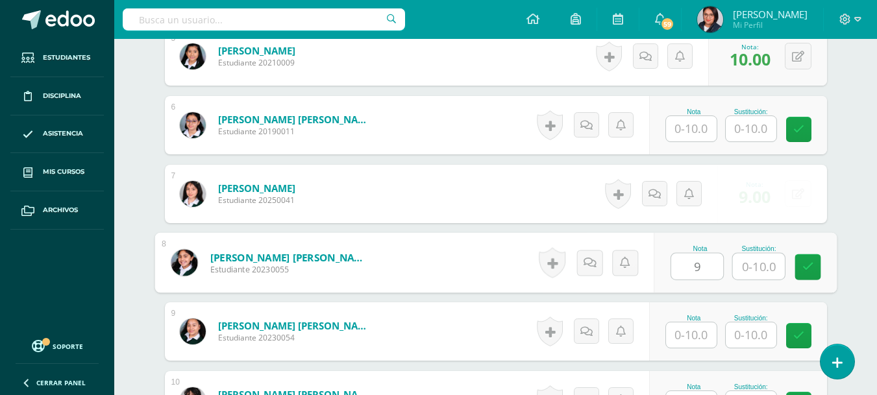
type input "9"
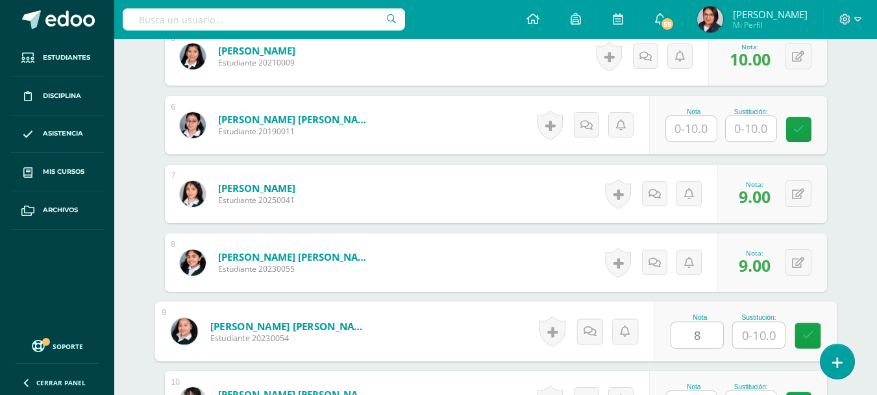
type input "8"
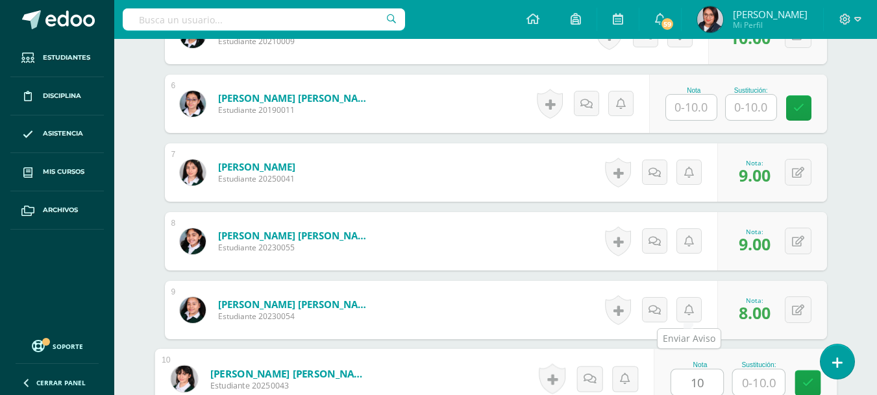
type input "10"
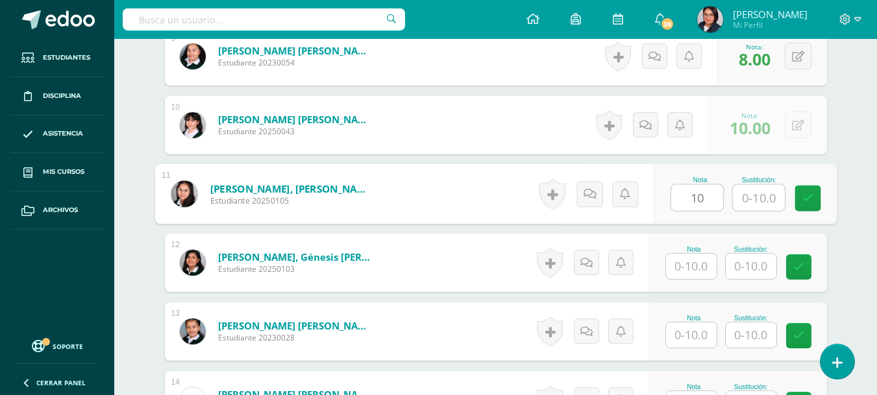
type input "10"
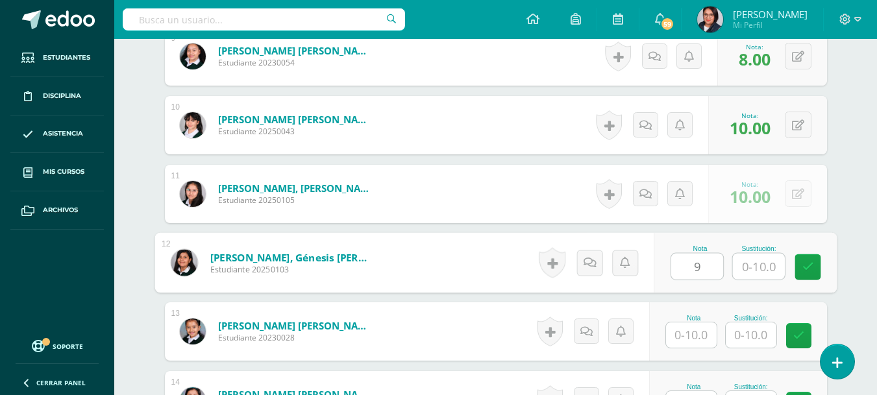
type input "9"
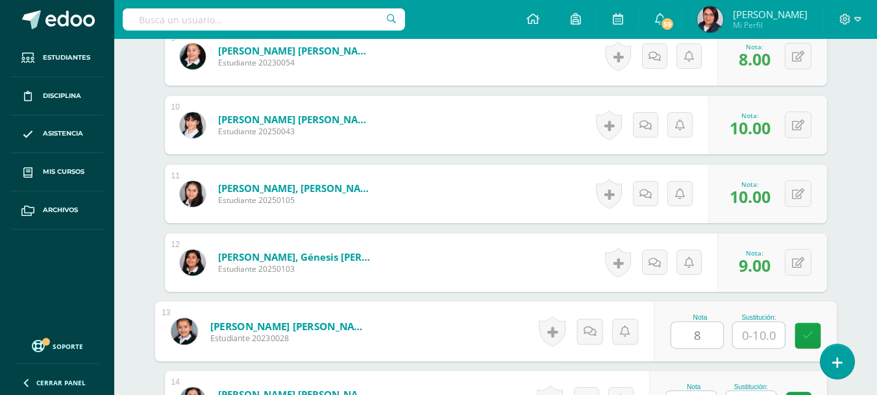
type input "8"
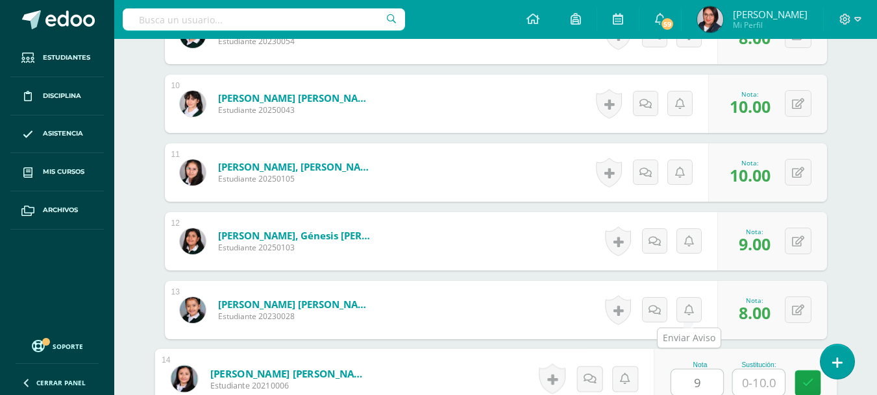
type input "9"
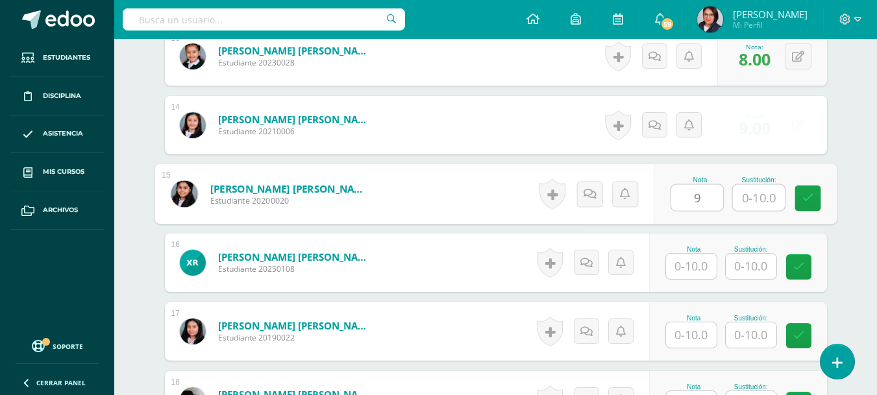
type input "9"
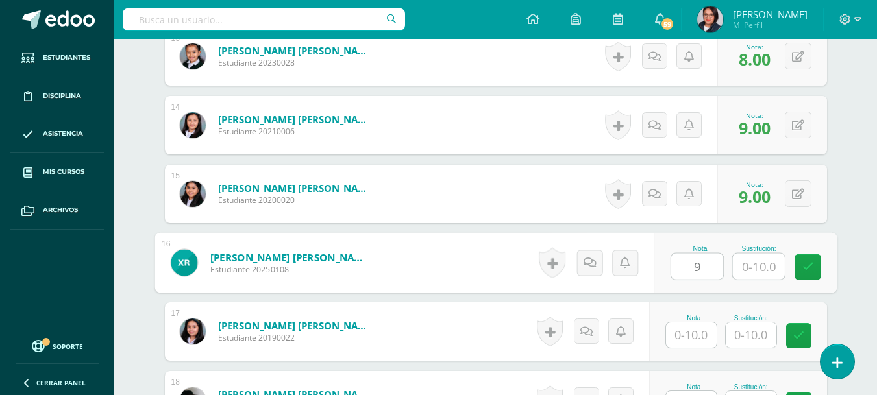
type input "9"
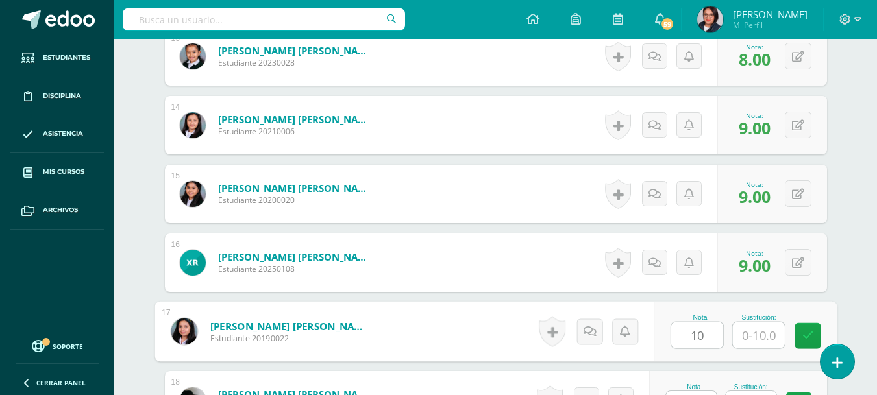
type input "10"
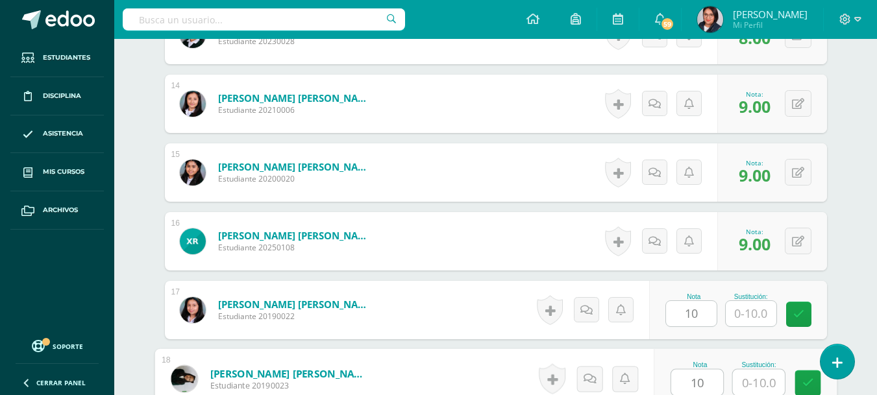
type input "10"
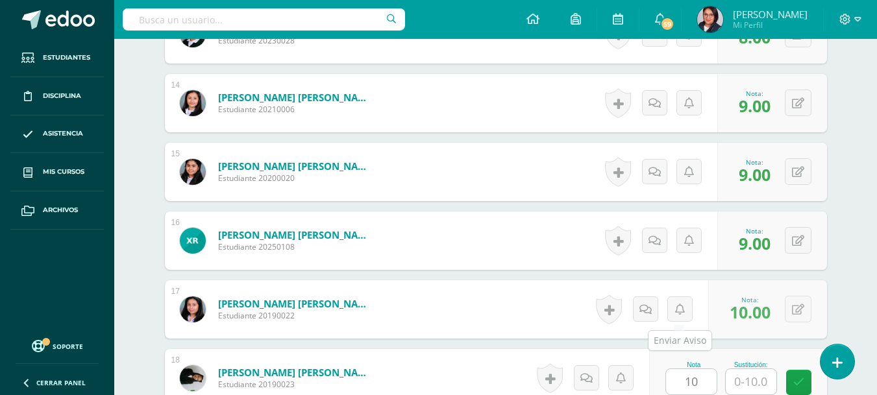
scroll to position [1577, 0]
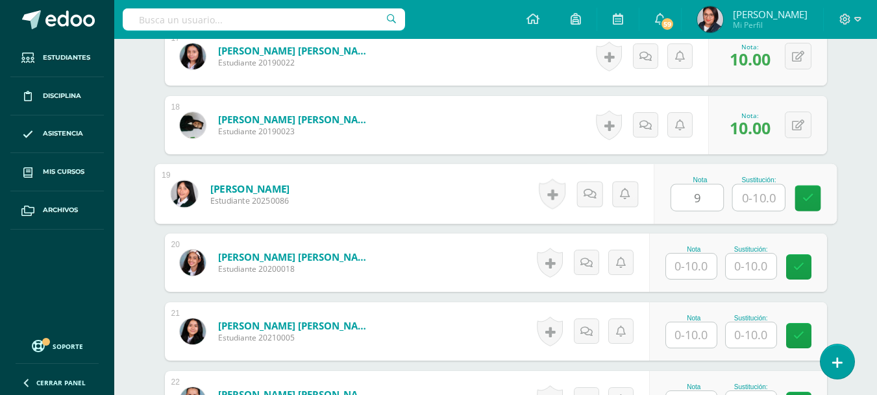
type input "9"
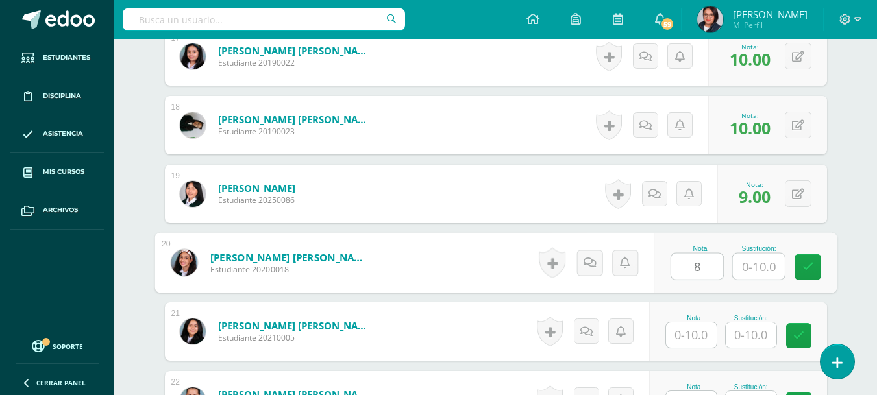
type input "8"
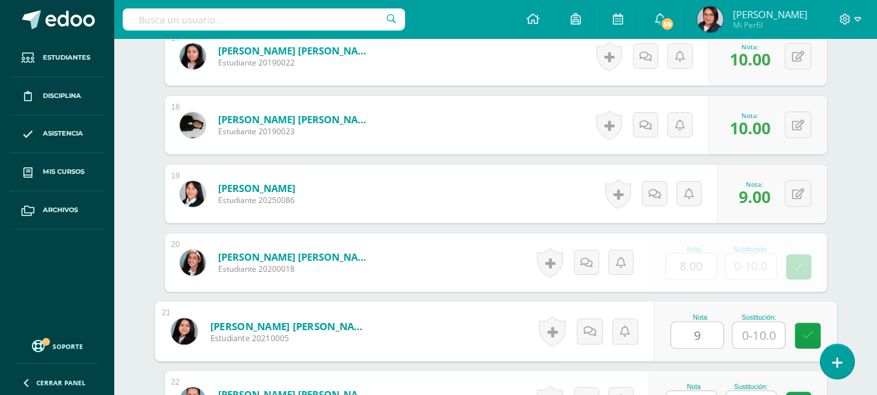
type input "9"
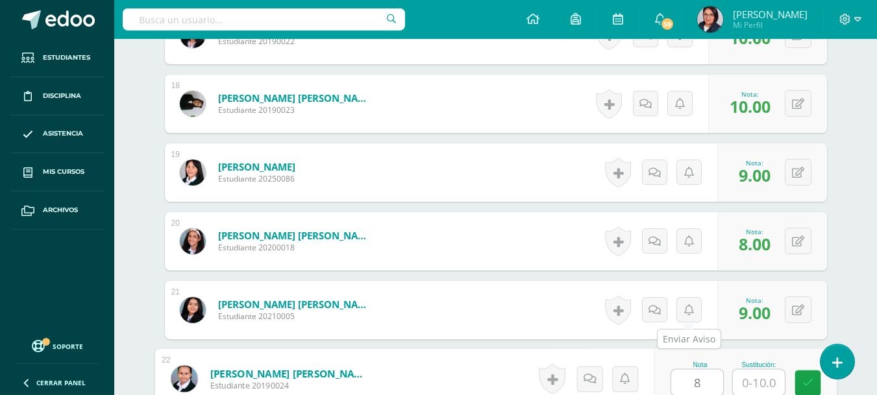
type input "8"
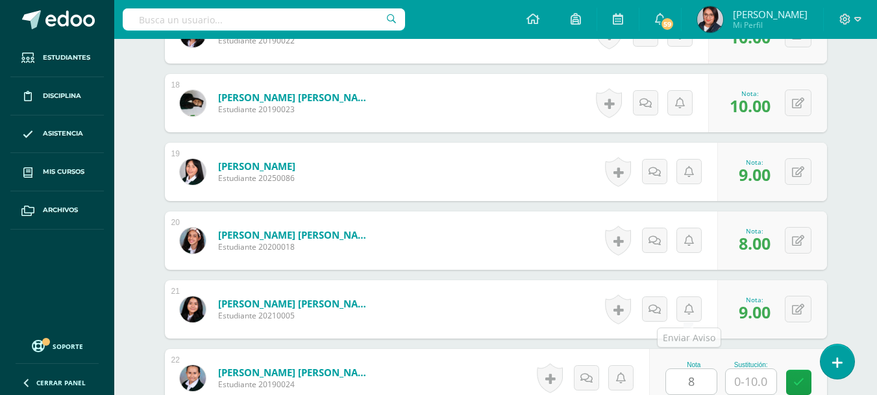
scroll to position [1829, 0]
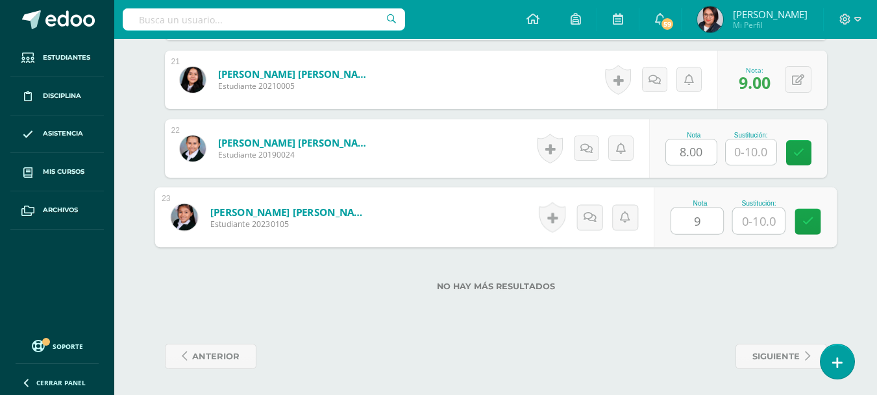
type input "9"
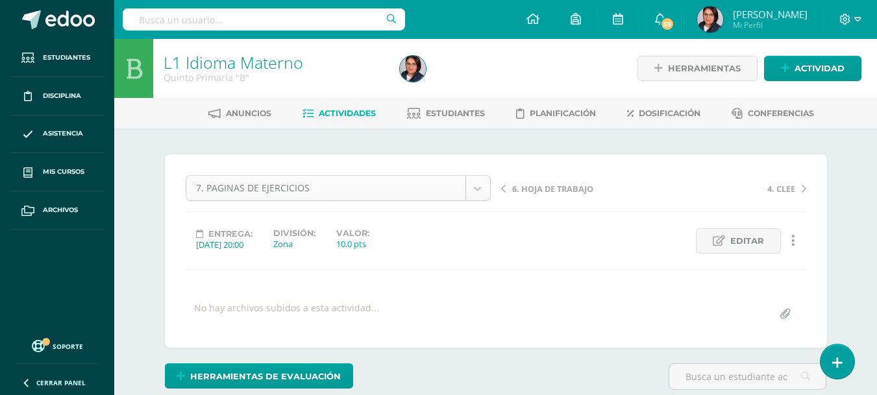
scroll to position [42, 0]
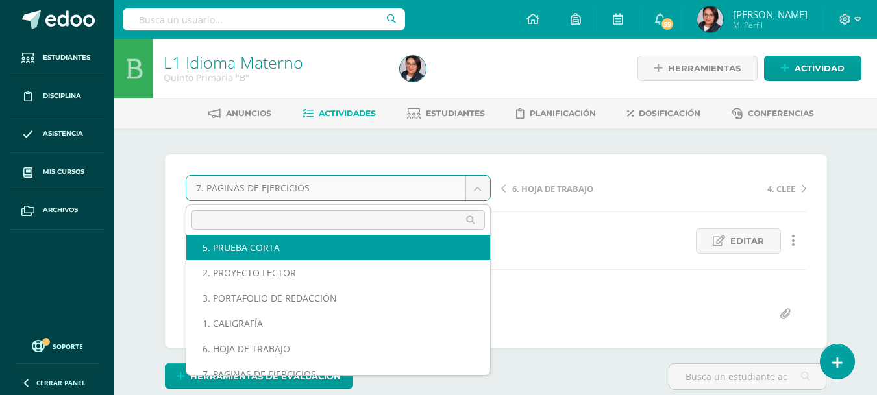
scroll to position [0, 0]
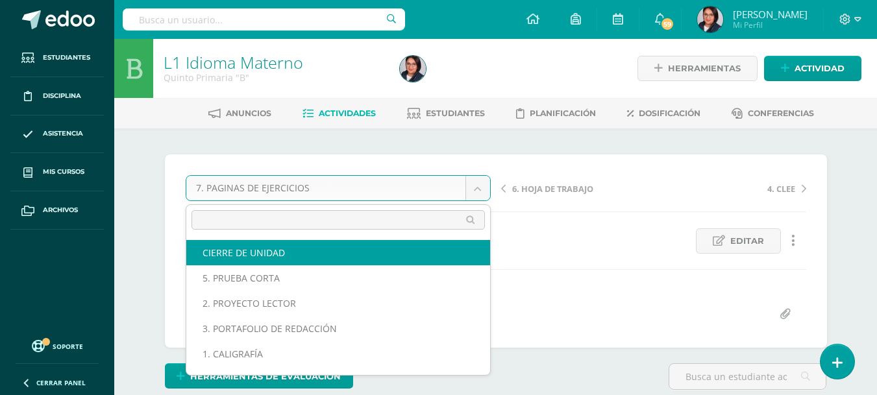
select select "/dashboard/teacher/grade-activity/107657/"
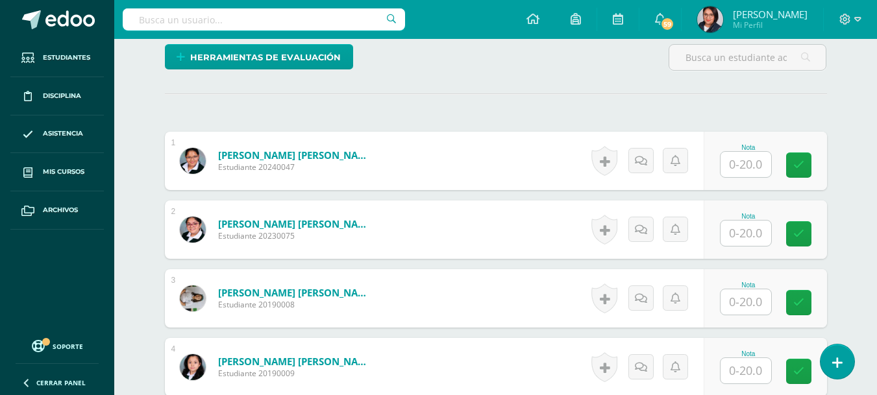
scroll to position [320, 0]
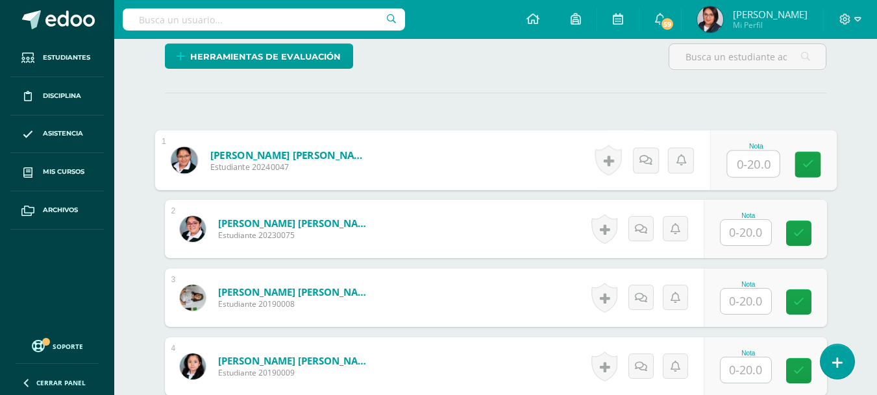
click at [756, 172] on input "text" at bounding box center [753, 164] width 52 height 26
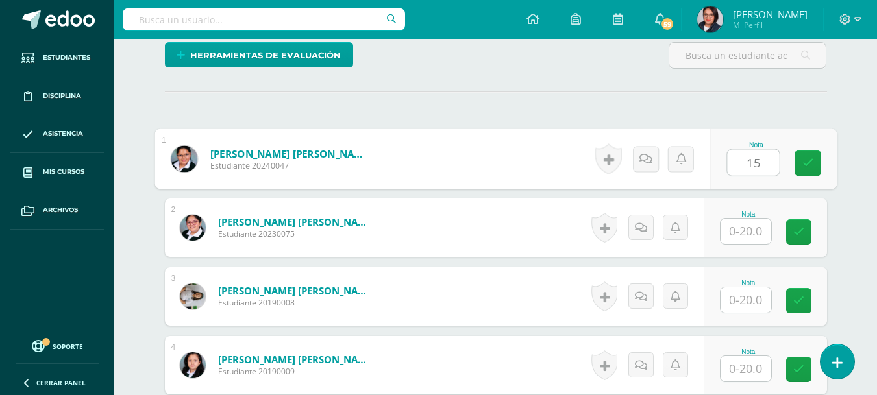
type input "15"
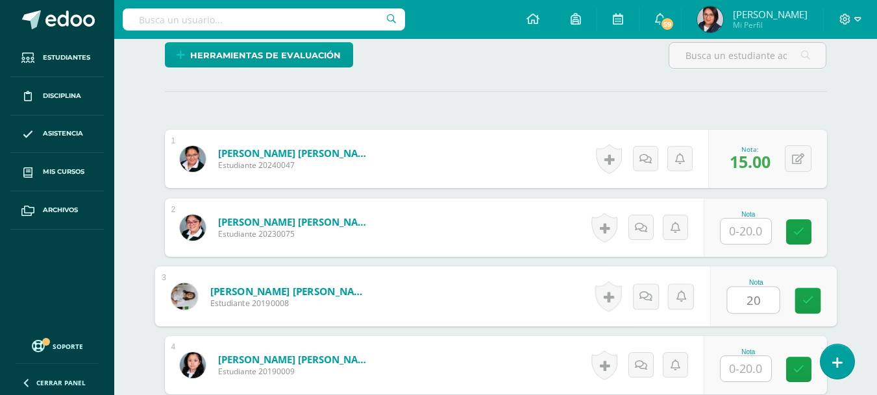
type input "20"
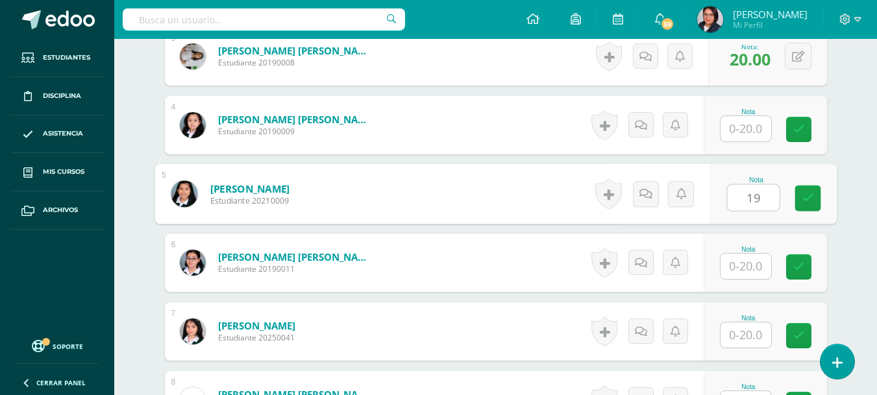
type input "19"
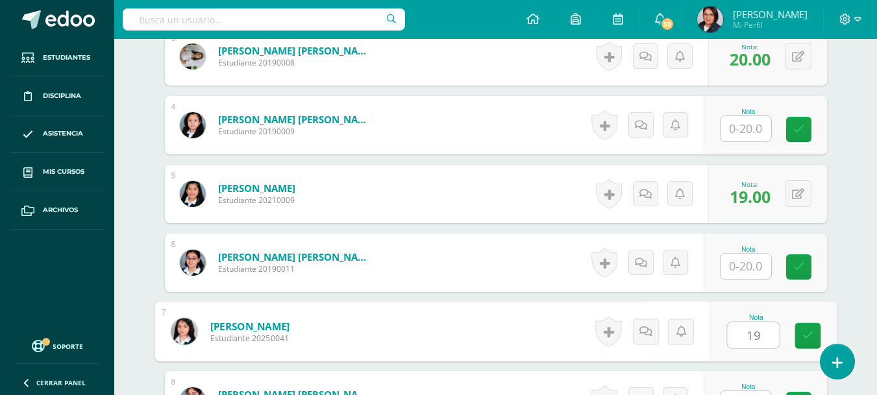
type input "19"
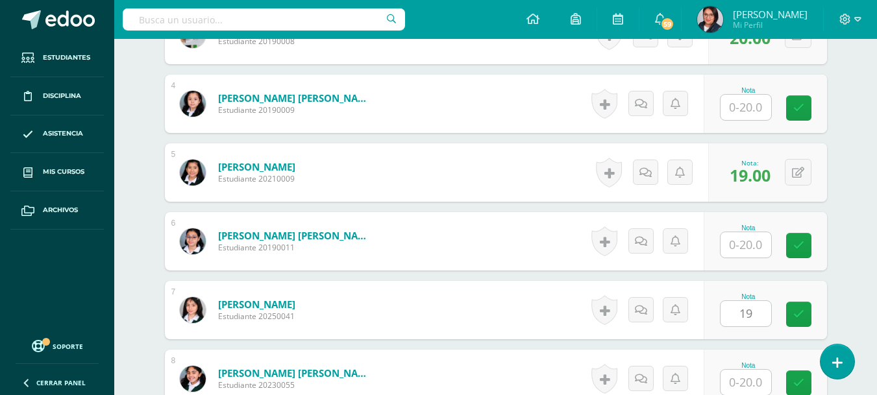
scroll to position [837, 0]
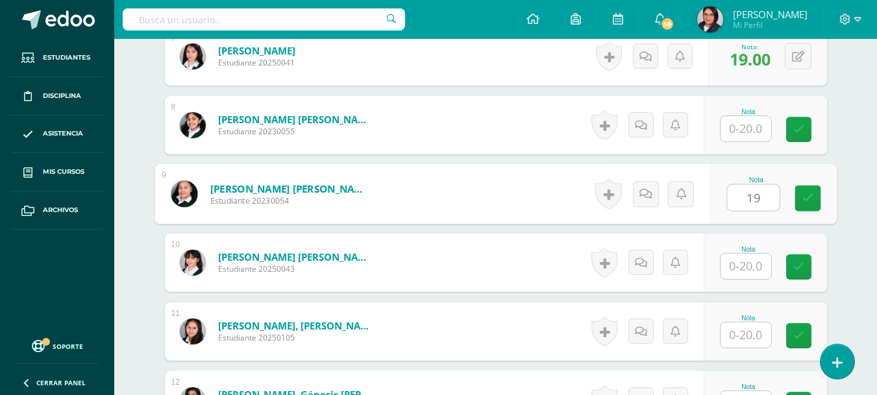
type input "19"
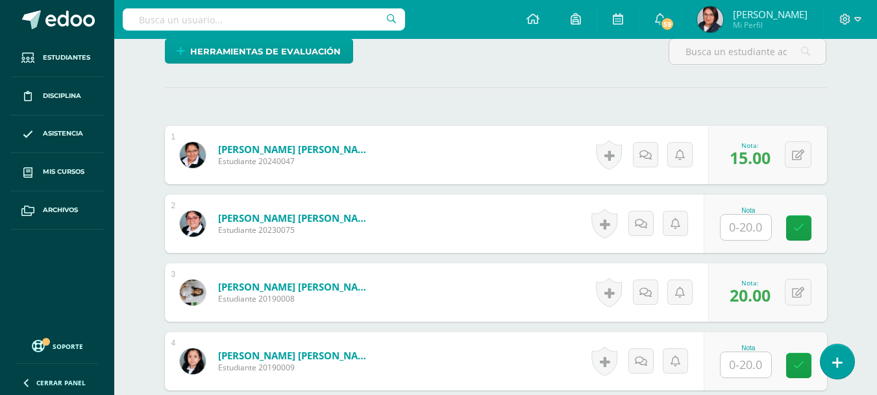
scroll to position [325, 0]
click at [745, 241] on div at bounding box center [746, 228] width 52 height 27
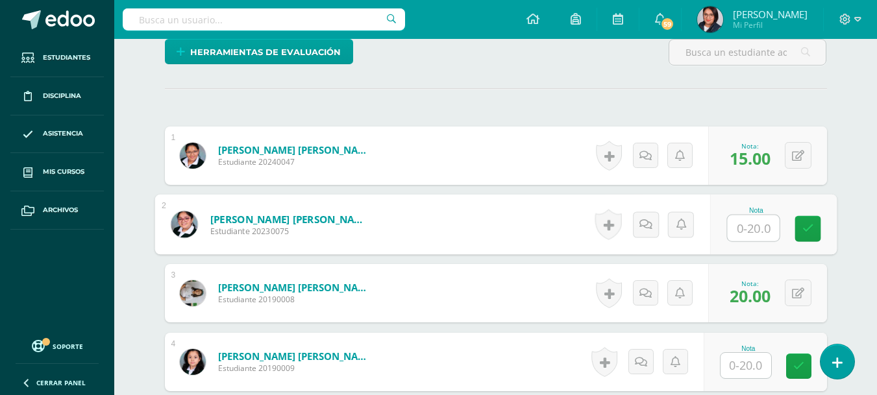
click at [737, 230] on input "text" at bounding box center [753, 229] width 52 height 26
type input "20"
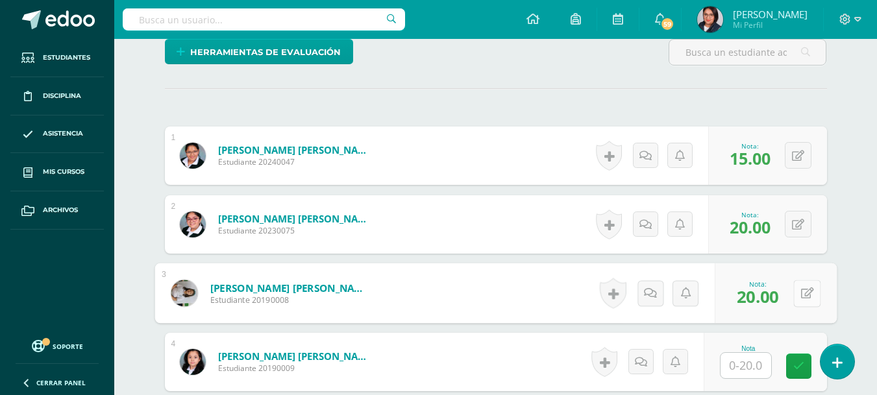
click at [806, 294] on icon at bounding box center [806, 293] width 13 height 11
type input "19"
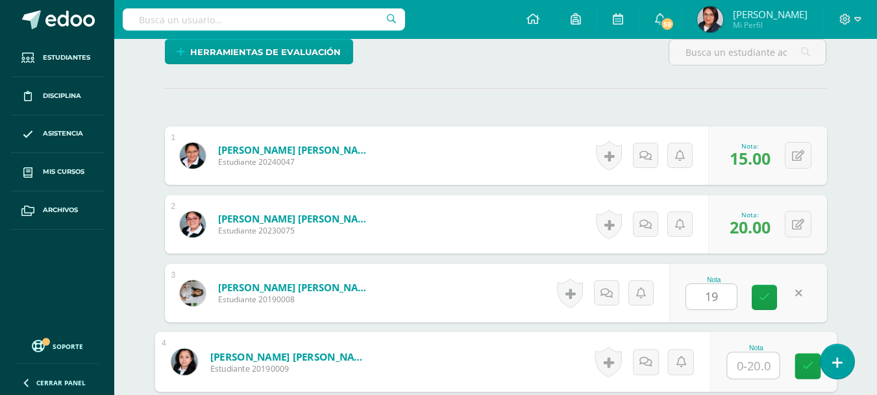
click at [751, 366] on input "text" at bounding box center [753, 366] width 52 height 26
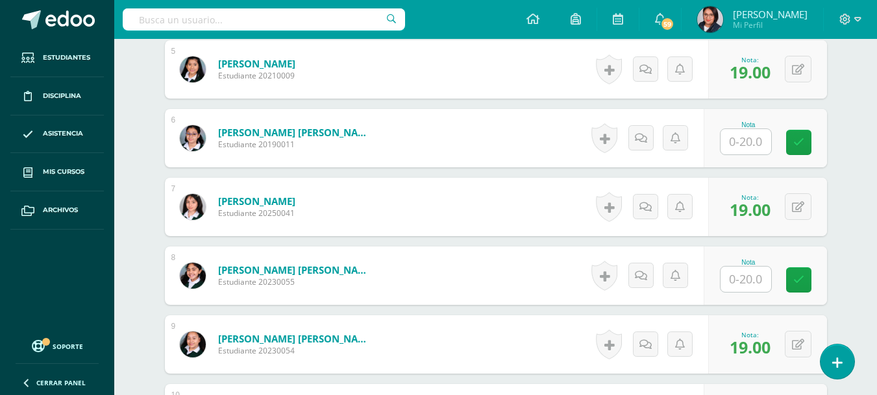
scroll to position [688, 0]
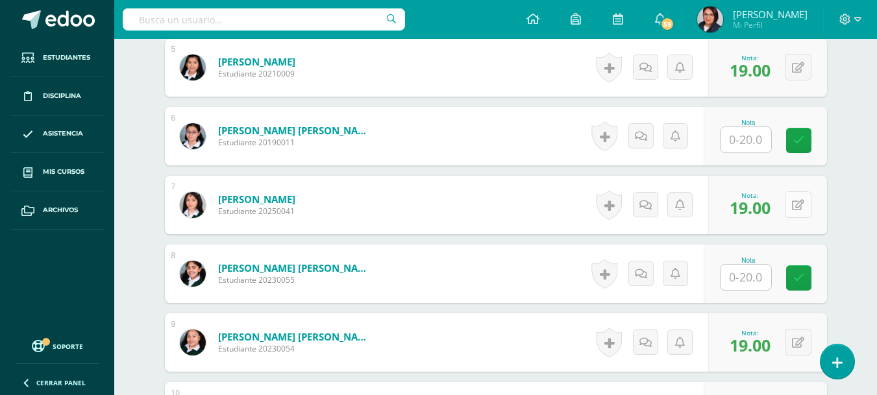
type input "19"
click at [800, 208] on button at bounding box center [798, 205] width 27 height 27
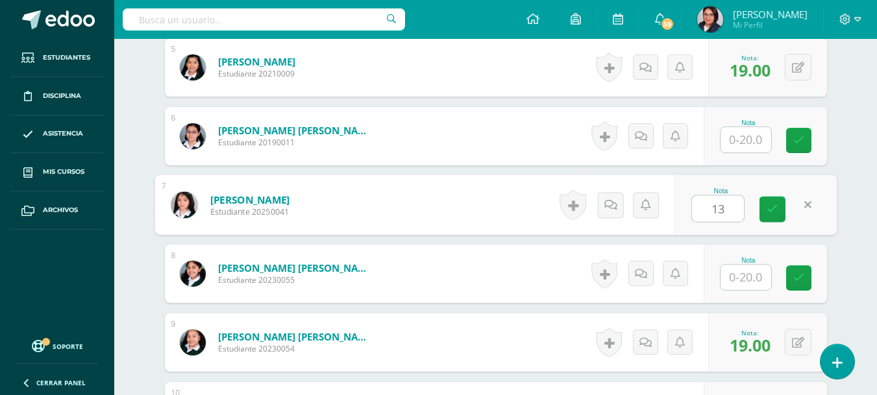
type input "13"
click at [749, 281] on input "text" at bounding box center [746, 277] width 51 height 25
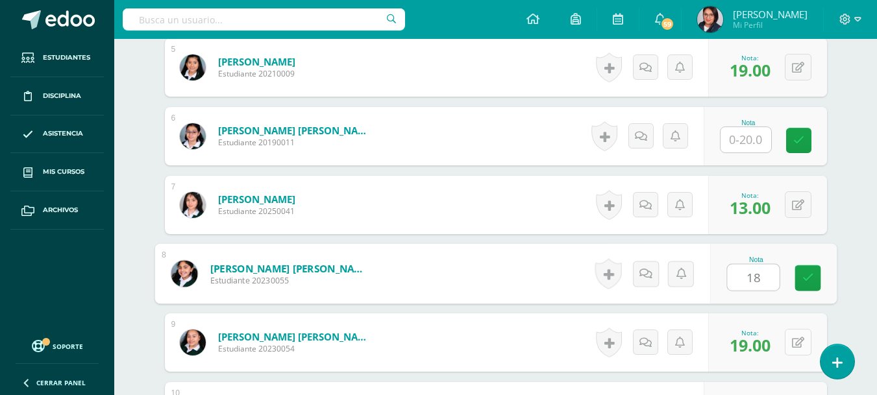
type input "18"
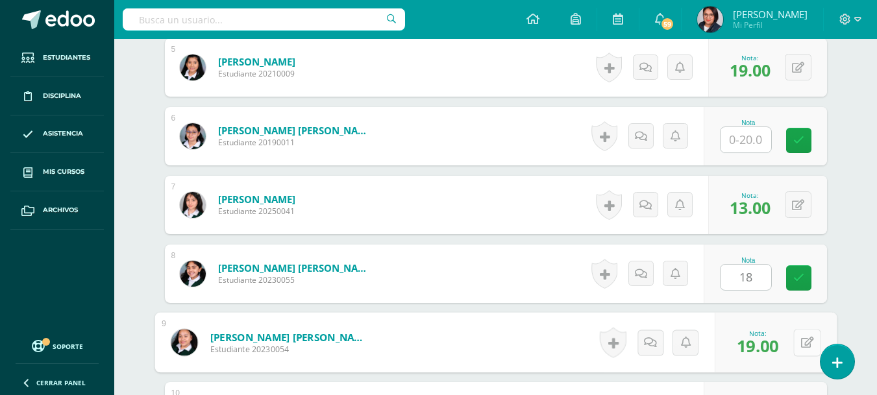
click at [800, 348] on icon at bounding box center [806, 342] width 13 height 11
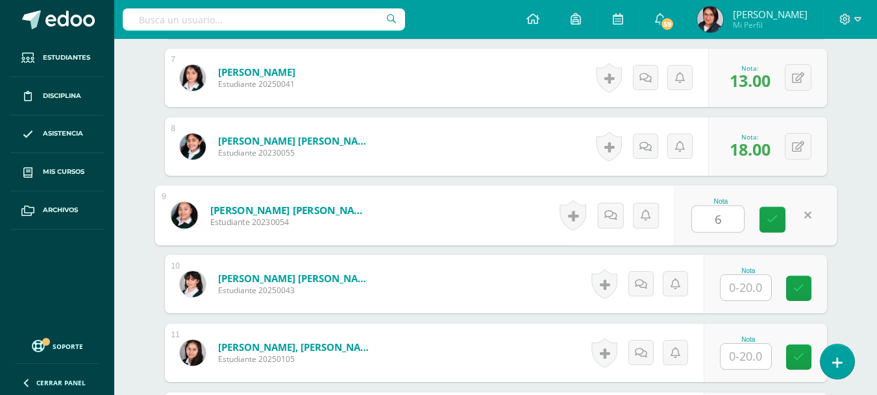
scroll to position [816, 0]
type input "6"
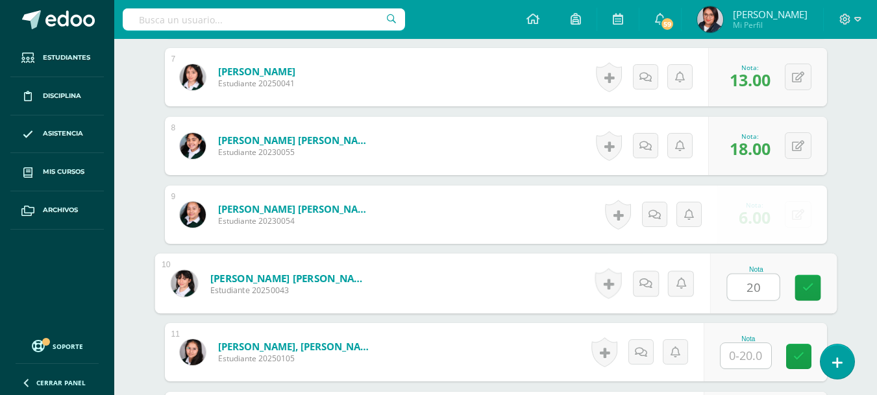
type input "20"
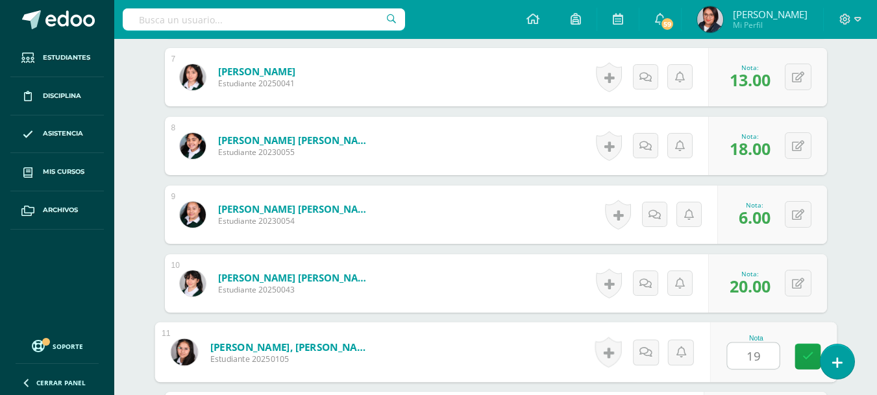
type input "19"
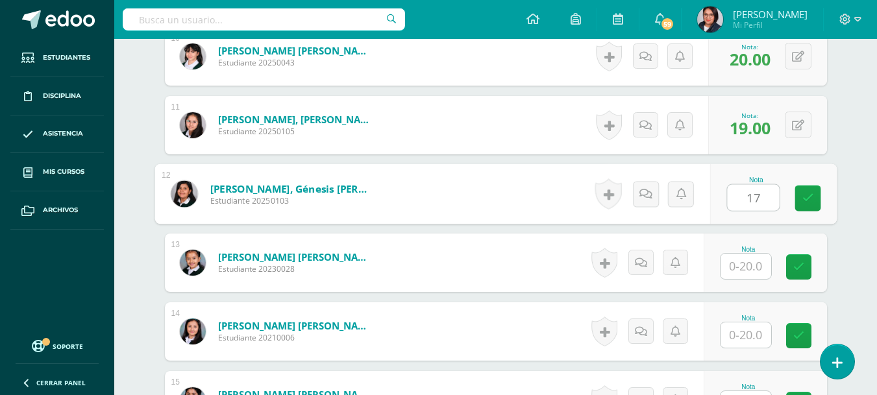
type input "17"
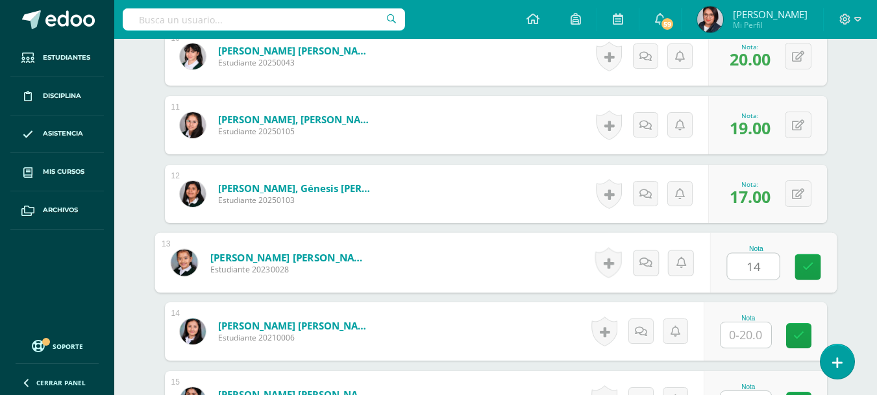
type input "14"
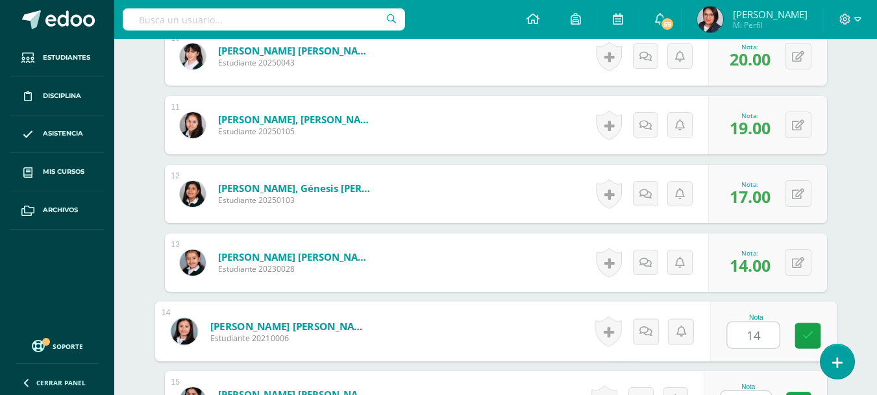
type input "14"
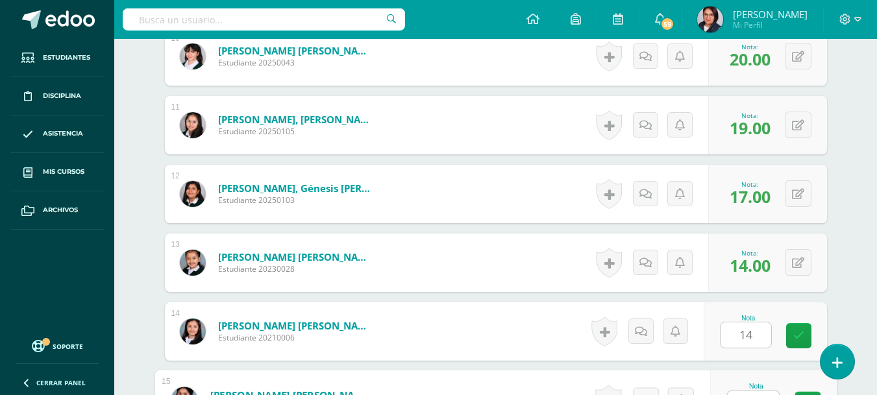
scroll to position [1065, 0]
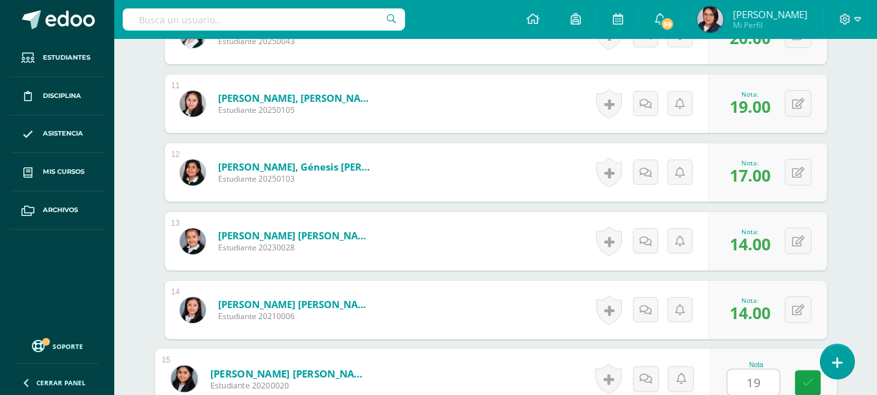
type input "19"
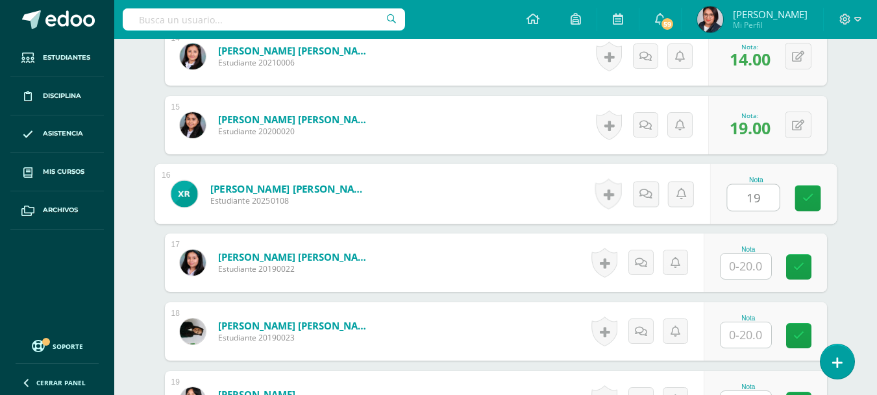
type input "19"
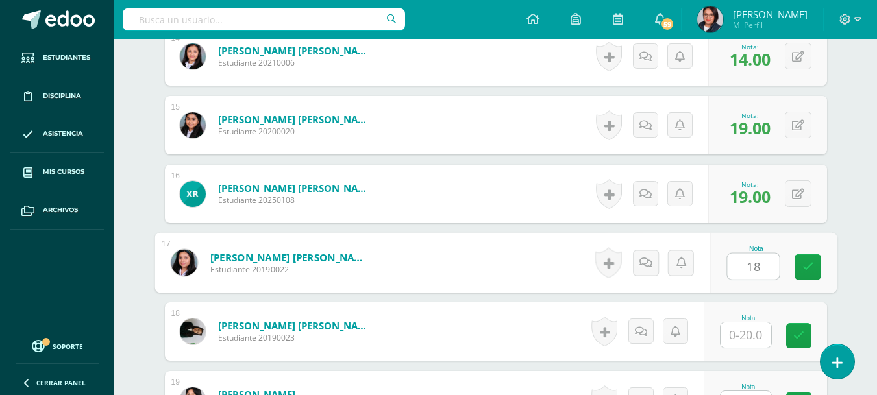
type input "18"
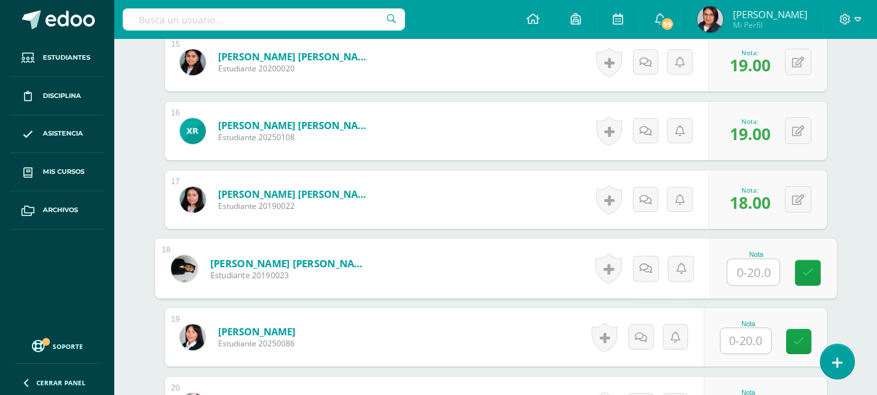
scroll to position [1393, 0]
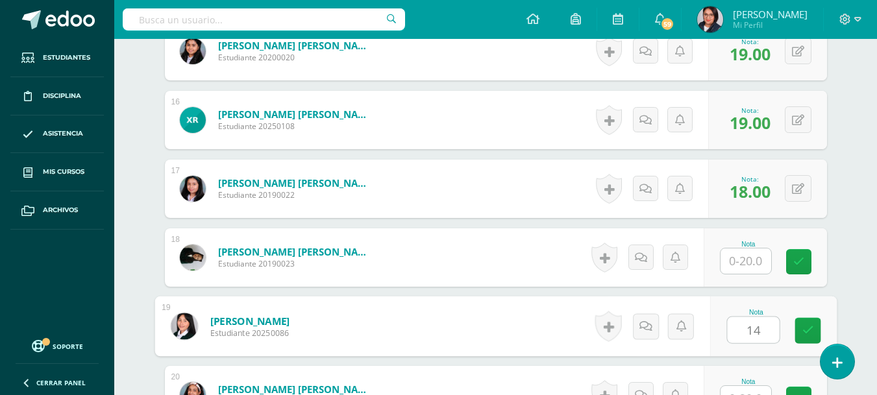
type input "14"
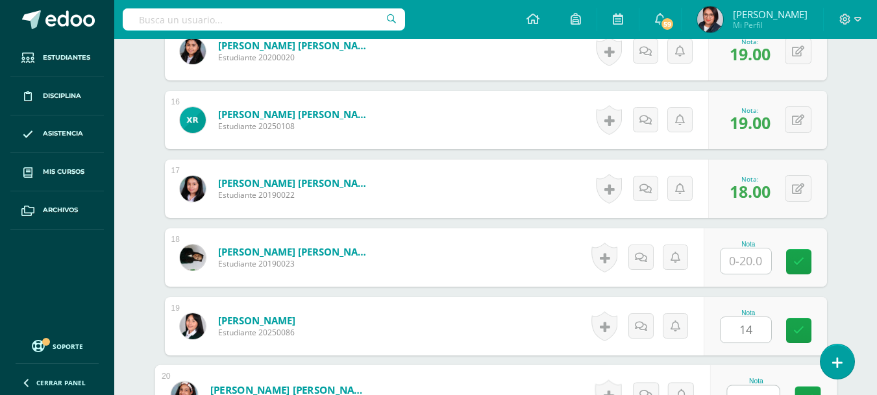
scroll to position [1409, 0]
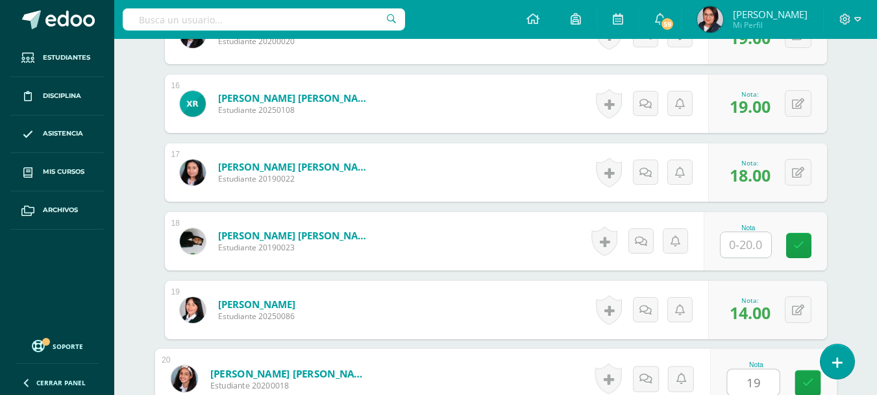
type input "19"
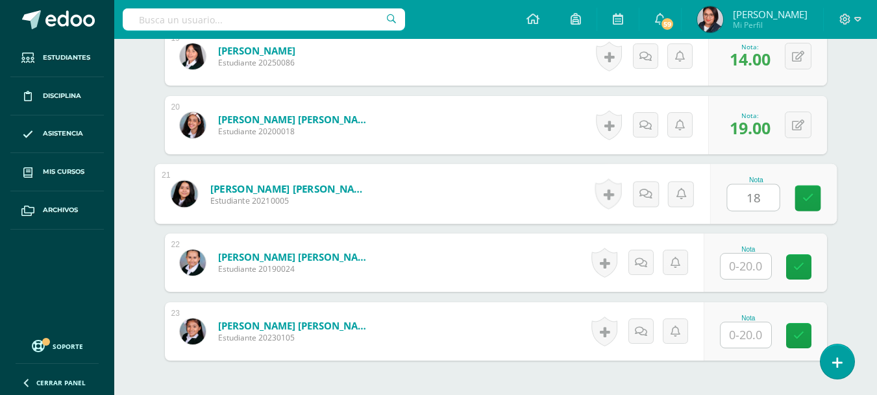
type input "18"
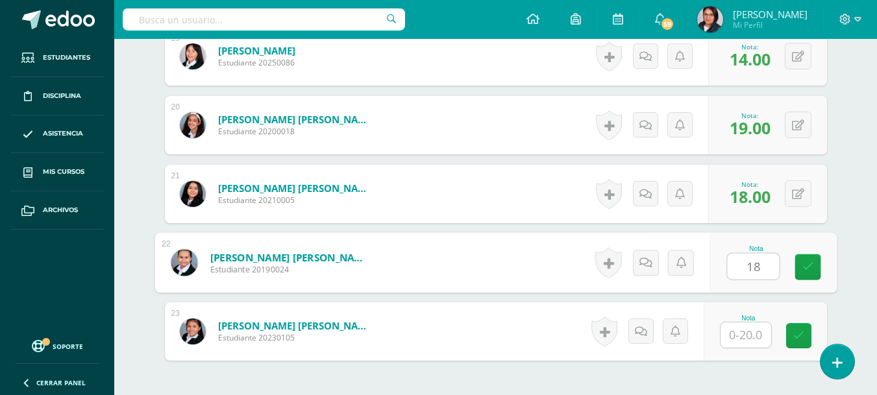
type input "18"
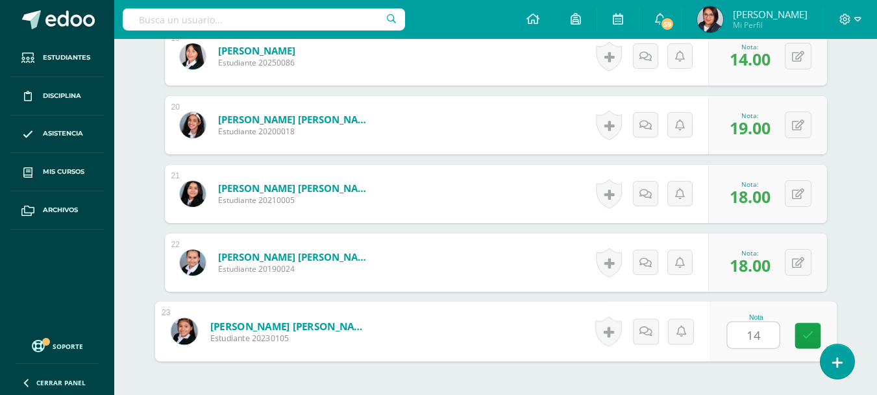
type input "14"
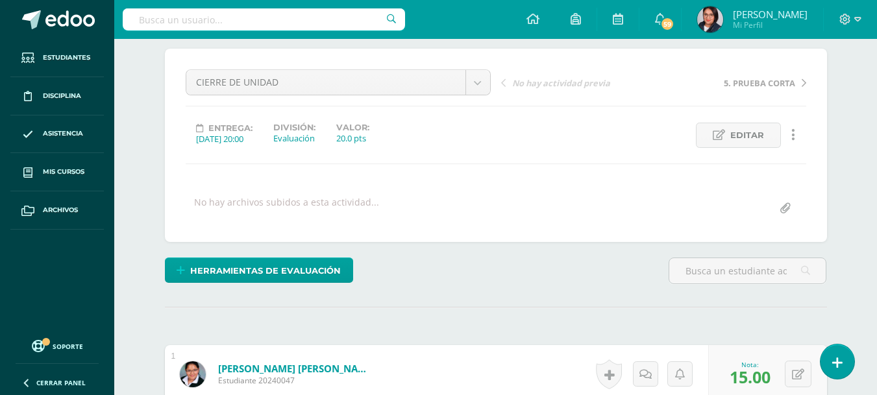
scroll to position [0, 0]
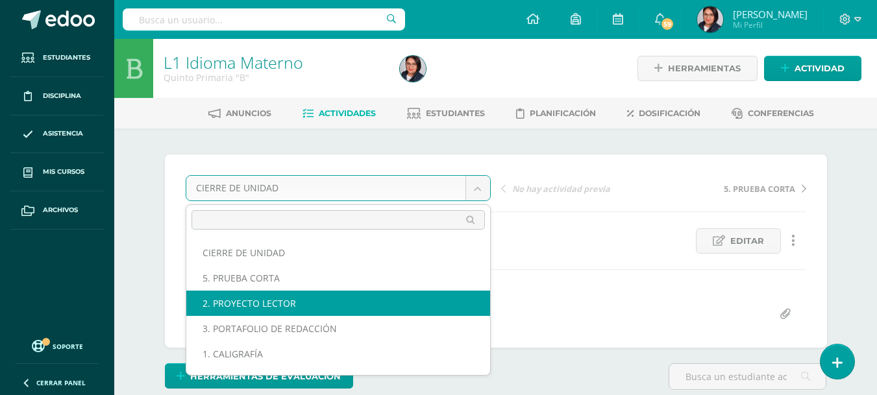
scroll to position [5, 0]
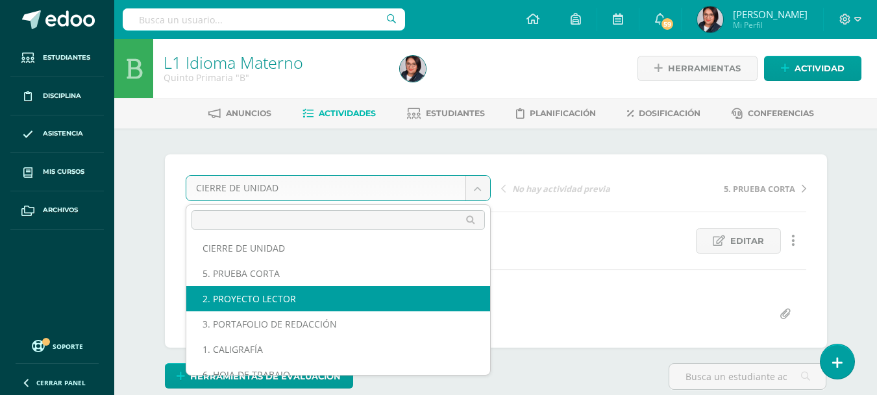
select select "/dashboard/teacher/grade-activity/107633/"
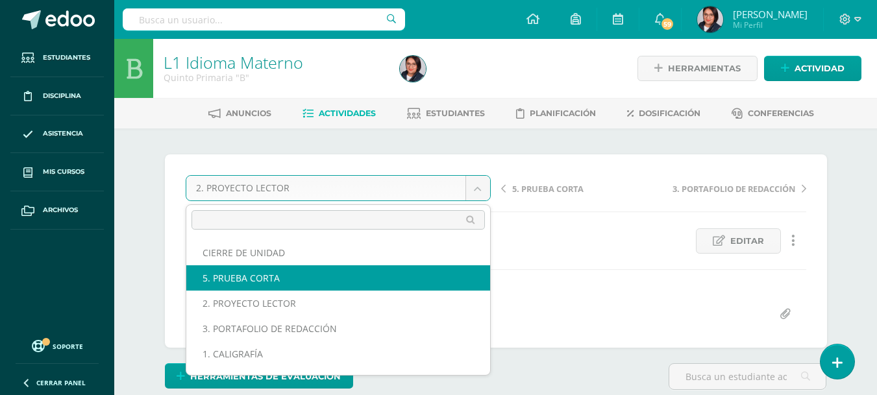
select select "/dashboard/teacher/grade-activity/107655/"
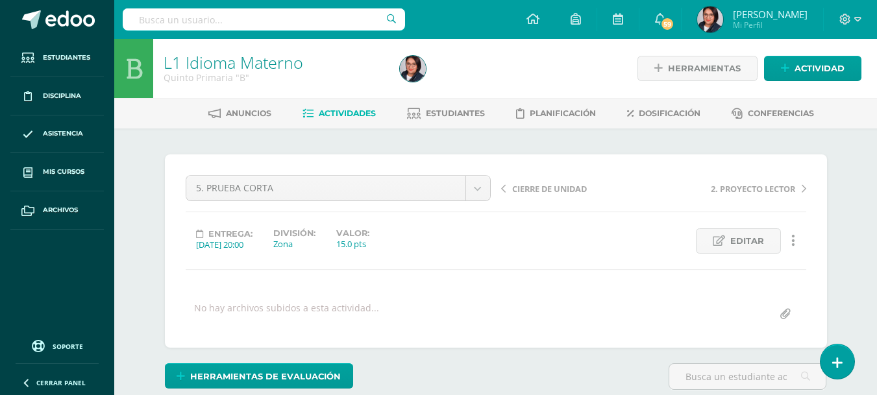
click at [503, 243] on div "Entrega: [DATE] 20:00 División: Zona Valor: 15.0 pts Editar Historial de activi…" at bounding box center [495, 241] width 631 height 25
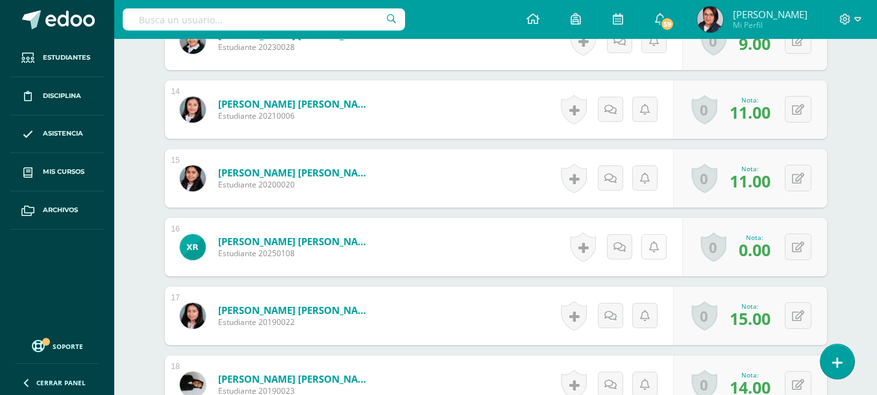
scroll to position [1318, 0]
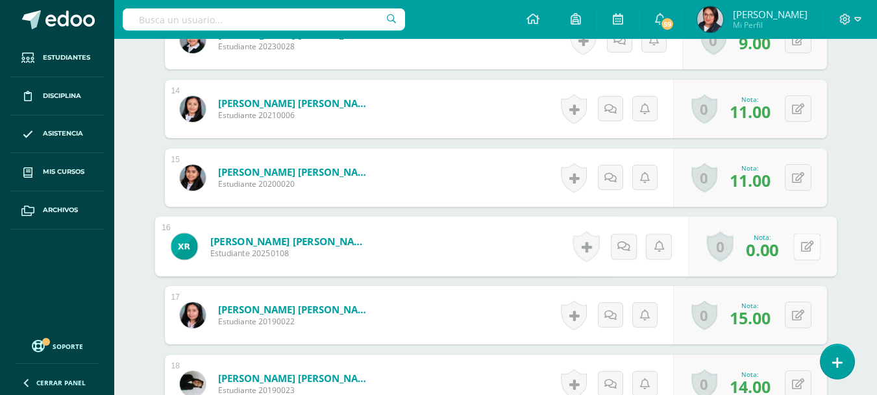
click at [796, 243] on button at bounding box center [806, 246] width 27 height 27
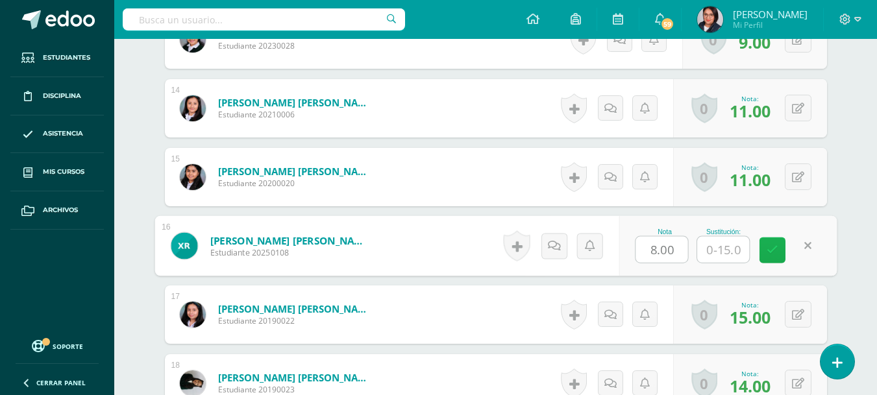
click at [762, 252] on link at bounding box center [773, 251] width 26 height 26
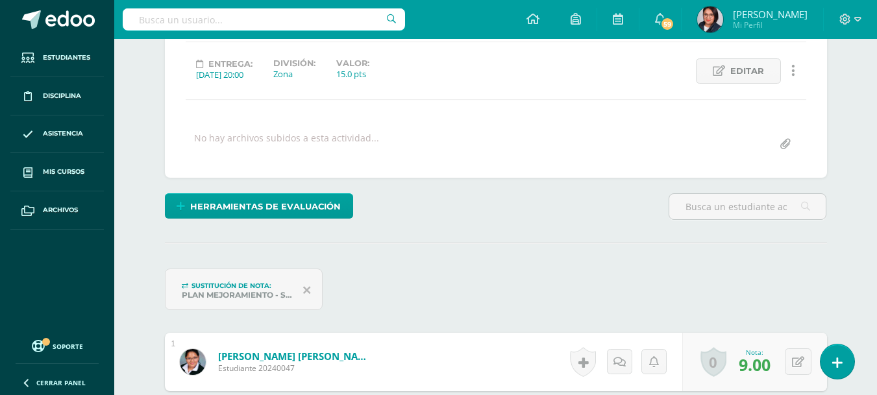
scroll to position [0, 0]
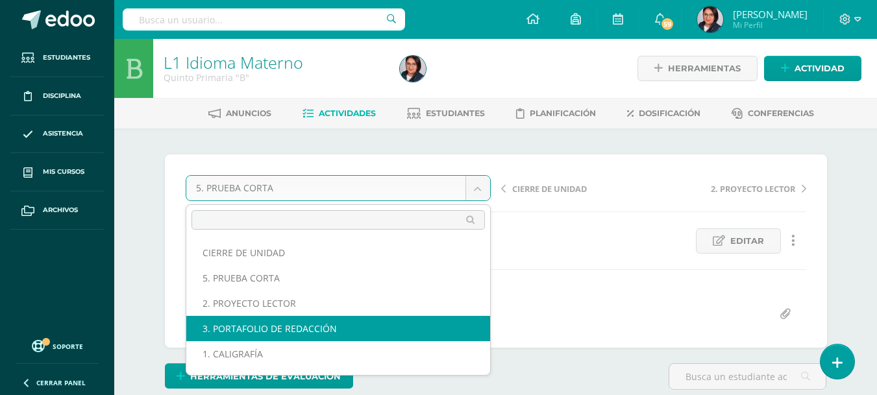
select select "/dashboard/teacher/grade-activity/107636/"
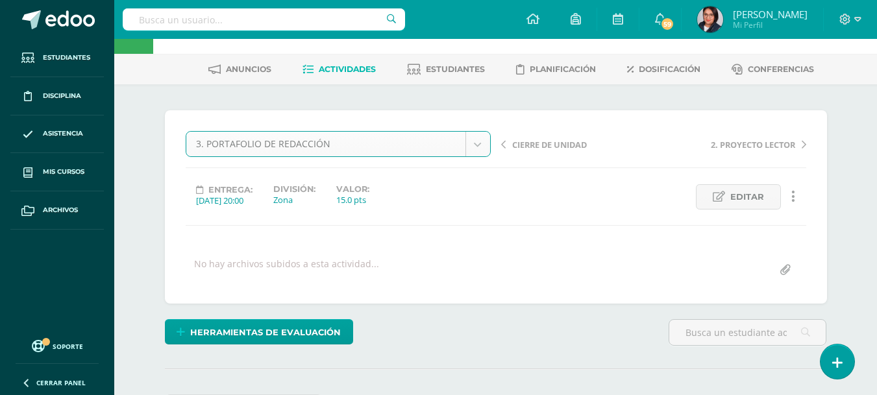
scroll to position [45, 0]
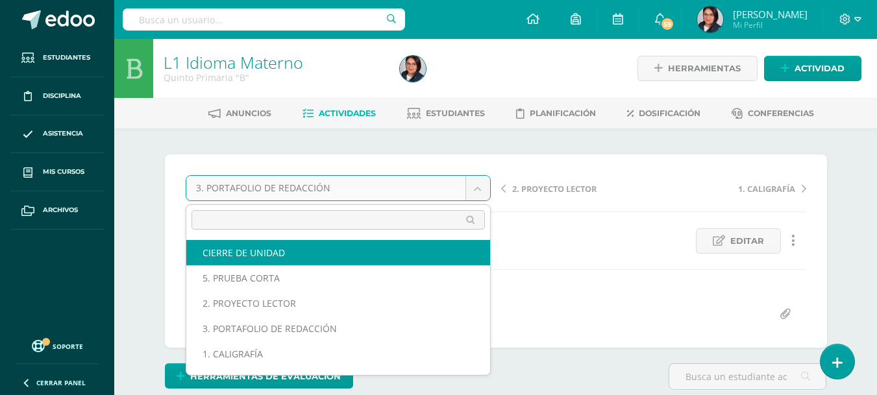
select select "/dashboard/teacher/grade-activity/107657/"
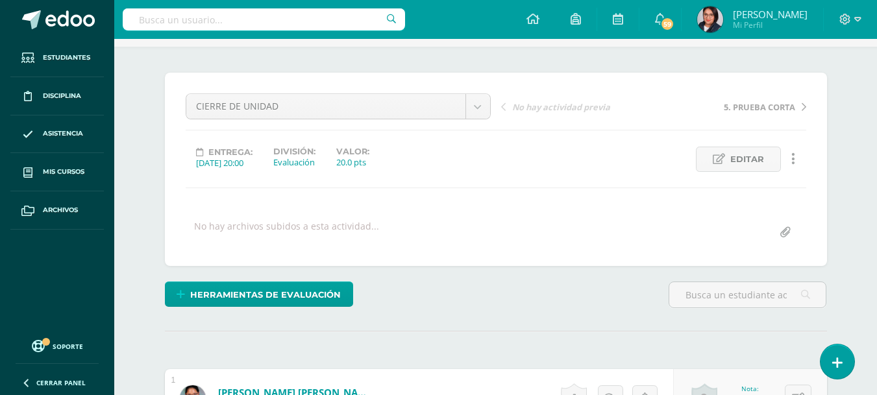
scroll to position [81, 0]
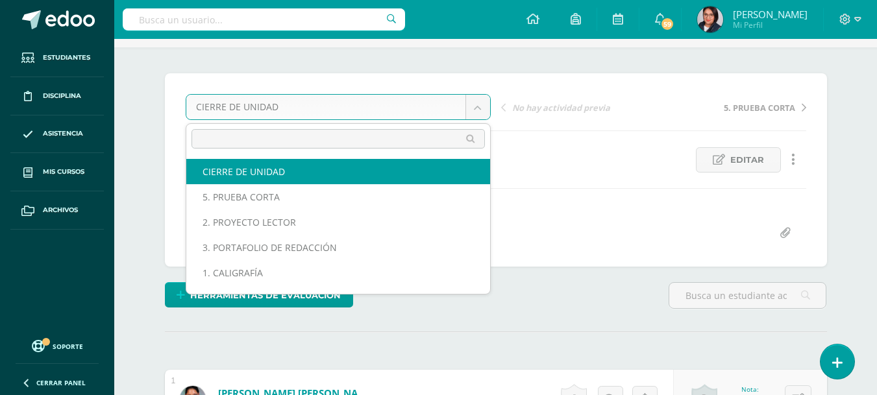
scroll to position [82, 0]
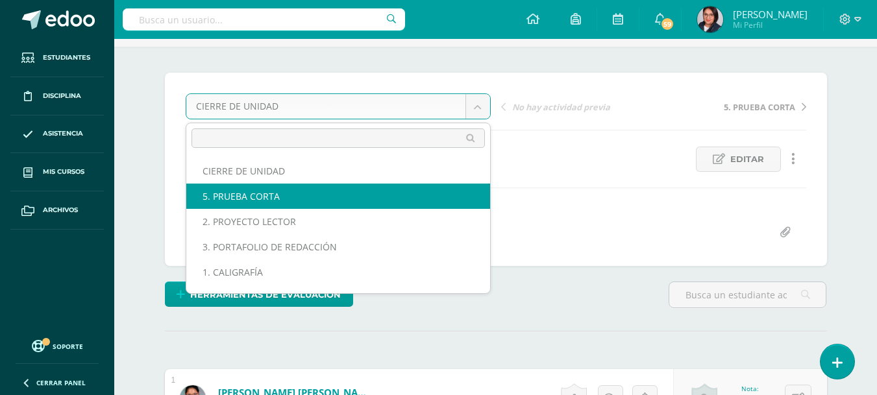
select select "/dashboard/teacher/grade-activity/107655/"
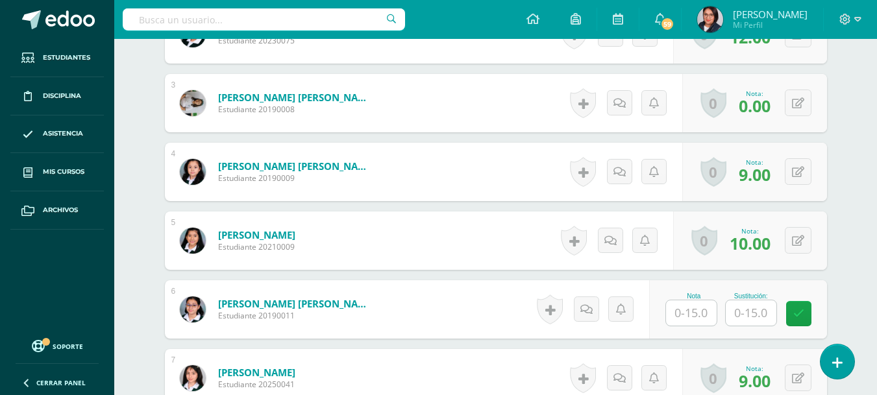
scroll to position [569, 0]
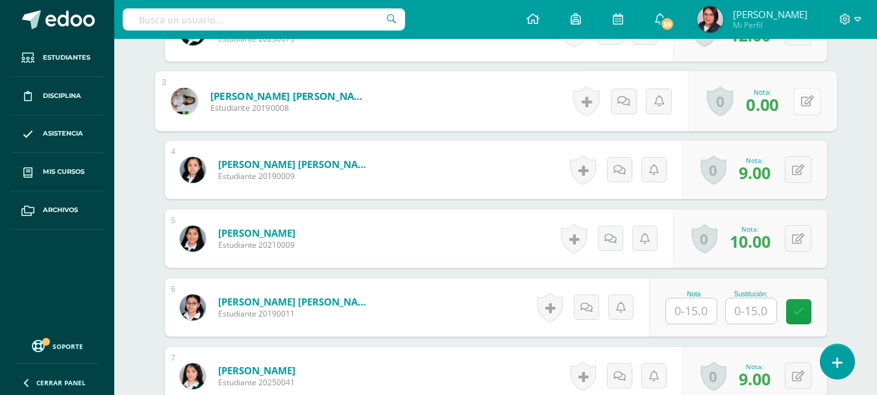
click at [800, 107] on button at bounding box center [806, 101] width 27 height 27
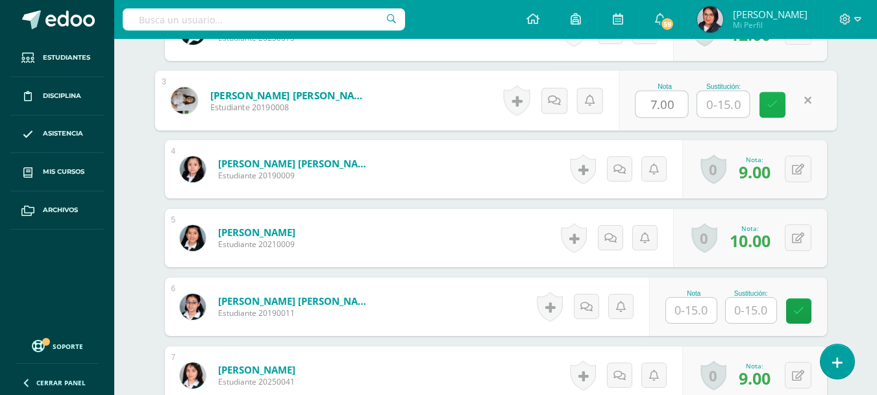
click at [778, 107] on link at bounding box center [773, 105] width 26 height 26
